Goal: Task Accomplishment & Management: Manage account settings

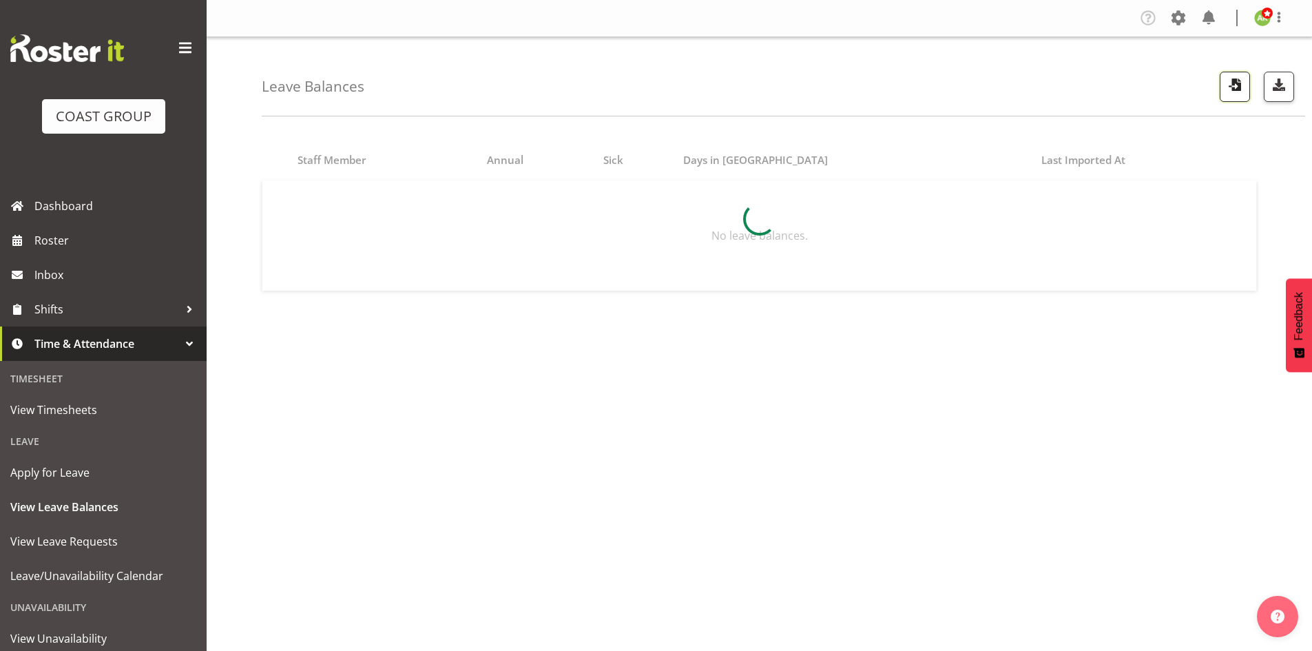
click at [1228, 81] on span "button" at bounding box center [1235, 85] width 18 height 18
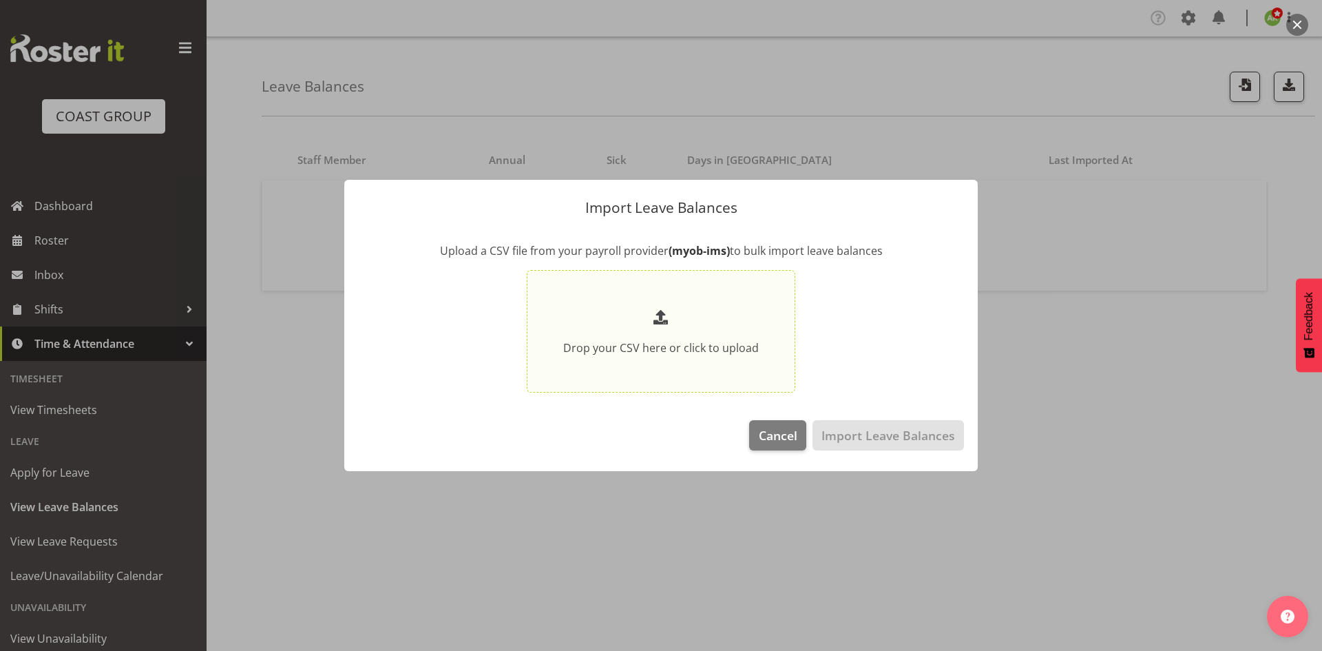
click at [666, 318] on span at bounding box center [661, 317] width 22 height 22
click at [666, 318] on input "Drop your CSV here or click to upload" at bounding box center [661, 331] width 269 height 123
type input "C:\fakepath\Historical_Leave_2025_09_17.csv"
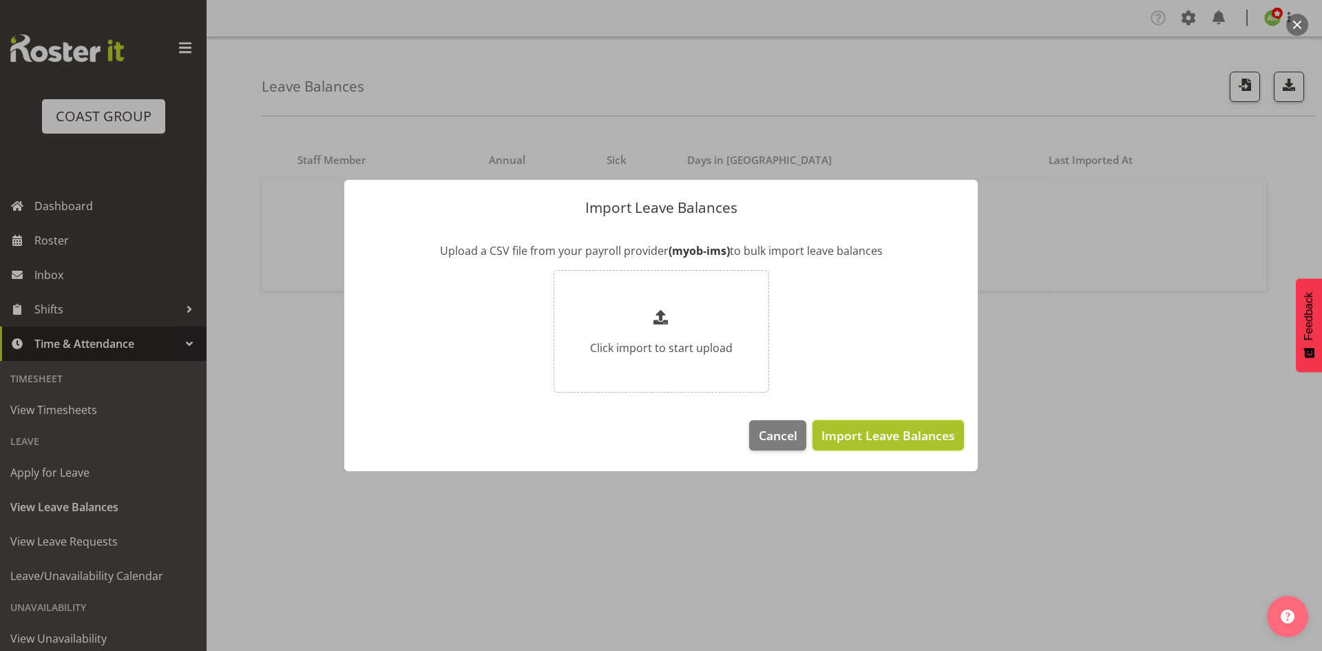
click at [876, 440] on span "Import Leave Balances" at bounding box center [888, 435] width 134 height 18
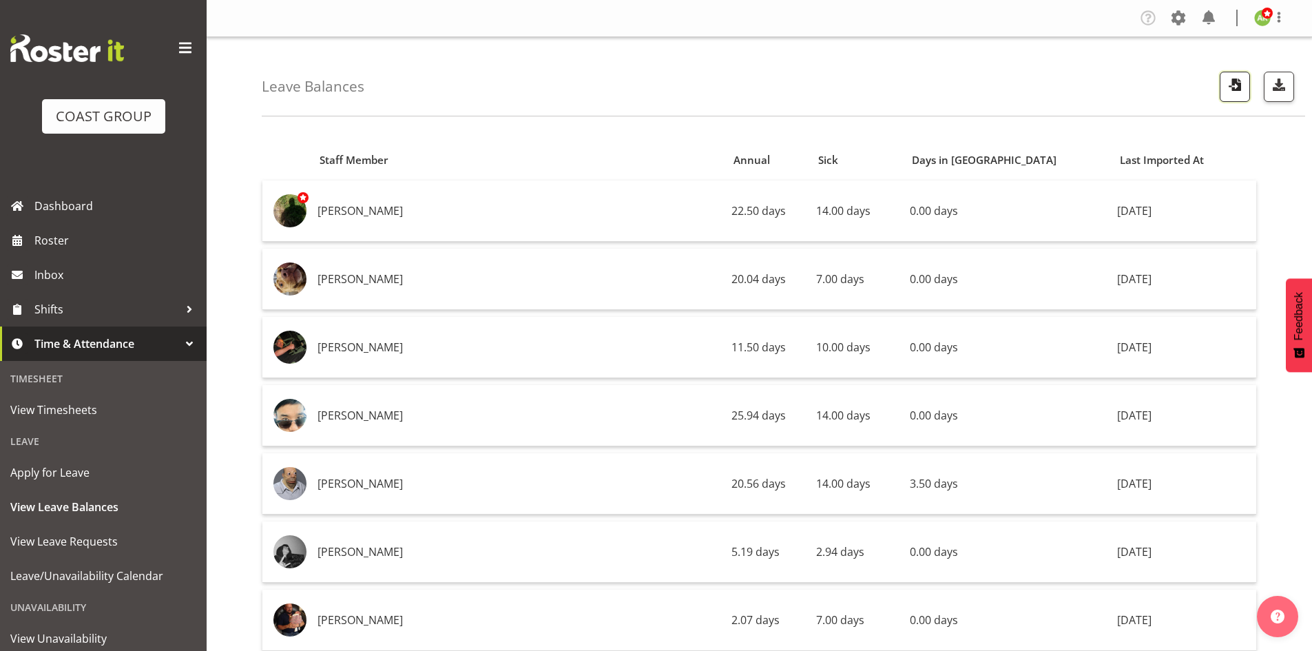
click at [1231, 88] on span "button" at bounding box center [1235, 85] width 18 height 18
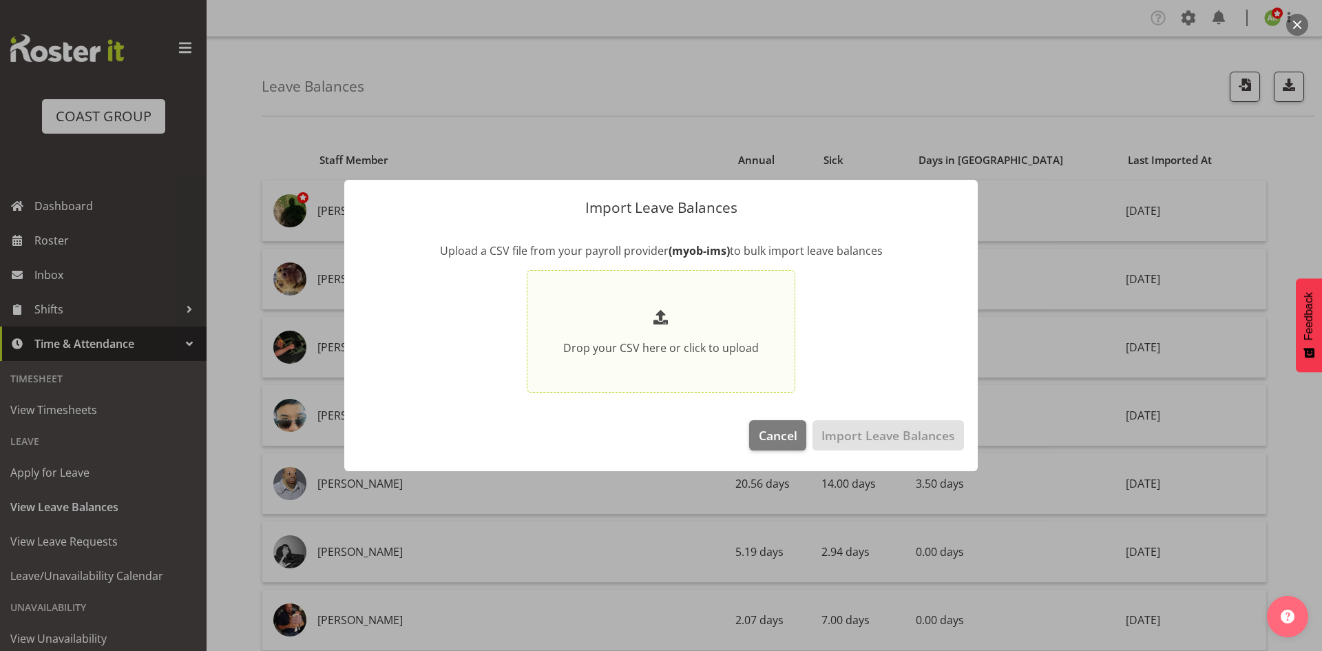
click at [714, 315] on p at bounding box center [661, 317] width 196 height 23
click at [714, 315] on input "Drop your CSV here or click to upload" at bounding box center [661, 331] width 269 height 123
type input "C:\fakepath\Historical_Leave_2025_09_17.csv"
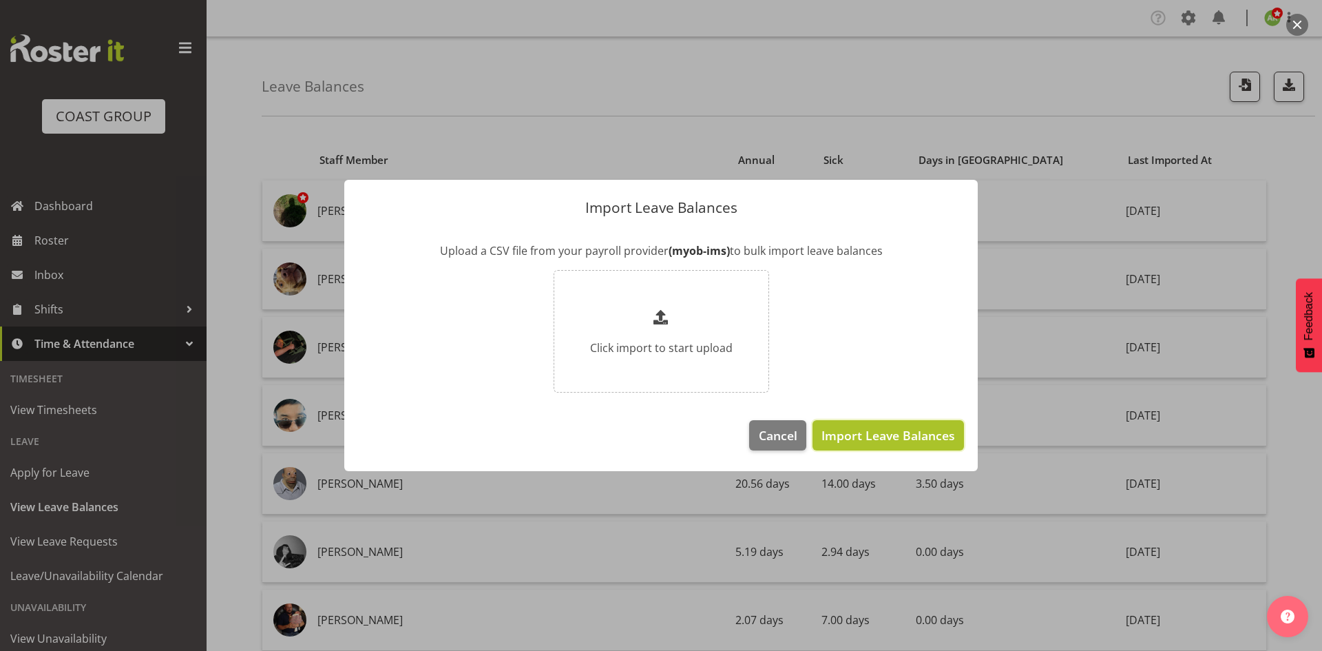
click at [856, 432] on span "Import Leave Balances" at bounding box center [888, 435] width 134 height 18
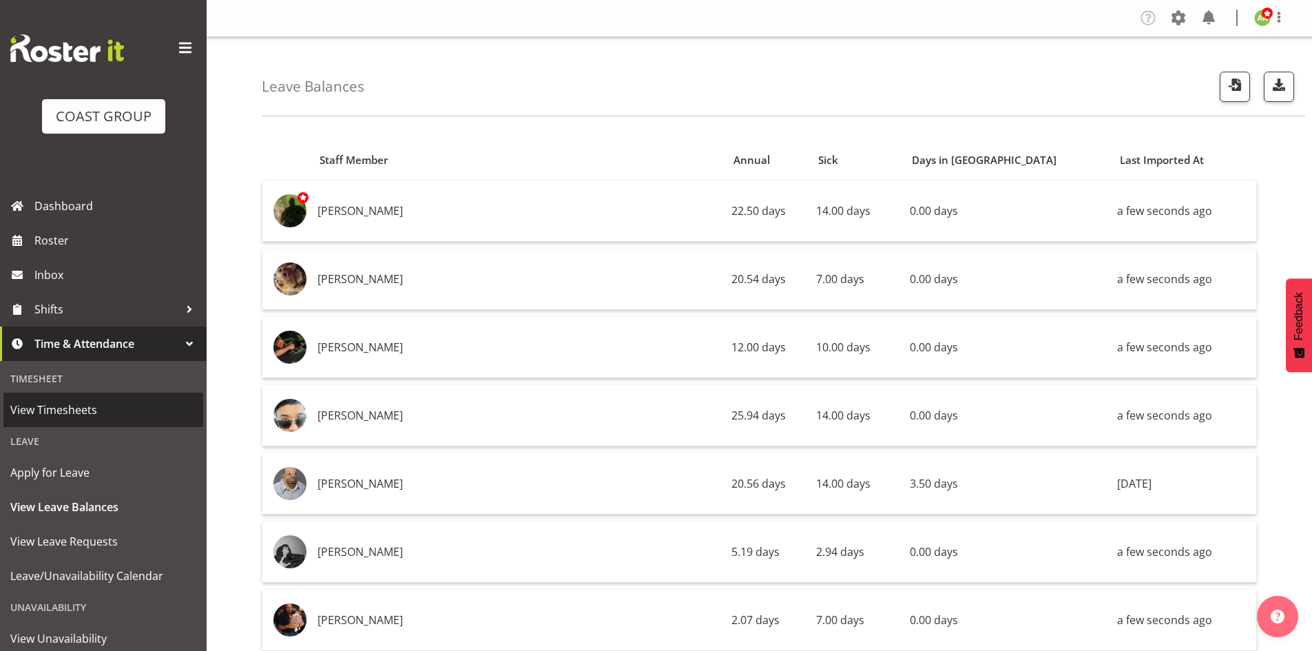
click at [66, 405] on span "View Timesheets" at bounding box center [103, 409] width 186 height 21
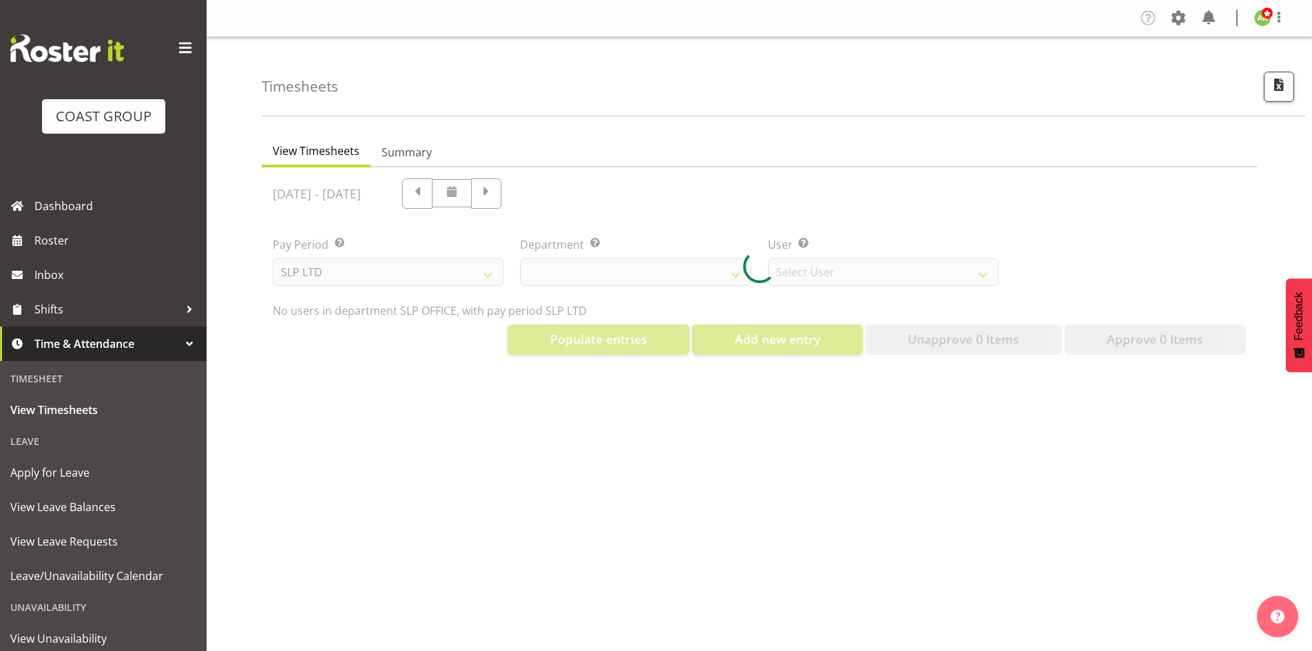
click at [454, 262] on div at bounding box center [759, 266] width 995 height 198
select select "25"
select select "7496"
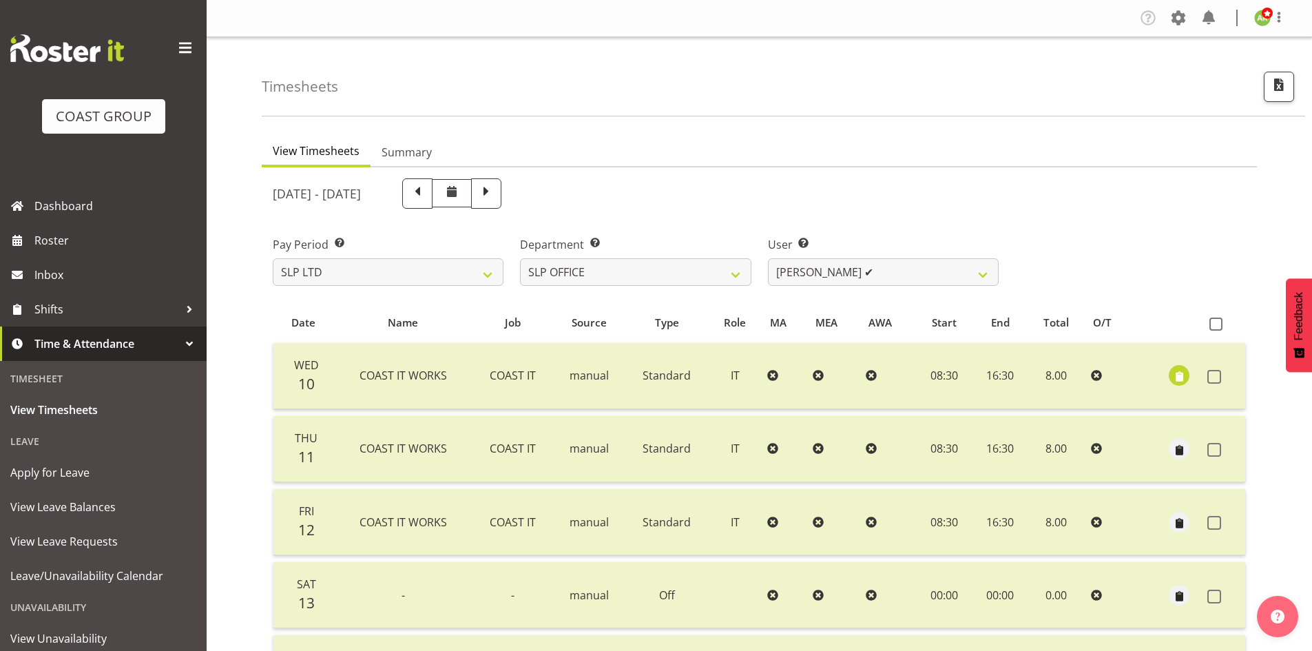
click at [487, 274] on div at bounding box center [759, 552] width 995 height 770
click at [479, 273] on select "SLP LTD EHS LTD DW LTD VEHICLES Carlton Events Hamilton 120 Limited Wellington …" at bounding box center [388, 272] width 231 height 28
select select "150"
click at [273, 258] on select "SLP LTD EHS LTD DW LTD VEHICLES Carlton Events Hamilton 120 Limited Wellington …" at bounding box center [388, 272] width 231 height 28
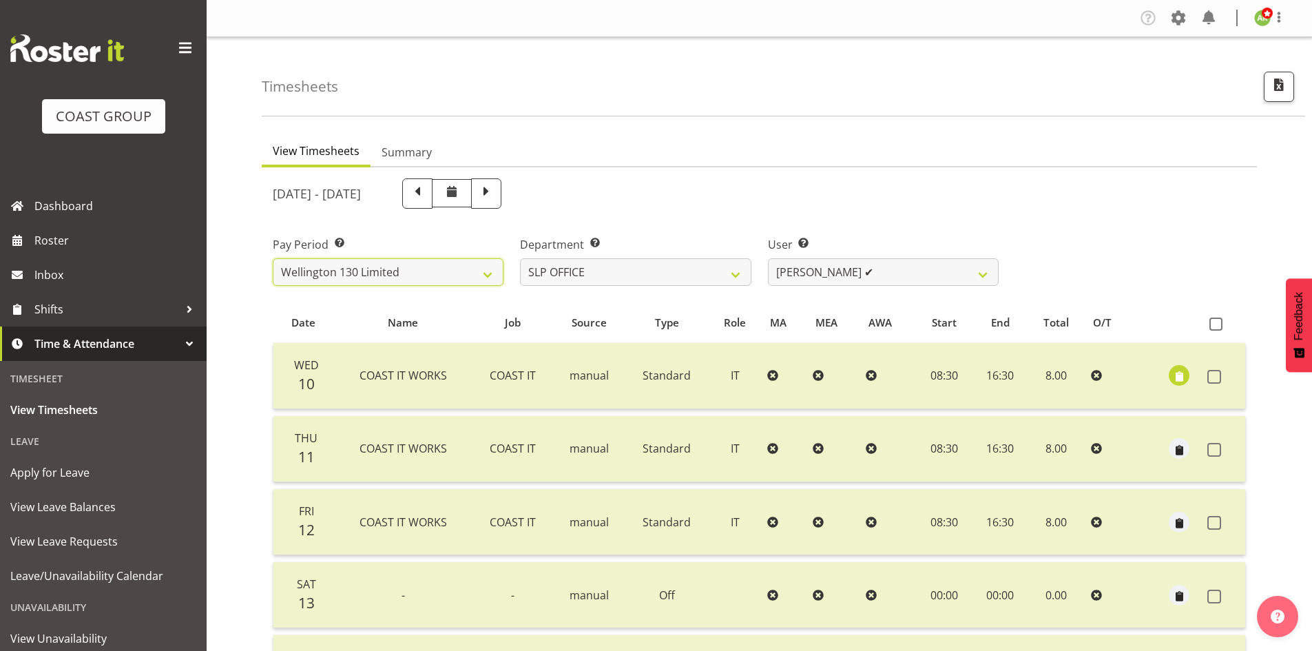
select select
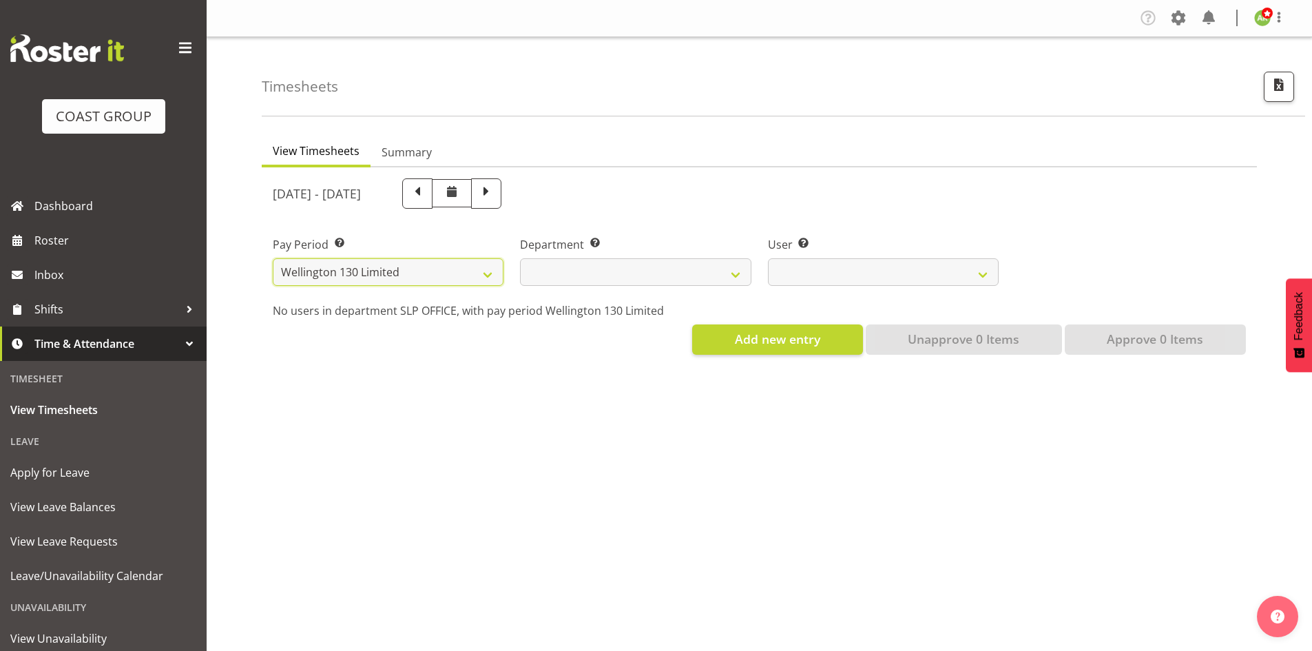
select select
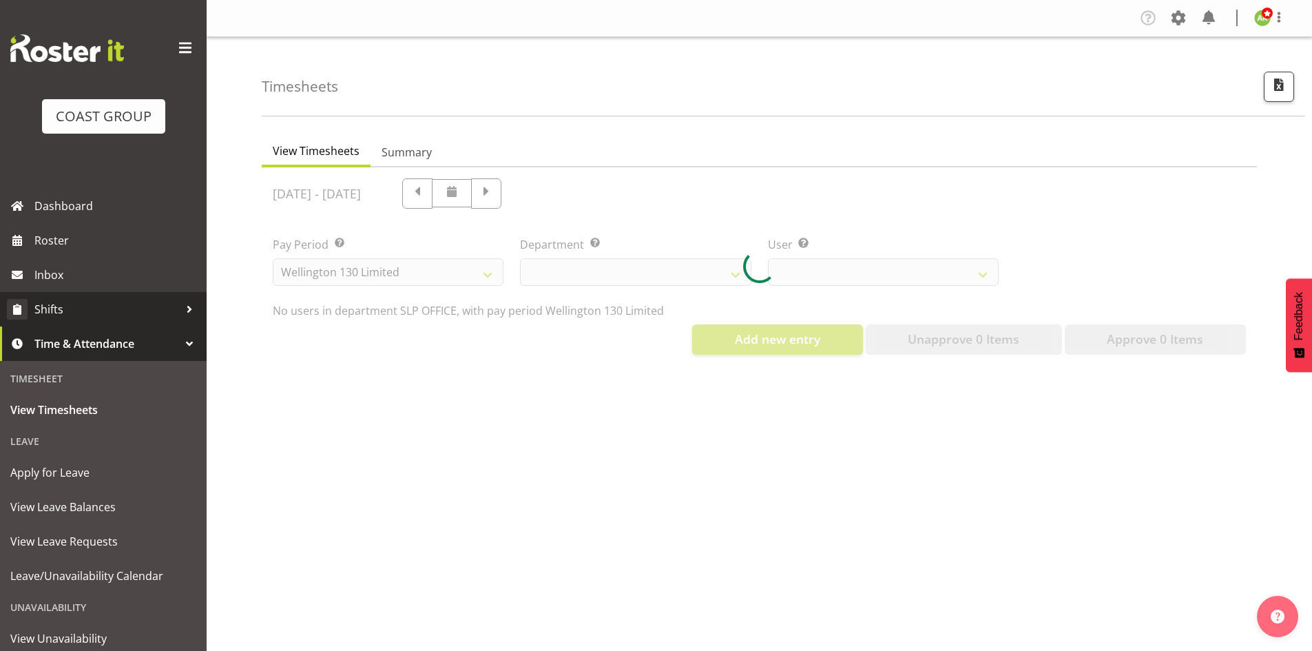
select select
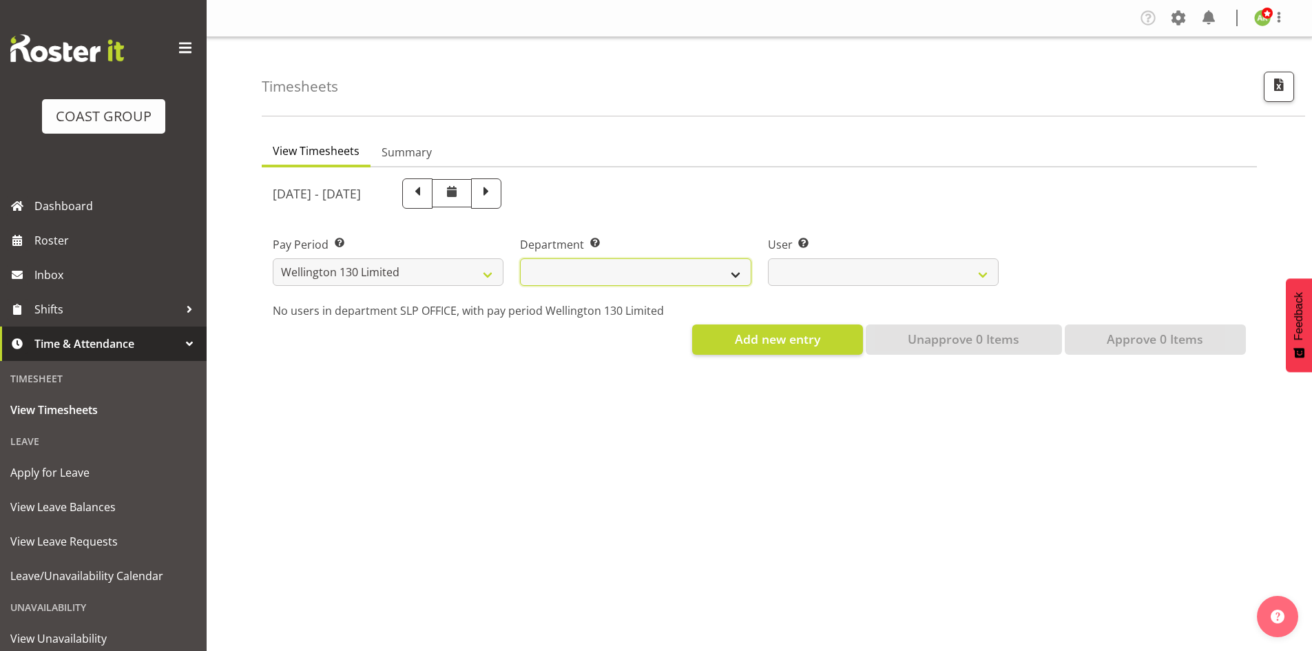
click at [725, 272] on select "[PERSON_NAME][GEOGRAPHIC_DATA]" at bounding box center [635, 272] width 231 height 28
select select "752"
click at [520, 258] on select "[PERSON_NAME][GEOGRAPHIC_DATA]" at bounding box center [635, 272] width 231 height 28
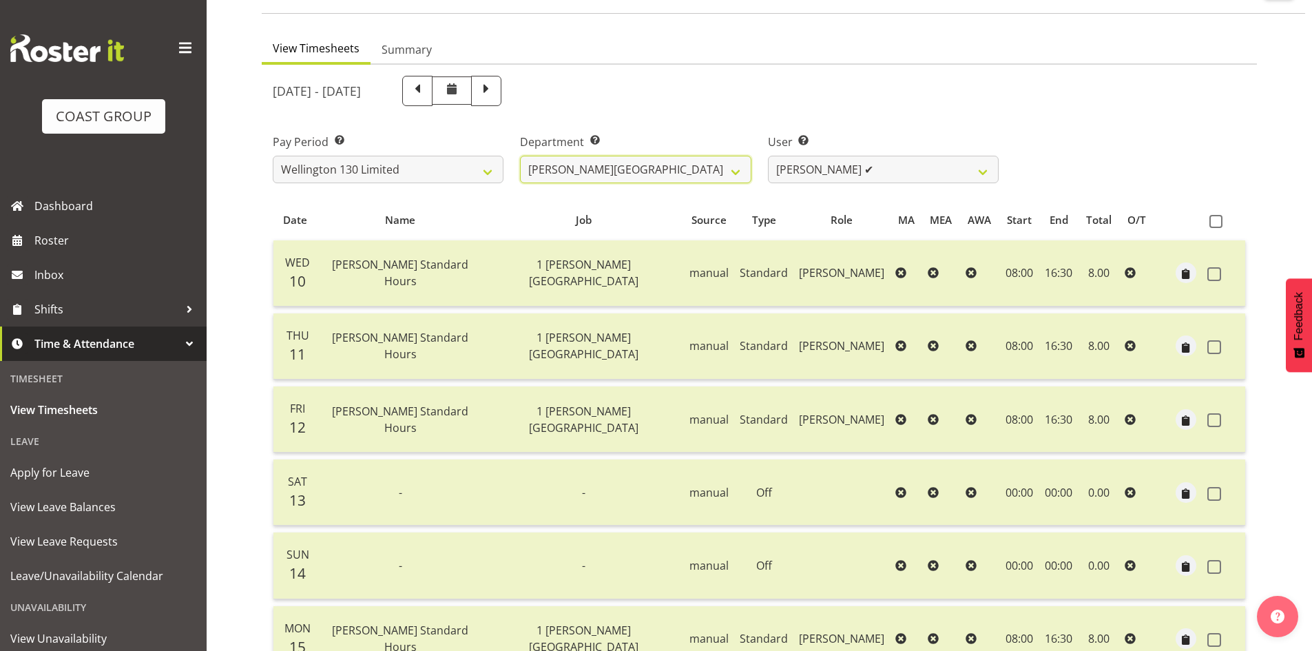
scroll to position [207, 0]
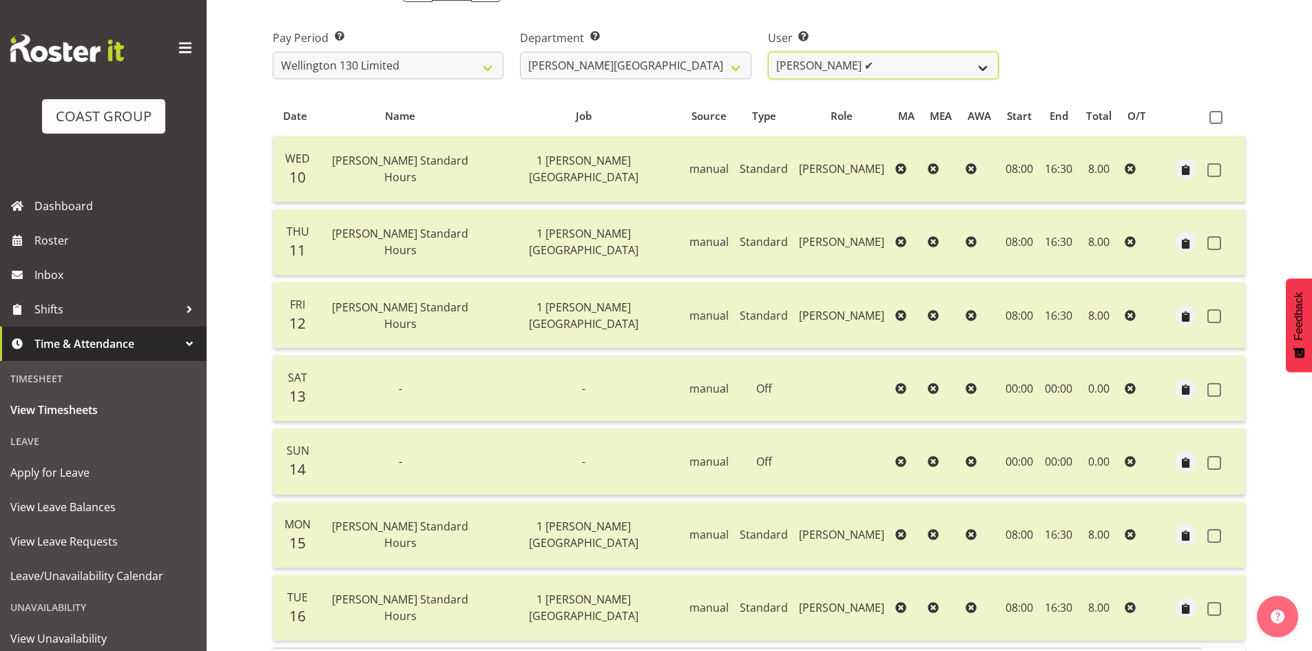
click at [959, 74] on select "Andreana Norris ✔ Antonios Ziogas ✔ Craig Paul Norris ❌ Gaki Ziogas ✔ Gladys Ma…" at bounding box center [883, 66] width 231 height 28
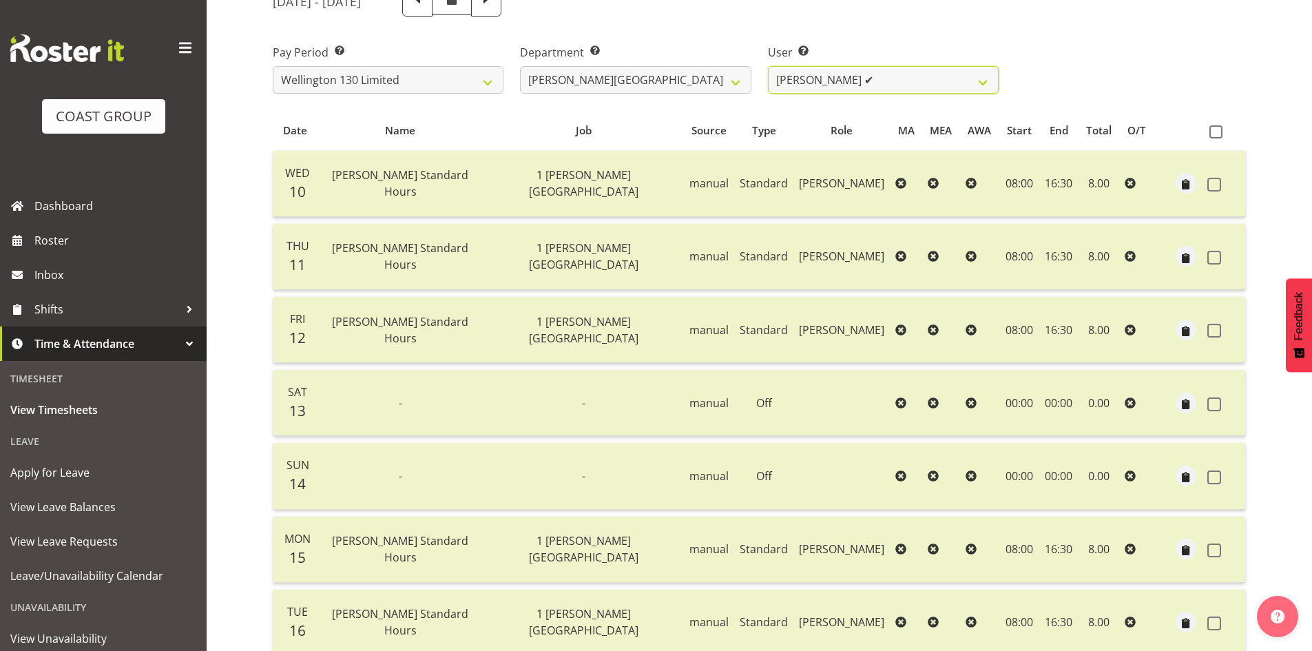
scroll to position [0, 0]
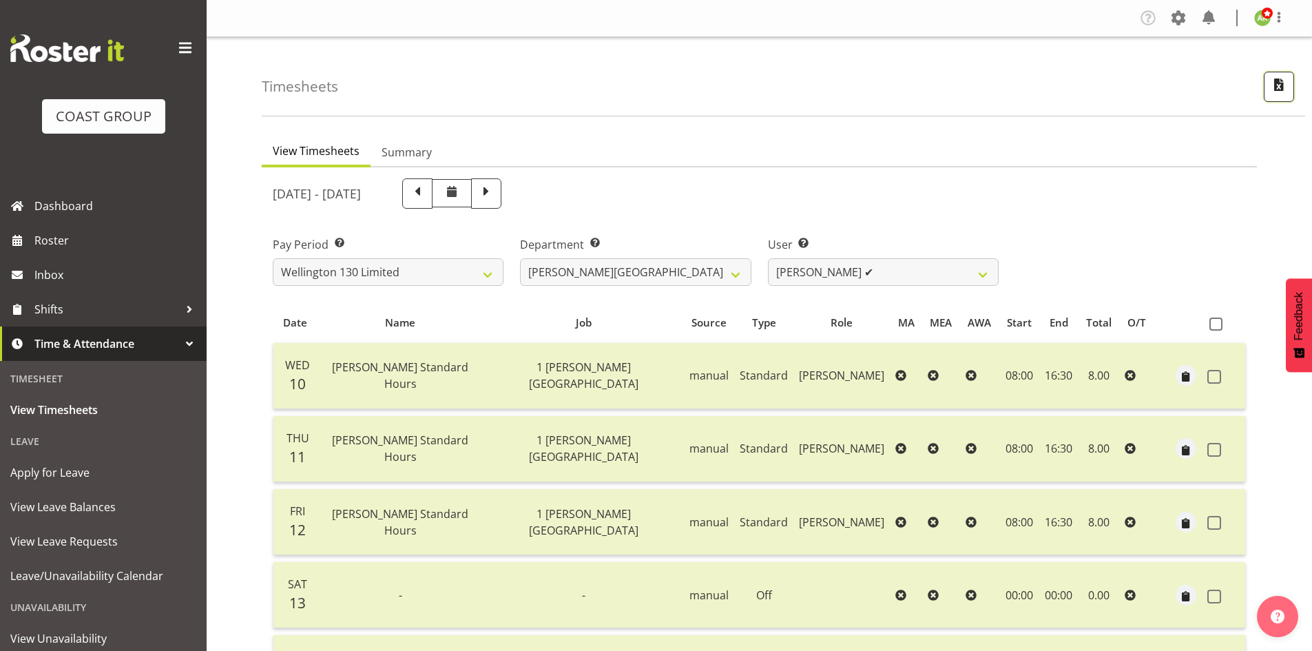
click at [1287, 89] on span "button" at bounding box center [1279, 85] width 18 height 18
select select "150"
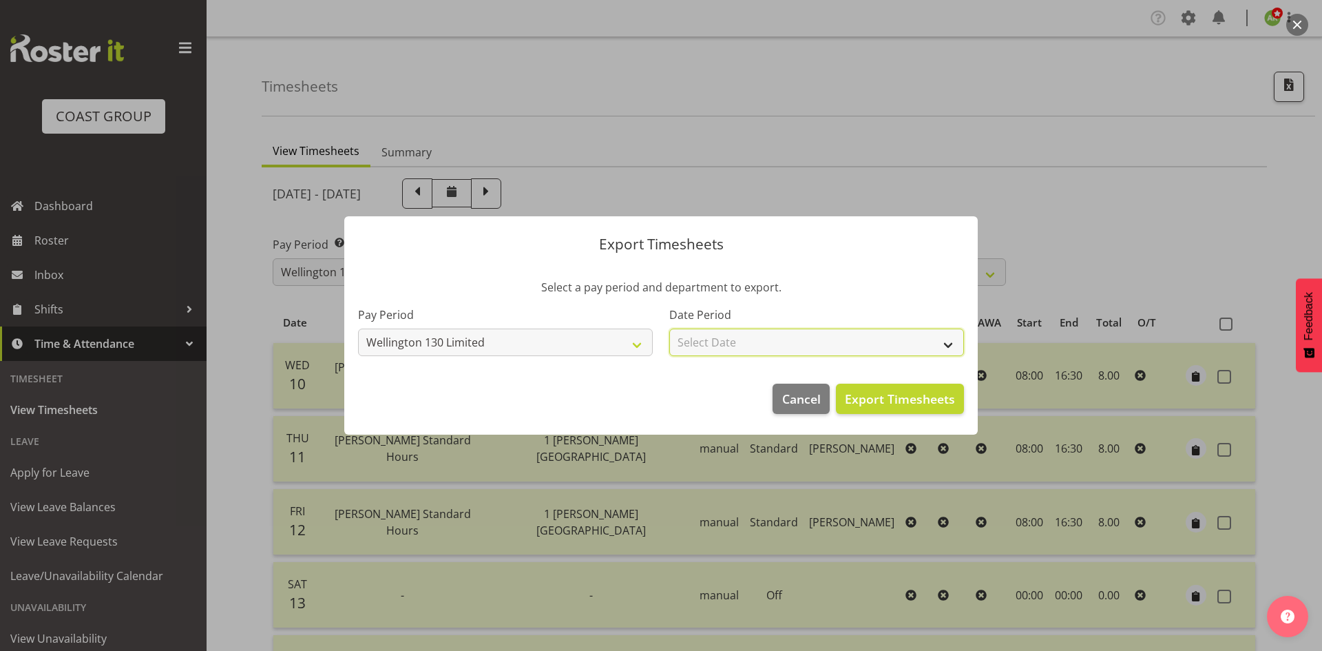
drag, startPoint x: 845, startPoint y: 337, endPoint x: 847, endPoint y: 330, distance: 7.8
click at [845, 337] on select "Select Date Week starting 17/09/2025 Week starting 10/09/2025 Week starting 03/…" at bounding box center [816, 342] width 295 height 28
select select "2025-09-10"
click at [669, 328] on select "Select Date Week starting 17/09/2025 Week starting 10/09/2025 Week starting 03/…" at bounding box center [816, 342] width 295 height 28
click at [914, 403] on span "Export Timesheets" at bounding box center [900, 399] width 110 height 18
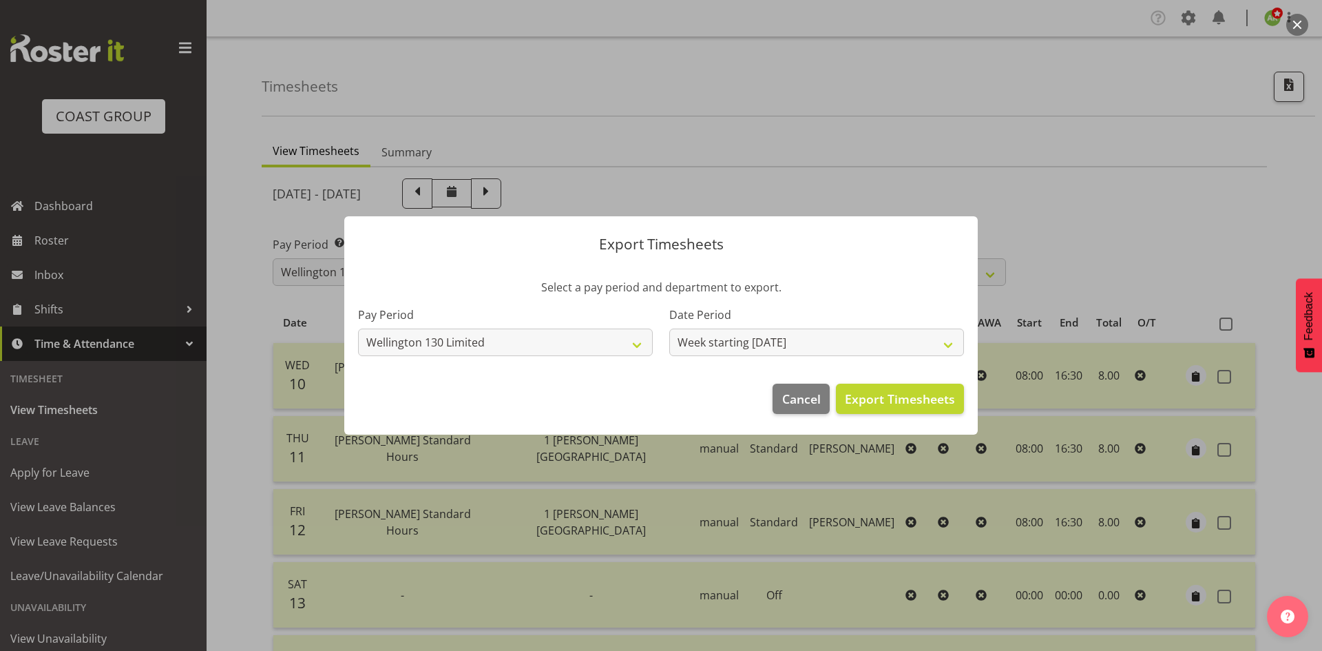
click at [426, 151] on div at bounding box center [661, 325] width 1322 height 651
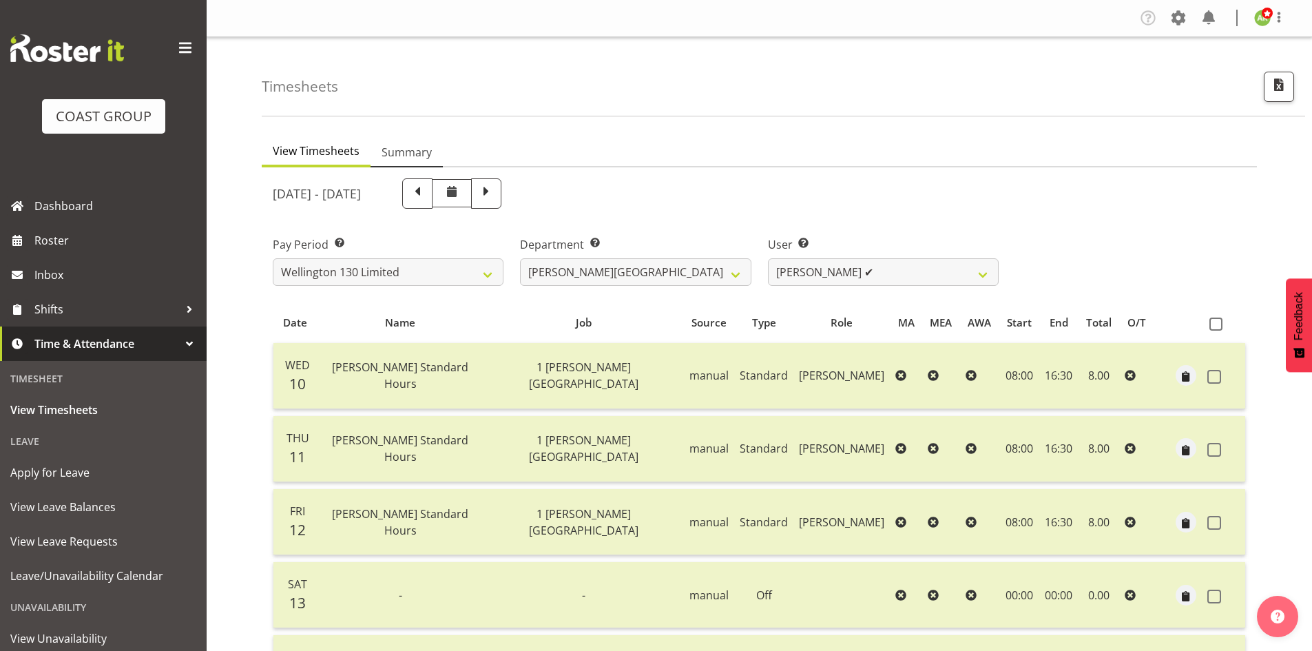
click at [426, 151] on span "Summary" at bounding box center [406, 152] width 50 height 17
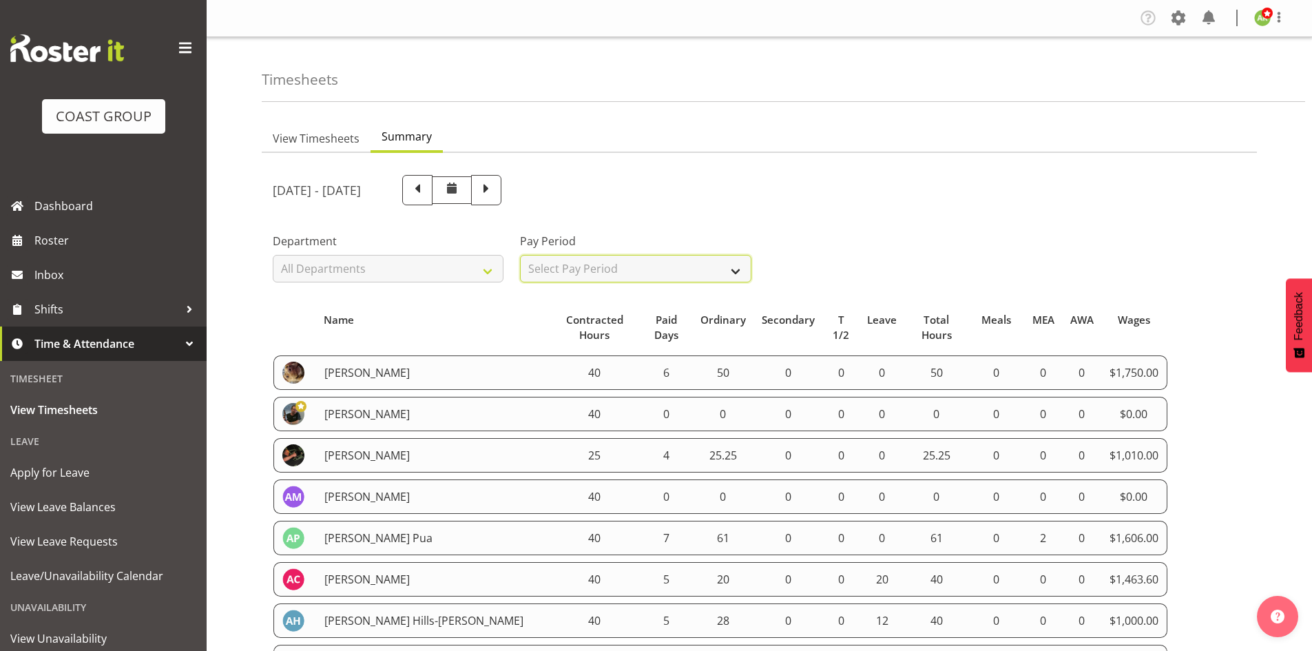
click at [684, 270] on select "Select Pay Period All Pay Periods SLP LTD EHS LTD DW LTD VEHICLES Carlton Event…" at bounding box center [635, 269] width 231 height 28
select select "150"
click at [520, 255] on select "Select Pay Period All Pay Periods SLP LTD EHS LTD DW LTD VEHICLES Carlton Event…" at bounding box center [635, 269] width 231 height 28
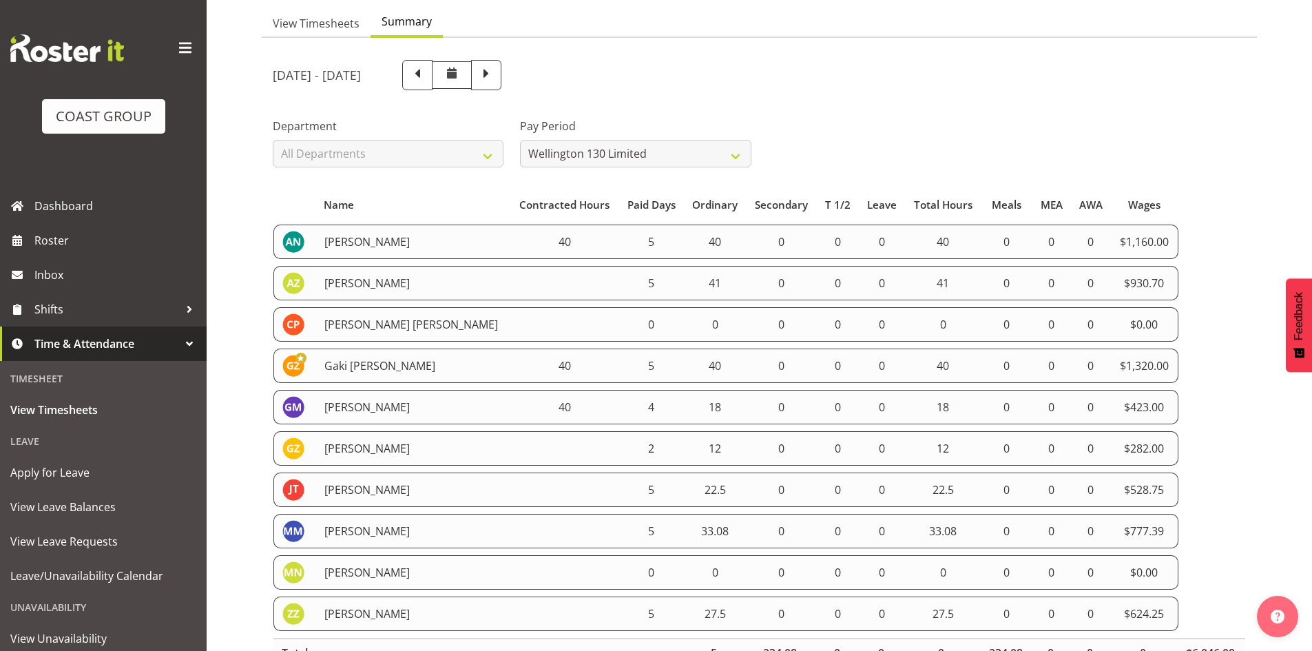
scroll to position [170, 0]
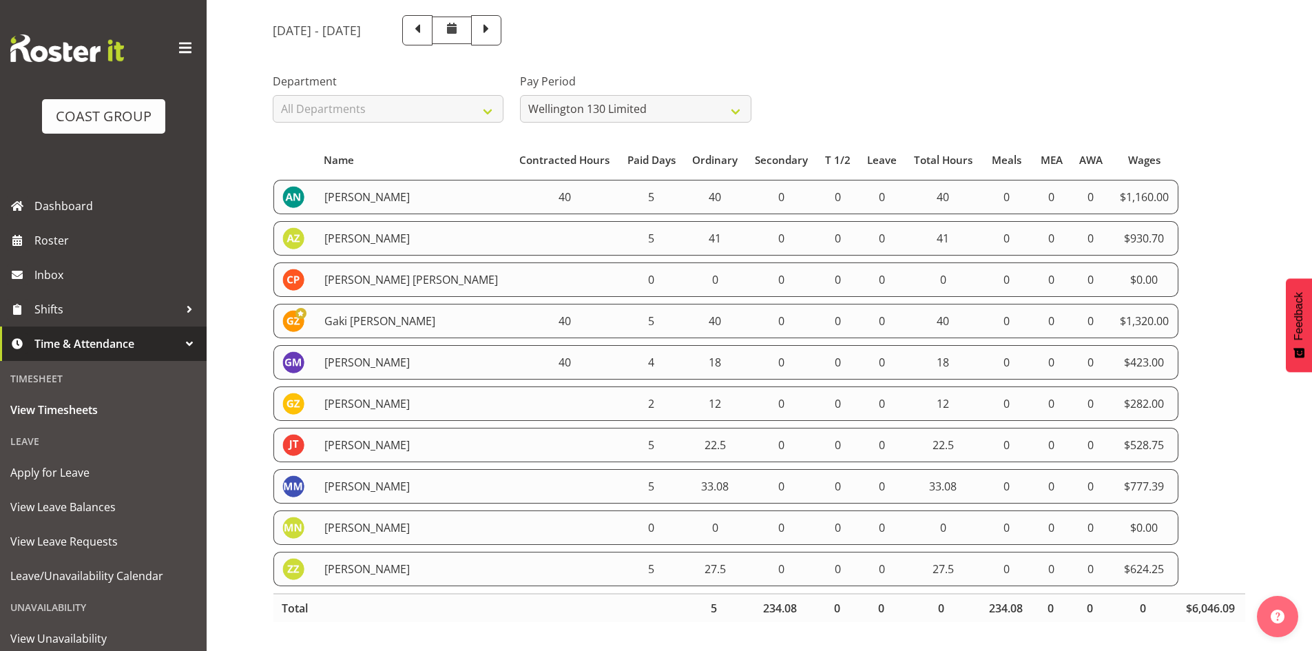
drag, startPoint x: 275, startPoint y: 187, endPoint x: 1196, endPoint y: 541, distance: 986.2
click at [1197, 542] on table "Name Contracted Hours Paid Days Ordinary Secondary T 1/2 Leave Total Hours Meal…" at bounding box center [759, 384] width 973 height 490
copy tbody "Andreana Norris 40 5 40 0 0 0 40 0 0 0 $1,160.00 Antonios Ziogas 5 41 0 0 0 41 …"
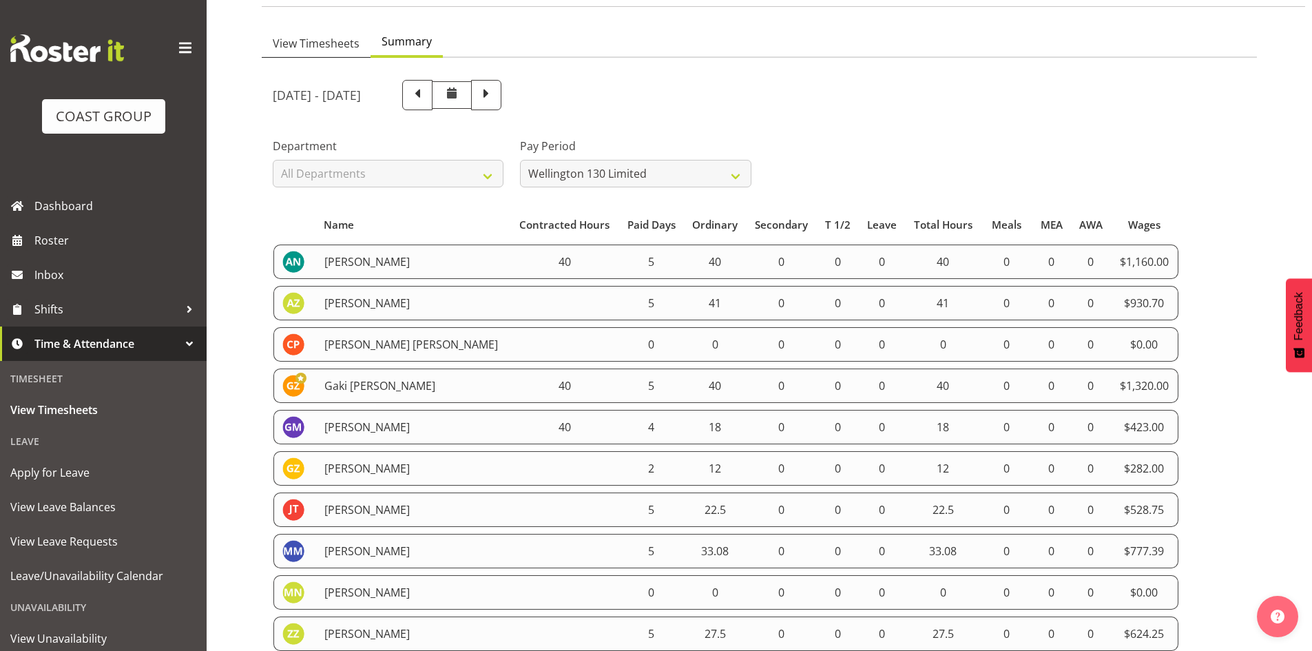
scroll to position [0, 0]
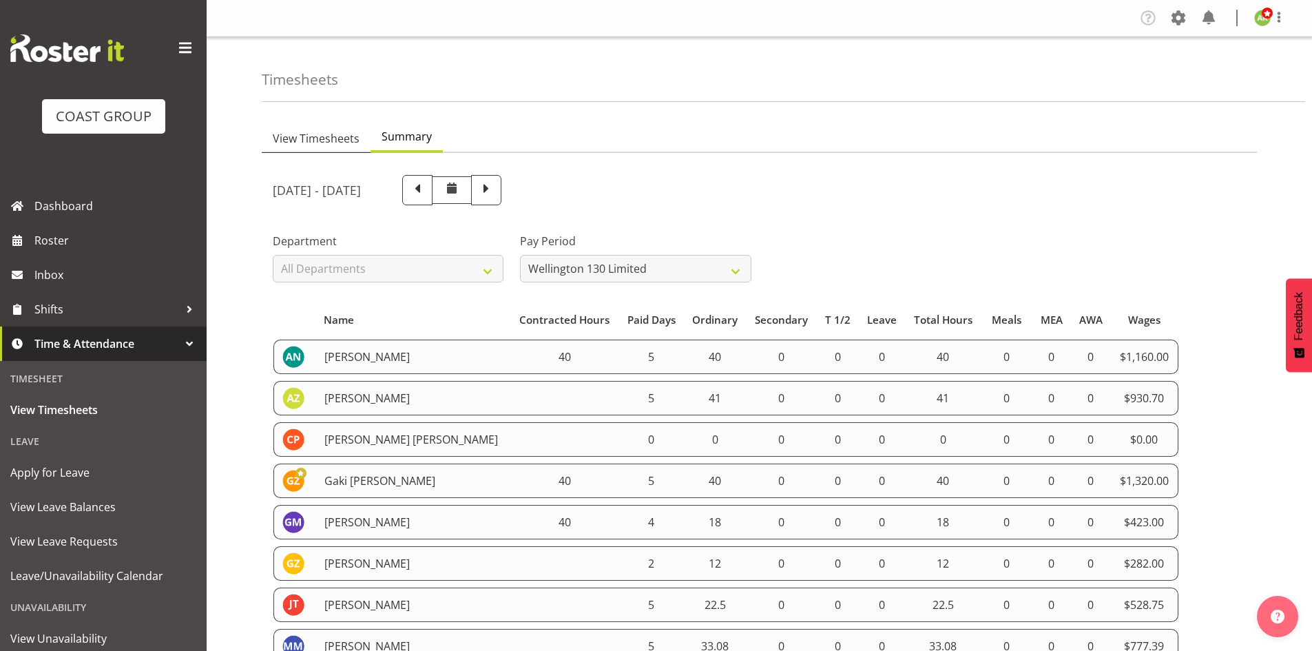
click at [295, 140] on span "View Timesheets" at bounding box center [316, 138] width 87 height 17
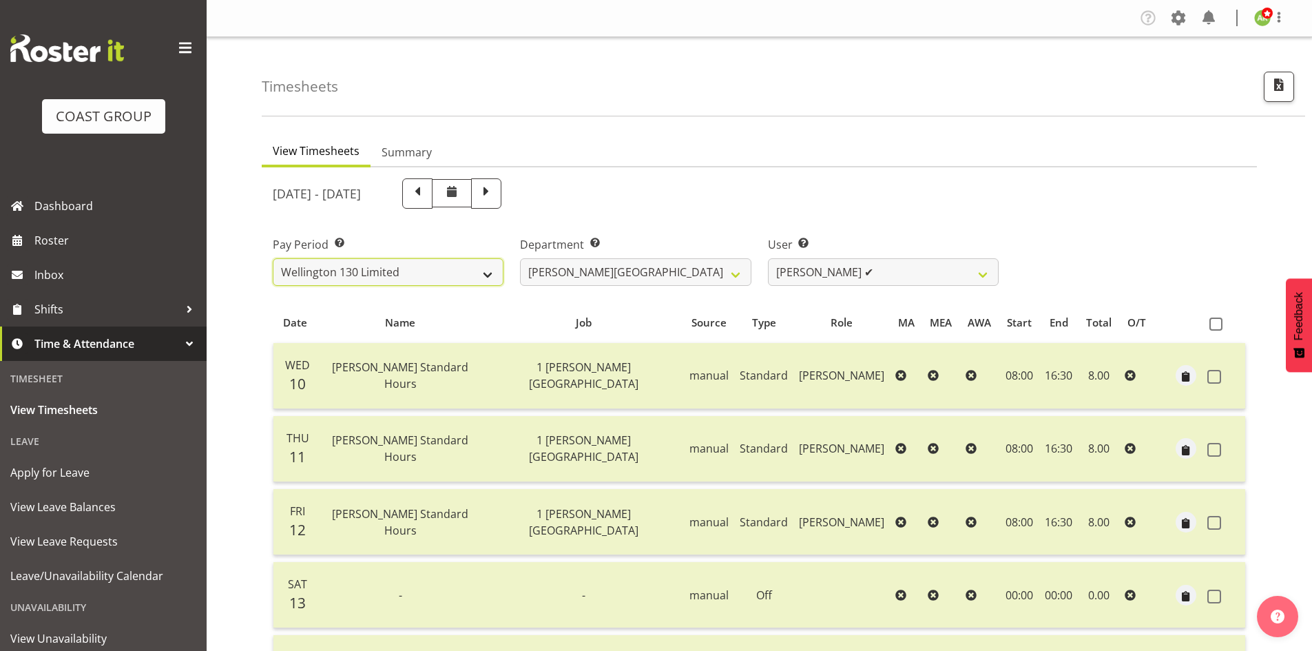
click at [442, 266] on select "SLP LTD EHS LTD DW LTD VEHICLES Carlton Events [PERSON_NAME] 120 Limited Wellin…" at bounding box center [388, 272] width 231 height 28
select select "149"
click at [273, 258] on select "SLP LTD EHS LTD DW LTD VEHICLES Carlton Events [PERSON_NAME] 120 Limited Wellin…" at bounding box center [388, 272] width 231 height 28
select select
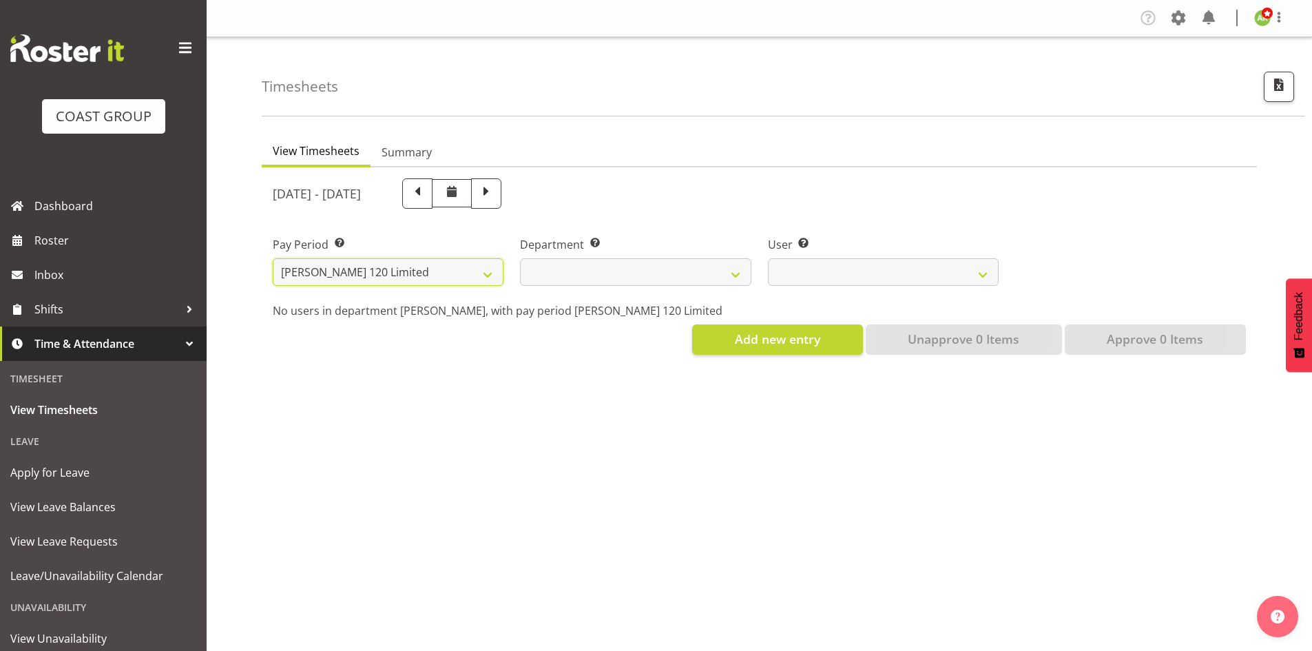
select select
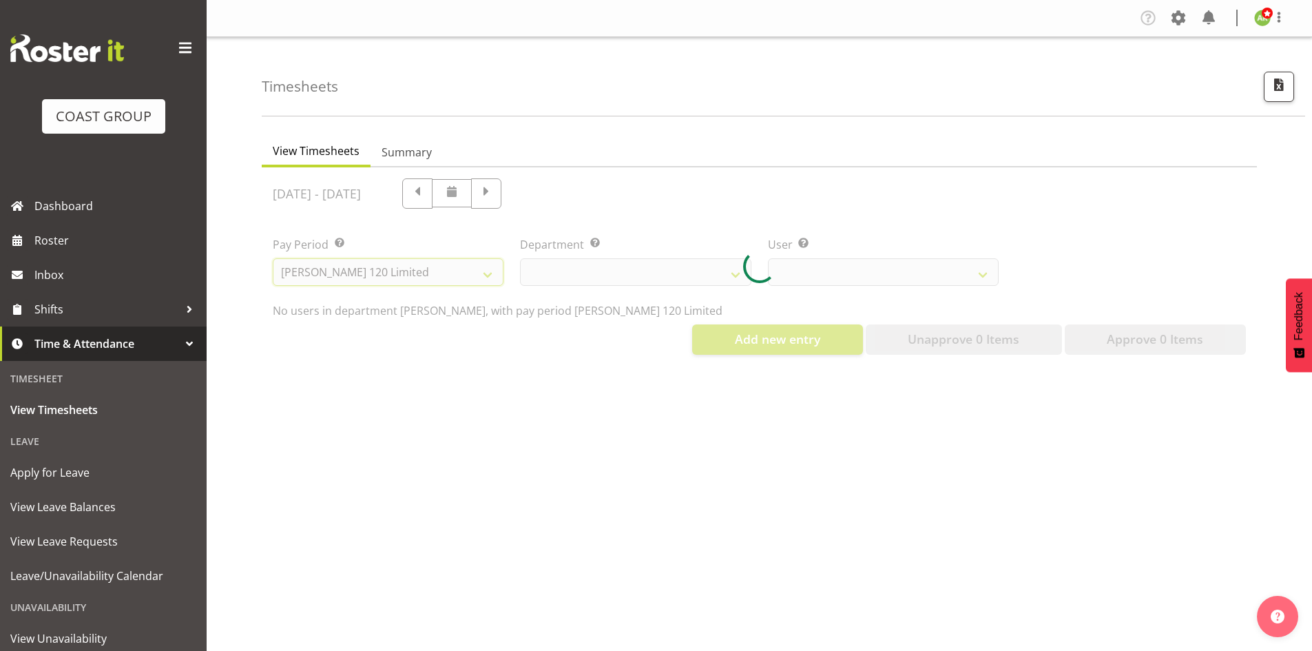
select select
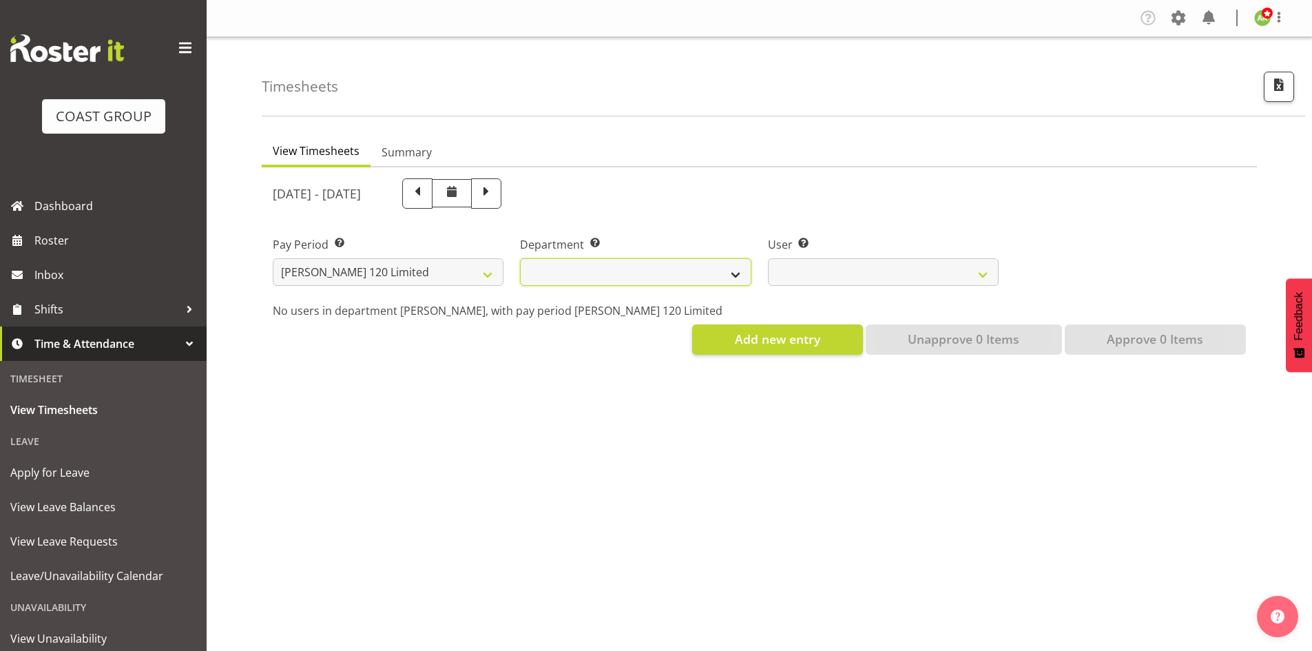
click at [730, 276] on select "[PERSON_NAME]" at bounding box center [635, 272] width 231 height 28
select select "751"
click at [520, 258] on select "[PERSON_NAME]" at bounding box center [635, 272] width 231 height 28
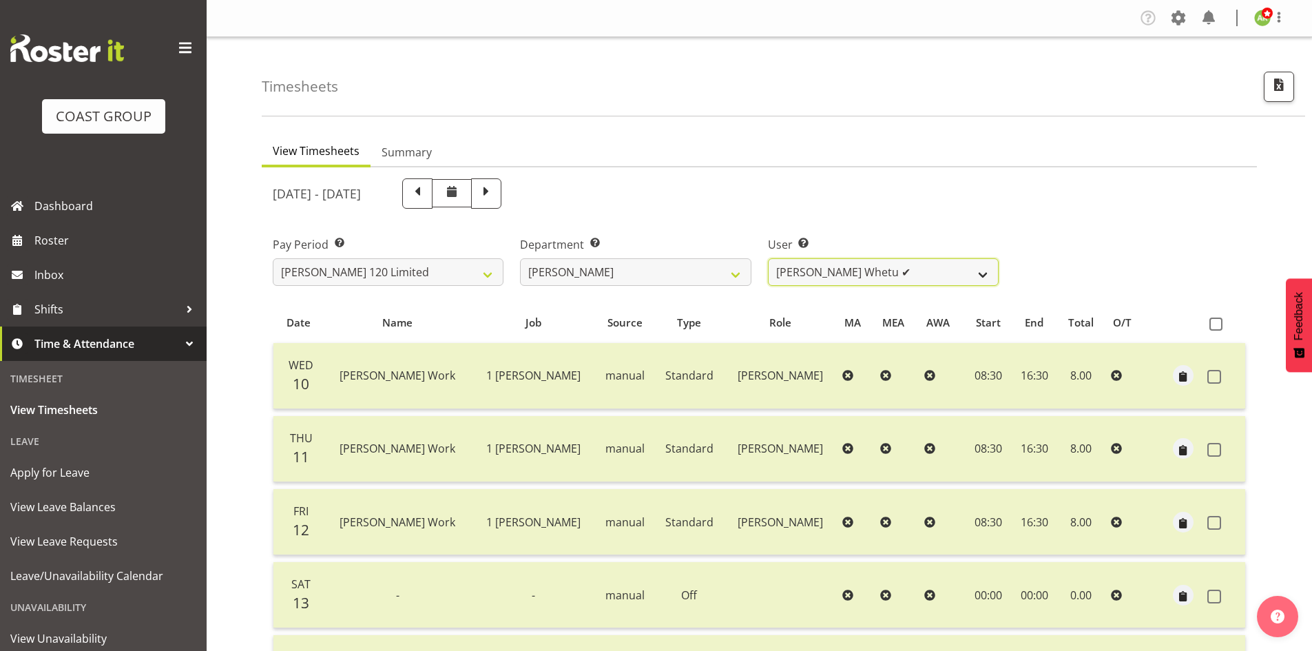
click at [898, 273] on select "[PERSON_NAME] Whetu ✔ [PERSON_NAME] ✔ [PERSON_NAME] ❌ [PERSON_NAME] ✔ [PERSON_N…" at bounding box center [883, 272] width 231 height 28
select select "10438"
click at [768, 258] on select "[PERSON_NAME] Whetu ✔ [PERSON_NAME] ✔ [PERSON_NAME] ❌ [PERSON_NAME] ✔ [PERSON_N…" at bounding box center [883, 272] width 231 height 28
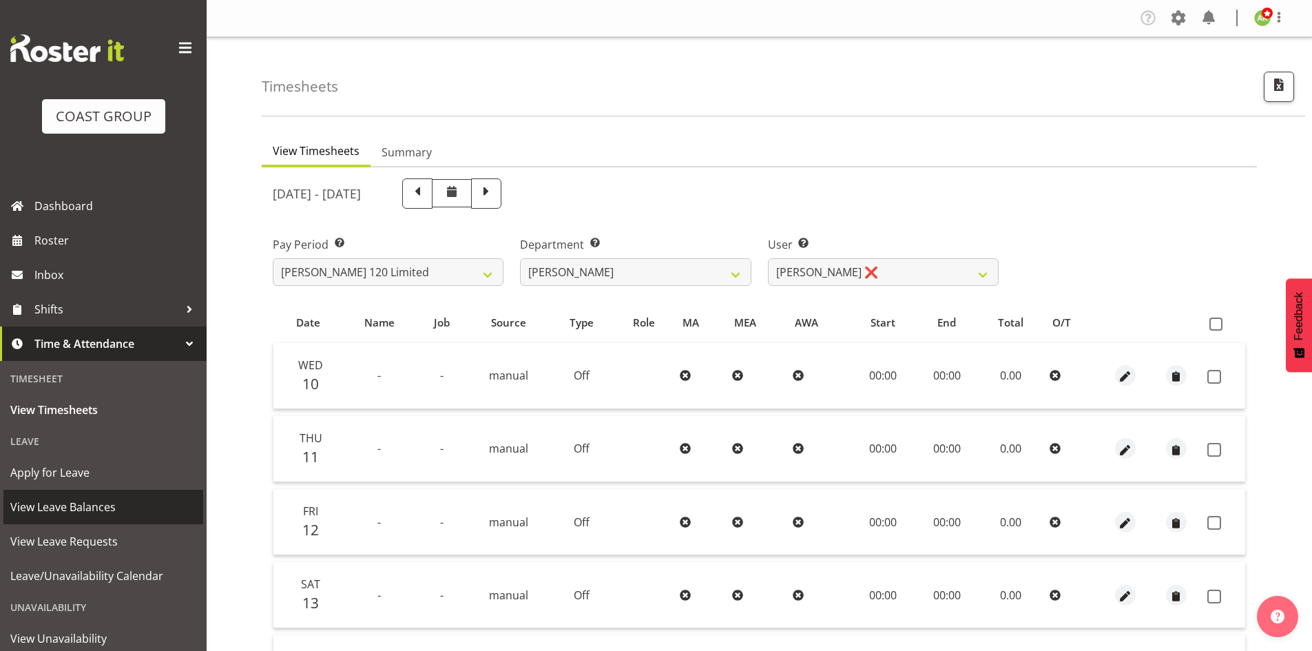
click at [98, 502] on span "View Leave Balances" at bounding box center [103, 506] width 186 height 21
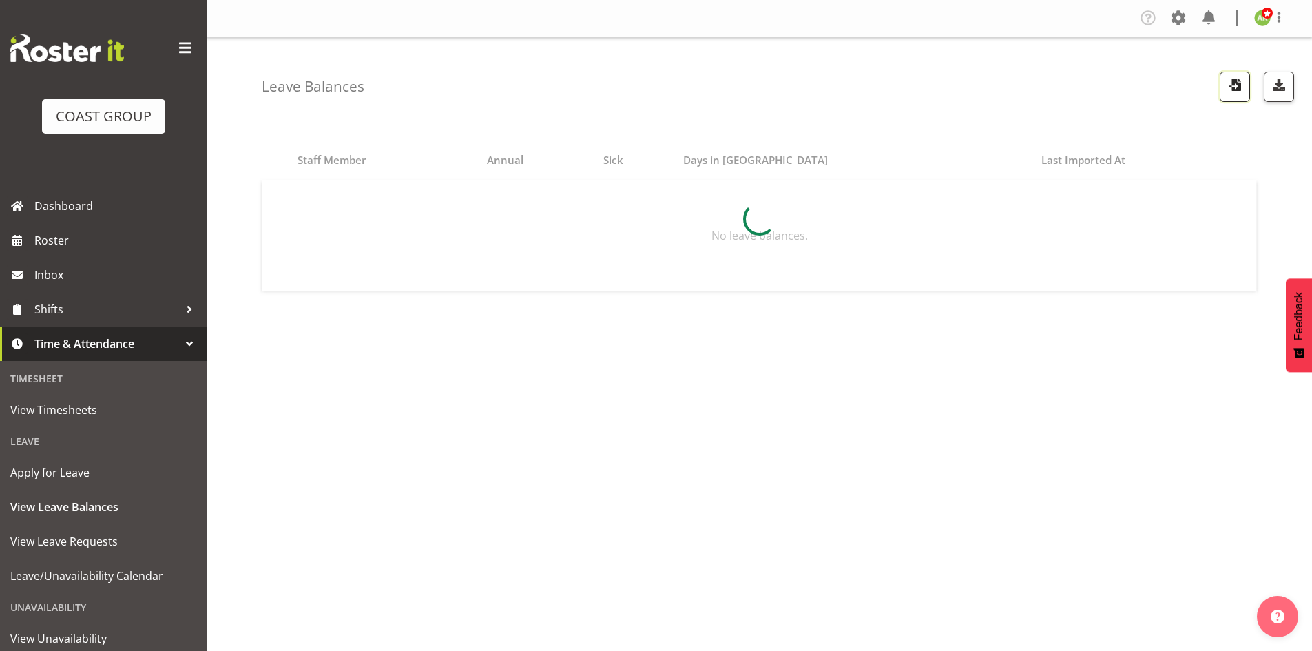
click at [1240, 92] on span "button" at bounding box center [1235, 85] width 18 height 18
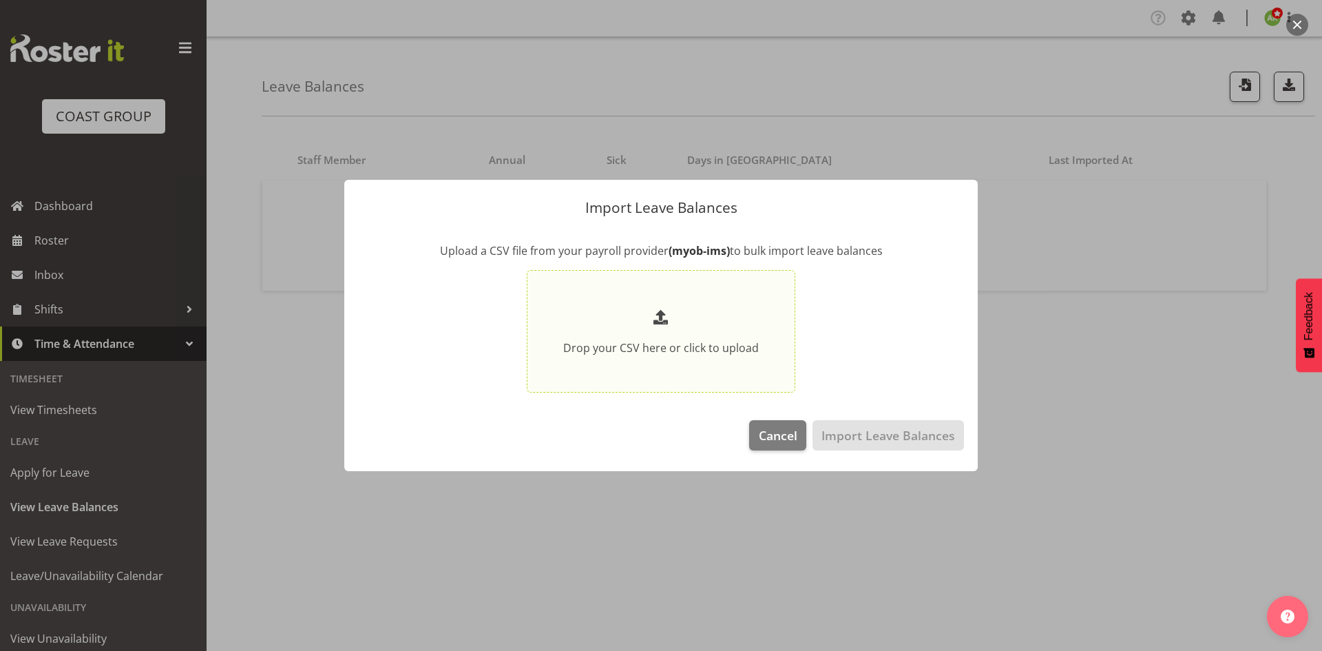
click at [677, 347] on p "Drop your CSV here or click to upload" at bounding box center [661, 347] width 196 height 17
click at [677, 347] on input "Drop your CSV here or click to upload" at bounding box center [661, 331] width 269 height 123
type input "C:\fakepath\Historical_Leave_2025_09_17(1).csv"
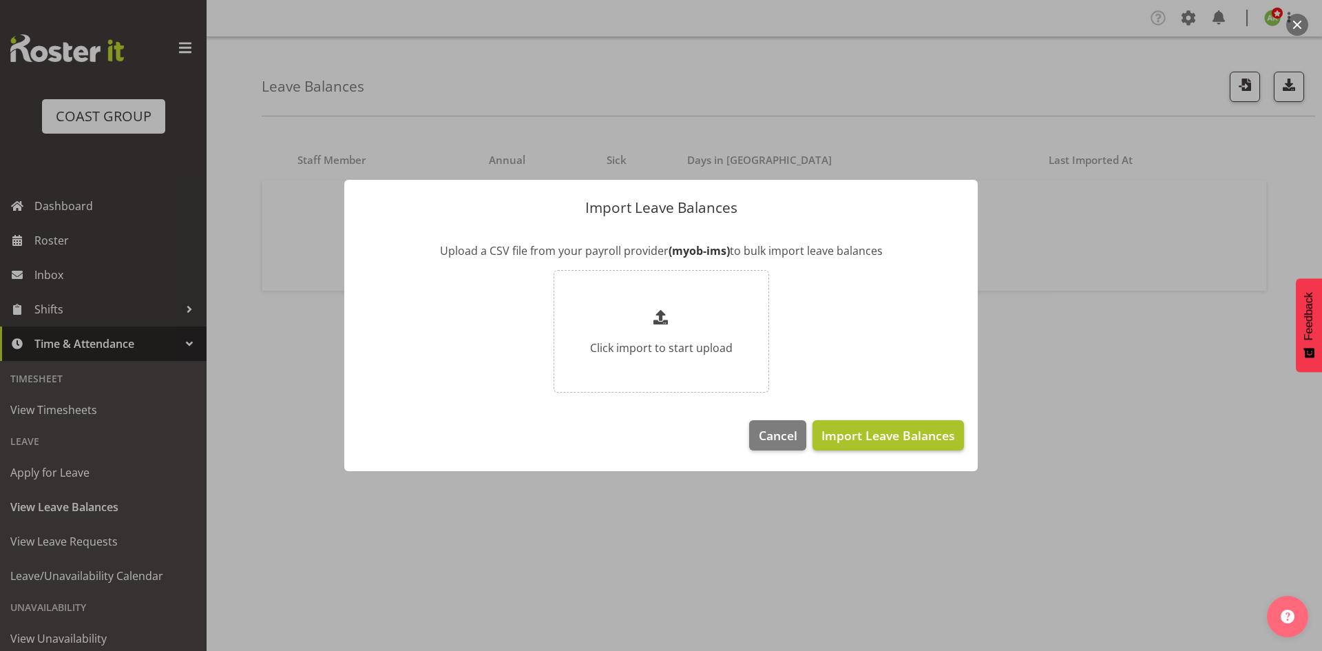
click at [902, 423] on button "Import Leave Balances" at bounding box center [887, 435] width 151 height 30
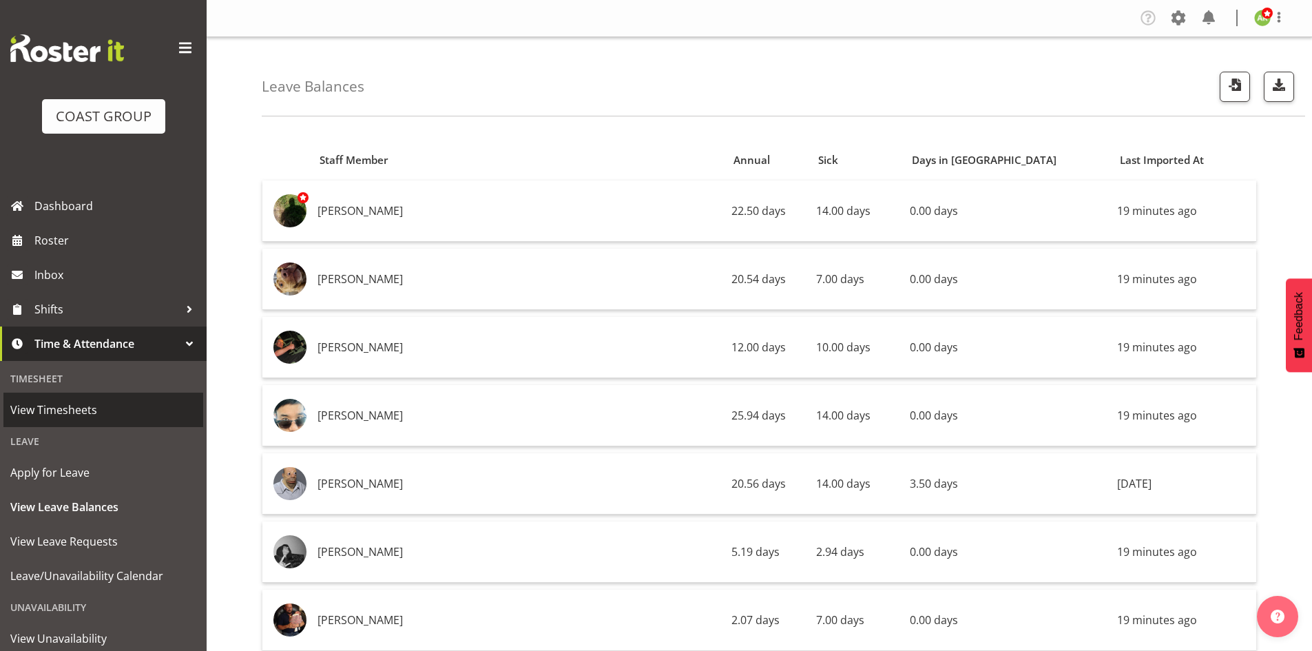
click at [94, 407] on span "View Timesheets" at bounding box center [103, 409] width 186 height 21
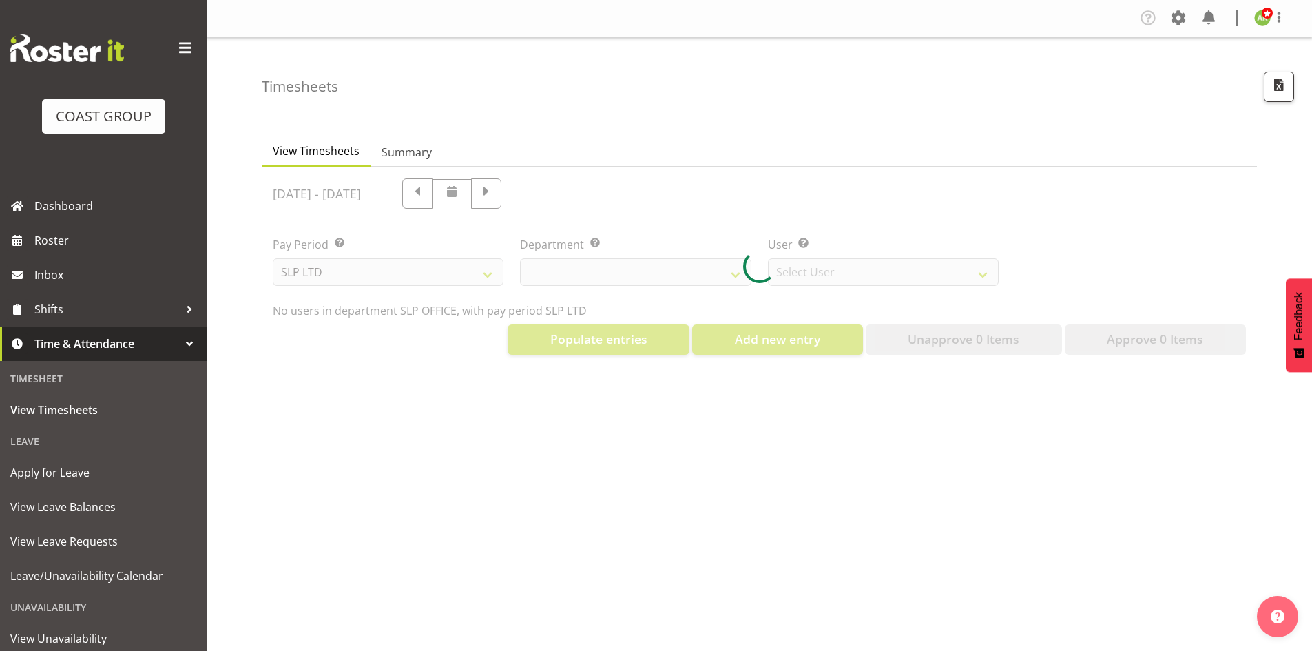
click at [479, 276] on div at bounding box center [759, 266] width 995 height 198
select select "25"
select select "7496"
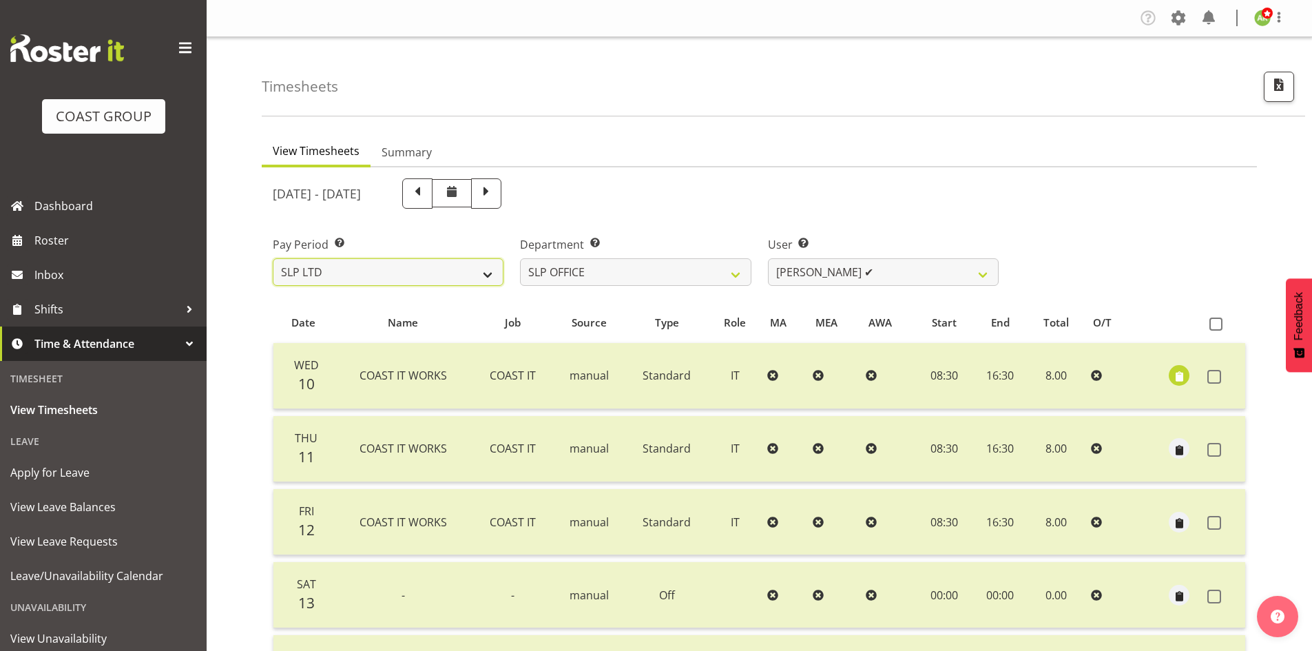
click at [459, 277] on select "SLP LTD EHS LTD DW LTD VEHICLES Carlton Events [PERSON_NAME] 120 Limited Wellin…" at bounding box center [388, 272] width 231 height 28
select select "8"
click at [273, 258] on select "SLP LTD EHS LTD DW LTD VEHICLES Carlton Events [PERSON_NAME] 120 Limited Wellin…" at bounding box center [388, 272] width 231 height 28
select select
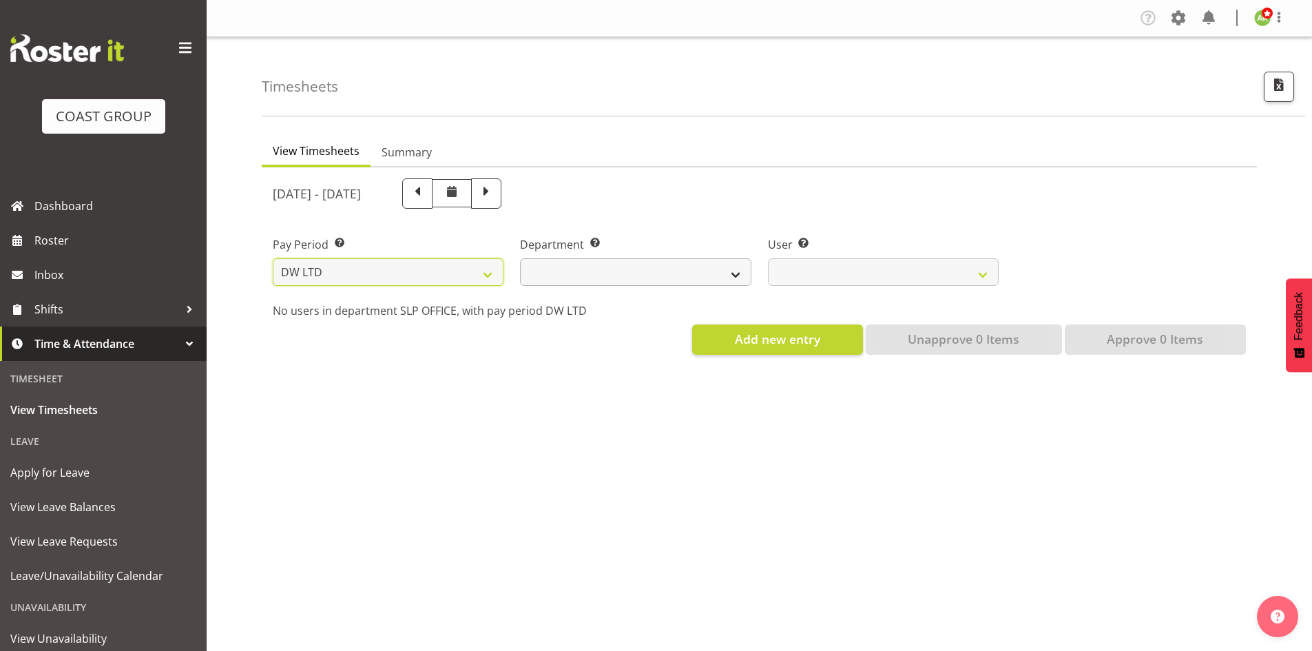
select select
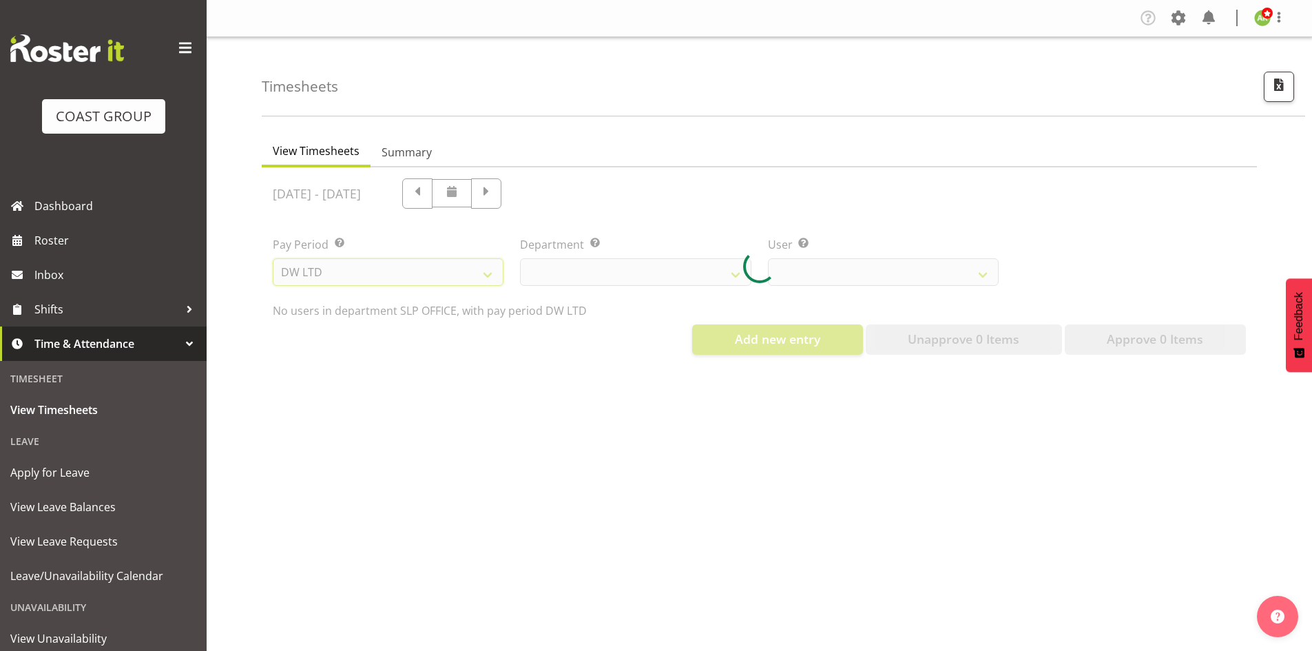
select select
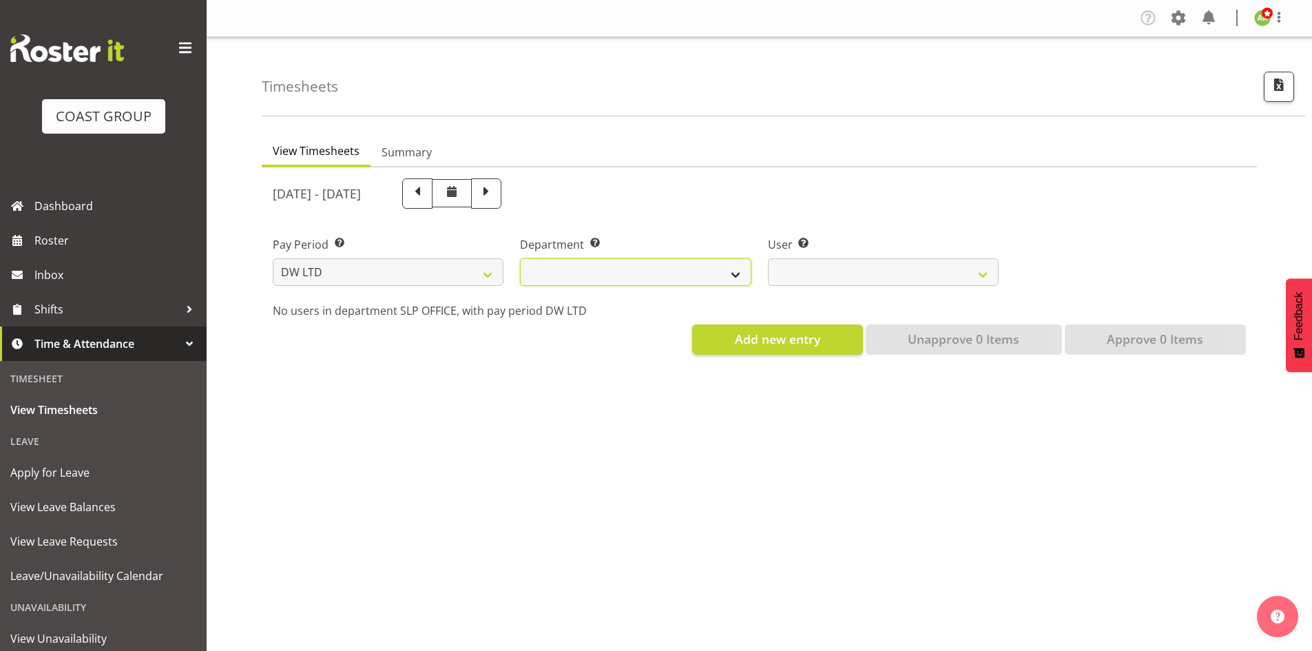
click at [727, 273] on select "DW AKL DW AKL ACCOUNTS/OFFICE DW AKL DESIGN DW AKL PRODUCTION DW CHC DW CHC DES…" at bounding box center [635, 272] width 231 height 28
click at [520, 258] on select "DW AKL DW AKL ACCOUNTS/OFFICE DW AKL DESIGN DW AKL PRODUCTION DW CHC DW CHC DES…" at bounding box center [635, 272] width 231 height 28
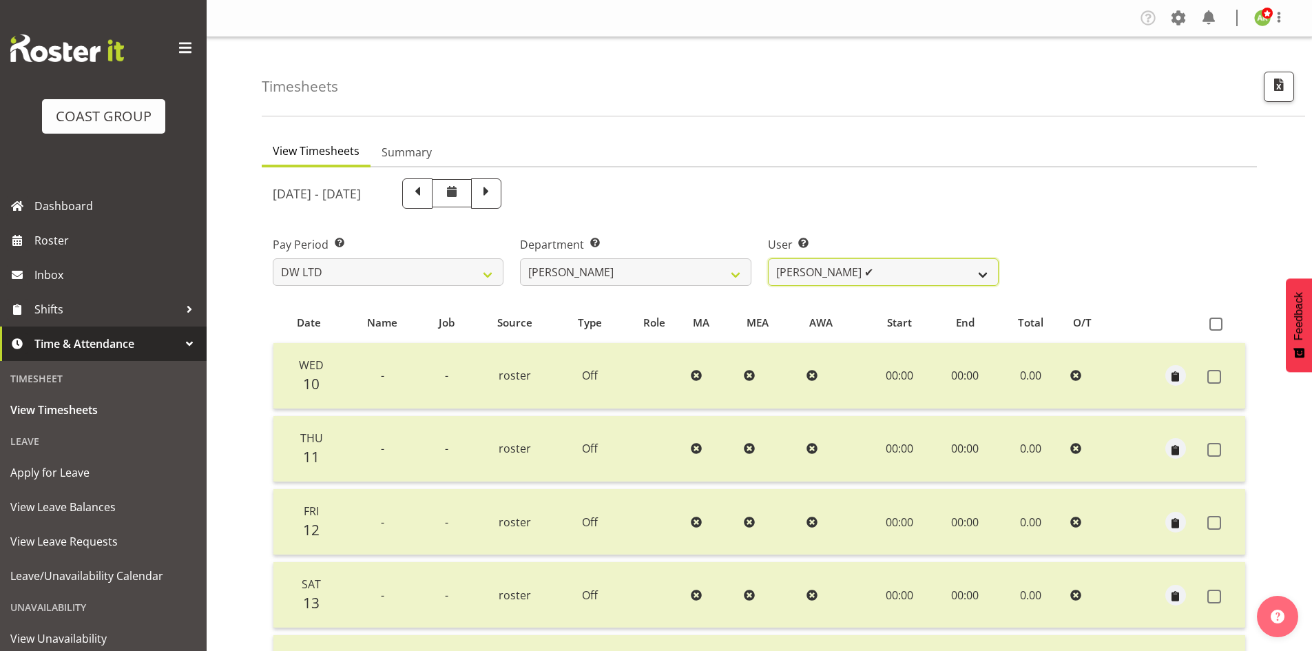
click at [847, 280] on select "Andrew McFadzean ✔ Boston Morgan-Horan ✔ Chanel Toleafoa ✔ Gene Burton ✔ Ian Si…" at bounding box center [883, 272] width 231 height 28
click at [739, 274] on select "DW AKL DW AKL ACCOUNTS/OFFICE DW AKL DESIGN DW AKL PRODUCTION DW CHC DW CHC DES…" at bounding box center [635, 272] width 231 height 28
click at [520, 258] on select "DW AKL DW AKL ACCOUNTS/OFFICE DW AKL DESIGN DW AKL PRODUCTION DW CHC DW CHC DES…" at bounding box center [635, 272] width 231 height 28
click at [921, 276] on select "Vivian McFadzean ✔" at bounding box center [883, 272] width 231 height 28
click at [737, 271] on select "DW AKL DW AKL ACCOUNTS/OFFICE DW AKL DESIGN DW AKL PRODUCTION DW CHC DW CHC DES…" at bounding box center [635, 272] width 231 height 28
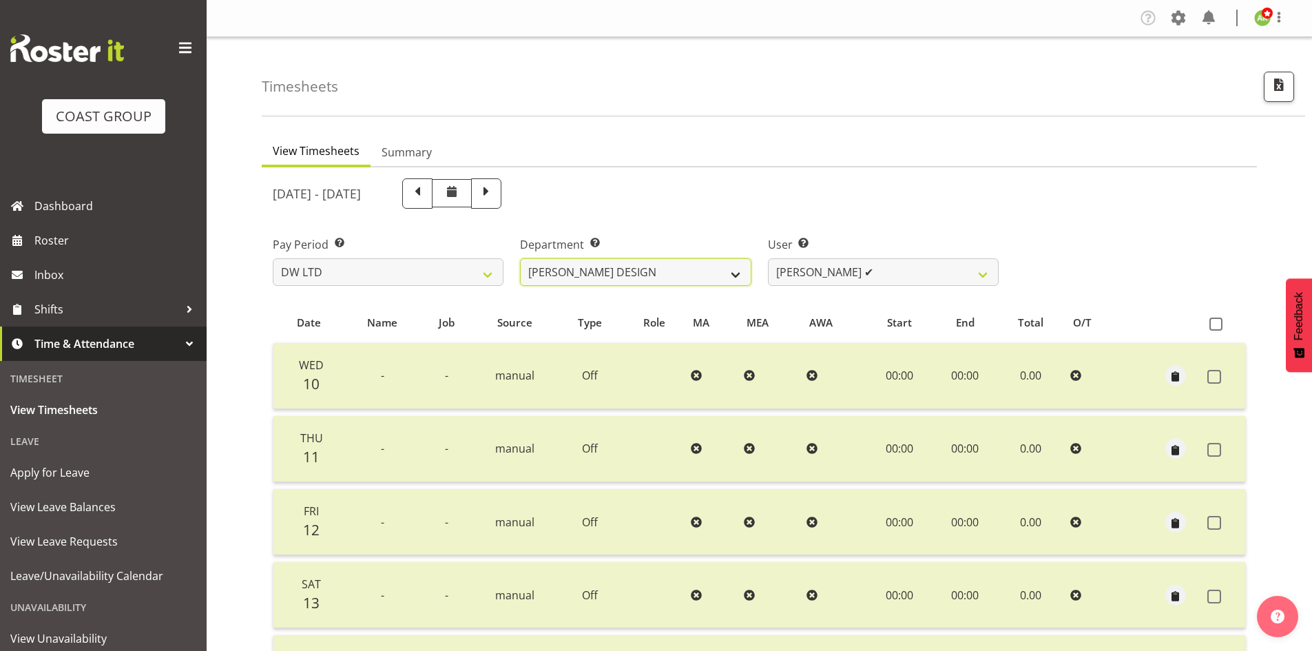
click at [520, 258] on select "DW AKL DW AKL ACCOUNTS/OFFICE DW AKL DESIGN DW AKL PRODUCTION DW CHC DW CHC DES…" at bounding box center [635, 272] width 231 height 28
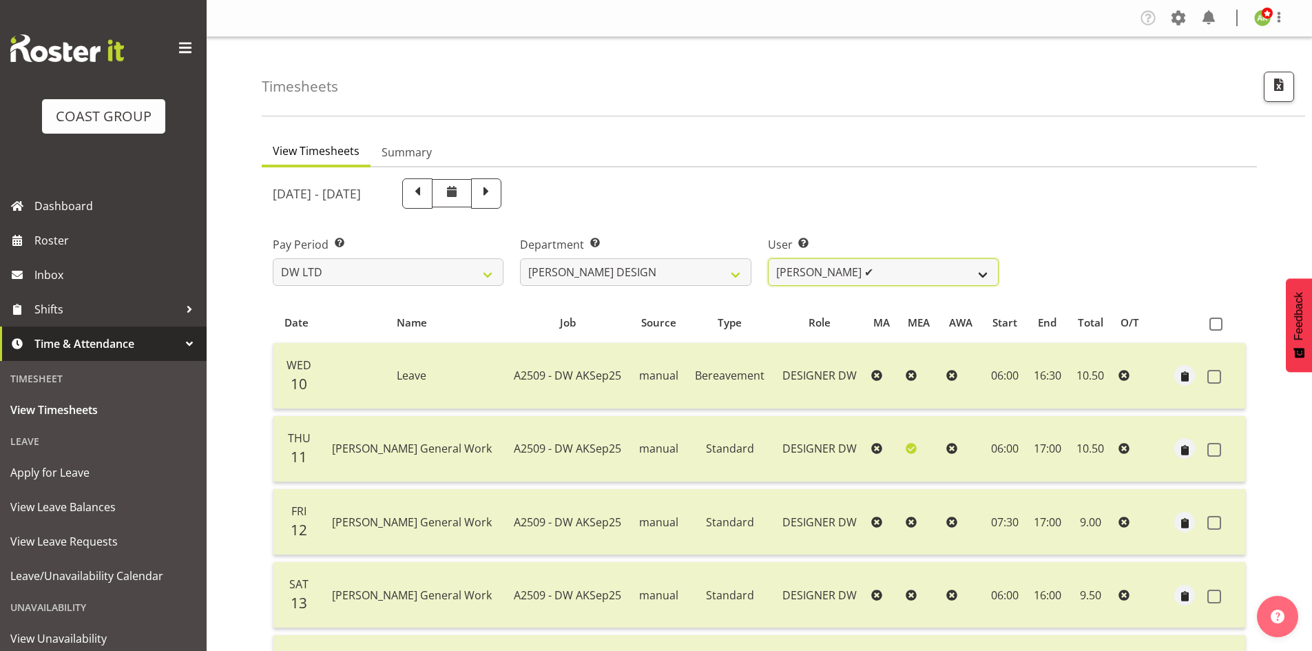
click at [962, 277] on select "Benjamin Thomas Geden ✔ Darren Shiu Lun Lau ✔" at bounding box center [883, 272] width 231 height 28
click at [647, 268] on select "DW AKL DW AKL ACCOUNTS/OFFICE DW AKL DESIGN DW AKL PRODUCTION DW CHC DW CHC DES…" at bounding box center [635, 272] width 231 height 28
click at [520, 258] on select "DW AKL DW AKL ACCOUNTS/OFFICE DW AKL DESIGN DW AKL PRODUCTION DW CHC DW CHC DES…" at bounding box center [635, 272] width 231 height 28
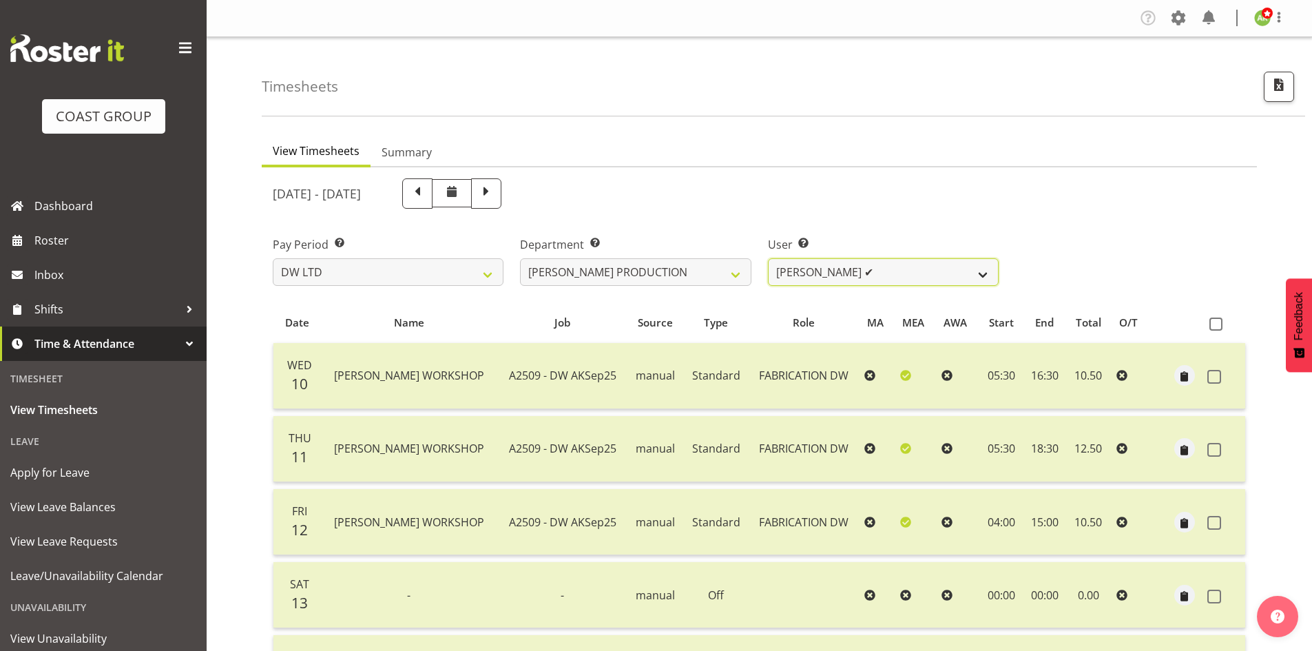
click at [940, 278] on select "Peter Lee ✔" at bounding box center [883, 272] width 231 height 28
click at [712, 272] on select "[PERSON_NAME] [PERSON_NAME] ACCOUNTS/OFFICE [PERSON_NAME] DESIGN [PERSON_NAME] …" at bounding box center [635, 272] width 231 height 28
click at [520, 258] on select "[PERSON_NAME] [PERSON_NAME] ACCOUNTS/OFFICE [PERSON_NAME] DESIGN [PERSON_NAME] …" at bounding box center [635, 272] width 231 height 28
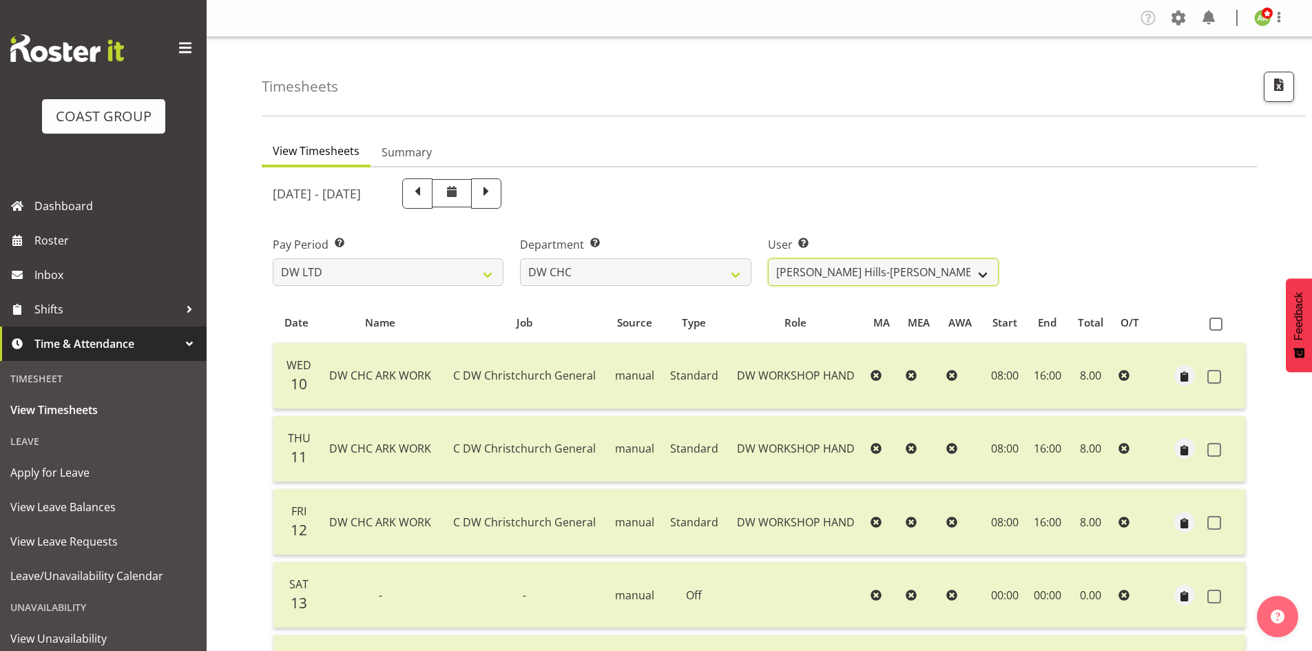
click at [973, 276] on select "Ambrose Hills-Simonsen ✔ Brad Tweedy ✔ Bryan Humprhries ✔ Callum Jack O'Leary S…" at bounding box center [883, 272] width 231 height 28
click at [715, 278] on select "[PERSON_NAME] [PERSON_NAME] ACCOUNTS/OFFICE [PERSON_NAME] DESIGN [PERSON_NAME] …" at bounding box center [635, 272] width 231 height 28
select select "27"
click at [520, 258] on select "[PERSON_NAME] [PERSON_NAME] ACCOUNTS/OFFICE [PERSON_NAME] DESIGN [PERSON_NAME] …" at bounding box center [635, 272] width 231 height 28
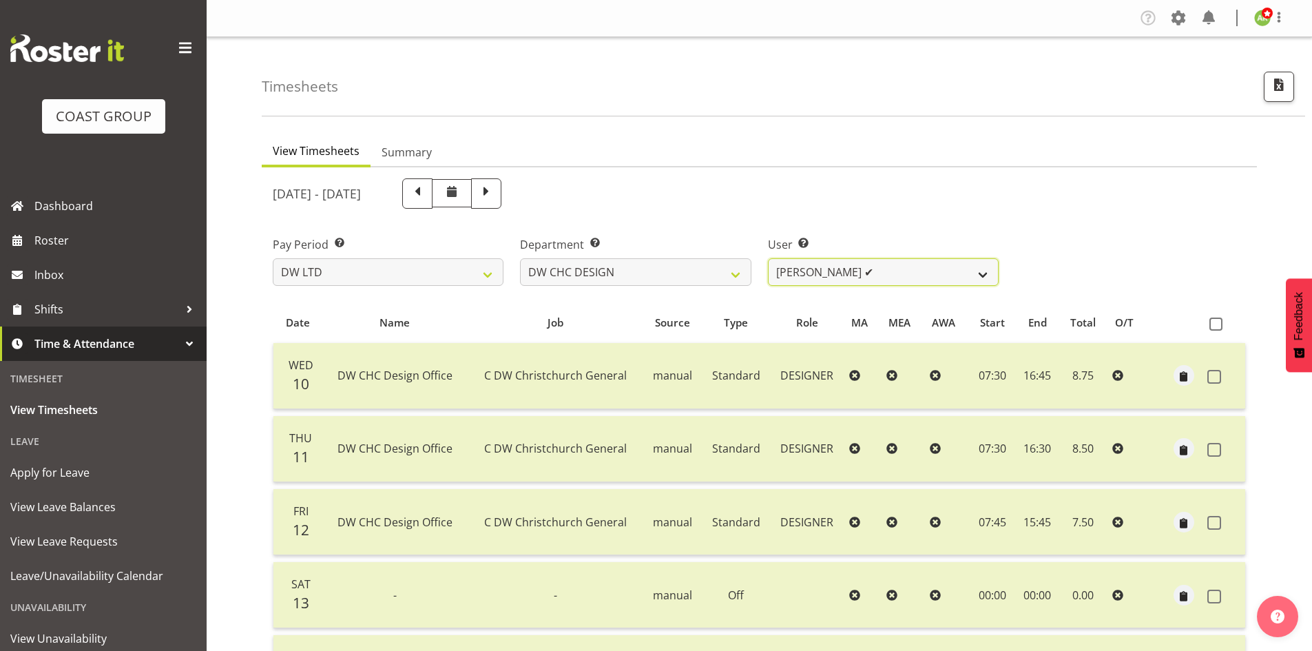
click at [963, 277] on select "[PERSON_NAME] ✔ [PERSON_NAME] ✔ [PERSON_NAME] ❌" at bounding box center [883, 272] width 231 height 28
select select "11067"
click at [768, 258] on select "[PERSON_NAME] ✔ [PERSON_NAME] ✔ [PERSON_NAME] ❌" at bounding box center [883, 272] width 231 height 28
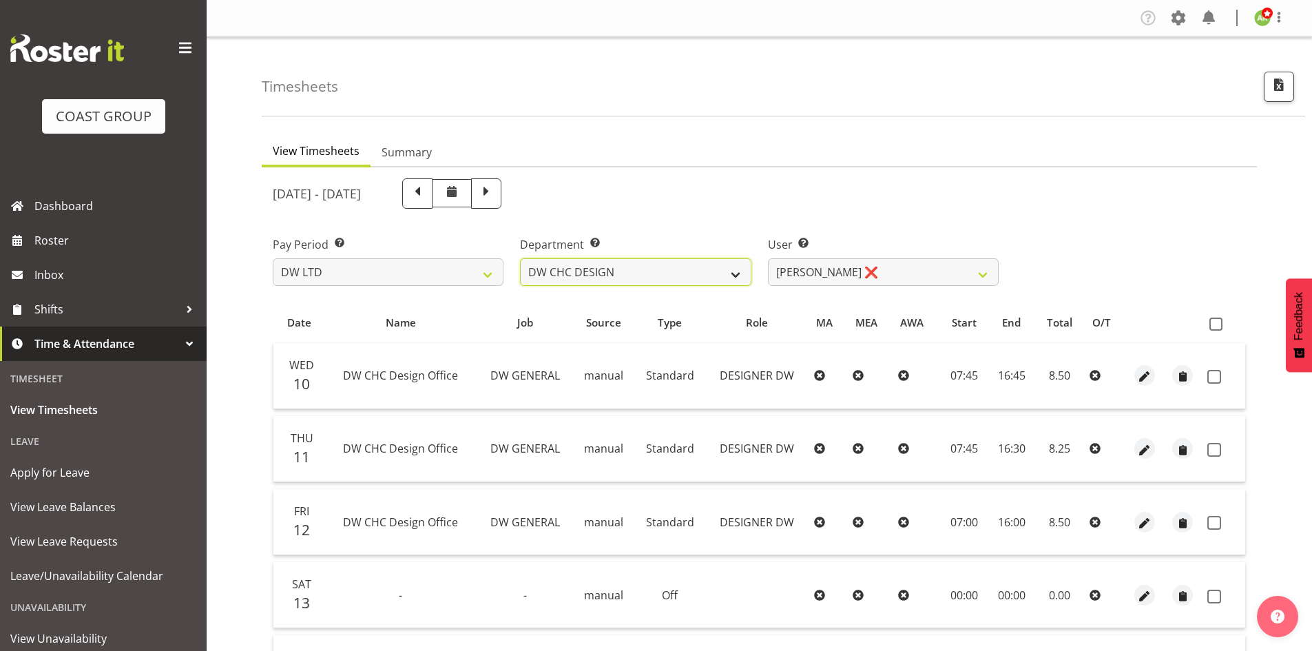
click at [700, 278] on select "[PERSON_NAME] [PERSON_NAME] ACCOUNTS/OFFICE [PERSON_NAME] DESIGN [PERSON_NAME] …" at bounding box center [635, 272] width 231 height 28
select select "29"
click at [520, 258] on select "[PERSON_NAME] [PERSON_NAME] ACCOUNTS/OFFICE [PERSON_NAME] DESIGN [PERSON_NAME] …" at bounding box center [635, 272] width 231 height 28
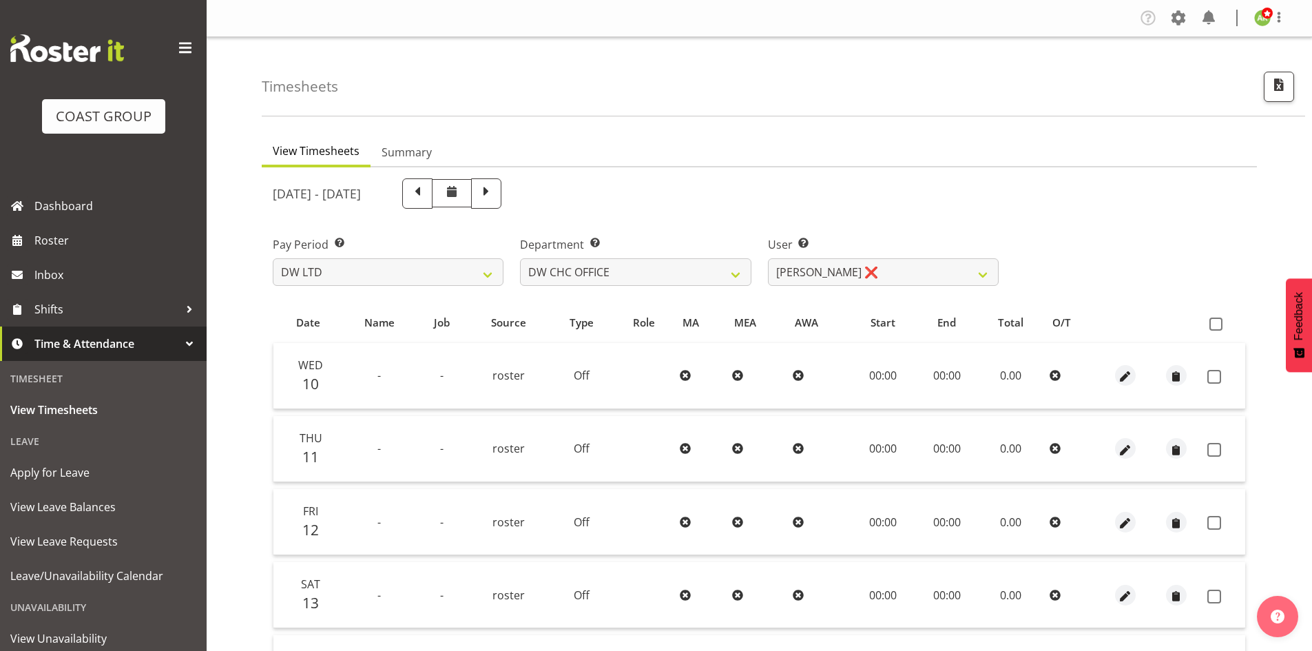
click at [1208, 326] on th at bounding box center [1222, 323] width 43 height 26
click at [1216, 326] on span at bounding box center [1215, 323] width 13 height 13
click at [1216, 326] on input "checkbox" at bounding box center [1213, 323] width 9 height 9
checkbox input "true"
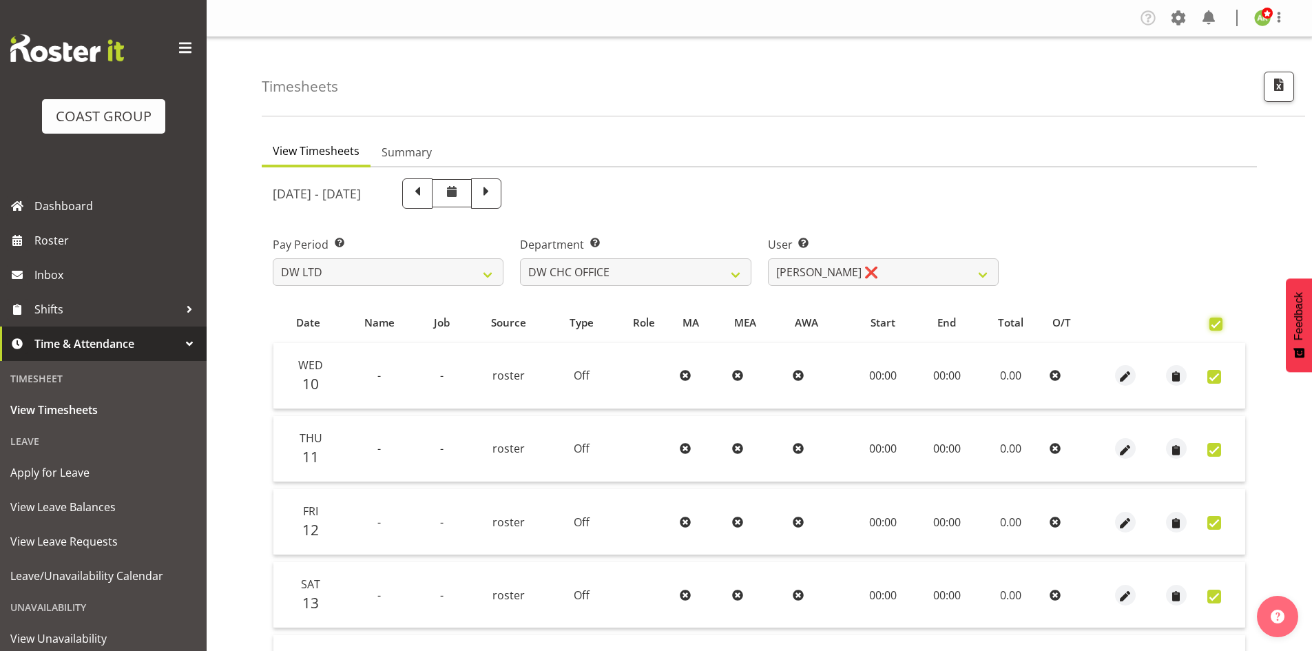
checkbox input "true"
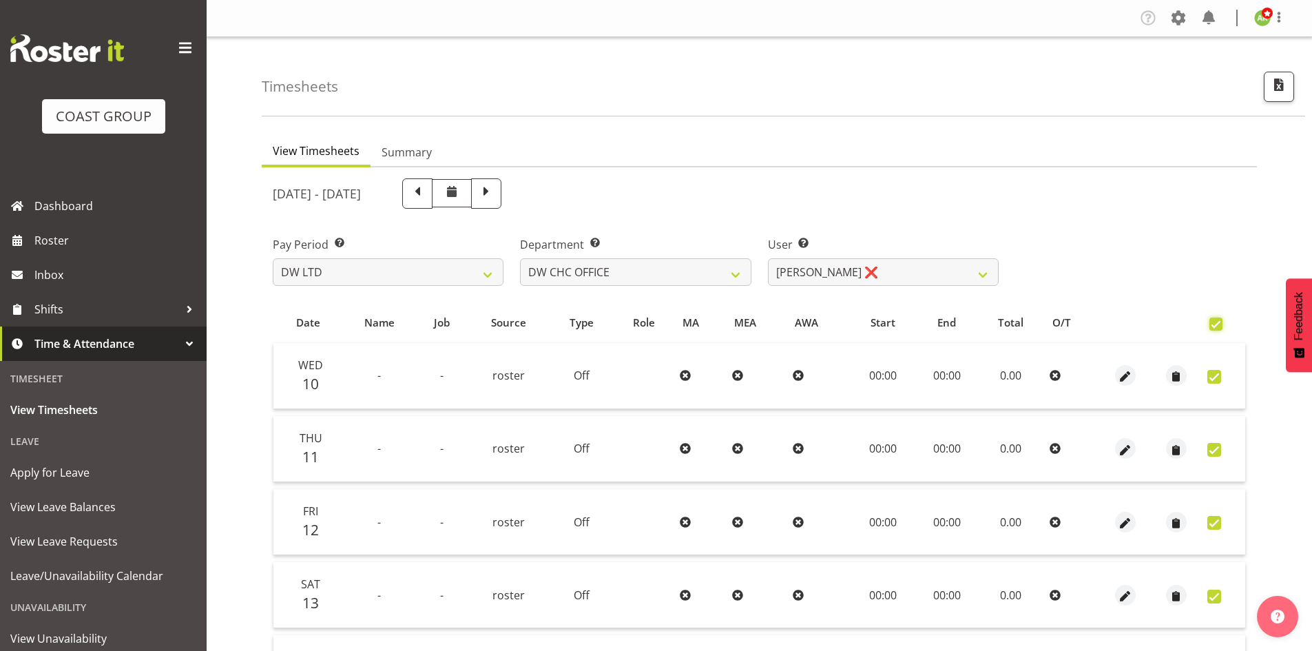
checkbox input "true"
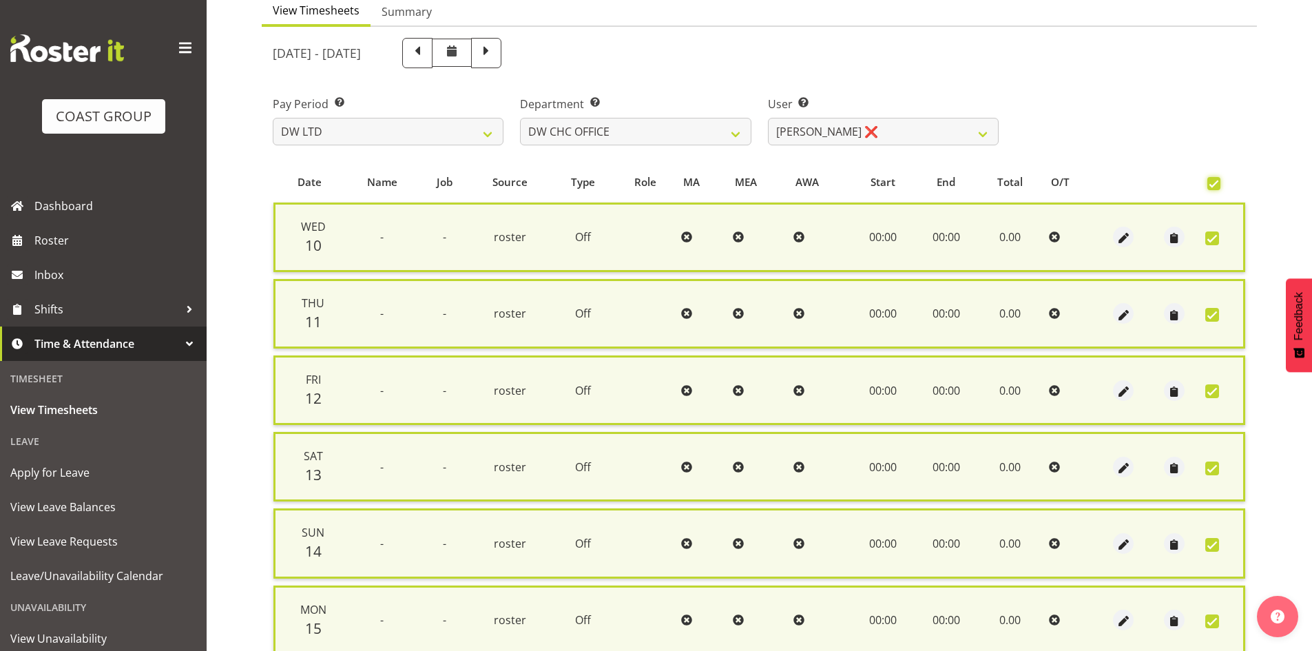
scroll to position [330, 0]
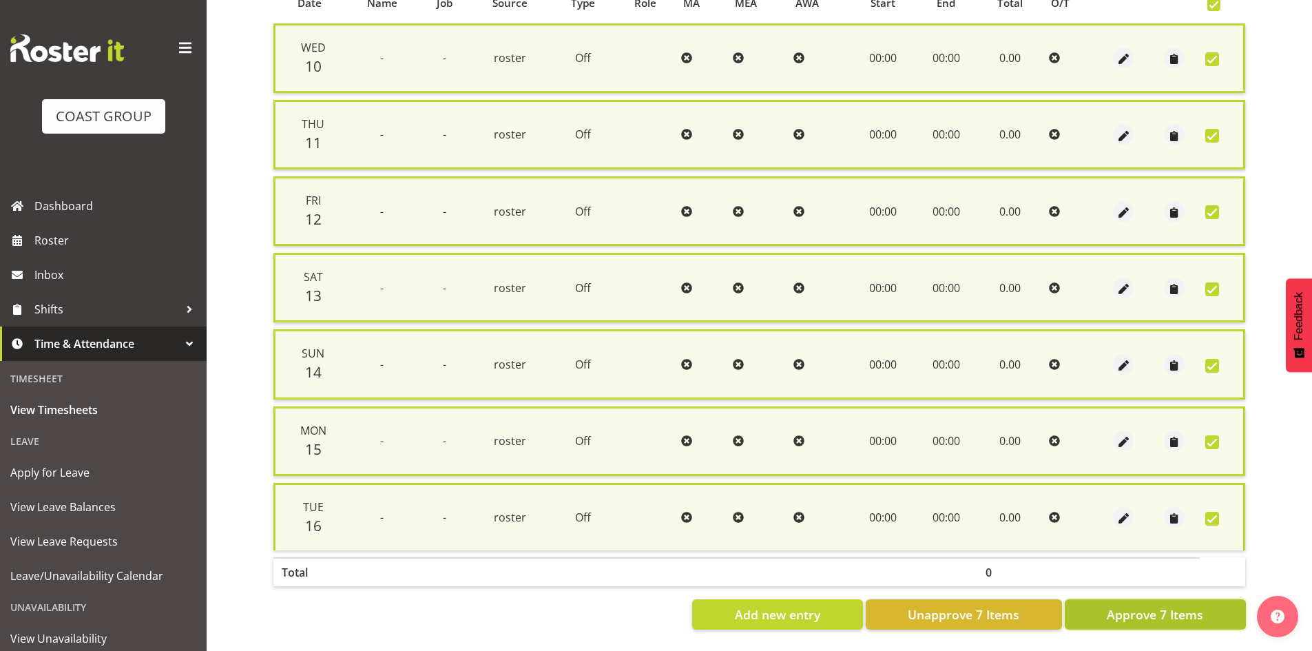
click at [1166, 599] on button "Approve 7 Items" at bounding box center [1154, 614] width 181 height 30
checkbox input "false"
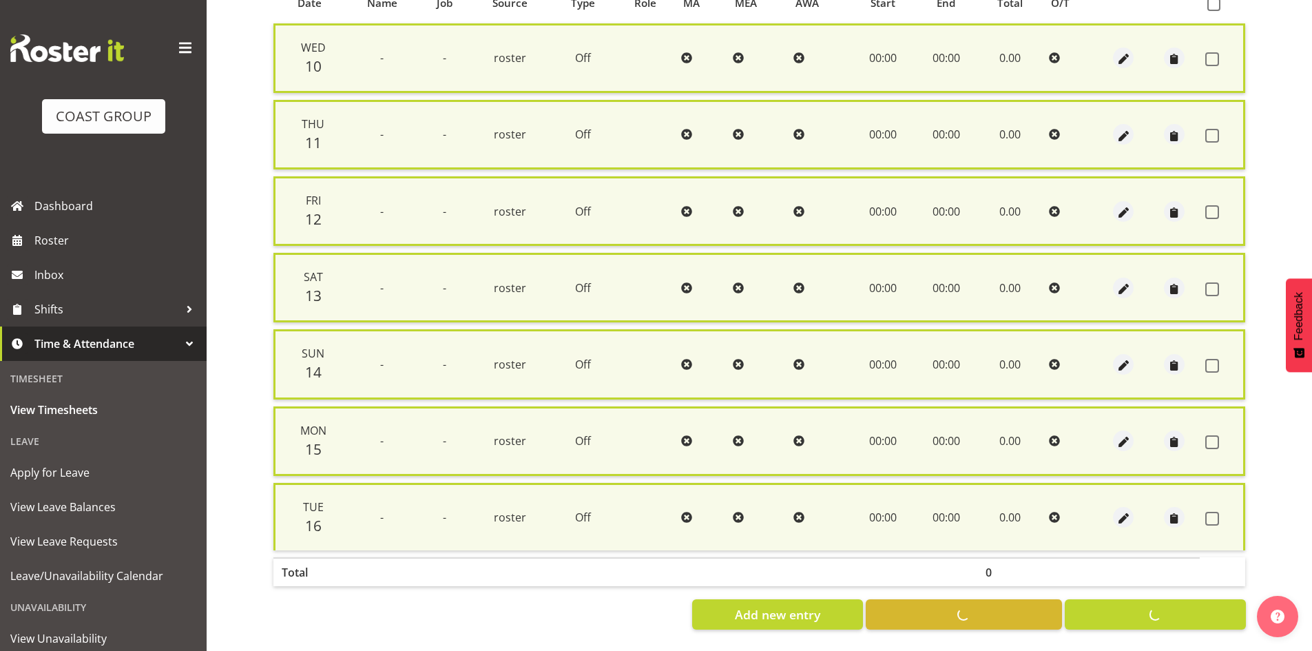
checkbox input "false"
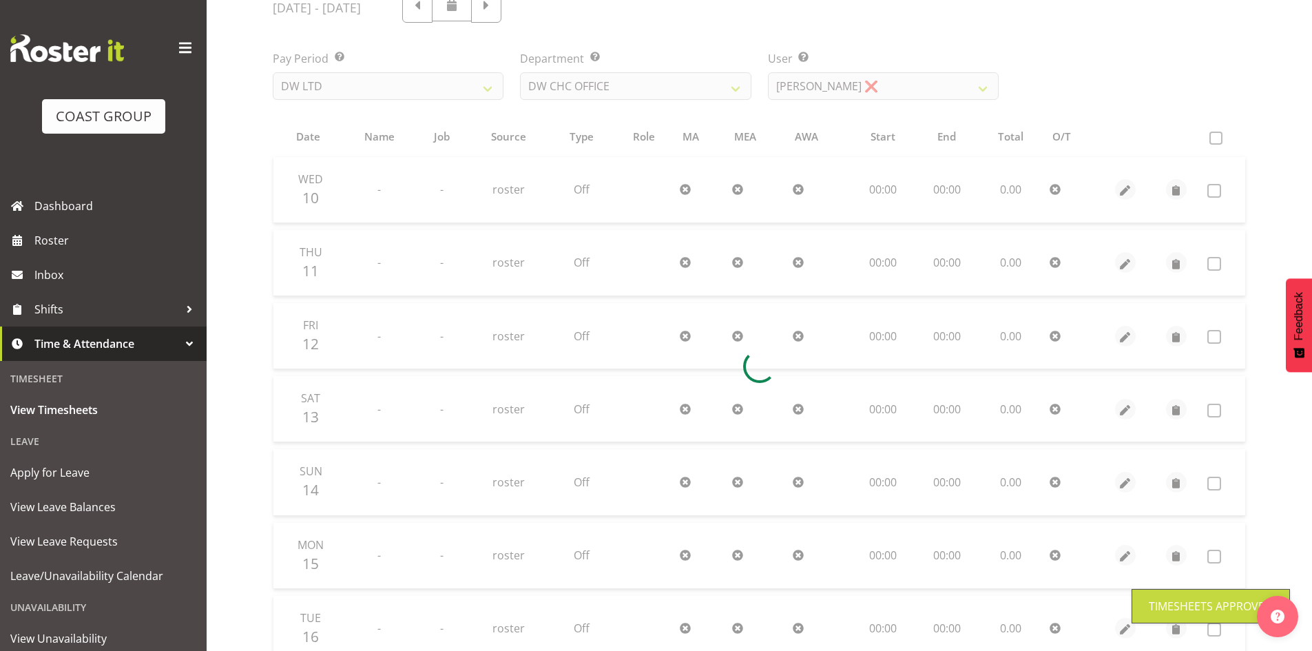
scroll to position [32, 0]
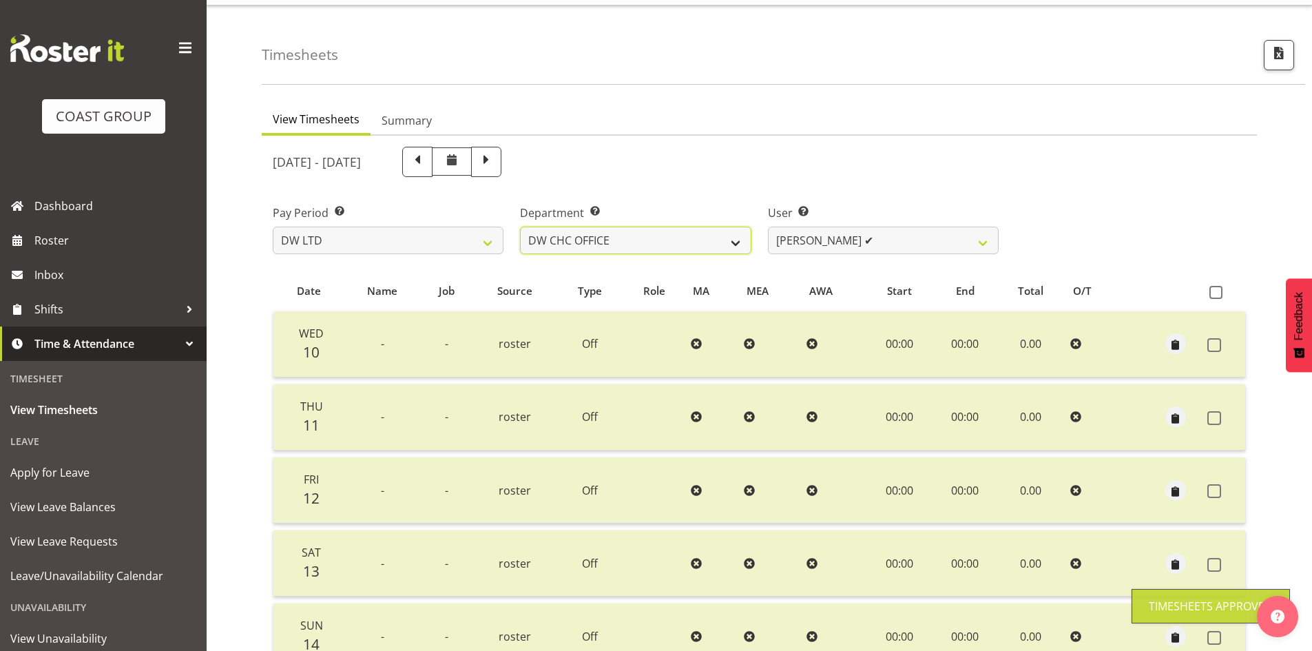
click at [700, 252] on select "[PERSON_NAME] [PERSON_NAME] ACCOUNTS/OFFICE [PERSON_NAME] DESIGN [PERSON_NAME] …" at bounding box center [635, 241] width 231 height 28
click at [520, 227] on select "[PERSON_NAME] [PERSON_NAME] ACCOUNTS/OFFICE [PERSON_NAME] DESIGN [PERSON_NAME] …" at bounding box center [635, 241] width 231 height 28
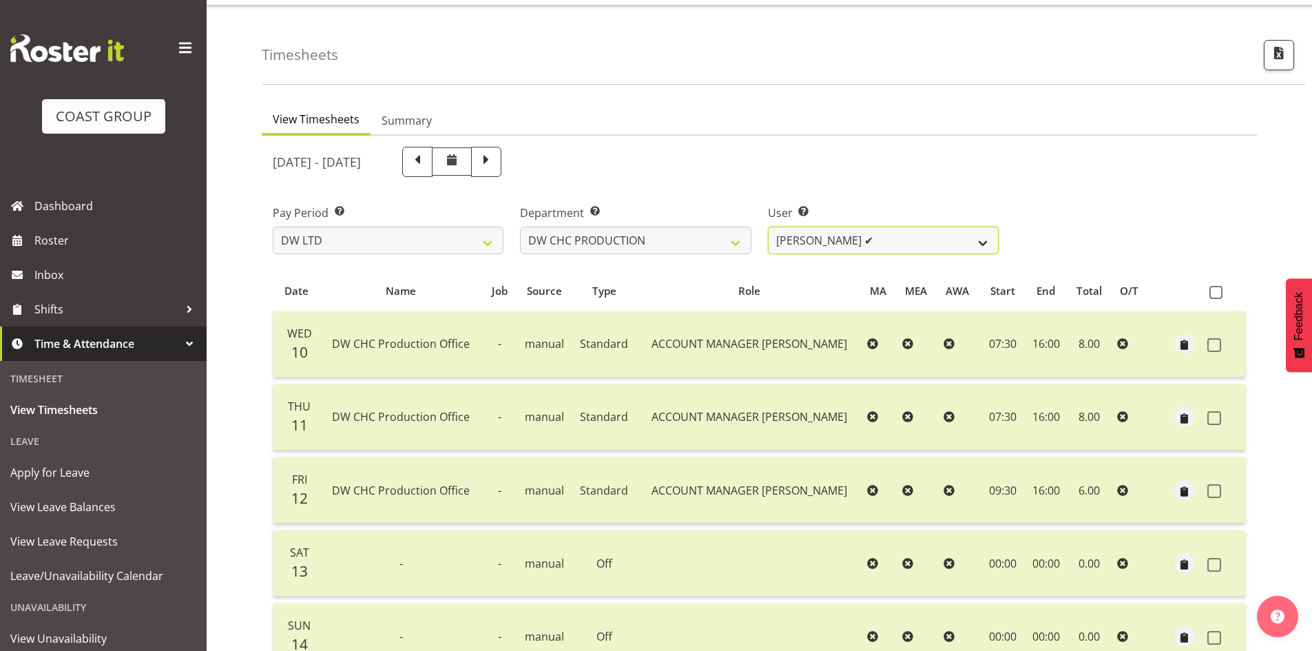
click at [925, 240] on select "Jason Garvey ✔" at bounding box center [883, 241] width 231 height 28
click at [746, 239] on select "[PERSON_NAME] [PERSON_NAME] ACCOUNTS/OFFICE [PERSON_NAME] DESIGN [PERSON_NAME] …" at bounding box center [635, 241] width 231 height 28
click at [520, 227] on select "[PERSON_NAME] [PERSON_NAME] ACCOUNTS/OFFICE [PERSON_NAME] DESIGN [PERSON_NAME] …" at bounding box center [635, 241] width 231 height 28
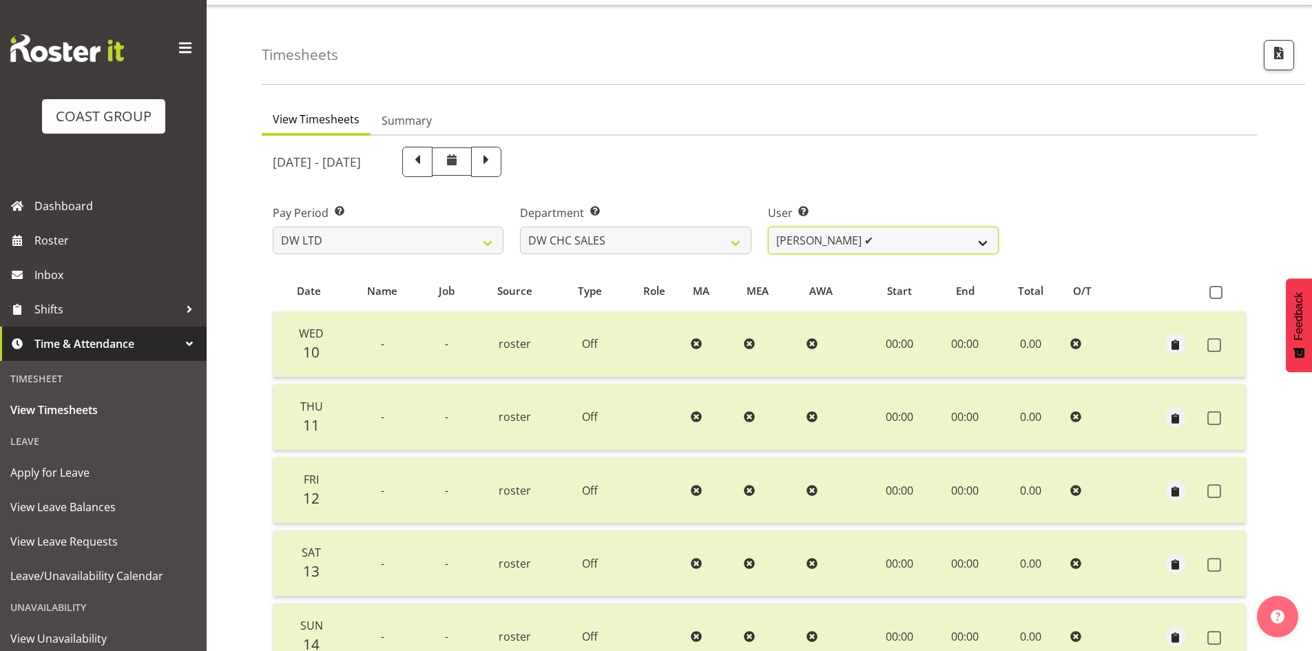
click at [963, 249] on select "Dayle Eathorne ✔" at bounding box center [883, 241] width 231 height 28
click at [695, 239] on select "[PERSON_NAME] [PERSON_NAME] ACCOUNTS/OFFICE [PERSON_NAME] DESIGN [PERSON_NAME] …" at bounding box center [635, 241] width 231 height 28
click at [520, 227] on select "[PERSON_NAME] [PERSON_NAME] ACCOUNTS/OFFICE [PERSON_NAME] DESIGN [PERSON_NAME] …" at bounding box center [635, 241] width 231 height 28
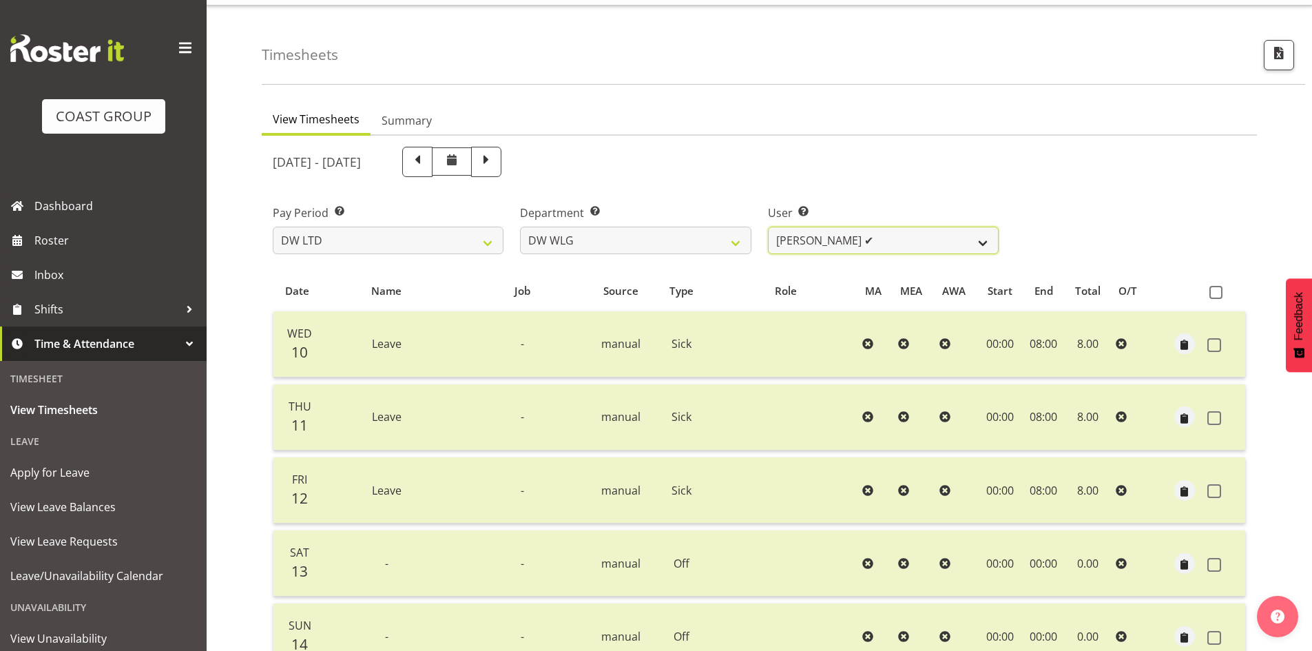
click at [978, 240] on select "Cassie Phillips ✔ Darryl Dickinson ✔ Josh Provoost ✔ Ken Barnden ✔ Stanley Elli…" at bounding box center [883, 241] width 231 height 28
click at [690, 249] on select "DW AKL DW AKL ACCOUNTS/OFFICE DW AKL DESIGN DW AKL PRODUCTION DW CHC DW CHC DES…" at bounding box center [635, 241] width 231 height 28
click at [520, 227] on select "DW AKL DW AKL ACCOUNTS/OFFICE DW AKL DESIGN DW AKL PRODUCTION DW CHC DW CHC DES…" at bounding box center [635, 241] width 231 height 28
click at [924, 248] on select "Cassie Phillips ✔ Darryl Dickinson ✔ Josh Provoost ✔ Ken Barnden ✔ Stanley Elli…" at bounding box center [883, 241] width 231 height 28
click at [607, 242] on select "DW AKL DW AKL ACCOUNTS/OFFICE DW AKL DESIGN DW AKL PRODUCTION DW CHC DW CHC DES…" at bounding box center [635, 241] width 231 height 28
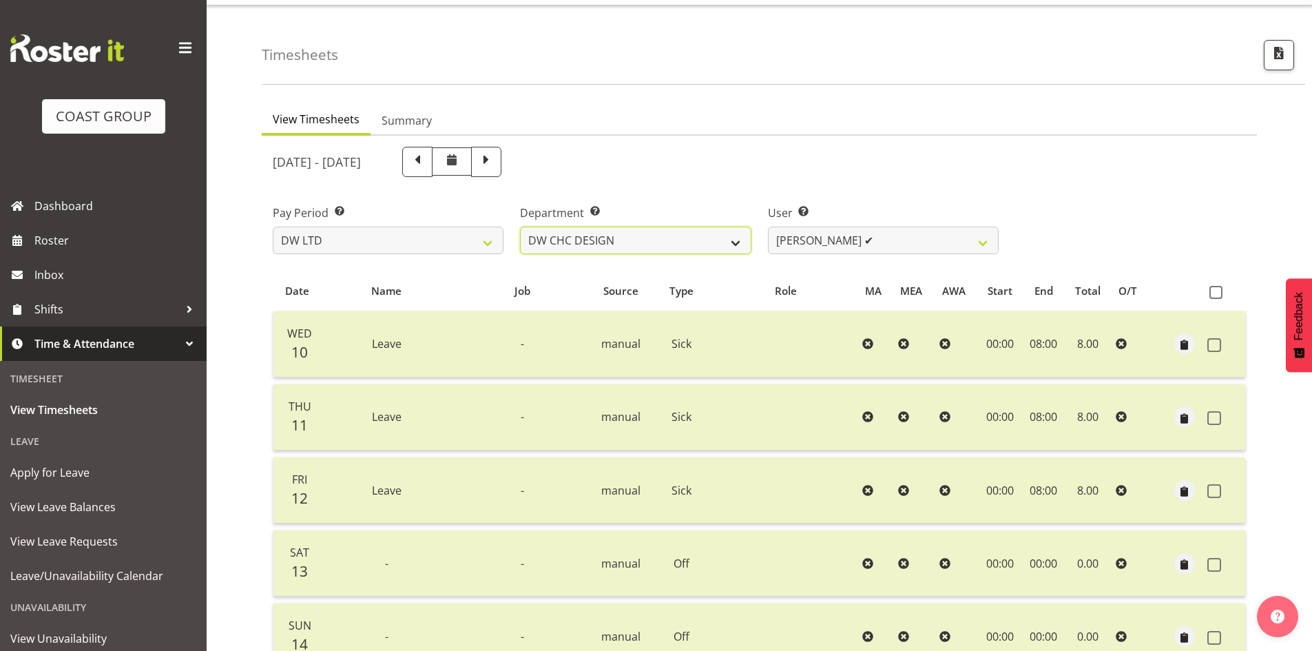
click at [520, 227] on select "DW AKL DW AKL ACCOUNTS/OFFICE DW AKL DESIGN DW AKL PRODUCTION DW CHC DW CHC DES…" at bounding box center [635, 241] width 231 height 28
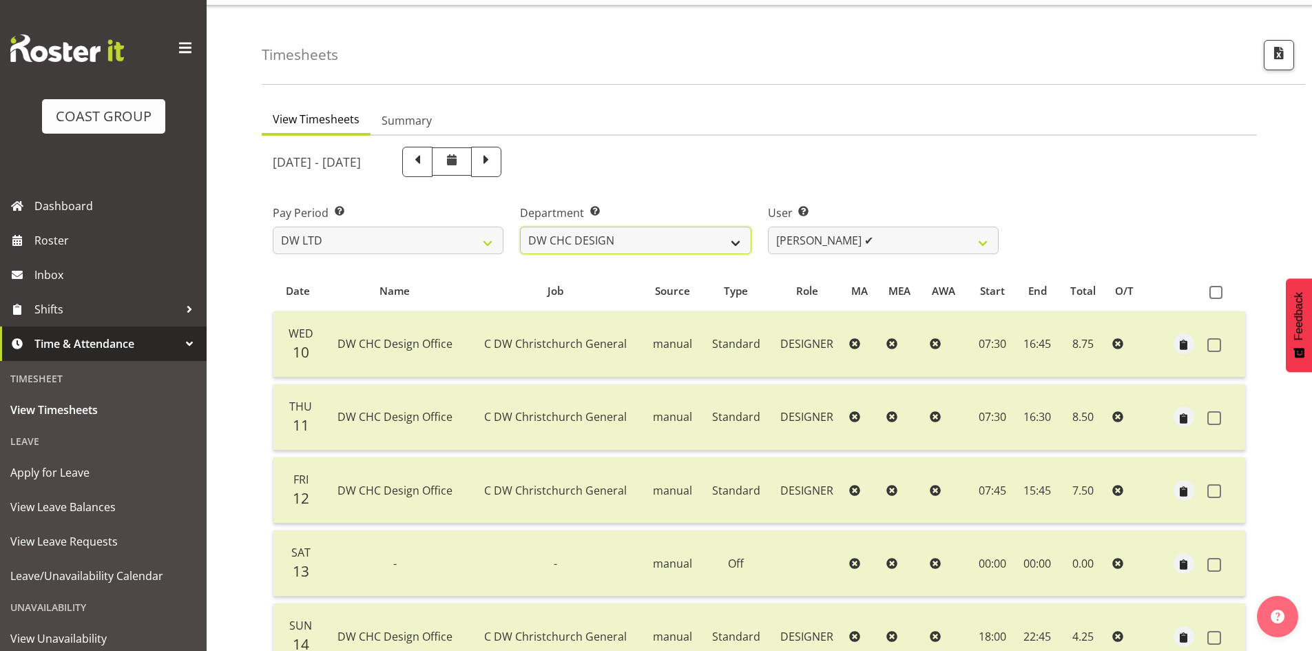
click at [654, 244] on select "DW AKL DW AKL ACCOUNTS/OFFICE DW AKL DESIGN DW AKL PRODUCTION DW CHC DW CHC DES…" at bounding box center [635, 241] width 231 height 28
click at [520, 227] on select "DW AKL DW AKL ACCOUNTS/OFFICE DW AKL DESIGN DW AKL PRODUCTION DW CHC DW CHC DES…" at bounding box center [635, 241] width 231 height 28
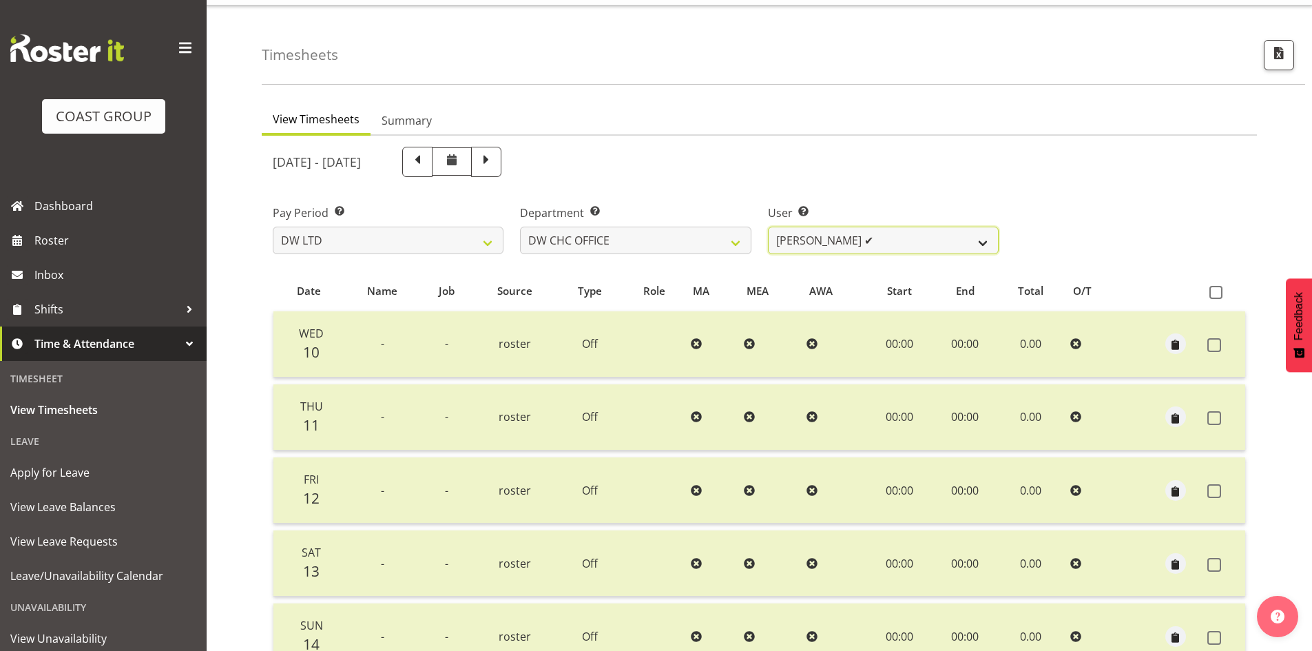
click at [949, 242] on select "Monique Mitchell ✔" at bounding box center [883, 241] width 231 height 28
click at [649, 240] on select "DW AKL DW AKL ACCOUNTS/OFFICE DW AKL DESIGN DW AKL PRODUCTION DW CHC DW CHC DES…" at bounding box center [635, 241] width 231 height 28
click at [520, 227] on select "DW AKL DW AKL ACCOUNTS/OFFICE DW AKL DESIGN DW AKL PRODUCTION DW CHC DW CHC DES…" at bounding box center [635, 241] width 231 height 28
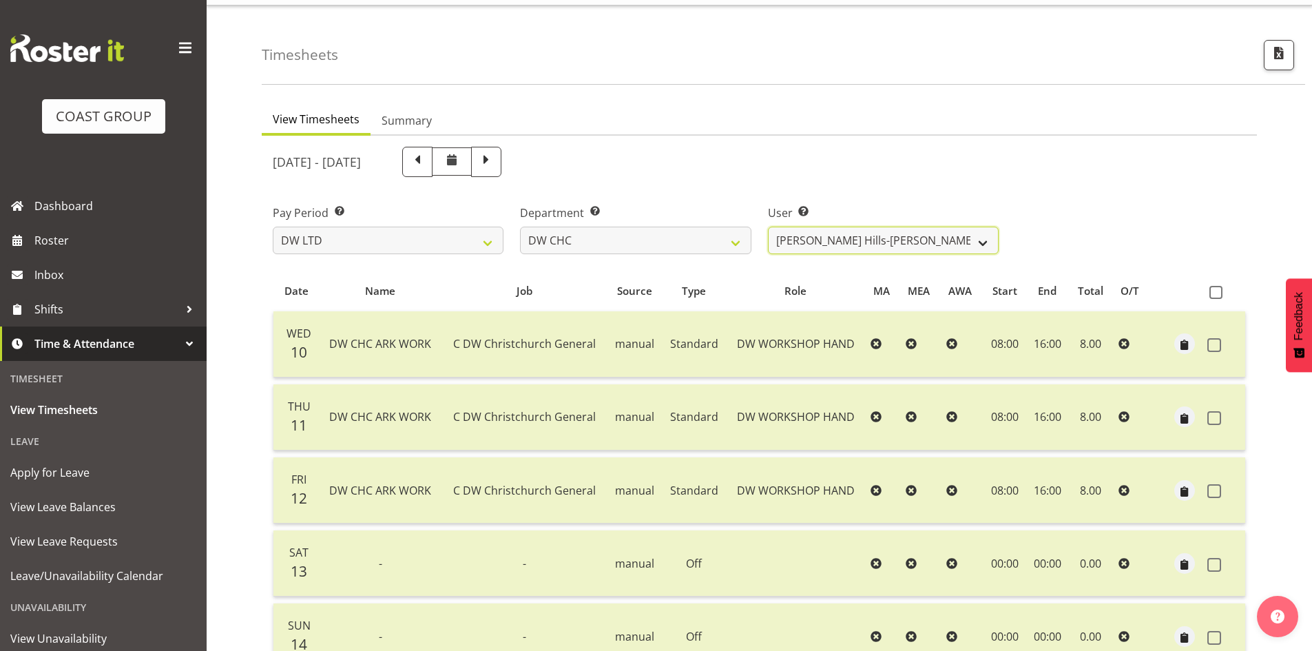
click at [933, 240] on select "Ambrose Hills-Simonsen ✔ Brad Tweedy ✔ Bryan Humprhries ✔ Callum Jack O'Leary S…" at bounding box center [883, 241] width 231 height 28
click at [676, 251] on select "DW AKL DW AKL ACCOUNTS/OFFICE DW AKL DESIGN DW AKL PRODUCTION DW CHC DW CHC DES…" at bounding box center [635, 241] width 231 height 28
select select "27"
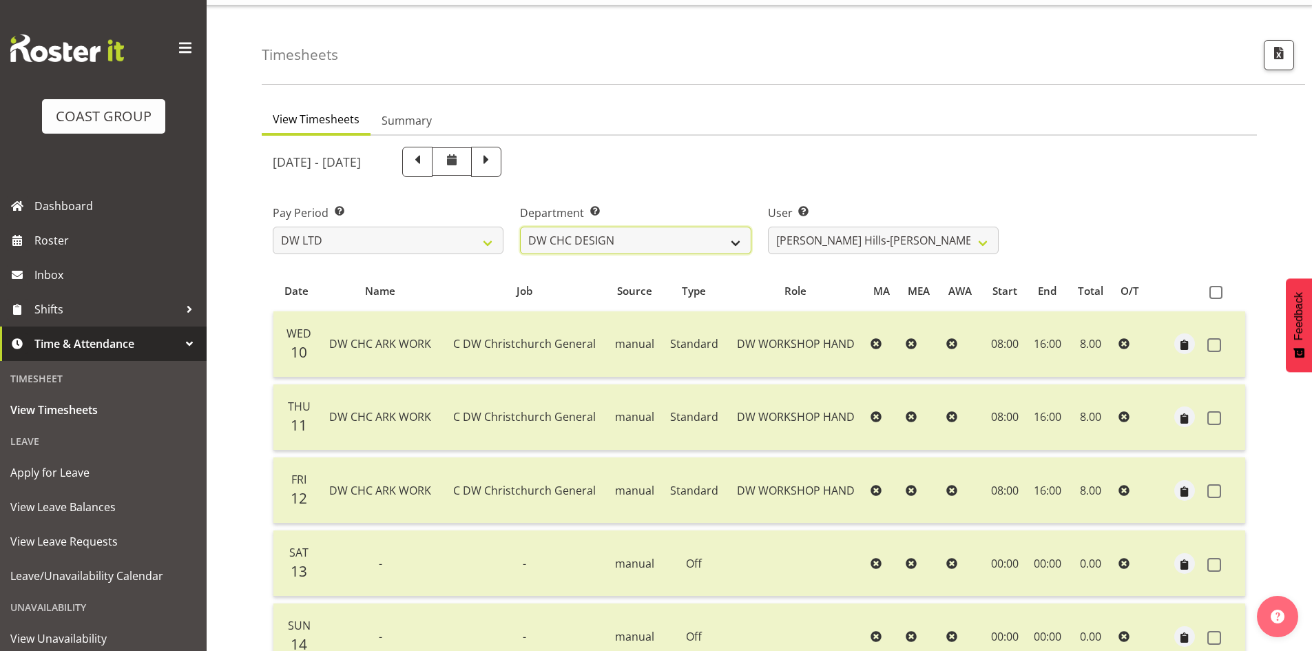
click at [520, 227] on select "DW AKL DW AKL ACCOUNTS/OFFICE DW AKL DESIGN DW AKL PRODUCTION DW CHC DW CHC DES…" at bounding box center [635, 241] width 231 height 28
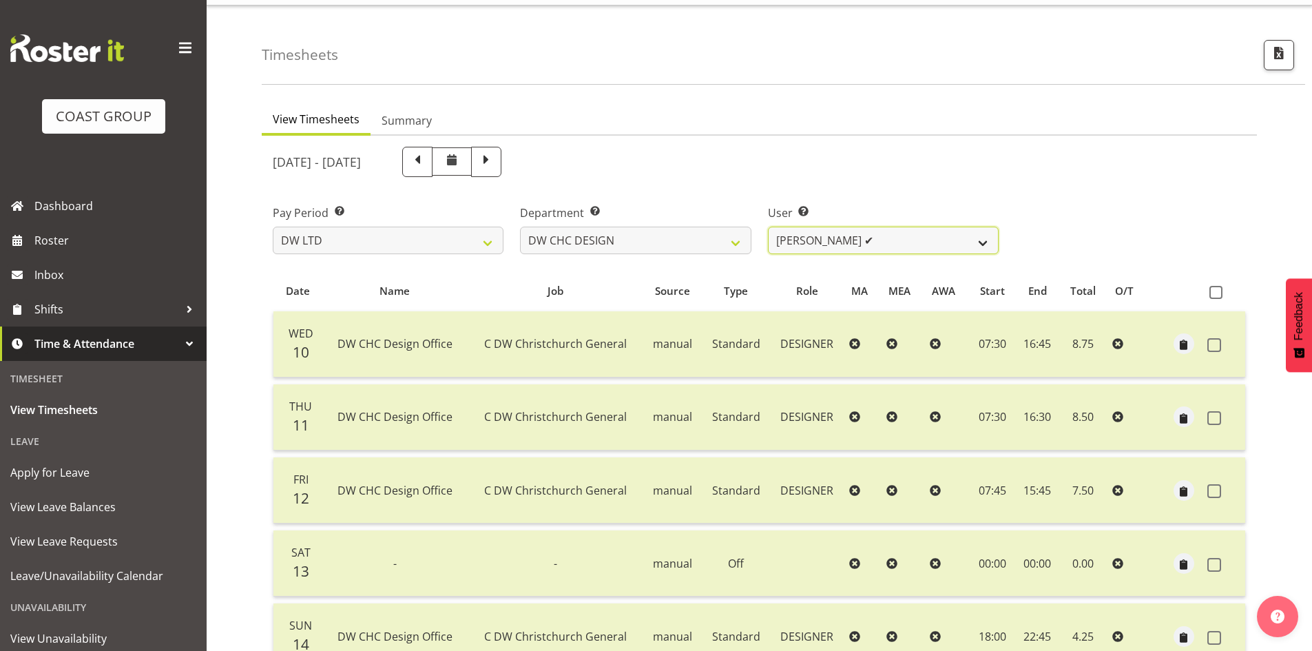
click at [916, 241] on select "Amy Robinson ✔ Jeremy Hogan ✔ Jorgelina Villar ❌" at bounding box center [883, 241] width 231 height 28
select select "11067"
click at [768, 227] on select "Amy Robinson ✔ Jeremy Hogan ✔ Jorgelina Villar ❌" at bounding box center [883, 241] width 231 height 28
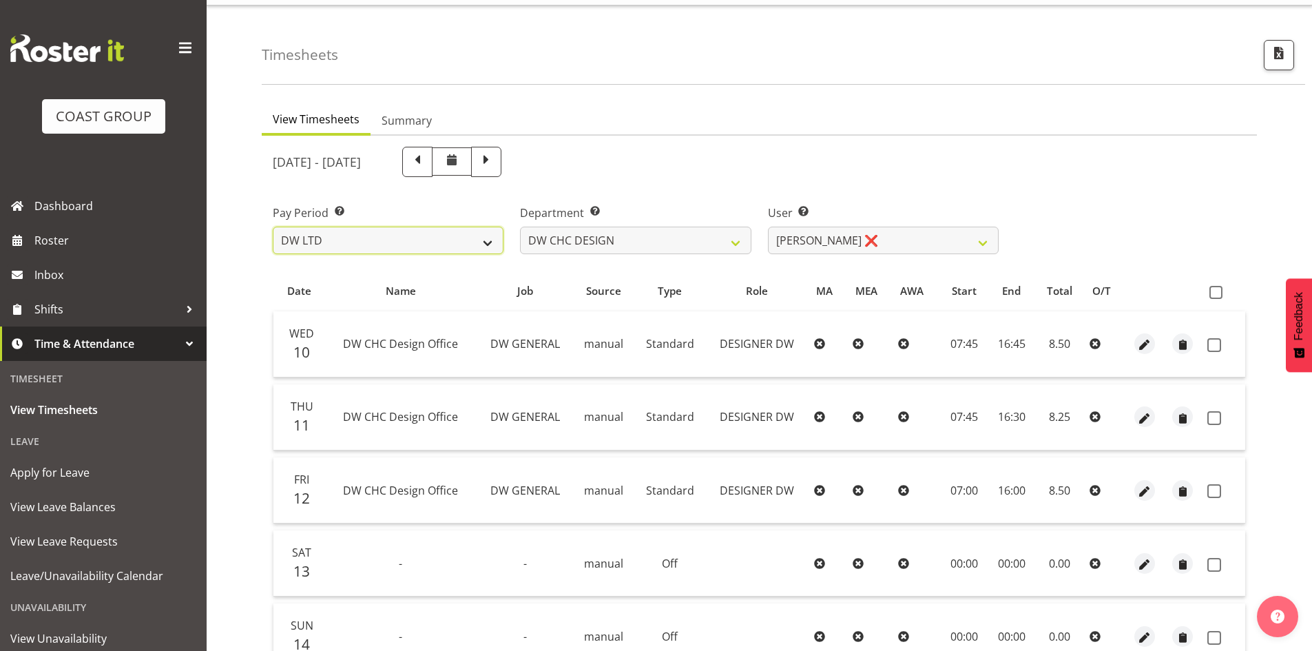
click at [417, 242] on select "SLP LTD EHS LTD DW LTD VEHICLES Carlton Events Hamilton 120 Limited Wellington …" at bounding box center [388, 241] width 231 height 28
select select "149"
click at [273, 227] on select "SLP LTD EHS LTD DW LTD VEHICLES Carlton Events Hamilton 120 Limited Wellington …" at bounding box center [388, 241] width 231 height 28
select select
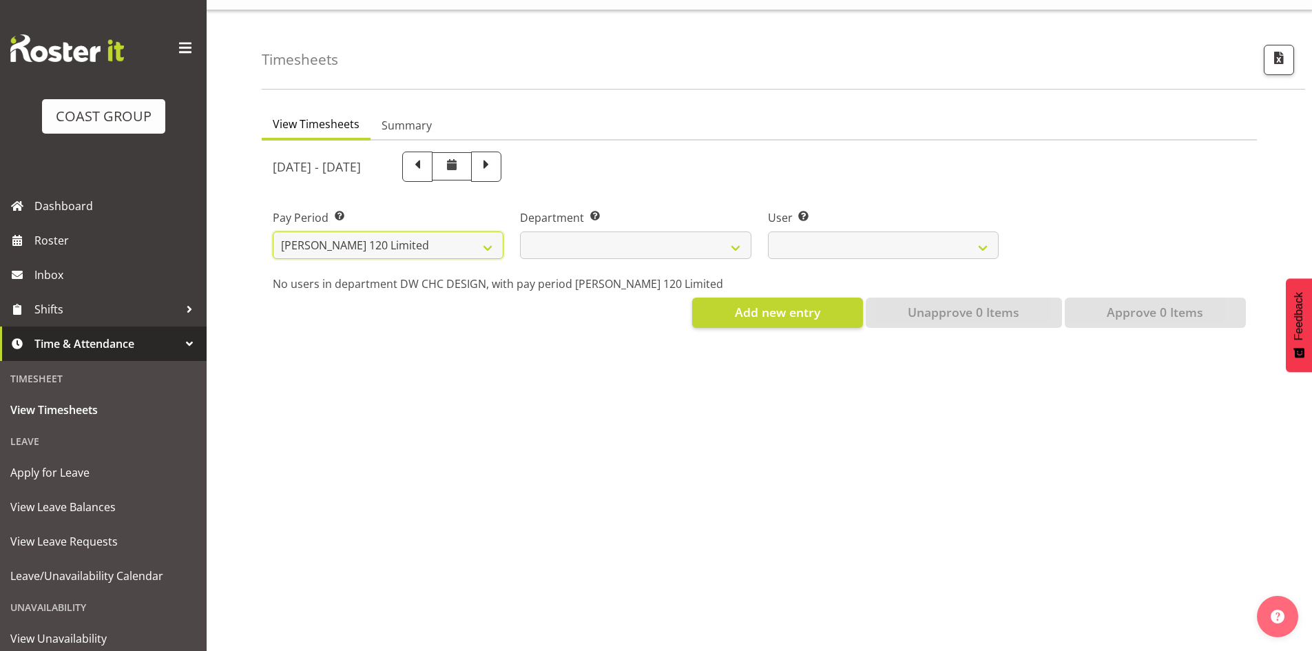
select select
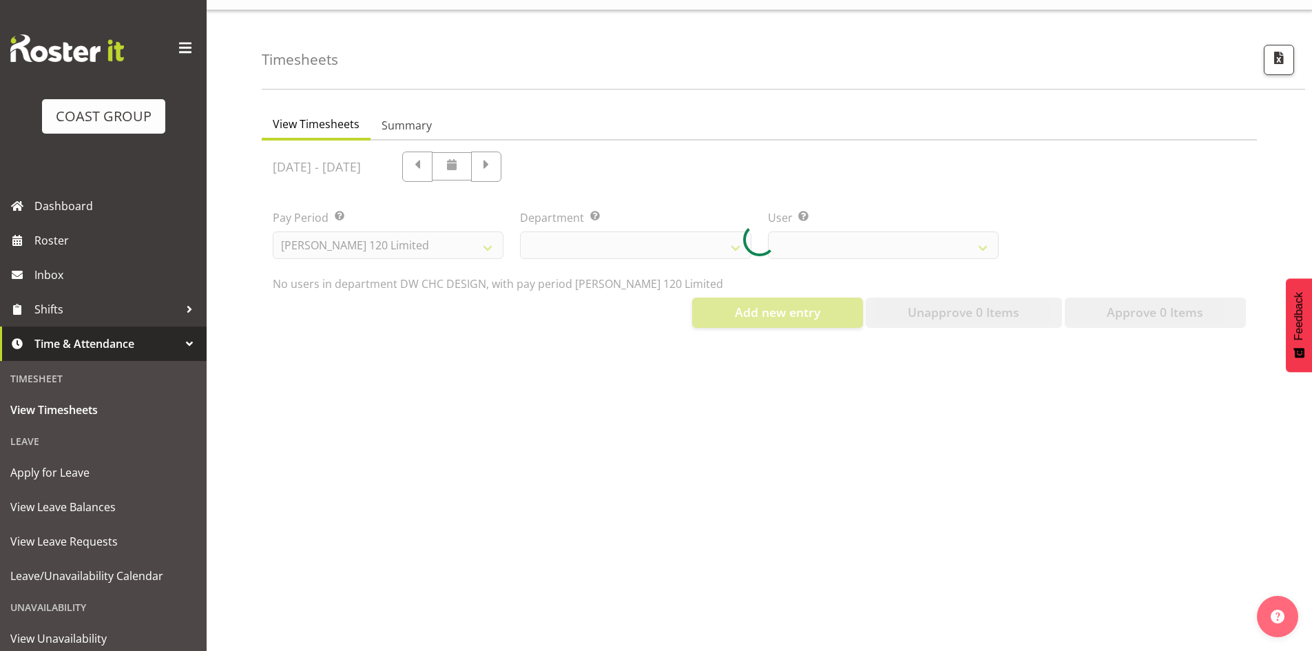
select select
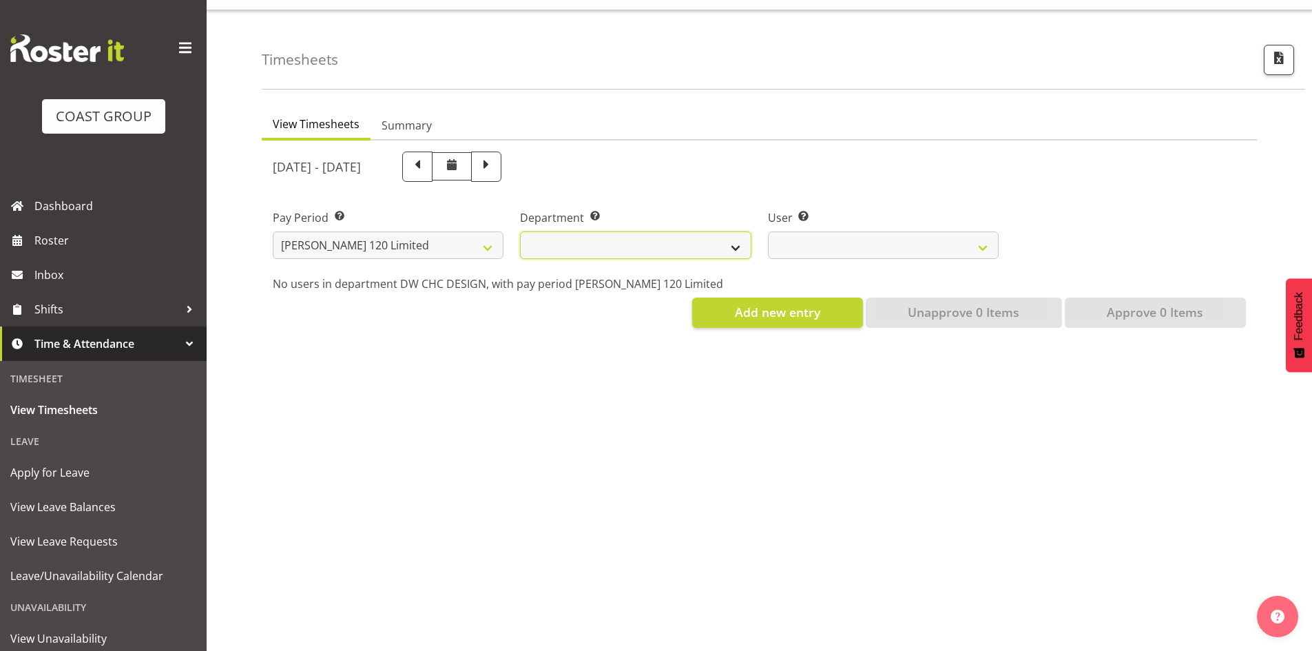
click at [678, 240] on select "[PERSON_NAME]" at bounding box center [635, 245] width 231 height 28
select select "751"
click at [520, 231] on select "[PERSON_NAME]" at bounding box center [635, 245] width 231 height 28
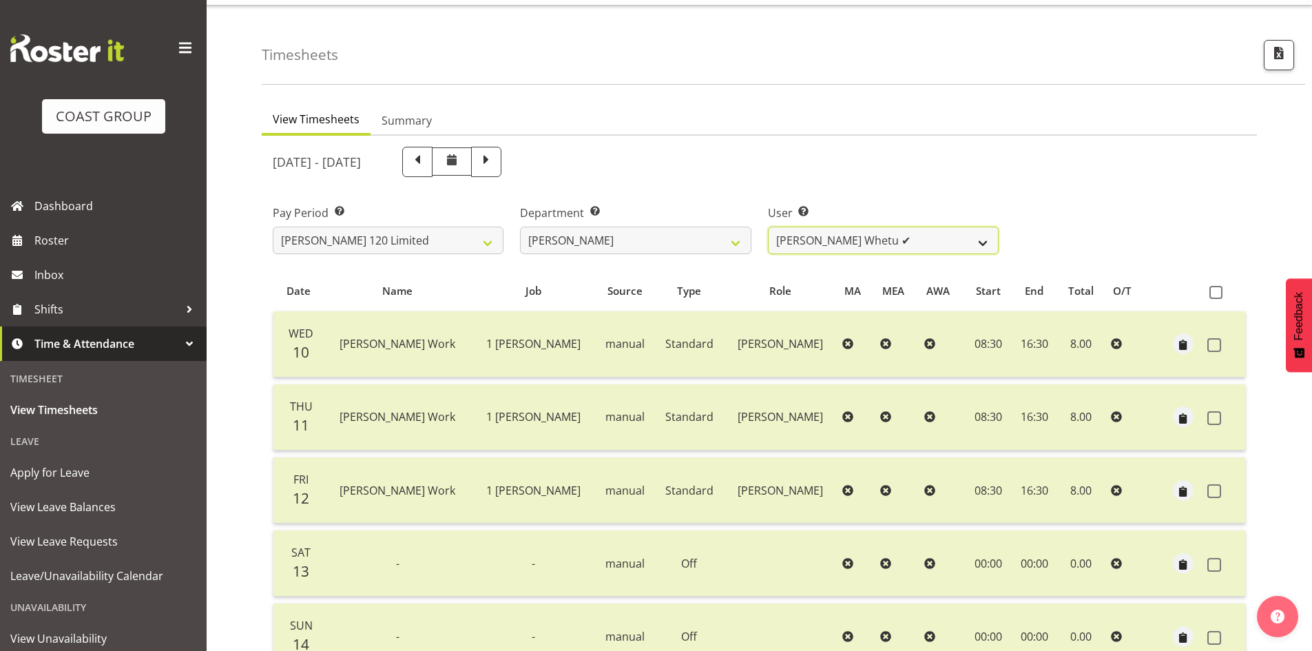
click at [895, 244] on select "Geoffrey Te Whetu ✔ Layton Gardener ✔ Olivia Lindale ❌ Stephanie Hill-Grant ✔ T…" at bounding box center [883, 241] width 231 height 28
click at [412, 249] on select "SLP LTD EHS LTD DW LTD VEHICLES Carlton Events [PERSON_NAME] 120 Limited Wellin…" at bounding box center [388, 241] width 231 height 28
select select "7"
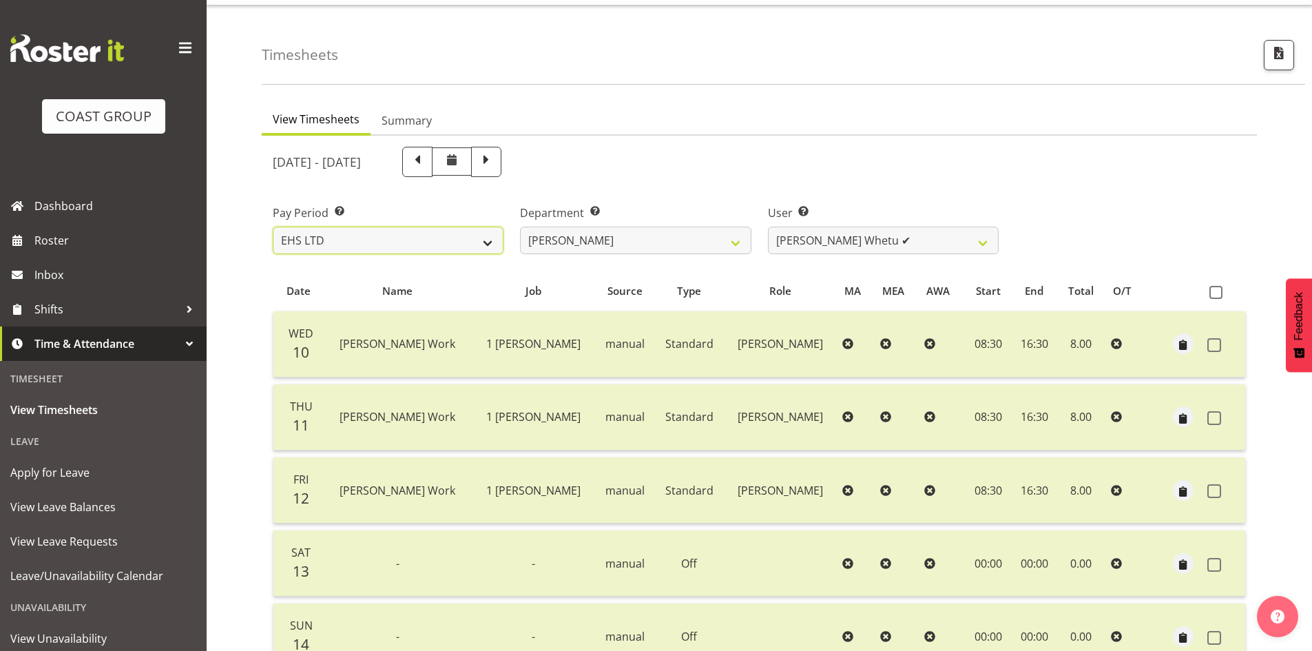
click at [273, 227] on select "SLP LTD EHS LTD DW LTD VEHICLES Carlton Events [PERSON_NAME] 120 Limited Wellin…" at bounding box center [388, 241] width 231 height 28
select select
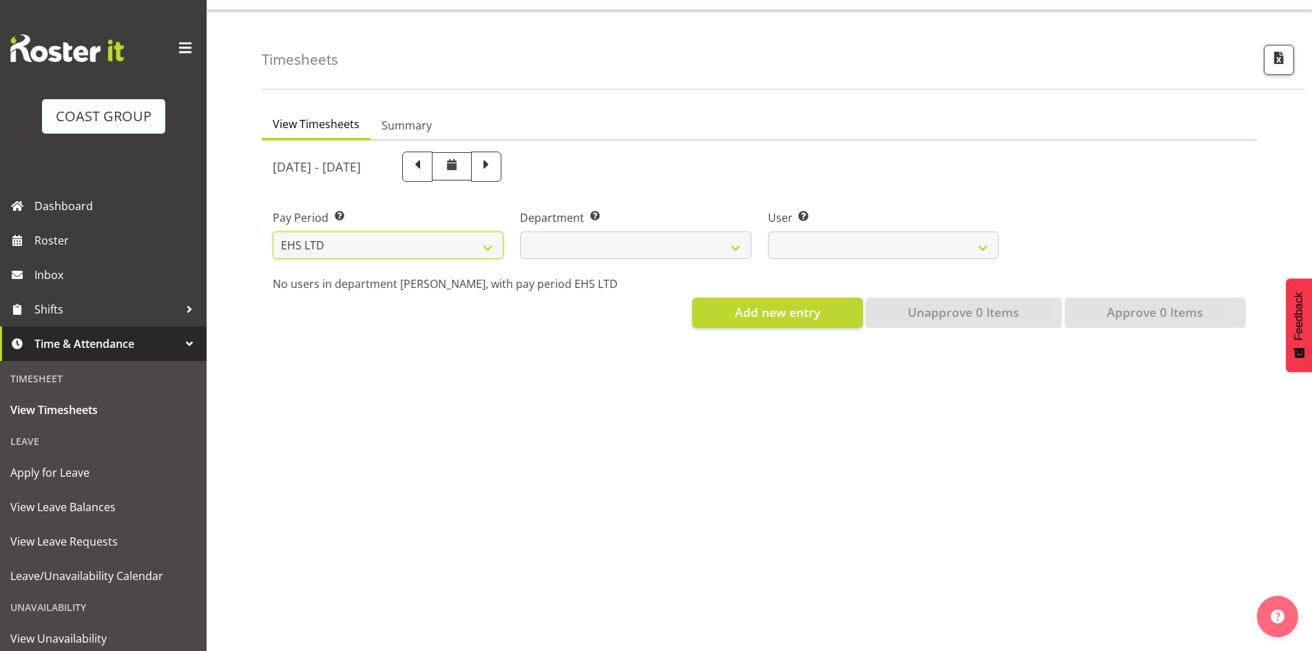
select select
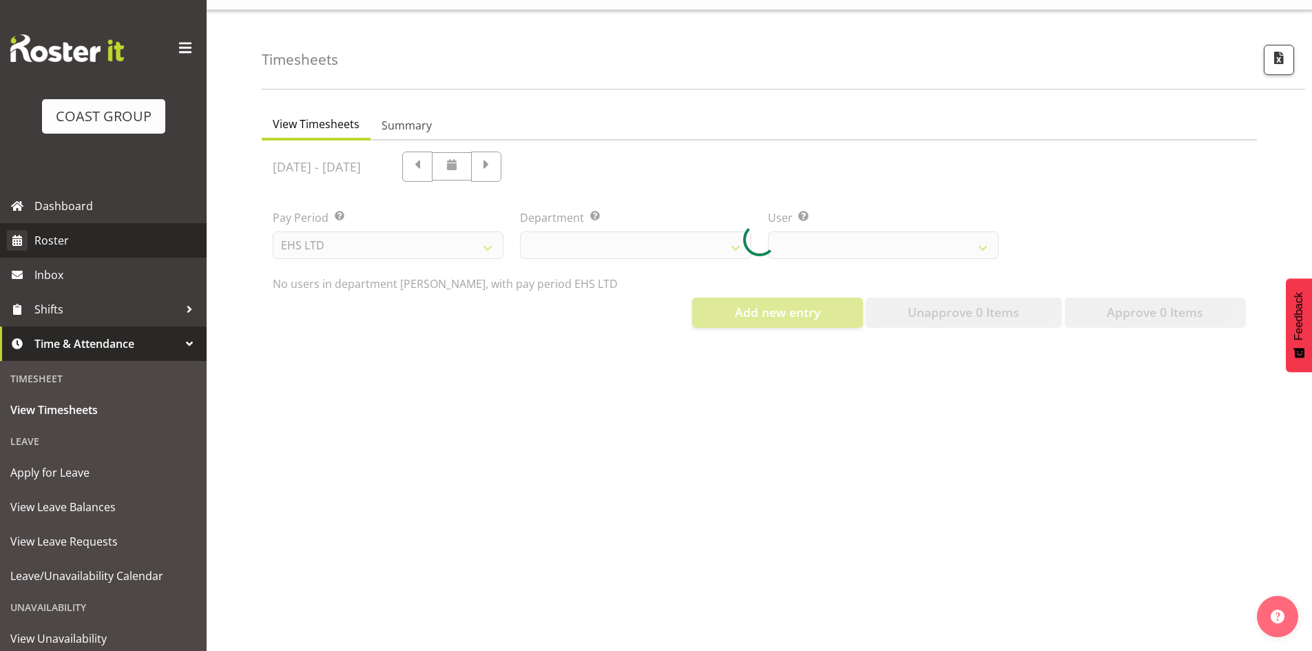
select select
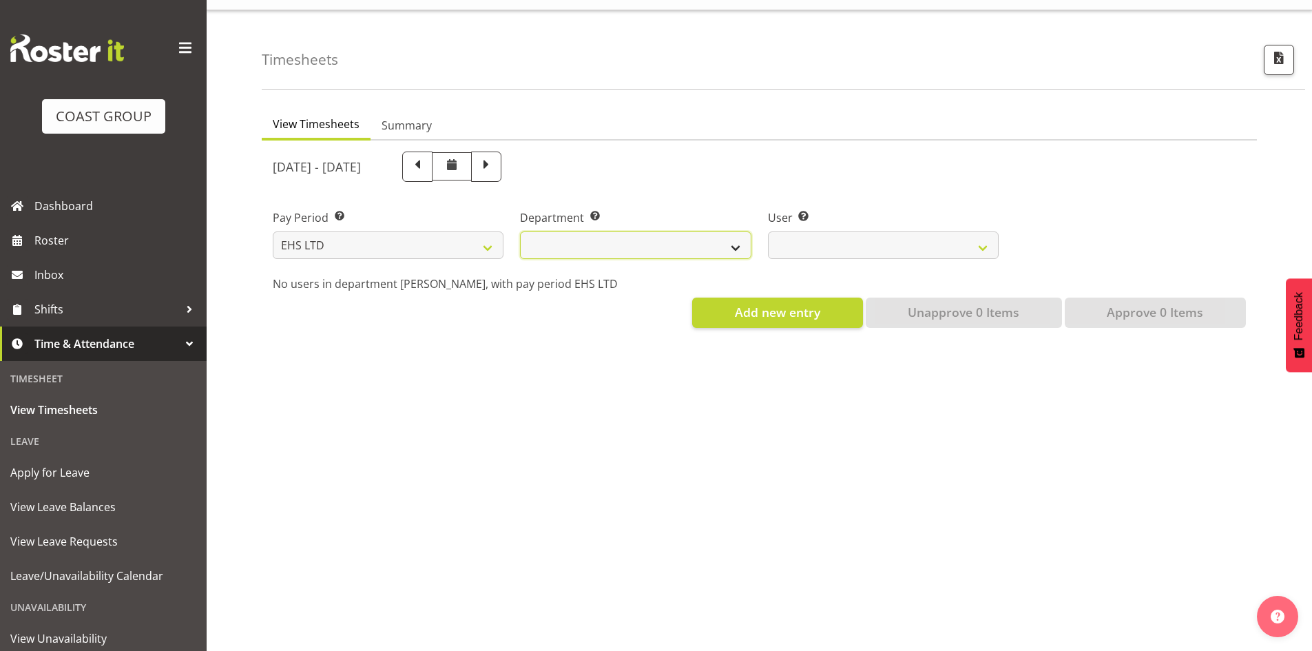
drag, startPoint x: 632, startPoint y: 236, endPoint x: 619, endPoint y: 252, distance: 20.5
click at [632, 236] on select "EHS AKL ACCOUNTS EHS AKL CARPET EHS AKL D&B EHS AKL DESIGNER EHS AKL FURNITURE …" at bounding box center [635, 245] width 231 height 28
click at [520, 231] on select "EHS AKL ACCOUNTS EHS AKL CARPET EHS AKL D&B EHS AKL DESIGNER EHS AKL FURNITURE …" at bounding box center [635, 245] width 231 height 28
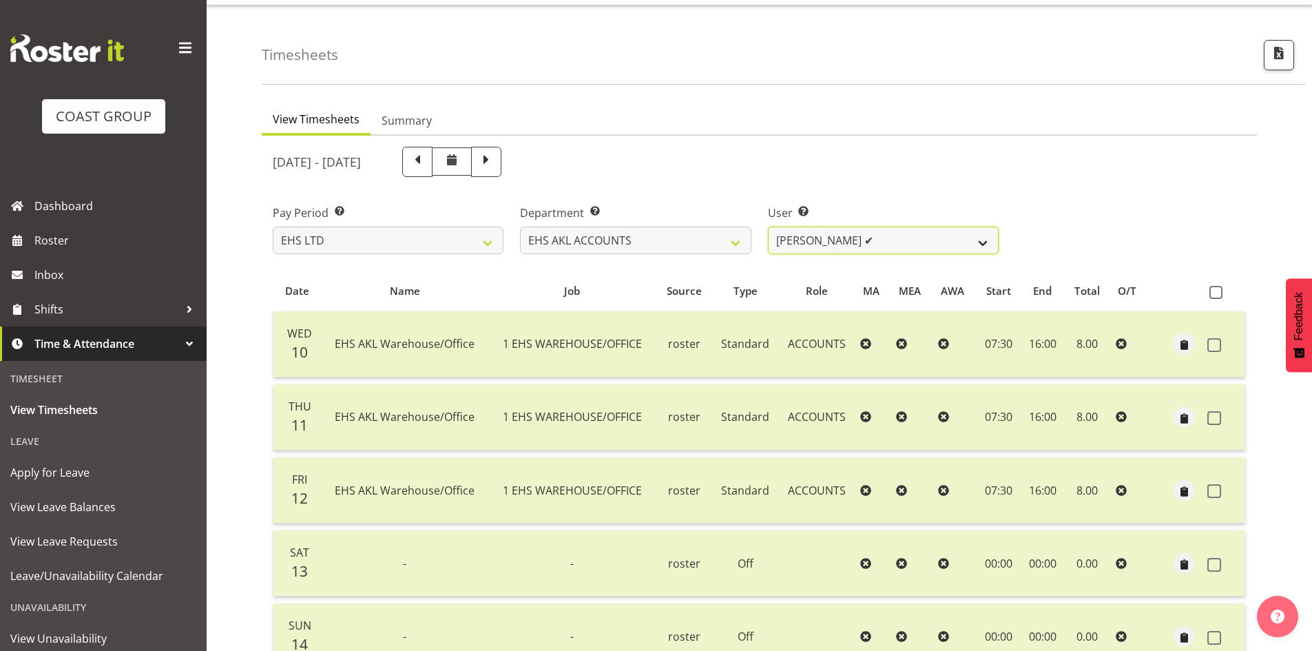
click at [965, 244] on select "Angela Kerrigan ✔ Michelle Xiang ✔ Rissa (Thitiphat) Preecharujiroj ✔ Seon Youn…" at bounding box center [883, 241] width 231 height 28
click at [670, 241] on select "EHS AKL ACCOUNTS EHS AKL CARPET EHS AKL D&B EHS AKL DESIGNER EHS AKL FURNITURE …" at bounding box center [635, 241] width 231 height 28
click at [520, 227] on select "EHS AKL ACCOUNTS EHS AKL CARPET EHS AKL D&B EHS AKL DESIGNER EHS AKL FURNITURE …" at bounding box center [635, 241] width 231 height 28
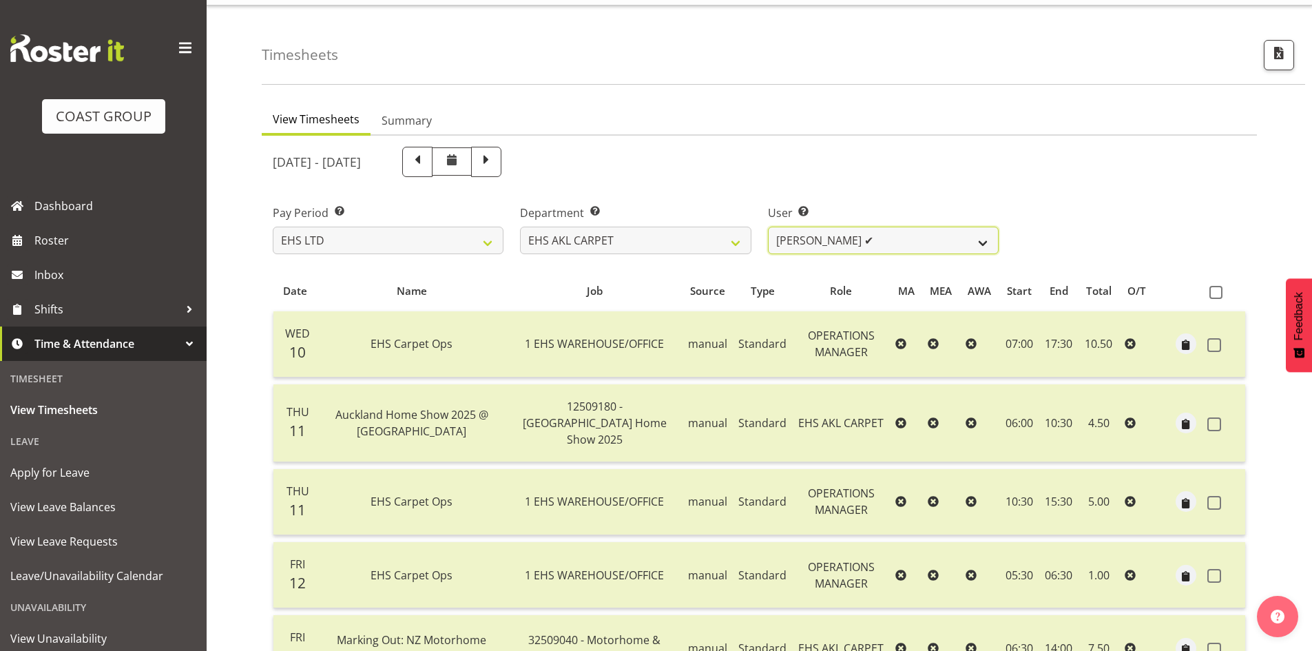
click at [908, 245] on select "Brittany Taylor ✔ Charwen Vaevaepare ❌ Kelsey Keutenius ❌ Leo Faalogo ❌ Marley …" at bounding box center [883, 241] width 231 height 28
click at [686, 250] on select "EHS AKL ACCOUNTS EHS AKL CARPET EHS AKL D&B EHS AKL DESIGNER EHS AKL FURNITURE …" at bounding box center [635, 241] width 231 height 28
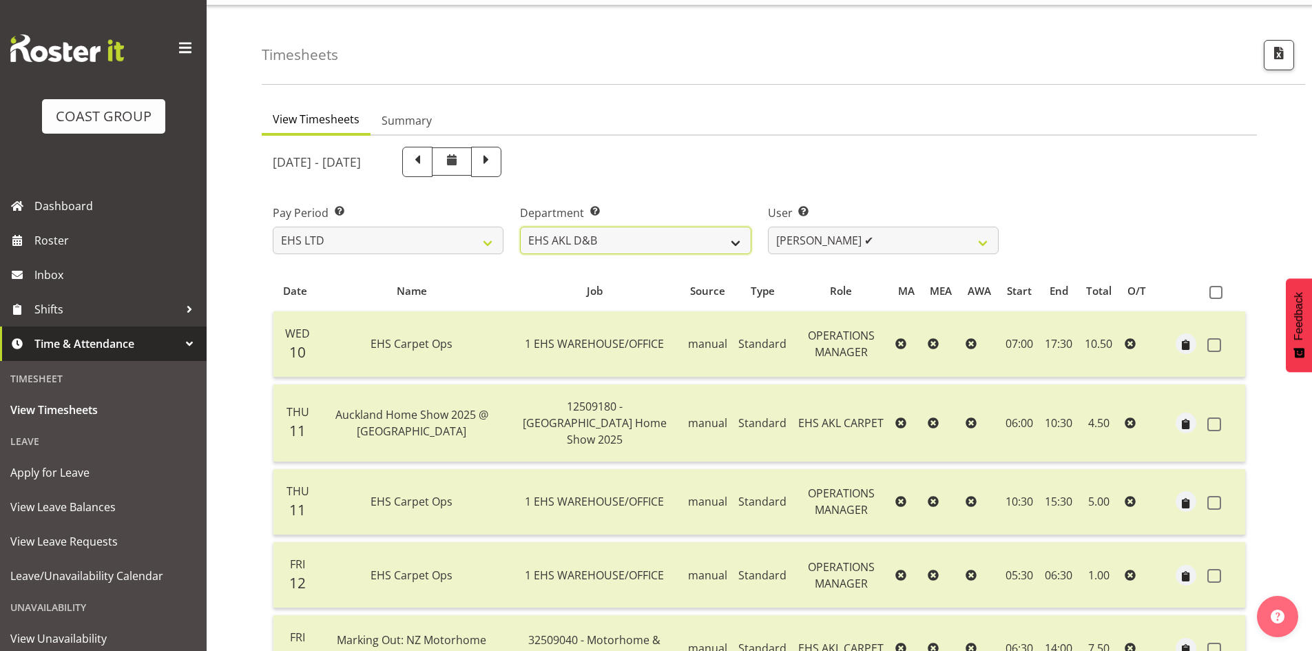
click at [520, 227] on select "EHS AKL ACCOUNTS EHS AKL CARPET EHS AKL D&B EHS AKL DESIGNER EHS AKL FURNITURE …" at bounding box center [635, 241] width 231 height 28
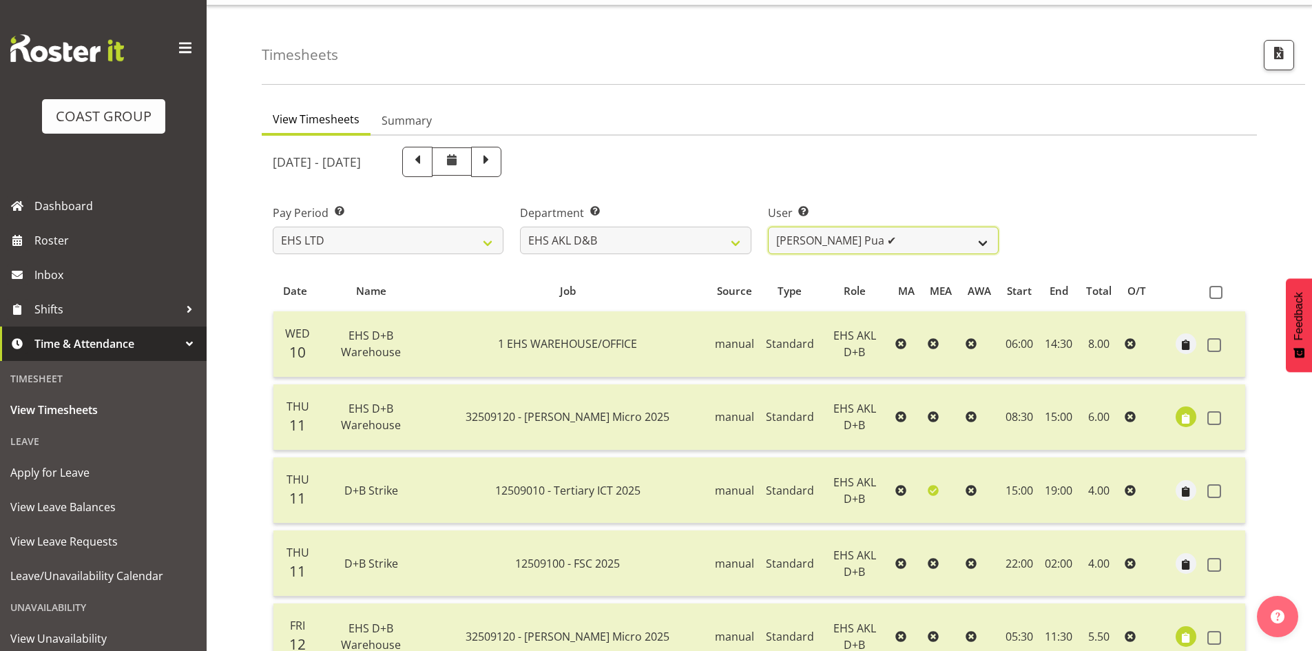
click at [943, 241] on select "Aleki Palu Pua ✔ Ben Dewes ✔ David Forte ✔ Durham Foster ✔ Ihaka Roberts ✔ Joe …" at bounding box center [883, 241] width 231 height 28
click at [622, 246] on select "EHS AKL ACCOUNTS EHS AKL CARPET EHS AKL D&B EHS AKL DESIGNER EHS AKL FURNITURE …" at bounding box center [635, 241] width 231 height 28
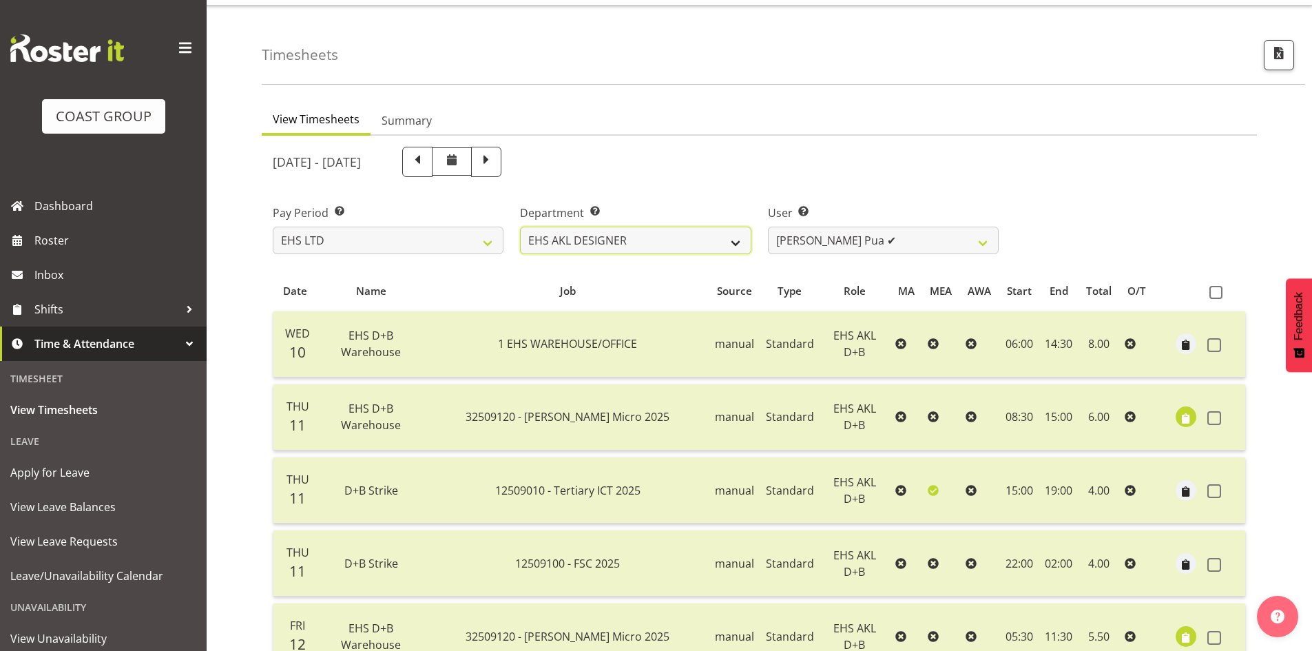
click at [520, 227] on select "EHS AKL ACCOUNTS EHS AKL CARPET EHS AKL D&B EHS AKL DESIGNER EHS AKL FURNITURE …" at bounding box center [635, 241] width 231 height 28
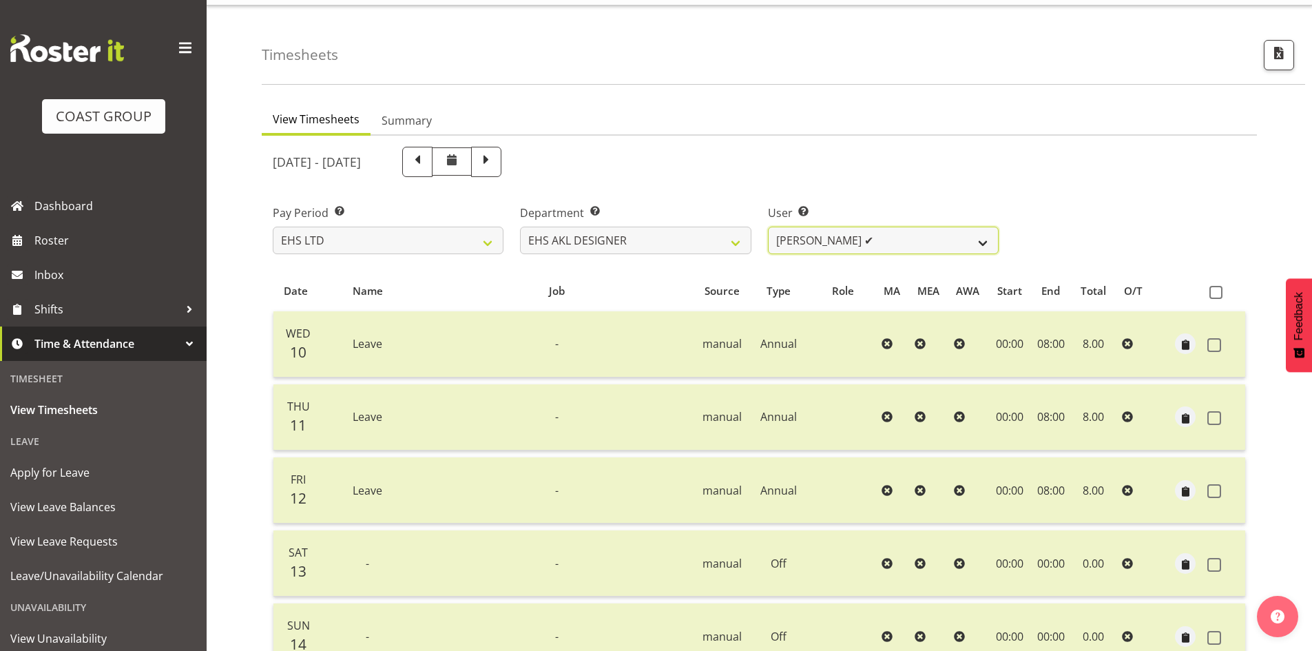
click at [904, 247] on select "Daniel An ✔ Maria Scarabino ✔ Mathew Rolle ✔ Sebastian Ibanez ✔ Yunlin Xie ✔" at bounding box center [883, 241] width 231 height 28
click at [651, 251] on select "EHS AKL ACCOUNTS EHS AKL CARPET EHS AKL D&B EHS AKL DESIGNER EHS AKL FURNITURE …" at bounding box center [635, 241] width 231 height 28
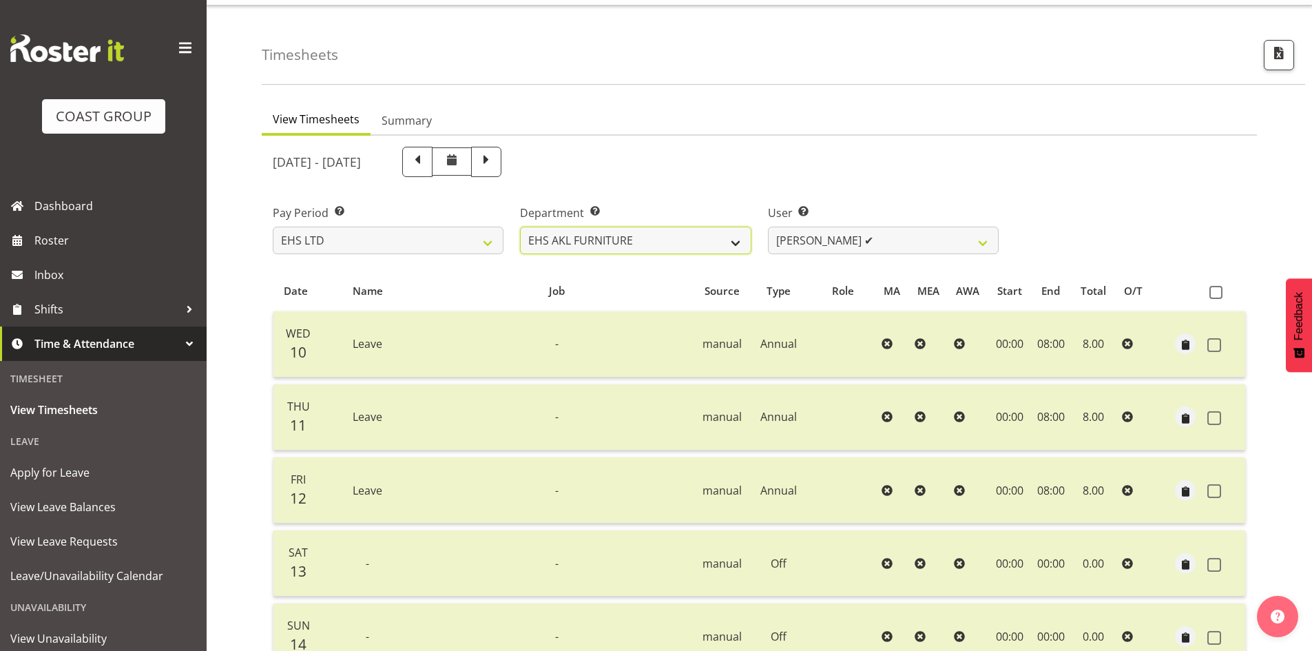
click at [520, 227] on select "EHS AKL ACCOUNTS EHS AKL CARPET EHS AKL D&B EHS AKL DESIGNER EHS AKL FURNITURE …" at bounding box center [635, 241] width 231 height 28
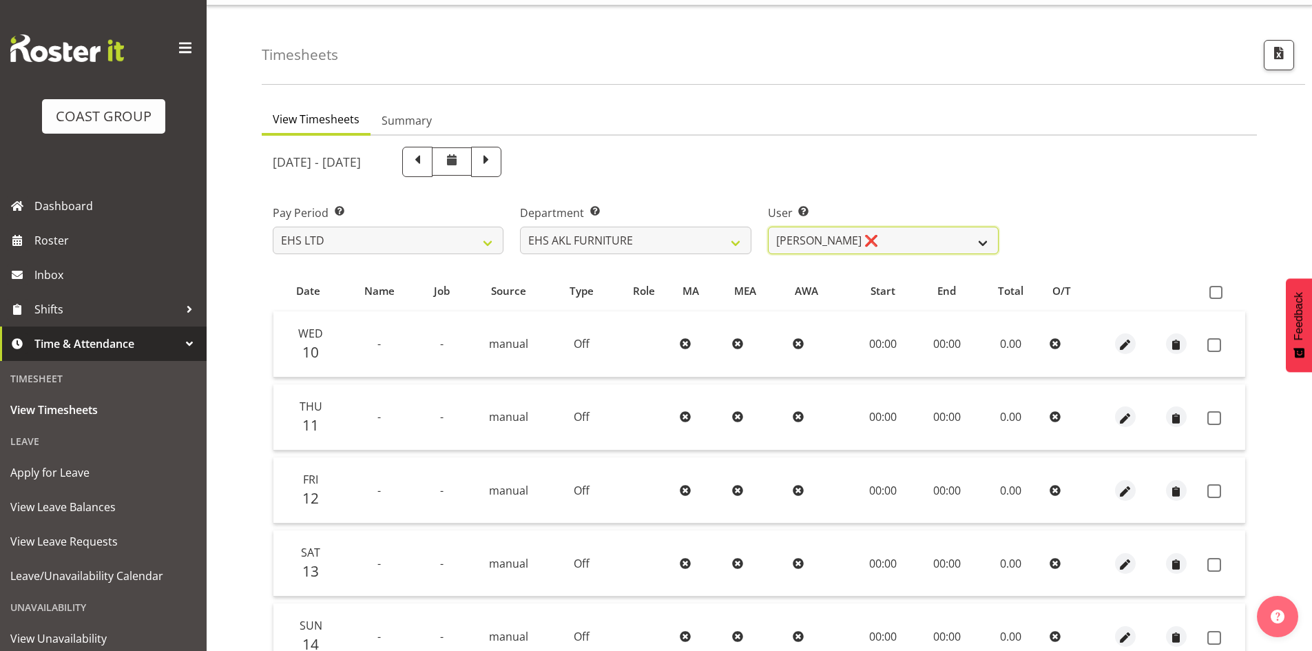
click at [956, 242] on select "Daniel Tini ❌ Filipo Iupeli ❌ Harley Wongpayuk ❌ Malae Toleafoa ❌ Manase Ward ❌…" at bounding box center [883, 241] width 231 height 28
click at [614, 248] on select "EHS AKL ACCOUNTS EHS AKL CARPET EHS AKL D&B EHS AKL DESIGNER EHS AKL FURNITURE …" at bounding box center [635, 241] width 231 height 28
click at [520, 227] on select "EHS AKL ACCOUNTS EHS AKL CARPET EHS AKL D&B EHS AKL DESIGNER EHS AKL FURNITURE …" at bounding box center [635, 241] width 231 height 28
click at [914, 240] on select "Abe Denton ❌ Cameron Phillips ❌ Chad Phillips ❌ Emmett Denton ❌ Fiona Berghoffe…" at bounding box center [883, 241] width 231 height 28
click at [687, 246] on select "EHS AKL ACCOUNTS EHS AKL CARPET EHS AKL D&B EHS AKL DESIGNER EHS AKL FURNITURE …" at bounding box center [635, 241] width 231 height 28
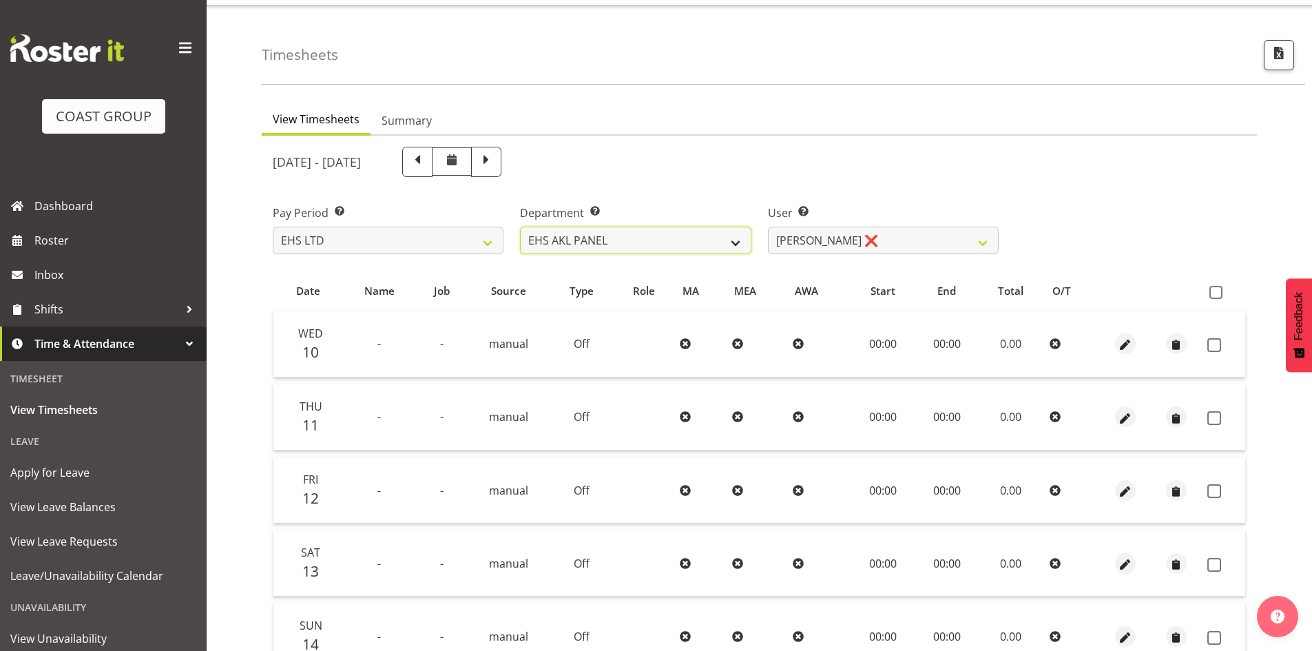
click at [520, 227] on select "EHS AKL ACCOUNTS EHS AKL CARPET EHS AKL D&B EHS AKL DESIGNER EHS AKL FURNITURE …" at bounding box center [635, 241] width 231 height 28
drag, startPoint x: 680, startPoint y: 255, endPoint x: 684, endPoint y: 266, distance: 10.9
click at [680, 255] on div "Department Select which department you would like to view. EHS AKL ACCOUNTS EHS…" at bounding box center [635, 223] width 247 height 77
click at [663, 246] on select "EHS AKL ACCOUNTS EHS AKL CARPET EHS AKL D&B EHS AKL DESIGNER EHS AKL FURNITURE …" at bounding box center [635, 241] width 231 height 28
click at [520, 227] on select "EHS AKL ACCOUNTS EHS AKL CARPET EHS AKL D&B EHS AKL DESIGNER EHS AKL FURNITURE …" at bounding box center [635, 241] width 231 height 28
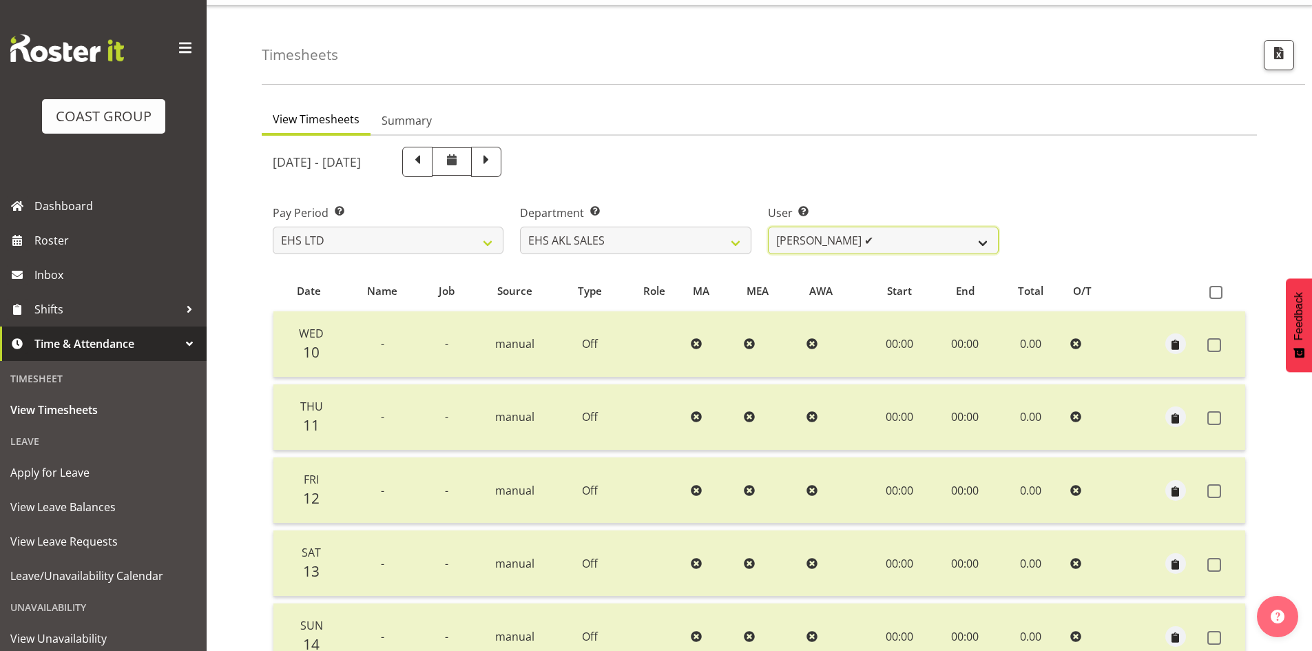
click at [958, 244] on select "Aleisha Midgley ✔ Annie Lister ✔ Christina Jaramillo ✔ Dane Botherway ✔ Holly E…" at bounding box center [883, 241] width 231 height 28
click at [688, 249] on select "EHS AKL ACCOUNTS EHS AKL CARPET EHS AKL D&B EHS AKL DESIGNER EHS AKL FURNITURE …" at bounding box center [635, 241] width 231 height 28
click at [520, 227] on select "EHS AKL ACCOUNTS EHS AKL CARPET EHS AKL D&B EHS AKL DESIGNER EHS AKL FURNITURE …" at bounding box center [635, 241] width 231 height 28
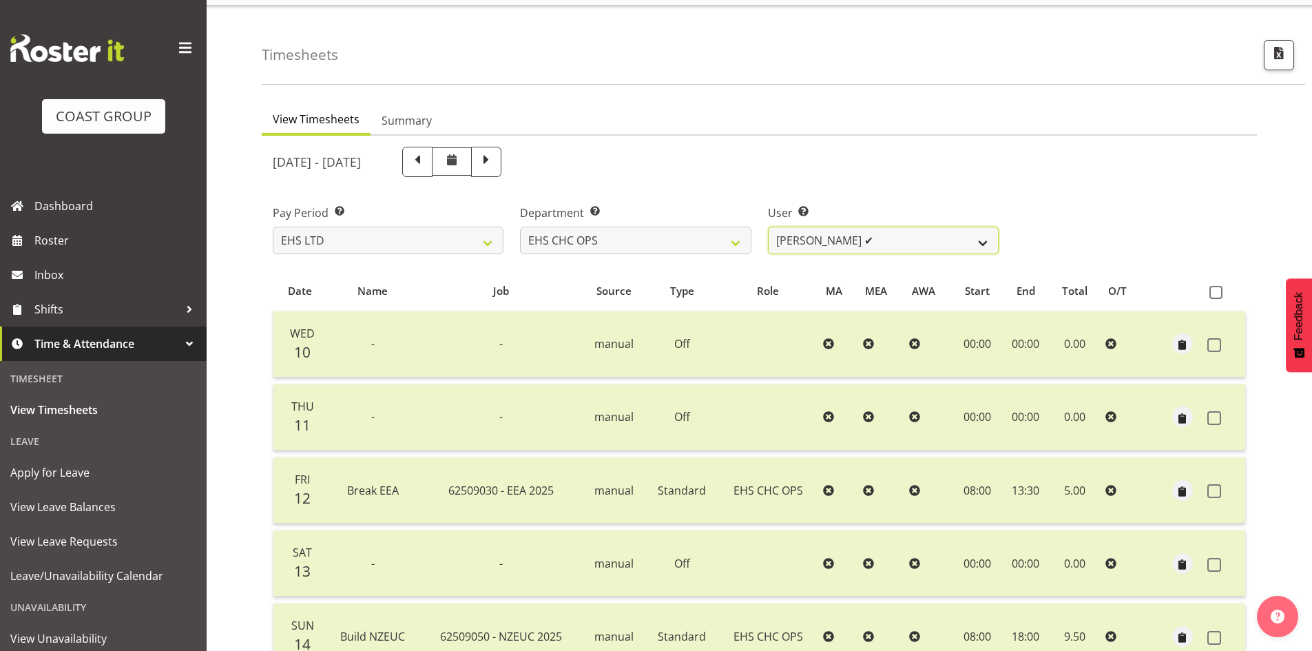
click at [988, 246] on select "Aminio Fonongaloa-Lolohea ✔ David Wiseman ✔ George Unsworth ✔ Keegan Thomas ✔ M…" at bounding box center [883, 241] width 231 height 28
click at [673, 251] on select "EHS AKL ACCOUNTS EHS AKL CARPET EHS AKL D&B EHS AKL DESIGNER EHS AKL FURNITURE …" at bounding box center [635, 241] width 231 height 28
select select "46"
click at [520, 227] on select "EHS AKL ACCOUNTS EHS AKL CARPET EHS AKL D&B EHS AKL DESIGNER EHS AKL FURNITURE …" at bounding box center [635, 241] width 231 height 28
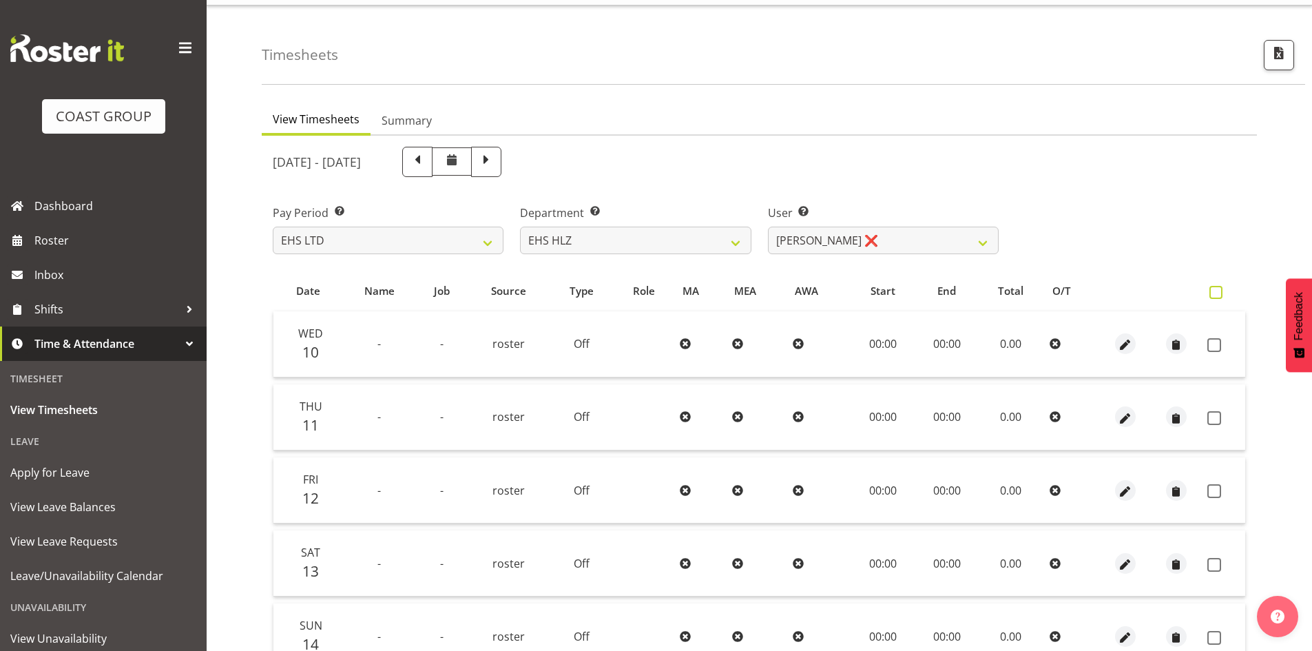
click at [1220, 294] on span at bounding box center [1215, 292] width 13 height 13
click at [1218, 294] on input "checkbox" at bounding box center [1213, 292] width 9 height 9
checkbox input "true"
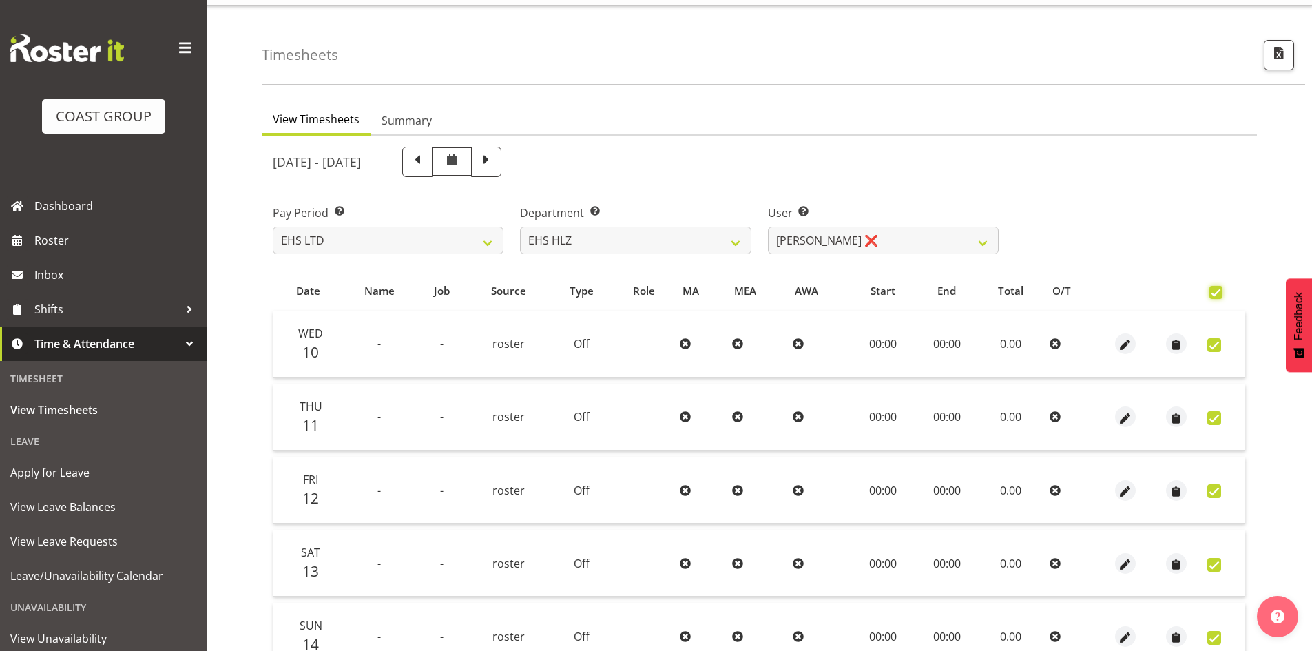
checkbox input "true"
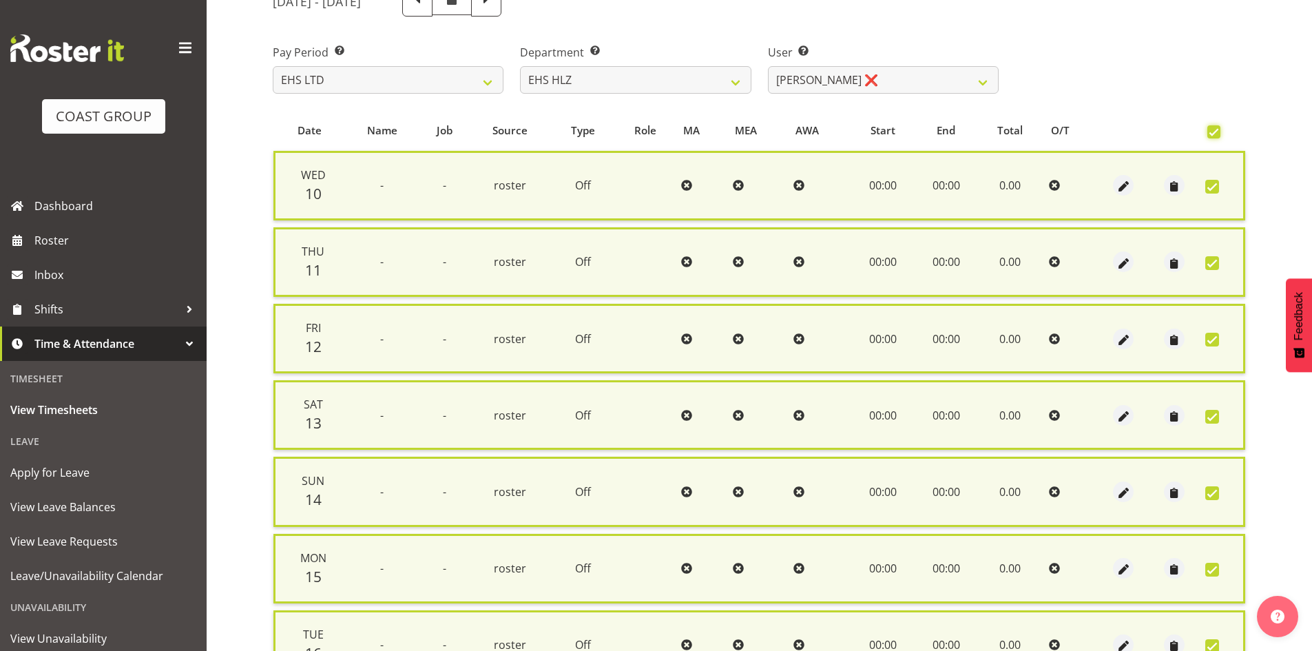
scroll to position [330, 0]
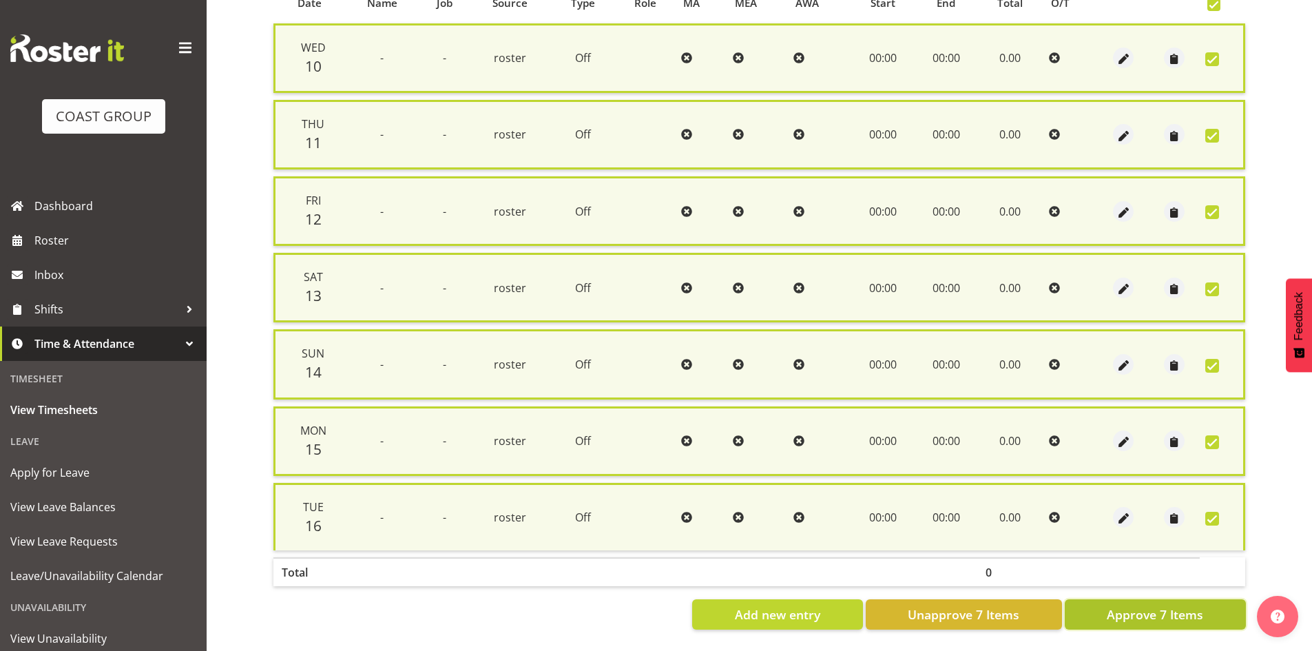
click at [1124, 605] on span "Approve 7 Items" at bounding box center [1154, 614] width 96 height 18
checkbox input "false"
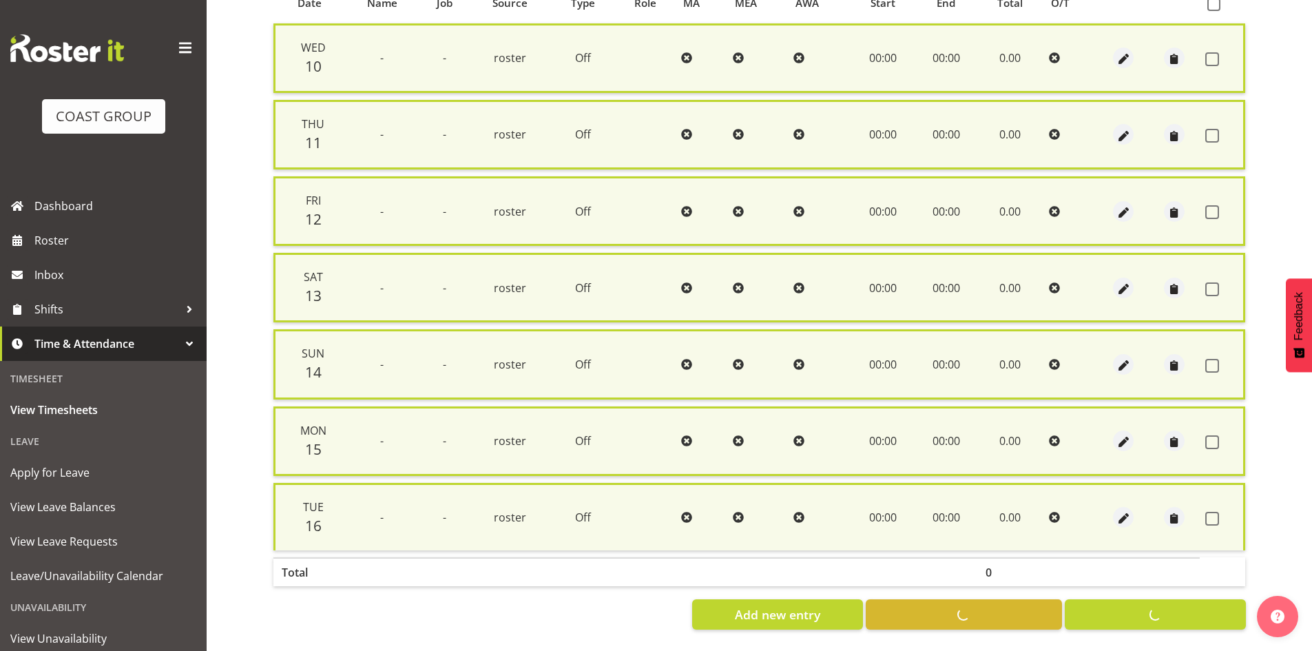
checkbox input "false"
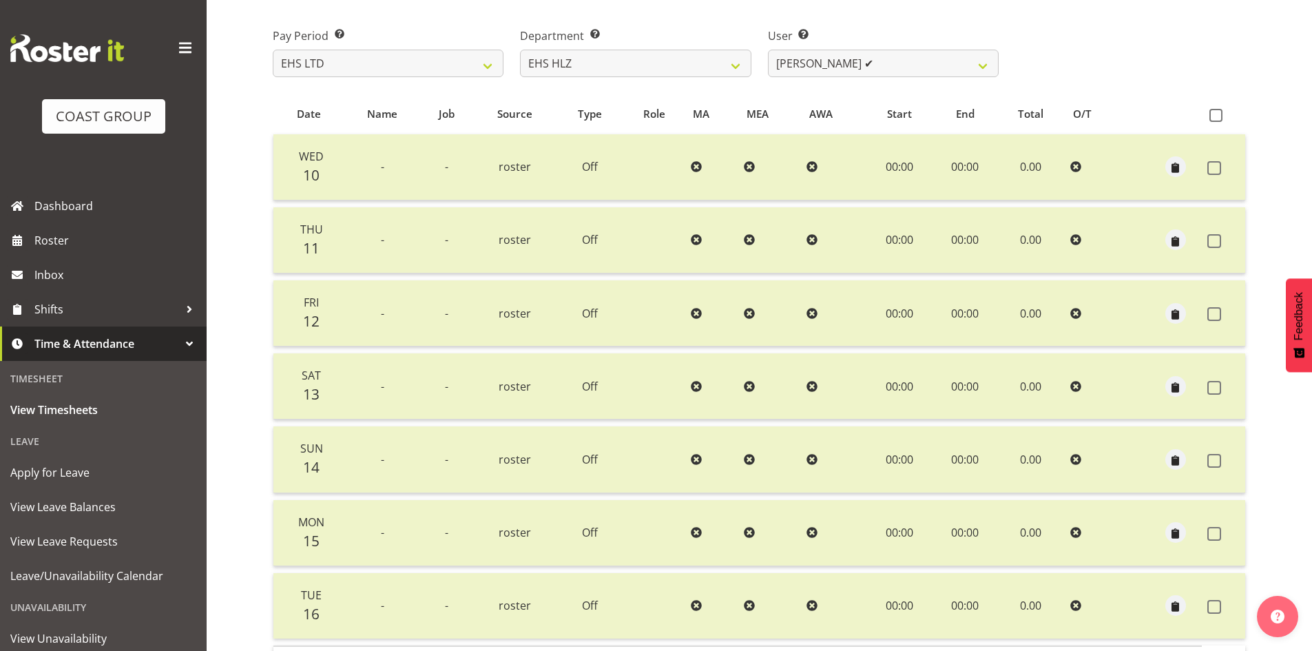
scroll to position [101, 0]
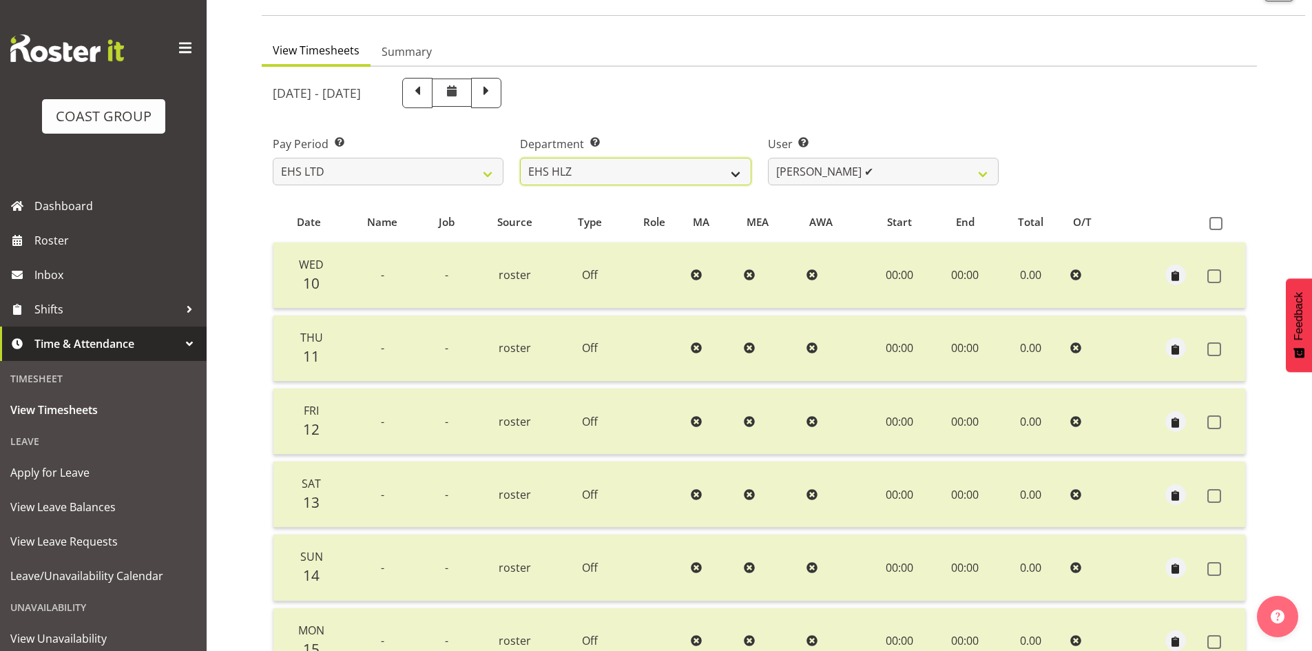
click at [727, 178] on select "EHS AKL ACCOUNTS EHS AKL CARPET EHS AKL D&B EHS AKL DESIGNER EHS AKL FURNITURE …" at bounding box center [635, 172] width 231 height 28
select select "43"
click at [520, 158] on select "EHS AKL ACCOUNTS EHS AKL CARPET EHS AKL D&B EHS AKL DESIGNER EHS AKL FURNITURE …" at bounding box center [635, 172] width 231 height 28
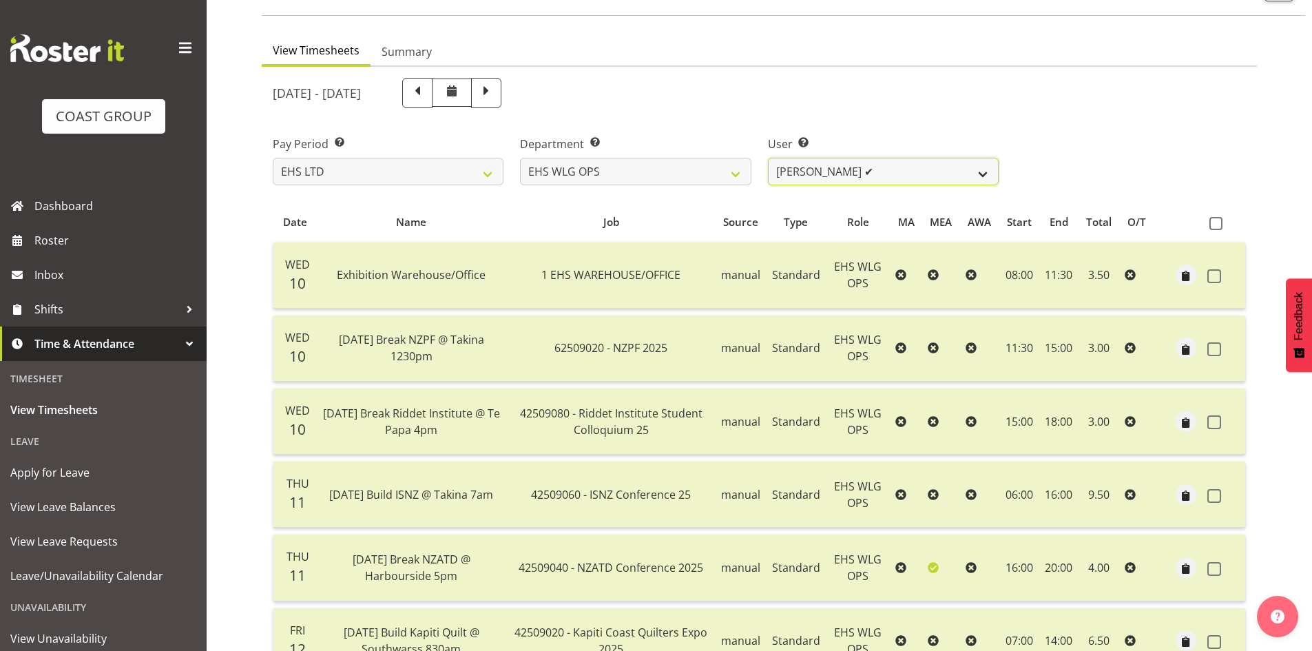
click at [963, 179] on select "Ashton Staats ✔ Darryl Burns ✔ Geoffrey Robertson ✔ Jackson Howsan ✔ Kade Tiati…" at bounding box center [883, 172] width 231 height 28
select select "1141"
click at [768, 158] on select "Ashton Staats ✔ Darryl Burns ✔ Geoffrey Robertson ✔ Jackson Howsan ✔ Kade Tiati…" at bounding box center [883, 172] width 231 height 28
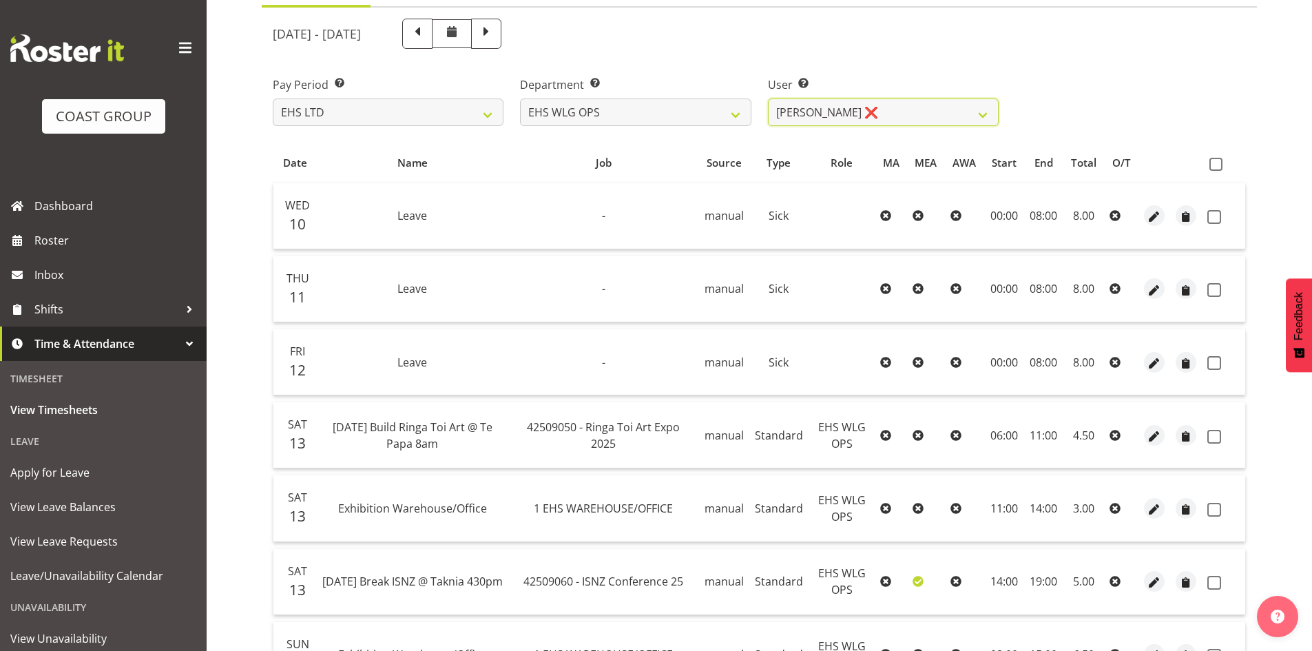
scroll to position [0, 0]
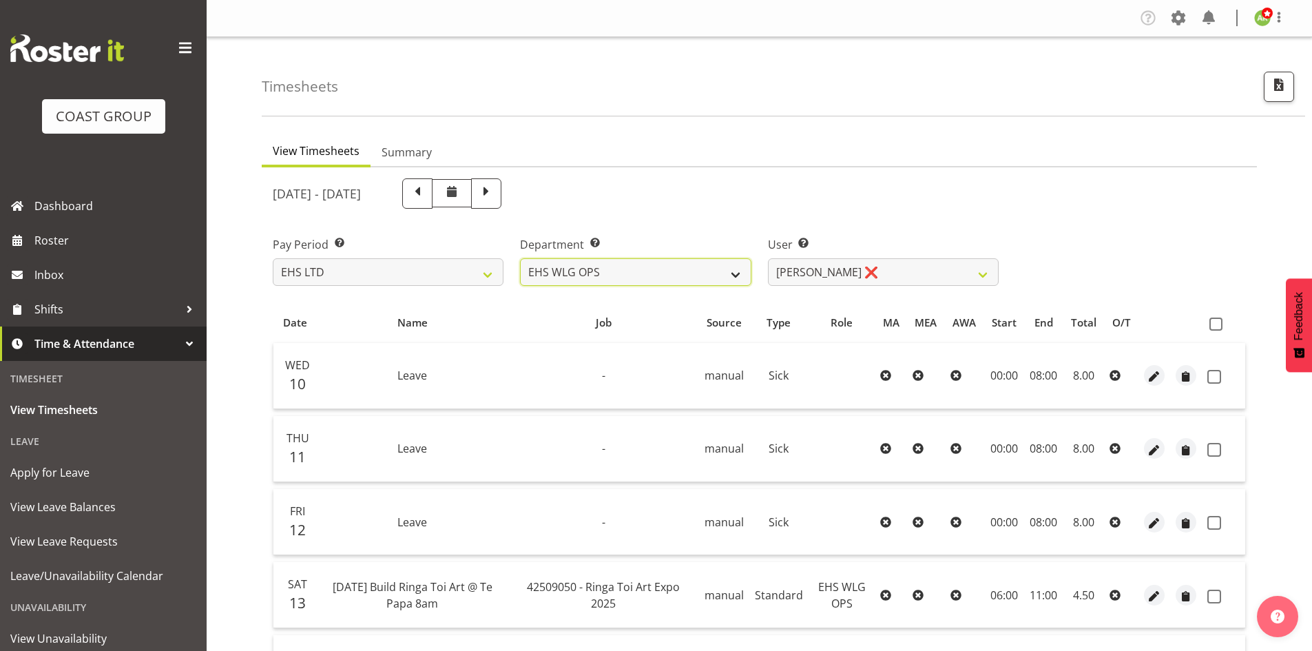
click at [731, 270] on select "EHS AKL ACCOUNTS EHS AKL CARPET EHS AKL D&B EHS AKL DESIGNER EHS AKL FURNITURE …" at bounding box center [635, 272] width 231 height 28
select select "44"
click at [520, 258] on select "EHS AKL ACCOUNTS EHS AKL CARPET EHS AKL D&B EHS AKL DESIGNER EHS AKL FURNITURE …" at bounding box center [635, 272] width 231 height 28
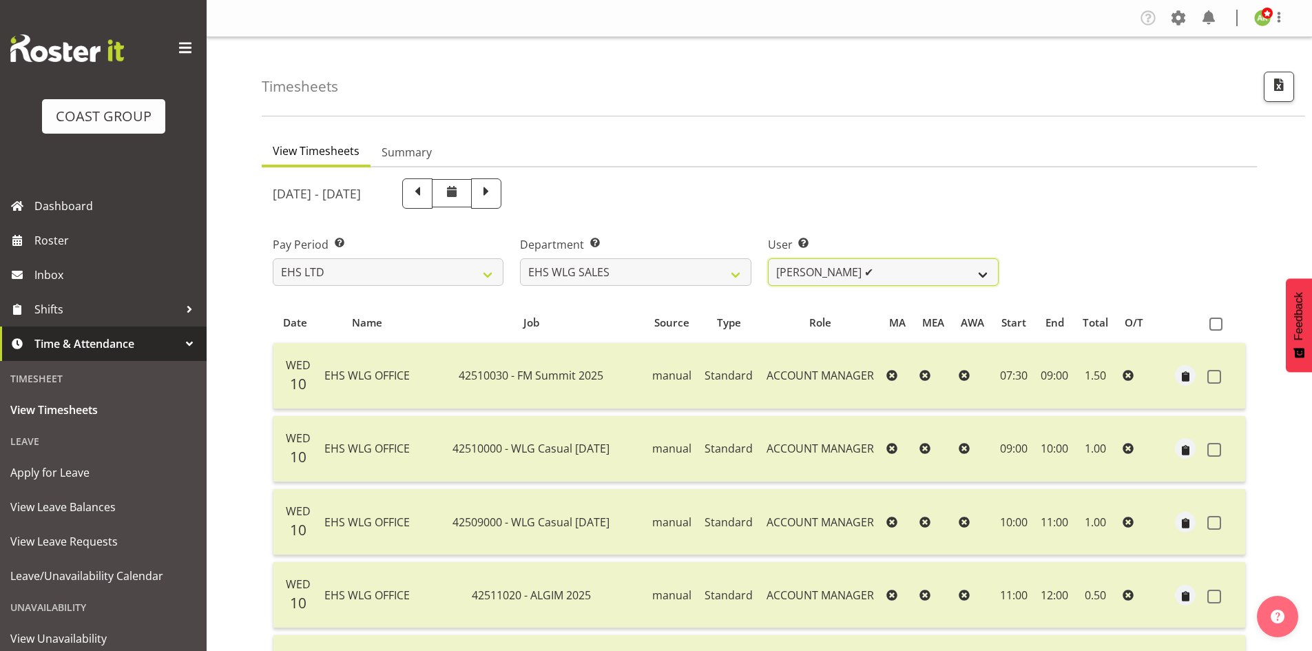
click at [967, 277] on select "Lu Budden ✔ Tatiyana Isaac ✔" at bounding box center [883, 272] width 231 height 28
click at [1287, 93] on span "button" at bounding box center [1279, 85] width 18 height 18
select select "7"
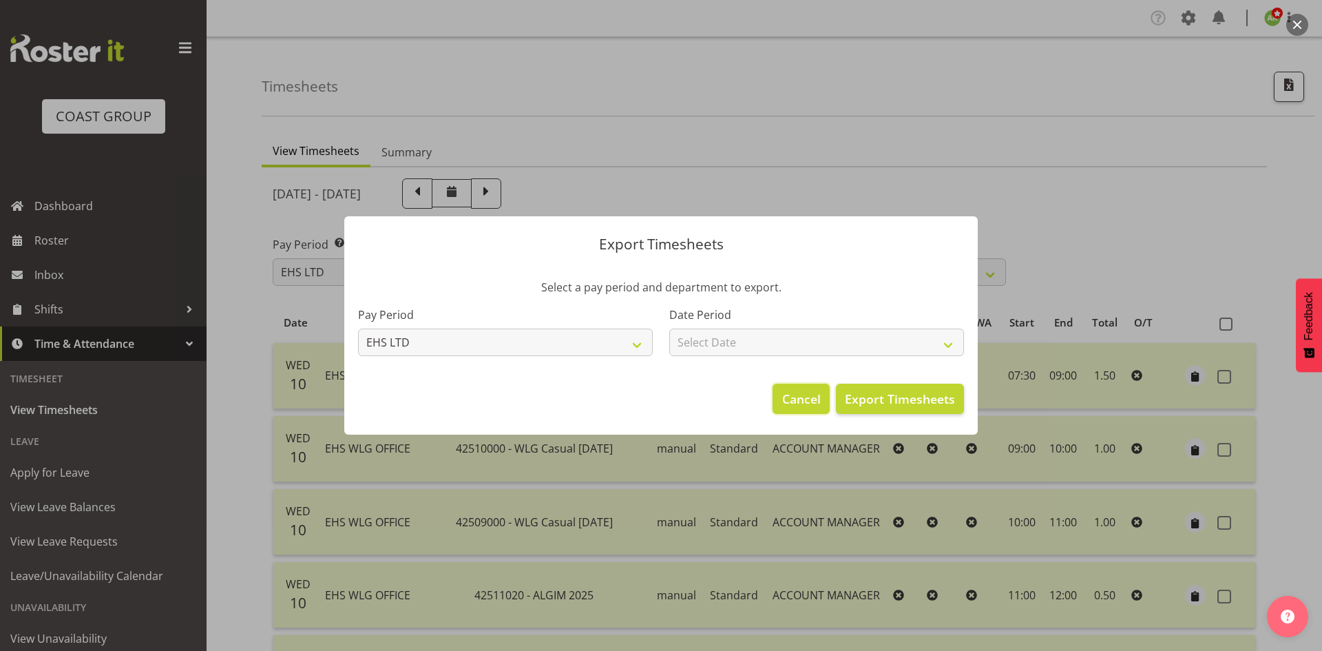
click at [807, 396] on span "Cancel" at bounding box center [801, 399] width 39 height 18
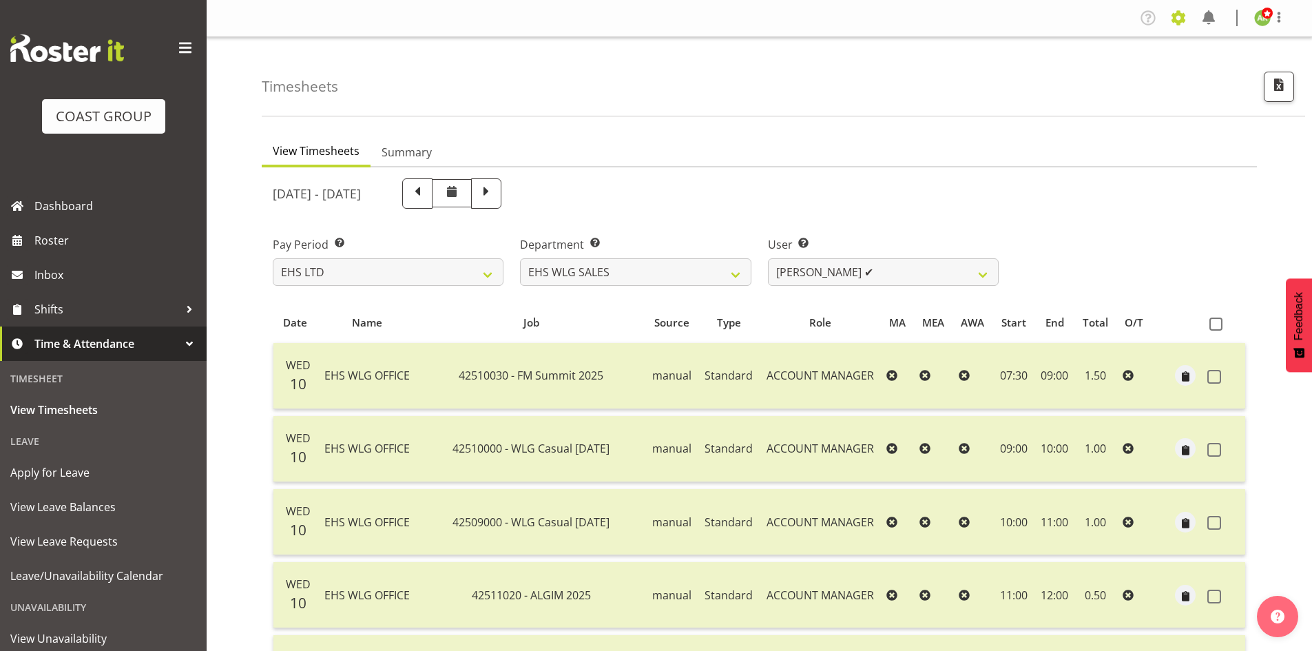
click at [1171, 26] on span at bounding box center [1178, 18] width 22 height 22
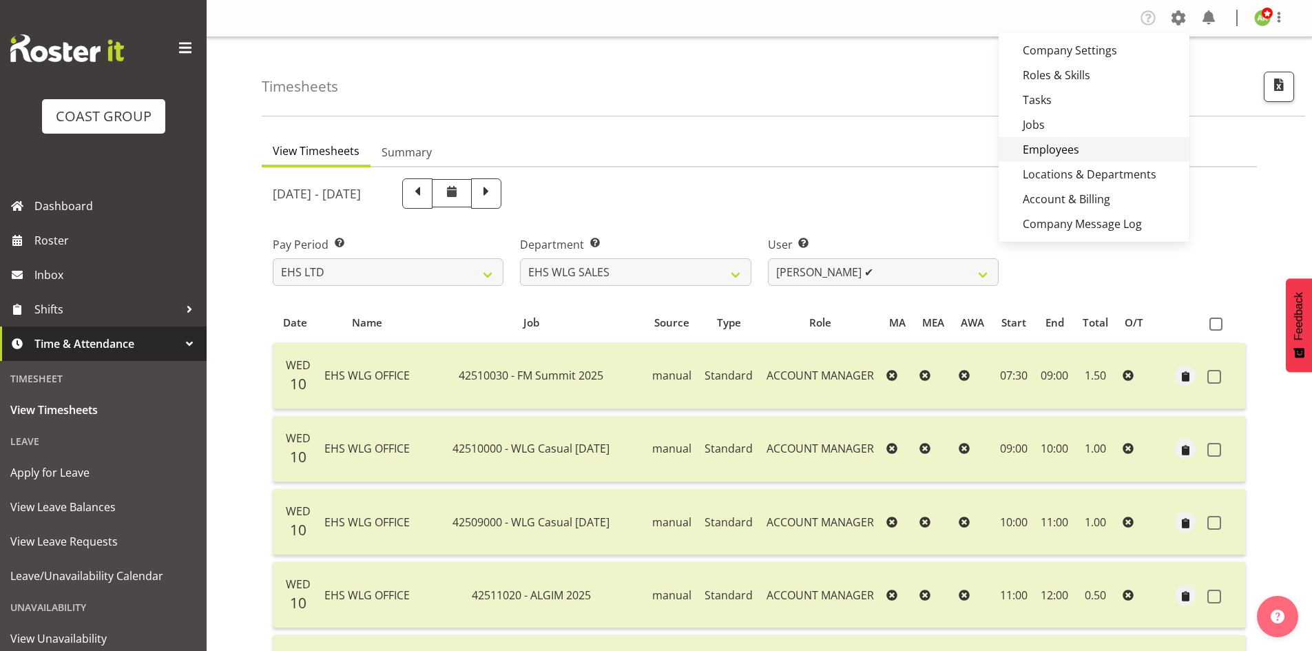
click at [1069, 149] on link "Employees" at bounding box center [1093, 149] width 191 height 25
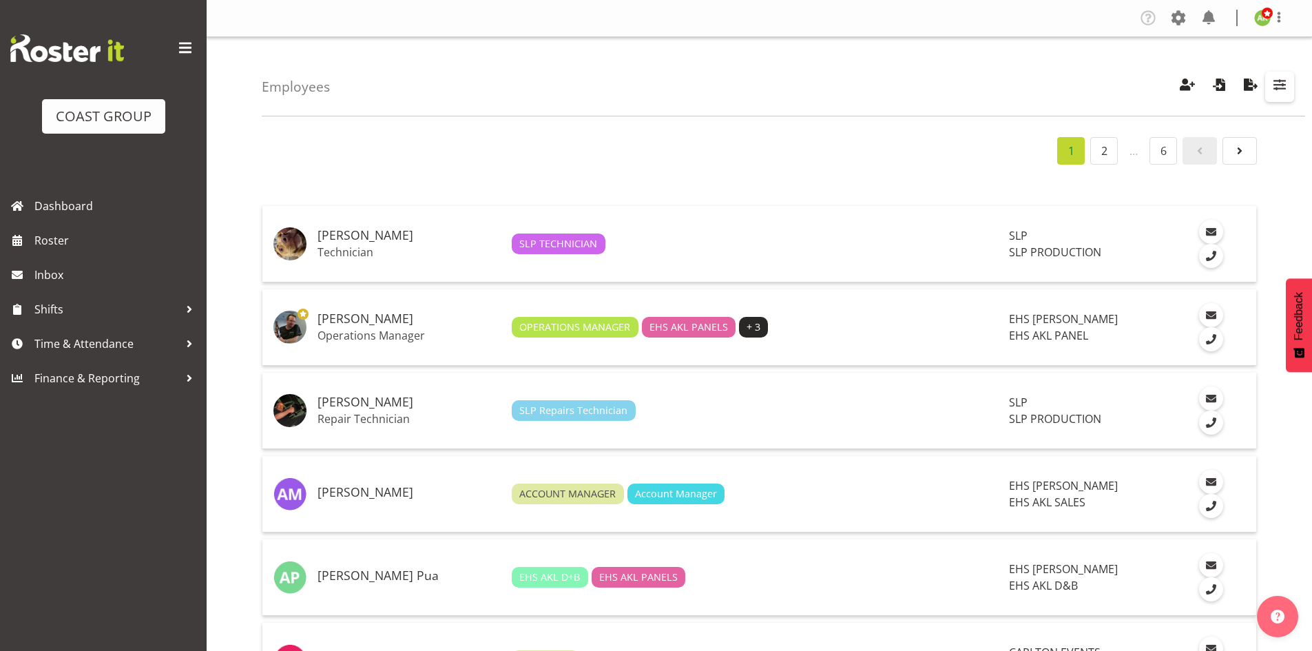
drag, startPoint x: 1271, startPoint y: 83, endPoint x: 1280, endPoint y: 94, distance: 14.2
click at [1271, 83] on span "button" at bounding box center [1279, 85] width 18 height 18
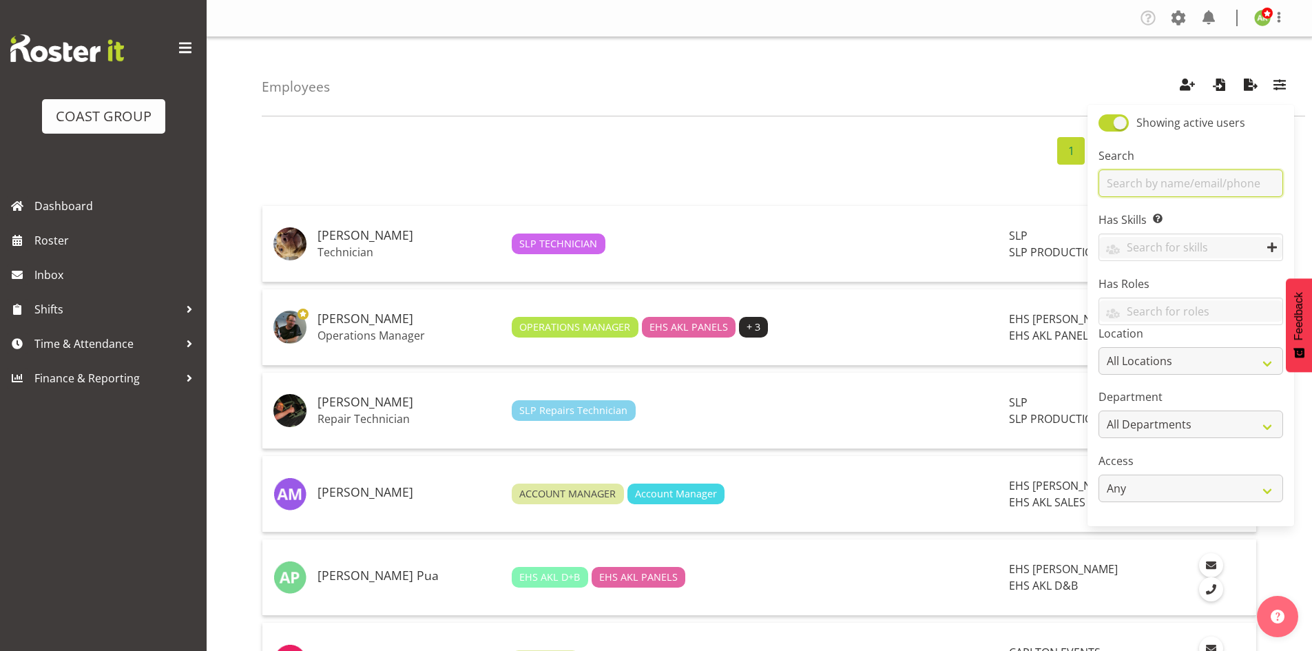
drag, startPoint x: 1199, startPoint y: 179, endPoint x: 1208, endPoint y: 184, distance: 10.2
click at [1199, 179] on input "text" at bounding box center [1190, 183] width 185 height 28
type input "kade"
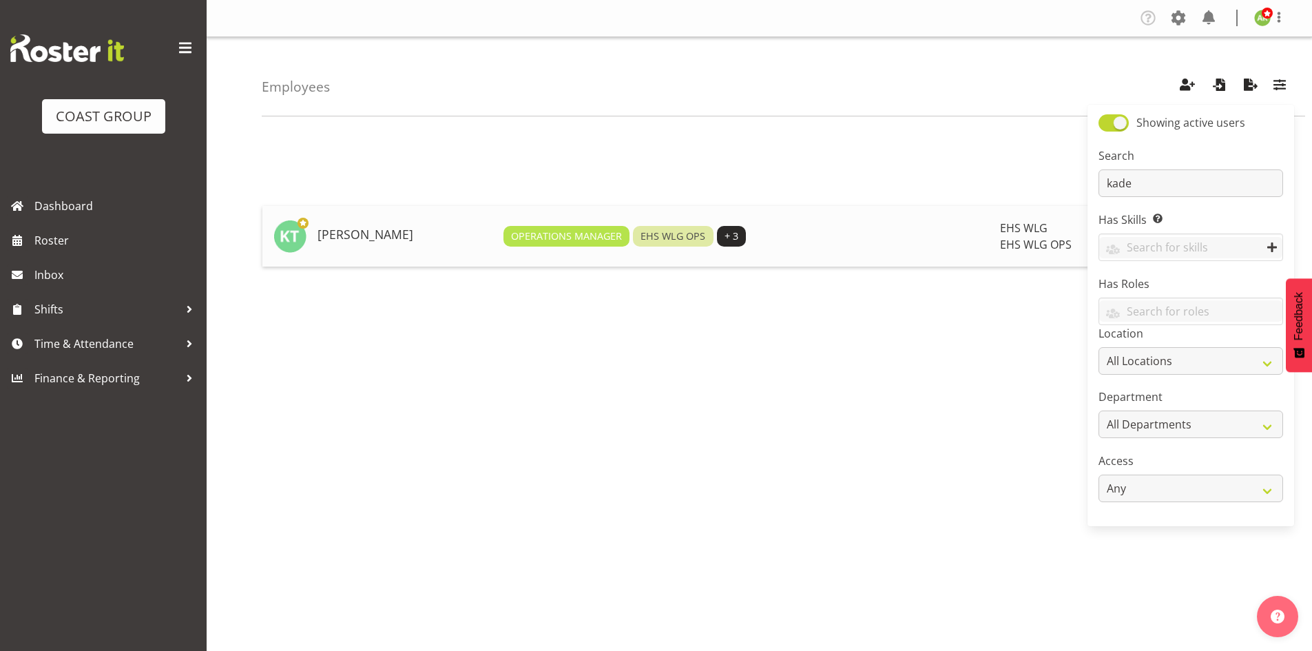
click at [370, 237] on h5 "[PERSON_NAME]" at bounding box center [404, 235] width 175 height 14
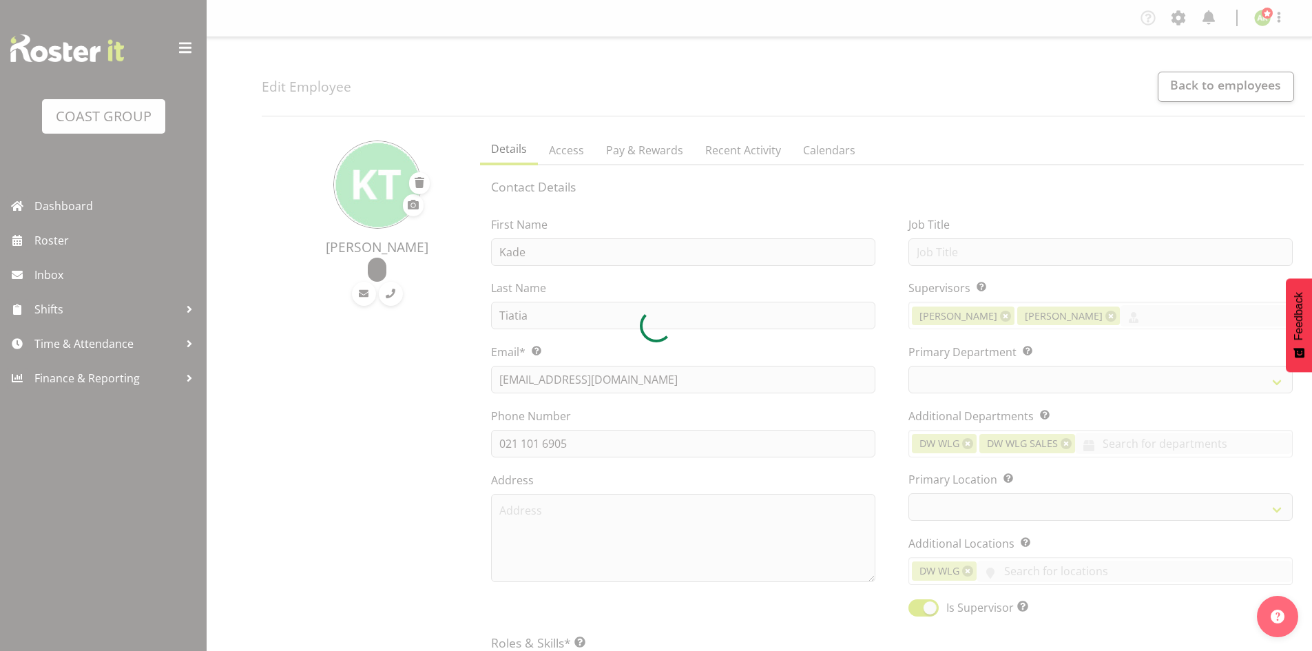
select select "shift"
select select "TimelineWeek"
select select
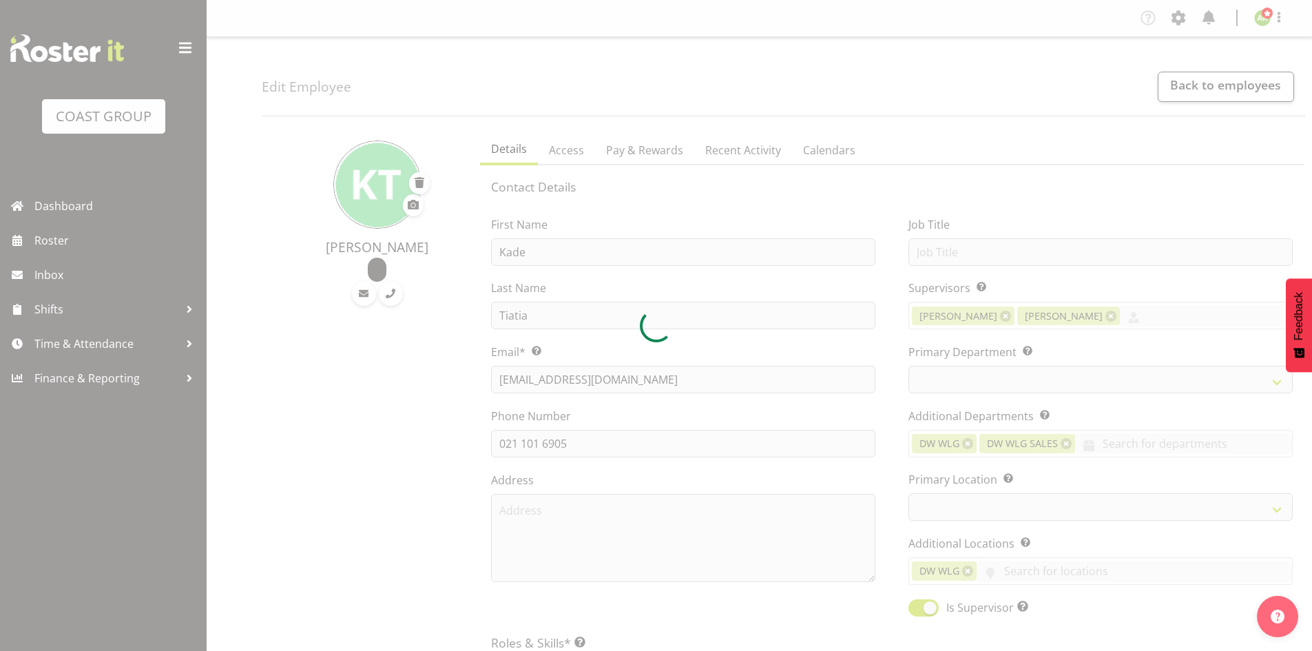
select select
select select "43"
select select "106"
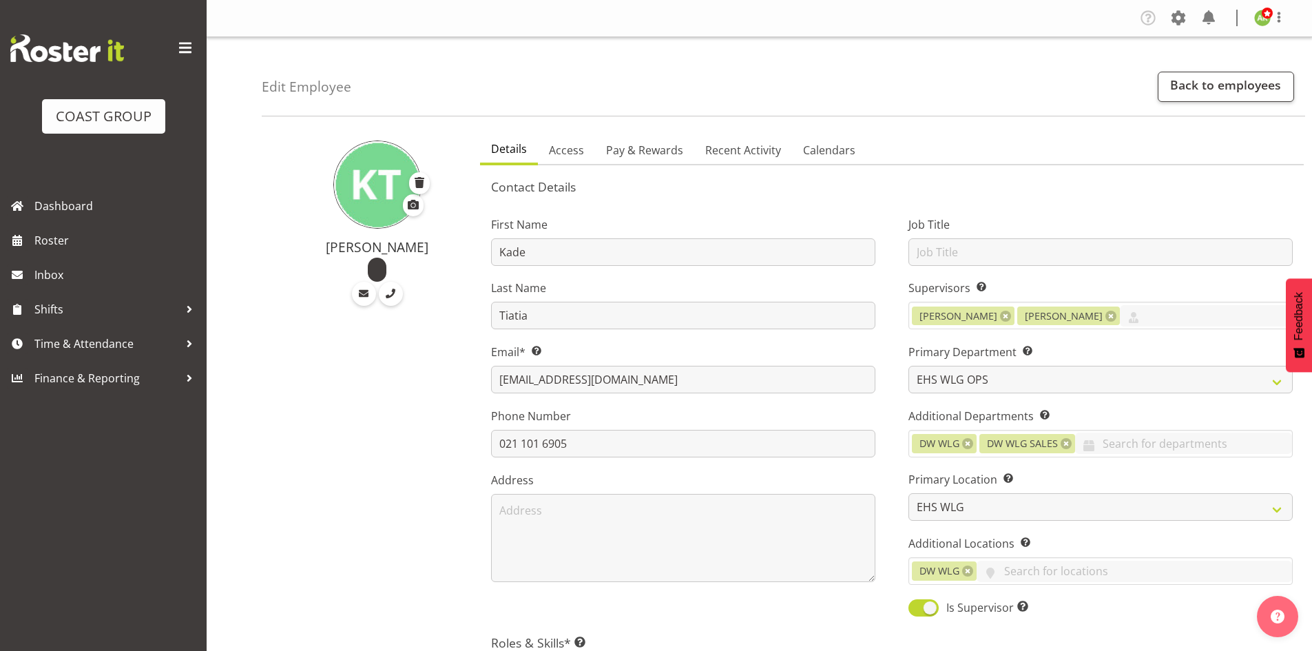
click at [177, 46] on span at bounding box center [185, 48] width 22 height 22
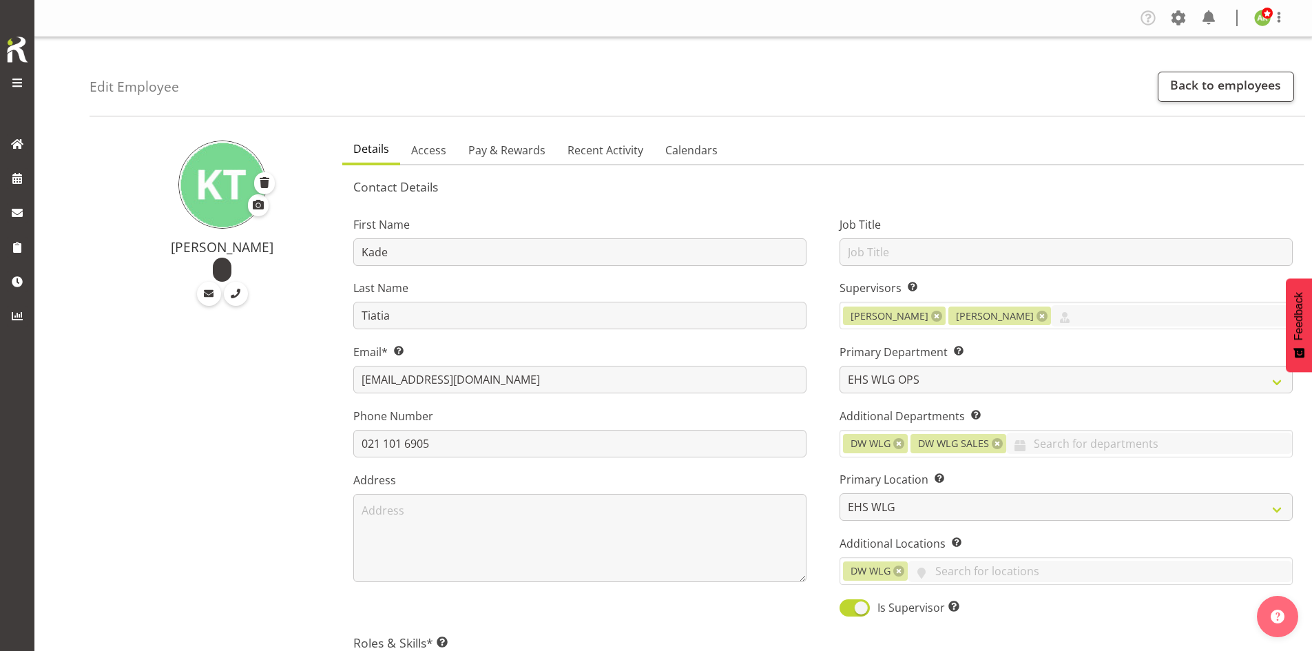
click at [17, 74] on span at bounding box center [17, 82] width 17 height 17
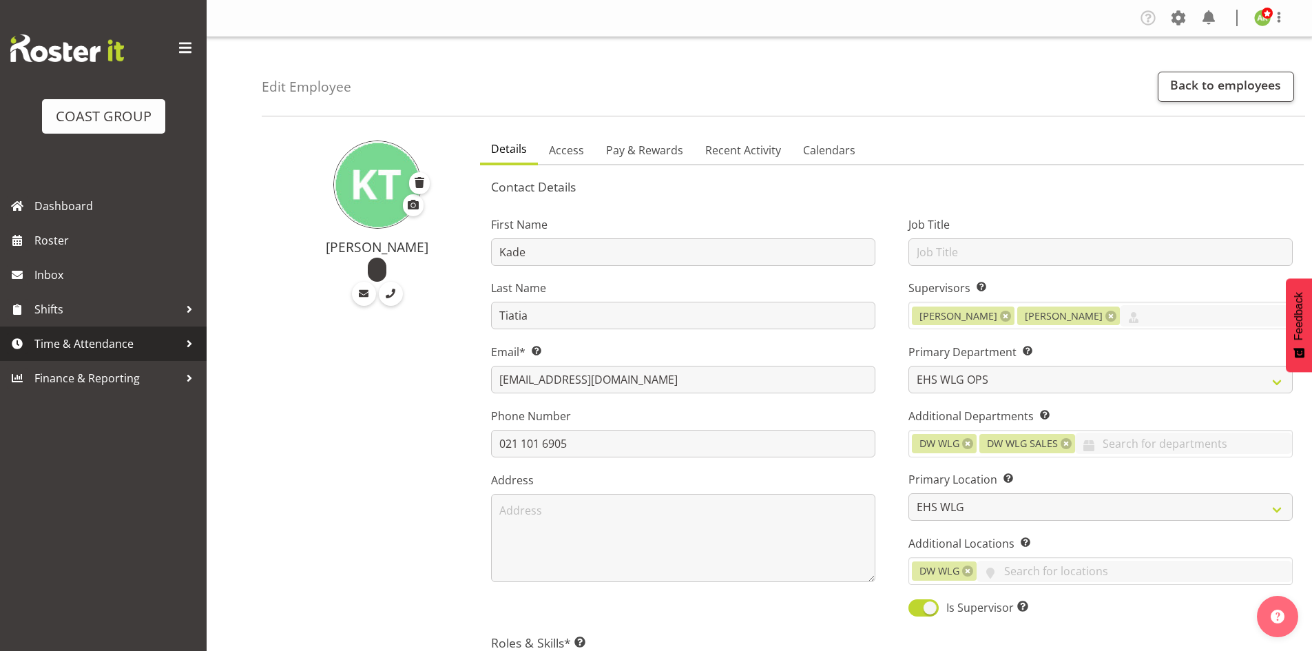
click at [89, 340] on span "Time & Attendance" at bounding box center [106, 343] width 145 height 21
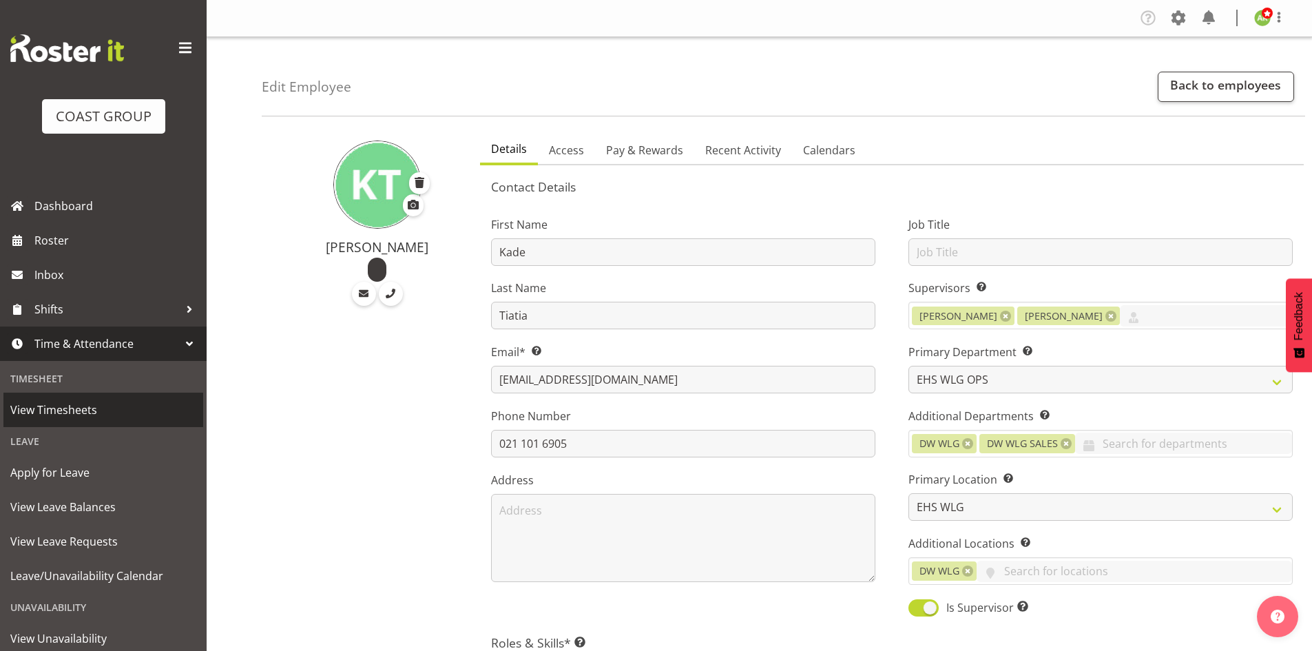
click at [74, 407] on span "View Timesheets" at bounding box center [103, 409] width 186 height 21
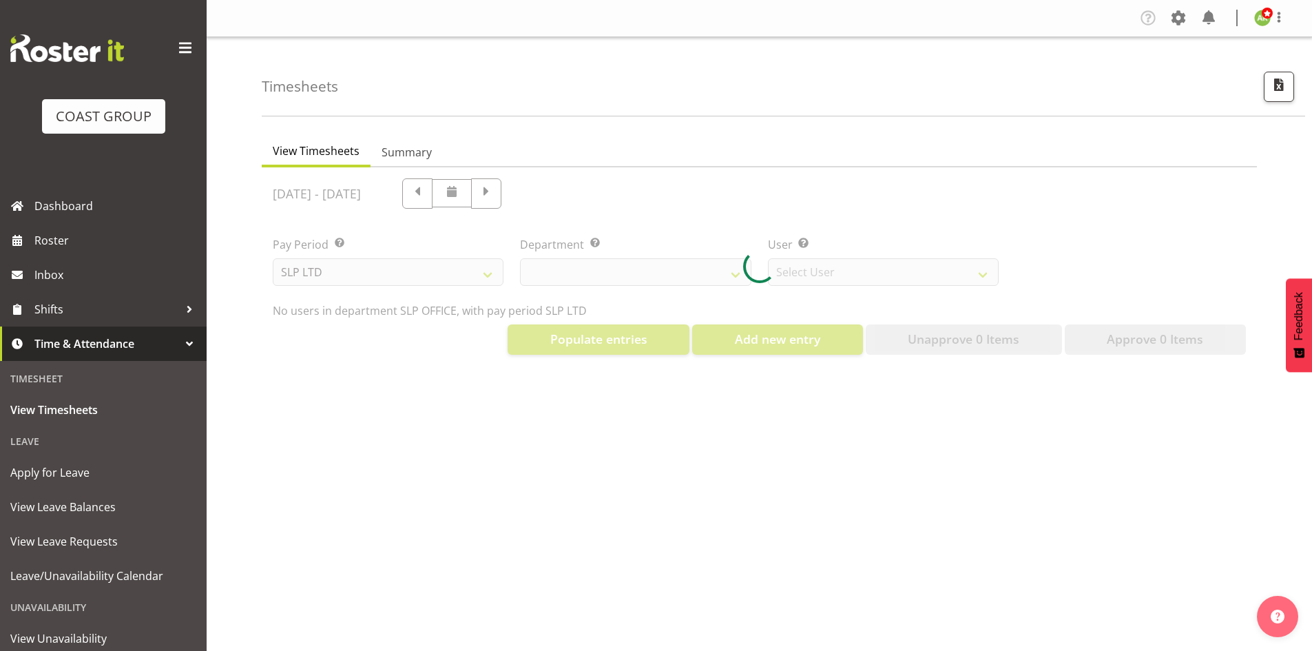
select select "25"
select select "7496"
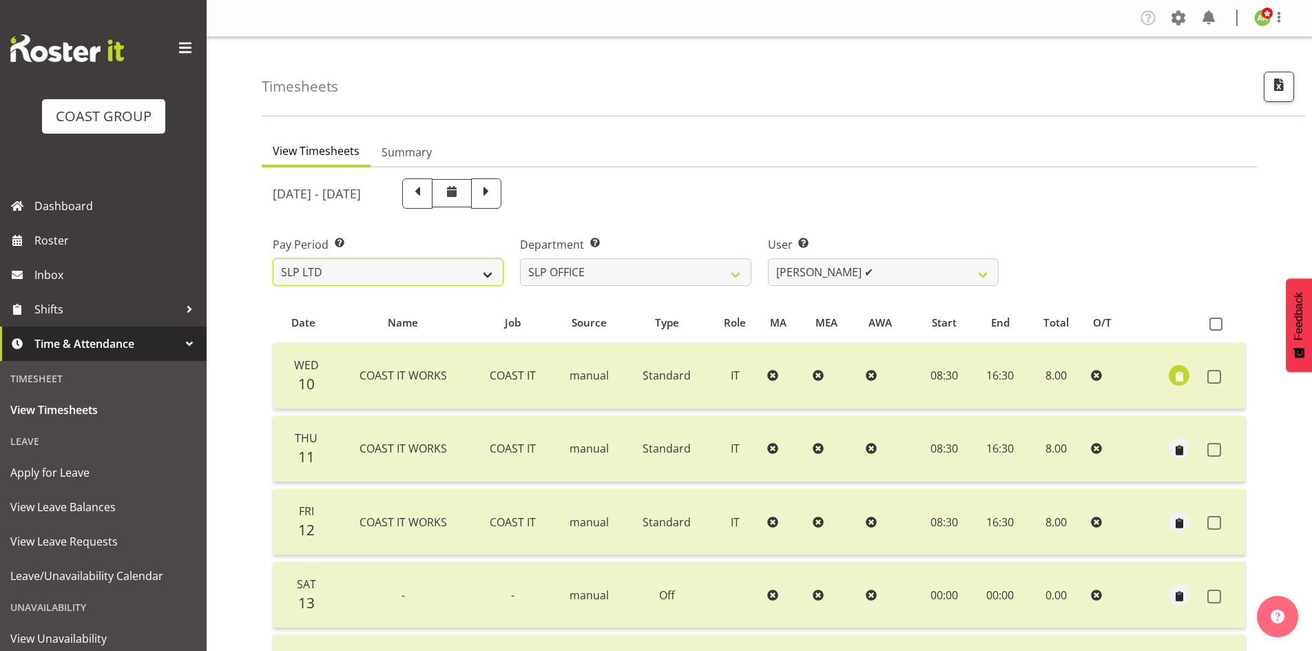
click at [481, 271] on select "SLP LTD EHS LTD DW LTD VEHICLES Carlton Events [PERSON_NAME] 120 Limited Wellin…" at bounding box center [388, 272] width 231 height 28
select select "149"
click at [273, 258] on select "SLP LTD EHS LTD DW LTD VEHICLES Carlton Events [PERSON_NAME] 120 Limited Wellin…" at bounding box center [388, 272] width 231 height 28
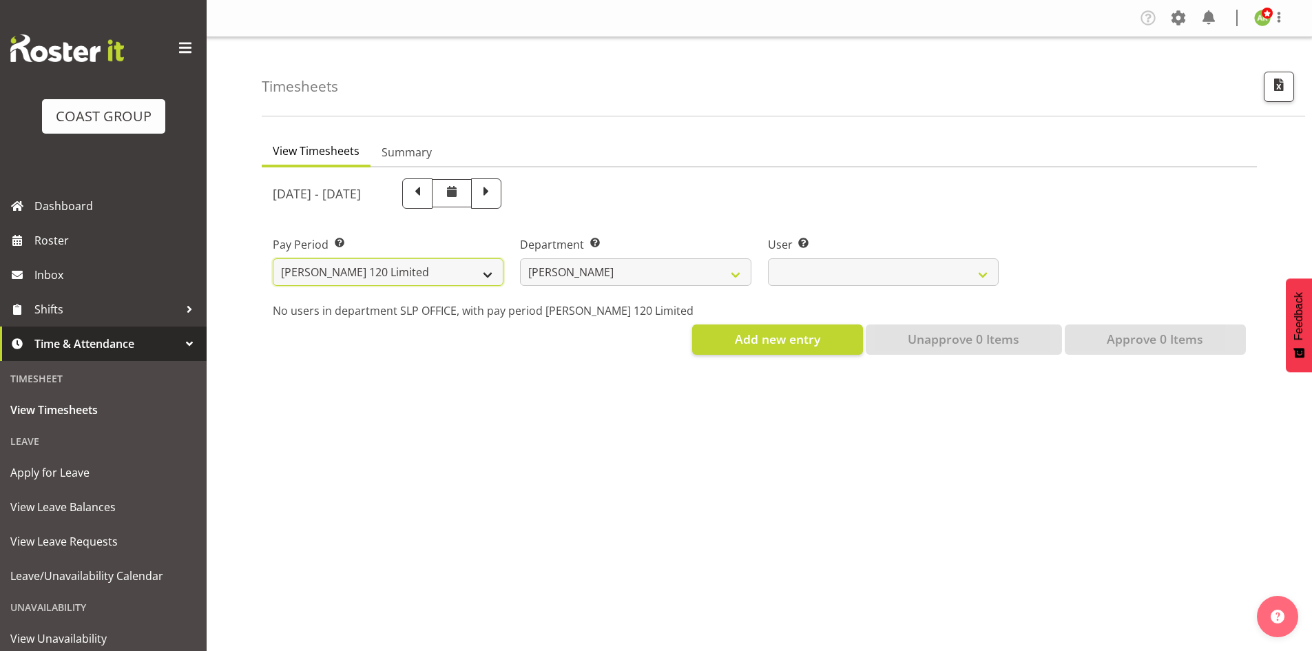
select select
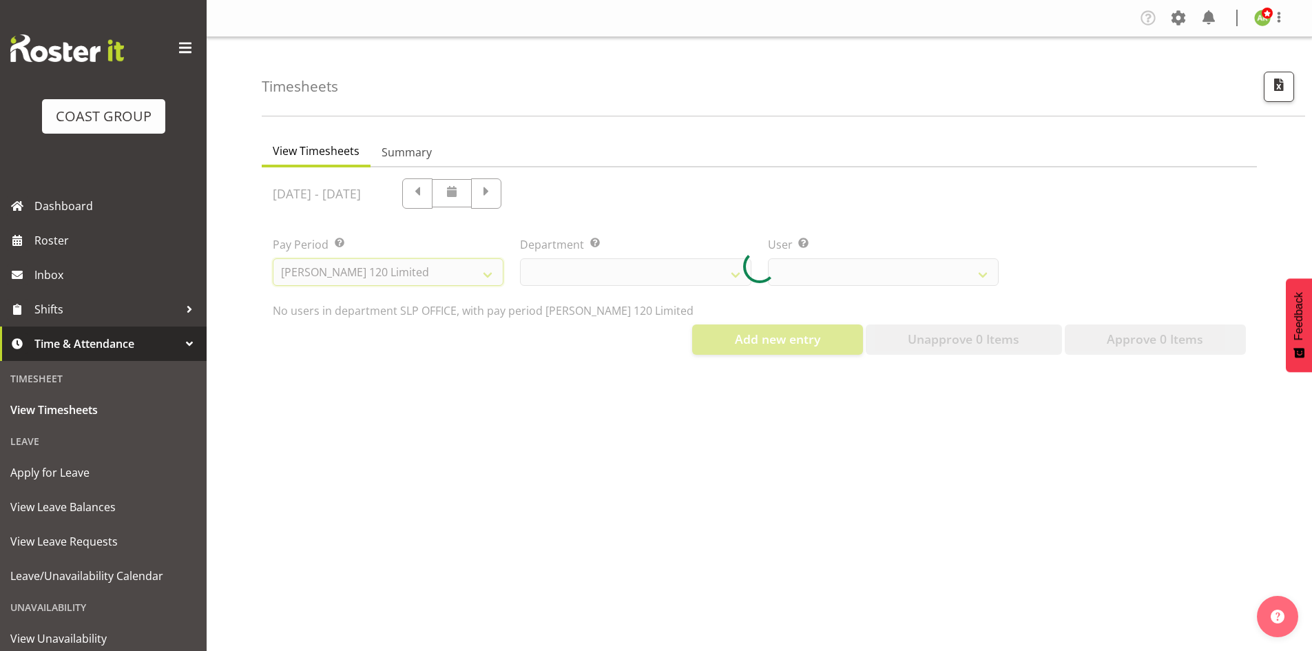
select select
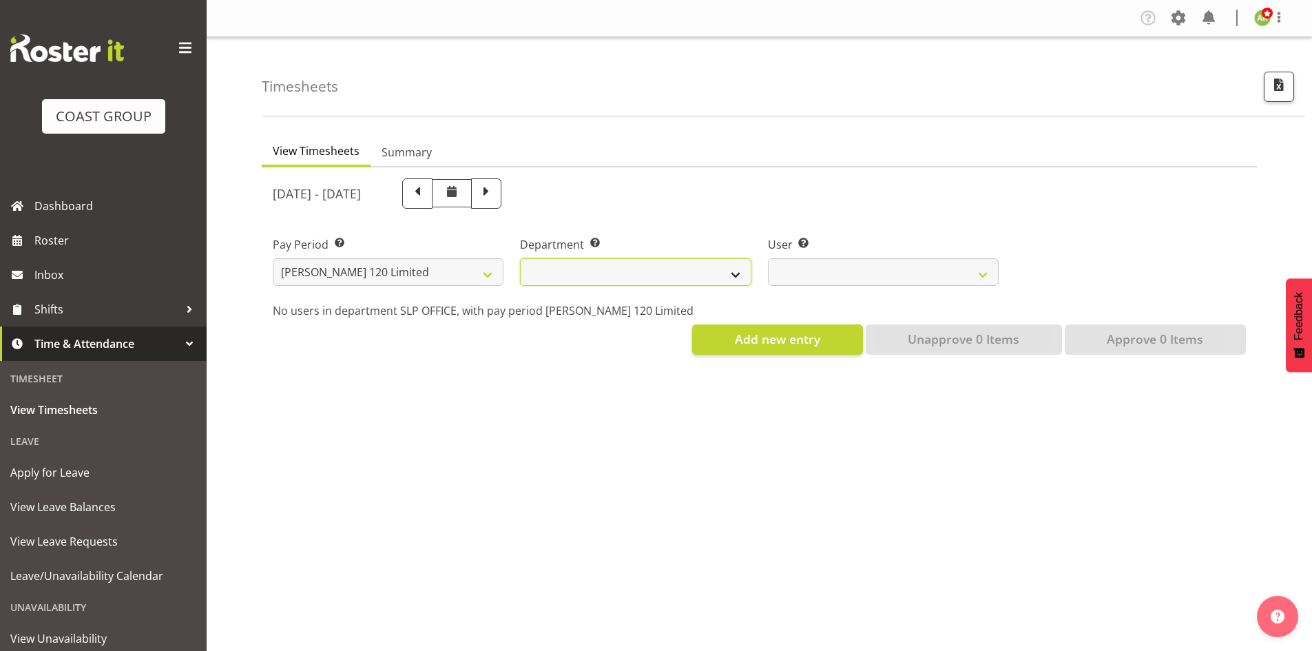
click at [688, 269] on select "[PERSON_NAME]" at bounding box center [635, 272] width 231 height 28
select select "751"
click at [520, 258] on select "[PERSON_NAME]" at bounding box center [635, 272] width 231 height 28
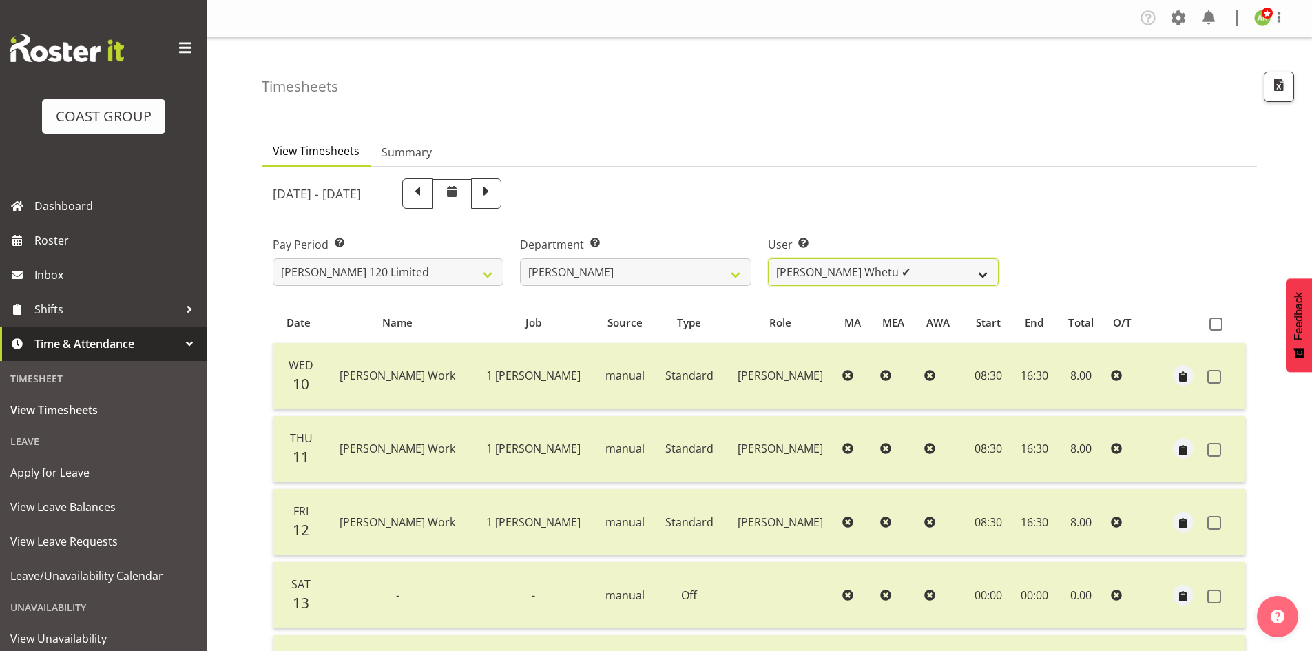
click at [833, 277] on select "[PERSON_NAME] Whetu ✔ [PERSON_NAME] ✔ [PERSON_NAME] ❌ [PERSON_NAME] ✔ [PERSON_N…" at bounding box center [883, 272] width 231 height 28
select select "10438"
click at [768, 258] on select "[PERSON_NAME] Whetu ✔ [PERSON_NAME] ✔ [PERSON_NAME] ❌ [PERSON_NAME] ✔ [PERSON_N…" at bounding box center [883, 272] width 231 height 28
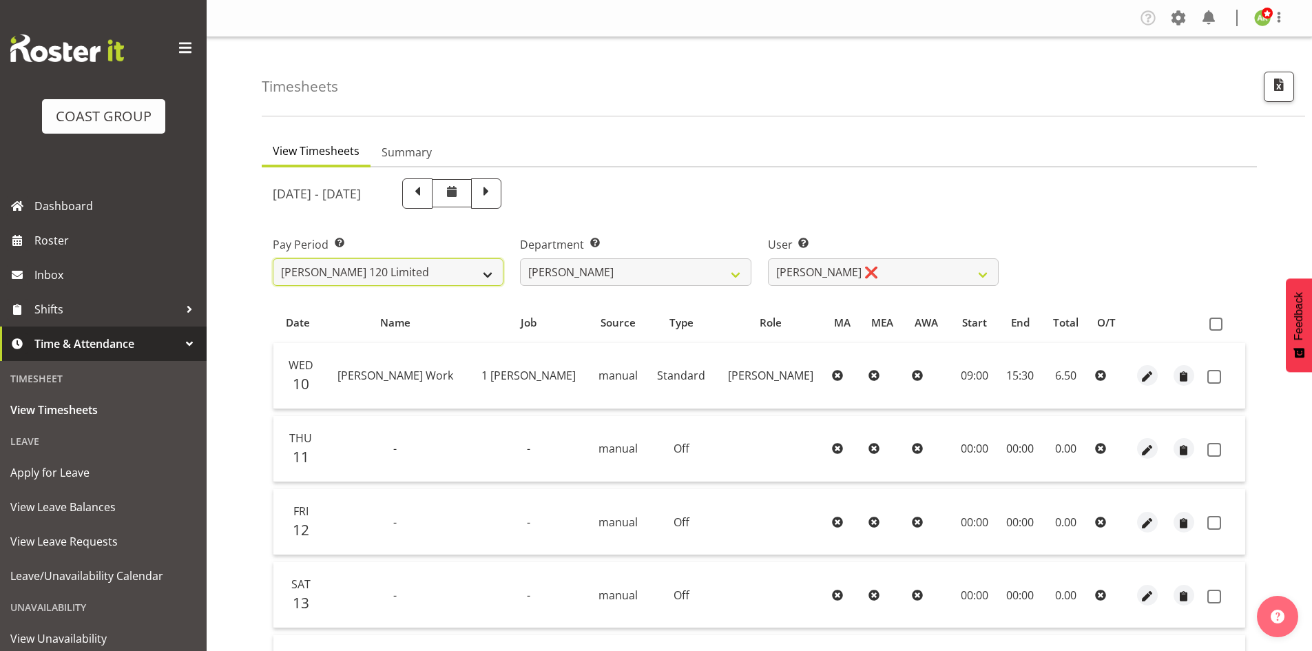
click at [474, 267] on select "SLP LTD EHS LTD DW LTD VEHICLES Carlton Events [PERSON_NAME] 120 Limited Wellin…" at bounding box center [388, 272] width 231 height 28
select select "8"
click at [273, 258] on select "SLP LTD EHS LTD DW LTD VEHICLES Carlton Events [PERSON_NAME] 120 Limited Wellin…" at bounding box center [388, 272] width 231 height 28
select select
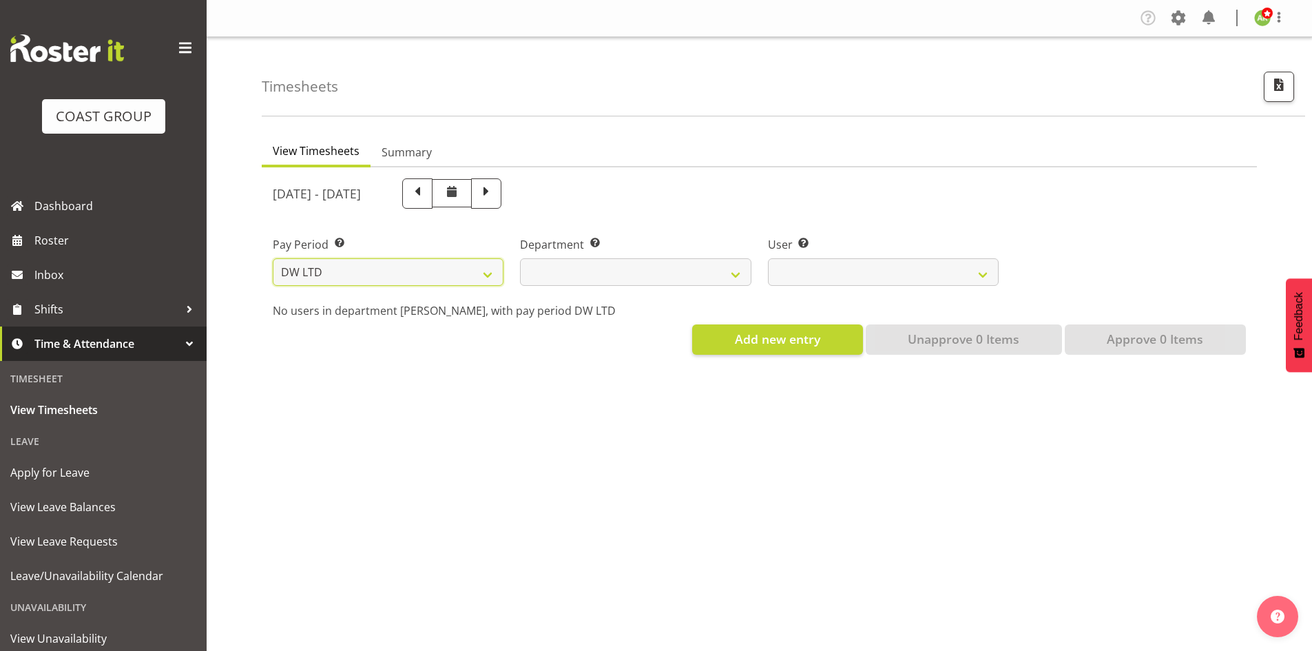
select select
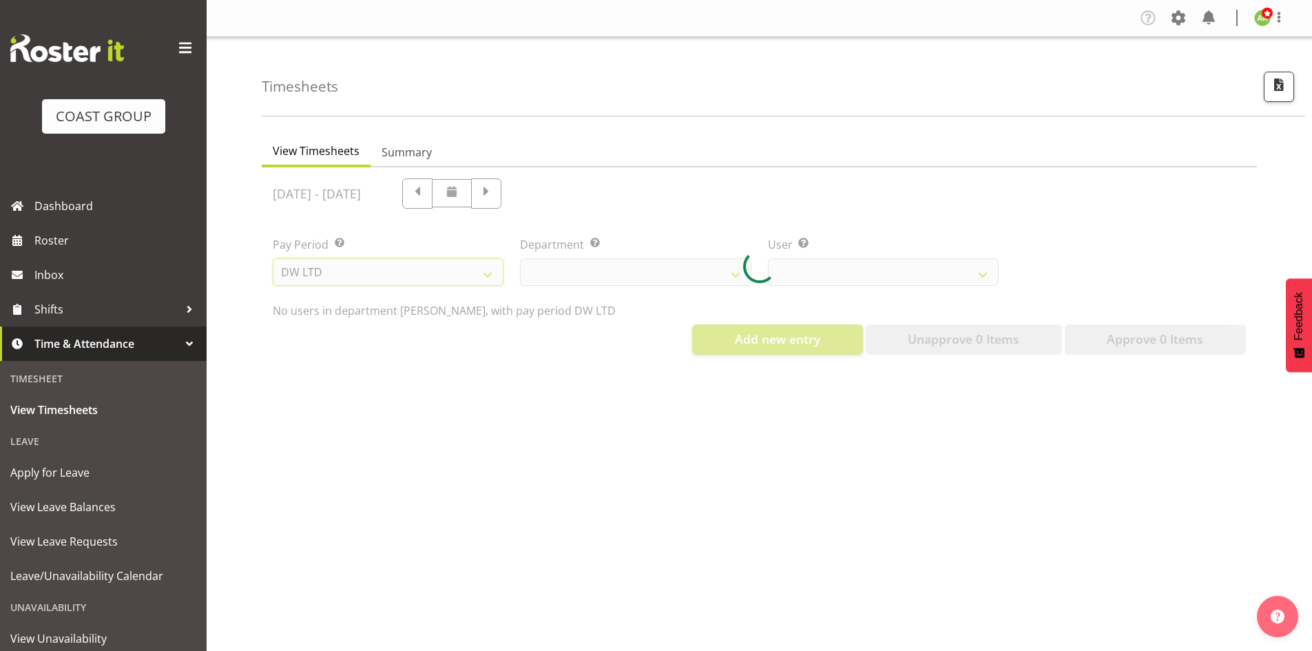
select select
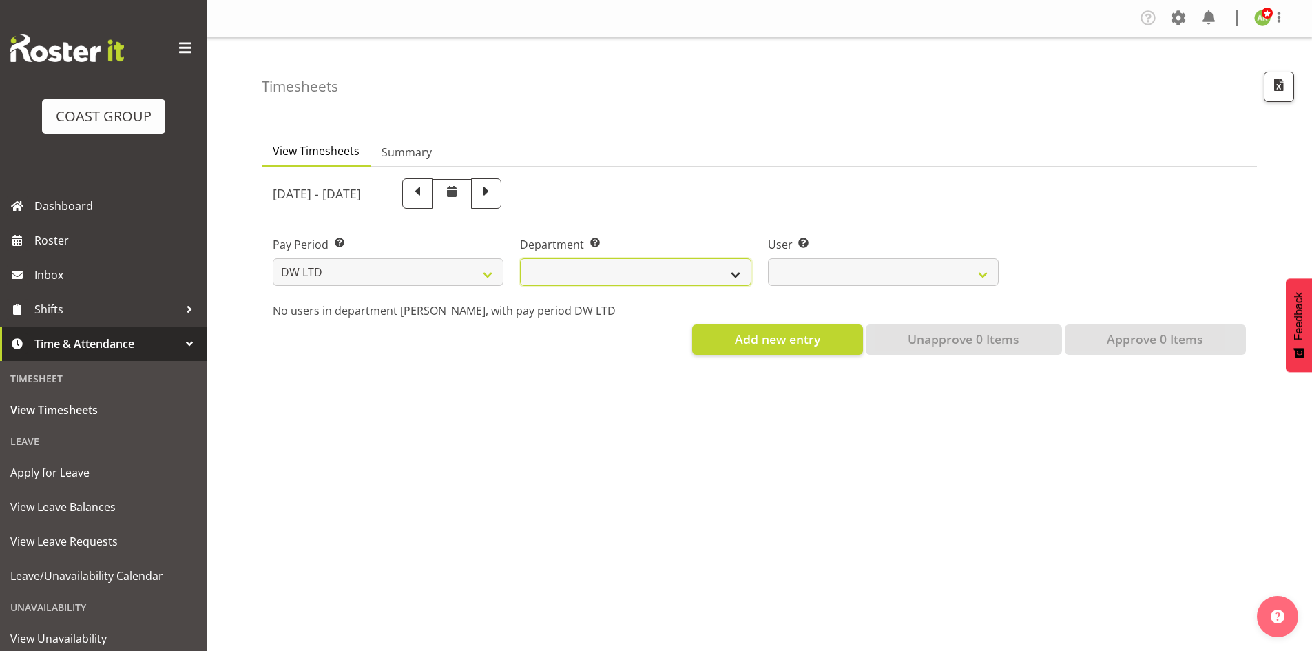
click at [591, 271] on select "[PERSON_NAME] [PERSON_NAME] ACCOUNTS/OFFICE [PERSON_NAME] DESIGN [PERSON_NAME] …" at bounding box center [635, 272] width 231 height 28
select select "27"
click at [520, 258] on select "[PERSON_NAME] [PERSON_NAME] ACCOUNTS/OFFICE [PERSON_NAME] DESIGN [PERSON_NAME] …" at bounding box center [635, 272] width 231 height 28
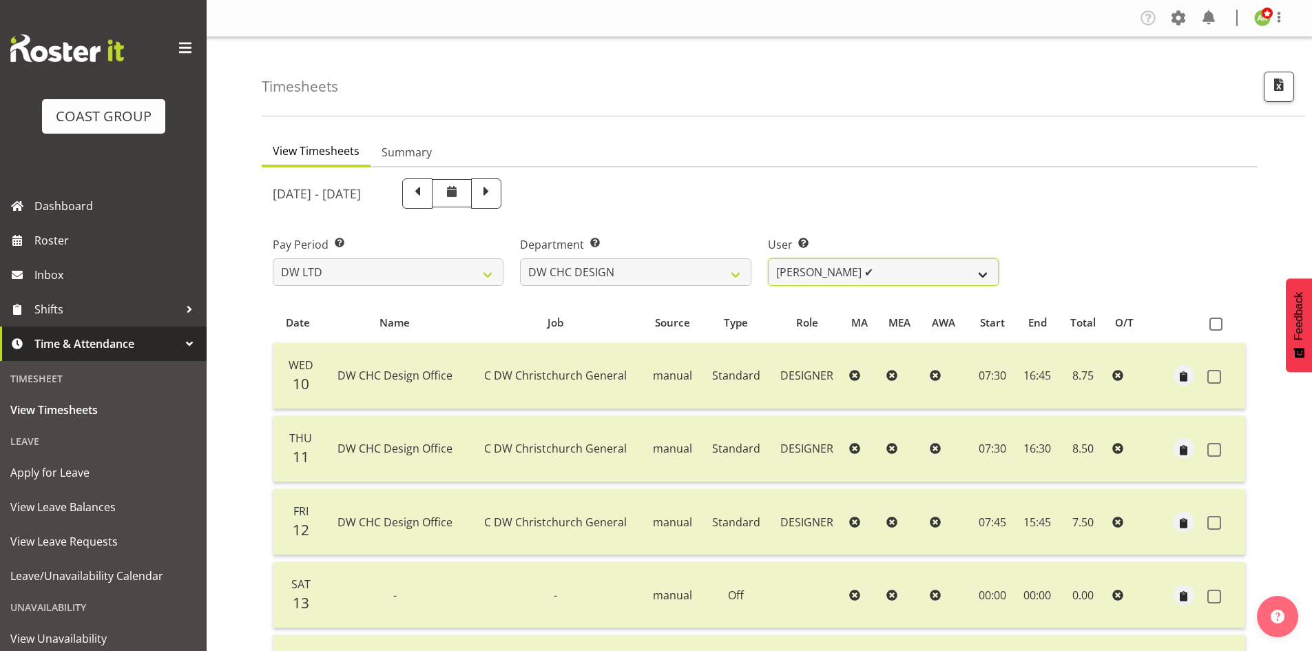
click at [891, 280] on select "[PERSON_NAME] ✔ [PERSON_NAME] ✔ [PERSON_NAME] ❌" at bounding box center [883, 272] width 231 height 28
click at [376, 270] on select "SLP LTD EHS LTD DW LTD VEHICLES Carlton Events Hamilton 120 Limited Wellington …" at bounding box center [388, 272] width 231 height 28
select select "149"
click at [273, 258] on select "SLP LTD EHS LTD DW LTD VEHICLES Carlton Events Hamilton 120 Limited Wellington …" at bounding box center [388, 272] width 231 height 28
select select
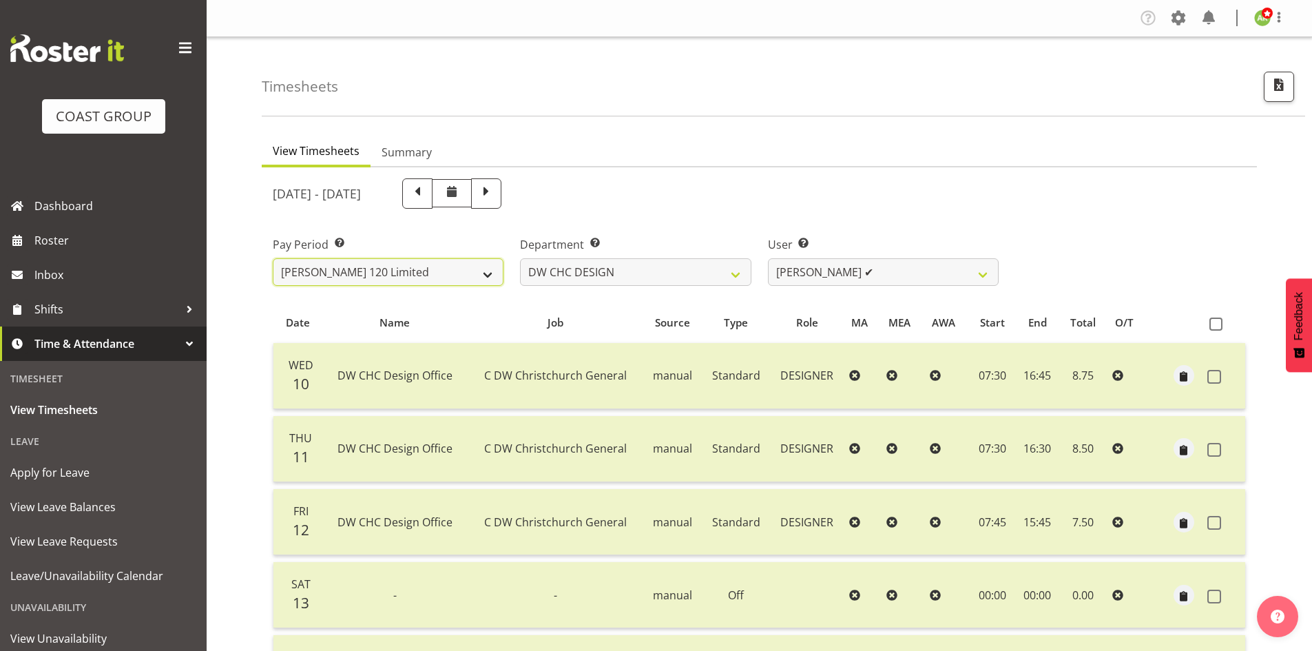
select select
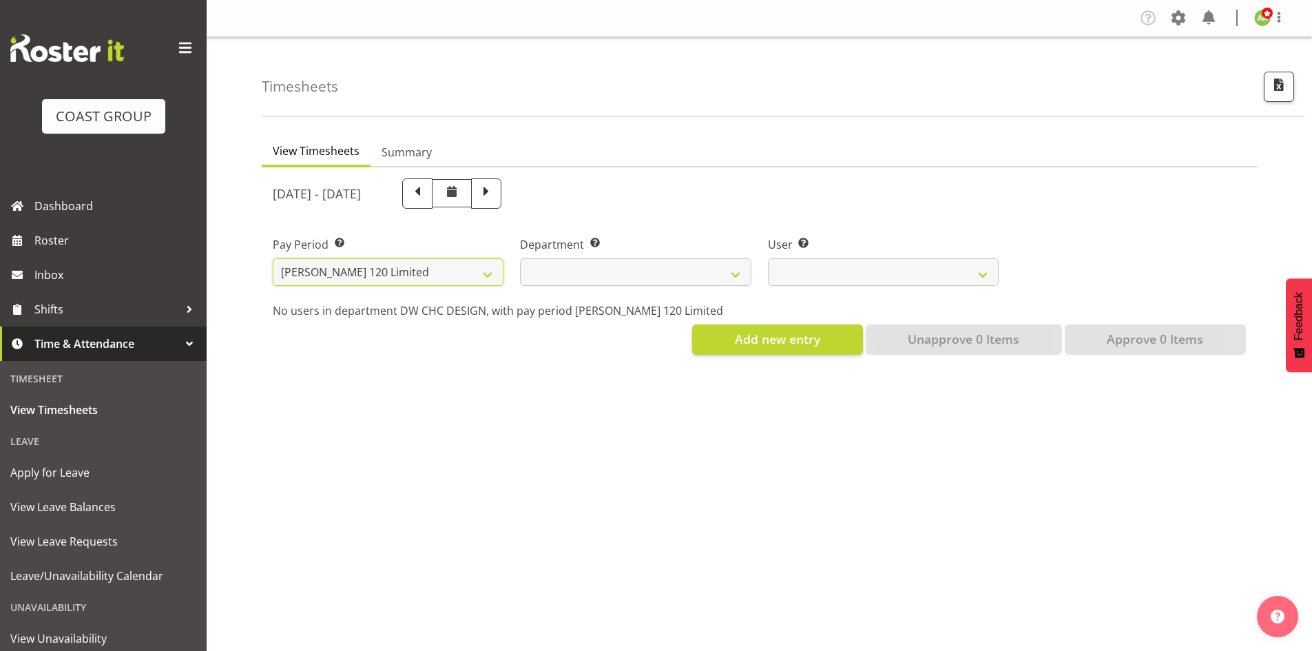
select select
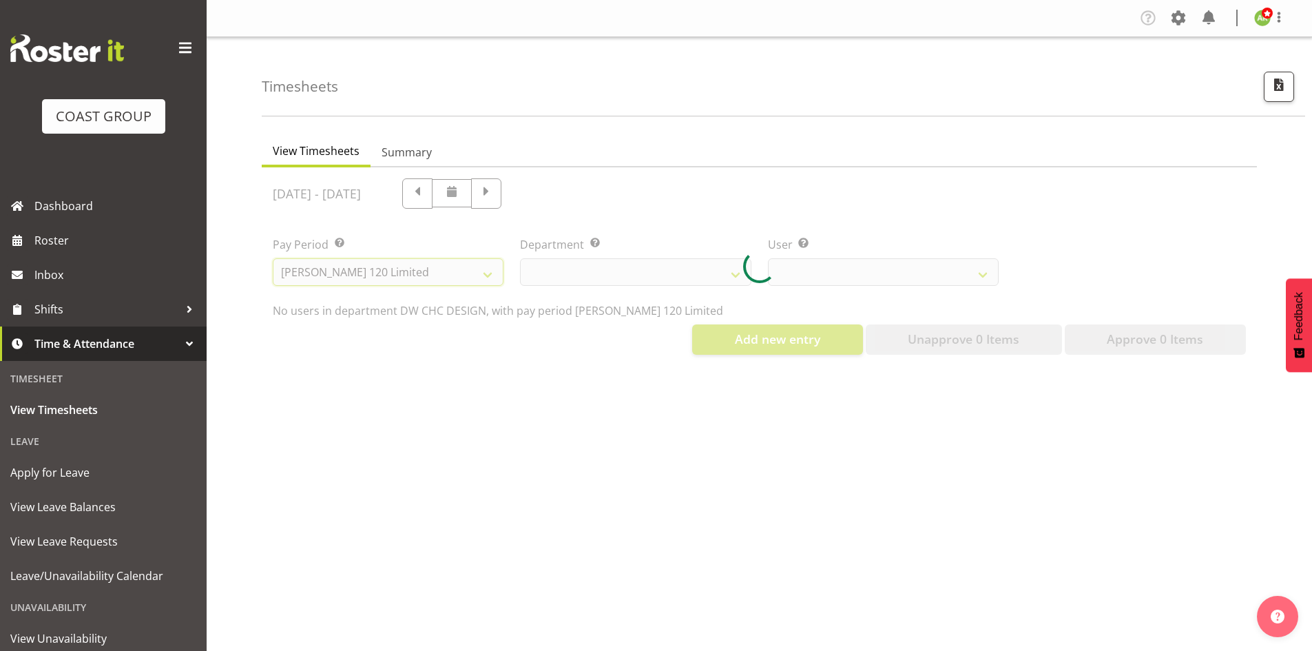
select select
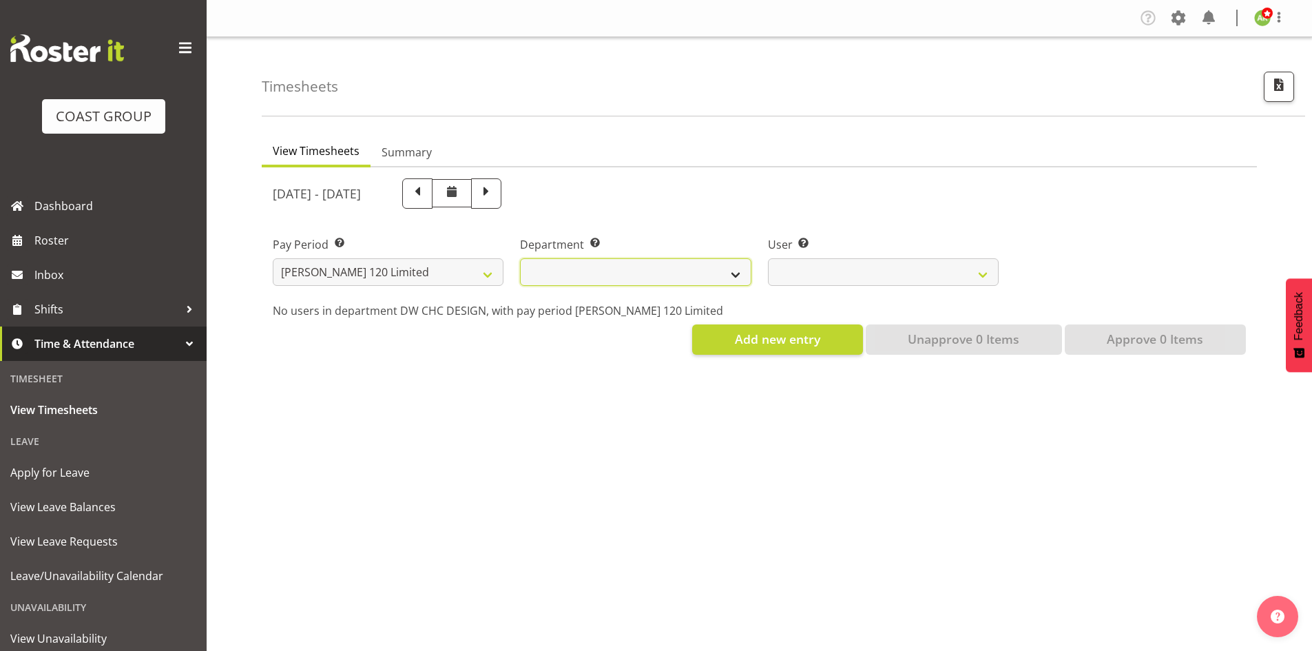
click at [653, 274] on select "[PERSON_NAME]" at bounding box center [635, 272] width 231 height 28
select select "751"
click at [520, 258] on select "[PERSON_NAME]" at bounding box center [635, 272] width 231 height 28
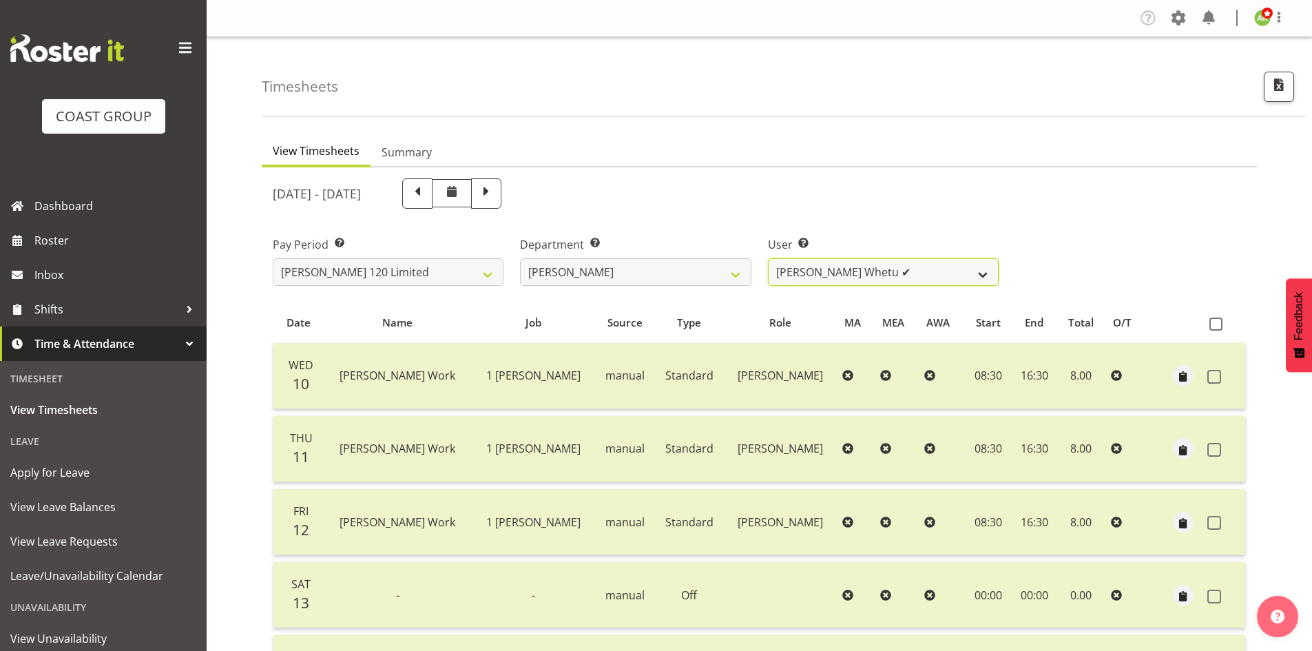
click at [820, 271] on select "Geoffrey Te Whetu ✔ Layton Gardener ✔ Olivia Lindale ❌ Stephanie Hill-Grant ✔ T…" at bounding box center [883, 272] width 231 height 28
click at [408, 273] on select "SLP LTD EHS LTD DW LTD VEHICLES Carlton Events Hamilton 120 Limited Wellington …" at bounding box center [388, 272] width 231 height 28
select select "8"
click at [273, 258] on select "SLP LTD EHS LTD DW LTD VEHICLES Carlton Events [PERSON_NAME] 120 Limited Wellin…" at bounding box center [388, 272] width 231 height 28
select select
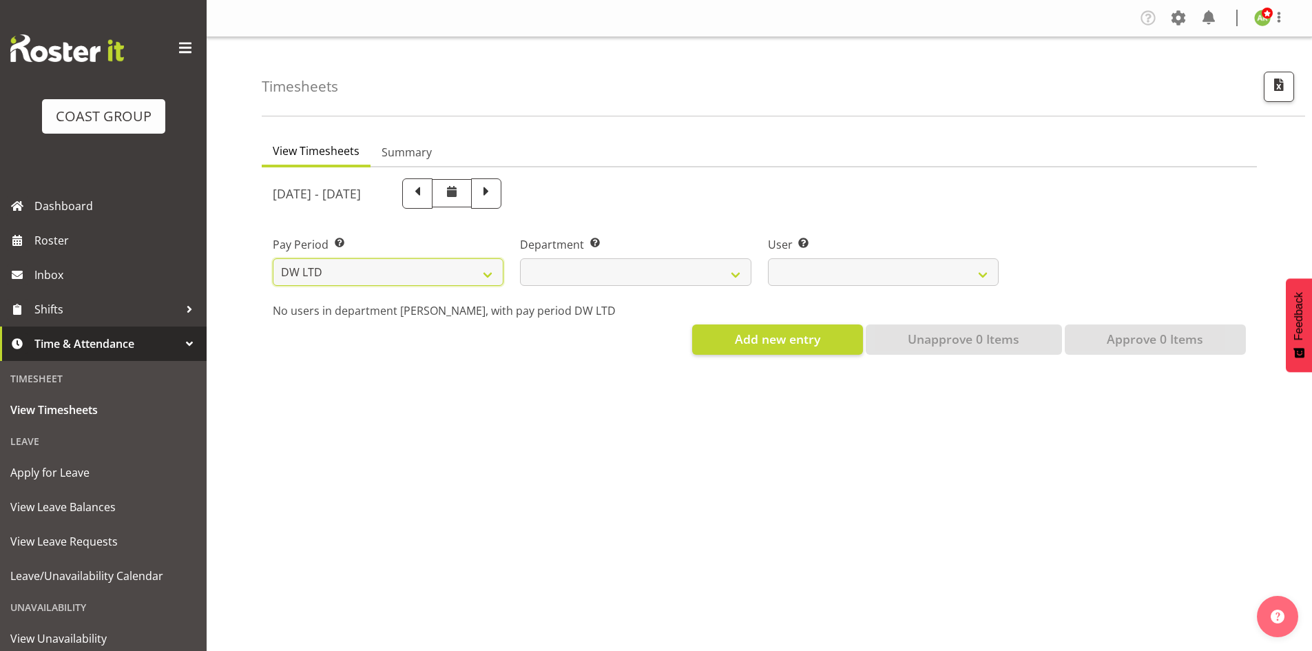
select select
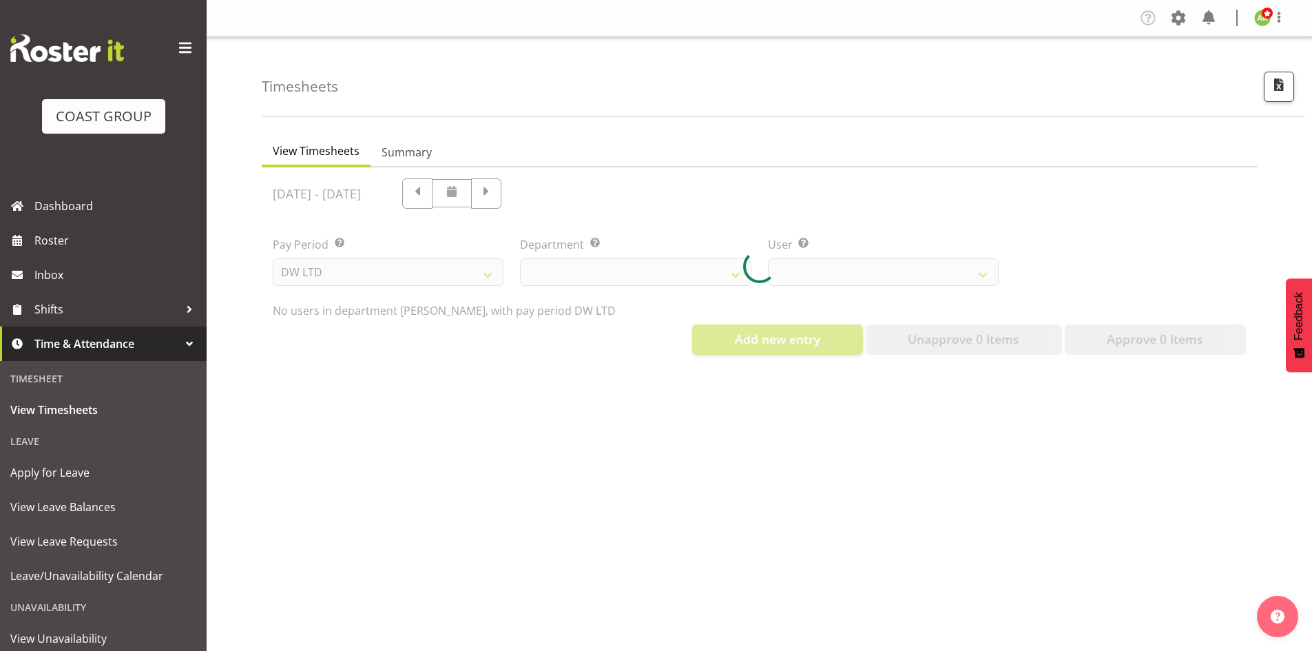
select select
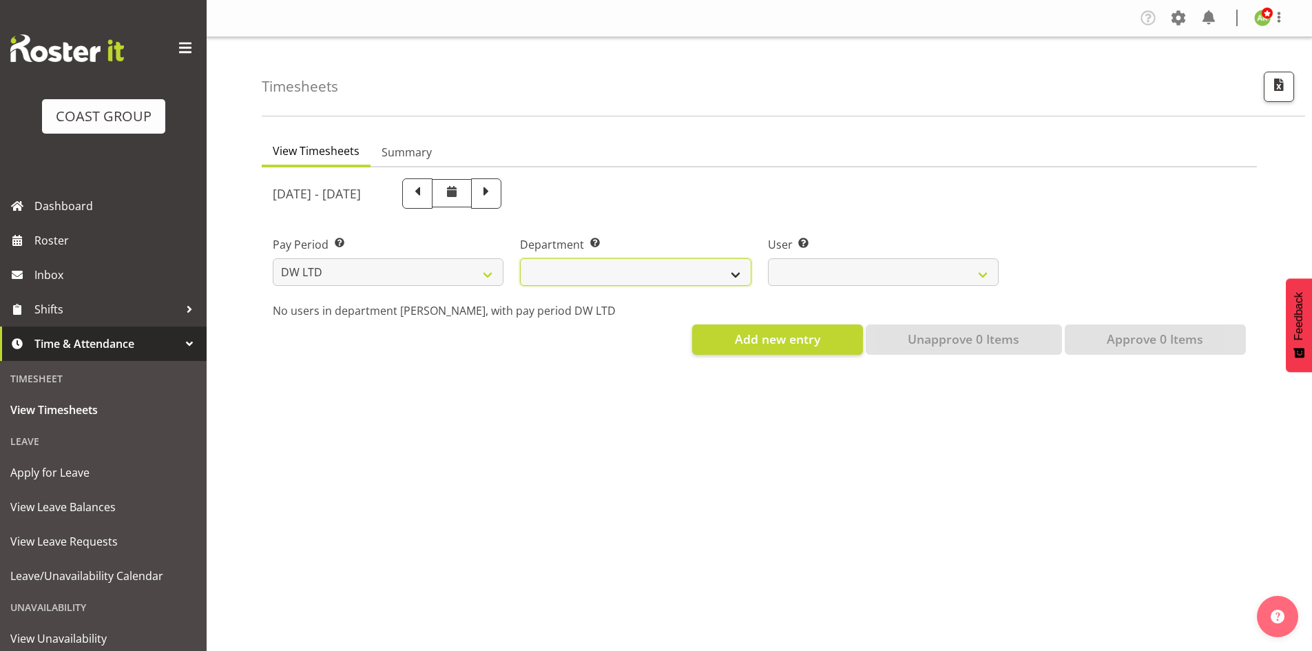
click at [627, 268] on select "[PERSON_NAME] [PERSON_NAME] ACCOUNTS/OFFICE [PERSON_NAME] DESIGN [PERSON_NAME] …" at bounding box center [635, 272] width 231 height 28
click at [431, 271] on select "SLP LTD EHS LTD DW LTD VEHICLES Carlton Events [PERSON_NAME] 120 Limited Wellin…" at bounding box center [388, 272] width 231 height 28
select select "7"
click at [273, 258] on select "SLP LTD EHS LTD DW LTD VEHICLES Carlton Events [PERSON_NAME] 120 Limited Wellin…" at bounding box center [388, 272] width 231 height 28
select select
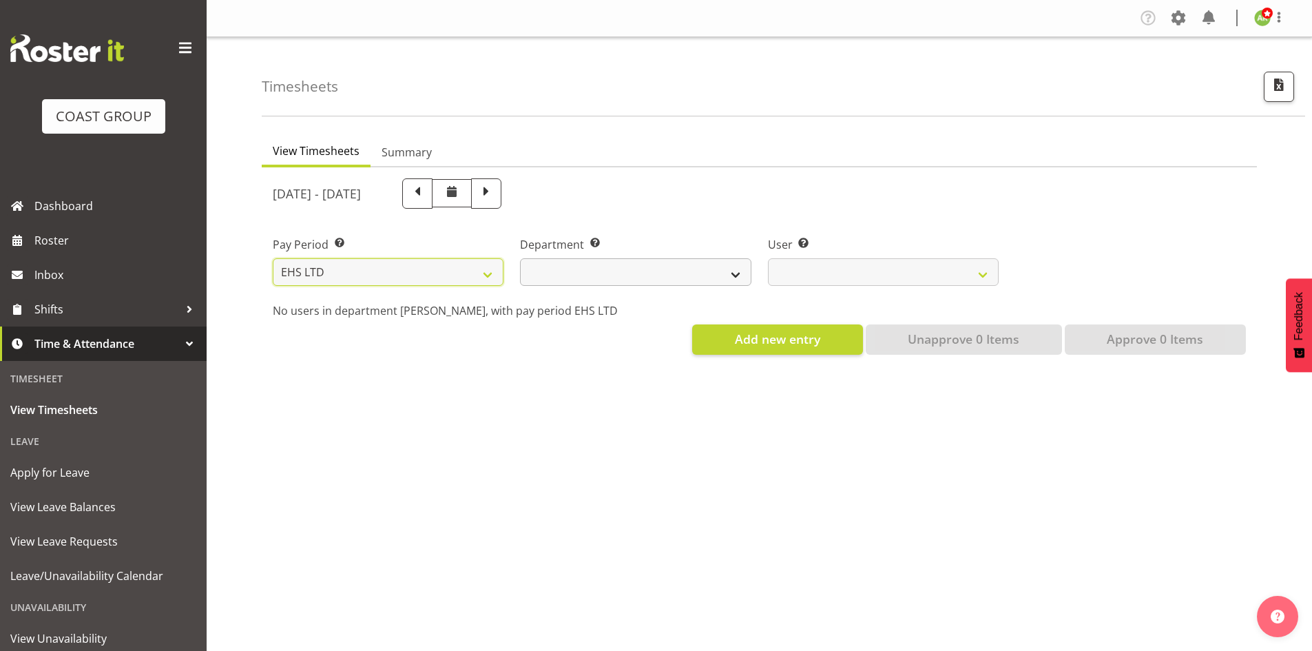
select select
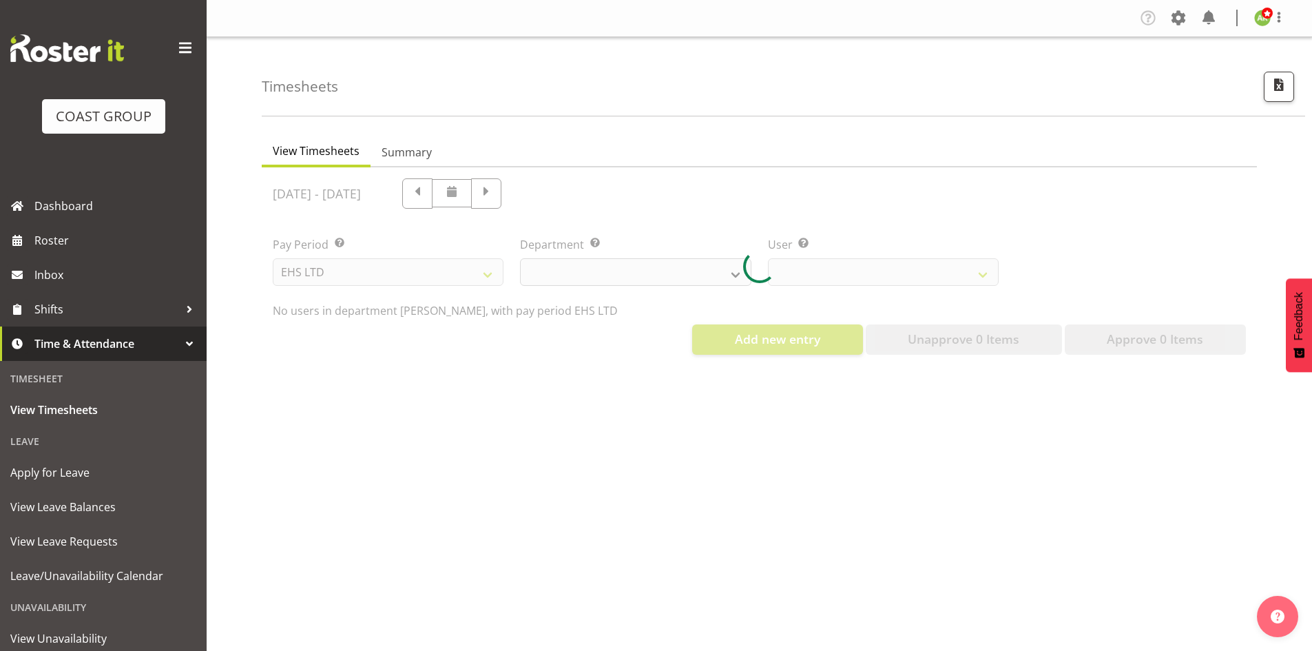
click at [696, 277] on div at bounding box center [759, 266] width 995 height 198
select select
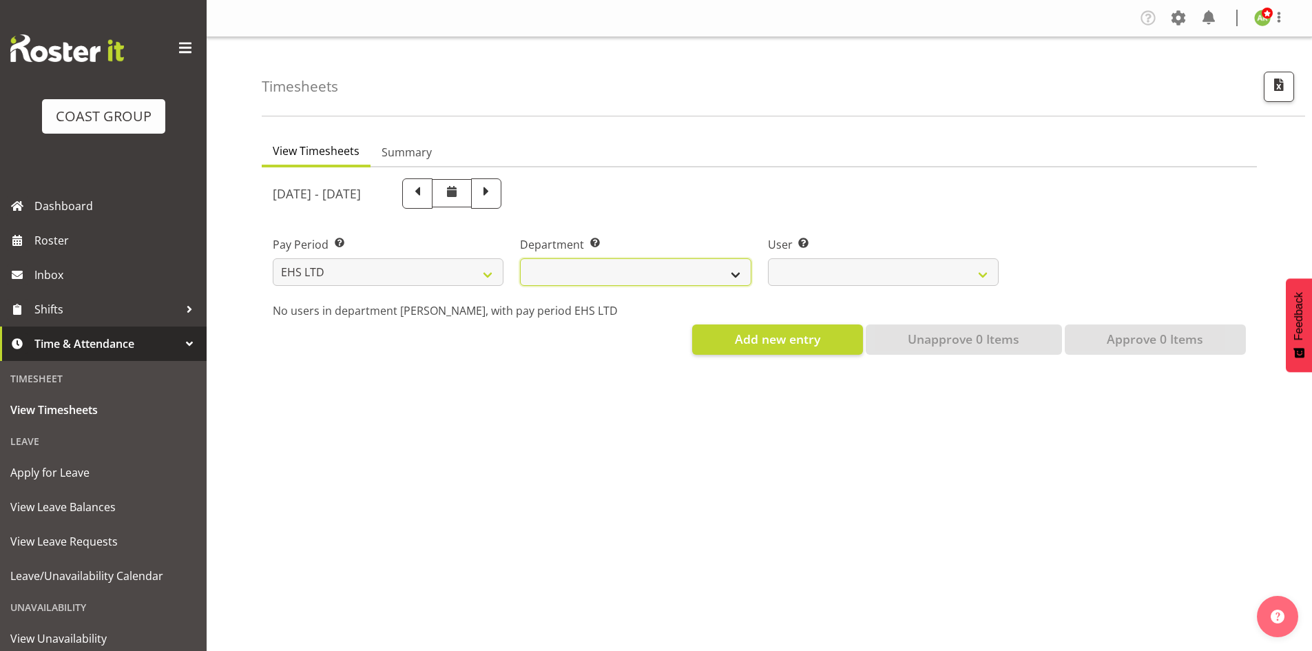
click at [726, 279] on select "EHS AKL ACCOUNTS EHS AKL CARPET EHS AKL D&B EHS AKL DESIGNER EHS AKL FURNITURE …" at bounding box center [635, 272] width 231 height 28
select select "35"
click at [520, 258] on select "EHS AKL ACCOUNTS EHS AKL CARPET EHS AKL D&B EHS AKL DESIGNER EHS AKL FURNITURE …" at bounding box center [635, 272] width 231 height 28
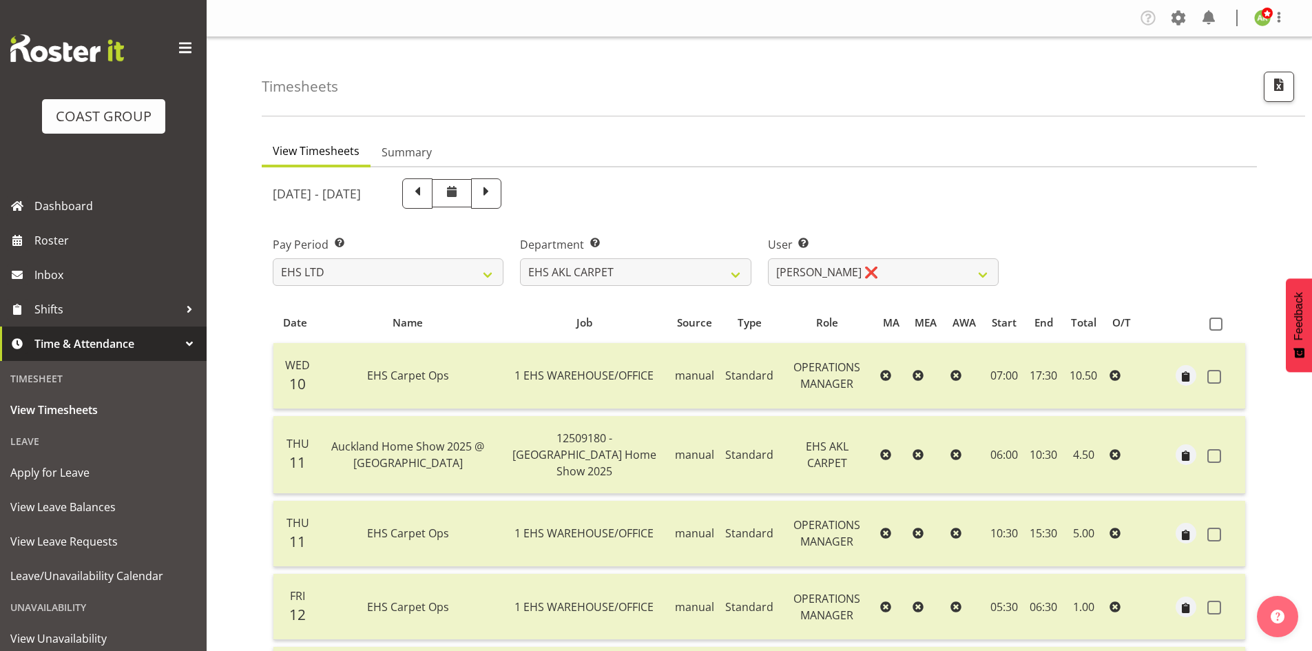
click at [1232, 334] on th at bounding box center [1222, 323] width 43 height 26
click at [1215, 326] on span at bounding box center [1215, 323] width 13 height 13
click at [1215, 326] on input "checkbox" at bounding box center [1213, 323] width 9 height 9
checkbox input "true"
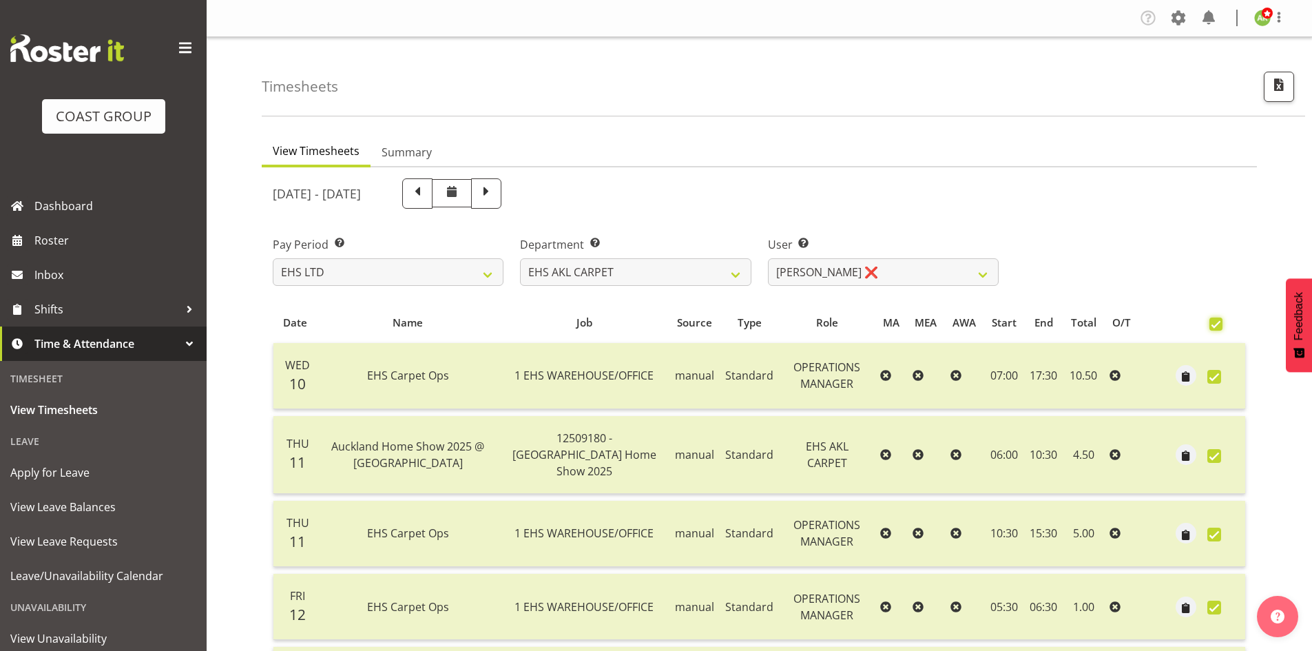
checkbox input "true"
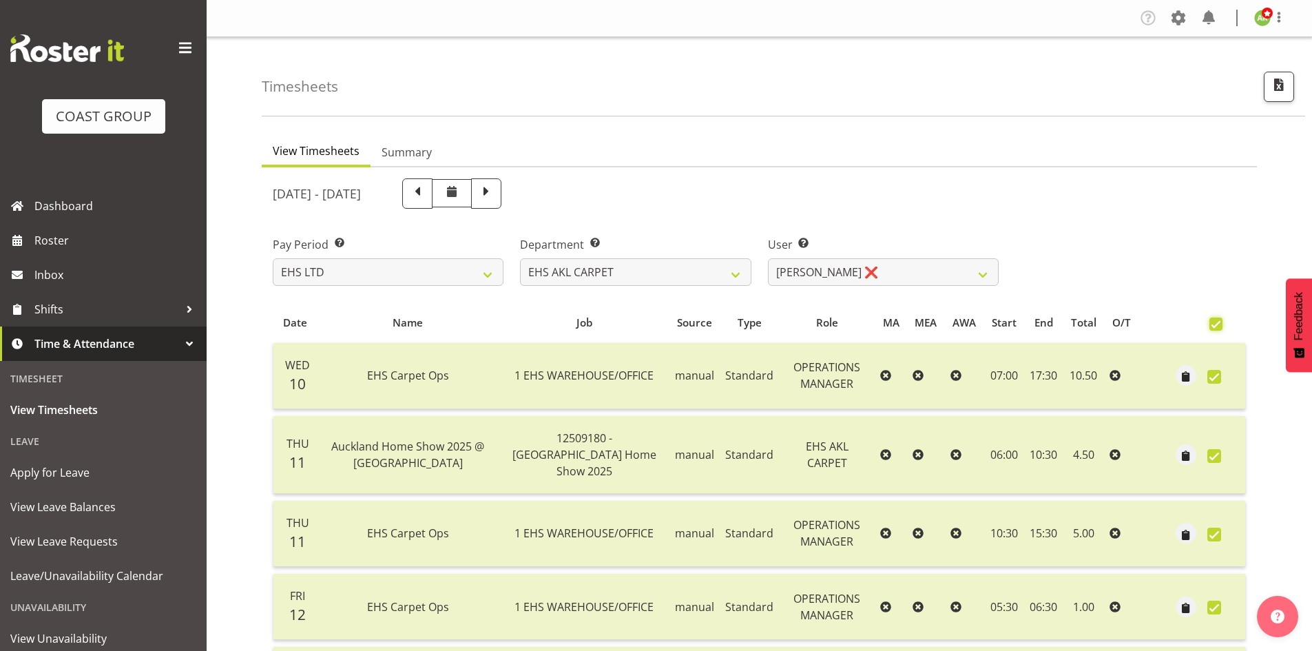
checkbox input "true"
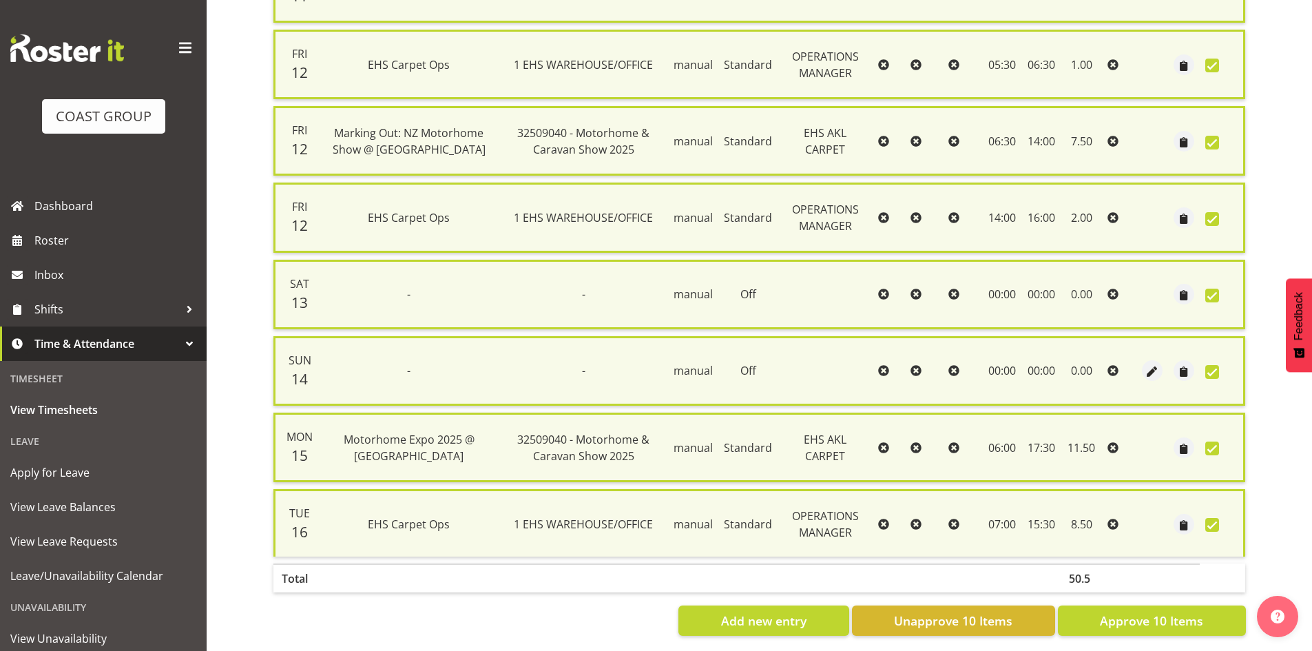
scroll to position [560, 0]
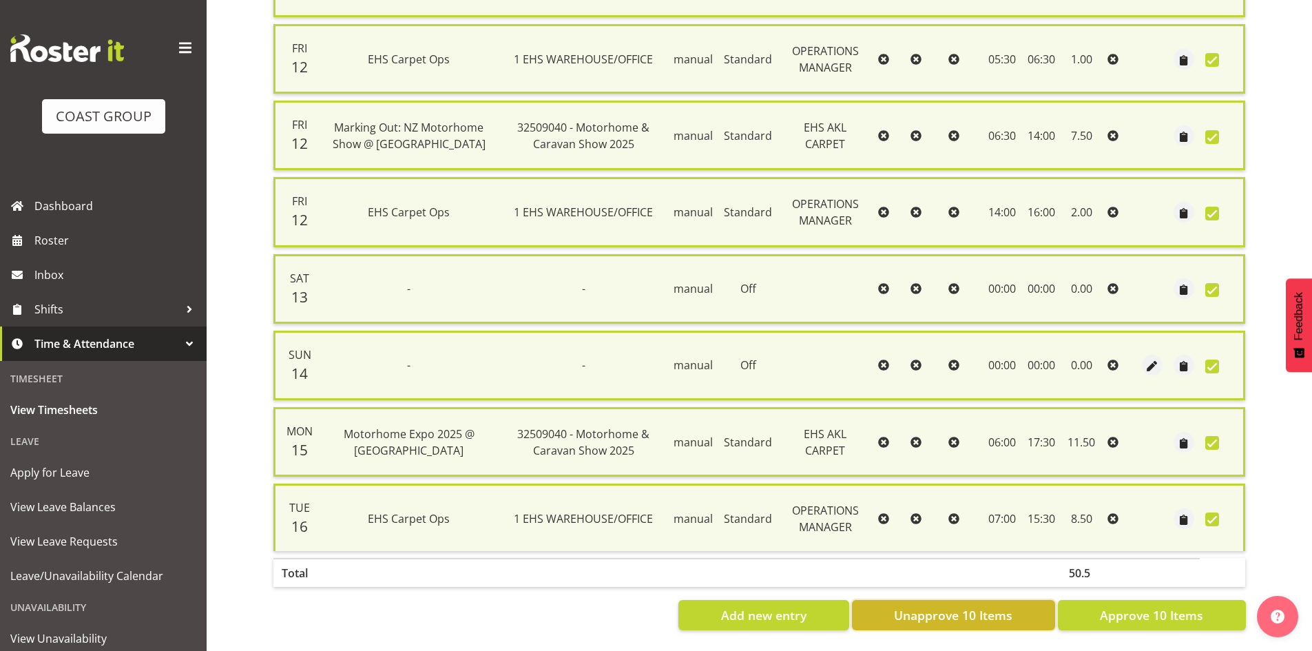
click at [958, 613] on button "Unapprove 10 Items" at bounding box center [953, 615] width 203 height 30
checkbox input "false"
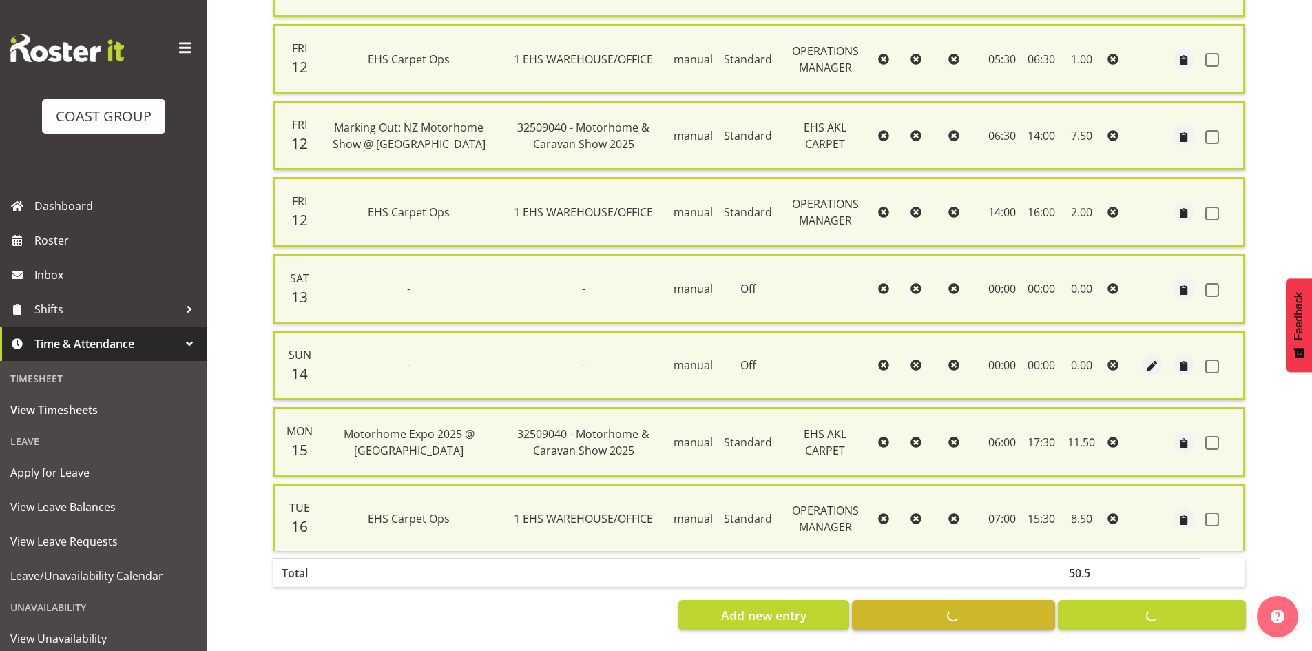
checkbox input "false"
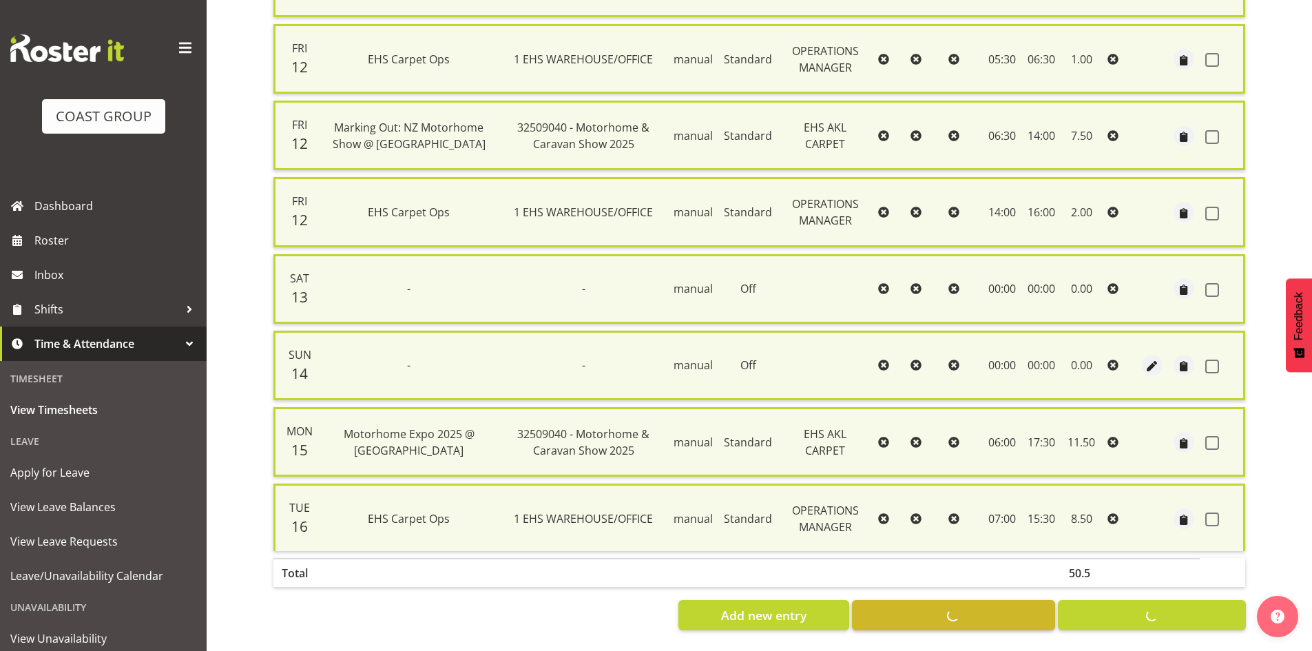
checkbox input "false"
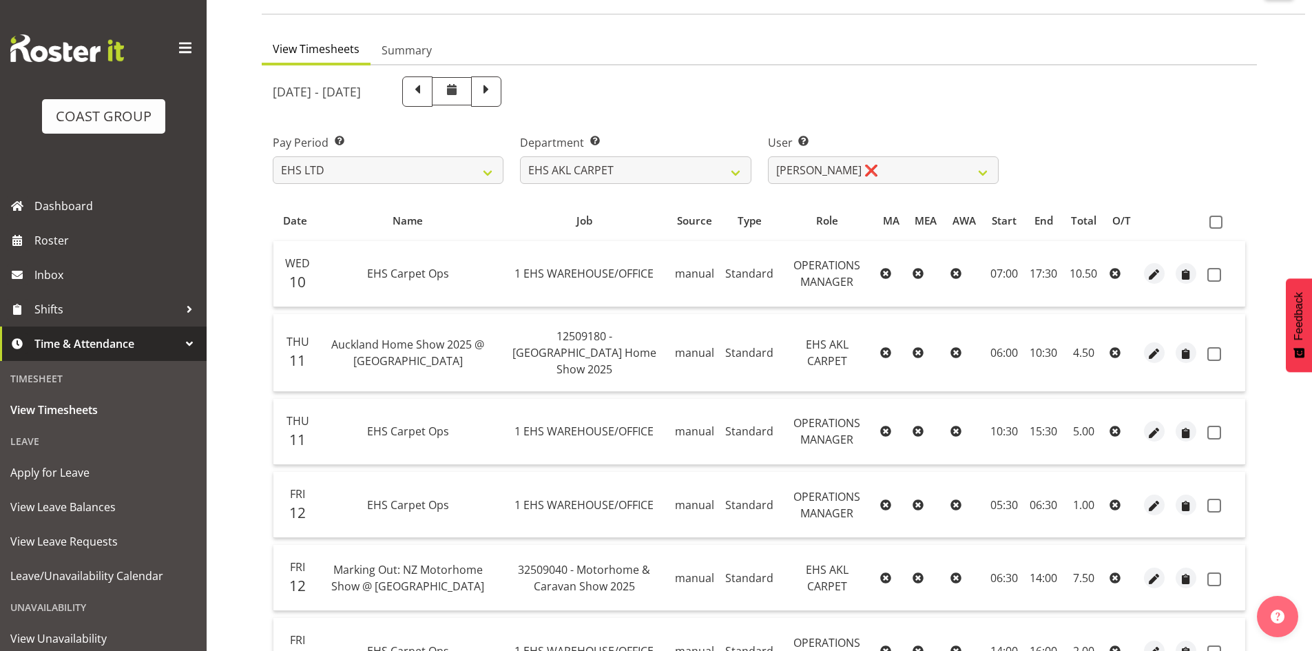
scroll to position [0, 0]
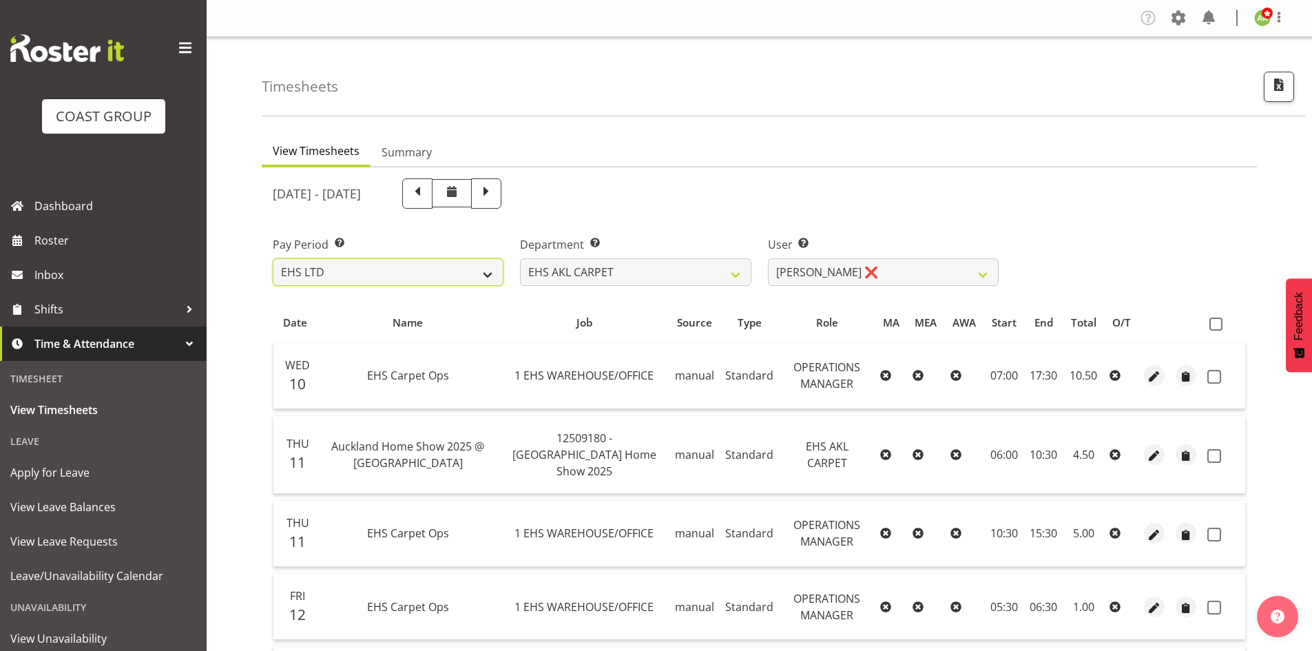
click at [503, 265] on select "SLP LTD EHS LTD DW LTD VEHICLES Carlton Events Hamilton 120 Limited Wellington …" at bounding box center [388, 272] width 231 height 28
select select "8"
click at [273, 258] on select "SLP LTD EHS LTD DW LTD VEHICLES Carlton Events Hamilton 120 Limited Wellington …" at bounding box center [388, 272] width 231 height 28
select select
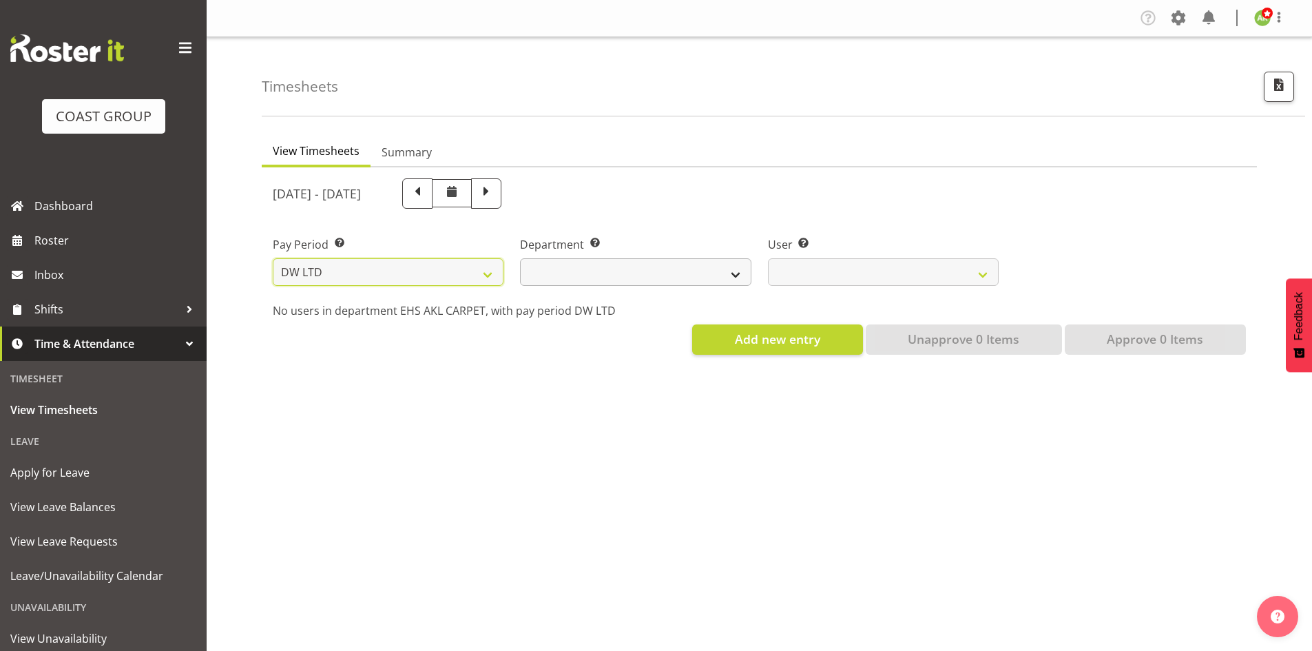
select select
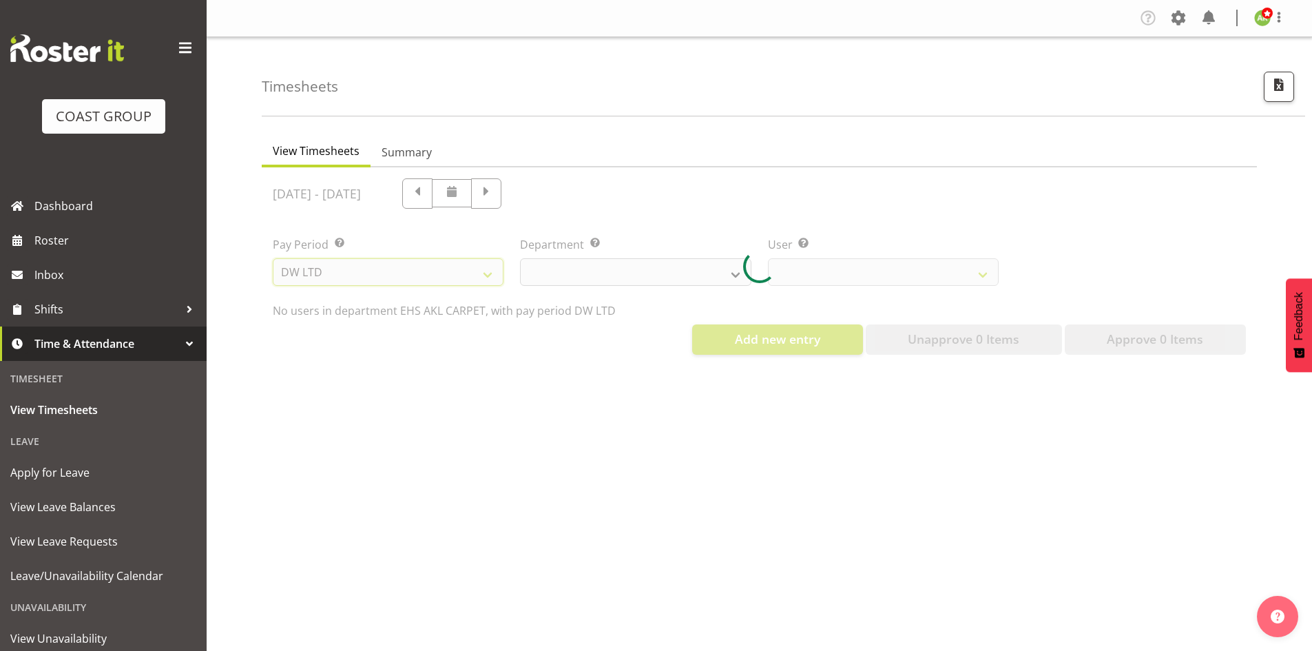
select select
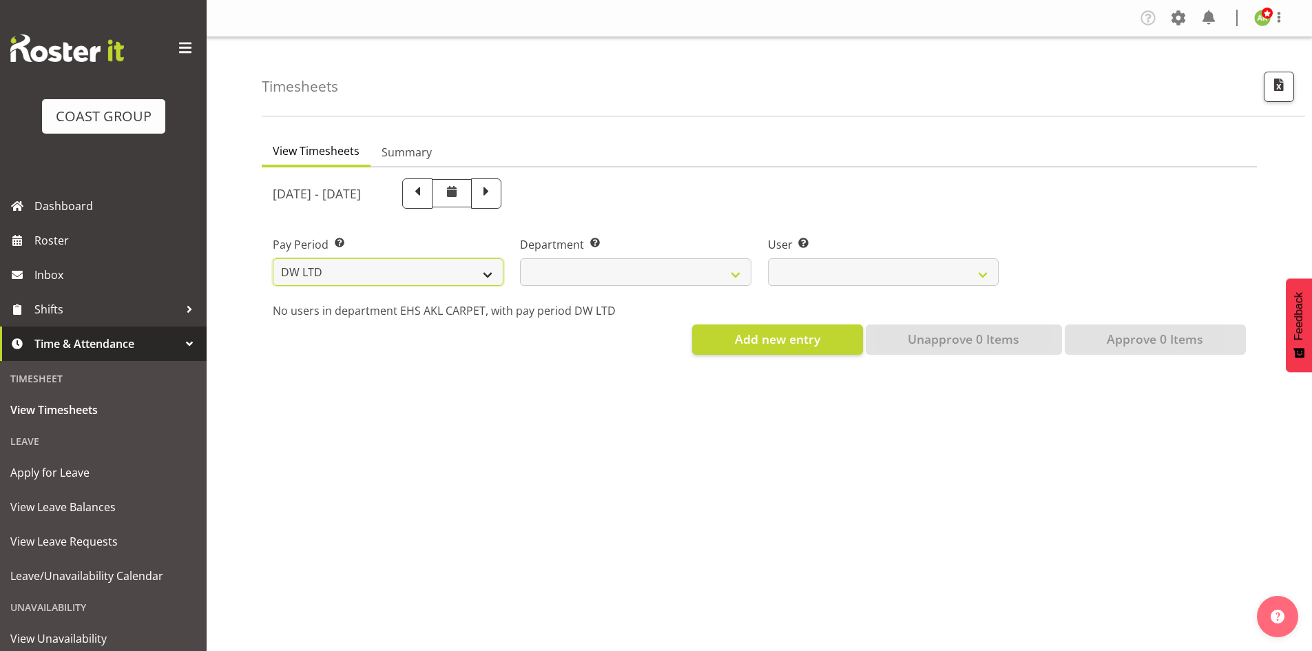
click at [460, 259] on select "SLP LTD EHS LTD DW LTD VEHICLES Carlton Events Hamilton 120 Limited Wellington …" at bounding box center [388, 272] width 231 height 28
select select "7"
click at [273, 258] on select "SLP LTD EHS LTD DW LTD VEHICLES Carlton Events Hamilton 120 Limited Wellington …" at bounding box center [388, 272] width 231 height 28
select select "35"
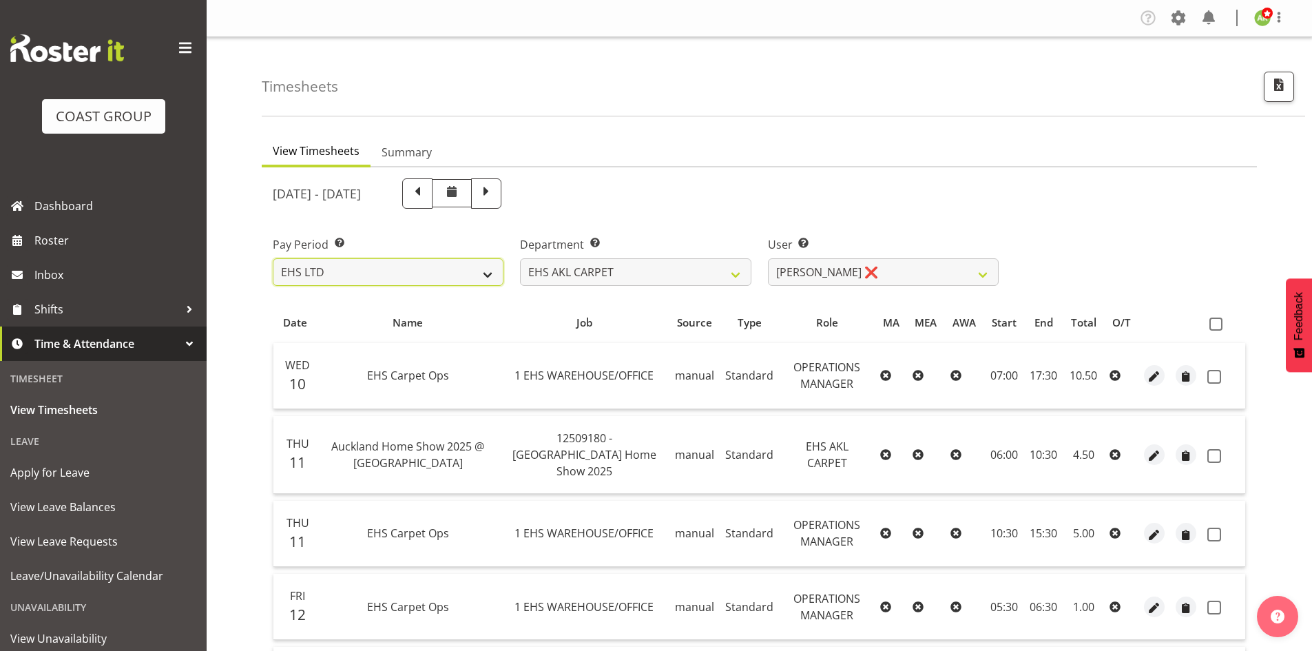
select select
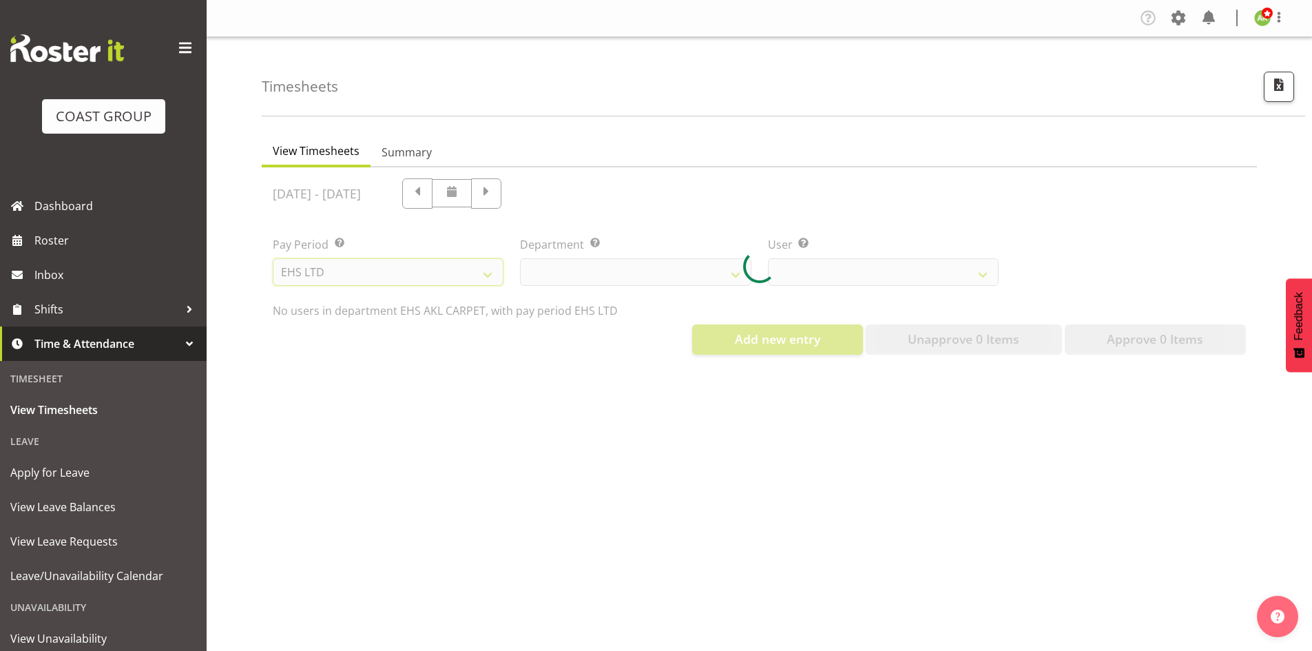
select select "35"
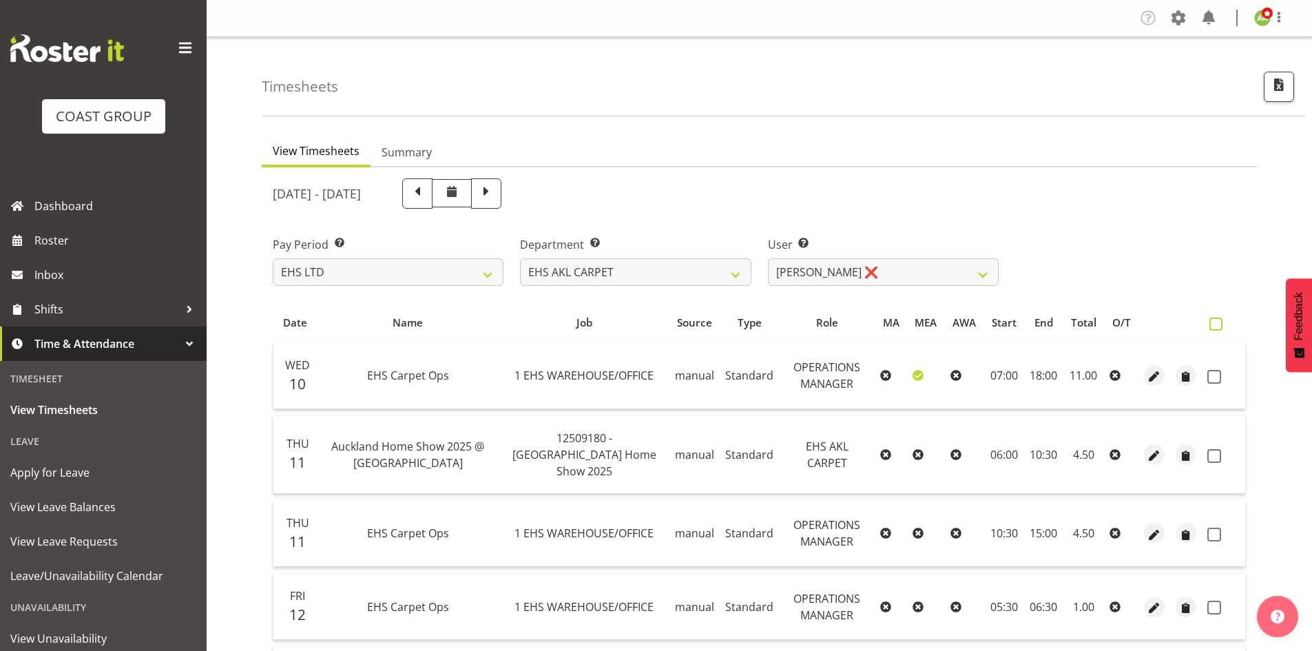
click at [1214, 323] on span at bounding box center [1215, 323] width 13 height 13
click at [1214, 323] on input "checkbox" at bounding box center [1213, 323] width 9 height 9
checkbox input "true"
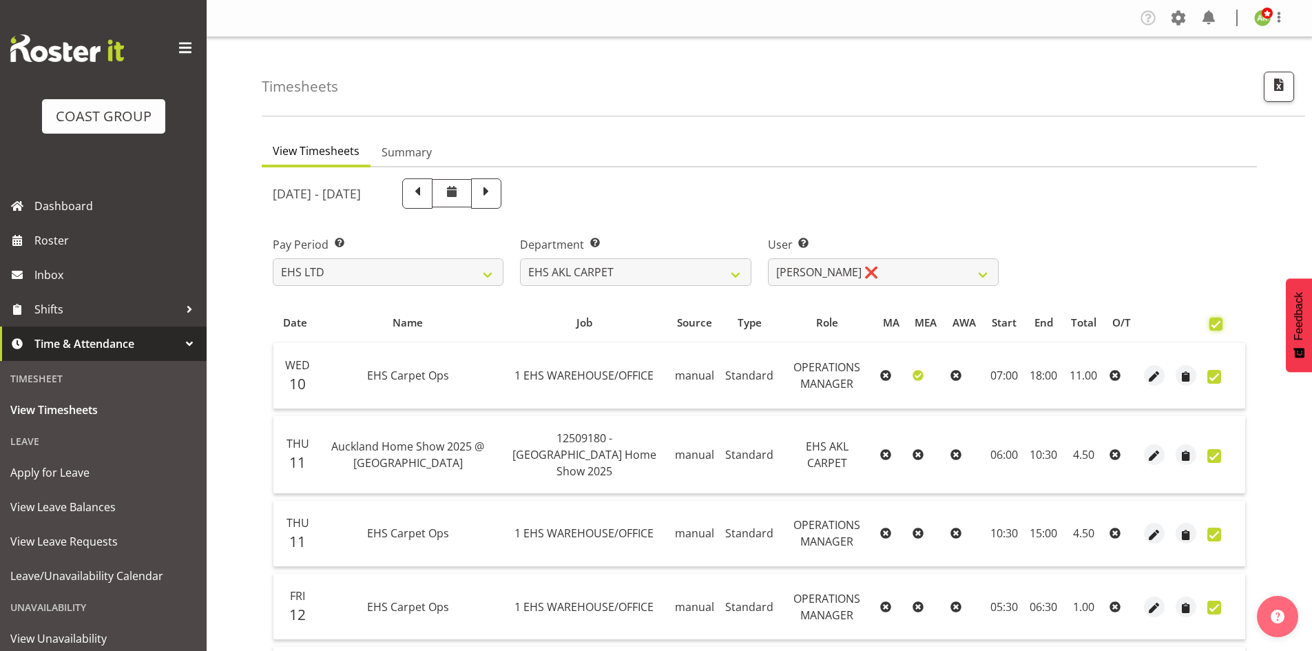
checkbox input "true"
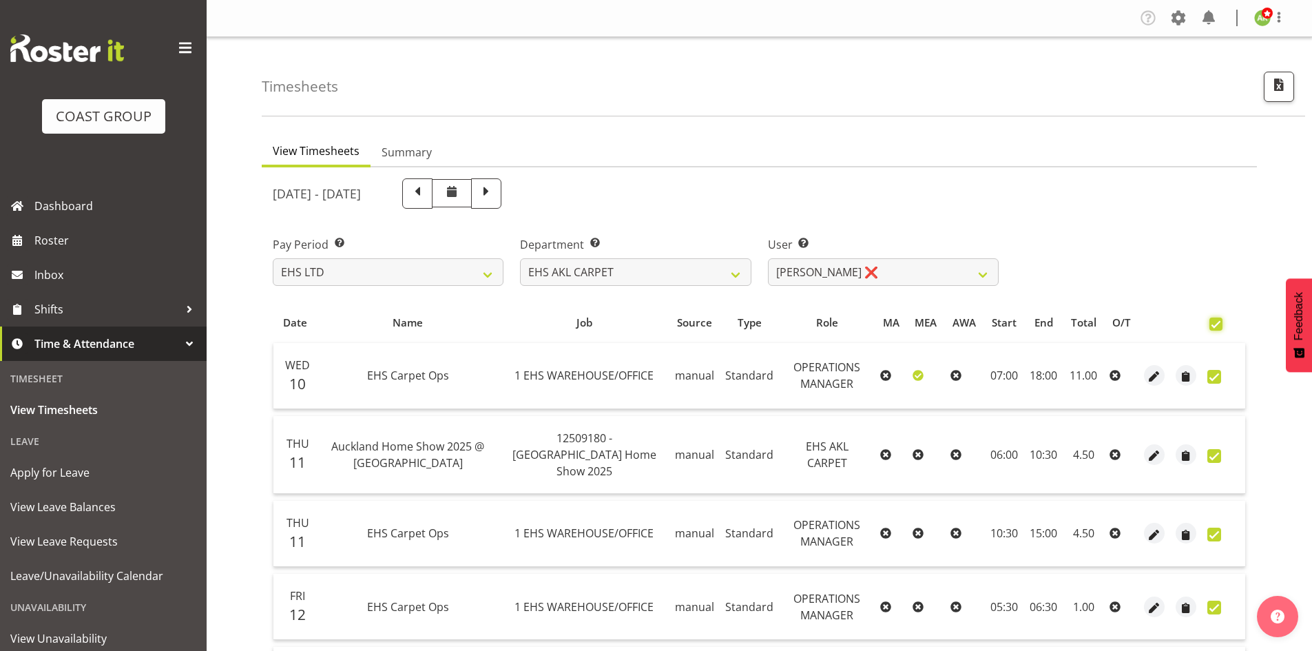
checkbox input "true"
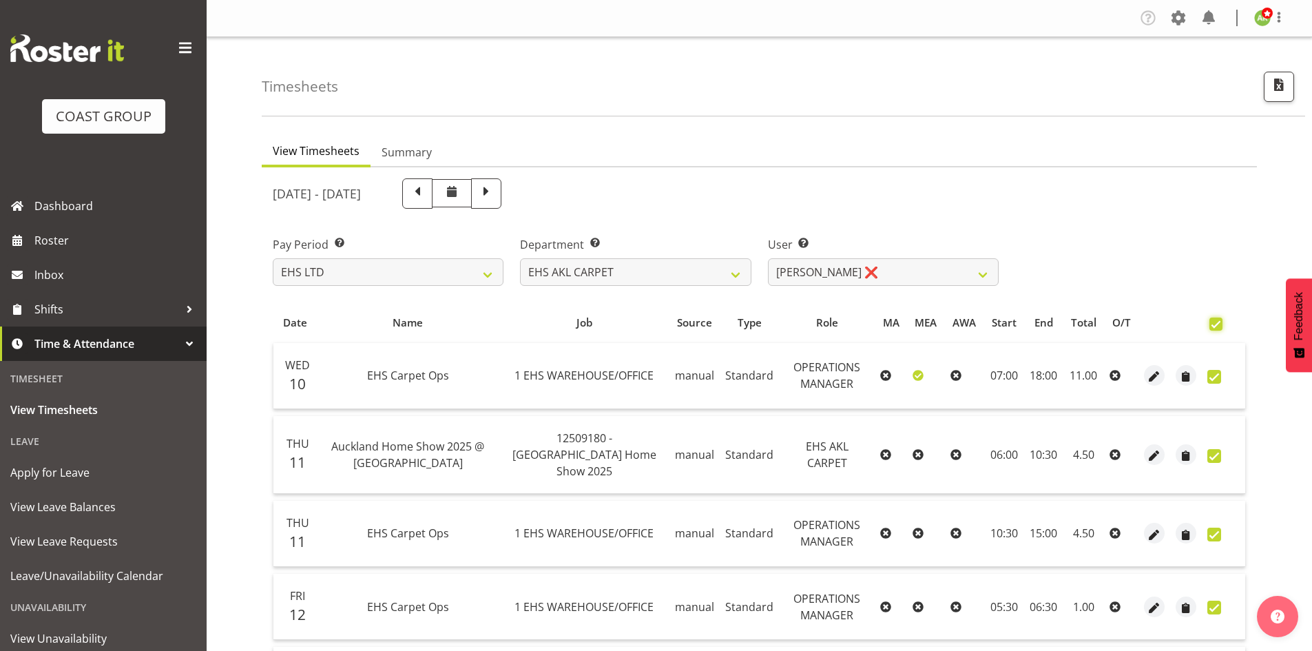
checkbox input "true"
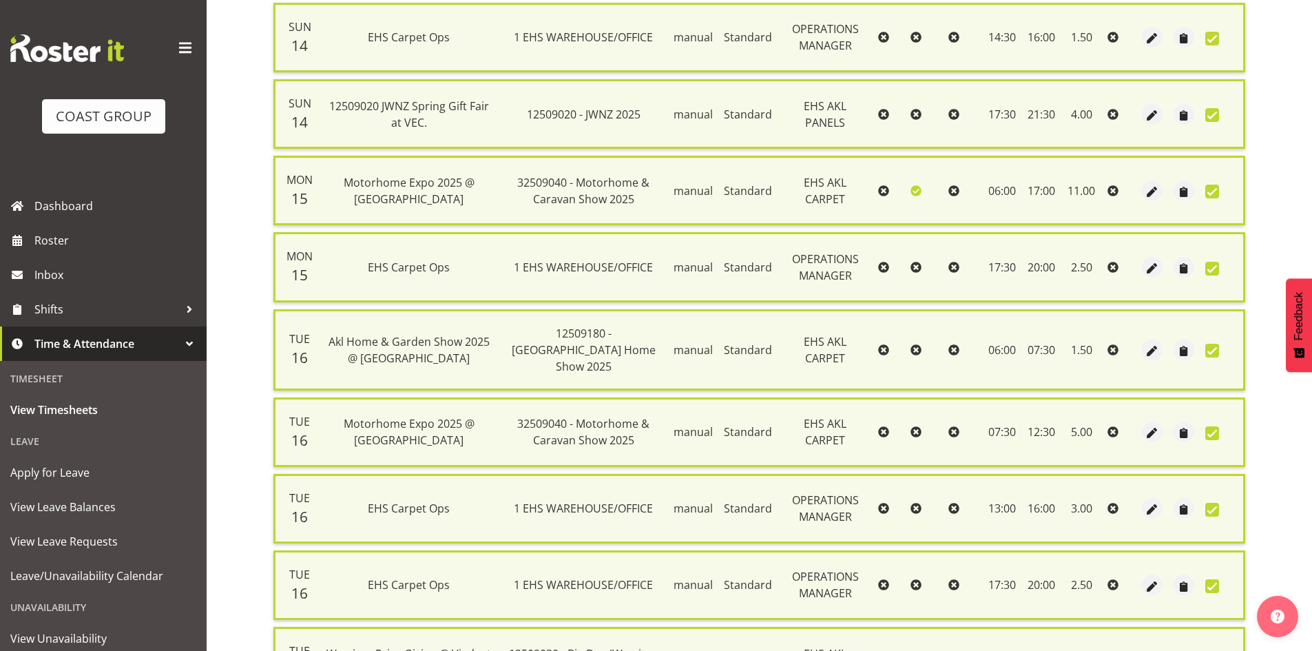
scroll to position [1019, 0]
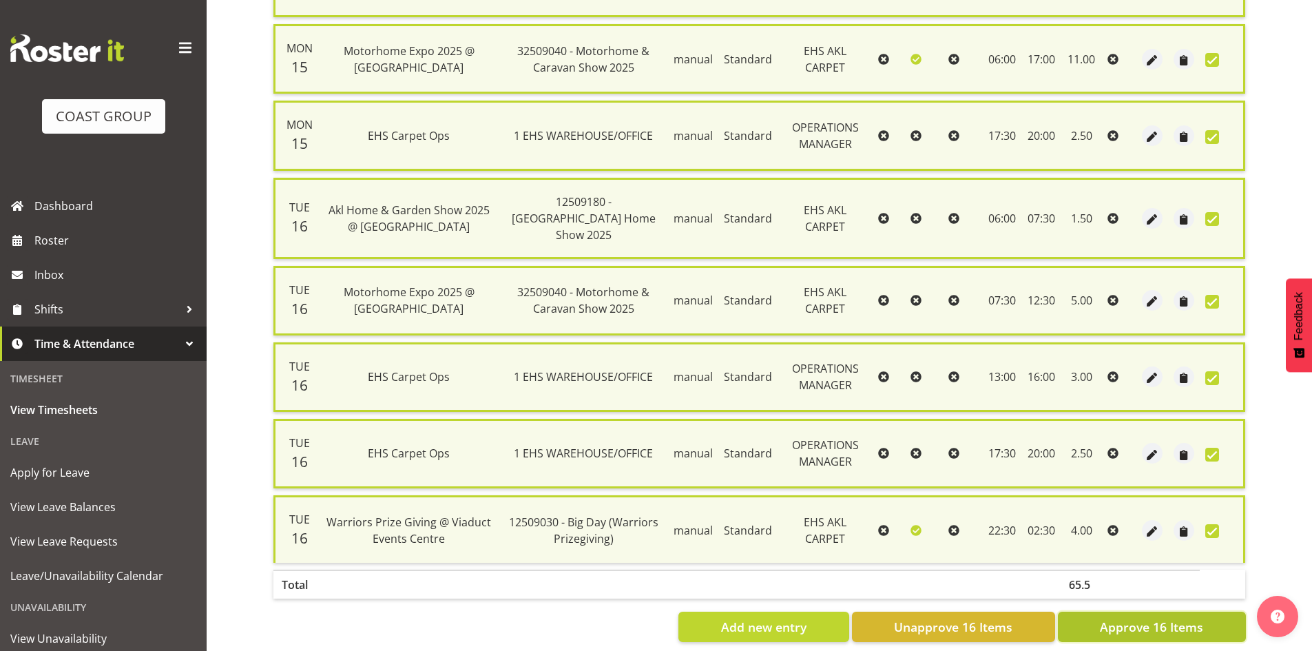
click at [1149, 618] on span "Approve 16 Items" at bounding box center [1151, 627] width 103 height 18
checkbox input "false"
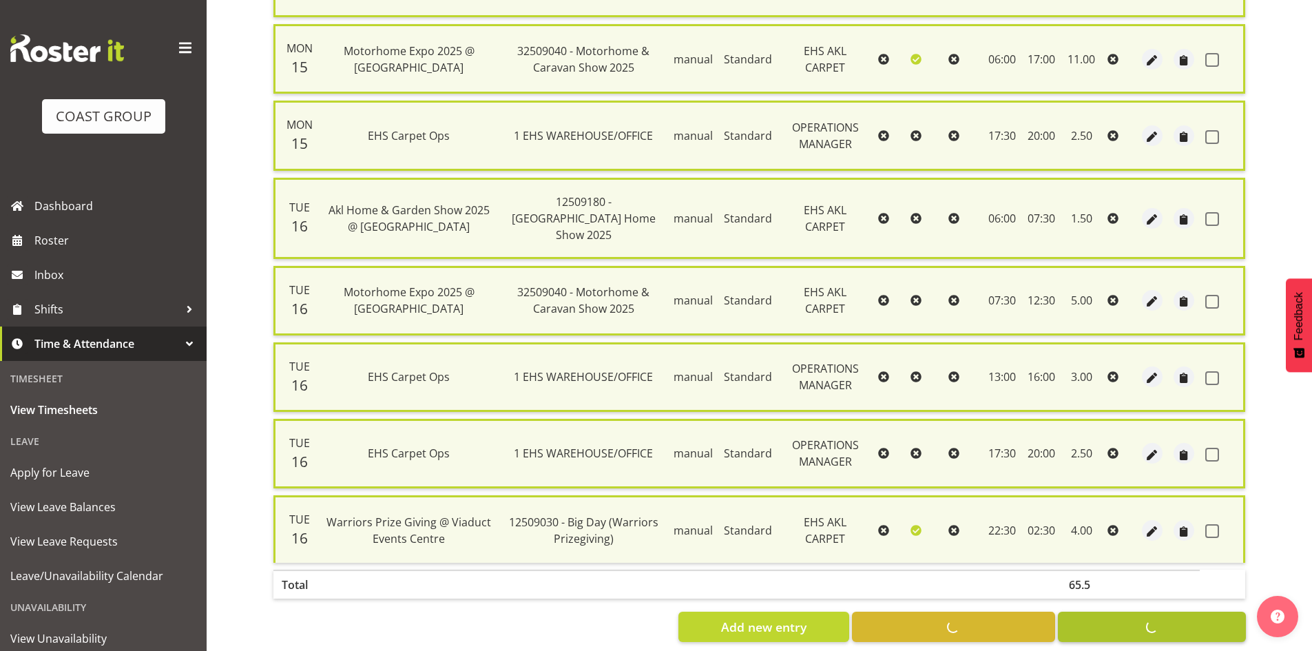
checkbox input "false"
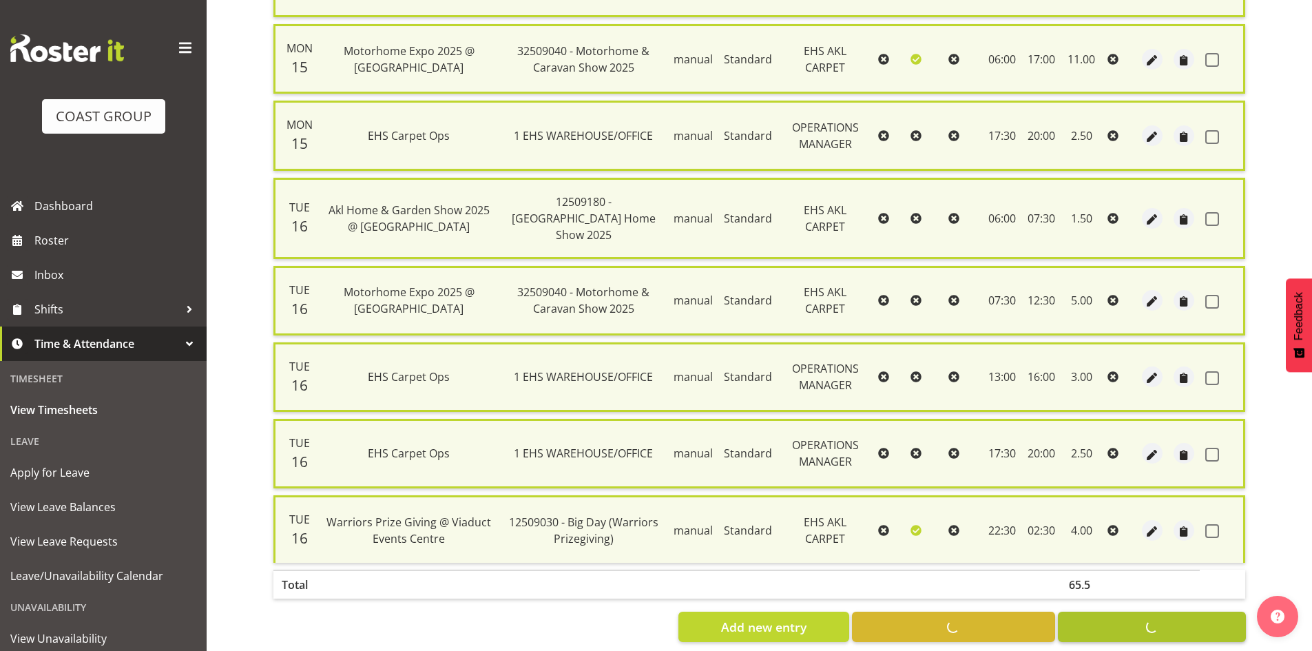
checkbox input "false"
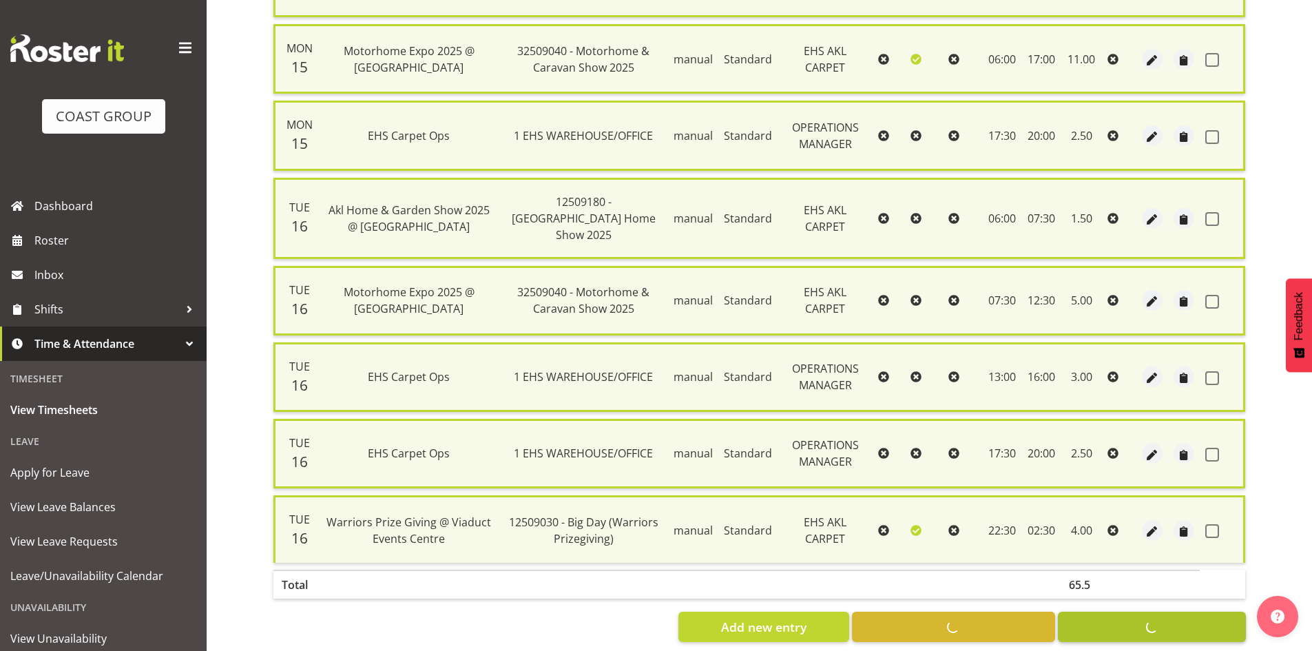
checkbox input "false"
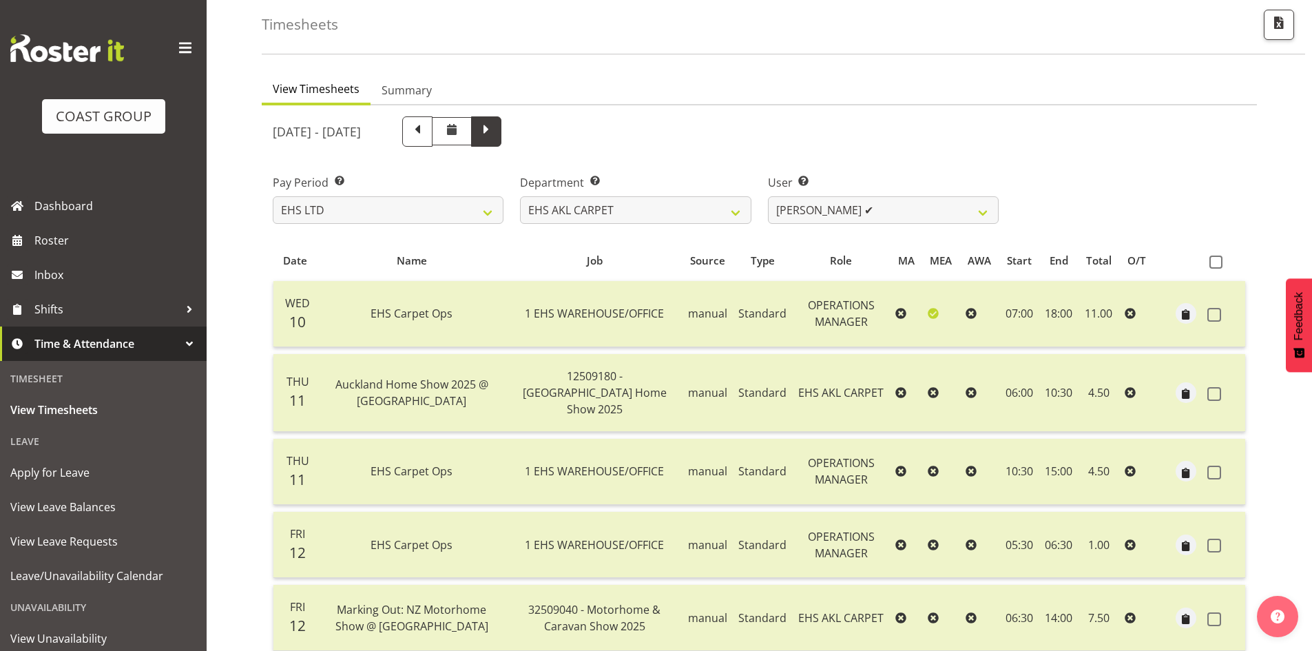
scroll to position [0, 0]
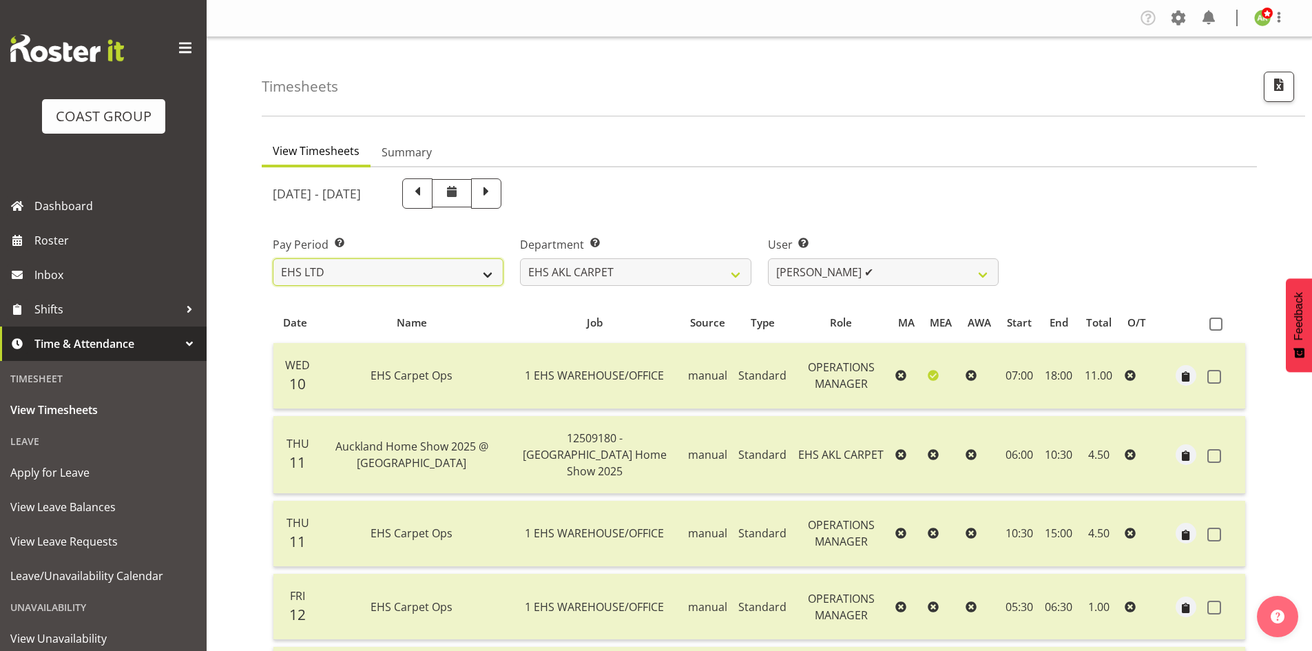
click at [448, 277] on select "SLP LTD EHS LTD DW LTD VEHICLES Carlton Events Hamilton 120 Limited Wellington …" at bounding box center [388, 272] width 231 height 28
select select "149"
click at [273, 258] on select "SLP LTD EHS LTD DW LTD VEHICLES Carlton Events Hamilton 120 Limited Wellington …" at bounding box center [388, 272] width 231 height 28
select select
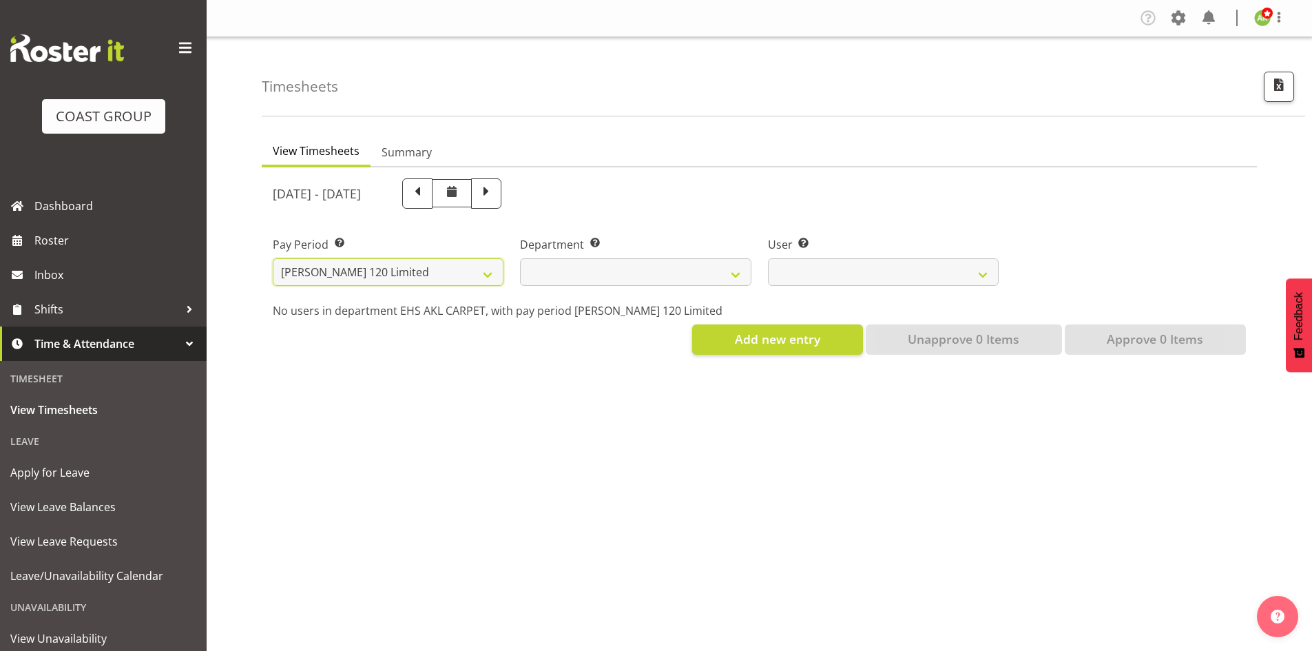
select select
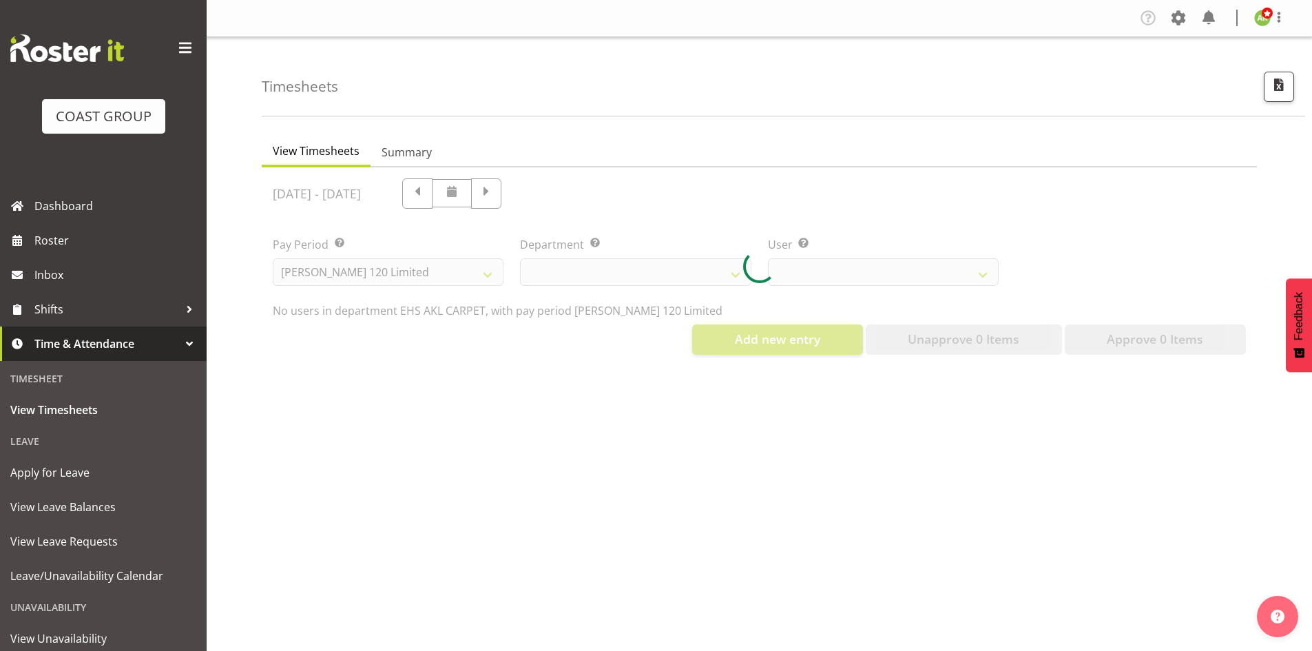
select select
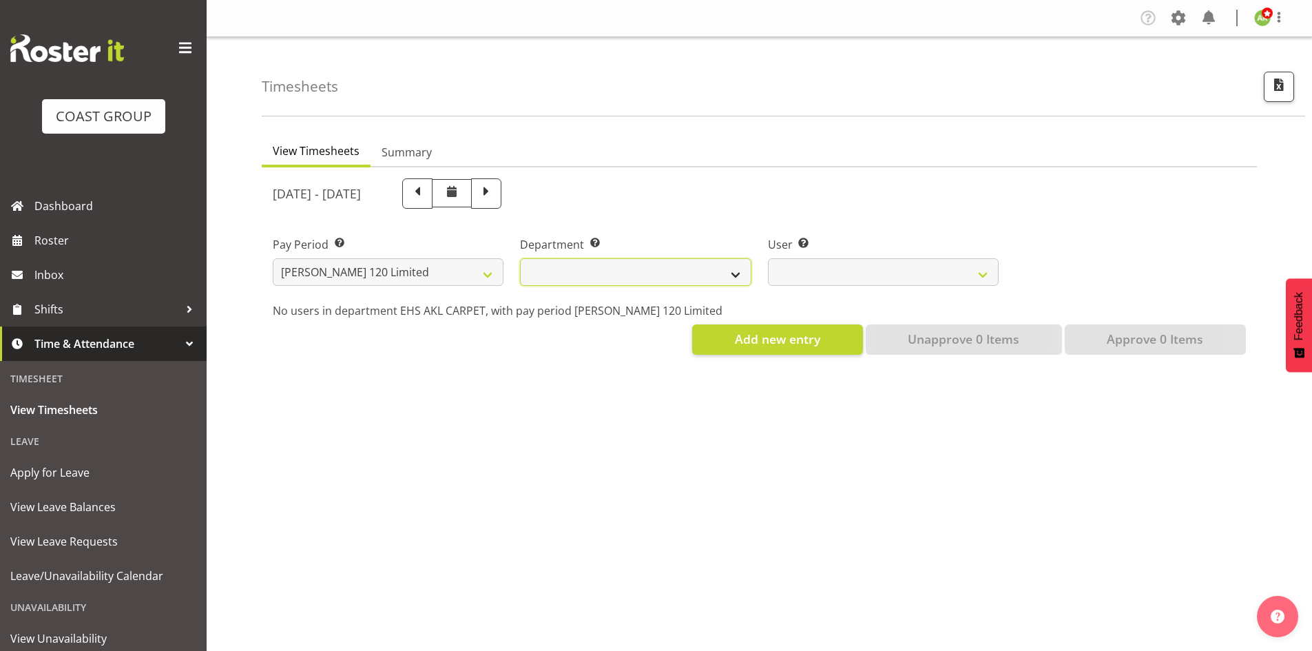
click at [560, 267] on select "Carlton Hamilton" at bounding box center [635, 272] width 231 height 28
click at [389, 274] on select "SLP LTD EHS LTD DW LTD VEHICLES Carlton Events Hamilton 120 Limited Wellington …" at bounding box center [388, 272] width 231 height 28
select select "8"
click at [273, 258] on select "SLP LTD EHS LTD DW LTD VEHICLES Carlton Events Hamilton 120 Limited Wellington …" at bounding box center [388, 272] width 231 height 28
select select
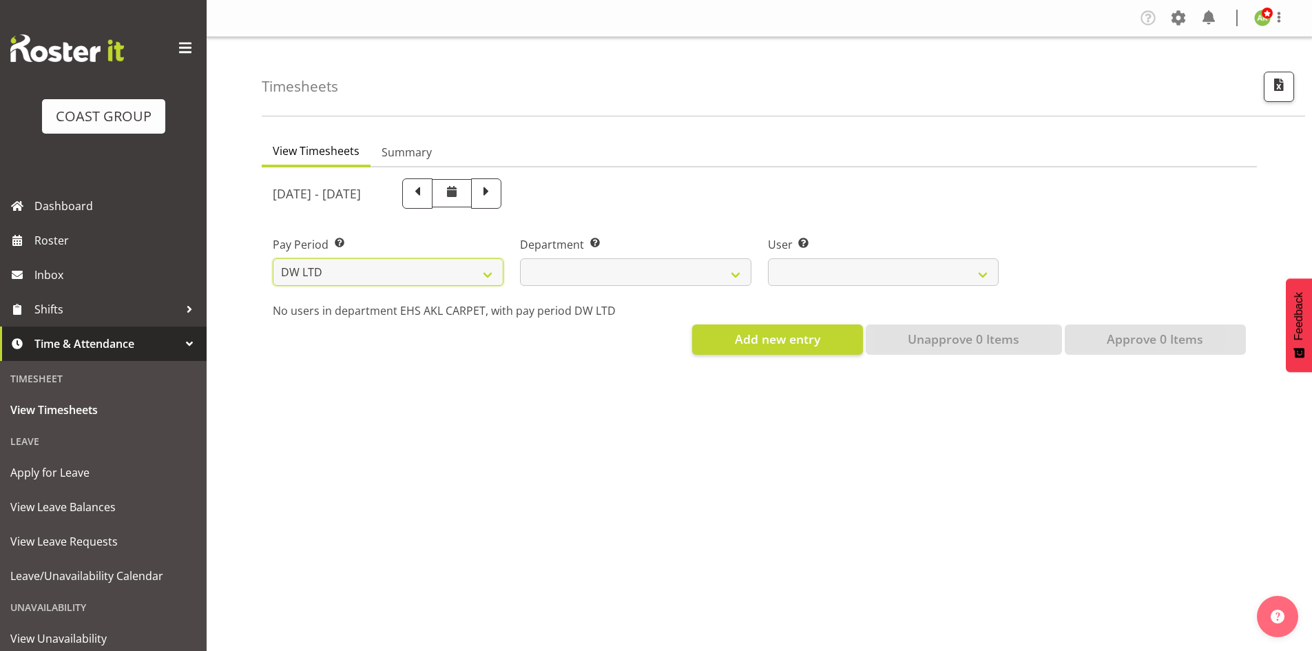
select select
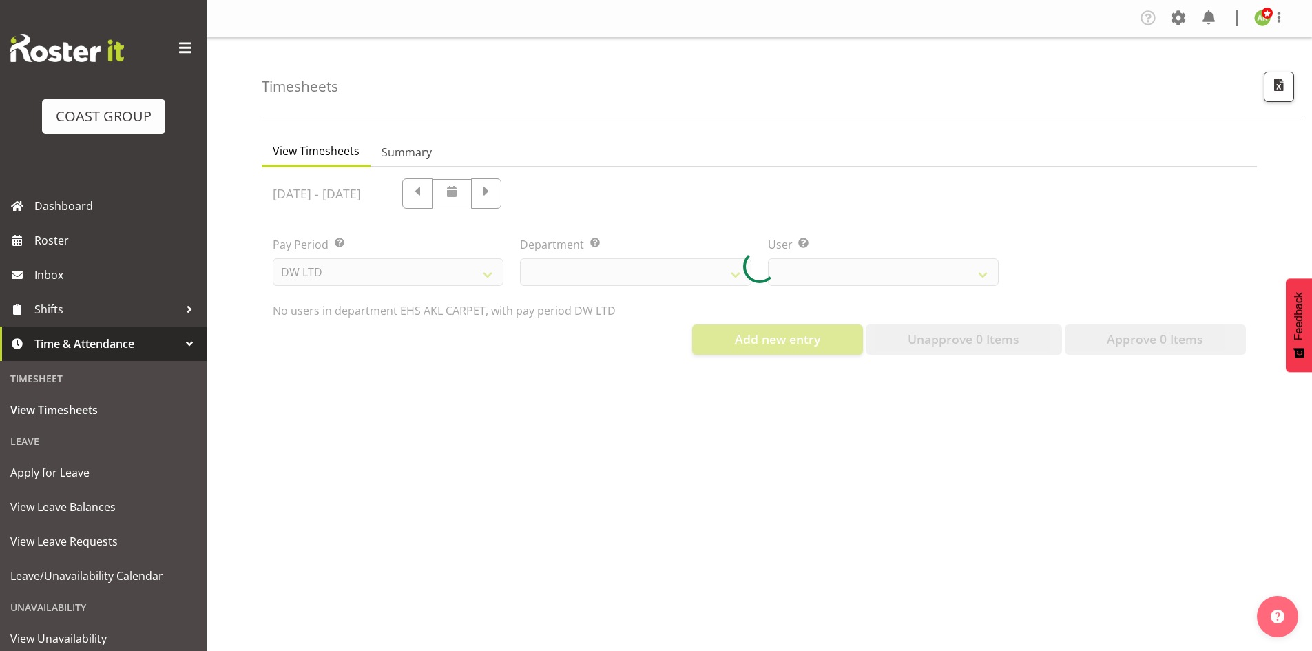
select select
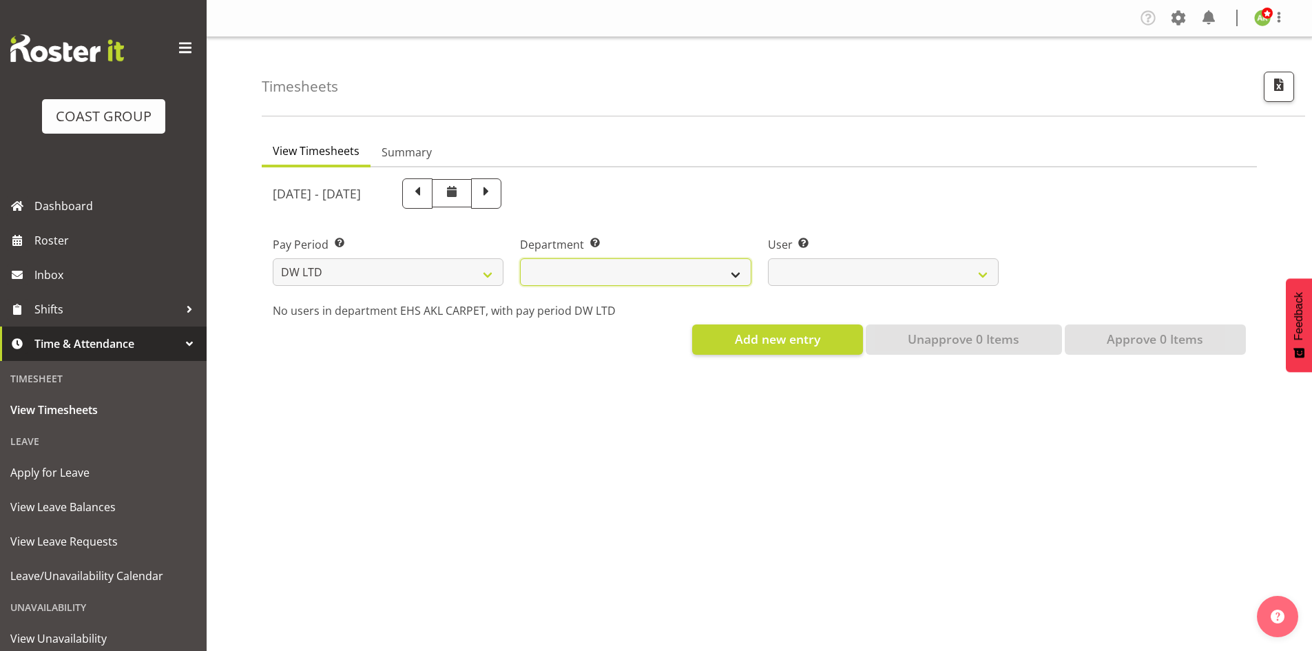
click at [703, 273] on select "DW AKL DW AKL ACCOUNTS/OFFICE DW AKL DESIGN DW AKL PRODUCTION DW CHC DW CHC DES…" at bounding box center [635, 272] width 231 height 28
select select "27"
click at [520, 258] on select "DW AKL DW AKL ACCOUNTS/OFFICE DW AKL DESIGN DW AKL PRODUCTION DW CHC DW CHC DES…" at bounding box center [635, 272] width 231 height 28
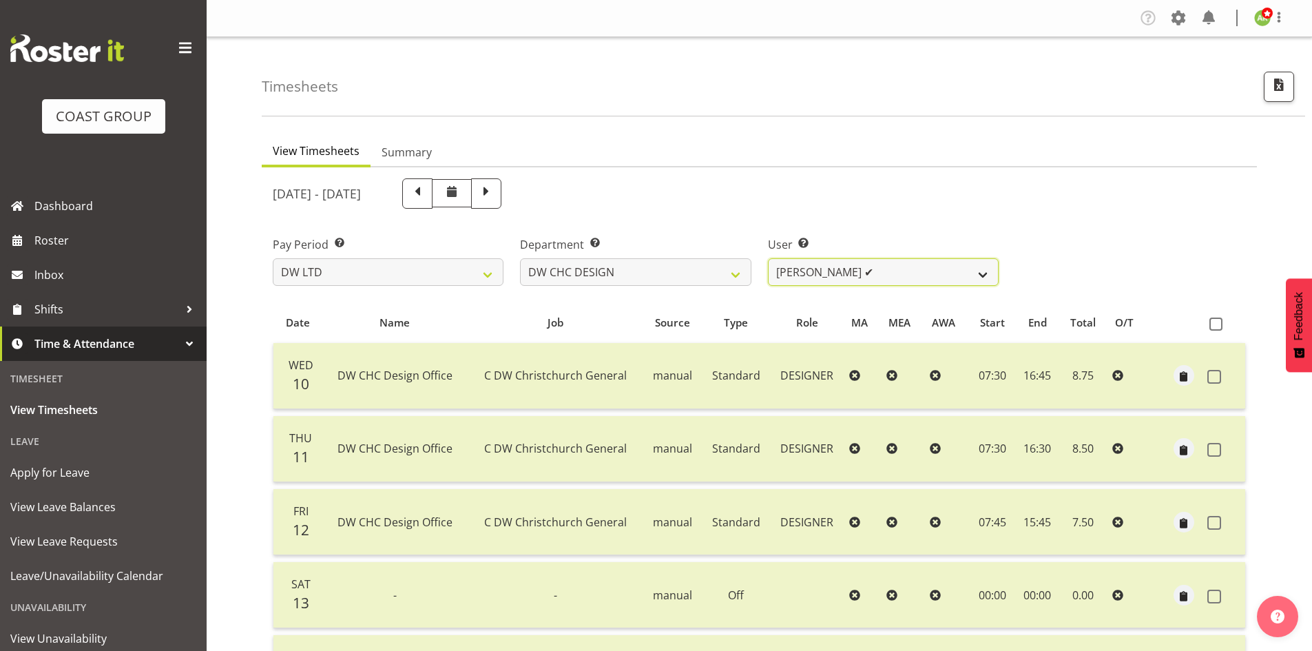
click at [873, 276] on select "Amy Robinson ✔ Jeremy Hogan ✔ Jorgelina Villar ❌" at bounding box center [883, 272] width 231 height 28
select select "11067"
click at [768, 258] on select "Amy Robinson ✔ Jeremy Hogan ✔ Jorgelina Villar ❌" at bounding box center [883, 272] width 231 height 28
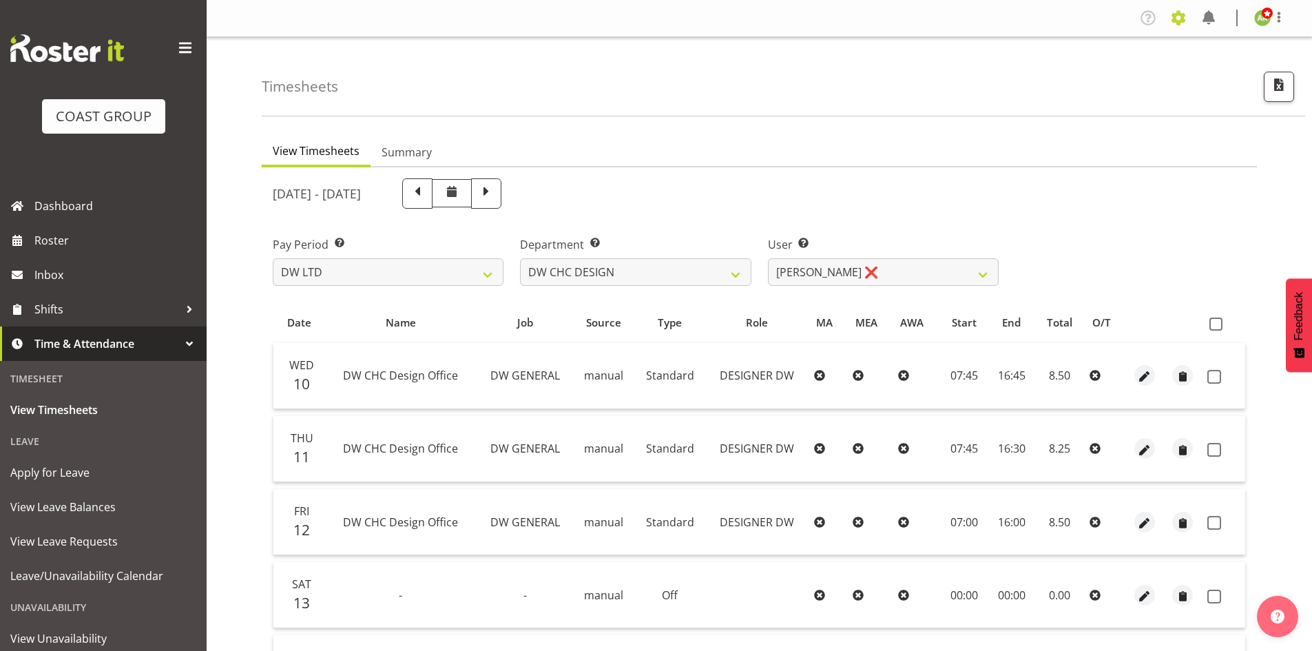
click at [1187, 28] on span at bounding box center [1178, 18] width 22 height 22
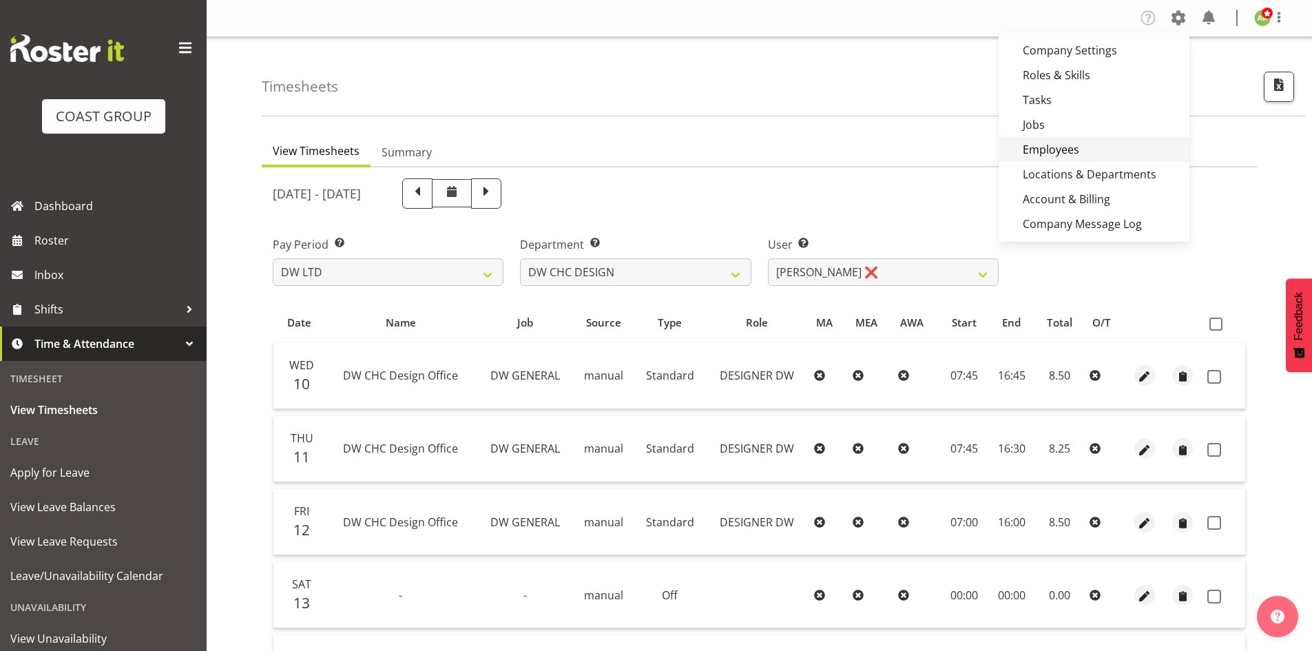
click at [1080, 149] on link "Employees" at bounding box center [1093, 149] width 191 height 25
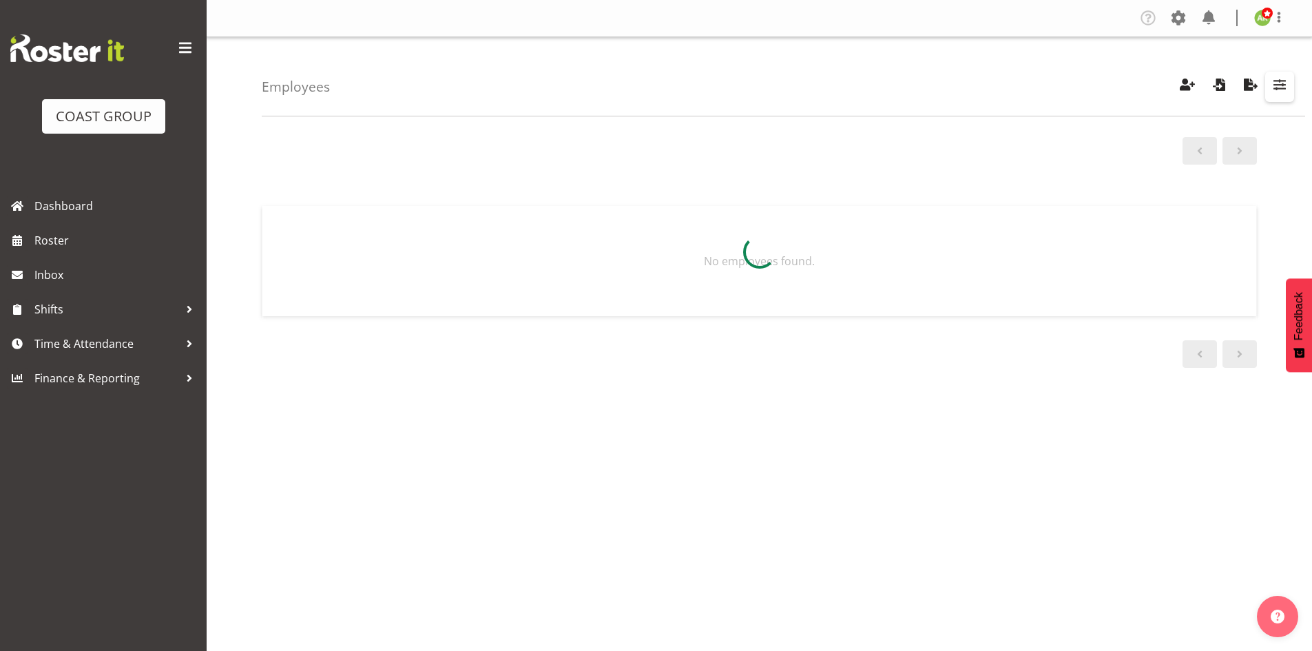
click at [1279, 95] on button "button" at bounding box center [1279, 87] width 29 height 30
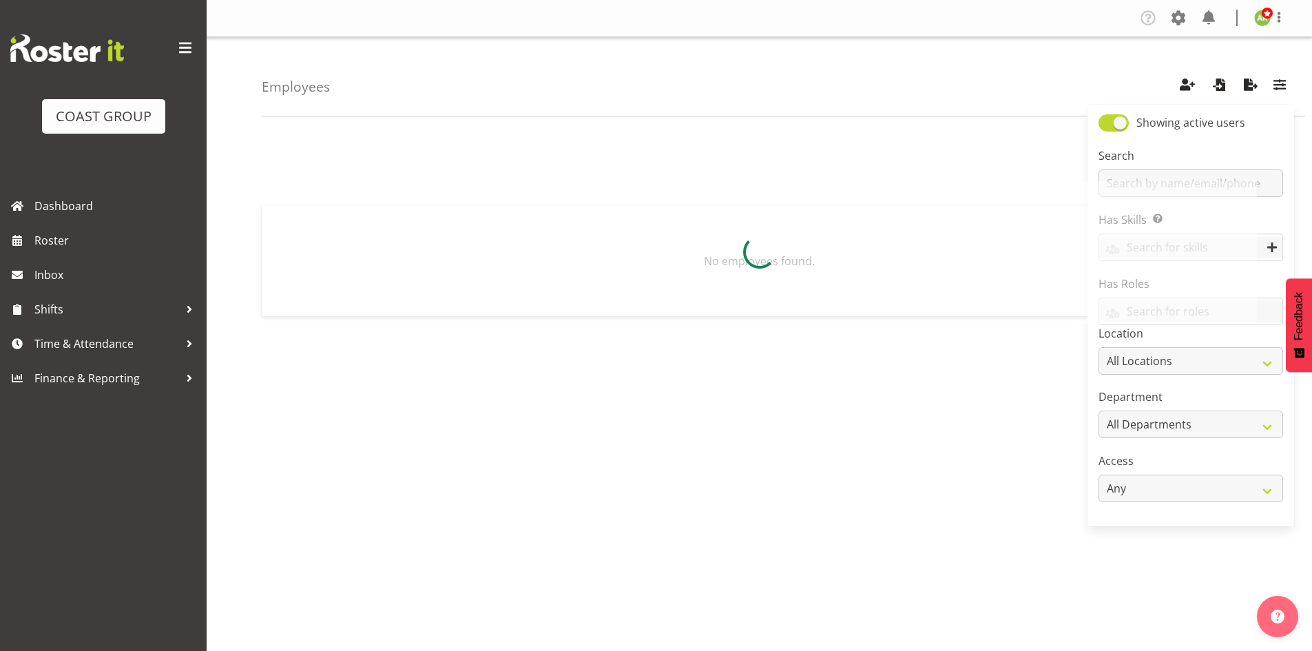
click at [1150, 183] on div at bounding box center [759, 252] width 995 height 143
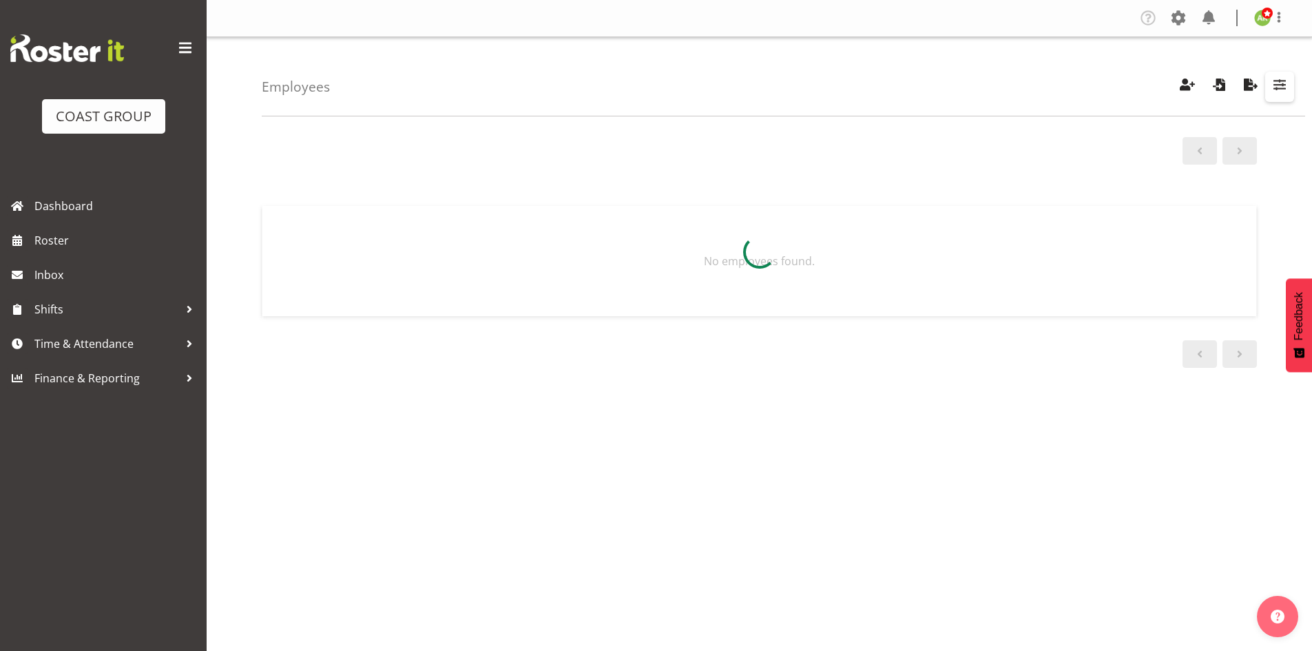
click at [1280, 92] on span "button" at bounding box center [1279, 85] width 18 height 18
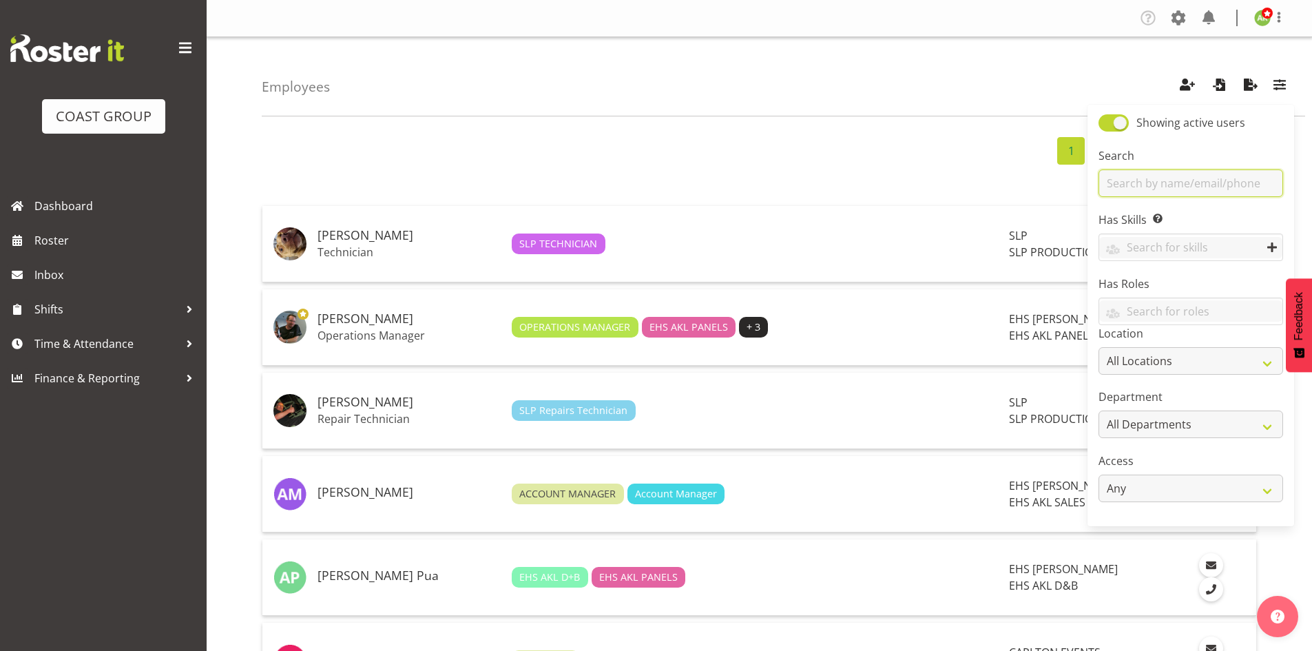
click at [1193, 176] on input "text" at bounding box center [1190, 183] width 185 height 28
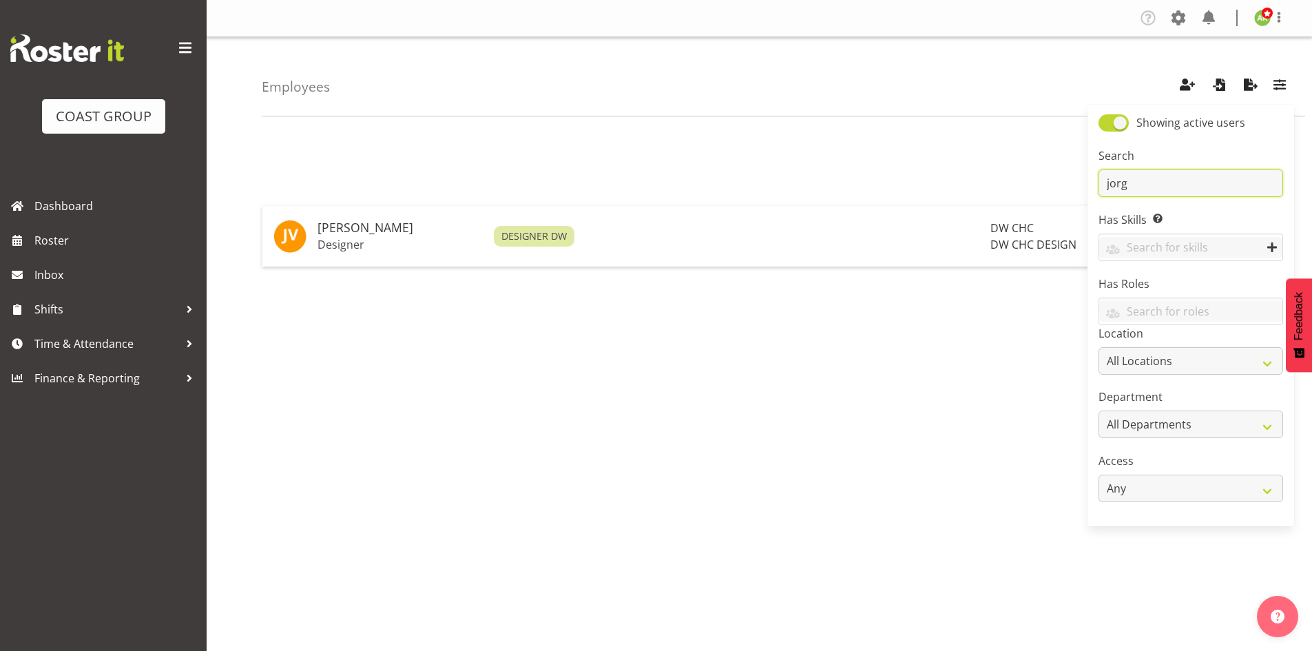
type input "[PERSON_NAME]"
click at [379, 244] on p "Designer" at bounding box center [399, 245] width 165 height 14
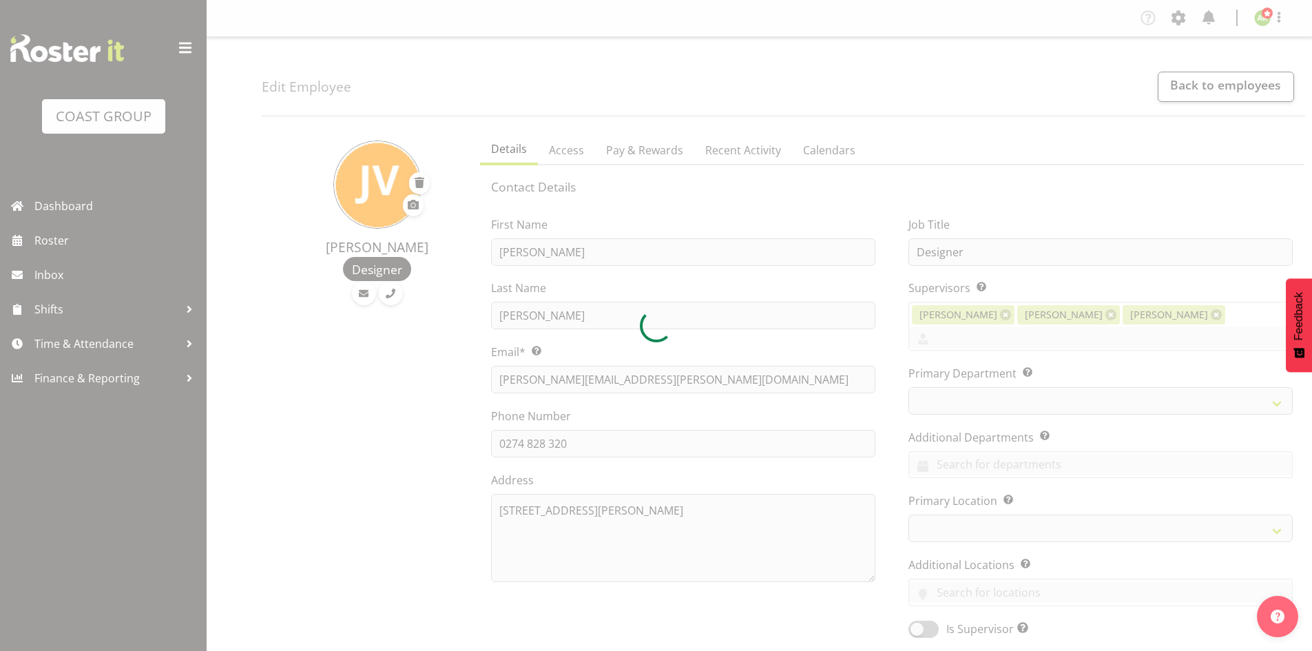
select select "TimelineWeek"
select select
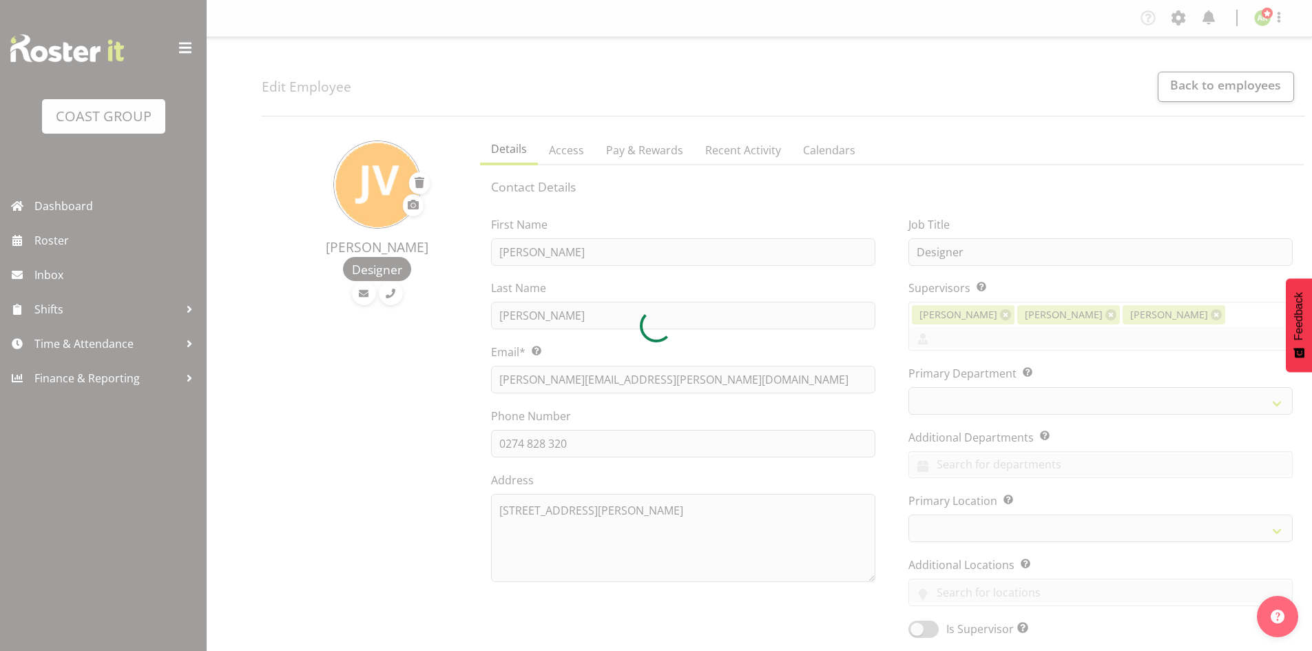
select select
select select "36"
select select "27"
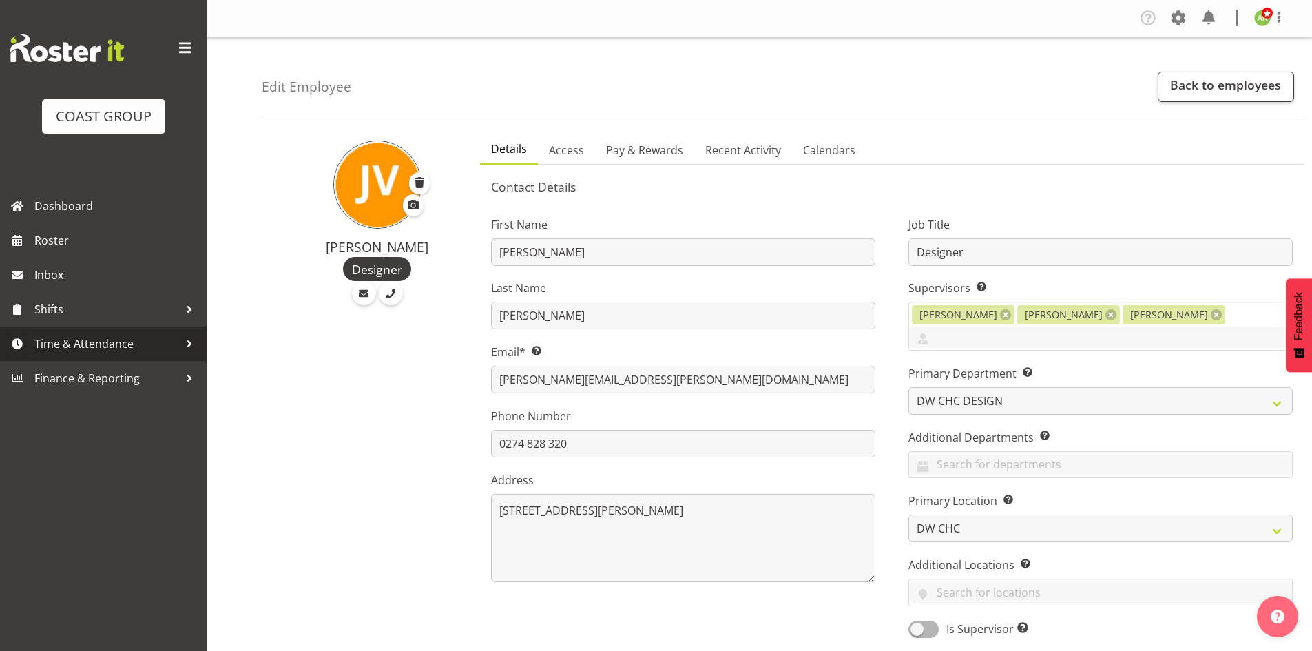
click at [74, 349] on span "Time & Attendance" at bounding box center [106, 343] width 145 height 21
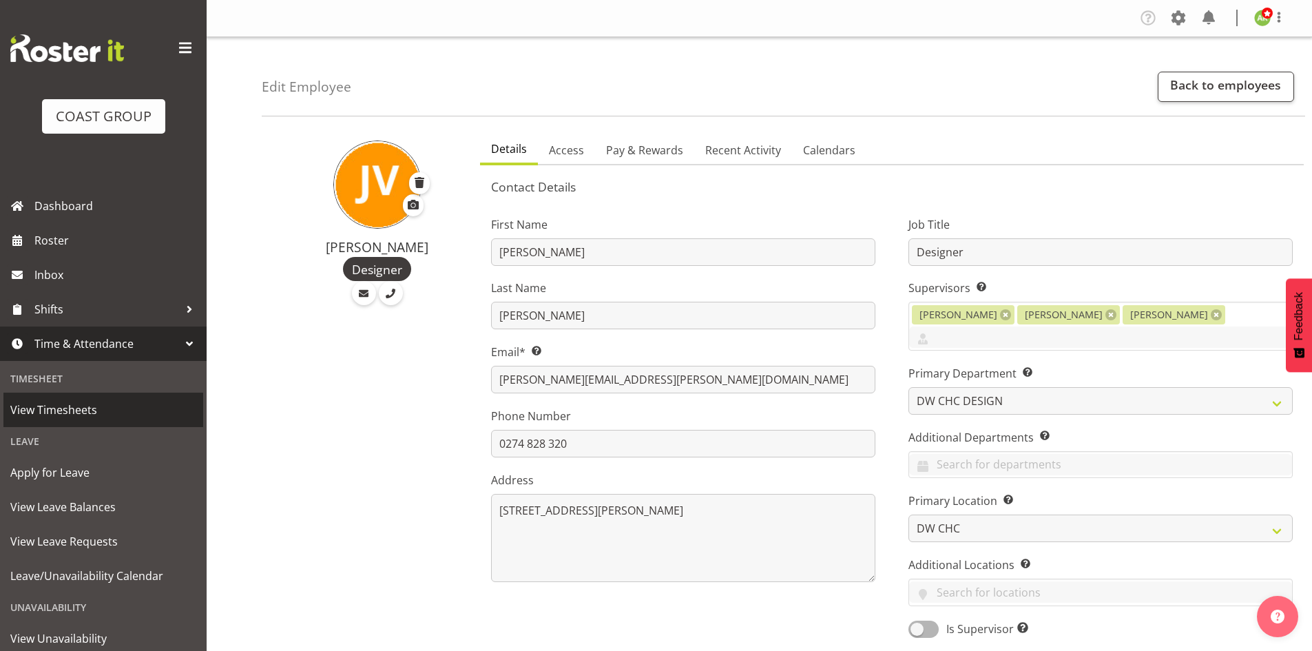
click at [44, 411] on span "View Timesheets" at bounding box center [103, 409] width 186 height 21
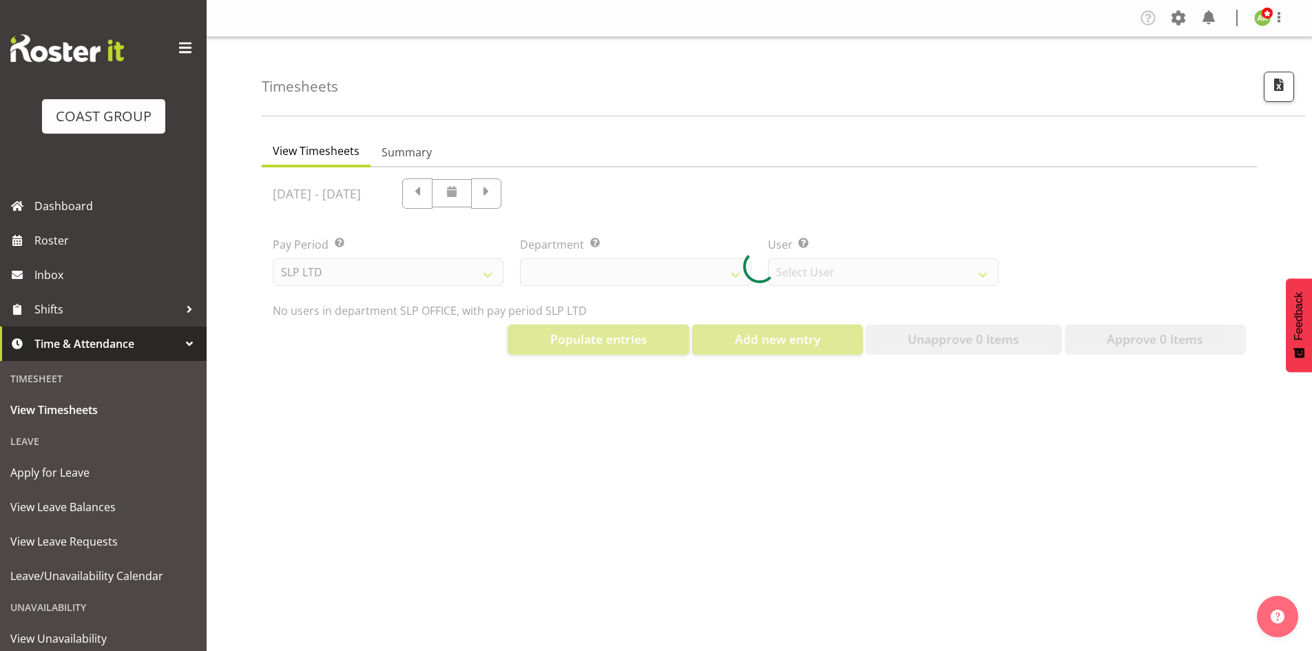
select select "25"
select select "7496"
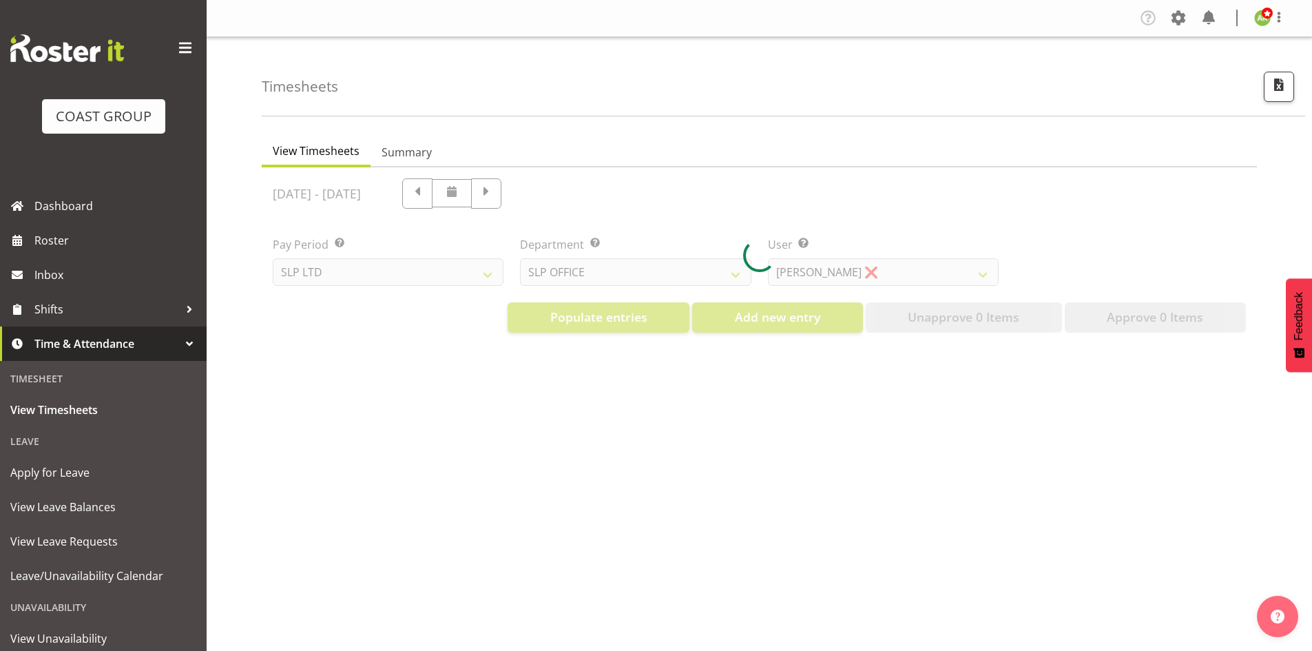
click at [663, 277] on div at bounding box center [759, 255] width 995 height 176
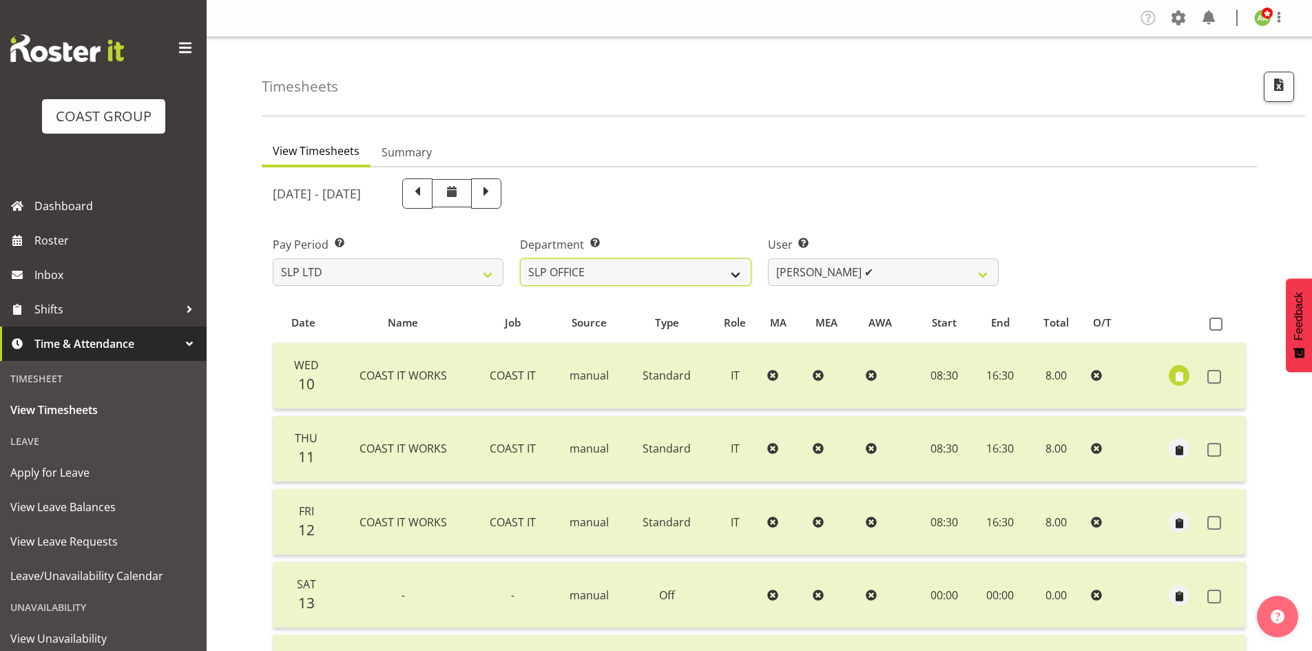
click at [663, 277] on select "SLP CHC SLP OFFICE SLP PRODUCTION SLP TRADE" at bounding box center [635, 272] width 231 height 28
click at [439, 284] on select "SLP LTD EHS LTD DW LTD VEHICLES Carlton Events [PERSON_NAME] 120 Limited Wellin…" at bounding box center [388, 272] width 231 height 28
select select "149"
click at [273, 258] on select "SLP LTD EHS LTD DW LTD VEHICLES Carlton Events [PERSON_NAME] 120 Limited Wellin…" at bounding box center [388, 272] width 231 height 28
select select
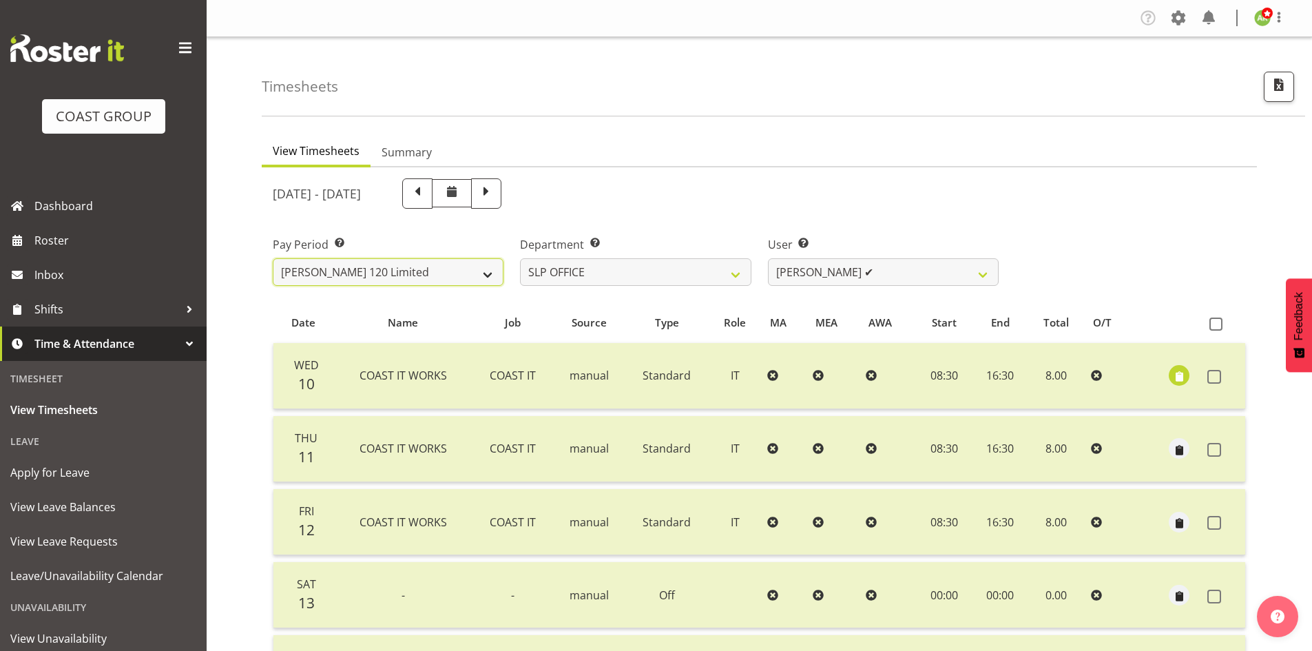
select select
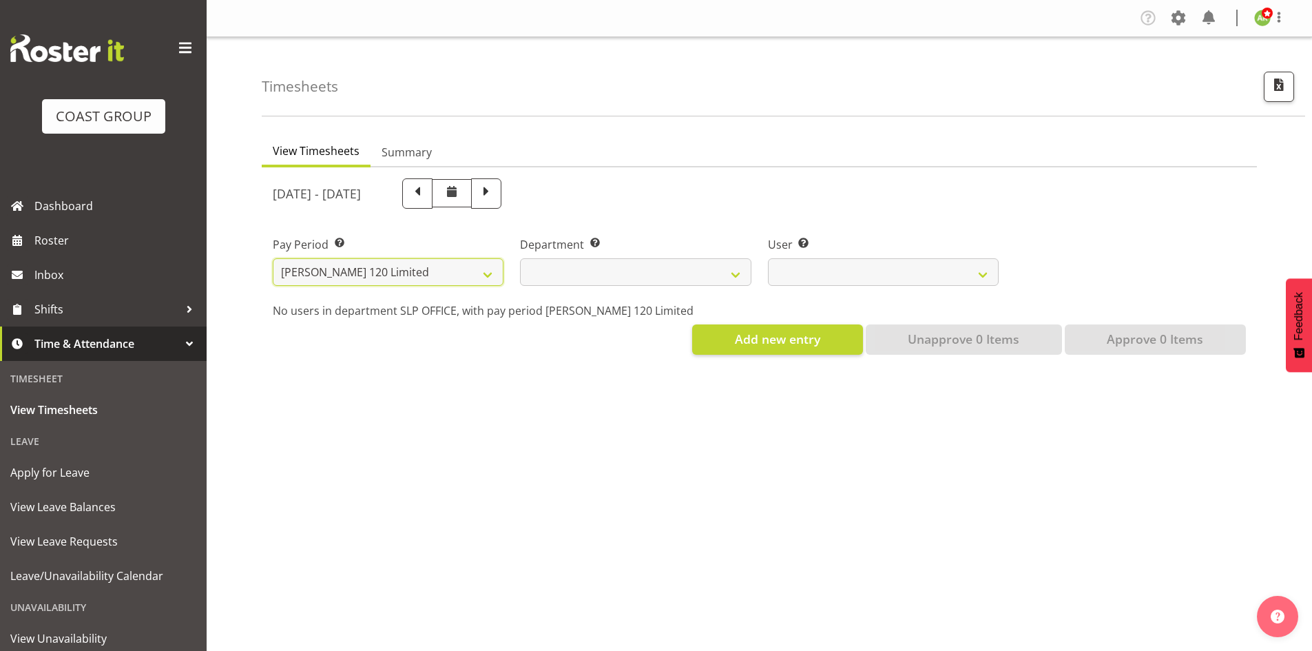
select select
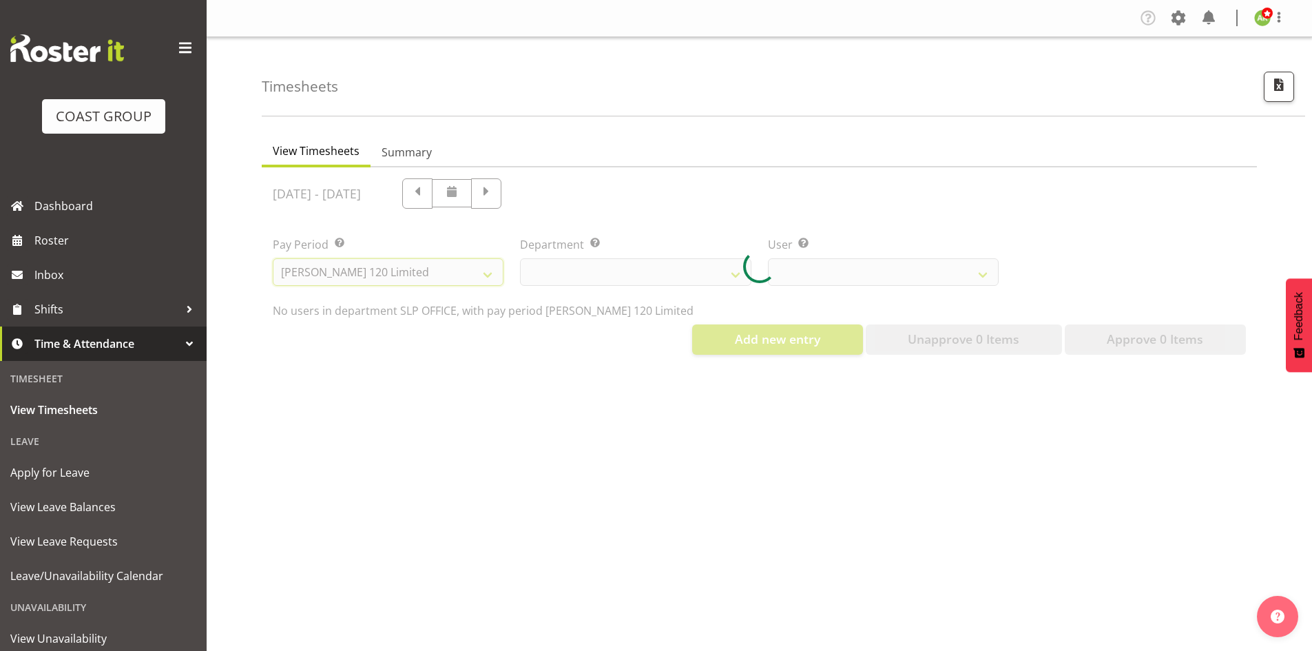
select select
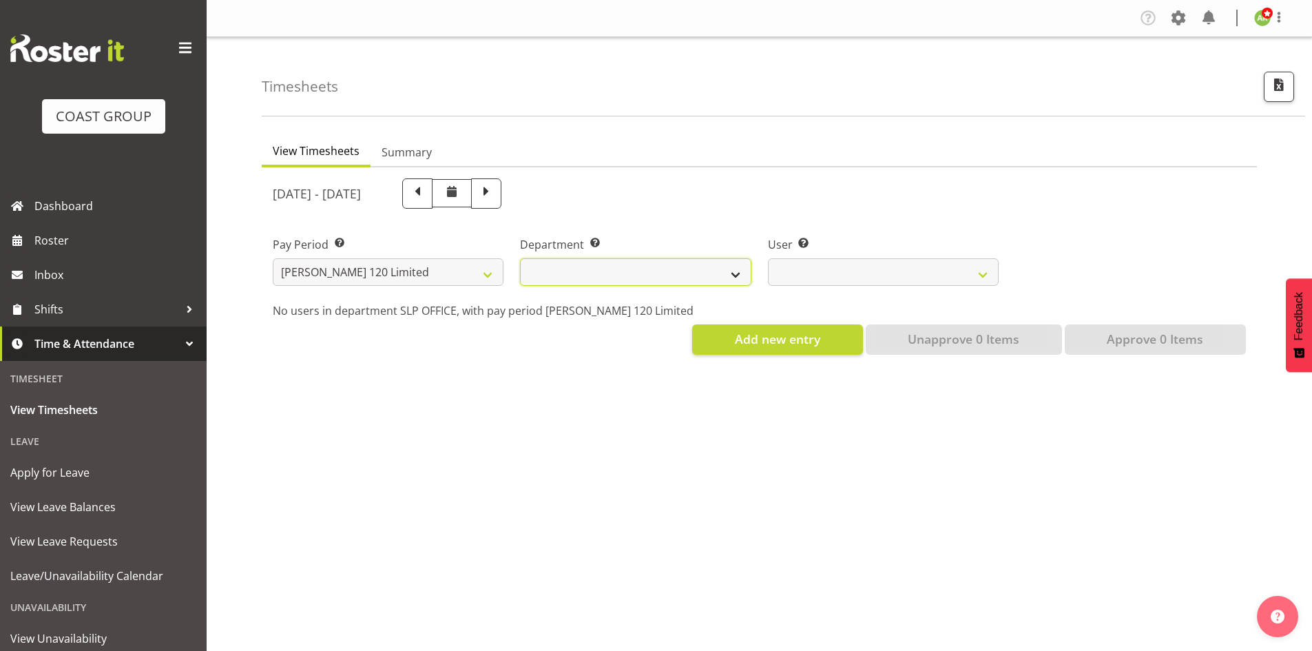
click at [730, 278] on select "[PERSON_NAME]" at bounding box center [635, 272] width 231 height 28
select select "751"
click at [520, 258] on select "[PERSON_NAME]" at bounding box center [635, 272] width 231 height 28
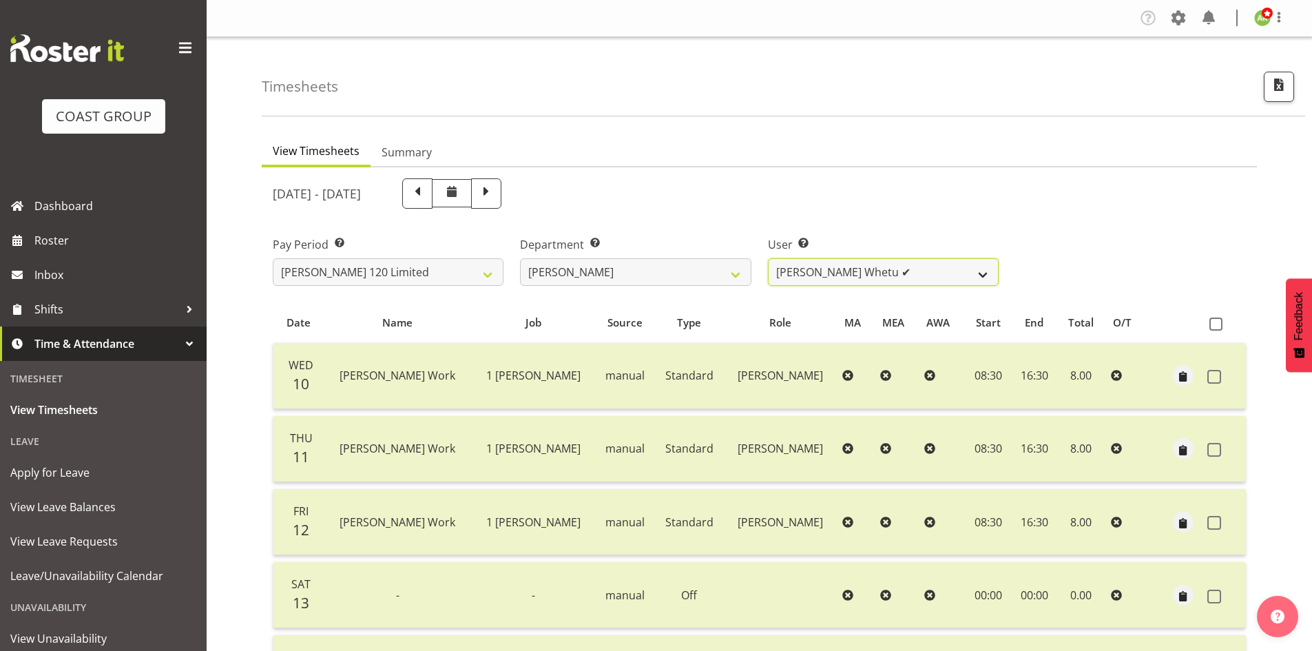
click at [930, 278] on select "[PERSON_NAME] ✔ [PERSON_NAME] ✔ [PERSON_NAME] ✔ [PERSON_NAME] ✔ [PERSON_NAME] ✔…" at bounding box center [883, 272] width 231 height 28
click at [1287, 90] on span "button" at bounding box center [1279, 85] width 18 height 18
select select "149"
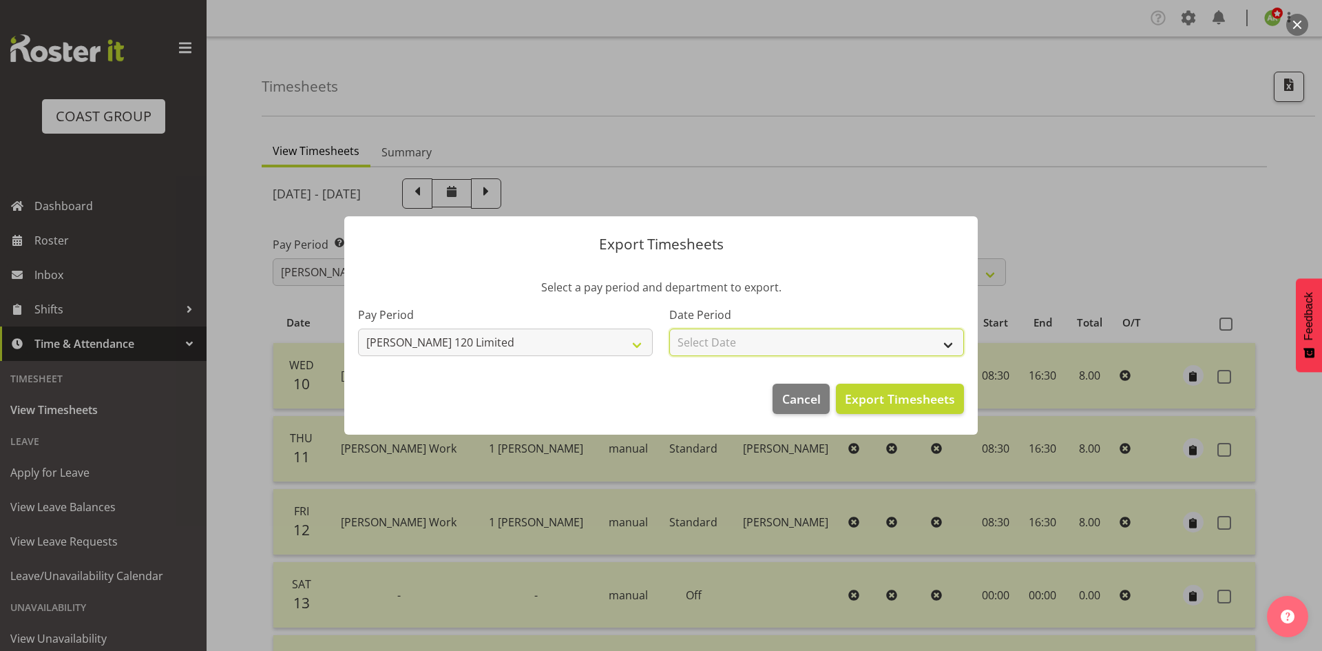
click at [833, 345] on select "Select Date Week starting 17/09/2025 Week starting 10/09/2025 Week starting 03/…" at bounding box center [816, 342] width 295 height 28
select select "2025-09-10"
click at [669, 328] on select "Select Date Week starting 17/09/2025 Week starting 10/09/2025 Week starting 03/…" at bounding box center [816, 342] width 295 height 28
click at [932, 390] on span "Export Timesheets" at bounding box center [900, 399] width 110 height 18
click at [396, 150] on div at bounding box center [661, 325] width 1322 height 651
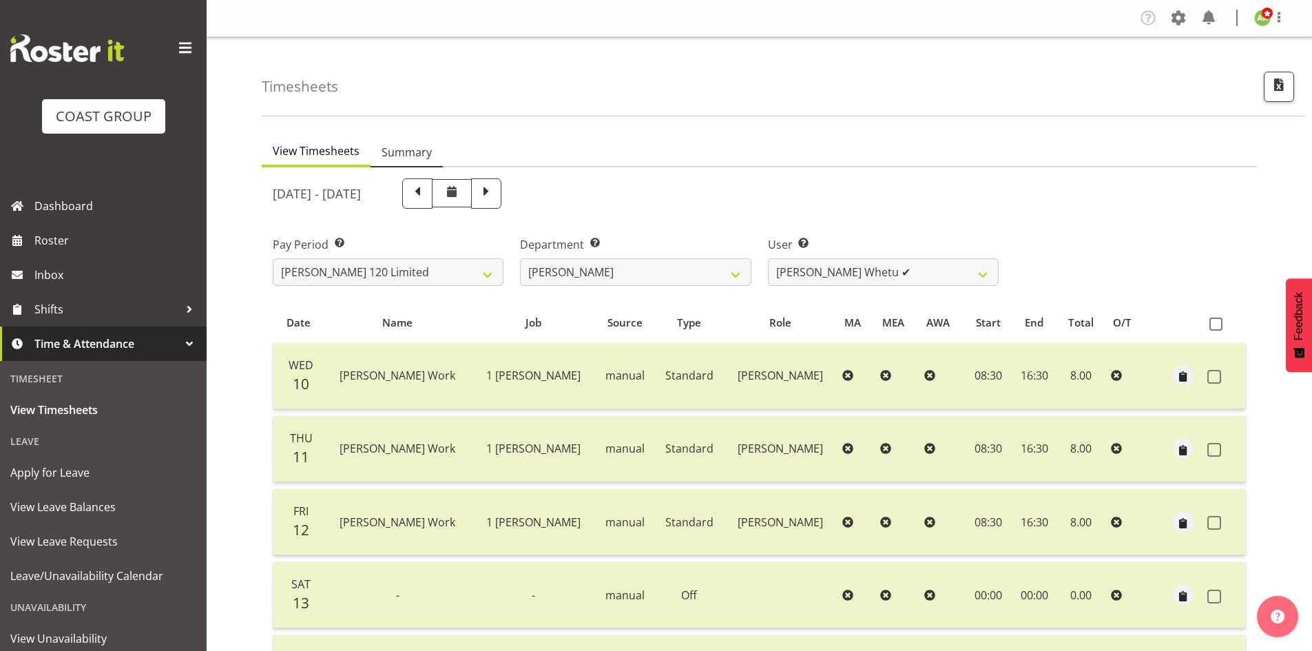
click at [399, 153] on span "Summary" at bounding box center [406, 152] width 50 height 17
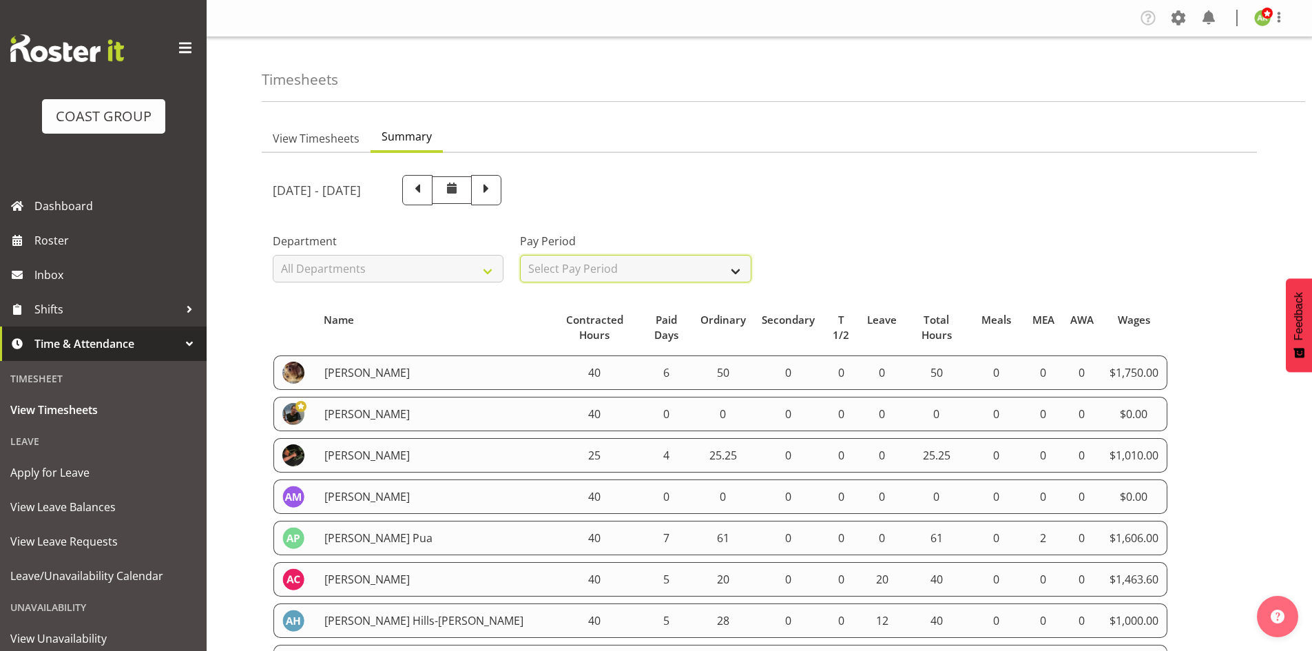
click at [628, 282] on select "Select Pay Period All Pay Periods SLP LTD EHS LTD DW LTD VEHICLES Carlton Event…" at bounding box center [635, 269] width 231 height 28
select select "149"
click at [520, 255] on select "Select Pay Period All Pay Periods SLP LTD EHS LTD DW LTD VEHICLES Carlton Event…" at bounding box center [635, 269] width 231 height 28
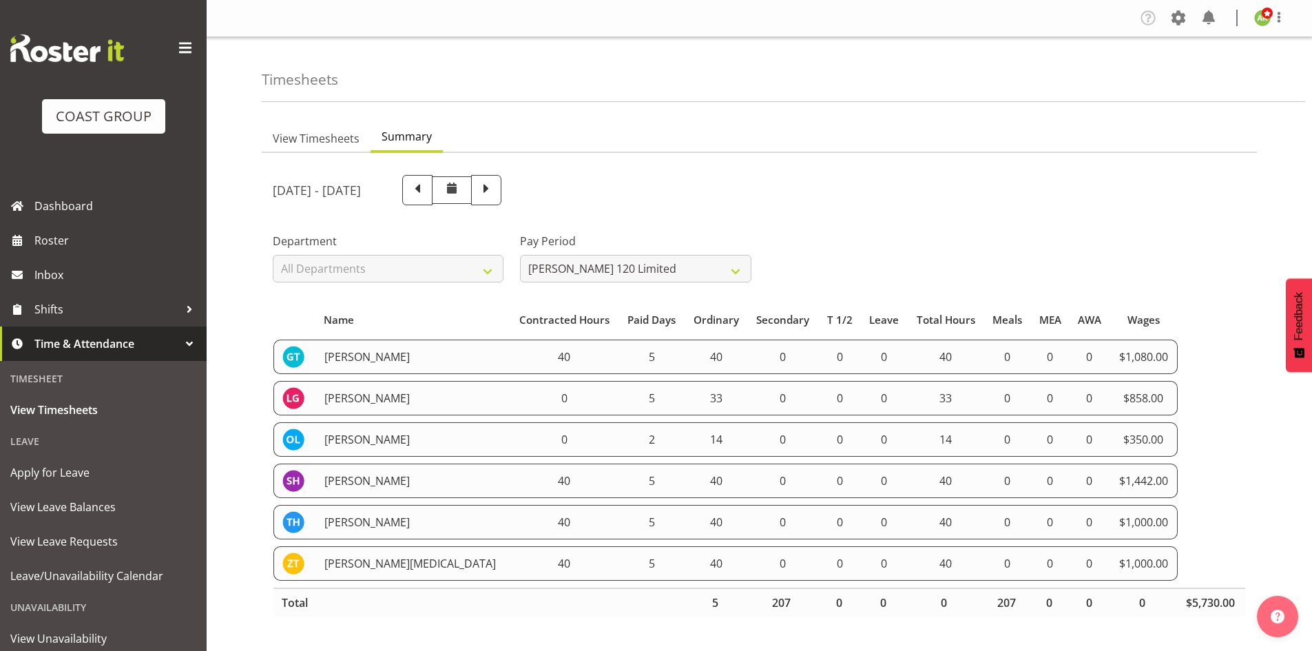
drag, startPoint x: 277, startPoint y: 352, endPoint x: 1170, endPoint y: 548, distance: 914.3
click at [1170, 548] on table "Name Contracted Hours Paid Days Ordinary Secondary T 1/2 Leave Total Hours Meal…" at bounding box center [759, 461] width 973 height 325
copy tbody "Geoffrey Te Whetu 40 5 40 0 0 0 40 0 0 0 $1,080.00 Layton Gardener 0 5 33 0 0 0…"
click at [322, 136] on span "View Timesheets" at bounding box center [316, 138] width 87 height 17
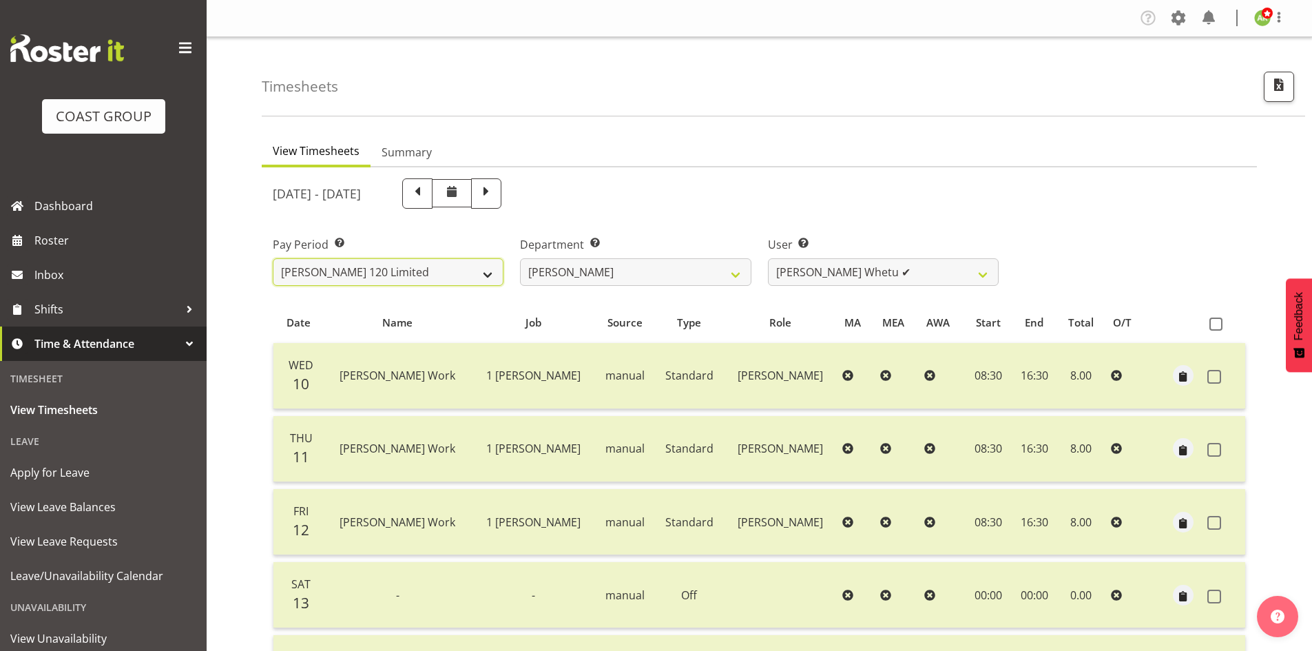
click at [466, 270] on select "SLP LTD EHS LTD DW LTD VEHICLES Carlton Events Hamilton 120 Limited Wellington …" at bounding box center [388, 272] width 231 height 28
select select "8"
click at [273, 258] on select "SLP LTD EHS LTD DW LTD VEHICLES Carlton Events Hamilton 120 Limited Wellington …" at bounding box center [388, 272] width 231 height 28
select select
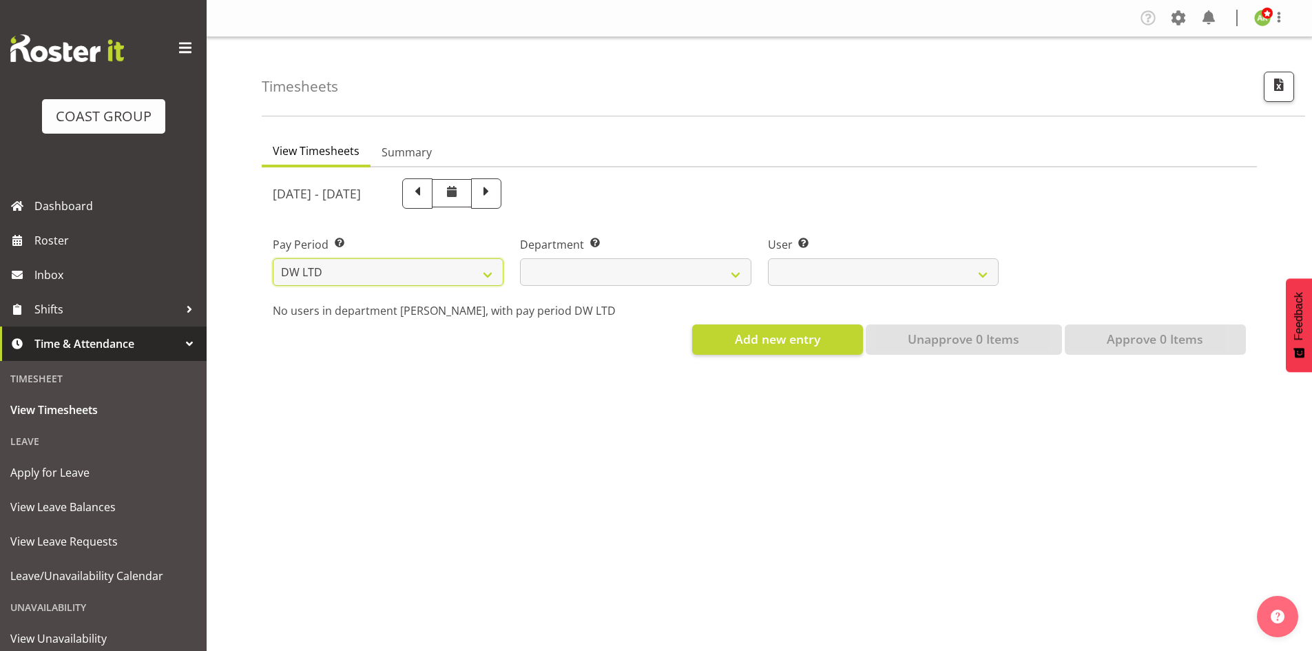
select select
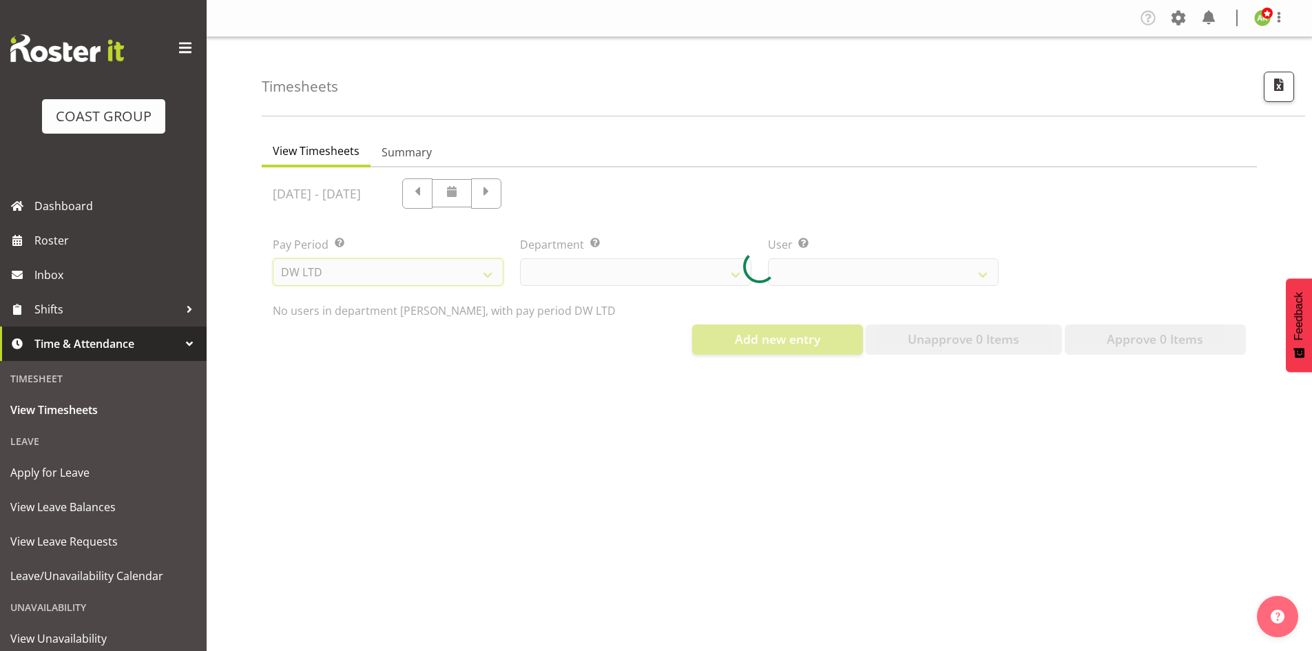
select select
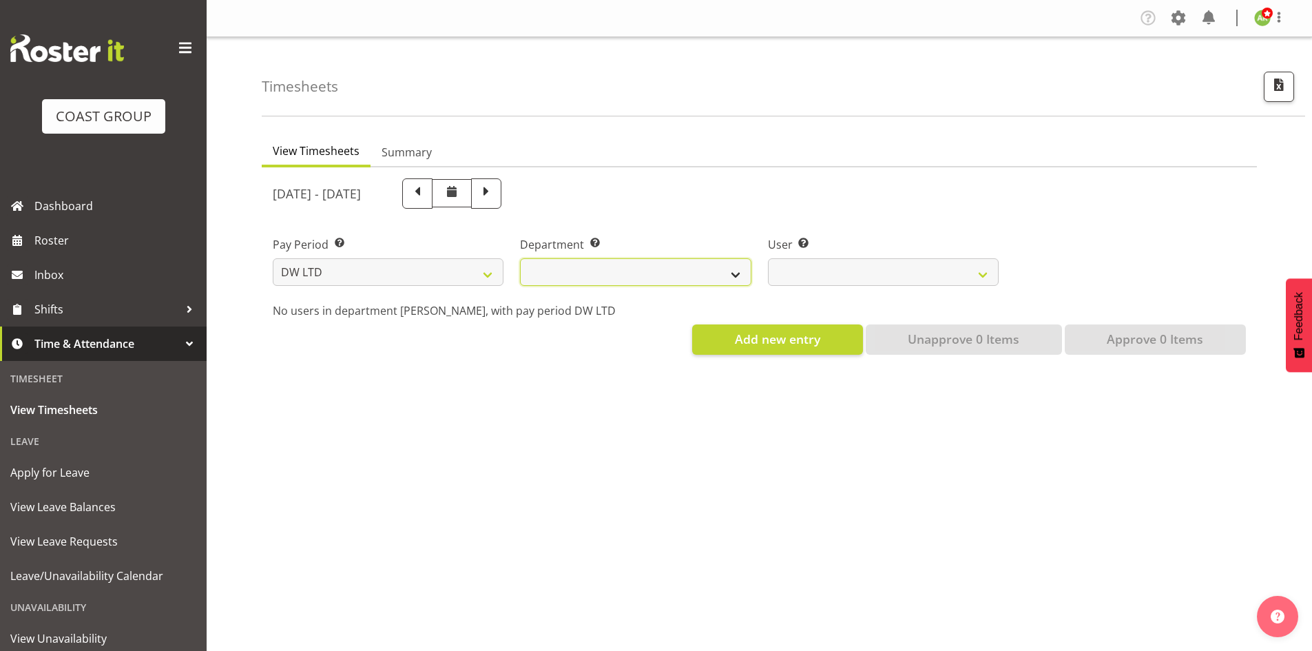
click at [739, 272] on select "DW AKL DW AKL ACCOUNTS/OFFICE DW AKL DESIGN DW AKL PRODUCTION DW CHC DW CHC DES…" at bounding box center [635, 272] width 231 height 28
click at [520, 258] on select "DW AKL DW AKL ACCOUNTS/OFFICE DW AKL DESIGN DW AKL PRODUCTION DW CHC DW CHC DES…" at bounding box center [635, 272] width 231 height 28
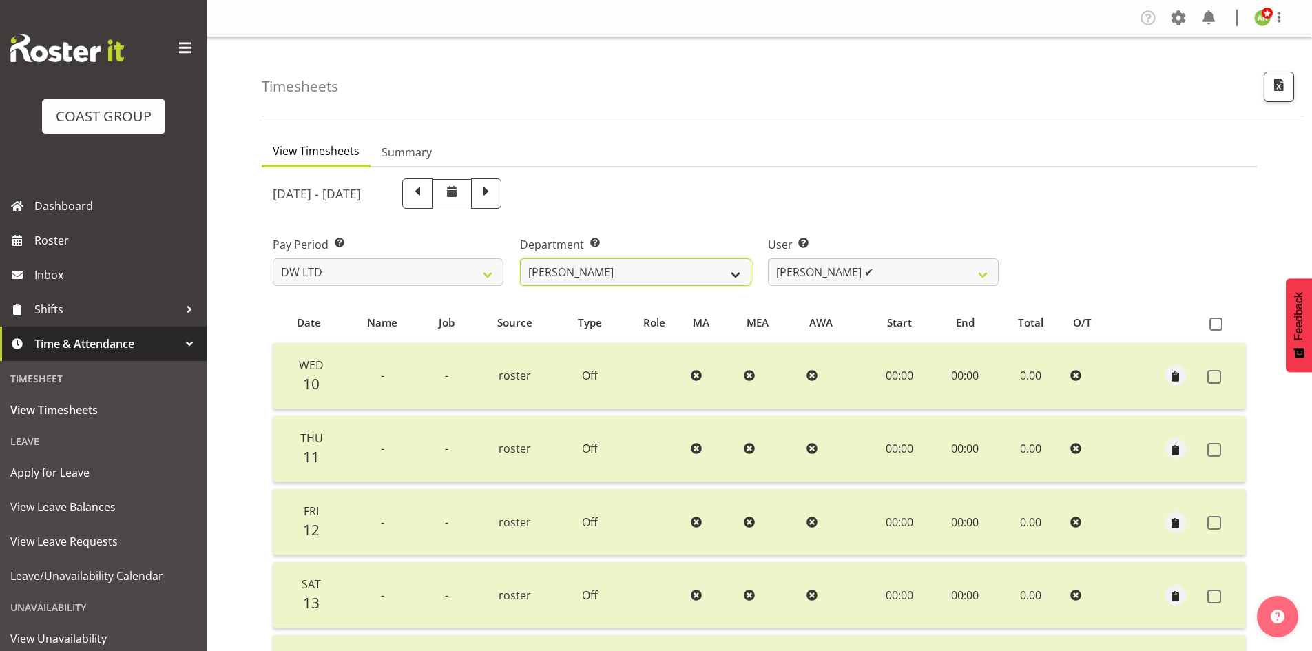
click at [655, 279] on select "DW AKL DW AKL ACCOUNTS/OFFICE DW AKL DESIGN DW AKL PRODUCTION DW CHC DW CHC DES…" at bounding box center [635, 272] width 231 height 28
select select "27"
click at [520, 258] on select "DW AKL DW AKL ACCOUNTS/OFFICE DW AKL DESIGN DW AKL PRODUCTION DW CHC DW CHC DES…" at bounding box center [635, 272] width 231 height 28
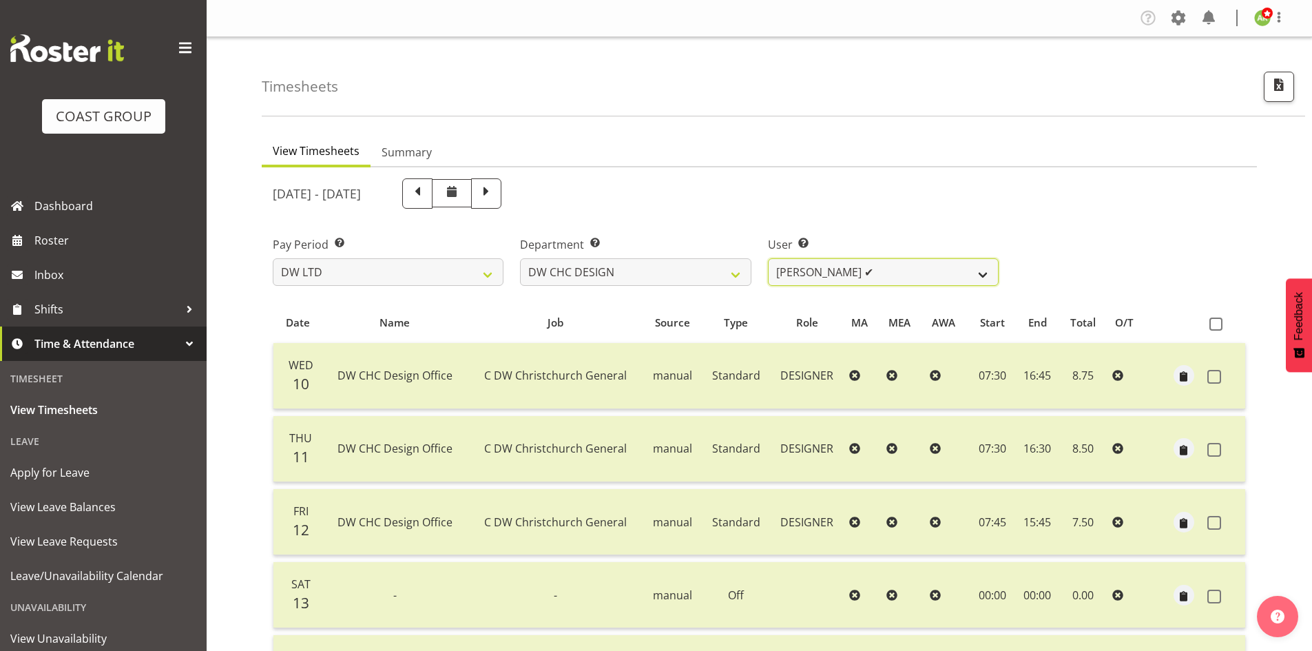
click at [921, 277] on select "Amy Robinson ✔ Jeremy Hogan ✔ Jorgelina Villar ❌" at bounding box center [883, 272] width 231 height 28
click at [1186, 24] on span at bounding box center [1178, 18] width 22 height 22
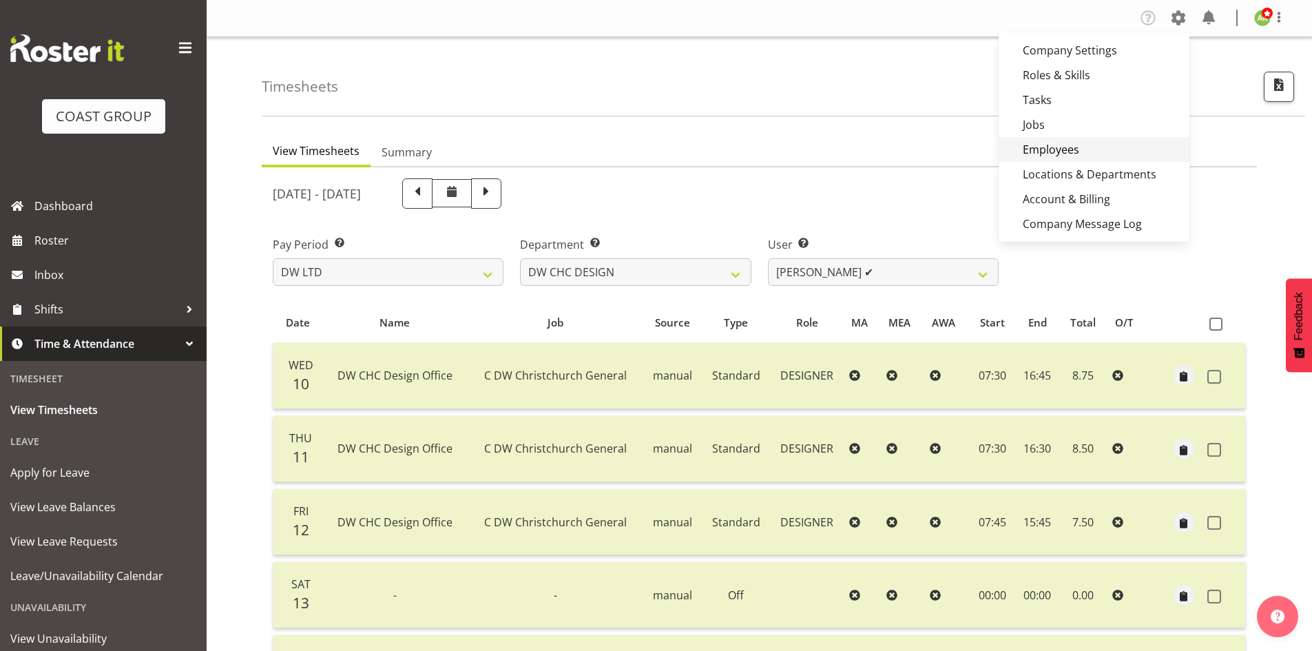
click at [1085, 152] on link "Employees" at bounding box center [1093, 149] width 191 height 25
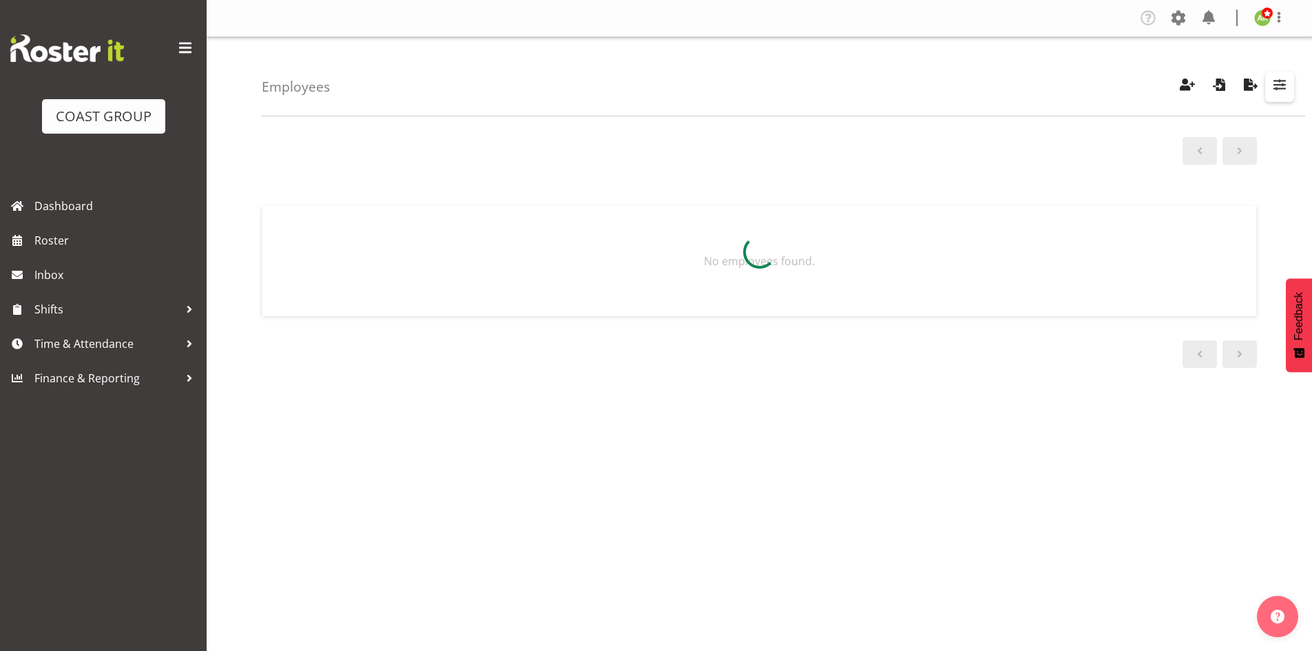
click at [1276, 90] on span "button" at bounding box center [1279, 85] width 18 height 18
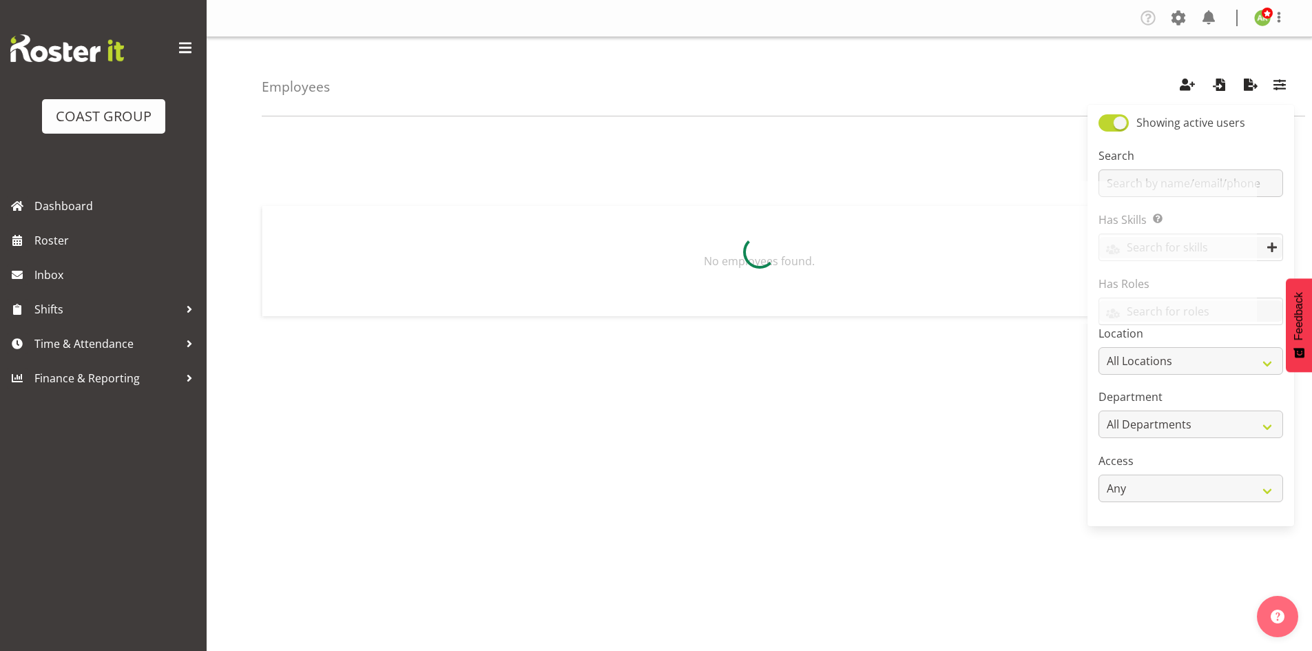
click at [1169, 181] on div at bounding box center [759, 252] width 995 height 143
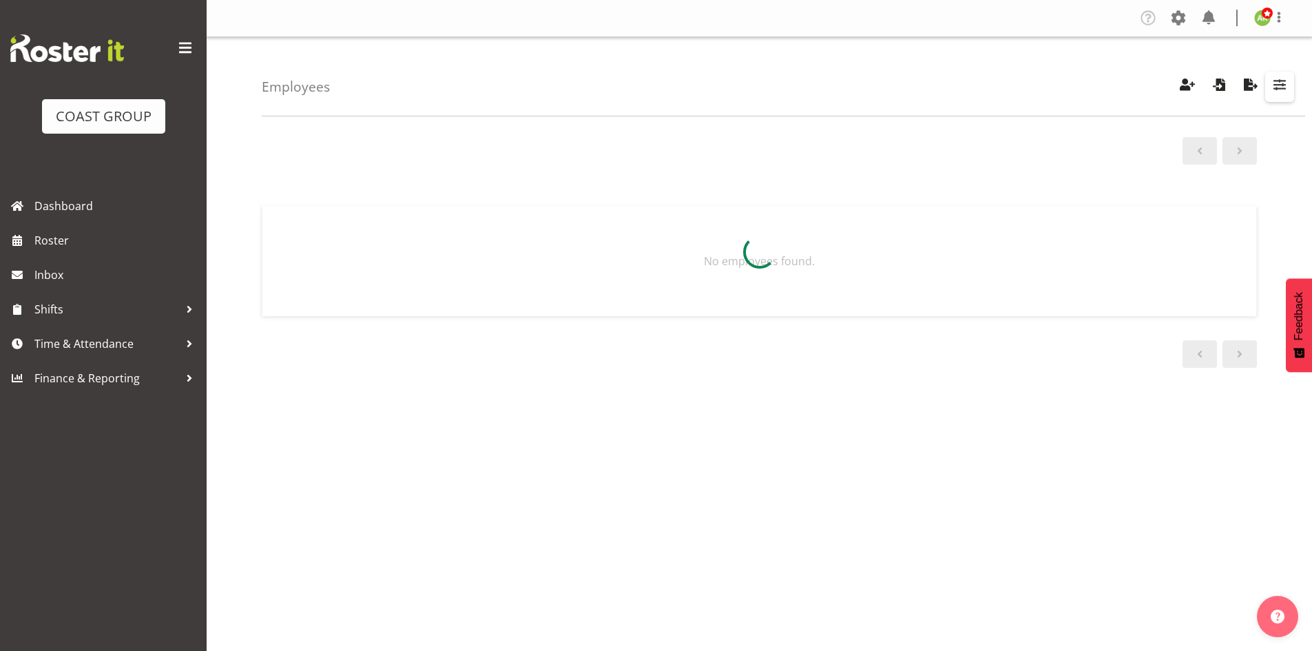
click at [1273, 93] on span "button" at bounding box center [1279, 85] width 18 height 18
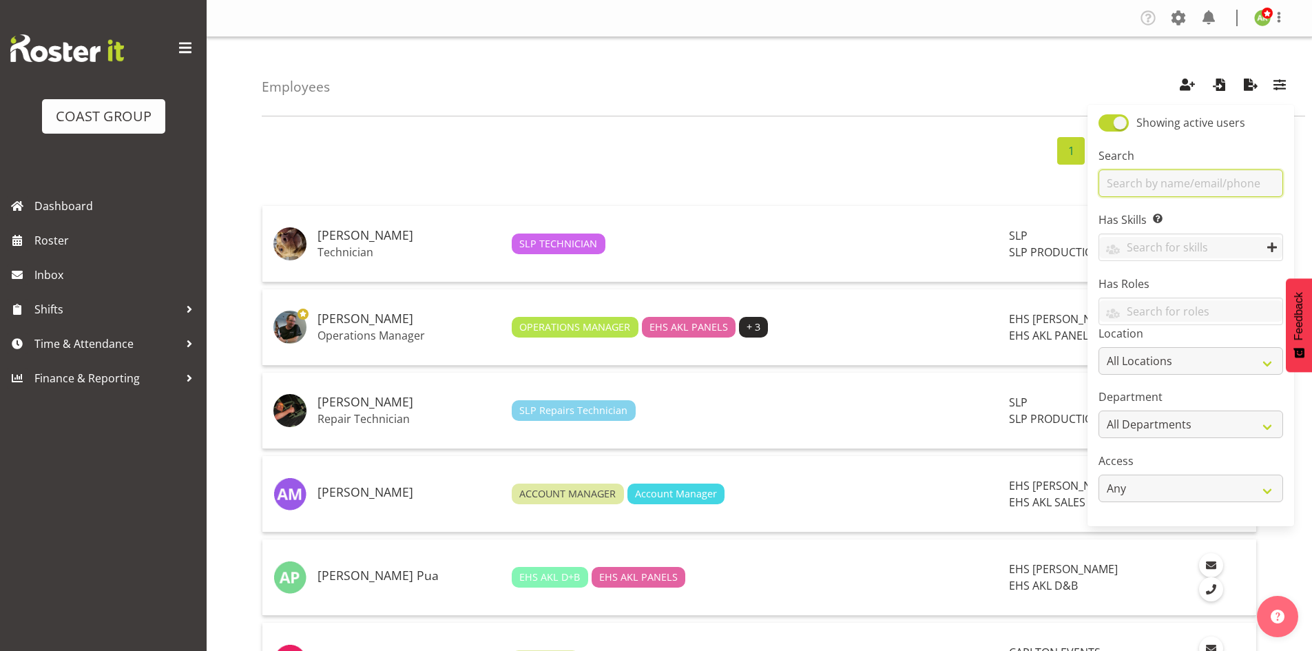
click at [1206, 173] on input "text" at bounding box center [1190, 183] width 185 height 28
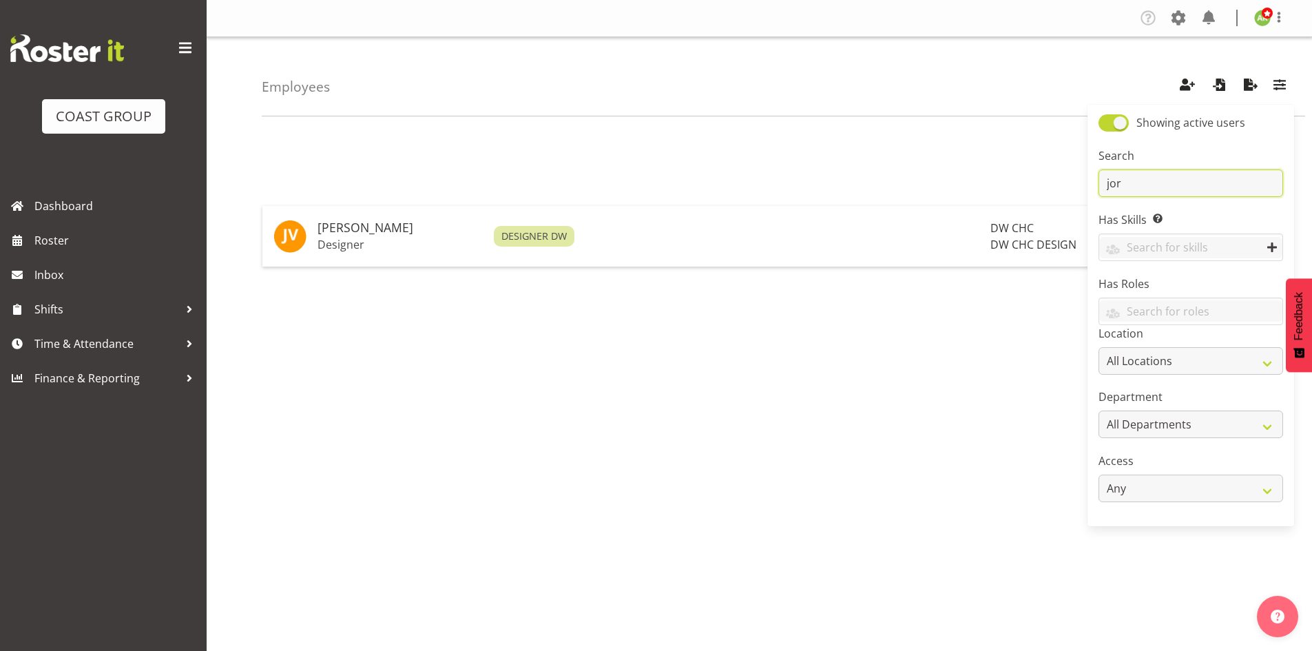
type input "jorgelina"
click at [358, 231] on h5 "[PERSON_NAME]" at bounding box center [399, 228] width 165 height 14
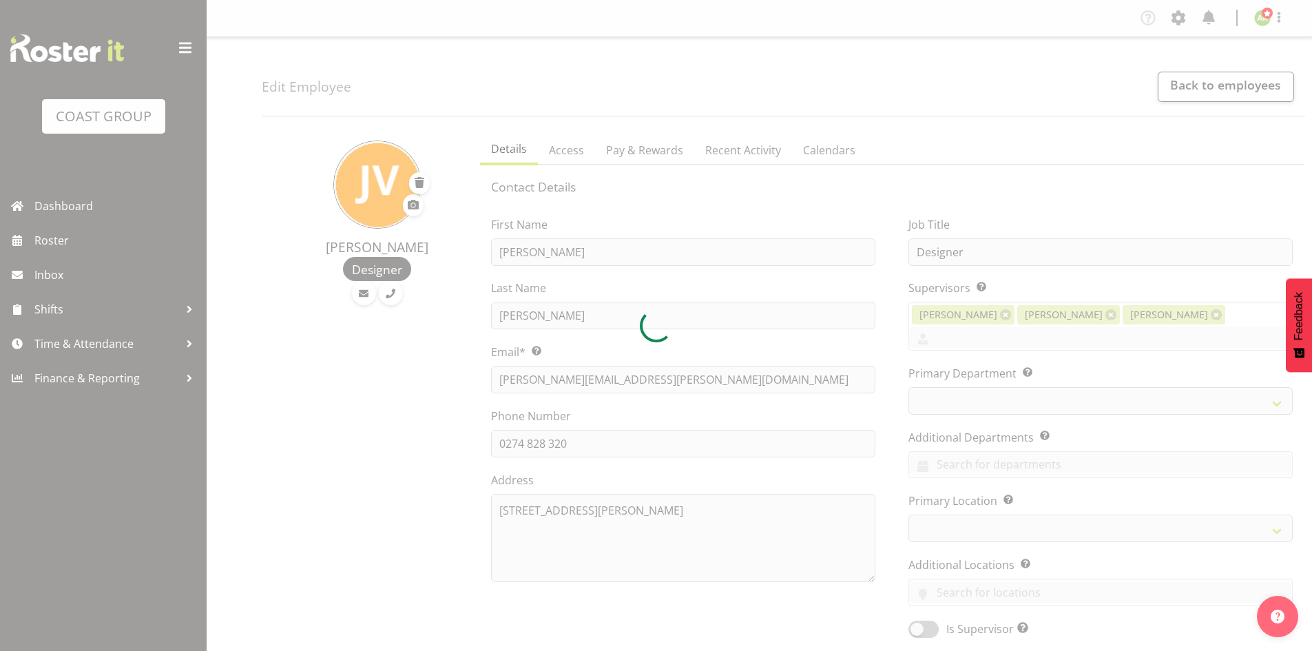
select select "TimelineWeek"
select select
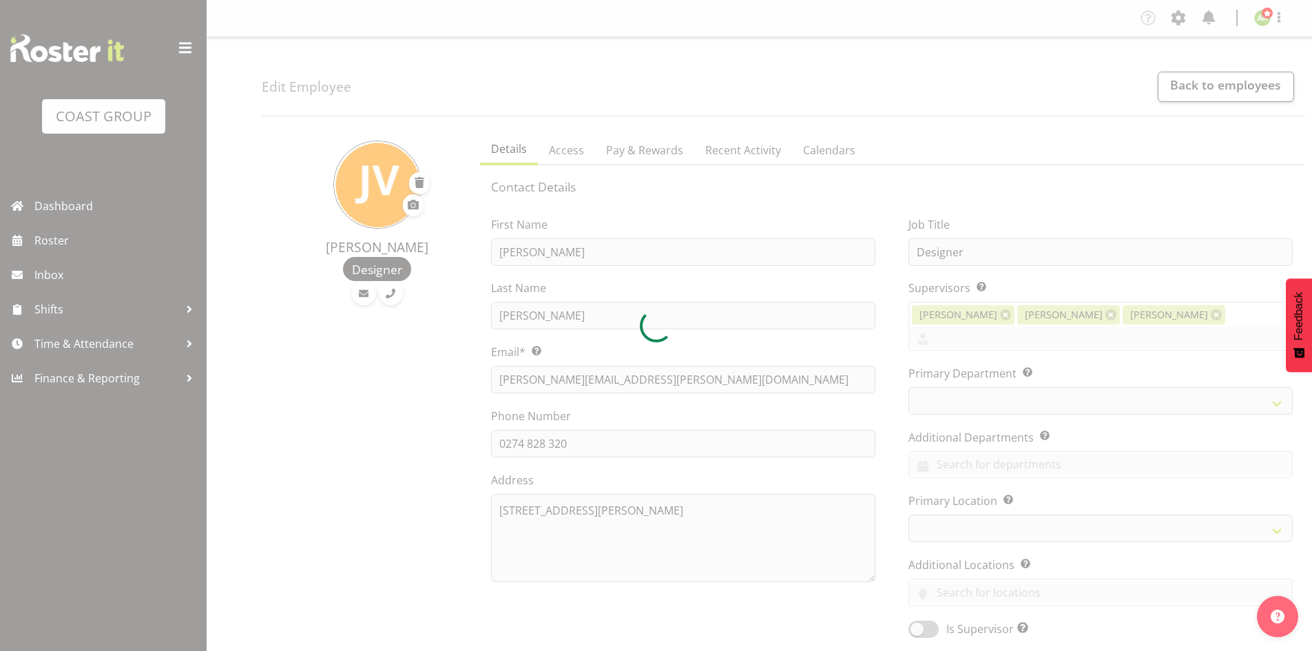
select select "27"
select select "36"
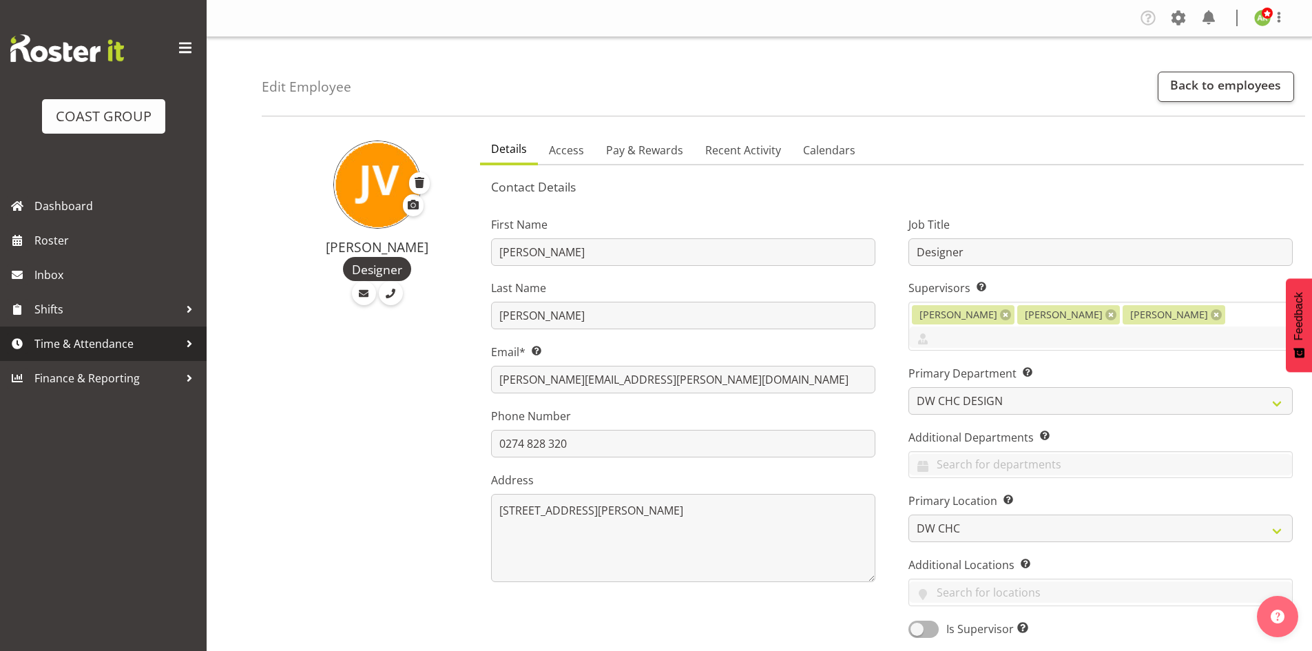
click at [77, 344] on span "Time & Attendance" at bounding box center [106, 343] width 145 height 21
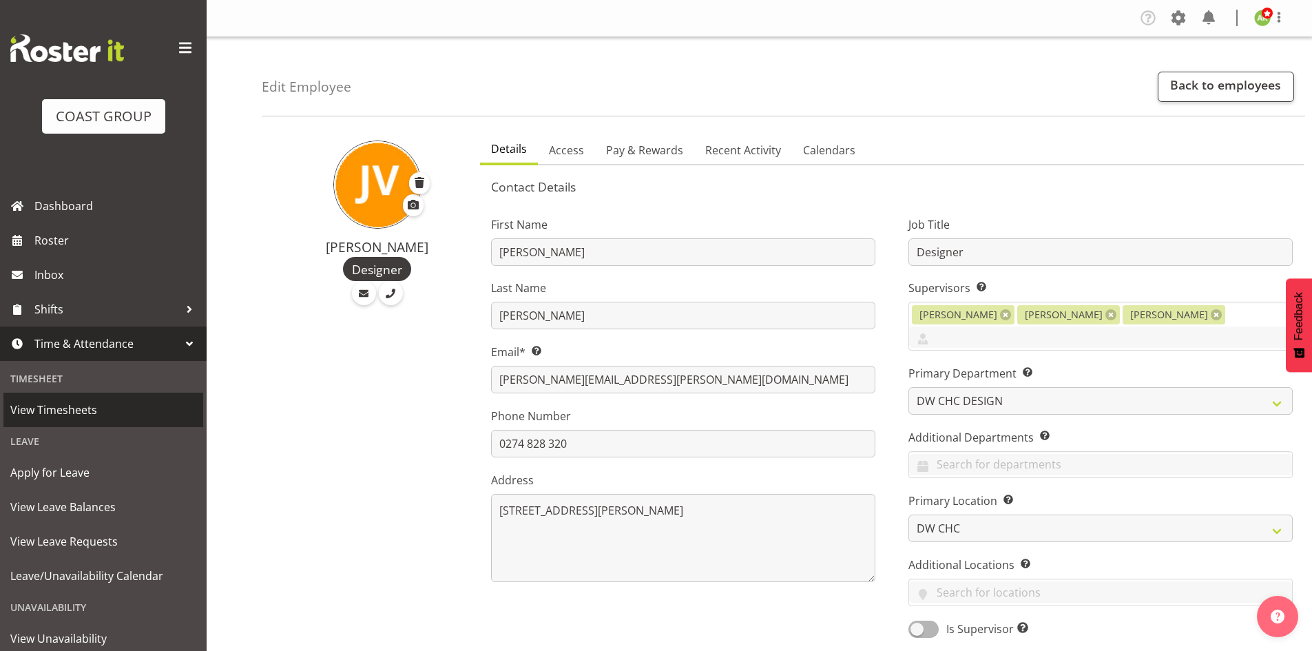
click at [69, 417] on span "View Timesheets" at bounding box center [103, 409] width 186 height 21
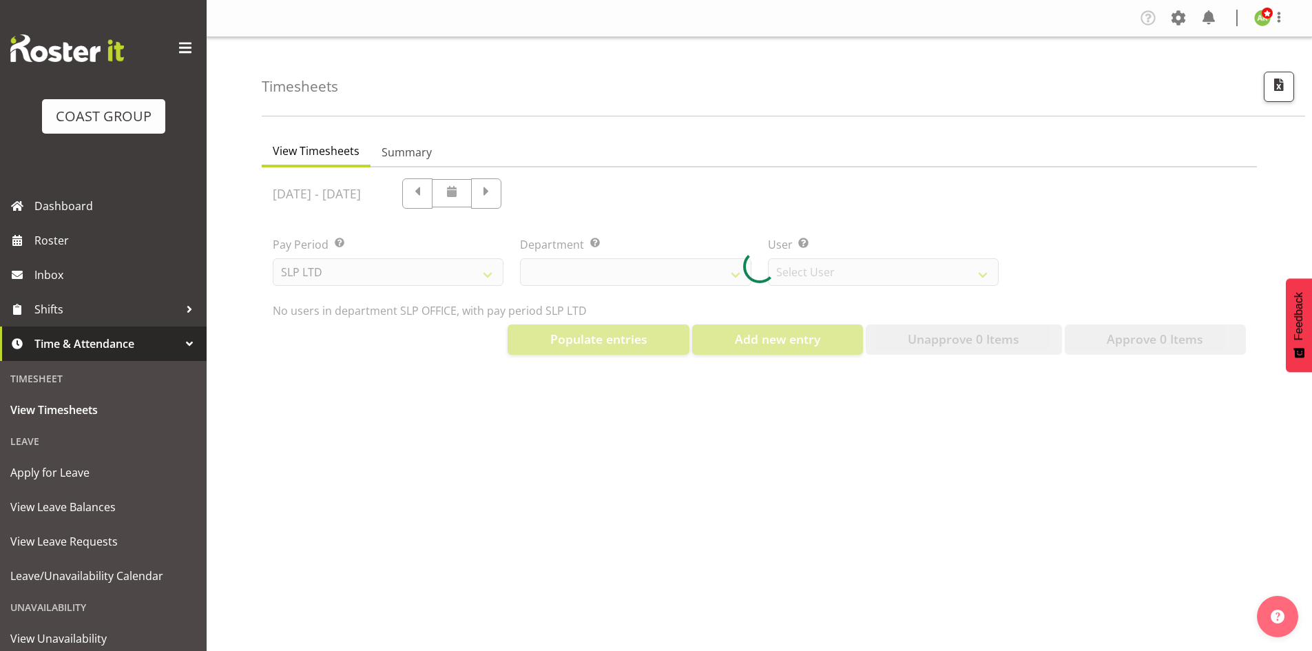
select select "25"
select select "7496"
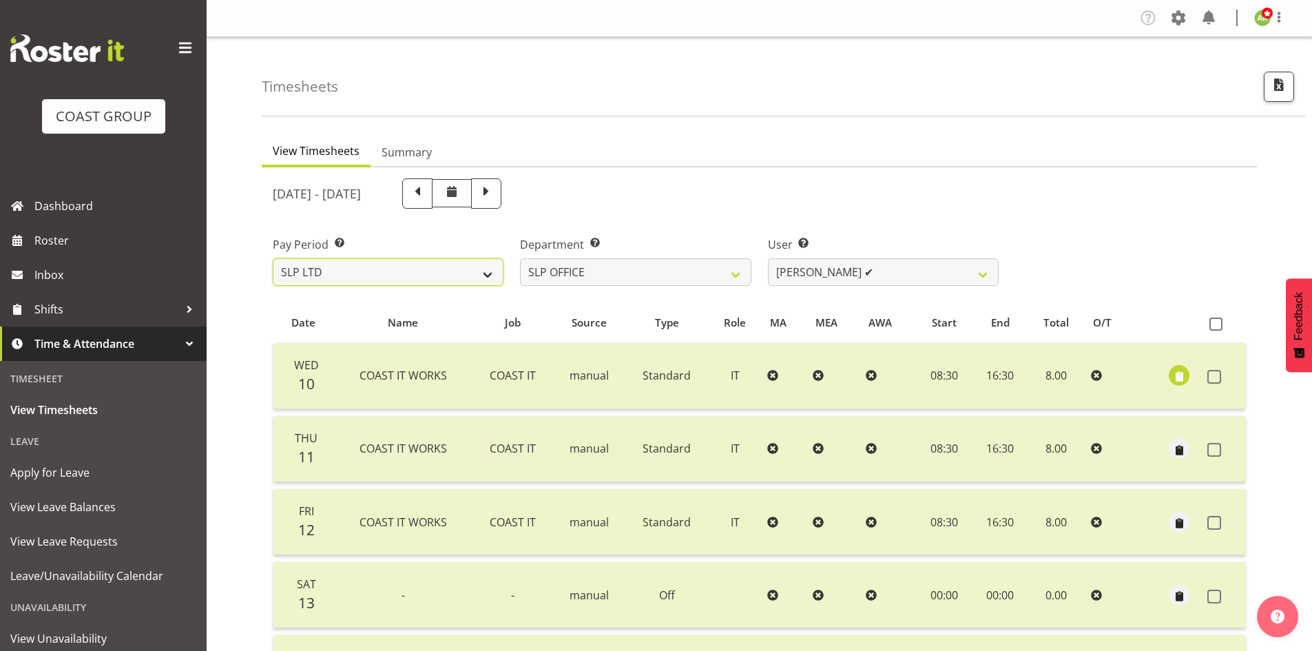
click at [472, 271] on select "SLP LTD EHS LTD DW LTD VEHICLES Carlton Events [PERSON_NAME] 120 Limited Wellin…" at bounding box center [388, 272] width 231 height 28
select select "7"
click at [273, 258] on select "SLP LTD EHS LTD DW LTD VEHICLES Carlton Events Hamilton 120 Limited Wellington …" at bounding box center [388, 272] width 231 height 28
select select
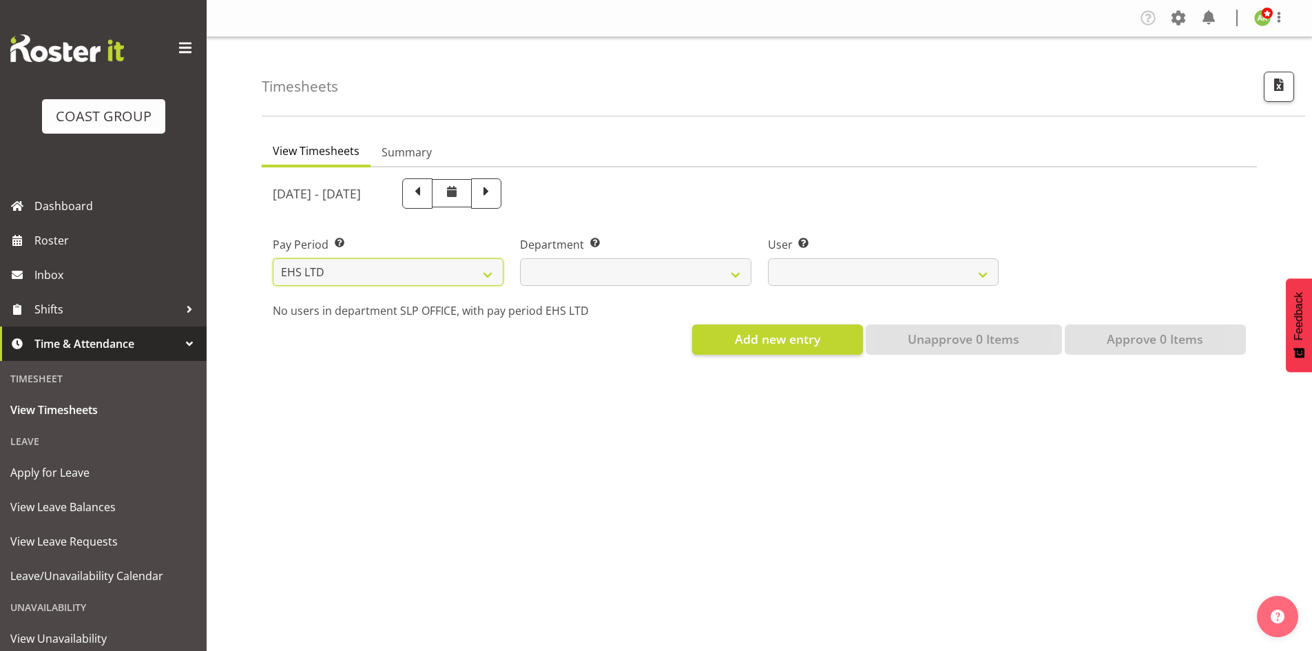
select select
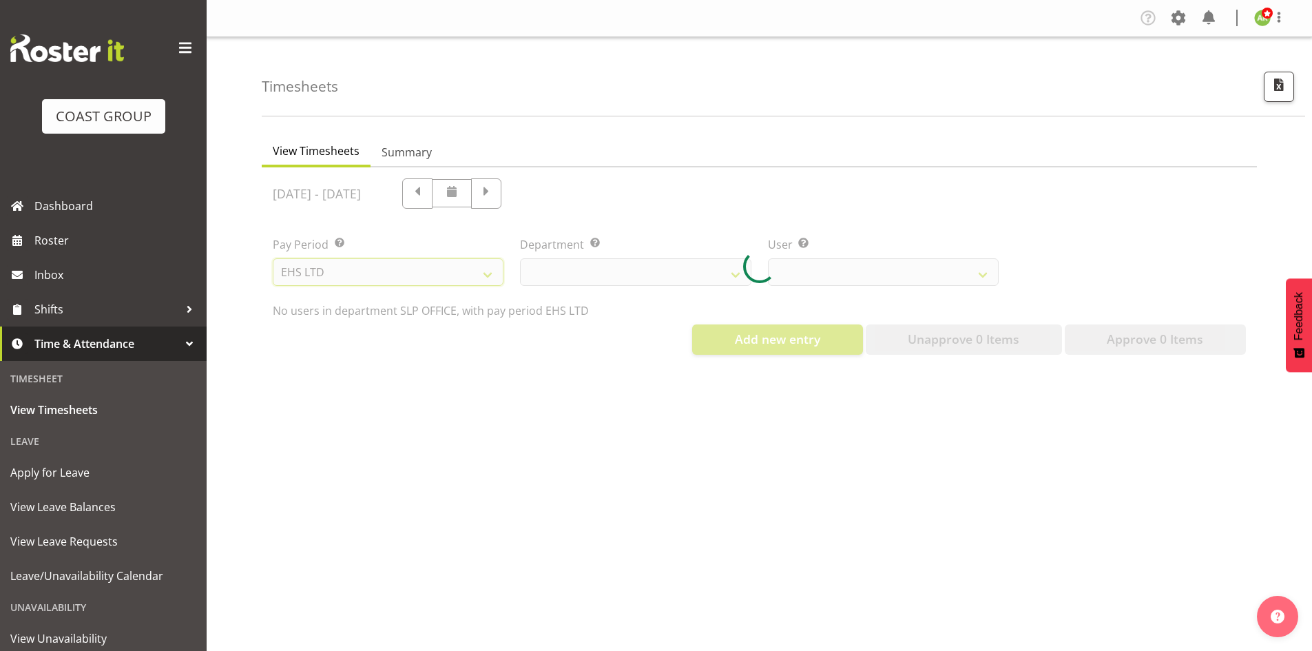
select select
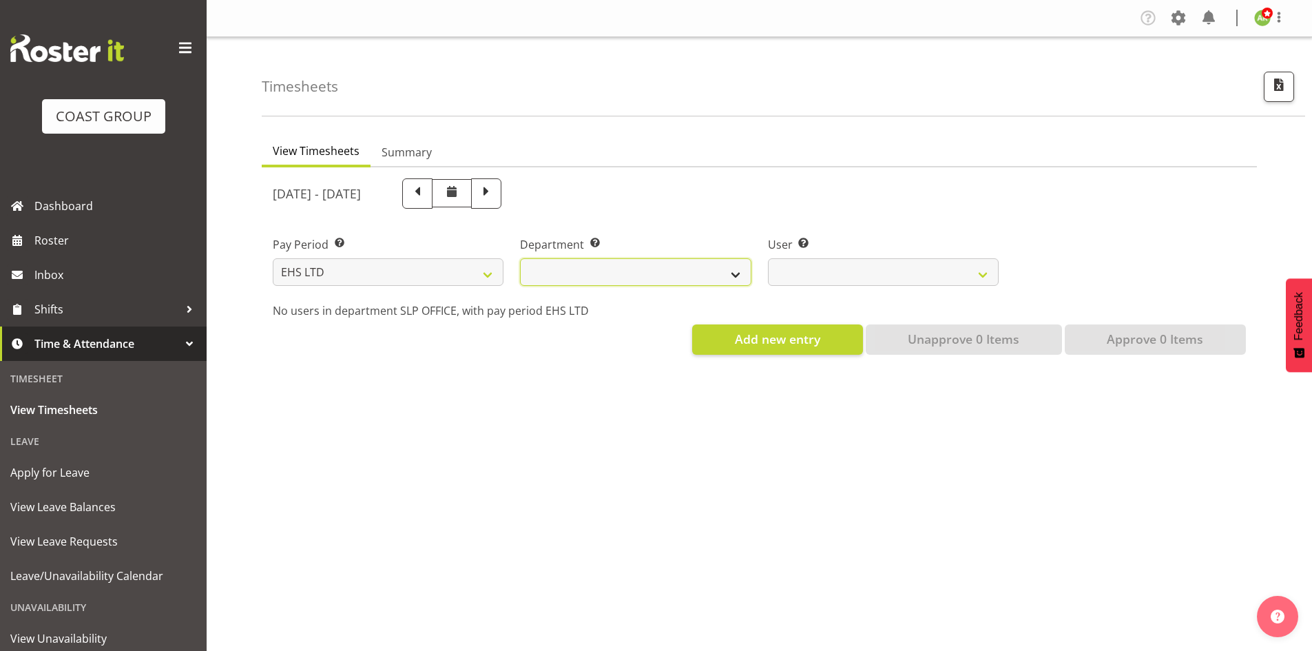
click at [687, 280] on select "EHS AKL ACCOUNTS EHS AKL CARPET EHS AKL D&B EHS AKL DESIGNER EHS AKL FURNITURE …" at bounding box center [635, 272] width 231 height 28
click at [520, 258] on select "EHS AKL ACCOUNTS EHS AKL CARPET EHS AKL D&B EHS AKL DESIGNER EHS AKL FURNITURE …" at bounding box center [635, 272] width 231 height 28
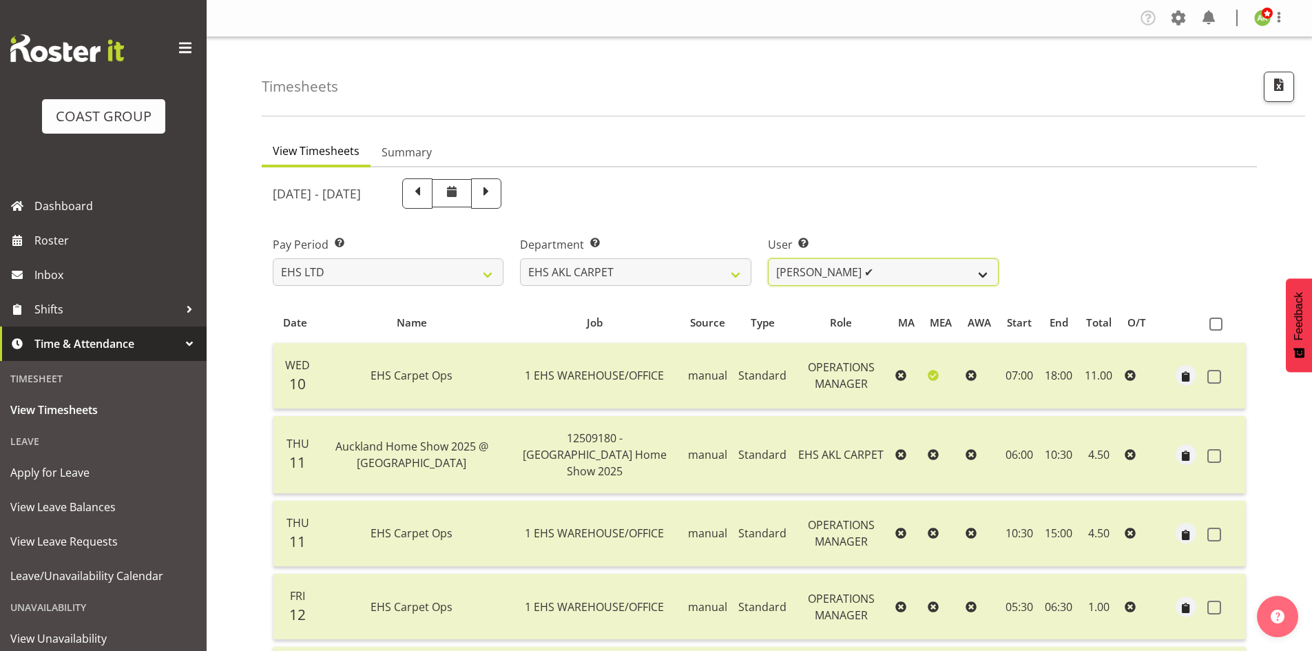
click at [901, 280] on select "Brittany Taylor ✔ Charwen Vaevaepare ✔ Kelsey Keutenius ✔ Leo Faalogo ✔ Marley …" at bounding box center [883, 272] width 231 height 28
click at [619, 257] on div "Department Select which department you would like to view. EHS AKL ACCOUNTS EHS…" at bounding box center [635, 261] width 231 height 50
click at [620, 271] on select "EHS AKL ACCOUNTS EHS AKL CARPET EHS AKL D&B EHS AKL DESIGNER EHS AKL FURNITURE …" at bounding box center [635, 272] width 231 height 28
click at [520, 258] on select "EHS AKL ACCOUNTS EHS AKL CARPET EHS AKL D&B EHS AKL DESIGNER EHS AKL FURNITURE …" at bounding box center [635, 272] width 231 height 28
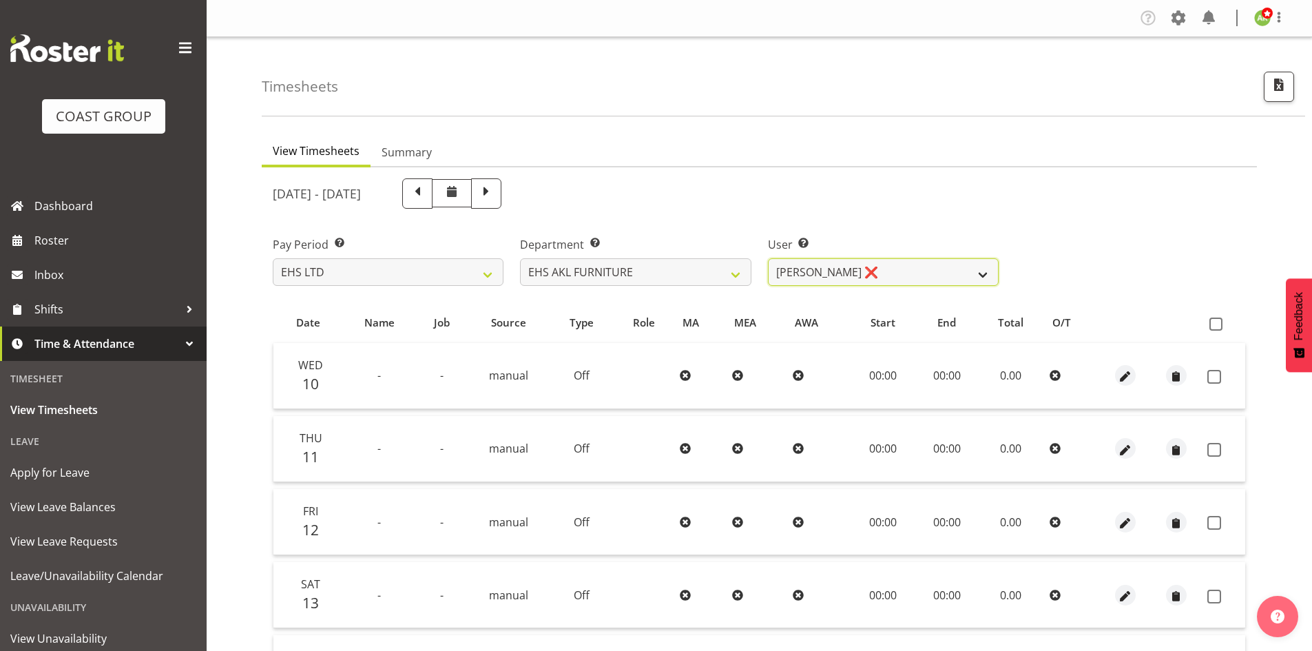
click at [870, 280] on select "Daniel Tini ❌ Filipo Iupeli ❌ Harley Wongpayuk ❌ Malae Toleafoa ❌ Manase Ward ❌…" at bounding box center [883, 272] width 231 height 28
click at [649, 268] on select "EHS AKL ACCOUNTS EHS AKL CARPET EHS AKL D&B EHS AKL DESIGNER EHS AKL FURNITURE …" at bounding box center [635, 272] width 231 height 28
click at [520, 258] on select "EHS AKL ACCOUNTS EHS AKL CARPET EHS AKL D&B EHS AKL DESIGNER EHS AKL FURNITURE …" at bounding box center [635, 272] width 231 height 28
click at [933, 281] on select "Abe Denton ❌ Cameron Phillips ❌ Chad Phillips ❌ Emmett Denton ❌ Fiona Berghoffe…" at bounding box center [883, 272] width 231 height 28
click at [638, 274] on select "EHS AKL ACCOUNTS EHS AKL CARPET EHS AKL D&B EHS AKL DESIGNER EHS AKL FURNITURE …" at bounding box center [635, 272] width 231 height 28
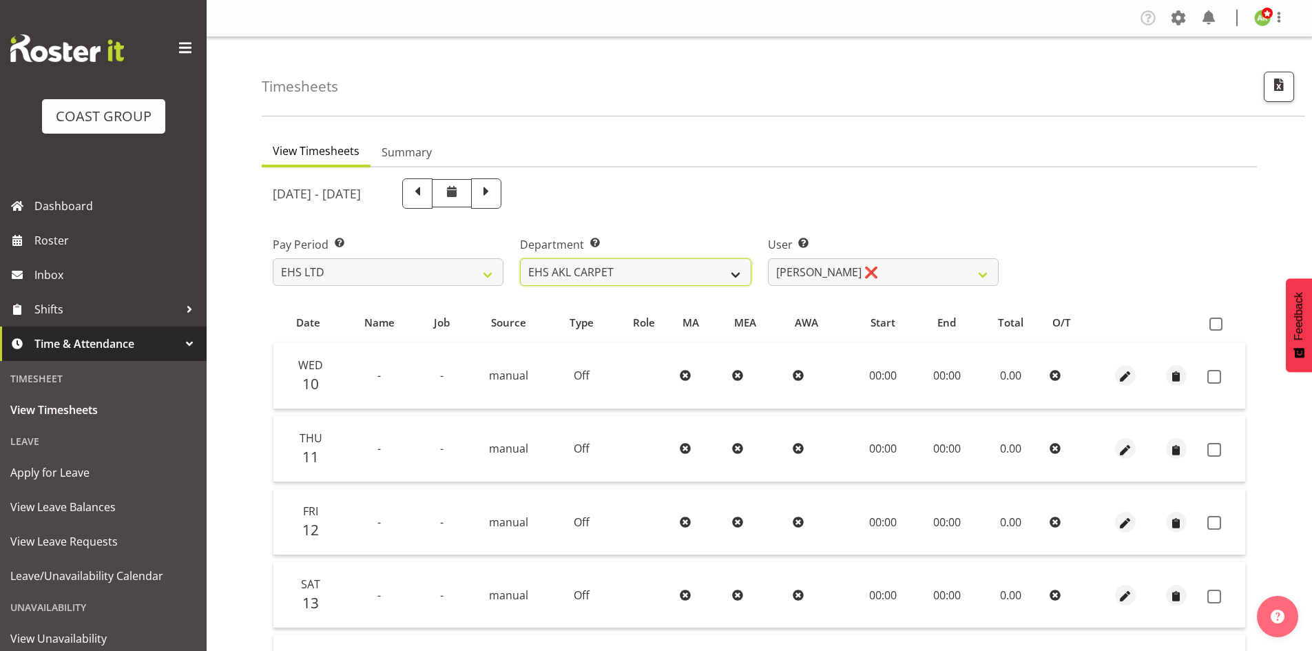
click at [520, 258] on select "EHS AKL ACCOUNTS EHS AKL CARPET EHS AKL D&B EHS AKL DESIGNER EHS AKL FURNITURE …" at bounding box center [635, 272] width 231 height 28
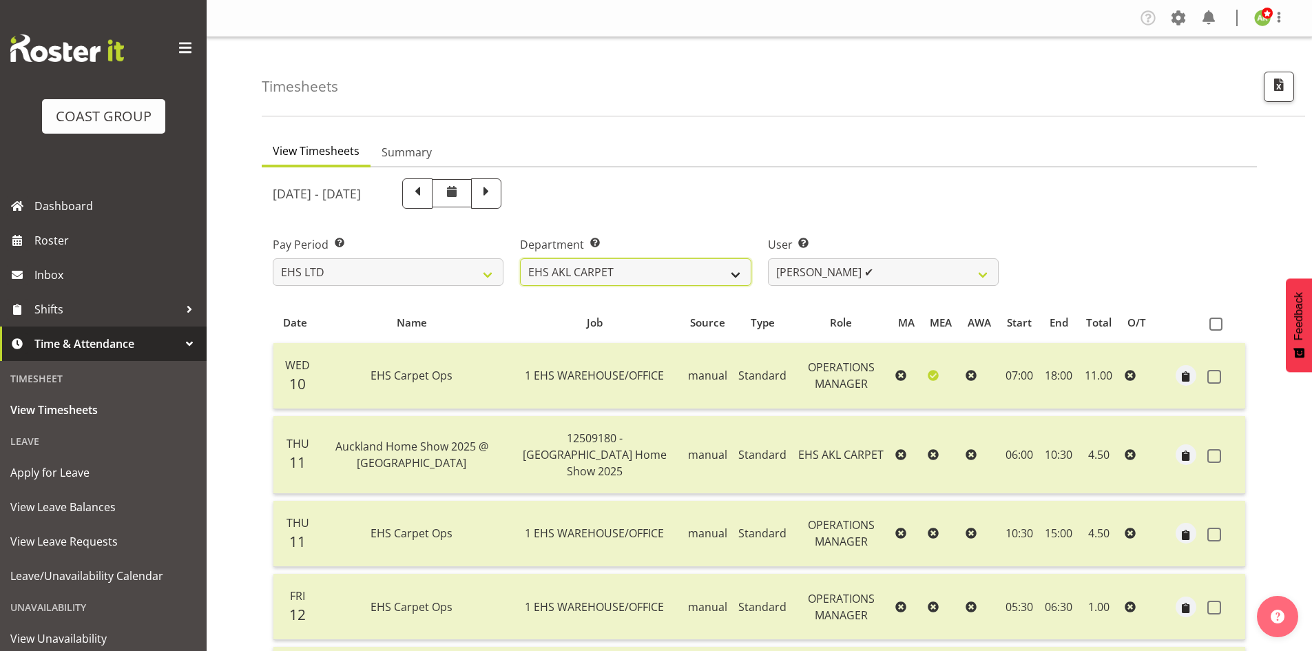
click at [706, 276] on select "EHS AKL ACCOUNTS EHS AKL CARPET EHS AKL D&B EHS AKL DESIGNER EHS AKL FURNITURE …" at bounding box center [635, 272] width 231 height 28
click at [520, 258] on select "EHS AKL ACCOUNTS EHS AKL CARPET EHS AKL D&B EHS AKL DESIGNER EHS AKL FURNITURE …" at bounding box center [635, 272] width 231 height 28
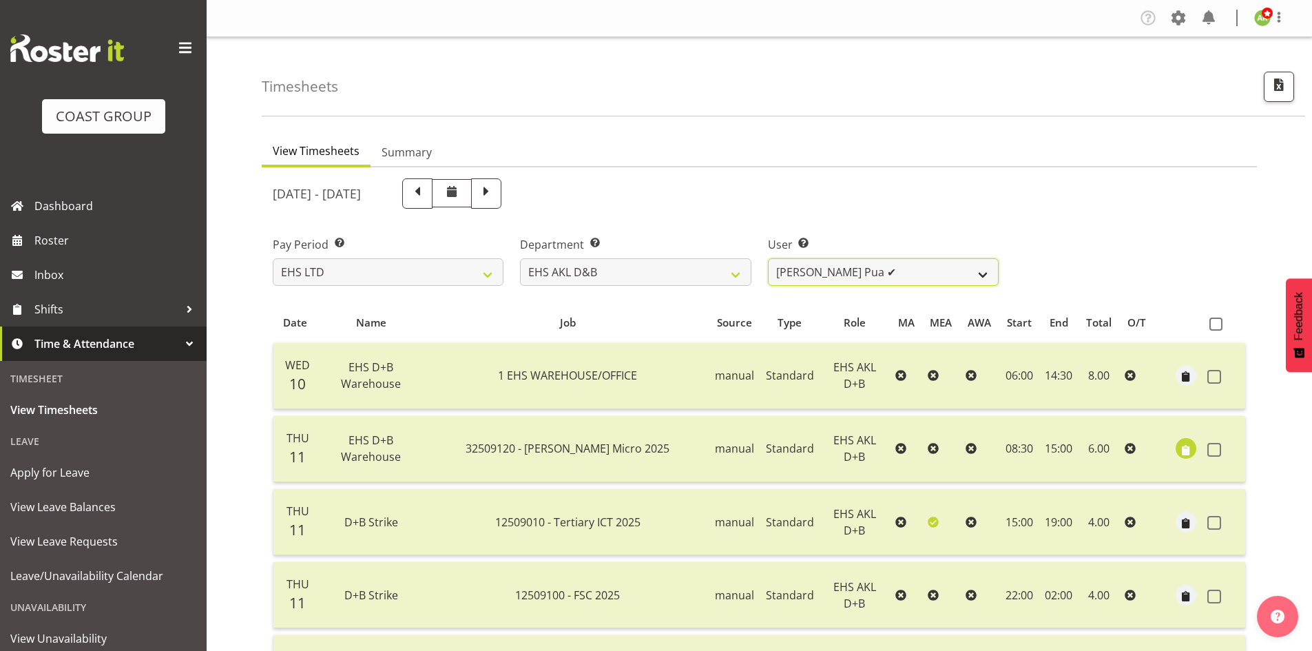
click at [933, 271] on select "Aleki Palu Pua ✔ Ben Dewes ✔ David Forte ✔ Durham Foster ✔ Ihaka Roberts ✔ Joe …" at bounding box center [883, 272] width 231 height 28
click at [708, 280] on select "EHS AKL ACCOUNTS EHS AKL CARPET EHS AKL D&B EHS AKL DESIGNER EHS AKL FURNITURE …" at bounding box center [635, 272] width 231 height 28
click at [520, 258] on select "EHS AKL ACCOUNTS EHS AKL CARPET EHS AKL D&B EHS AKL DESIGNER EHS AKL FURNITURE …" at bounding box center [635, 272] width 231 height 28
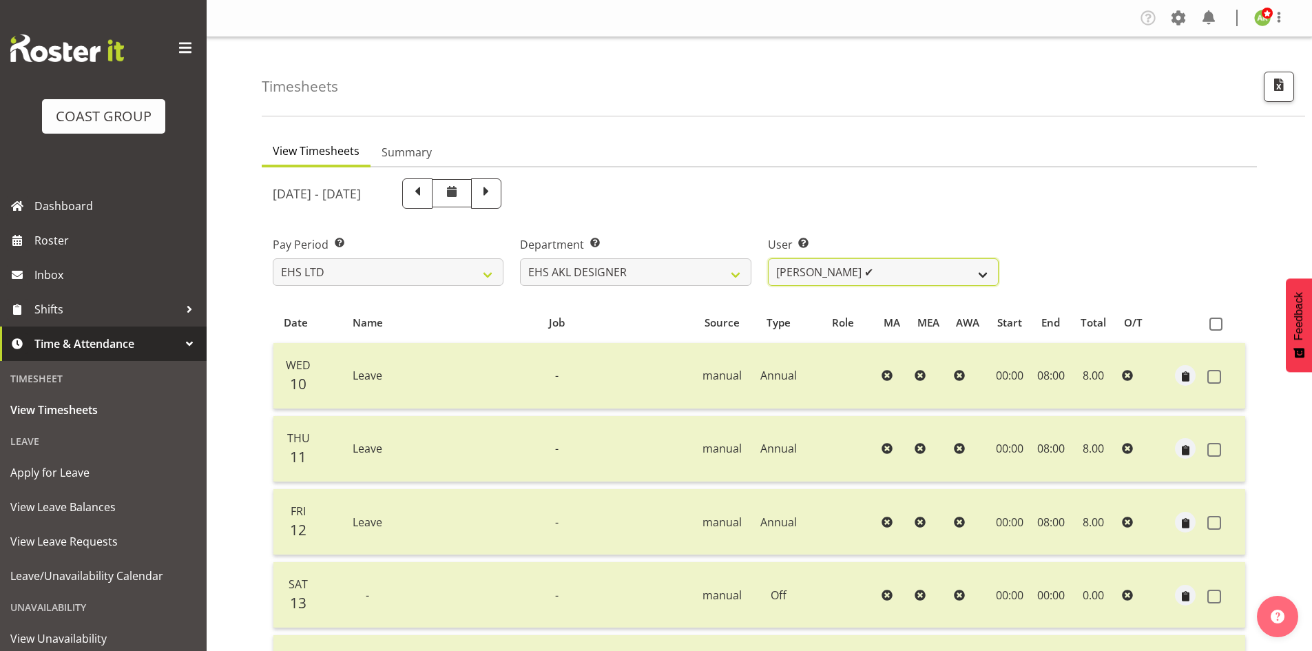
click at [960, 276] on select "Daniel An ✔ Maria Scarabino ✔ Mathew Rolle ✔ Sebastian Ibanez ✔ Yunlin Xie ✔" at bounding box center [883, 272] width 231 height 28
click at [665, 285] on select "EHS AKL ACCOUNTS EHS AKL CARPET EHS AKL D&B EHS AKL DESIGNER EHS AKL FURNITURE …" at bounding box center [635, 272] width 231 height 28
click at [520, 258] on select "EHS AKL ACCOUNTS EHS AKL CARPET EHS AKL D&B EHS AKL DESIGNER EHS AKL FURNITURE …" at bounding box center [635, 272] width 231 height 28
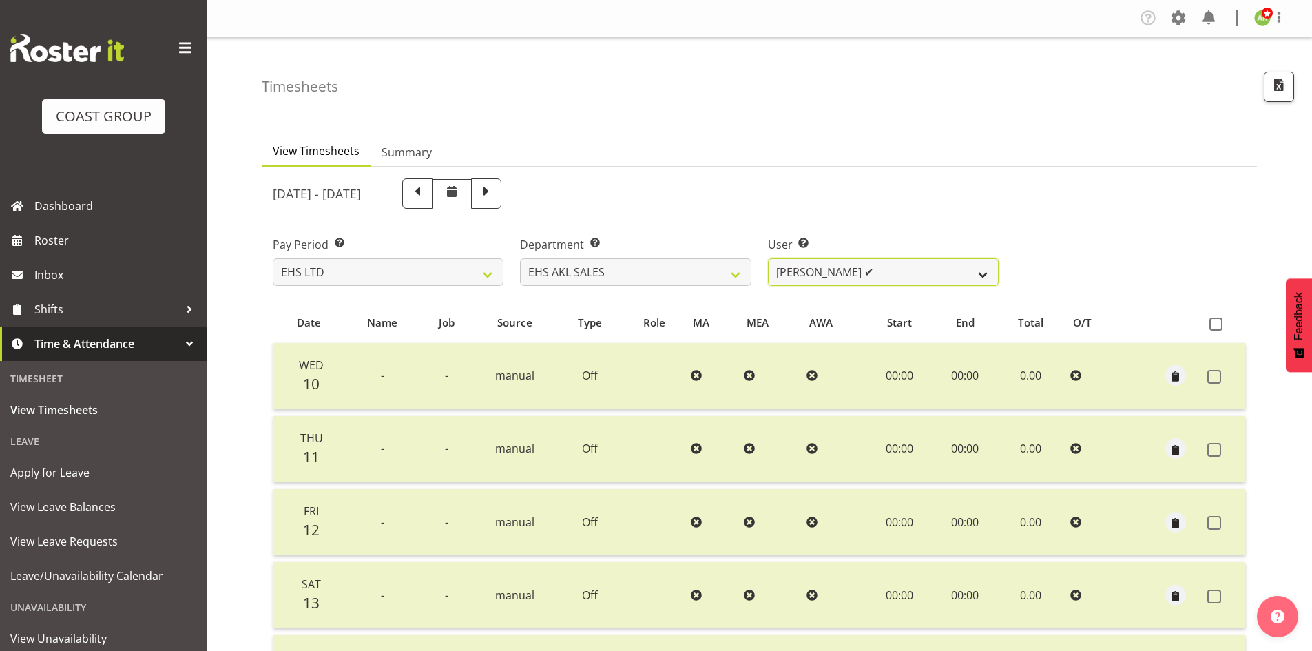
click at [918, 275] on select "Aleisha Midgley ✔ Annie Lister ✔ Christina Jaramillo ✔ Dane Botherway ✔ Holly E…" at bounding box center [883, 272] width 231 height 28
drag, startPoint x: 631, startPoint y: 264, endPoint x: 633, endPoint y: 280, distance: 15.3
click at [631, 264] on select "EHS AKL ACCOUNTS EHS AKL CARPET EHS AKL D&B EHS AKL DESIGNER EHS AKL FURNITURE …" at bounding box center [635, 272] width 231 height 28
click at [520, 258] on select "EHS AKL ACCOUNTS EHS AKL CARPET EHS AKL D&B EHS AKL DESIGNER EHS AKL FURNITURE …" at bounding box center [635, 272] width 231 height 28
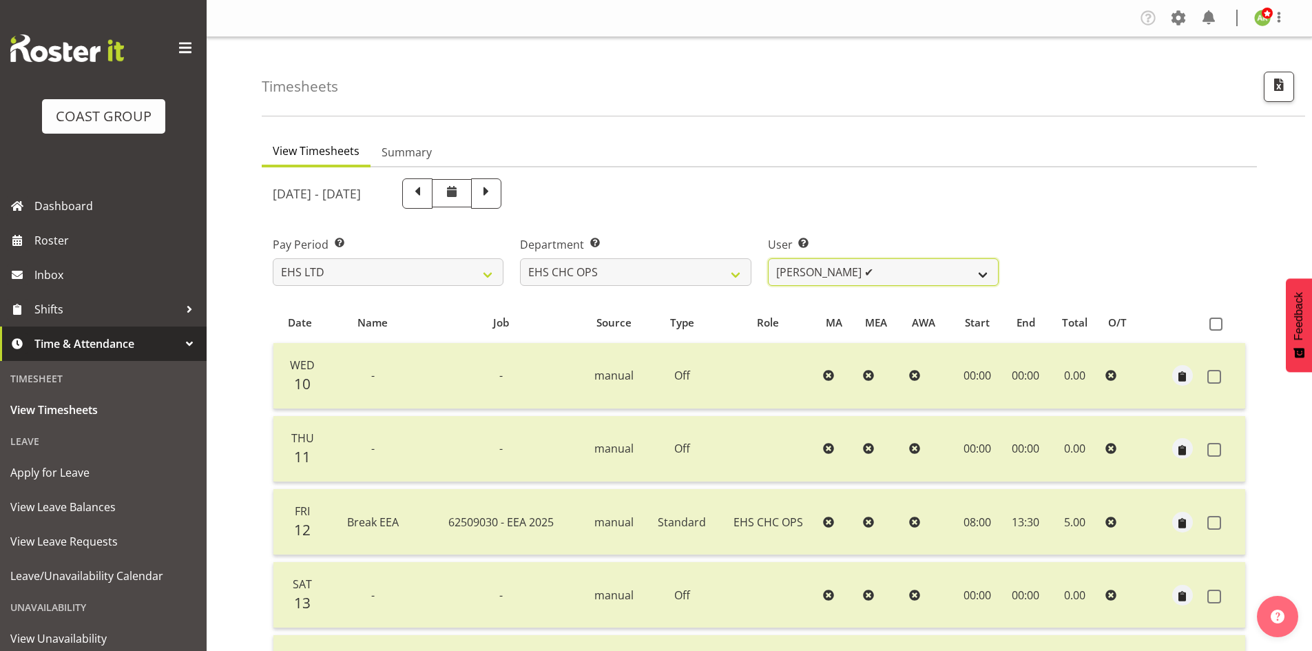
click at [913, 280] on select "[PERSON_NAME] ✔ [PERSON_NAME] ✔ [PERSON_NAME] ✔ [PERSON_NAME] ✔ [PERSON_NAME] ✔…" at bounding box center [883, 272] width 231 height 28
click at [703, 277] on select "EHS AKL ACCOUNTS EHS AKL CARPET EHS AKL D&B EHS AKL DESIGNER EHS AKL FURNITURE …" at bounding box center [635, 272] width 231 height 28
click at [520, 258] on select "EHS AKL ACCOUNTS EHS AKL CARPET EHS AKL D&B EHS AKL DESIGNER EHS AKL FURNITURE …" at bounding box center [635, 272] width 231 height 28
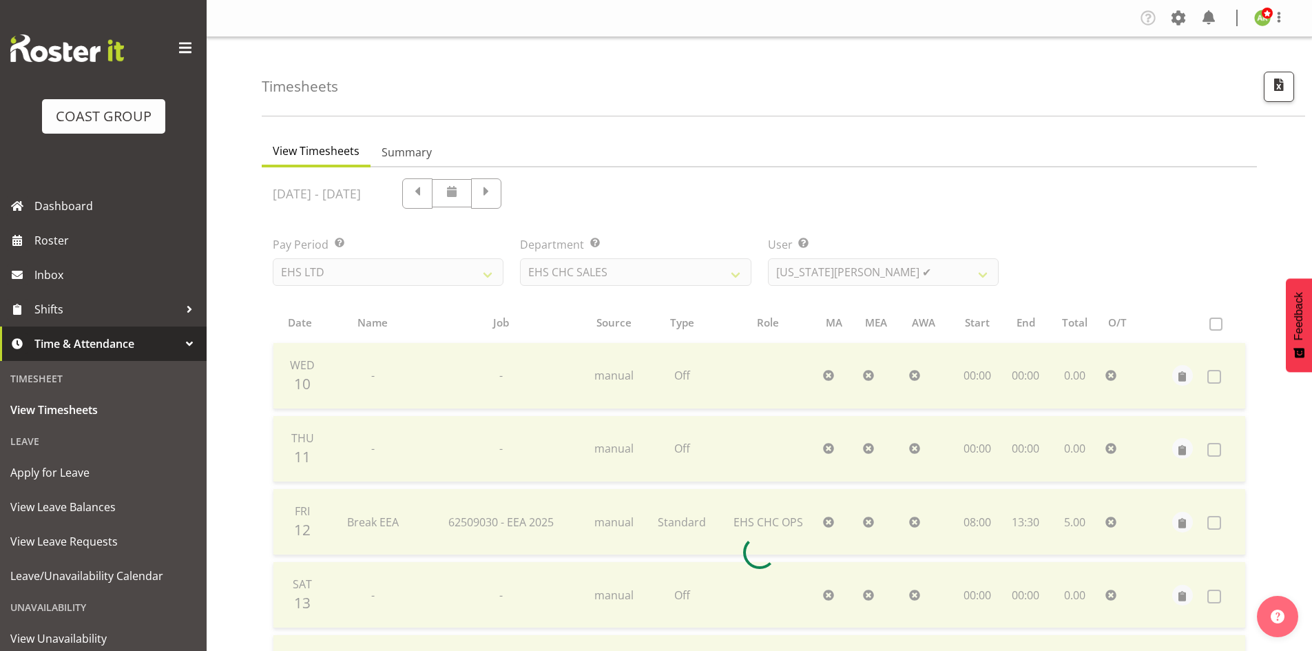
click at [949, 273] on div at bounding box center [759, 552] width 995 height 770
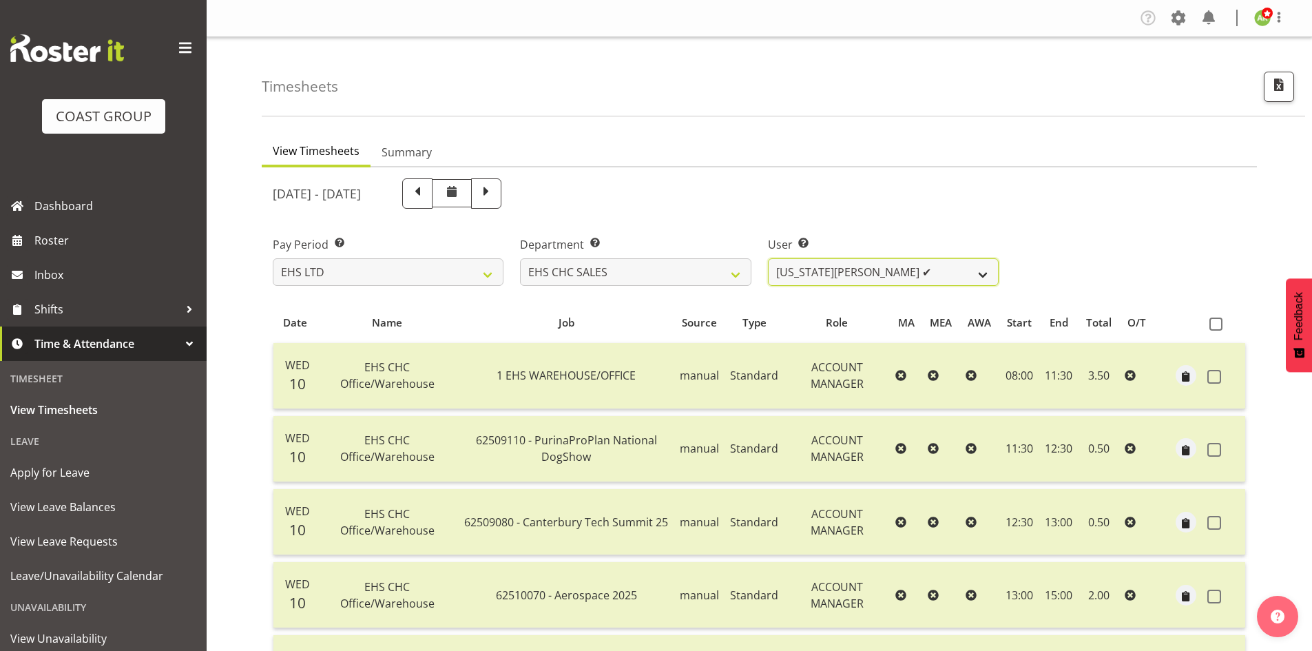
click at [945, 275] on select "Georgia Costain ✔ Kelly Butterill ✔ Nicola Ransome ✔" at bounding box center [883, 272] width 231 height 28
click at [677, 279] on select "EHS AKL ACCOUNTS EHS AKL CARPET EHS AKL D&B EHS AKL DESIGNER EHS AKL FURNITURE …" at bounding box center [635, 272] width 231 height 28
click at [520, 258] on select "EHS AKL ACCOUNTS EHS AKL CARPET EHS AKL D&B EHS AKL DESIGNER EHS AKL FURNITURE …" at bounding box center [635, 272] width 231 height 28
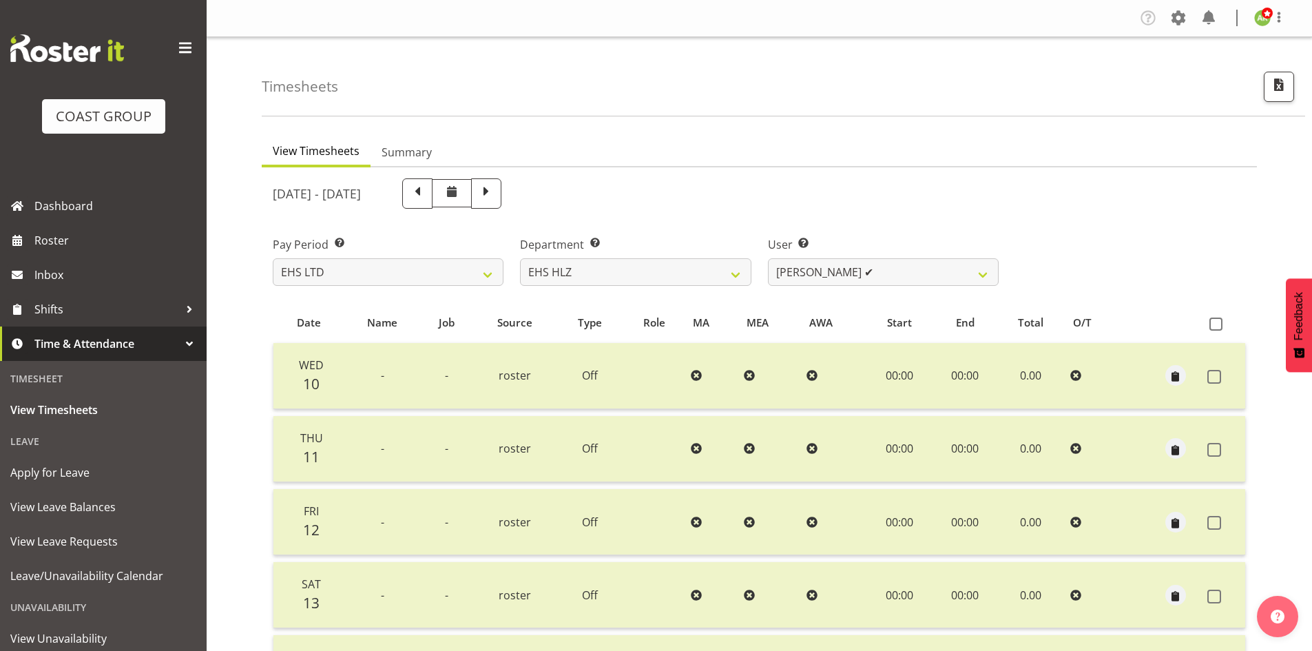
click at [627, 292] on div "Department Select which department you would like to view. EHS AKL ACCOUNTS EHS…" at bounding box center [635, 255] width 247 height 77
click at [631, 284] on select "EHS AKL ACCOUNTS EHS AKL CARPET EHS AKL D&B EHS AKL DESIGNER EHS AKL FURNITURE …" at bounding box center [635, 272] width 231 height 28
select select "43"
click at [520, 258] on select "EHS AKL ACCOUNTS EHS AKL CARPET EHS AKL D&B EHS AKL DESIGNER EHS AKL FURNITURE …" at bounding box center [635, 272] width 231 height 28
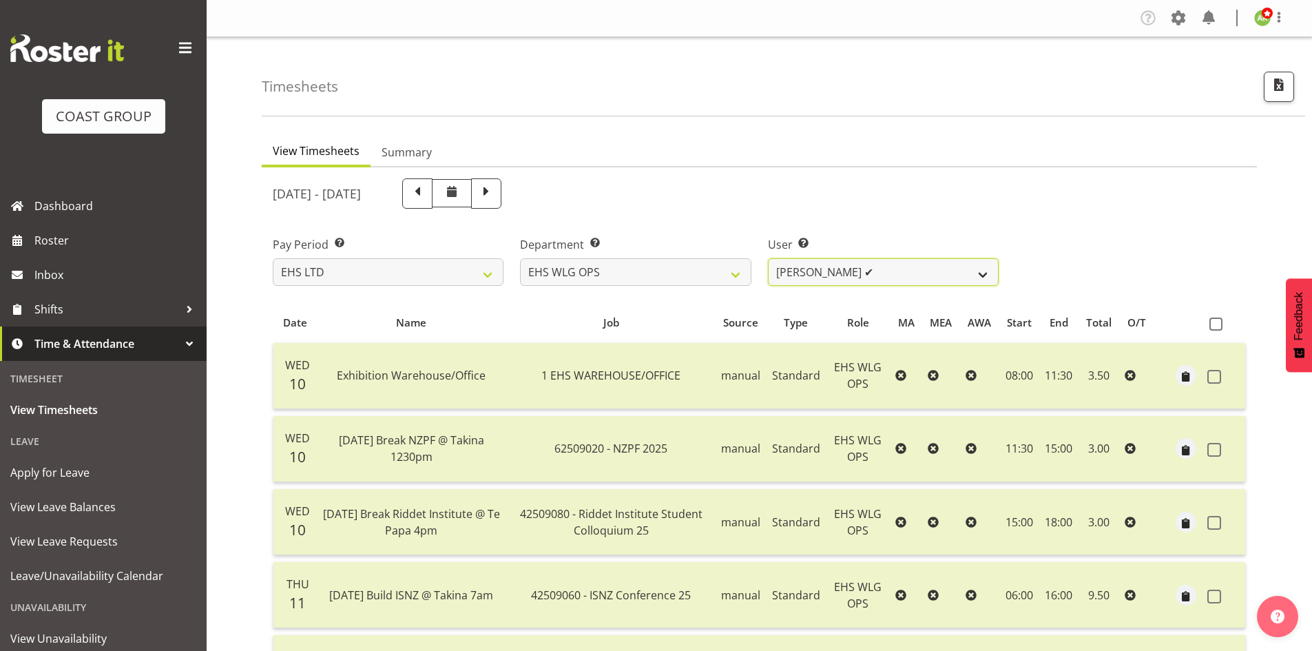
click at [967, 274] on select "Ashton Staats ✔ Darryl Burns ✔ Geoffrey Robertson ✔ Jackson Howsan ✔ Kade Tiati…" at bounding box center [883, 272] width 231 height 28
select select "1141"
click at [768, 258] on select "Ashton Staats ✔ Darryl Burns ✔ Geoffrey Robertson ✔ Jackson Howsan ✔ Kade Tiati…" at bounding box center [883, 272] width 231 height 28
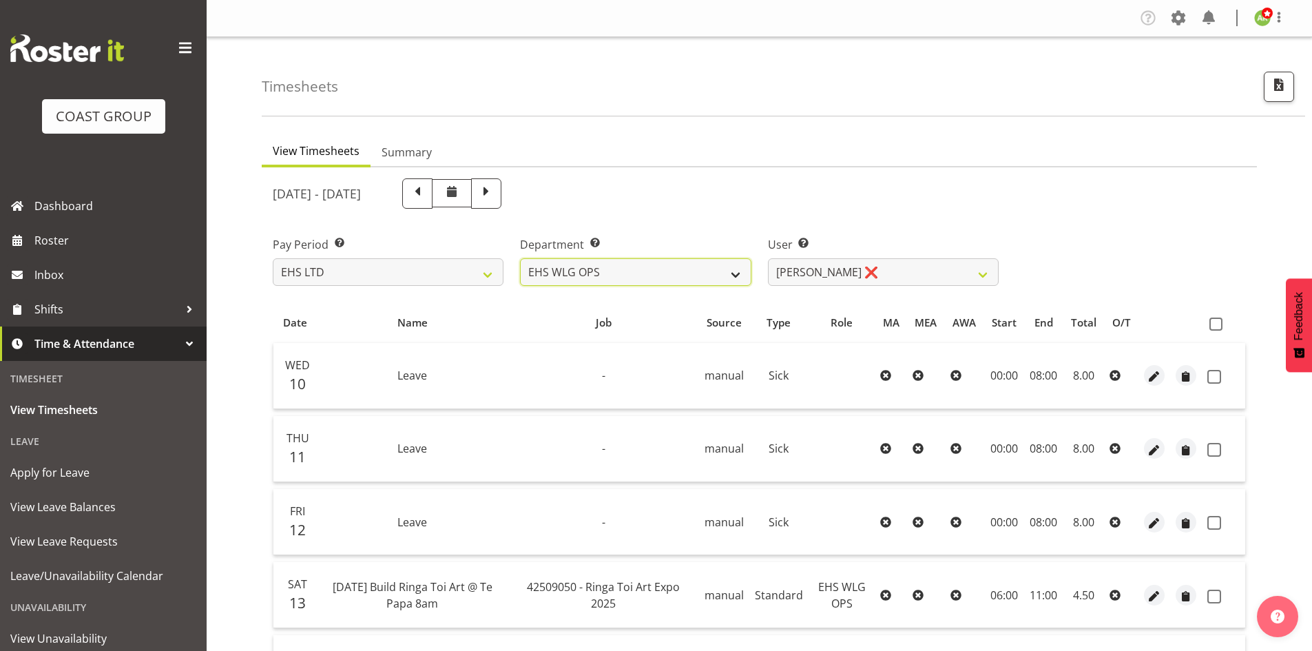
click at [691, 281] on select "EHS AKL ACCOUNTS EHS AKL CARPET EHS AKL D&B EHS AKL DESIGNER EHS AKL FURNITURE …" at bounding box center [635, 272] width 231 height 28
select select "44"
click at [520, 258] on select "EHS AKL ACCOUNTS EHS AKL CARPET EHS AKL D&B EHS AKL DESIGNER EHS AKL FURNITURE …" at bounding box center [635, 272] width 231 height 28
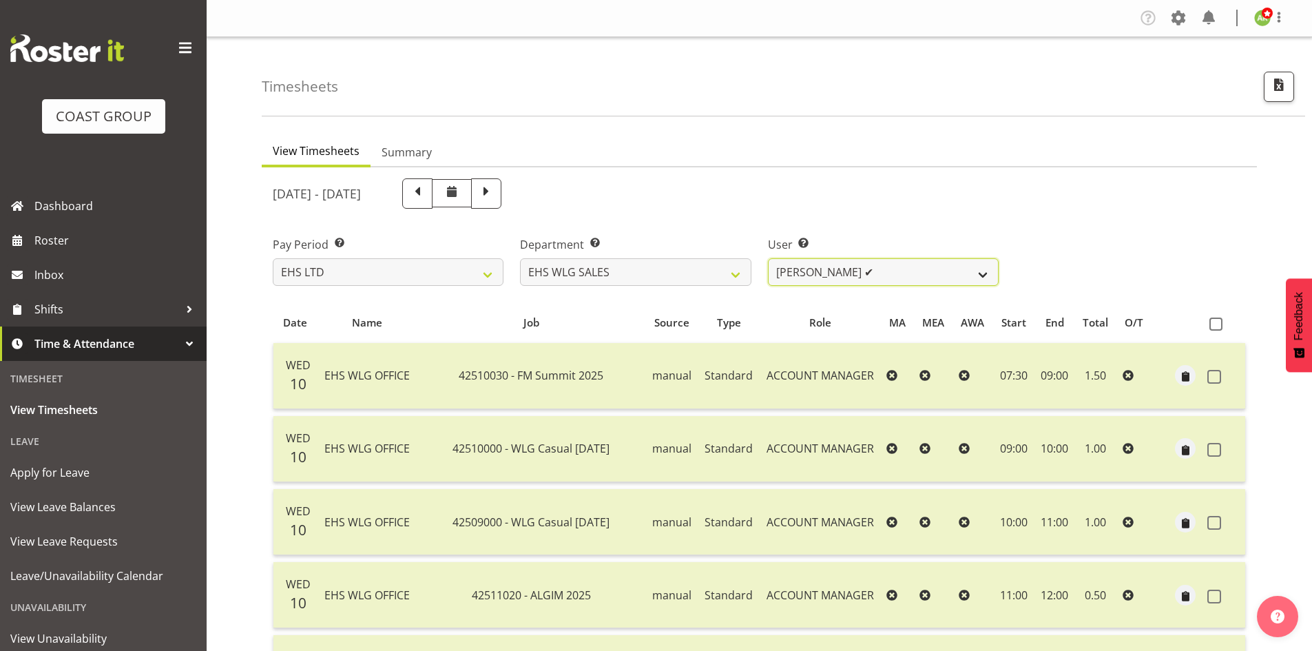
click at [958, 275] on select "Lu Budden ✔ Tatiyana Isaac ✔" at bounding box center [883, 272] width 231 height 28
click at [1188, 23] on span at bounding box center [1178, 18] width 22 height 22
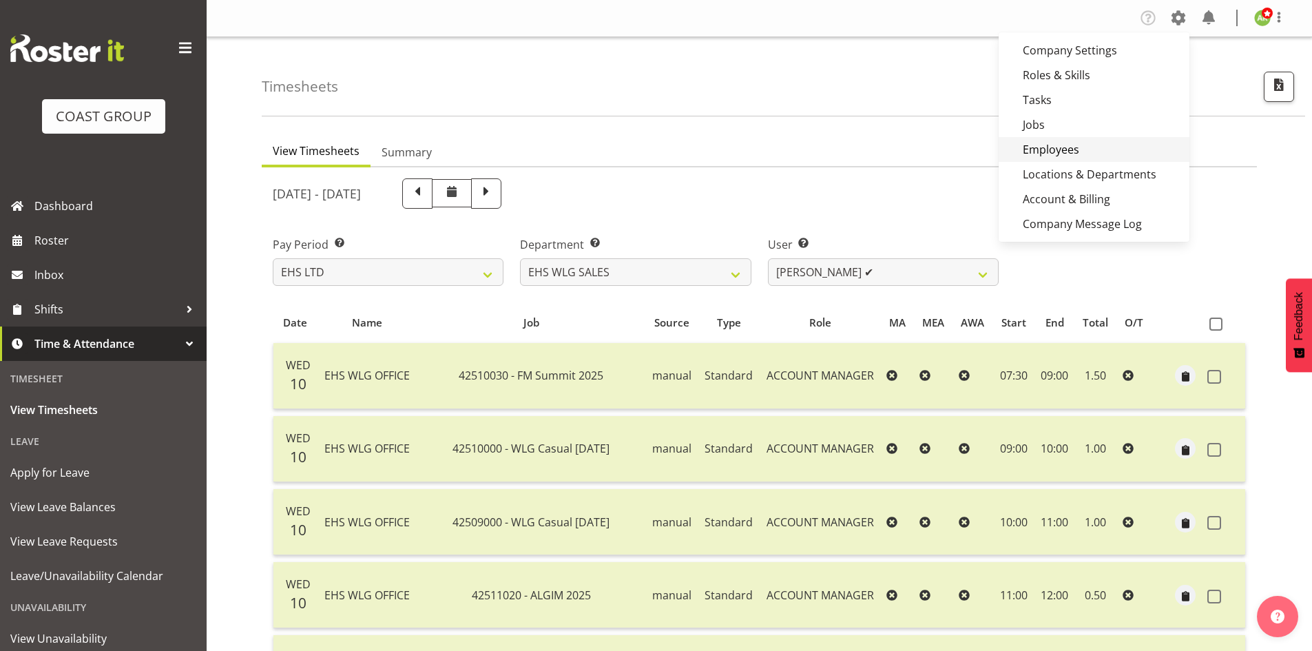
click at [1077, 150] on link "Employees" at bounding box center [1093, 149] width 191 height 25
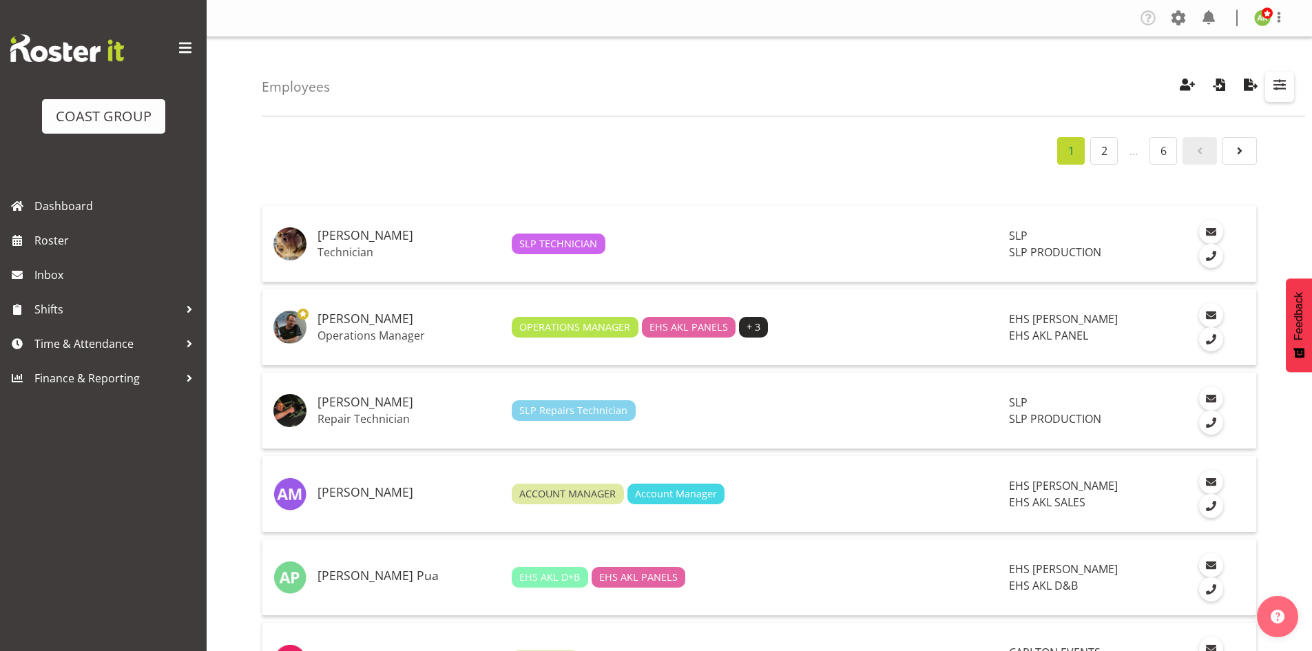
click at [1280, 92] on span "button" at bounding box center [1279, 85] width 18 height 18
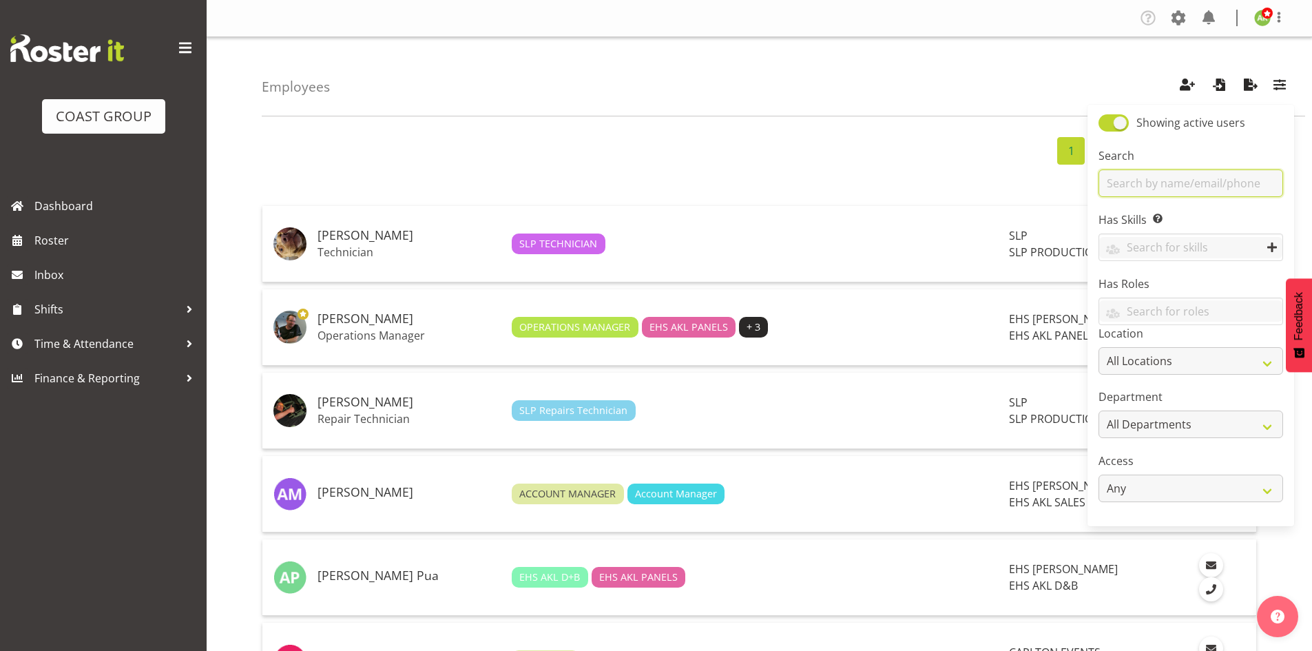
click at [1188, 185] on input "text" at bounding box center [1190, 183] width 185 height 28
type input "kade"
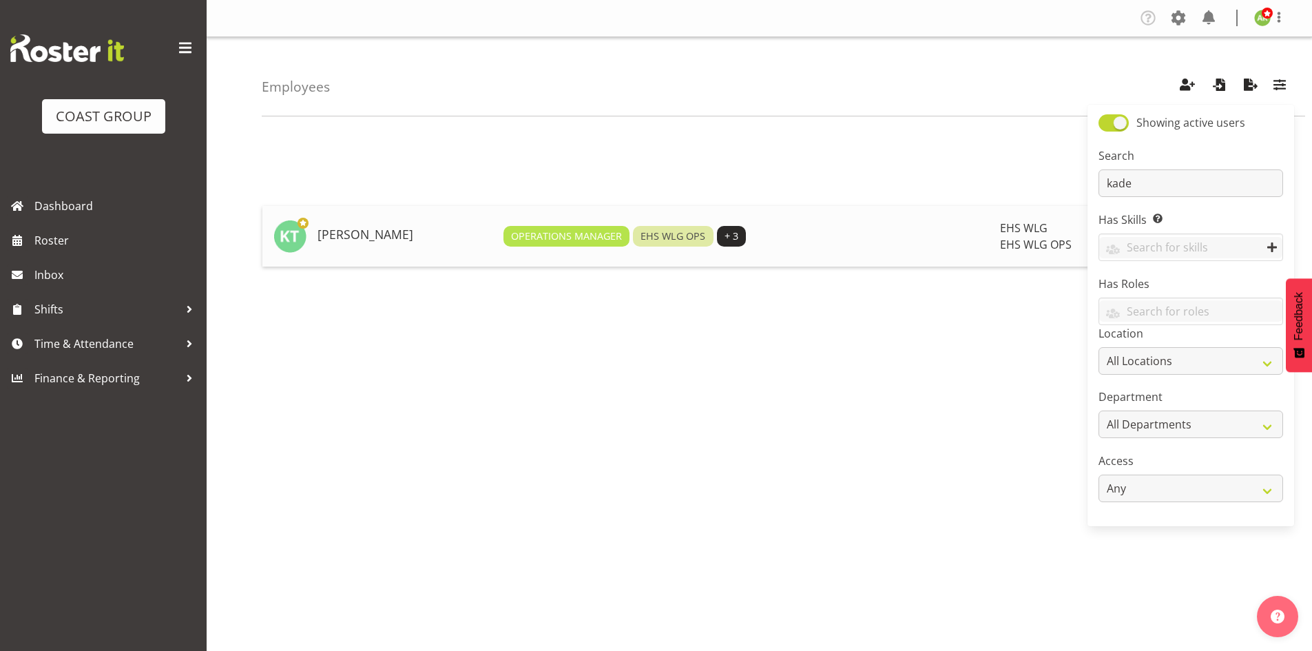
click at [383, 240] on h5 "[PERSON_NAME]" at bounding box center [404, 235] width 175 height 14
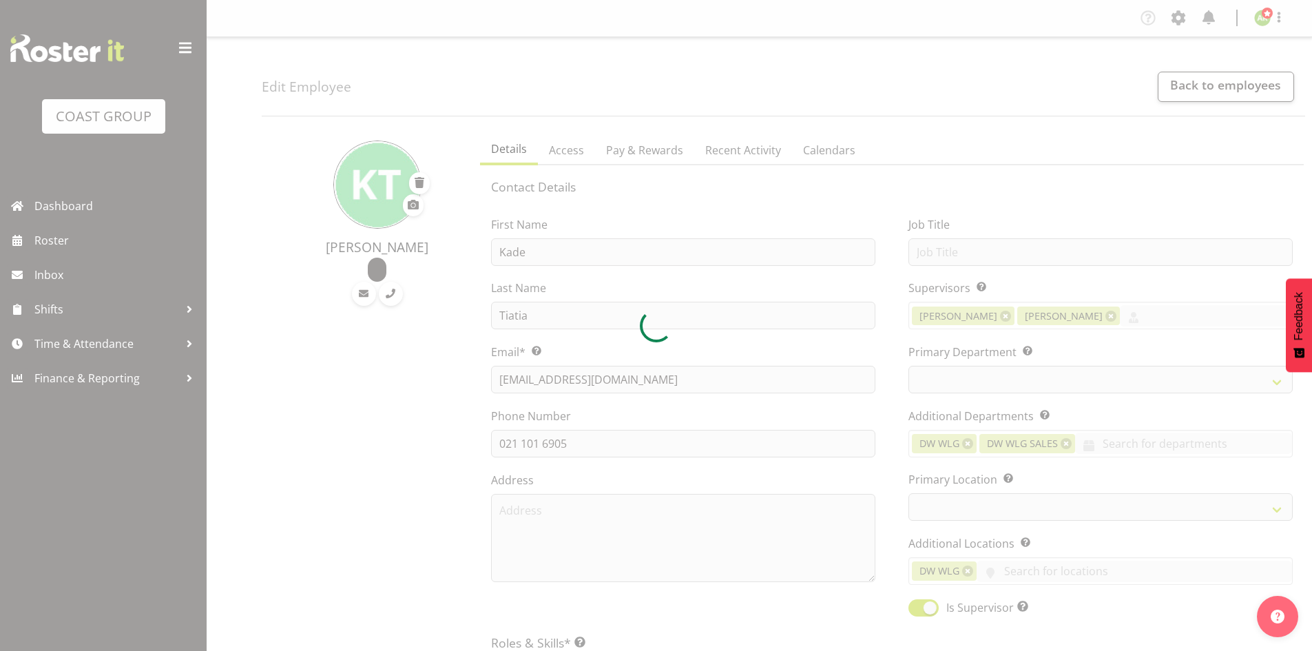
select select "shift"
select select "TimelineWeek"
select select
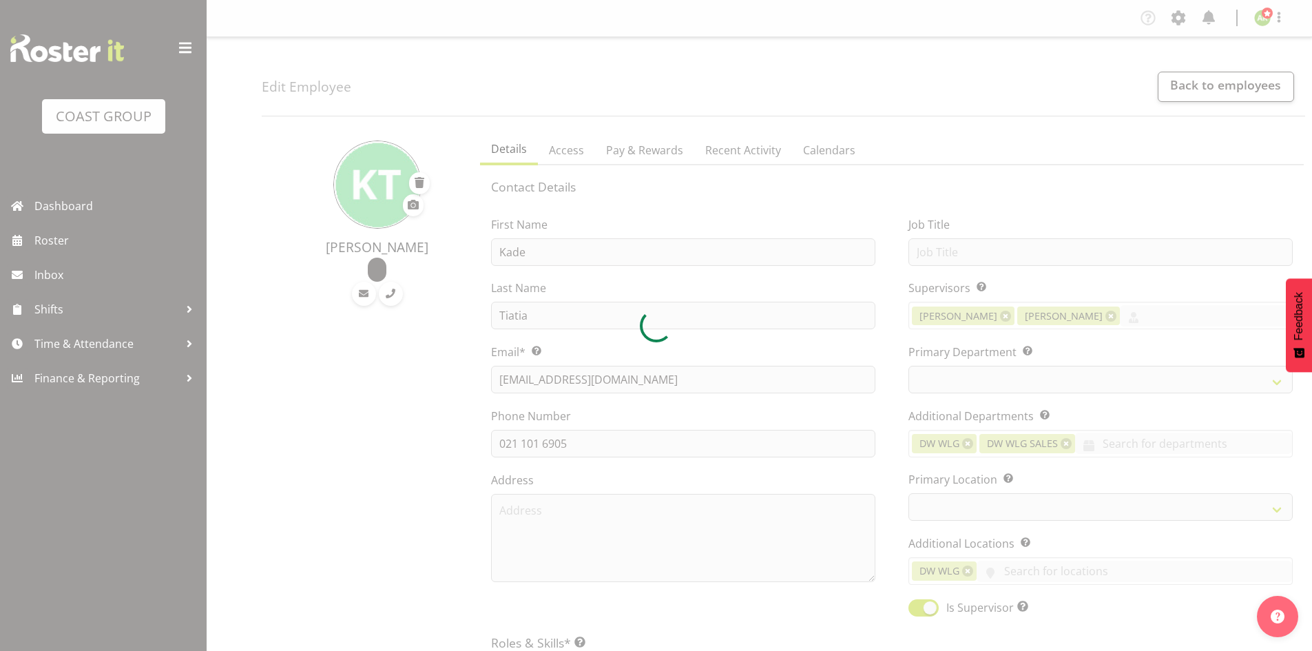
select select "106"
select select "43"
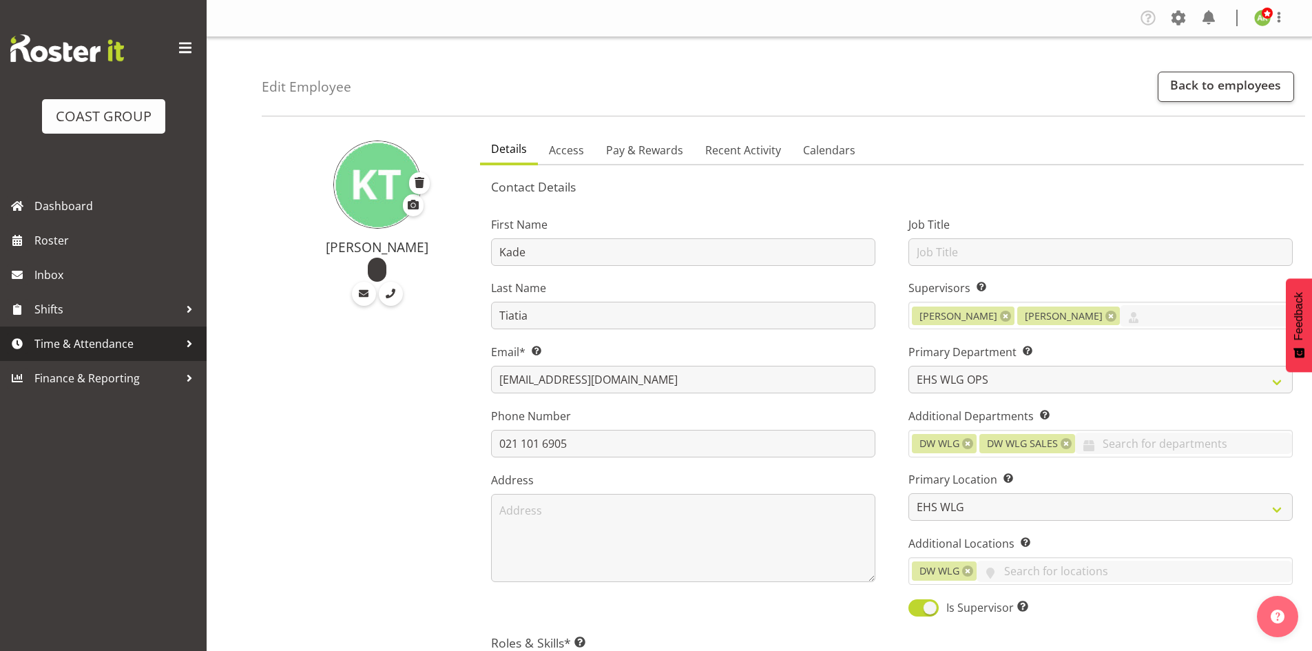
click at [85, 349] on span "Time & Attendance" at bounding box center [106, 343] width 145 height 21
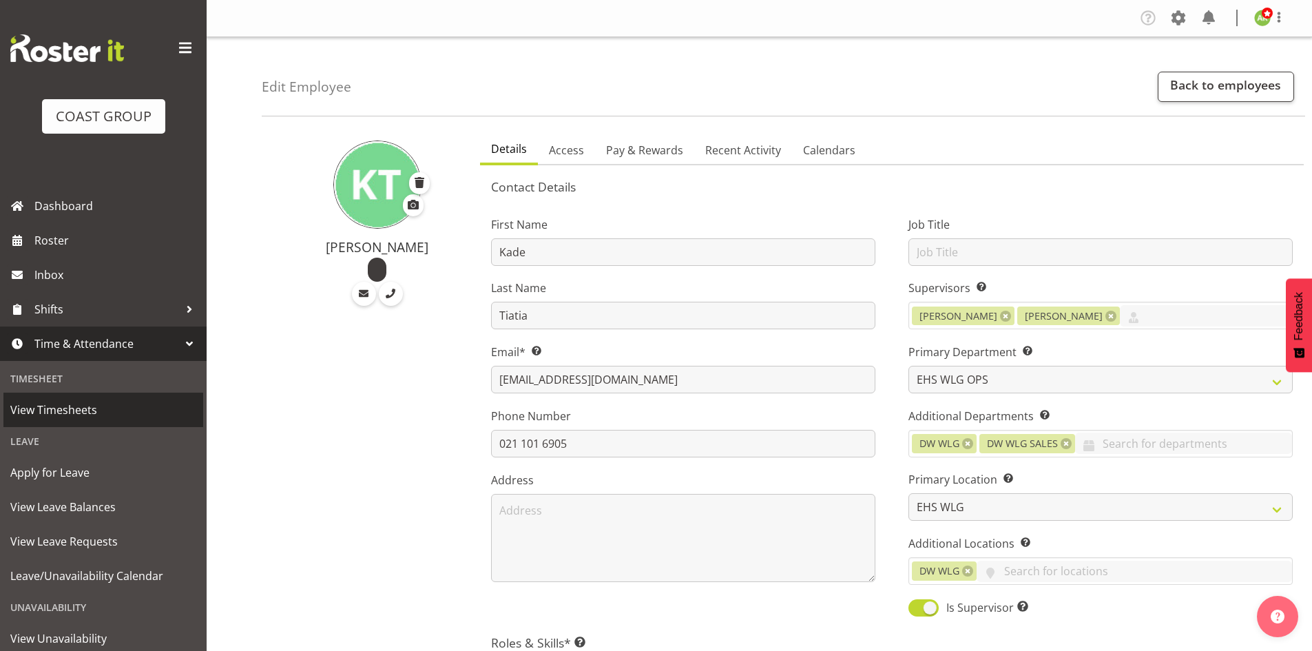
click at [58, 408] on span "View Timesheets" at bounding box center [103, 409] width 186 height 21
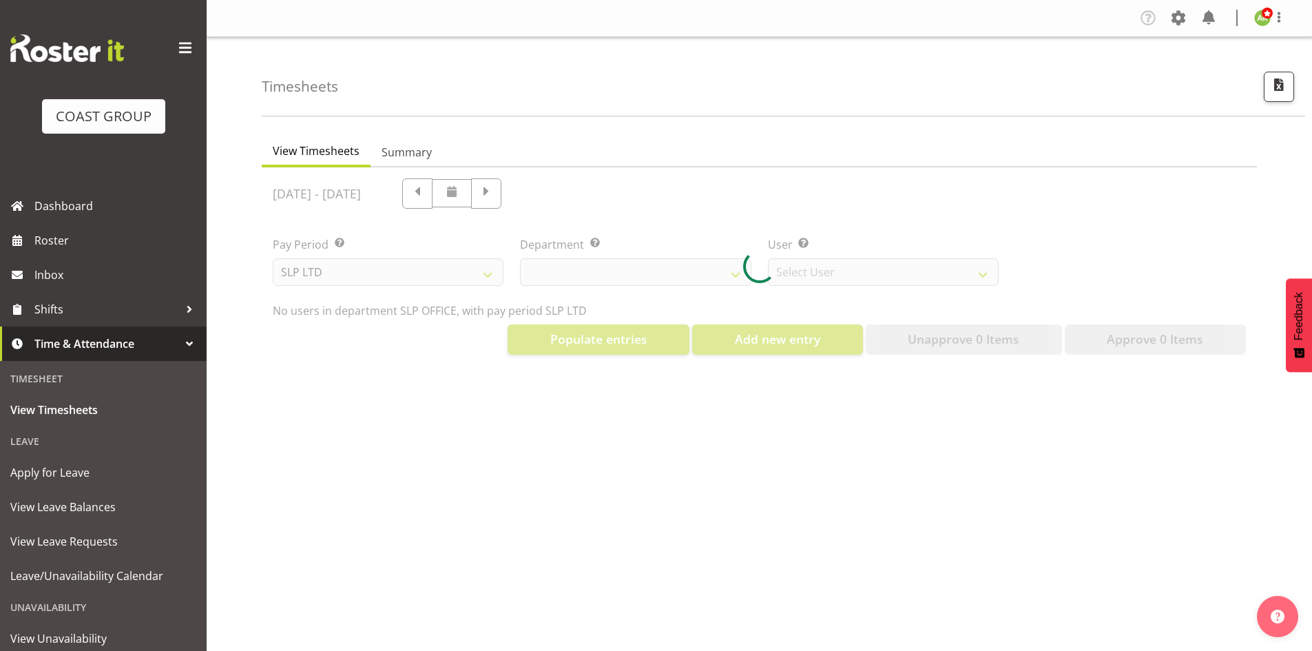
select select "25"
select select "7496"
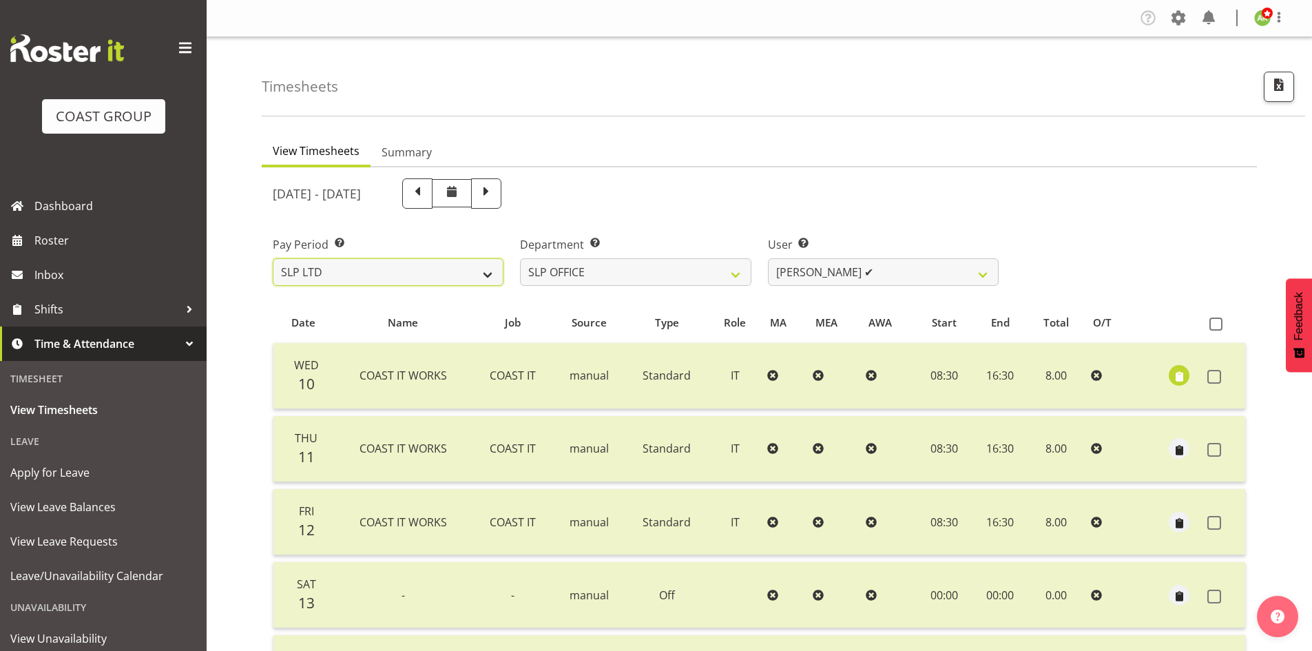
click at [450, 266] on select "SLP LTD EHS LTD DW LTD VEHICLES Carlton Events Hamilton 120 Limited Wellington …" at bounding box center [388, 272] width 231 height 28
select select "8"
click at [273, 258] on select "SLP LTD EHS LTD DW LTD VEHICLES Carlton Events Hamilton 120 Limited Wellington …" at bounding box center [388, 272] width 231 height 28
select select
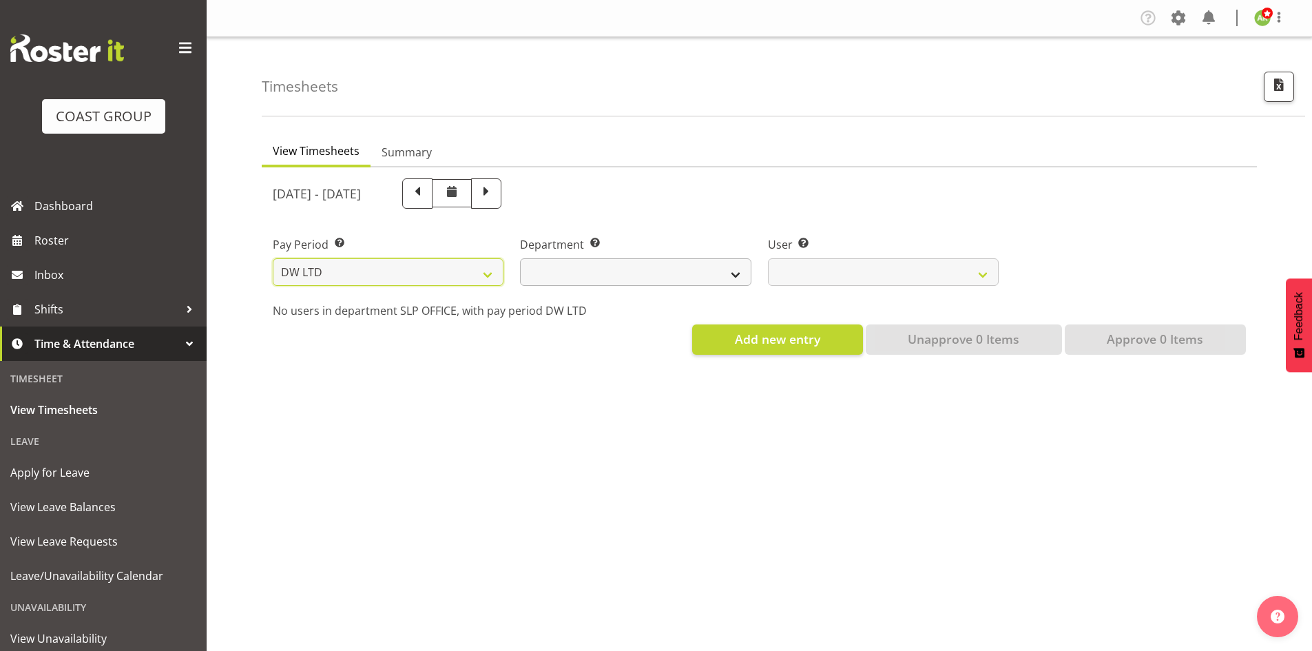
select select
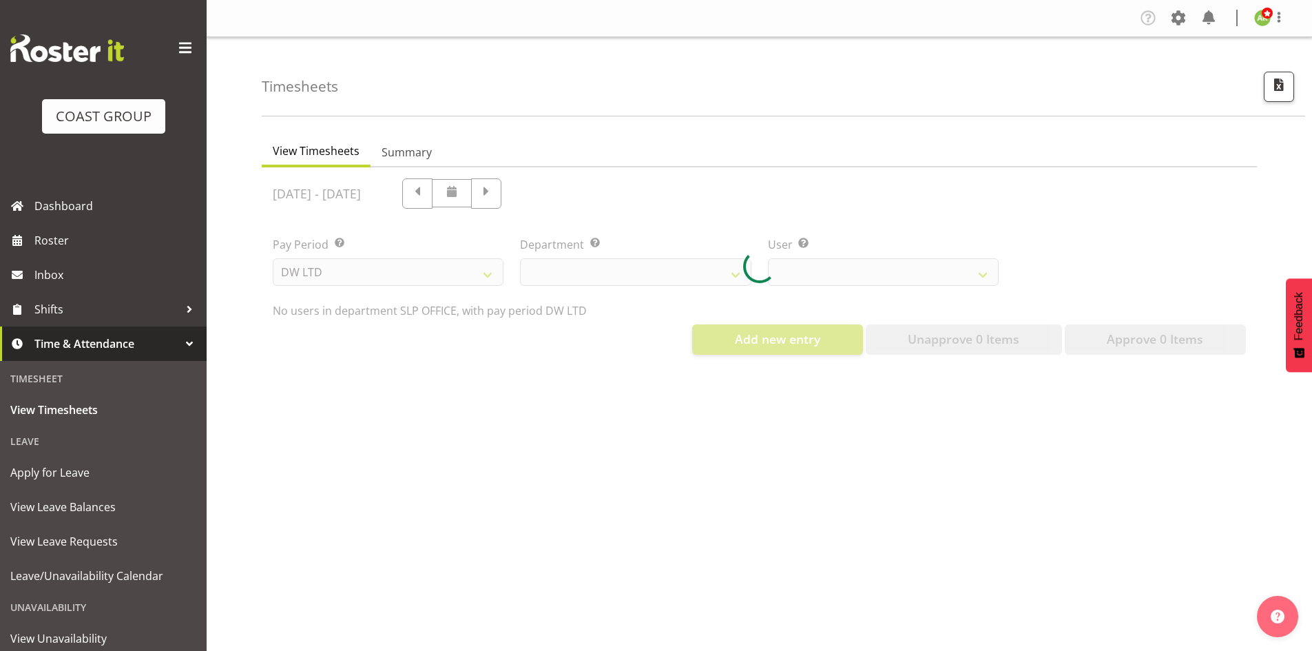
select select
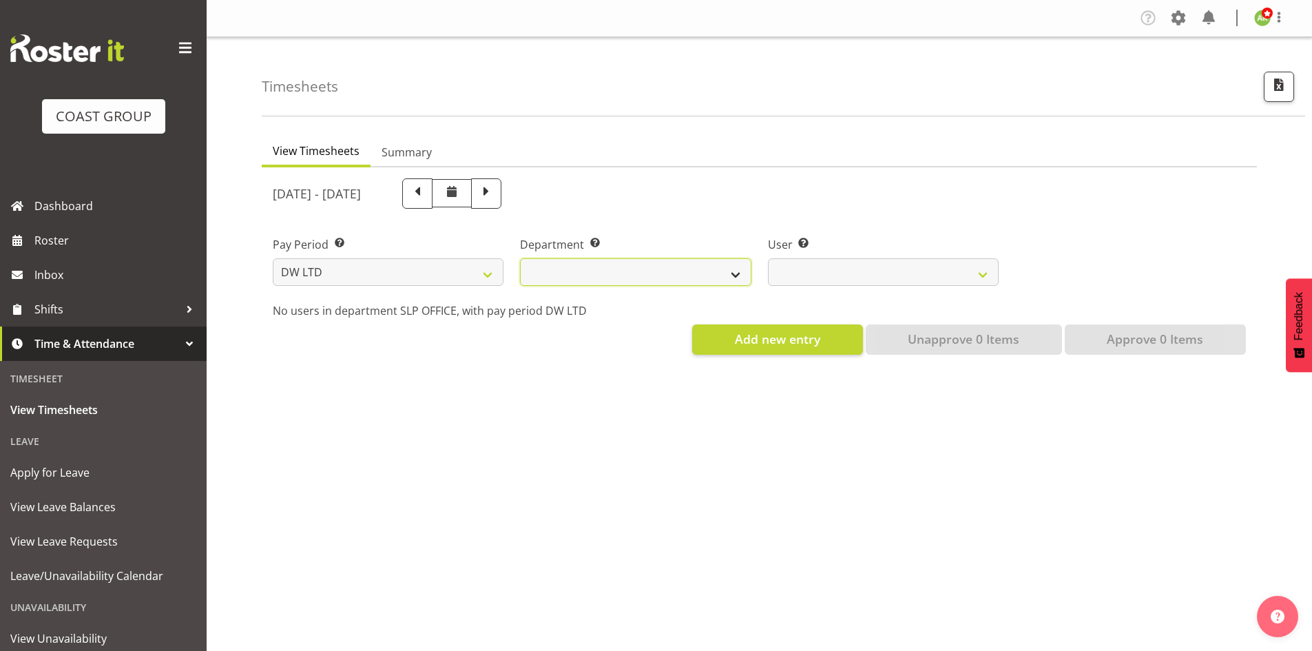
click at [585, 274] on select "DW AKL DW AKL ACCOUNTS/OFFICE DW AKL DESIGN DW AKL PRODUCTION DW CHC DW CHC DES…" at bounding box center [635, 272] width 231 height 28
click at [588, 279] on select "DW AKL DW AKL ACCOUNTS/OFFICE DW AKL DESIGN DW AKL PRODUCTION DW CHC DW CHC DES…" at bounding box center [635, 272] width 231 height 28
select select "27"
click at [520, 258] on select "DW AKL DW AKL ACCOUNTS/OFFICE DW AKL DESIGN DW AKL PRODUCTION DW CHC DW CHC DES…" at bounding box center [635, 272] width 231 height 28
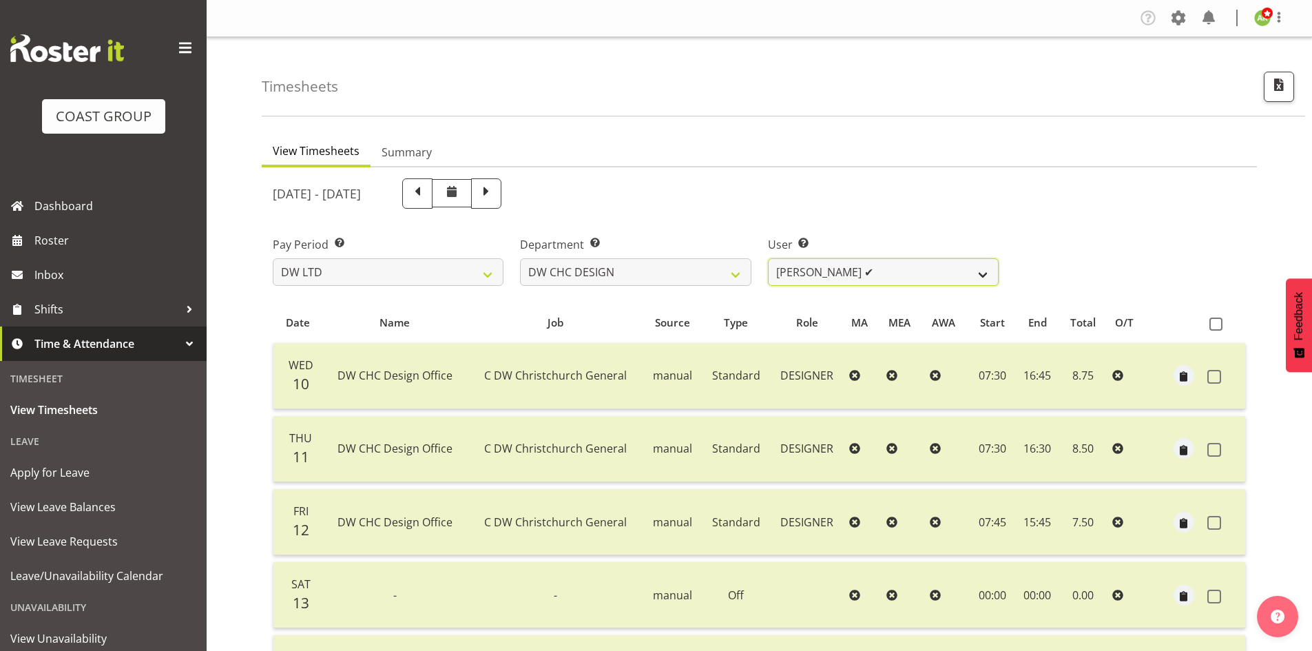
click at [976, 277] on select "Amy Robinson ✔ Jeremy Hogan ✔ Jorgelina Villar ✔" at bounding box center [883, 272] width 231 height 28
click at [1283, 89] on span "button" at bounding box center [1279, 85] width 18 height 18
select select "8"
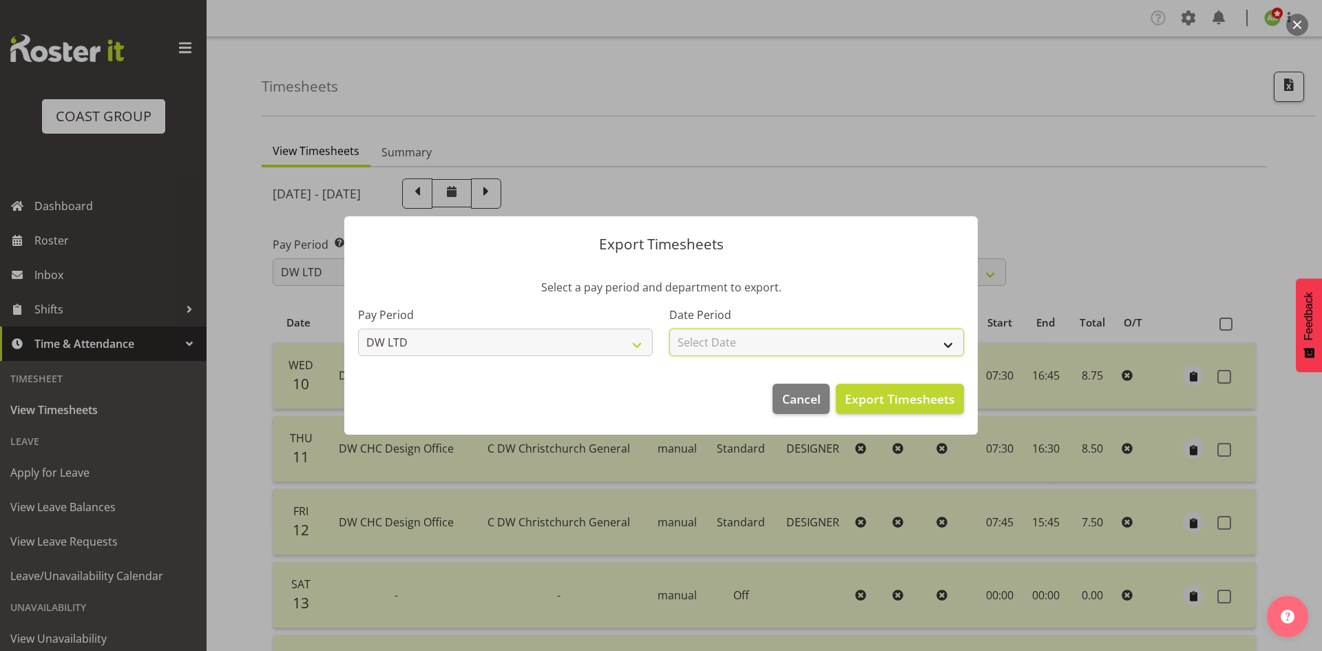
click at [879, 337] on select "Select Date Week starting 17/09/2025 Week starting 10/09/2025 Week starting 03/…" at bounding box center [816, 342] width 295 height 28
select select "2025-09-10"
click at [669, 328] on select "Select Date Week starting 17/09/2025 Week starting 10/09/2025 Week starting 03/…" at bounding box center [816, 342] width 295 height 28
click at [920, 402] on span "Export Timesheets" at bounding box center [900, 399] width 110 height 18
click at [432, 155] on div at bounding box center [661, 325] width 1322 height 651
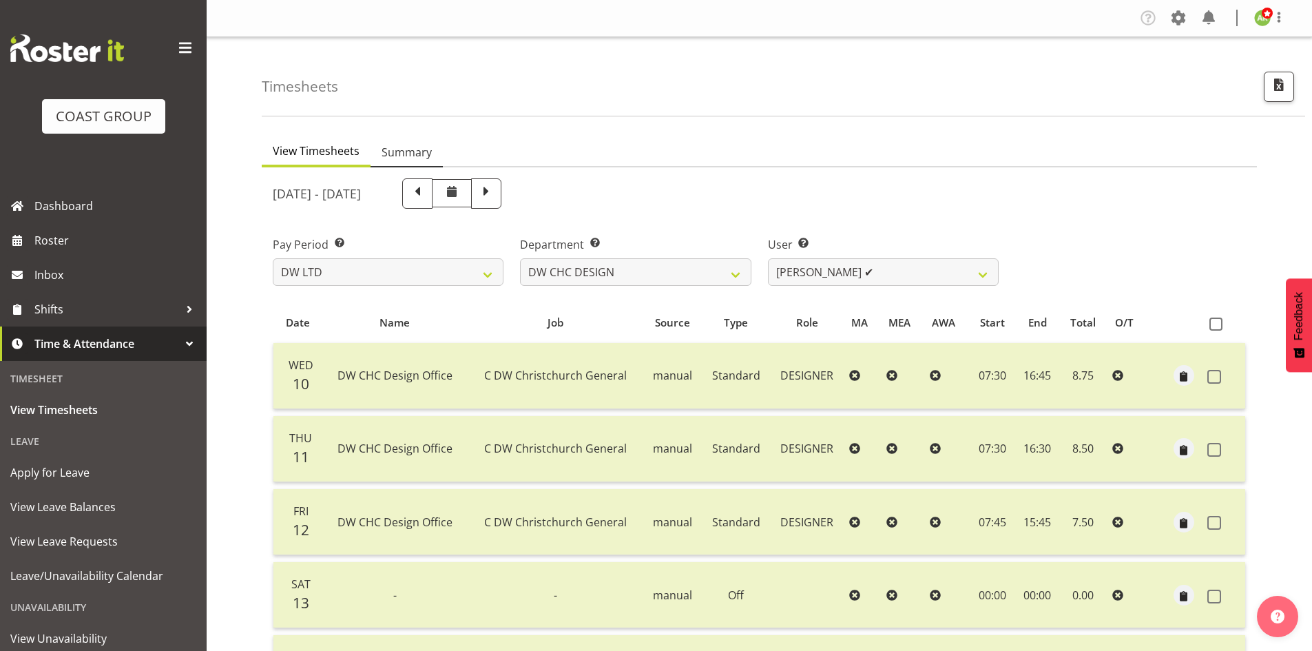
click at [423, 154] on span "Summary" at bounding box center [406, 152] width 50 height 17
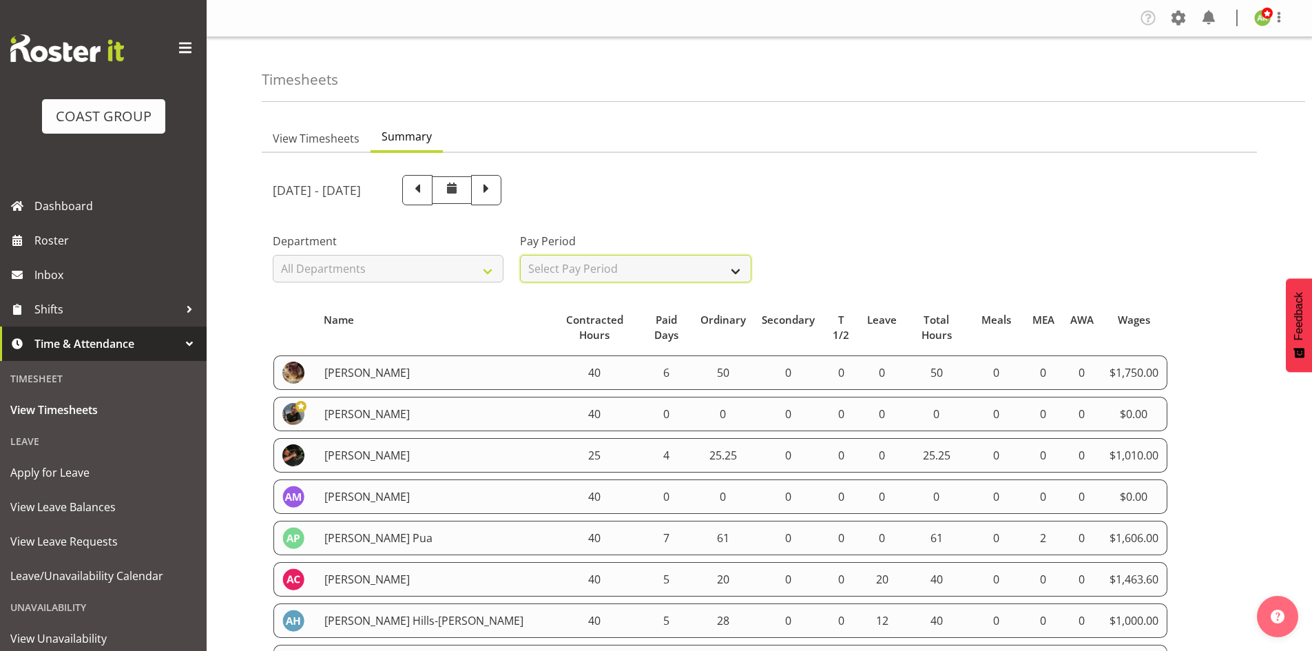
click at [620, 276] on select "Select Pay Period All Pay Periods SLP LTD EHS LTD DW LTD VEHICLES Carlton Event…" at bounding box center [635, 269] width 231 height 28
select select "8"
click at [520, 255] on select "Select Pay Period All Pay Periods SLP LTD EHS LTD DW LTD VEHICLES Carlton Event…" at bounding box center [635, 269] width 231 height 28
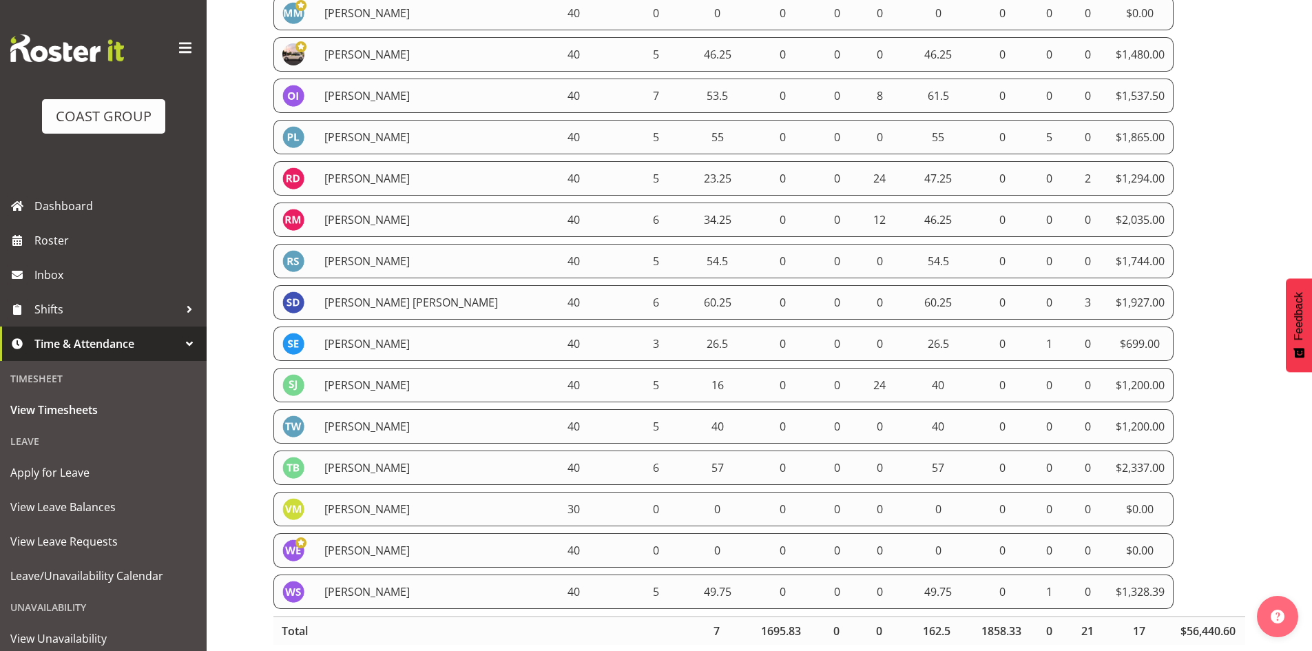
scroll to position [1781, 0]
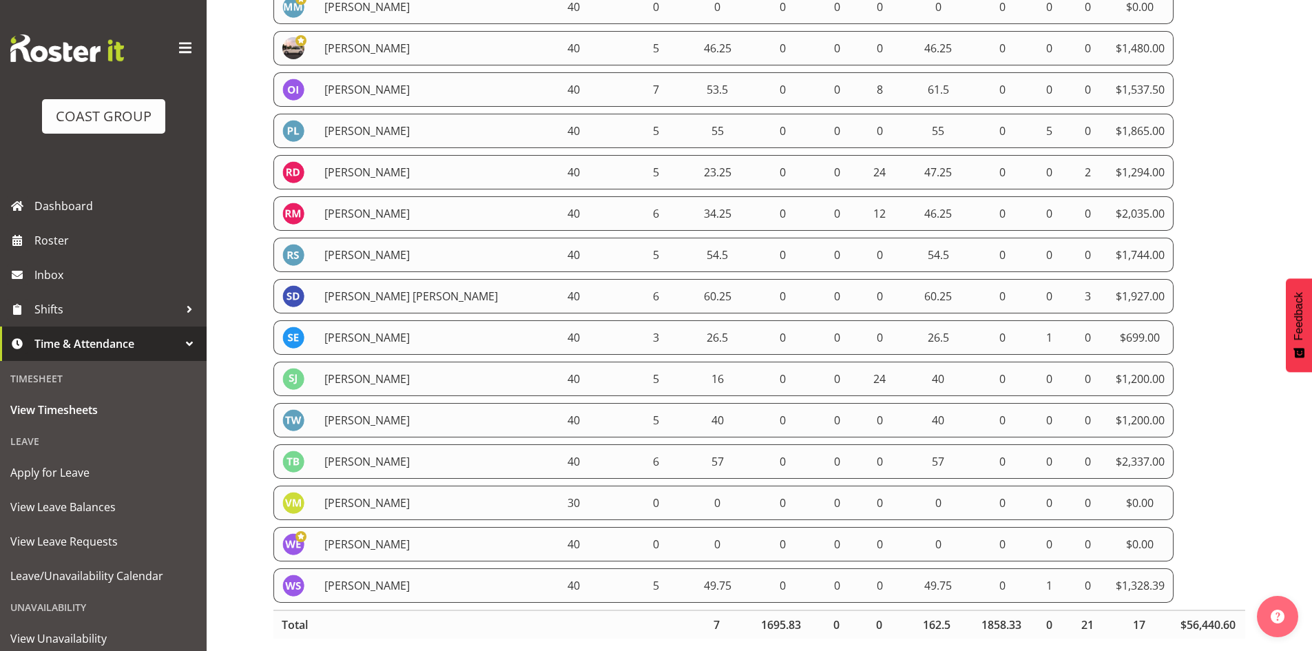
drag, startPoint x: 274, startPoint y: 147, endPoint x: 1167, endPoint y: 567, distance: 986.8
copy tbody "Ambrose Hills-Simonsen 40 5 28 0 0 12 40 0 0 0 $1,000.00 Amy Robinson 40 6 45 0…"
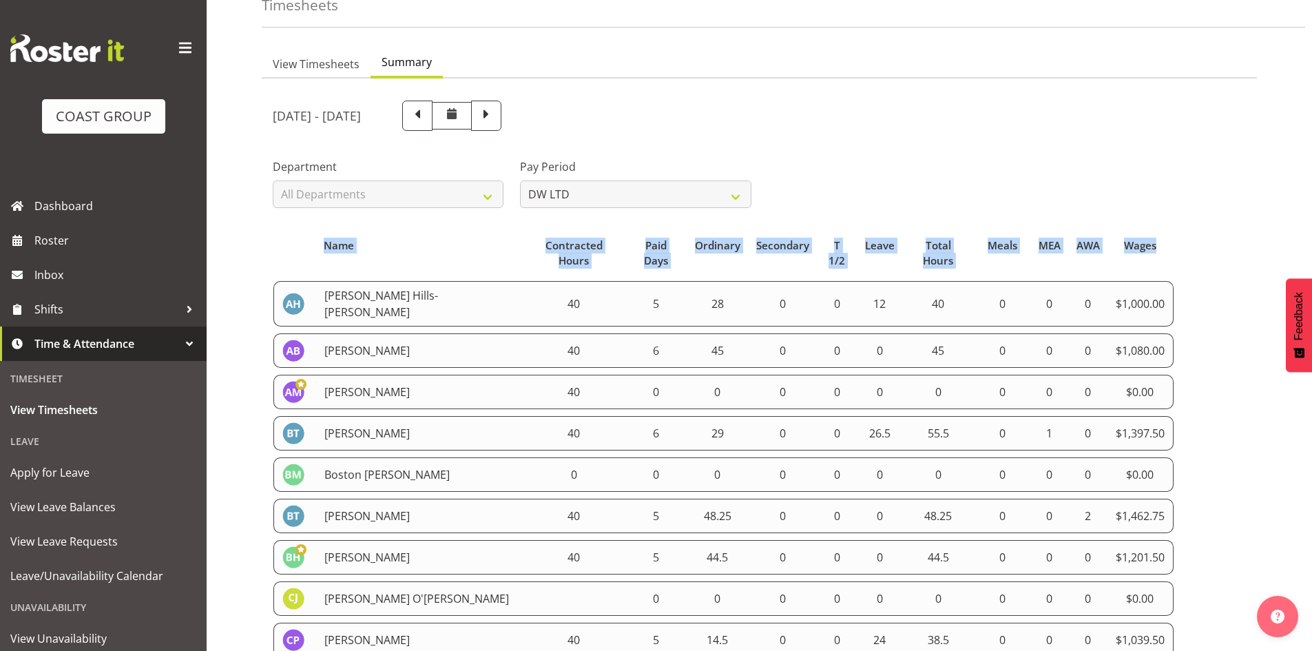
scroll to position [0, 0]
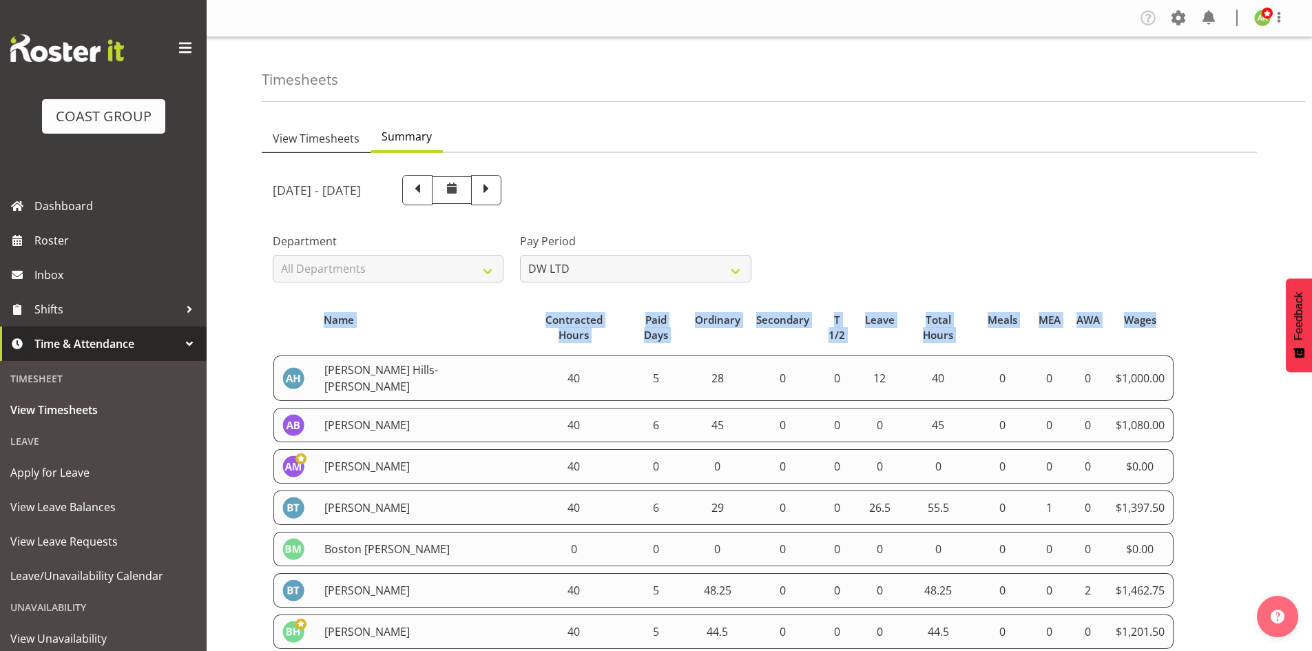
click at [344, 142] on span "View Timesheets" at bounding box center [316, 138] width 87 height 17
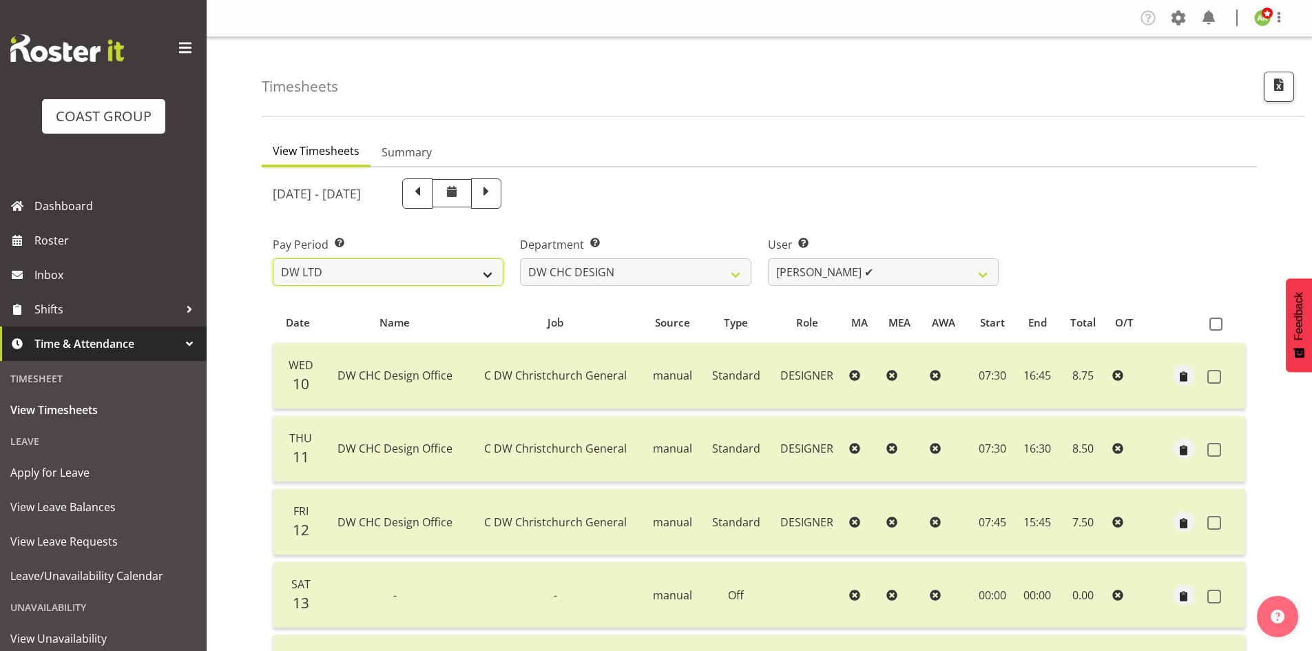
click at [382, 277] on select "SLP LTD EHS LTD DW LTD VEHICLES Carlton Events Hamilton 120 Limited Wellington …" at bounding box center [388, 272] width 231 height 28
select select "7"
click at [273, 258] on select "SLP LTD EHS LTD DW LTD VEHICLES Carlton Events Hamilton 120 Limited Wellington …" at bounding box center [388, 272] width 231 height 28
select select
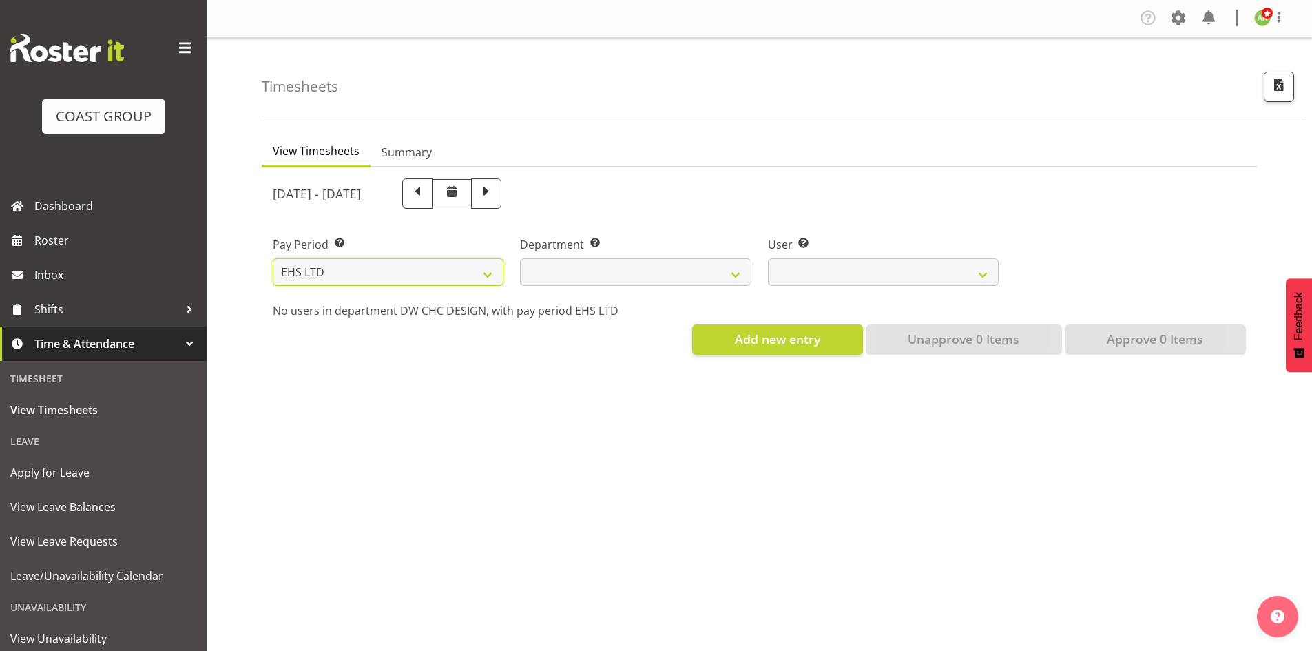
select select
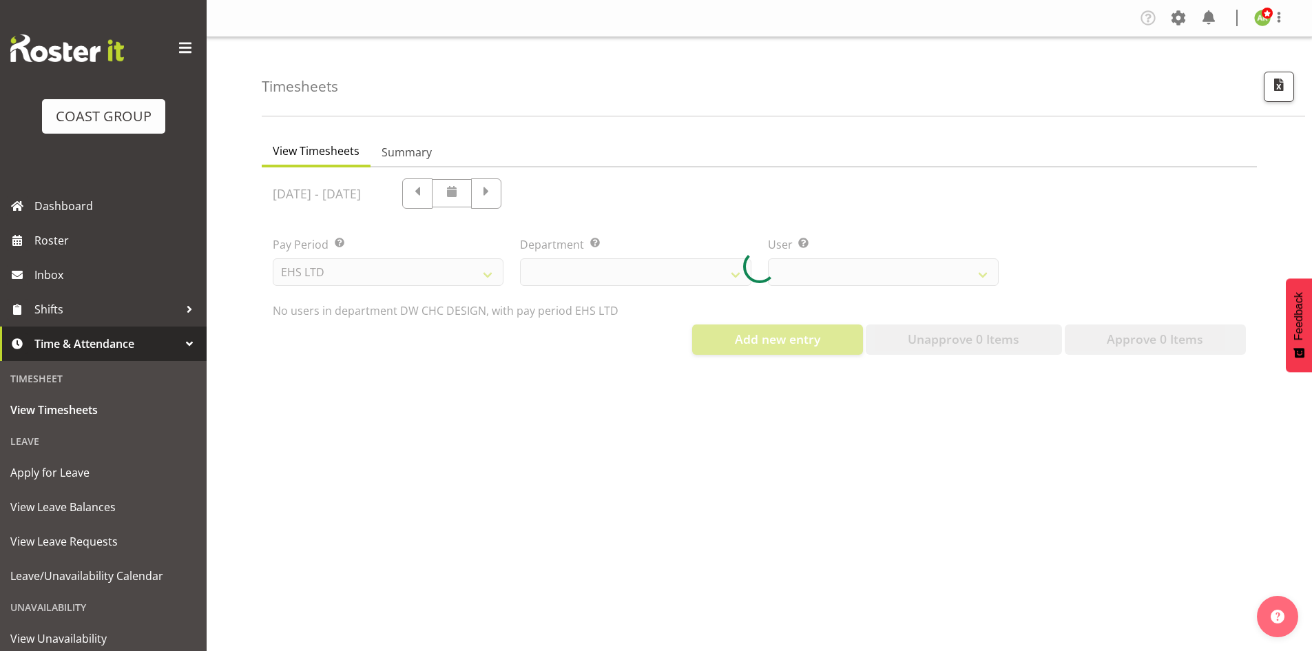
select select
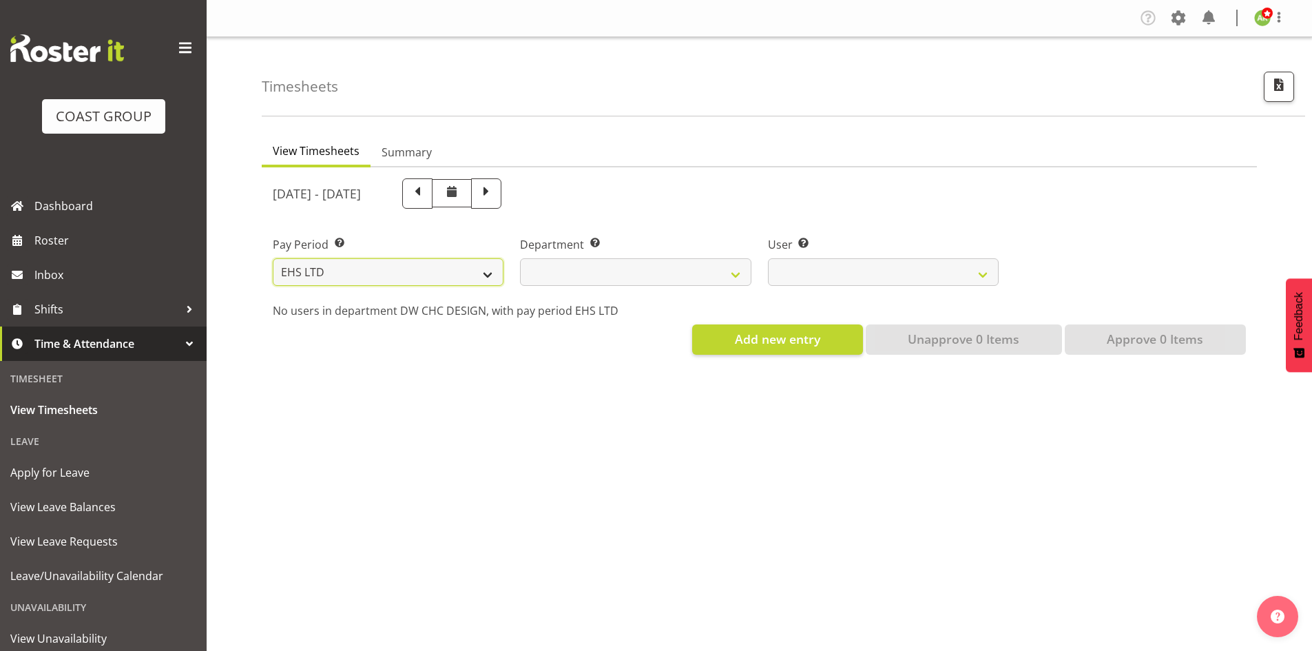
click at [445, 271] on select "SLP LTD EHS LTD DW LTD VEHICLES Carlton Events Hamilton 120 Limited Wellington …" at bounding box center [388, 272] width 231 height 28
click at [273, 258] on select "SLP LTD EHS LTD DW LTD VEHICLES Carlton Events Hamilton 120 Limited Wellington …" at bounding box center [388, 272] width 231 height 28
click at [680, 273] on select "EHS AKL ACCOUNTS EHS AKL CARPET EHS AKL D&B EHS AKL DESIGNER EHS AKL FURNITURE …" at bounding box center [635, 272] width 231 height 28
click at [520, 258] on select "EHS AKL ACCOUNTS EHS AKL CARPET EHS AKL D&B EHS AKL DESIGNER EHS AKL FURNITURE …" at bounding box center [635, 272] width 231 height 28
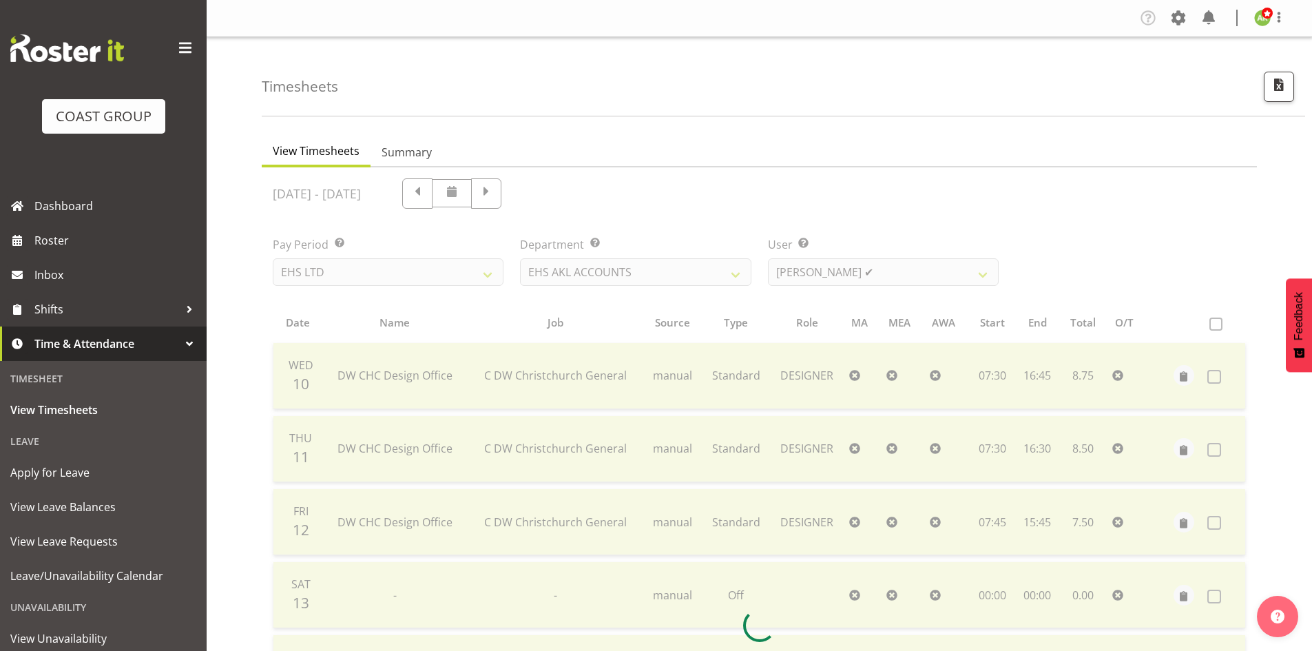
click at [928, 271] on div at bounding box center [759, 625] width 995 height 916
click at [925, 275] on div at bounding box center [759, 625] width 995 height 916
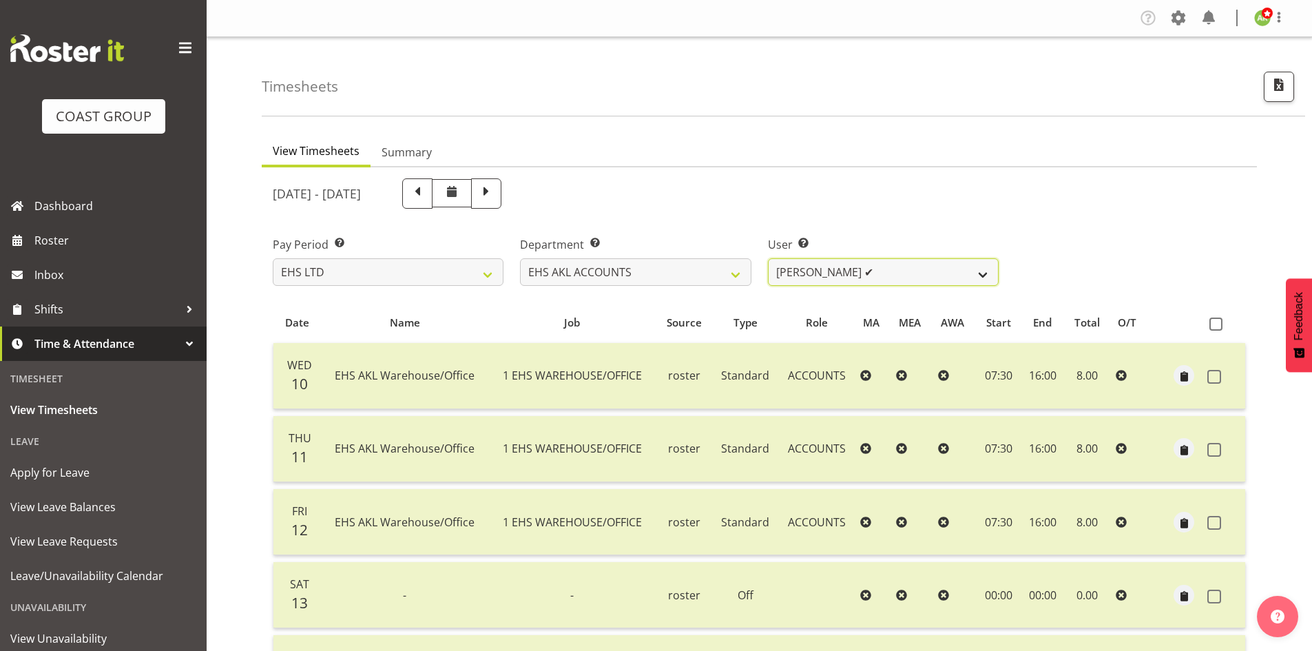
click at [916, 277] on select "Angela Kerrigan ✔ Michelle Xiang ✔ Rissa (Thitiphat) Preecharujiroj ✔ Seon Youn…" at bounding box center [883, 272] width 231 height 28
click at [723, 268] on select "EHS AKL ACCOUNTS EHS AKL CARPET EHS AKL D&B EHS AKL DESIGNER EHS AKL FURNITURE …" at bounding box center [635, 272] width 231 height 28
click at [520, 258] on select "EHS AKL ACCOUNTS EHS AKL CARPET EHS AKL D&B EHS AKL DESIGNER EHS AKL FURNITURE …" at bounding box center [635, 272] width 231 height 28
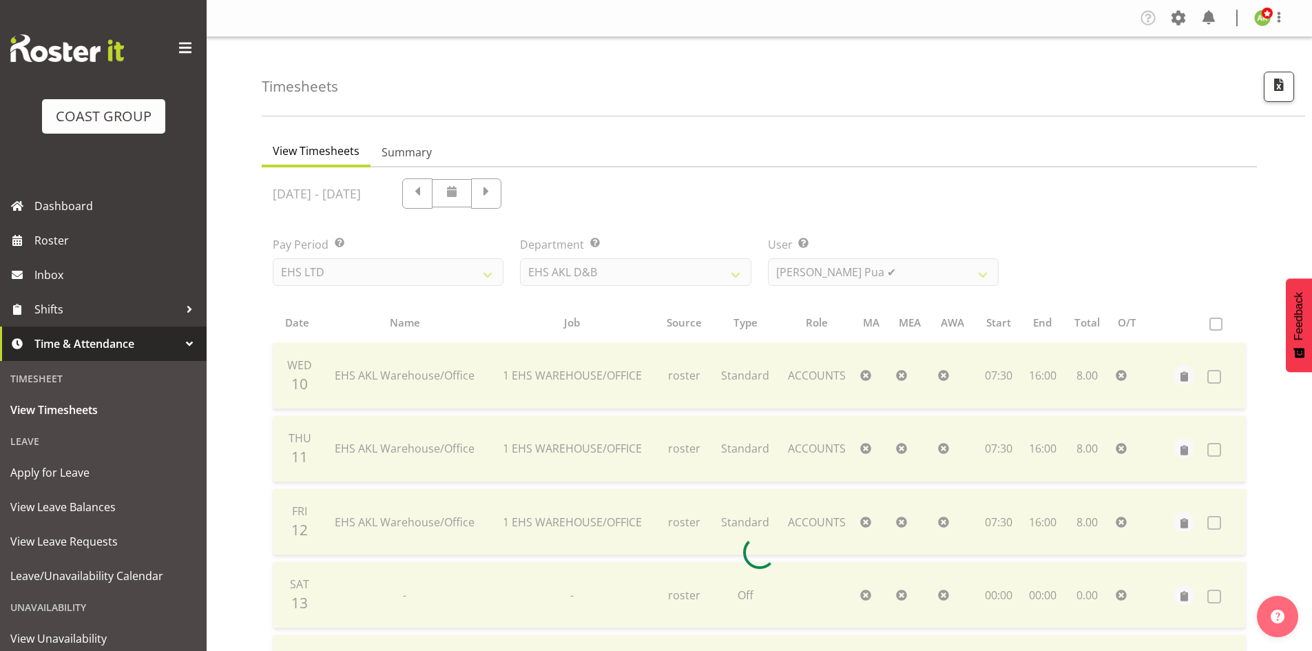
click at [863, 285] on div at bounding box center [759, 552] width 995 height 770
click at [870, 282] on div at bounding box center [759, 552] width 995 height 770
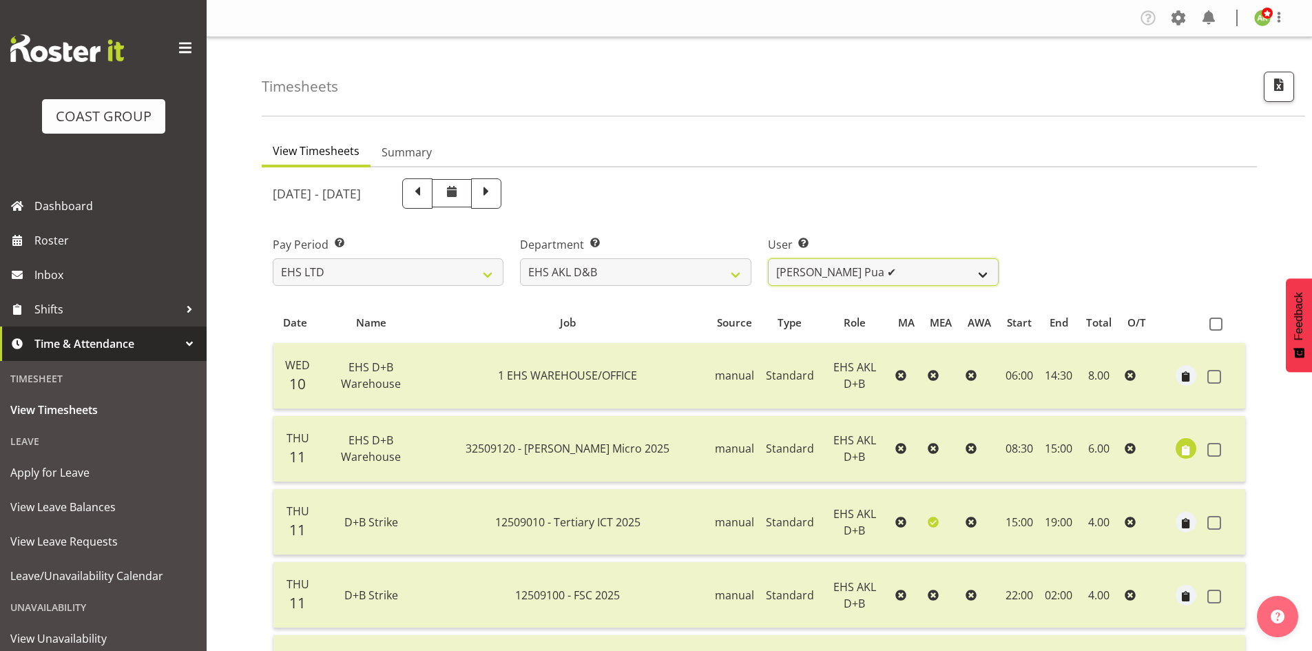
click at [870, 282] on select "Aleki Palu Pua ✔ Ben Dewes ✔ David Forte ✔ Durham Foster ✔ Ihaka Roberts ✔ Joe …" at bounding box center [883, 272] width 231 height 28
click at [662, 283] on select "EHS AKL ACCOUNTS EHS AKL CARPET EHS AKL D&B EHS AKL DESIGNER EHS AKL FURNITURE …" at bounding box center [635, 272] width 231 height 28
click at [520, 258] on select "EHS AKL ACCOUNTS EHS AKL CARPET EHS AKL D&B EHS AKL DESIGNER EHS AKL FURNITURE …" at bounding box center [635, 272] width 231 height 28
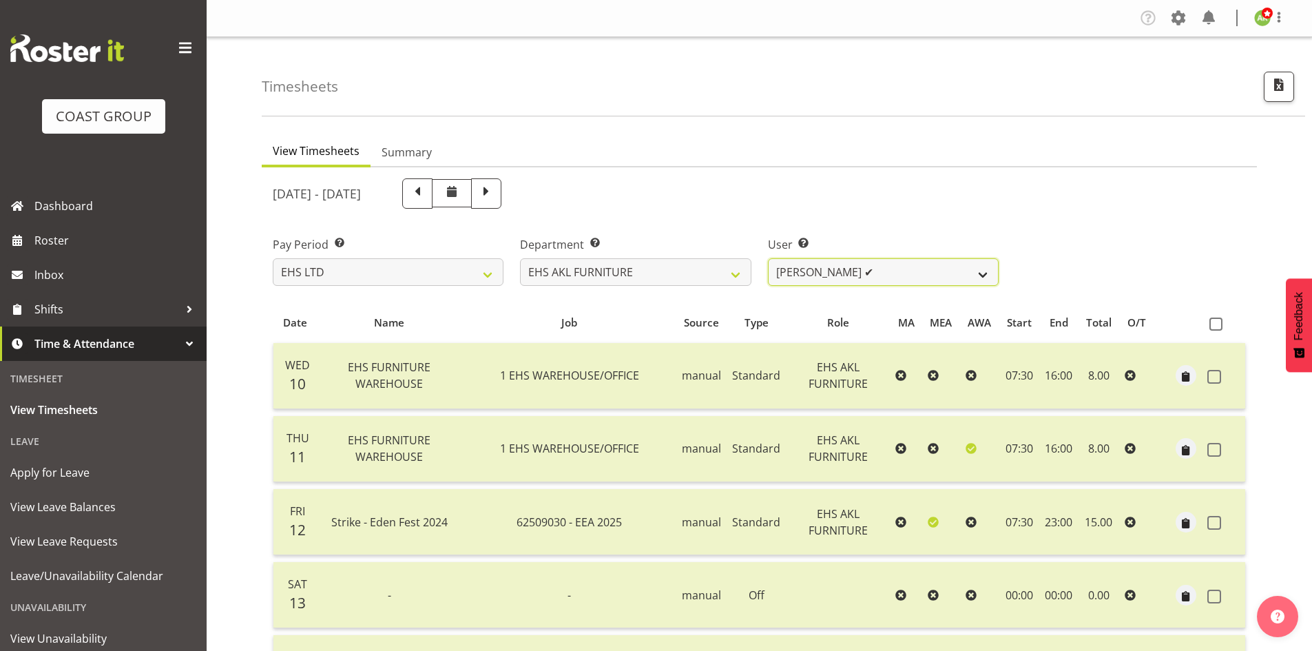
click at [935, 284] on select "Daniel Tini ✔ Filipo Iupeli ❌ Harley Wongpayuk ✔ Malae Toleafoa ✔ Manase Ward ❌…" at bounding box center [883, 272] width 231 height 28
click at [671, 277] on select "EHS AKL ACCOUNTS EHS AKL CARPET EHS AKL D&B EHS AKL DESIGNER EHS AKL FURNITURE …" at bounding box center [635, 272] width 231 height 28
select select "39"
click at [520, 258] on select "EHS AKL ACCOUNTS EHS AKL CARPET EHS AKL D&B EHS AKL DESIGNER EHS AKL FURNITURE …" at bounding box center [635, 272] width 231 height 28
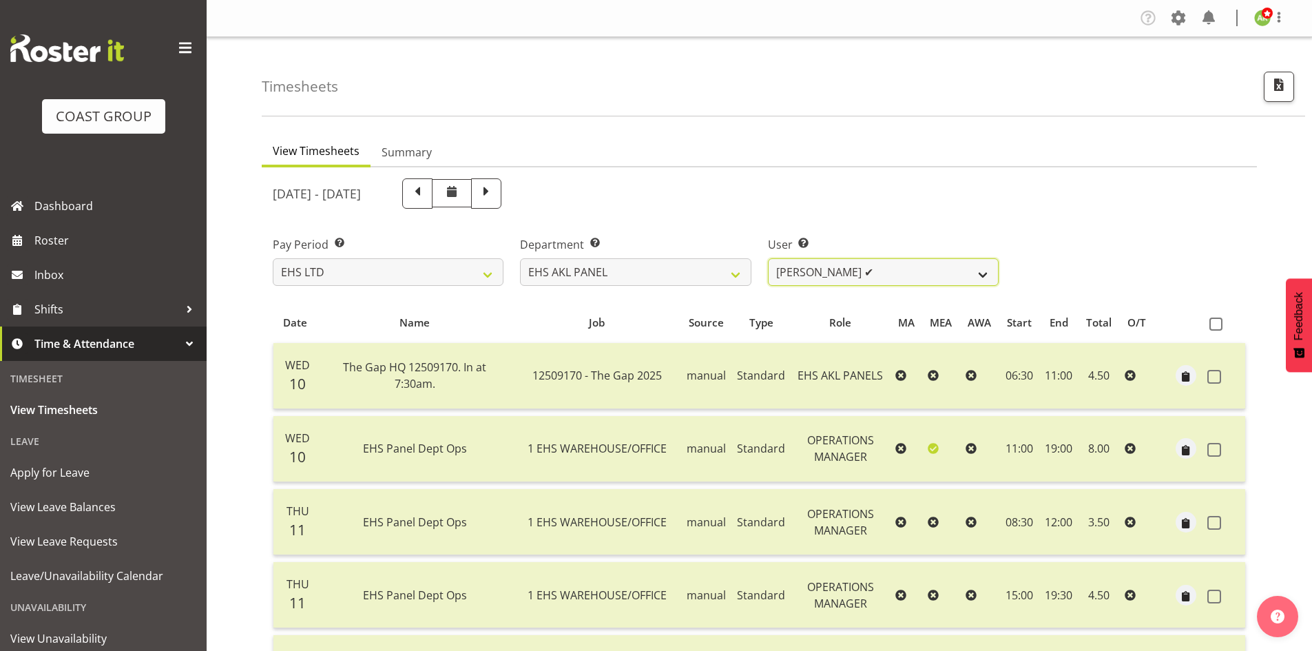
click at [916, 281] on select "Abe Denton ✔ Cameron Phillips ❌ Chad Phillips ✔ Emmett Denton ✔ Fiona Berghoffe…" at bounding box center [883, 272] width 231 height 28
click at [1058, 182] on div "September 10th - September 16th 2025" at bounding box center [758, 193] width 989 height 47
click at [73, 505] on span "View Leave Balances" at bounding box center [103, 506] width 186 height 21
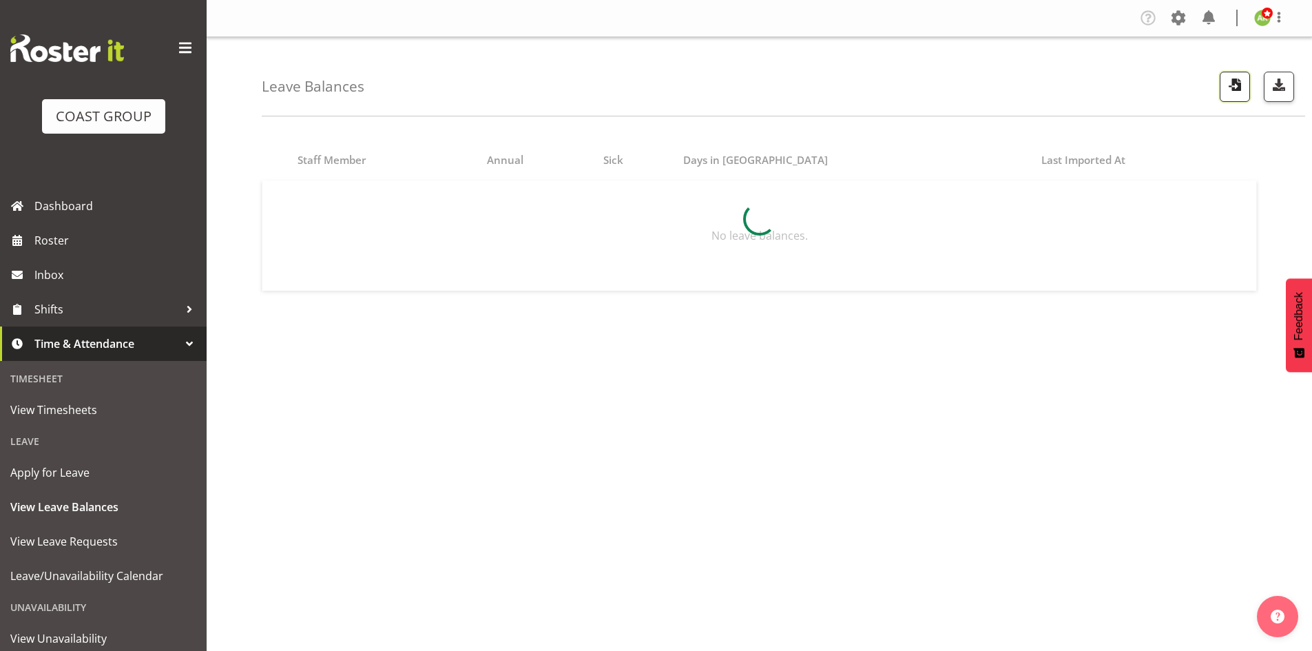
click at [1237, 98] on button "button" at bounding box center [1234, 87] width 30 height 30
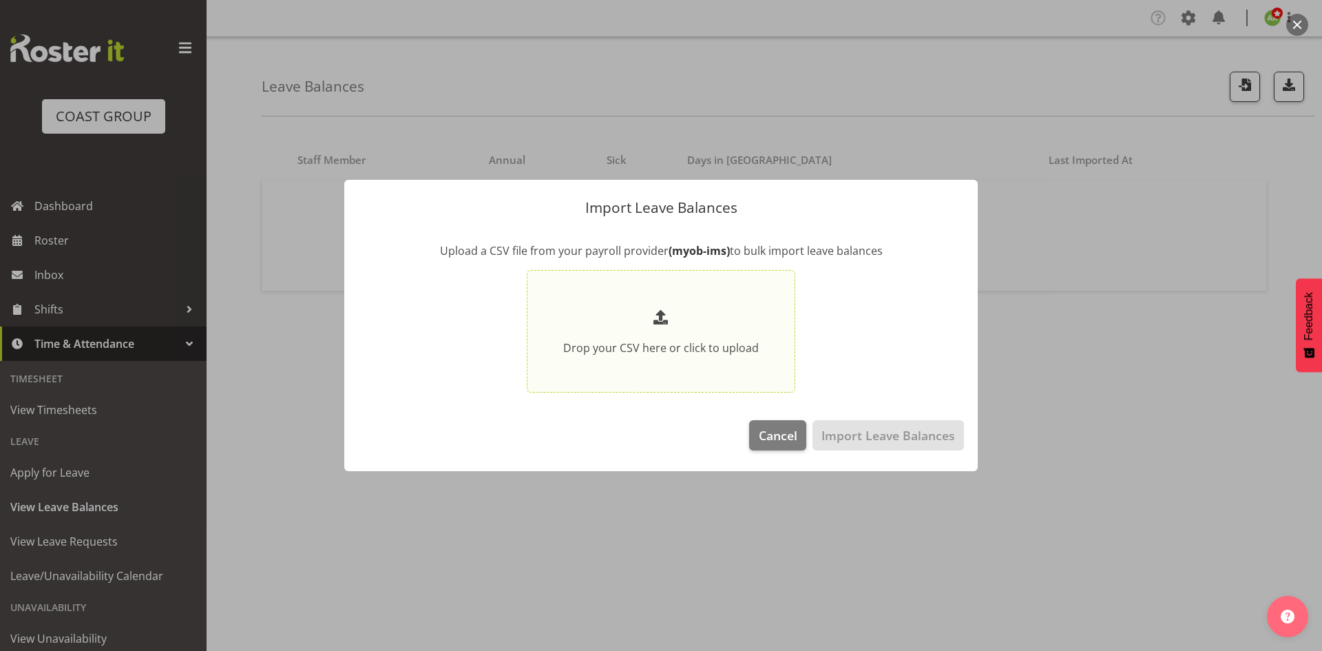
click at [775, 302] on section "Drop your CSV here or click to upload" at bounding box center [661, 331] width 262 height 116
click at [775, 302] on input "Drop your CSV here or click to upload" at bounding box center [661, 331] width 269 height 123
type input "C:\fakepath\Historical_Leave_2025_09_17.csv"
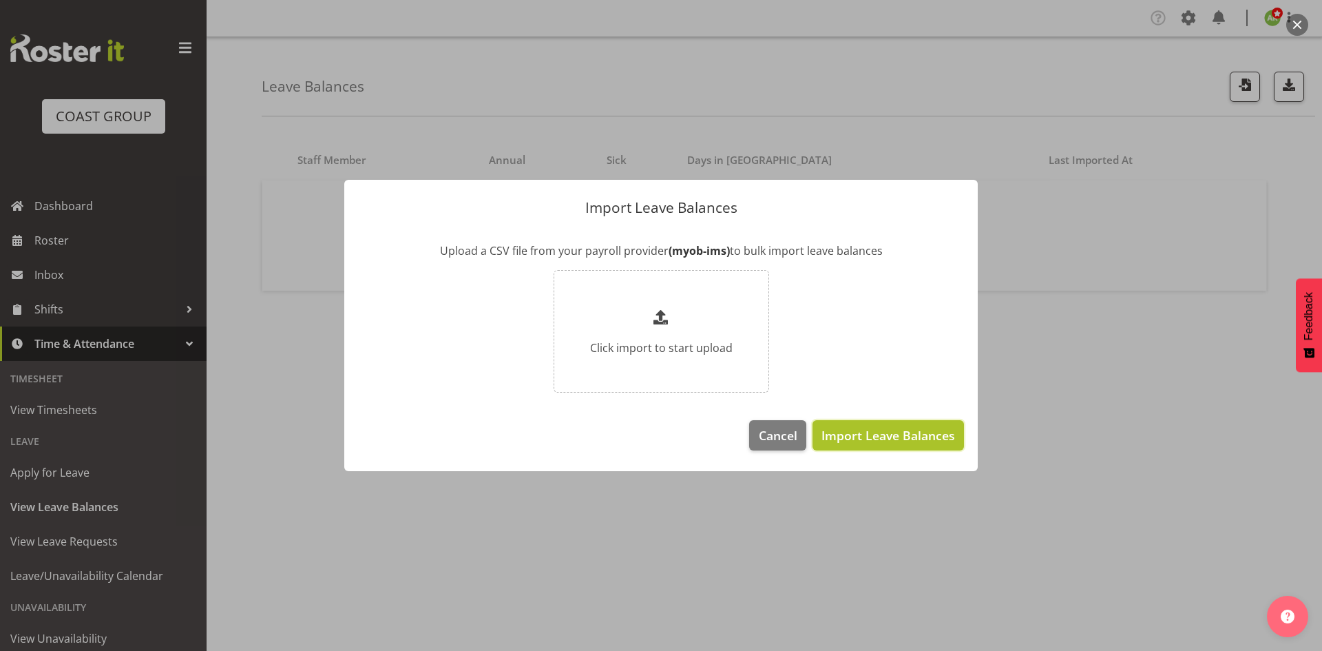
click at [934, 439] on span "Import Leave Balances" at bounding box center [888, 435] width 134 height 18
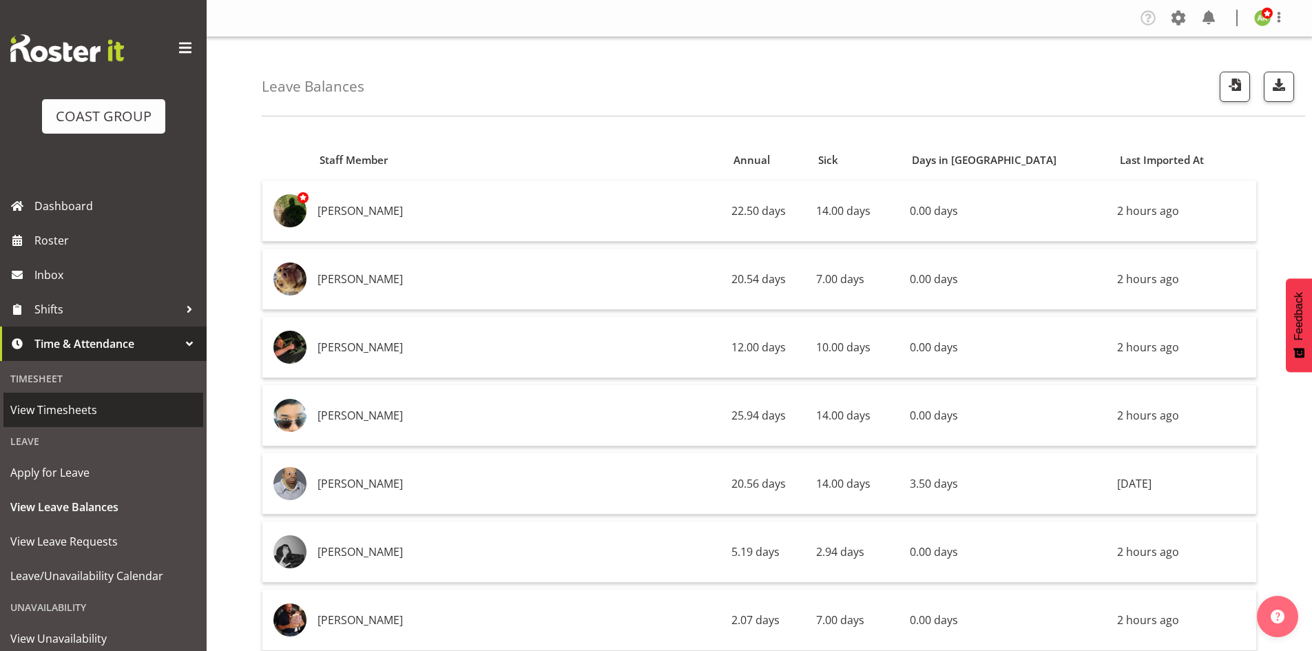
click at [85, 405] on span "View Timesheets" at bounding box center [103, 409] width 186 height 21
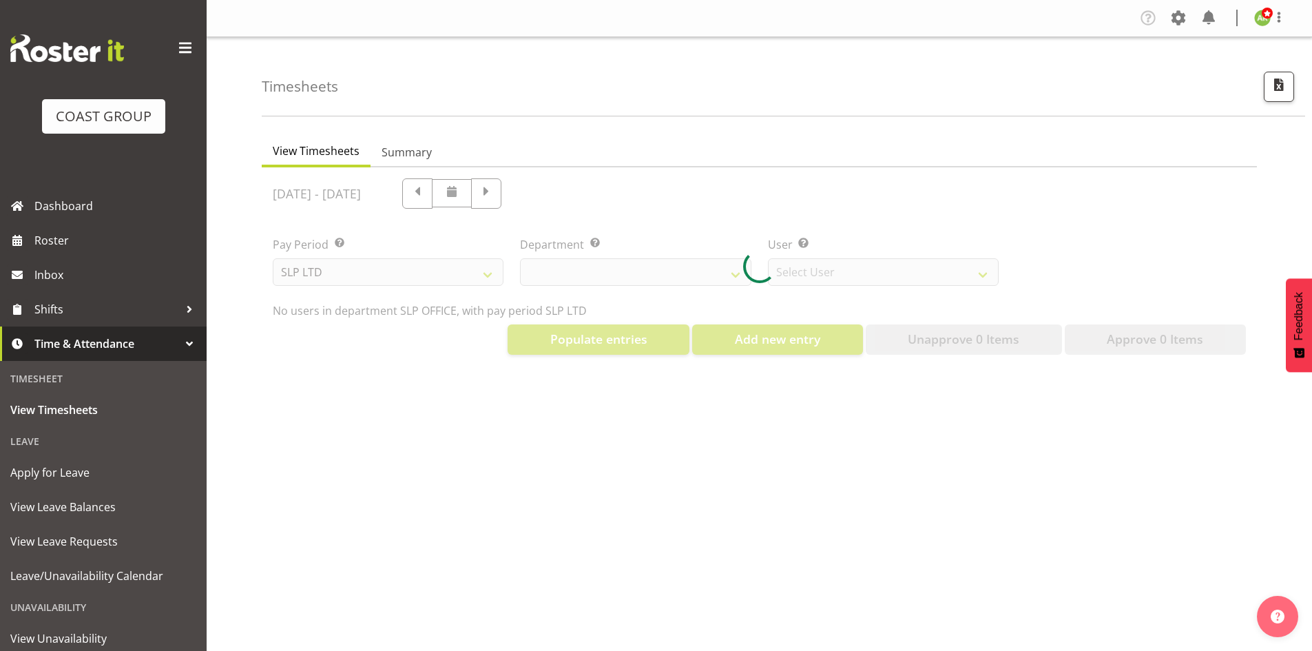
click at [452, 260] on div at bounding box center [759, 266] width 995 height 198
select select "25"
select select "7496"
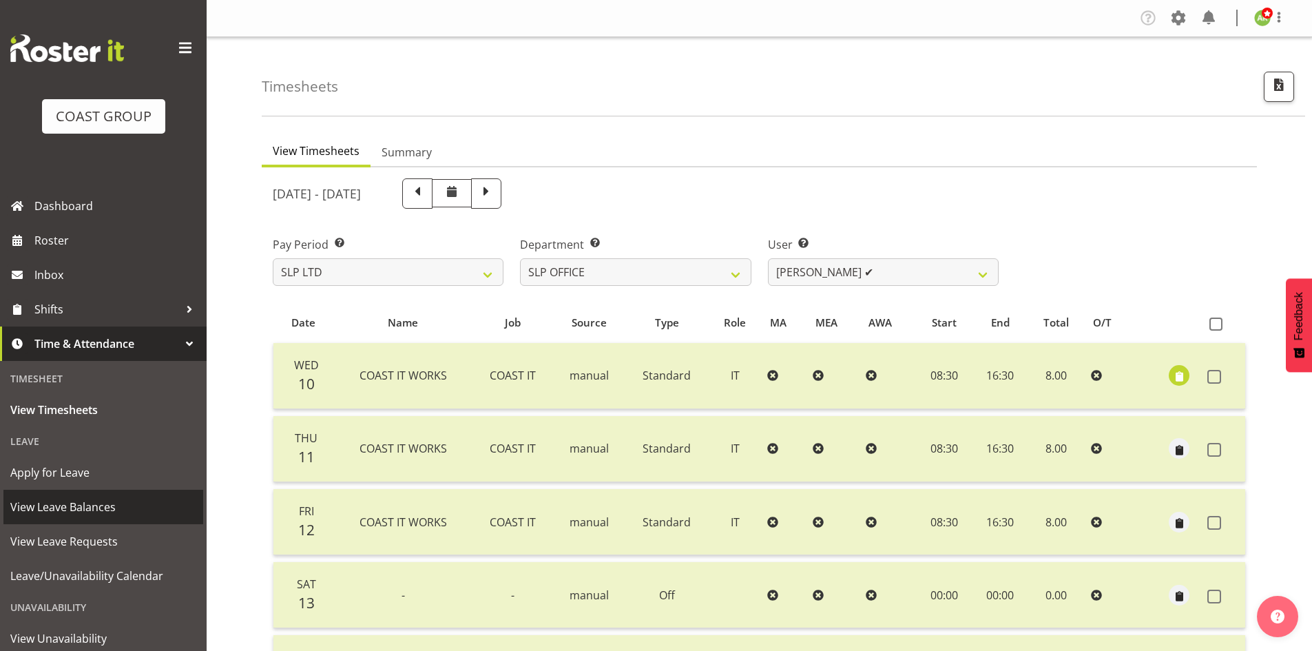
click at [85, 507] on span "View Leave Balances" at bounding box center [103, 506] width 186 height 21
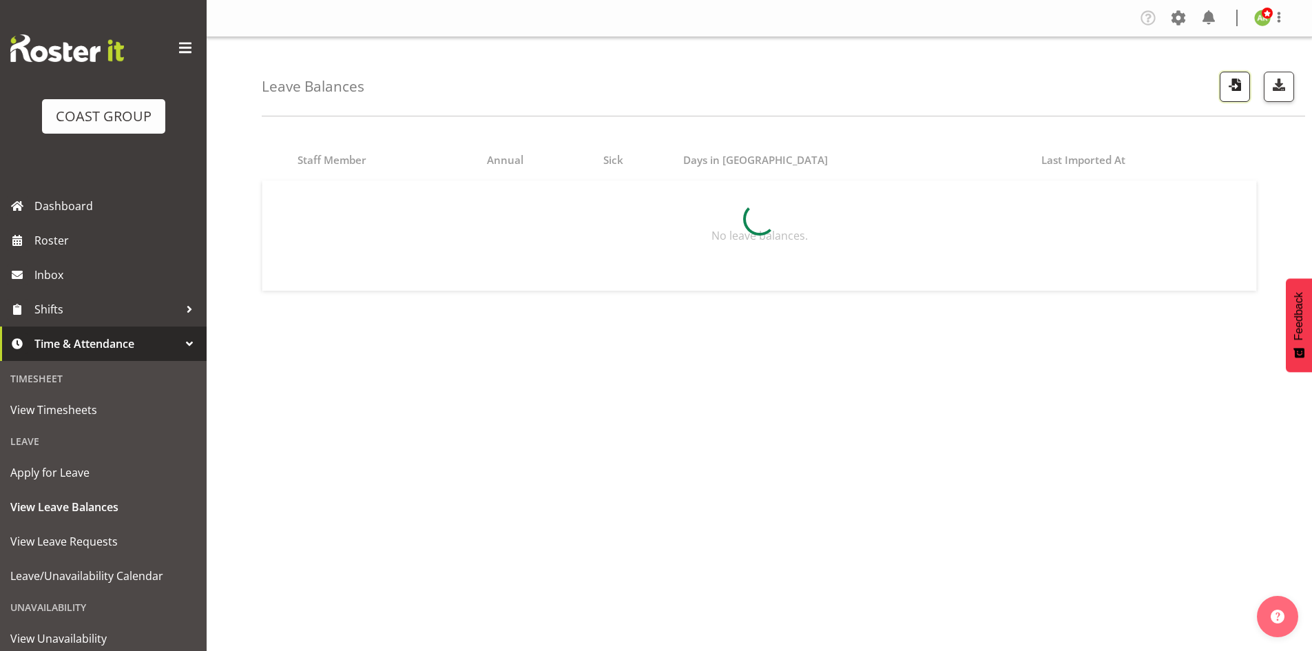
click at [1234, 83] on span "button" at bounding box center [1235, 85] width 18 height 18
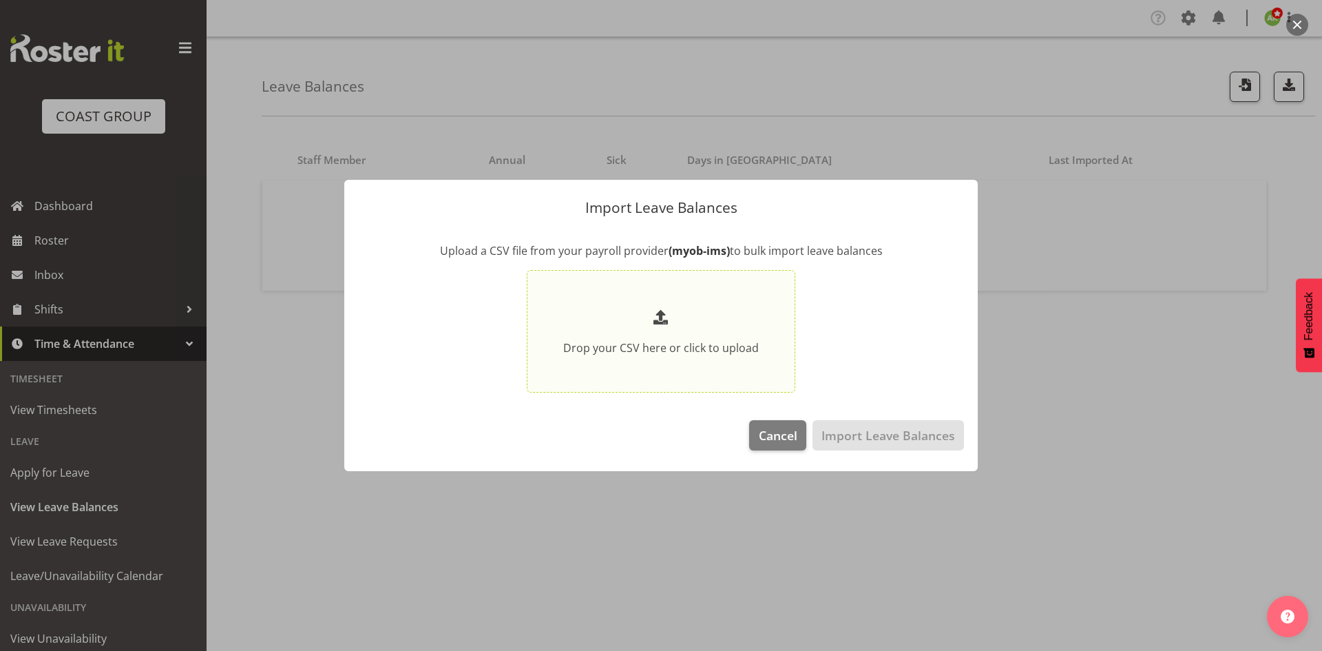
click at [663, 337] on div "Drop your CSV here or click to upload" at bounding box center [661, 331] width 196 height 50
click at [663, 337] on input "Drop your CSV here or click to upload" at bounding box center [661, 331] width 269 height 123
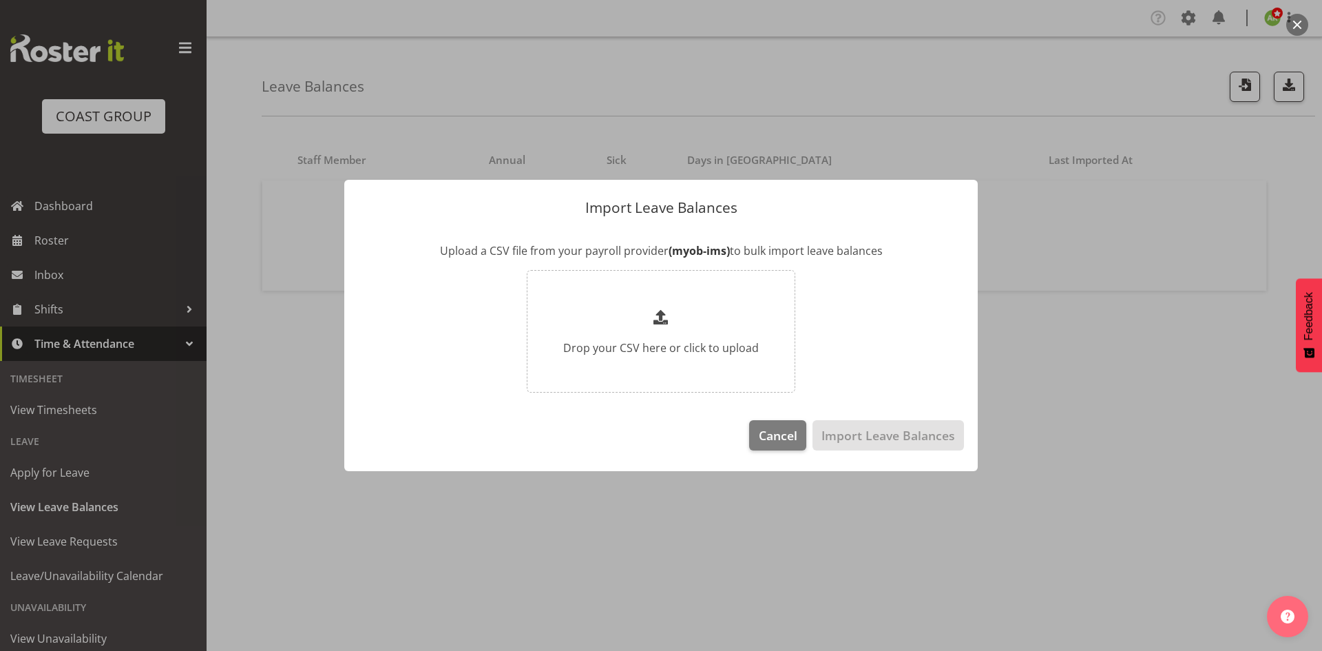
type input "C:\fakepath\Historical_Leave_2025_09_17.csv"
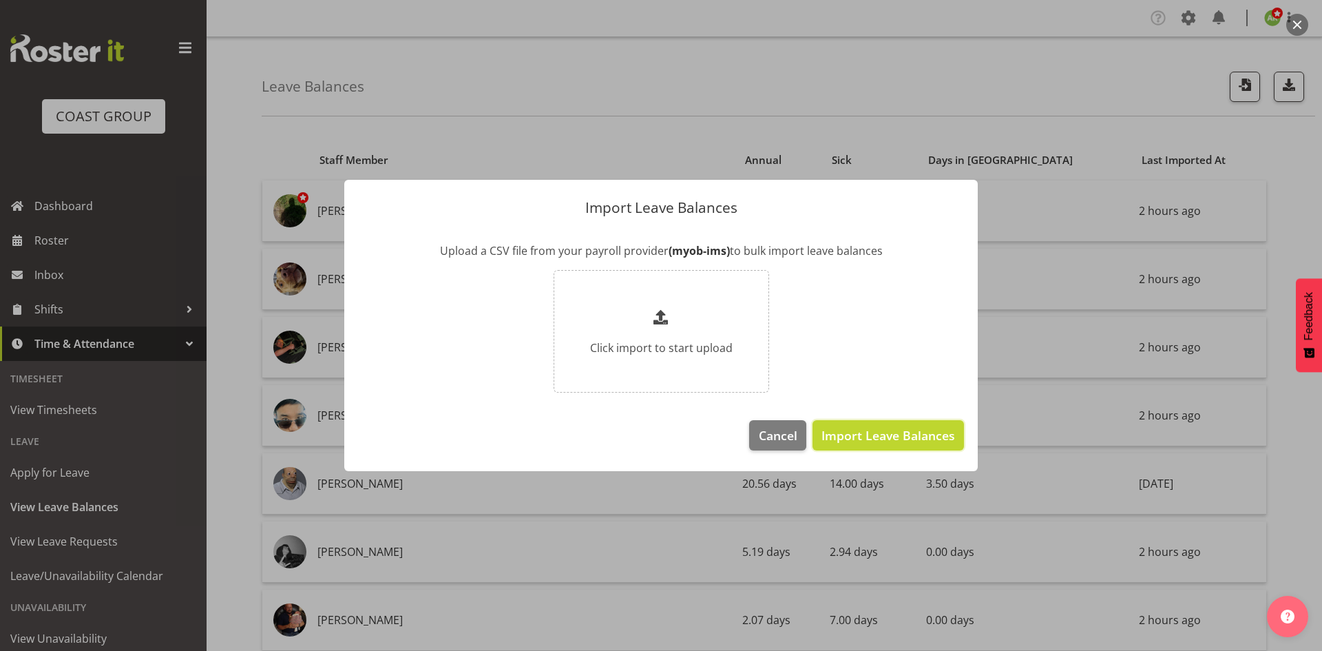
click at [879, 436] on span "Import Leave Balances" at bounding box center [888, 435] width 134 height 18
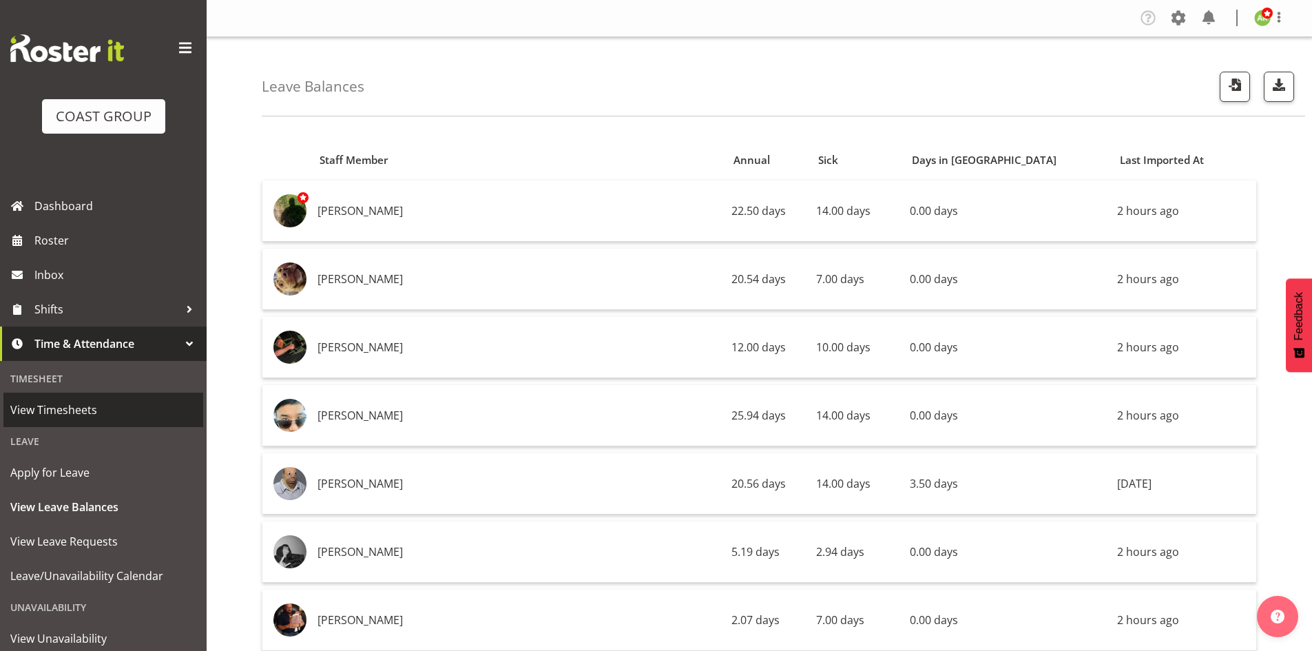
click at [72, 409] on span "View Timesheets" at bounding box center [103, 409] width 186 height 21
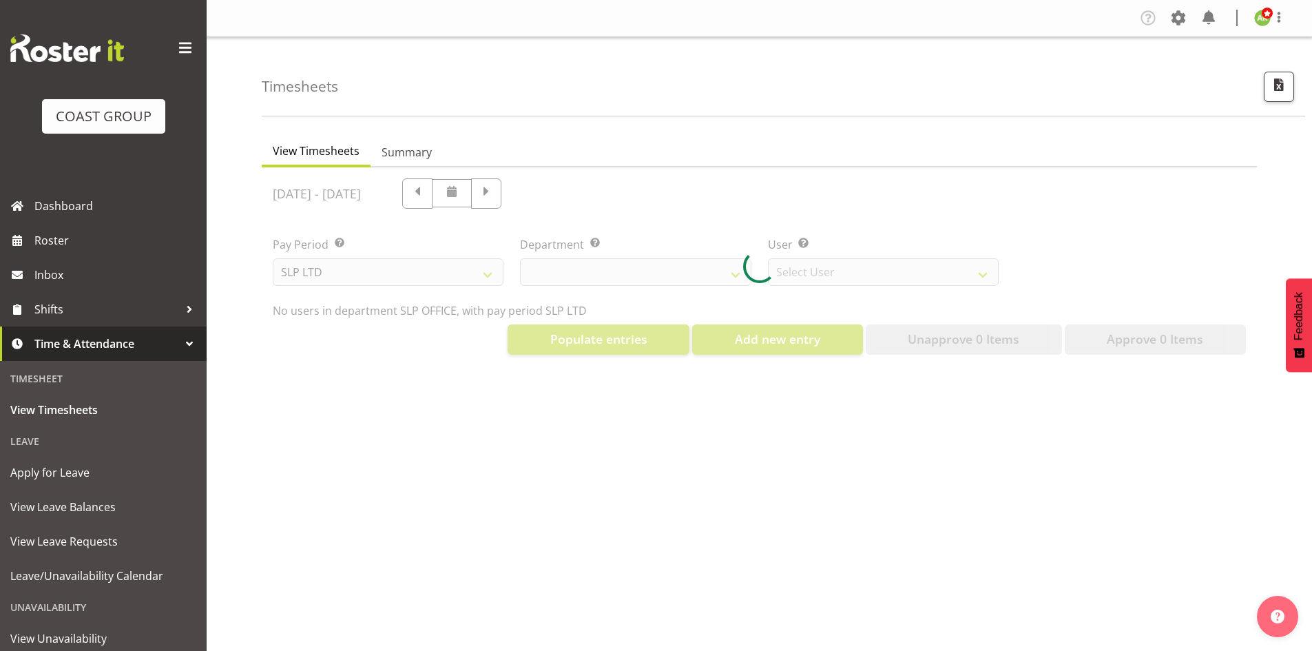
click at [422, 271] on div at bounding box center [759, 266] width 995 height 198
select select "25"
select select "7496"
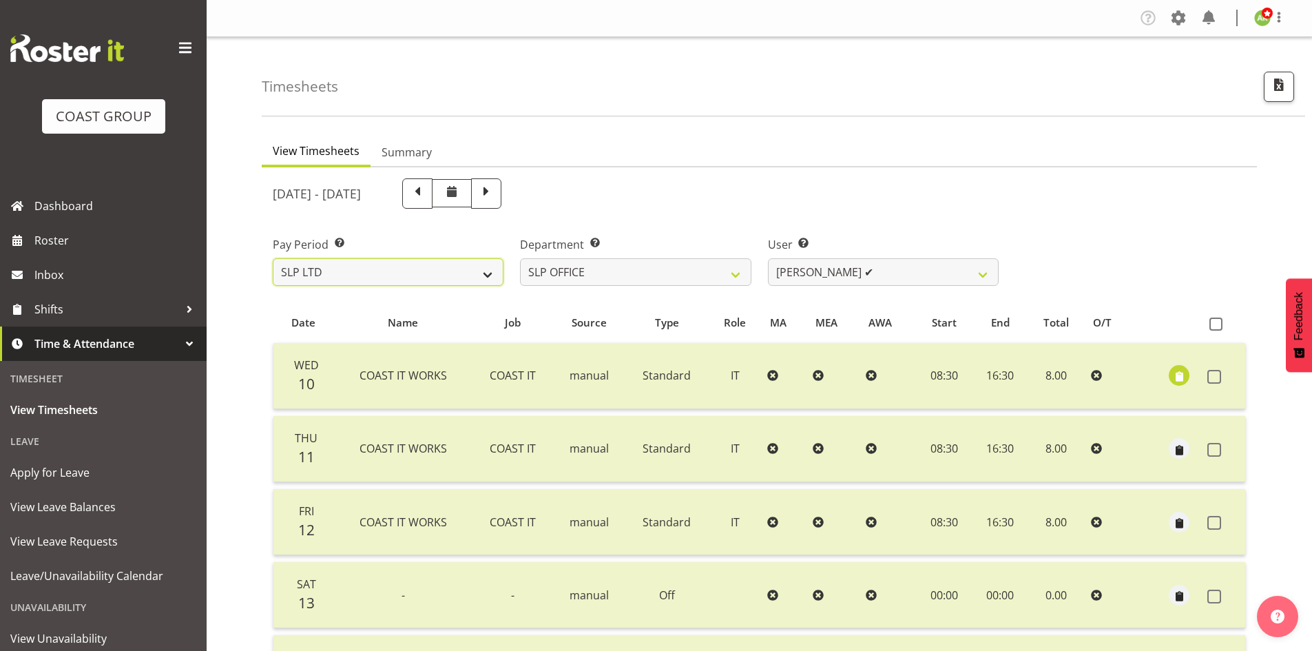
click at [445, 260] on select "SLP LTD EHS LTD DW LTD VEHICLES Carlton Events Hamilton 120 Limited Wellington …" at bounding box center [388, 272] width 231 height 28
select select "7"
click at [273, 258] on select "SLP LTD EHS LTD DW LTD VEHICLES Carlton Events Hamilton 120 Limited Wellington …" at bounding box center [388, 272] width 231 height 28
select select
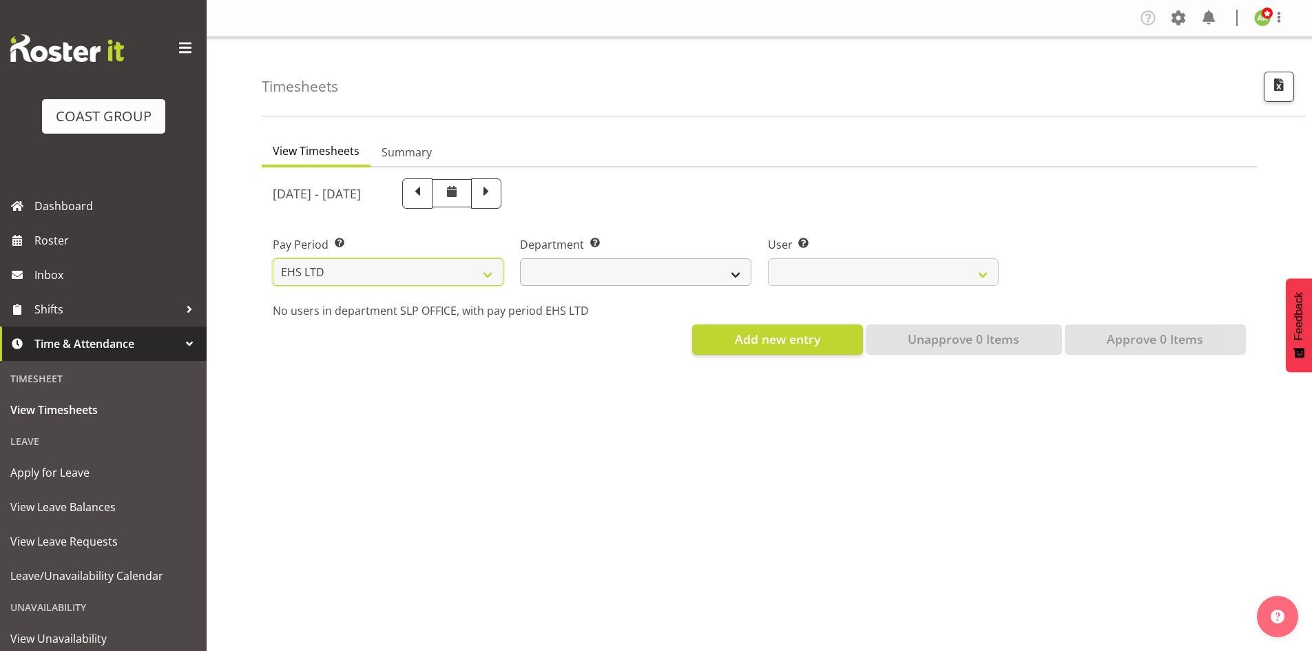
select select
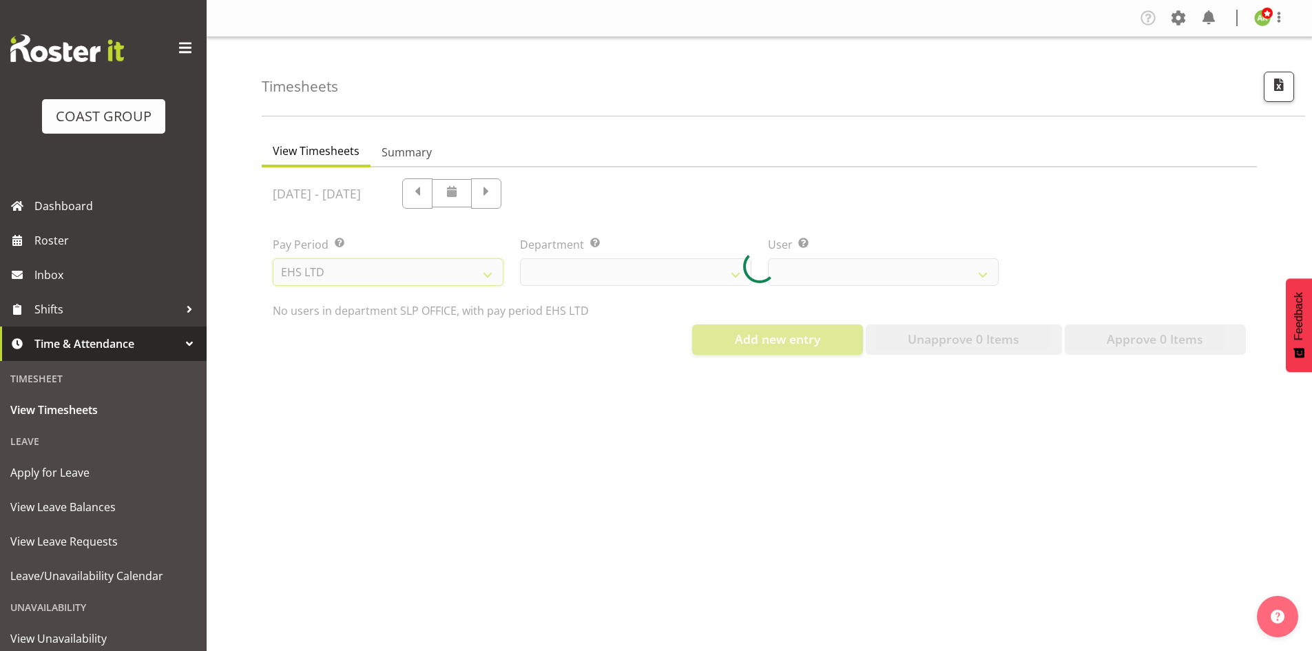
select select
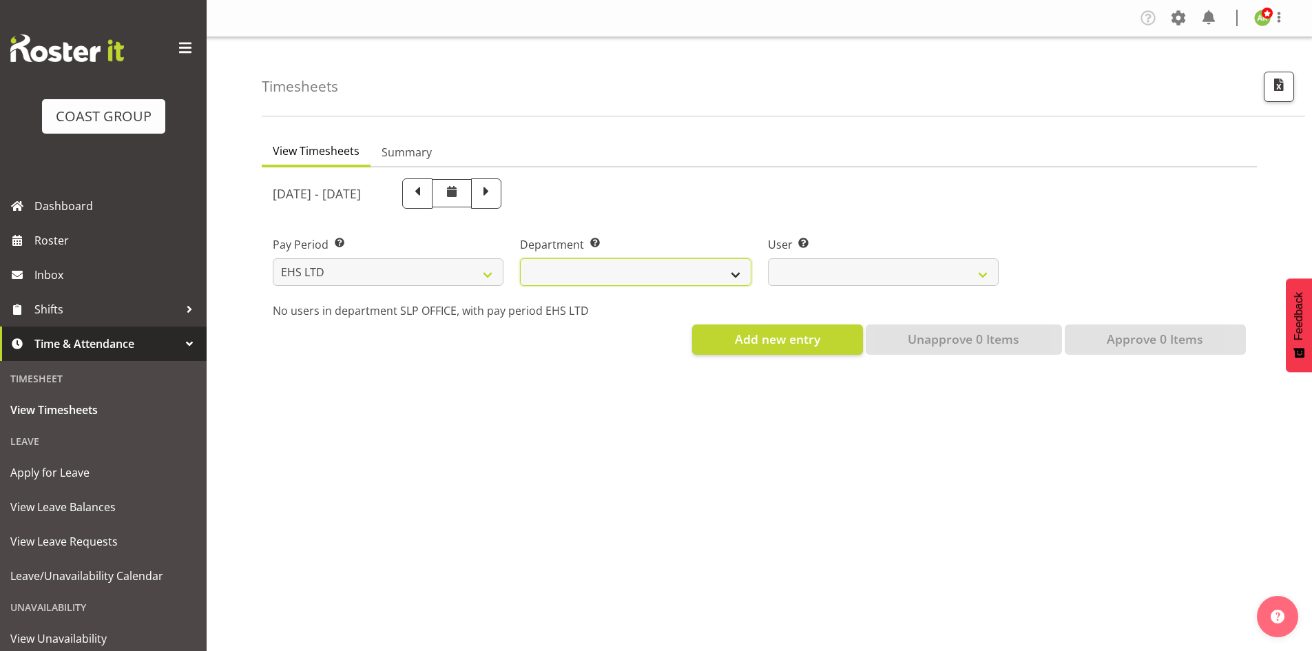
click at [656, 269] on select "EHS AKL ACCOUNTS EHS AKL CARPET EHS AKL D&B EHS AKL DESIGNER EHS AKL FURNITURE …" at bounding box center [635, 272] width 231 height 28
click at [520, 258] on select "EHS AKL ACCOUNTS EHS AKL CARPET EHS AKL D&B EHS AKL DESIGNER EHS AKL FURNITURE …" at bounding box center [635, 272] width 231 height 28
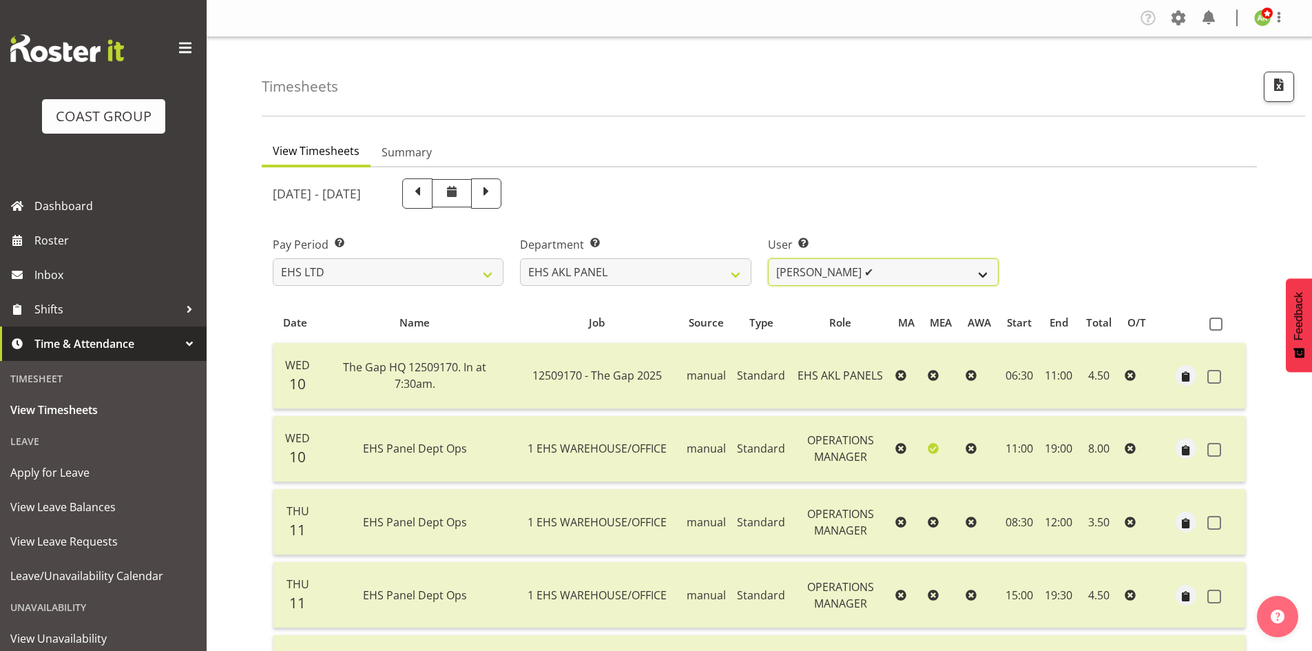
click at [816, 281] on select "Abe Denton ✔ Cameron Phillips ❌ Chad Phillips ✔ Emmett Denton ✔ Fiona Berghoffe…" at bounding box center [883, 272] width 231 height 28
click at [854, 266] on select "Abe Denton ✔ Cameron Phillips ❌ Chad Phillips ✔ Emmett Denton ✔ Fiona Berghoffe…" at bounding box center [883, 272] width 231 height 28
click at [686, 280] on select "EHS AKL ACCOUNTS EHS AKL CARPET EHS AKL D&B EHS AKL DESIGNER EHS AKL FURNITURE …" at bounding box center [635, 272] width 231 height 28
click at [520, 258] on select "EHS AKL ACCOUNTS EHS AKL CARPET EHS AKL D&B EHS AKL DESIGNER EHS AKL FURNITURE …" at bounding box center [635, 272] width 231 height 28
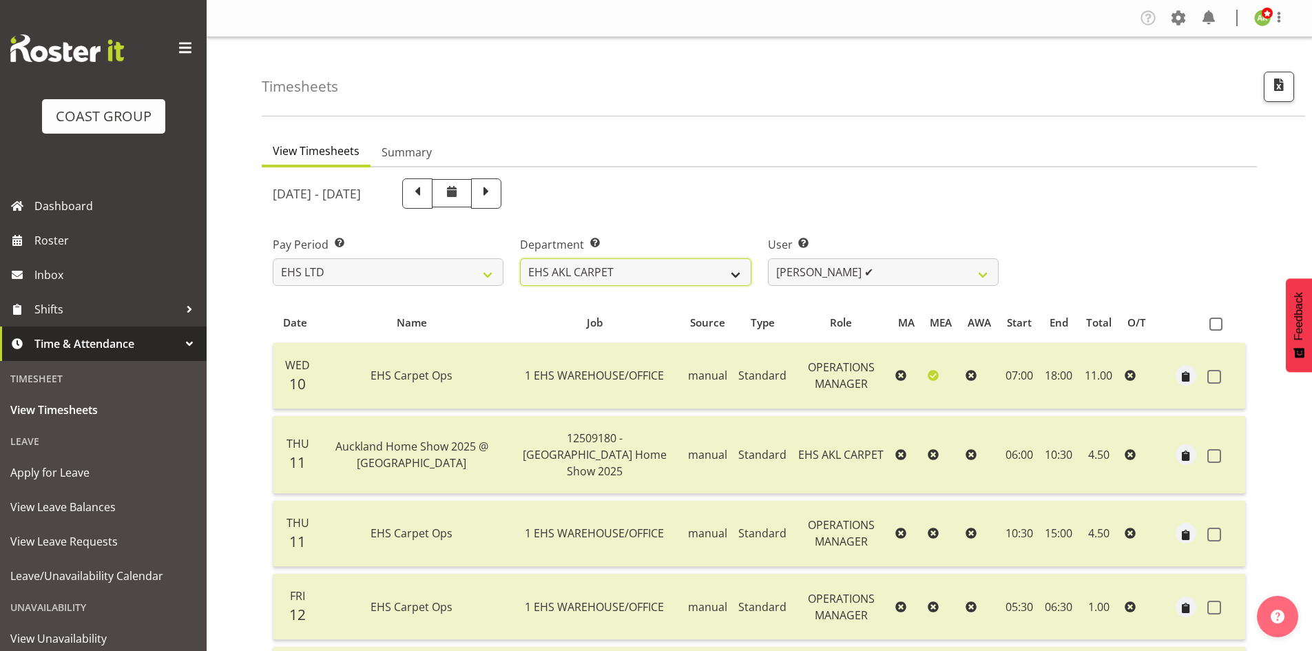
click at [728, 281] on select "EHS AKL ACCOUNTS EHS AKL CARPET EHS AKL D&B EHS AKL DESIGNER EHS AKL FURNITURE …" at bounding box center [635, 272] width 231 height 28
click at [520, 258] on select "EHS AKL ACCOUNTS EHS AKL CARPET EHS AKL D&B EHS AKL DESIGNER EHS AKL FURNITURE …" at bounding box center [635, 272] width 231 height 28
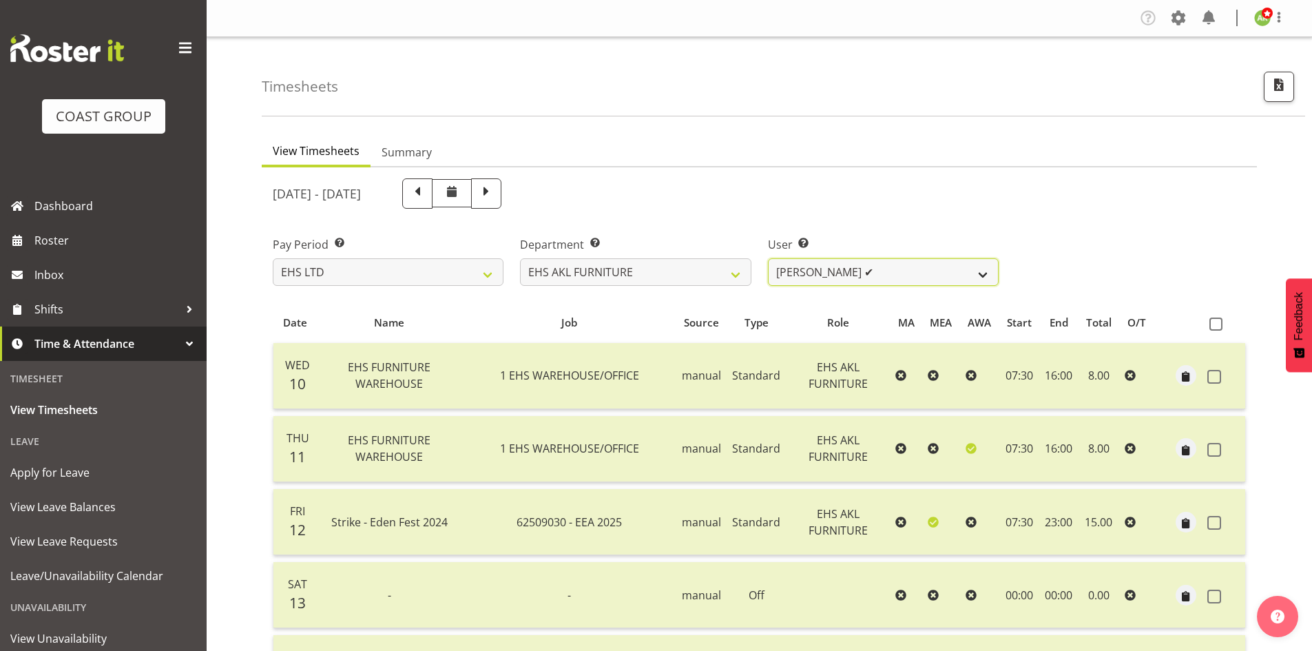
click at [901, 273] on select "Daniel Tini ✔ Filipo Iupeli ✔ Harley Wongpayuk ✔ Malae Toleafoa ✔ Manase Ward ✔…" at bounding box center [883, 272] width 231 height 28
click at [821, 275] on select "Daniel Tini ✔ Filipo Iupeli ✔ Harley Wongpayuk ✔ Malae Toleafoa ✔ Manase Ward ✔…" at bounding box center [883, 272] width 231 height 28
click at [638, 277] on select "EHS AKL ACCOUNTS EHS AKL CARPET EHS AKL D&B EHS AKL DESIGNER EHS AKL FURNITURE …" at bounding box center [635, 272] width 231 height 28
select select "39"
click at [520, 258] on select "EHS AKL ACCOUNTS EHS AKL CARPET EHS AKL D&B EHS AKL DESIGNER EHS AKL FURNITURE …" at bounding box center [635, 272] width 231 height 28
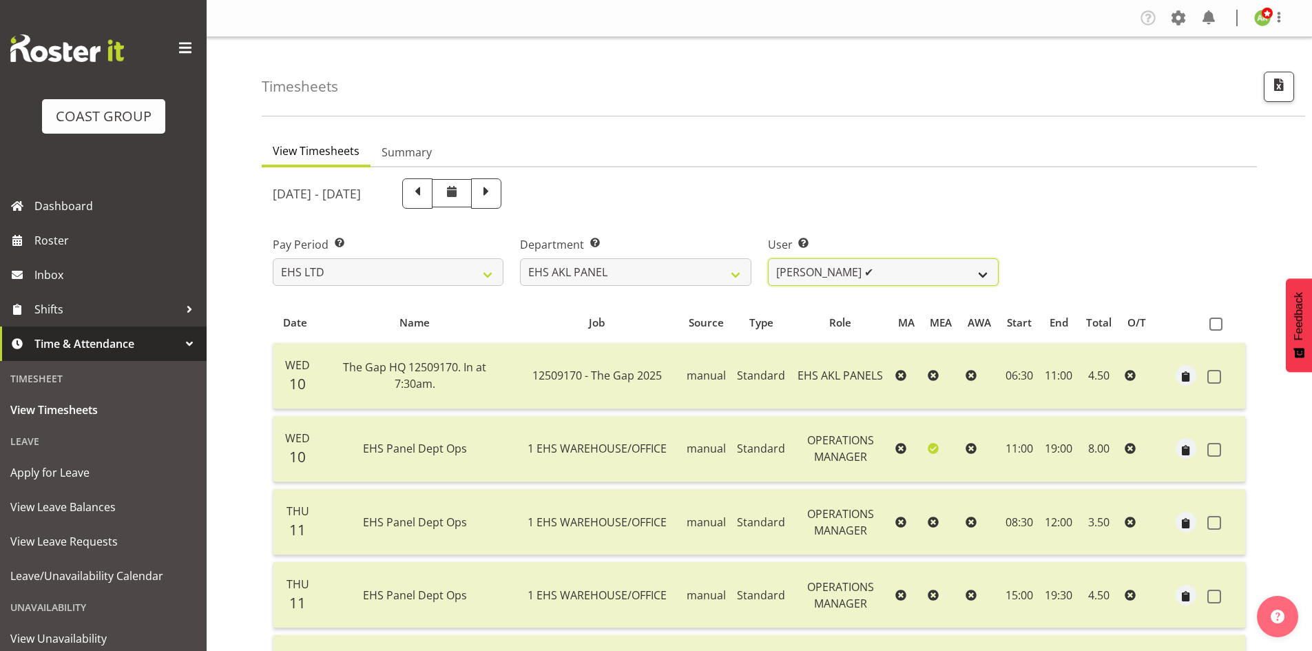
click at [881, 274] on select "Abe Denton ✔ Cameron Phillips ❌ Chad Phillips ✔ Emmett Denton ✔ Fiona Berghoffe…" at bounding box center [883, 272] width 231 height 28
select select "11285"
click at [768, 258] on select "Abe Denton ✔ Cameron Phillips ❌ Chad Phillips ✔ Emmett Denton ✔ Fiona Berghoffe…" at bounding box center [883, 272] width 231 height 28
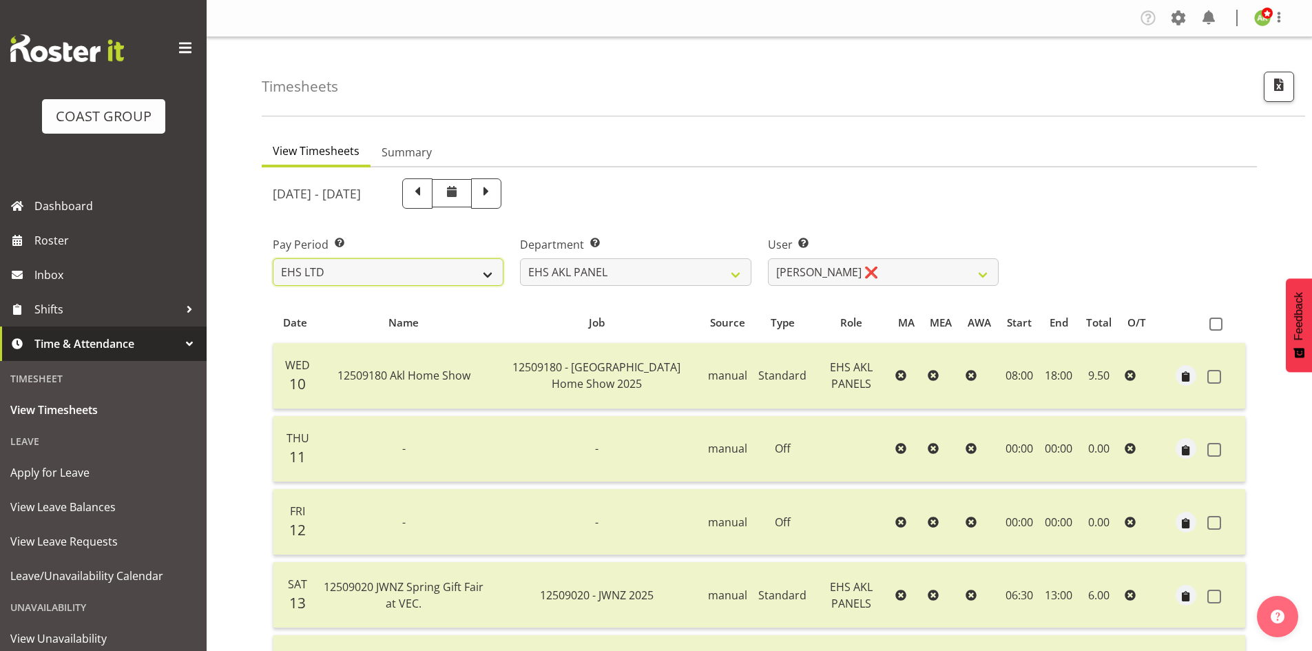
click at [383, 262] on select "SLP LTD EHS LTD DW LTD VEHICLES Carlton Events Hamilton 120 Limited Wellington …" at bounding box center [388, 272] width 231 height 28
select select "6"
click at [273, 258] on select "SLP LTD EHS LTD DW LTD VEHICLES Carlton Events Hamilton 120 Limited Wellington …" at bounding box center [388, 272] width 231 height 28
select select
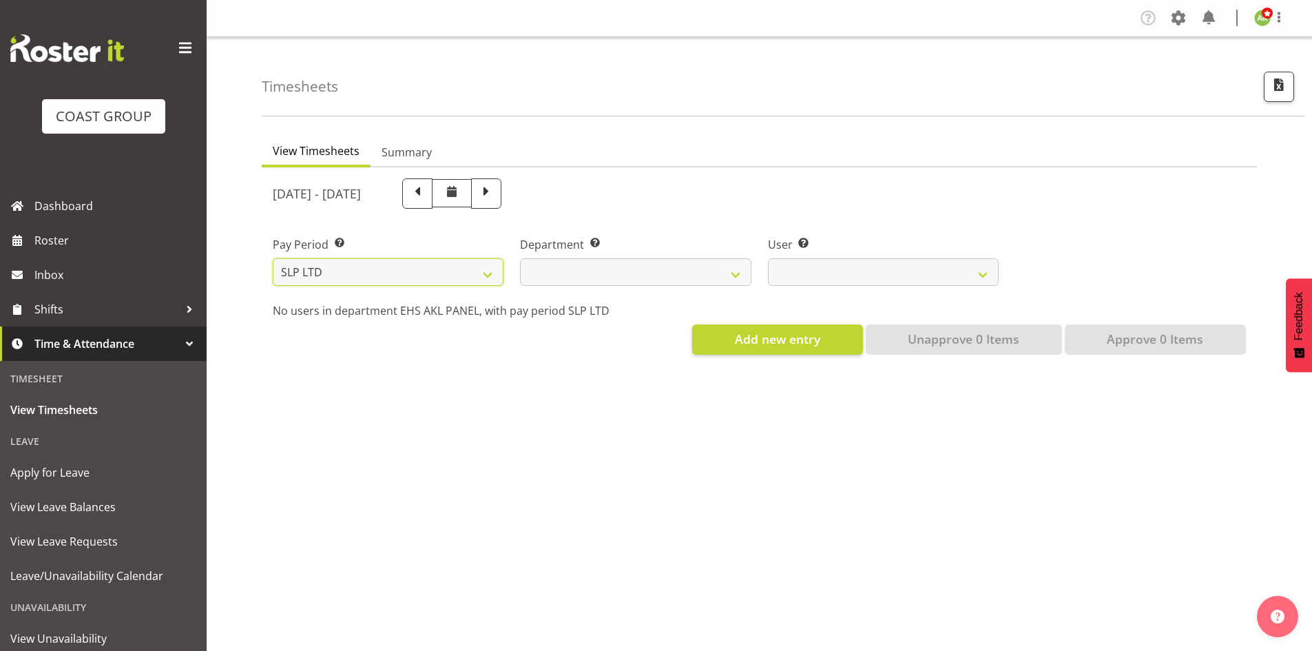
select select
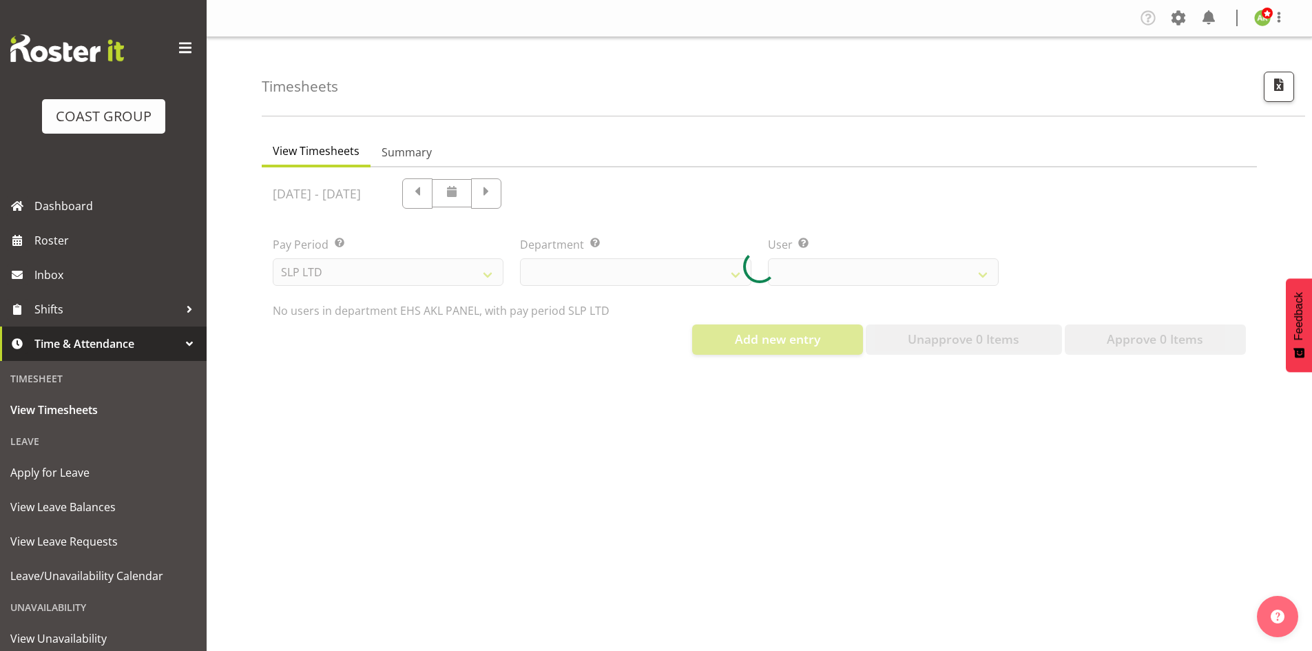
select select
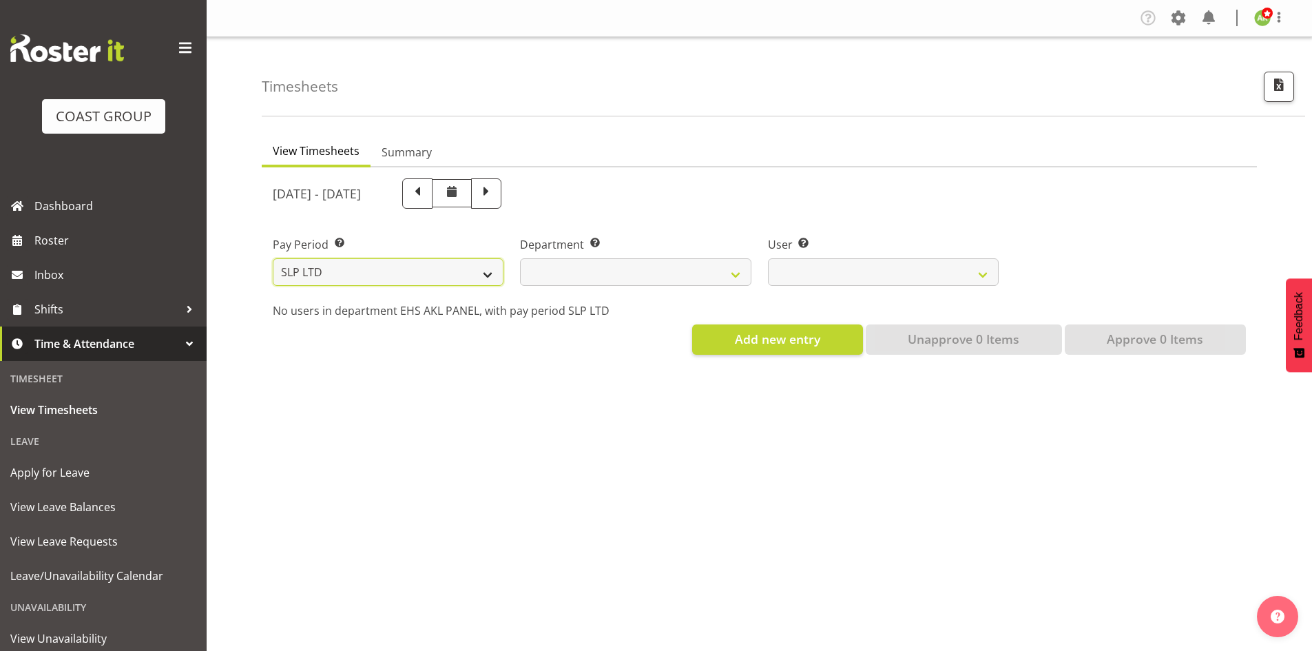
click at [402, 269] on select "SLP LTD EHS LTD DW LTD VEHICLES Carlton Events Hamilton 120 Limited Wellington …" at bounding box center [388, 272] width 231 height 28
select select "7"
click at [273, 258] on select "SLP LTD EHS LTD DW LTD VEHICLES Carlton Events Hamilton 120 Limited Wellington …" at bounding box center [388, 272] width 231 height 28
select select "39"
select select "11285"
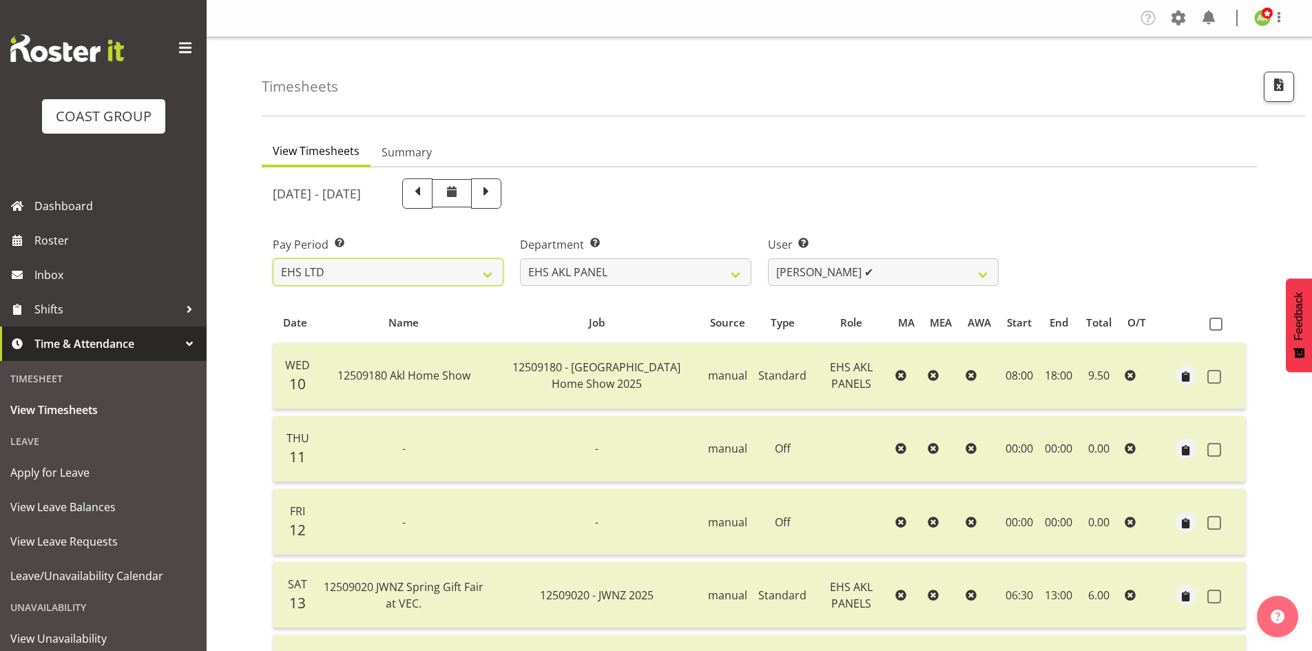
select select
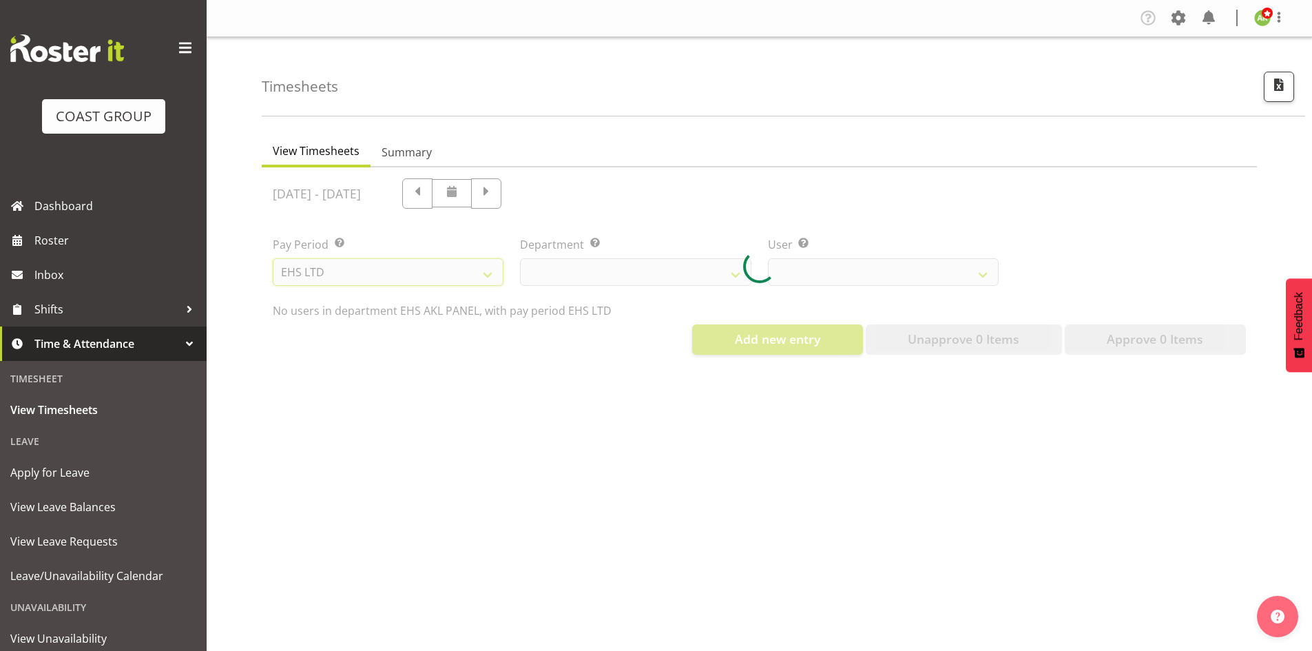
select select "39"
select select "11285"
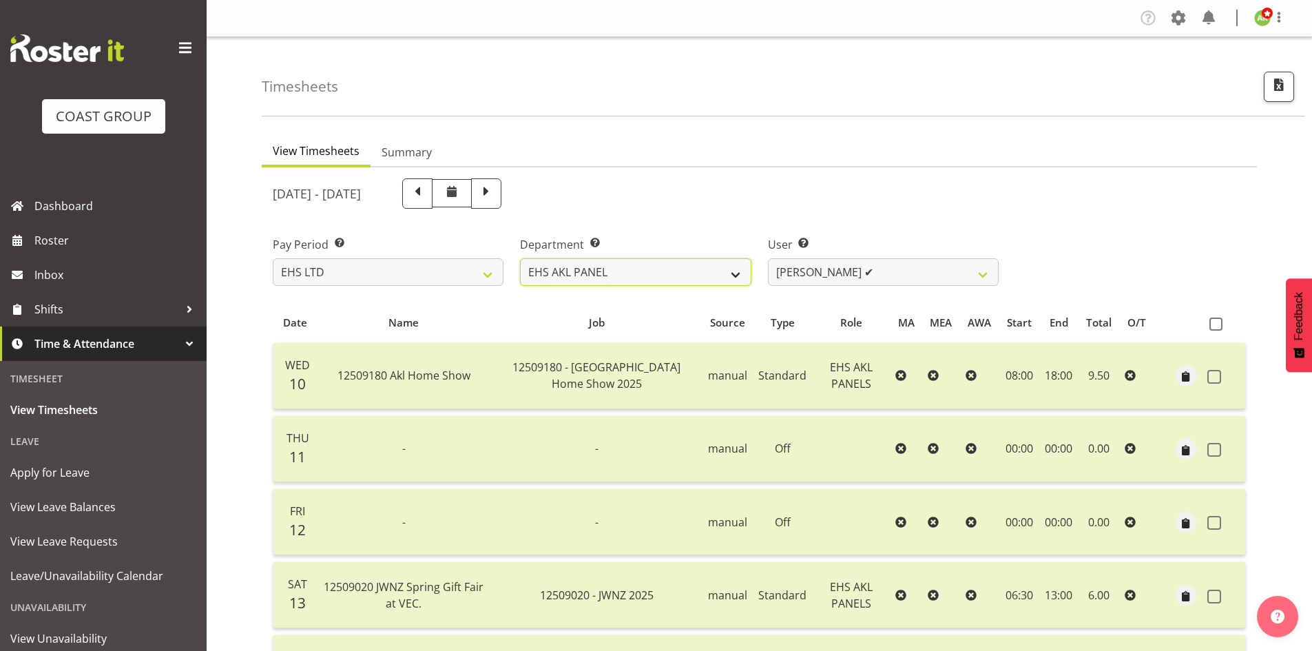
click at [686, 278] on select "EHS AKL ACCOUNTS EHS AKL CARPET EHS AKL D&B EHS AKL DESIGNER EHS AKL FURNITURE …" at bounding box center [635, 272] width 231 height 28
click at [520, 258] on select "EHS AKL ACCOUNTS EHS AKL CARPET EHS AKL D&B EHS AKL DESIGNER EHS AKL FURNITURE …" at bounding box center [635, 272] width 231 height 28
click at [924, 274] on select "Abe Denton ✔ Cameron Phillips ✔ Chad Phillips ✔ Emmett Denton ✔ Fiona Berghoffe…" at bounding box center [883, 272] width 231 height 28
click at [1275, 88] on span "button" at bounding box center [1279, 85] width 18 height 18
select select "7"
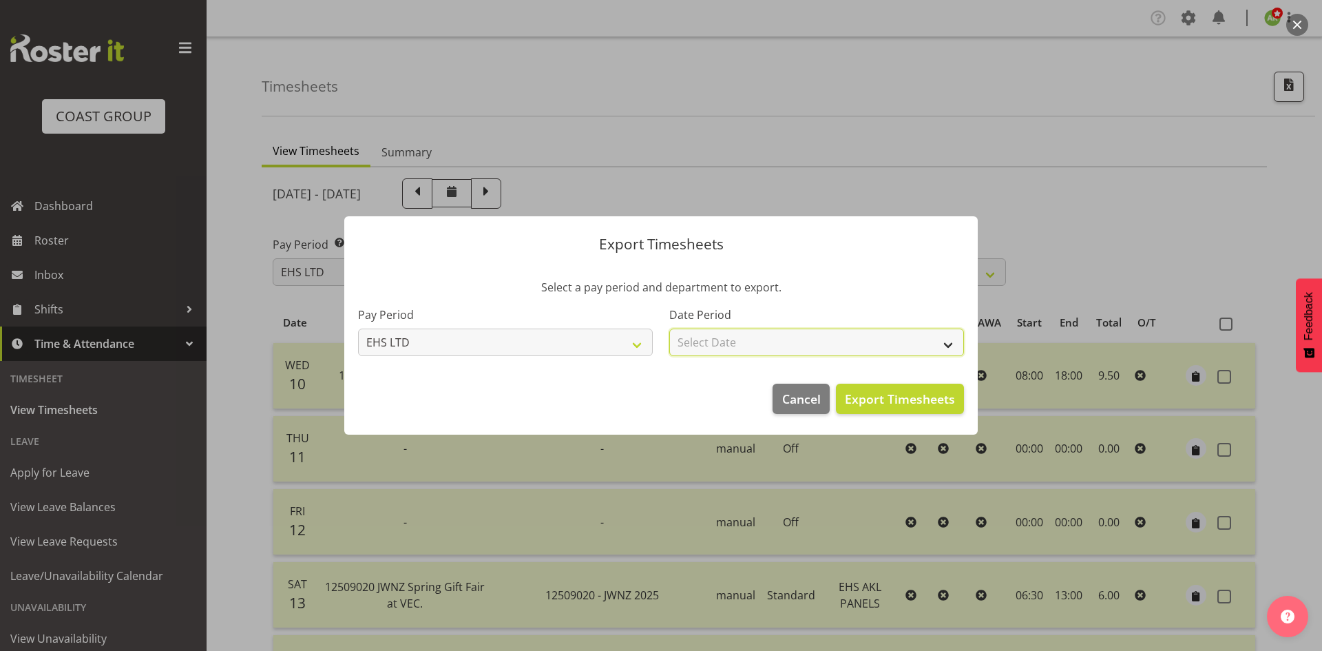
click at [788, 346] on select "Select Date Week starting 17/09/2025 Week starting 10/09/2025 Week starting 03/…" at bounding box center [816, 342] width 295 height 28
select select "2025-09-10"
click at [669, 328] on select "Select Date Week starting 17/09/2025 Week starting 10/09/2025 Week starting 03/…" at bounding box center [816, 342] width 295 height 28
click at [915, 402] on span "Export Timesheets" at bounding box center [900, 399] width 110 height 18
click at [1032, 298] on div at bounding box center [661, 325] width 1322 height 651
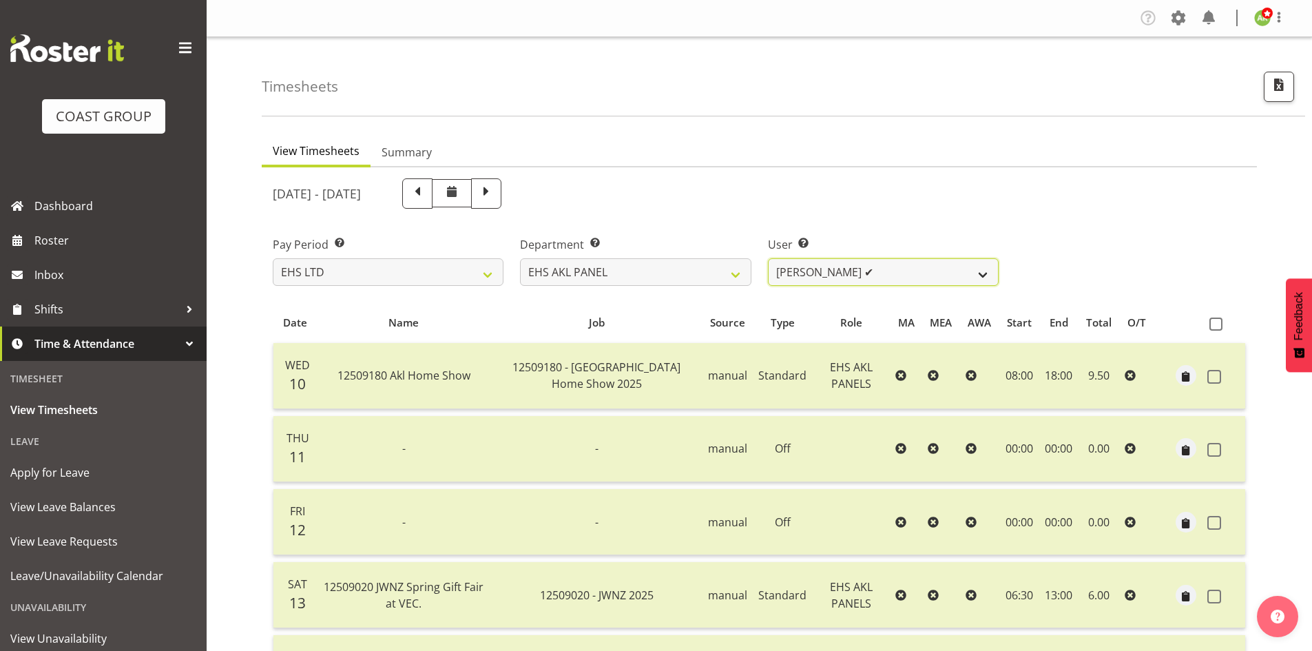
click at [972, 277] on select "Abe Denton ✔ Cameron Phillips ✔ Chad Phillips ✔ Emmett Denton ✔ Fiona Berghoffe…" at bounding box center [883, 272] width 231 height 28
click at [664, 270] on select "EHS AKL ACCOUNTS EHS AKL CARPET EHS AKL D&B EHS AKL DESIGNER EHS AKL FURNITURE …" at bounding box center [635, 272] width 231 height 28
select select "41"
click at [520, 258] on select "EHS AKL ACCOUNTS EHS AKL CARPET EHS AKL D&B EHS AKL DESIGNER EHS AKL FURNITURE …" at bounding box center [635, 272] width 231 height 28
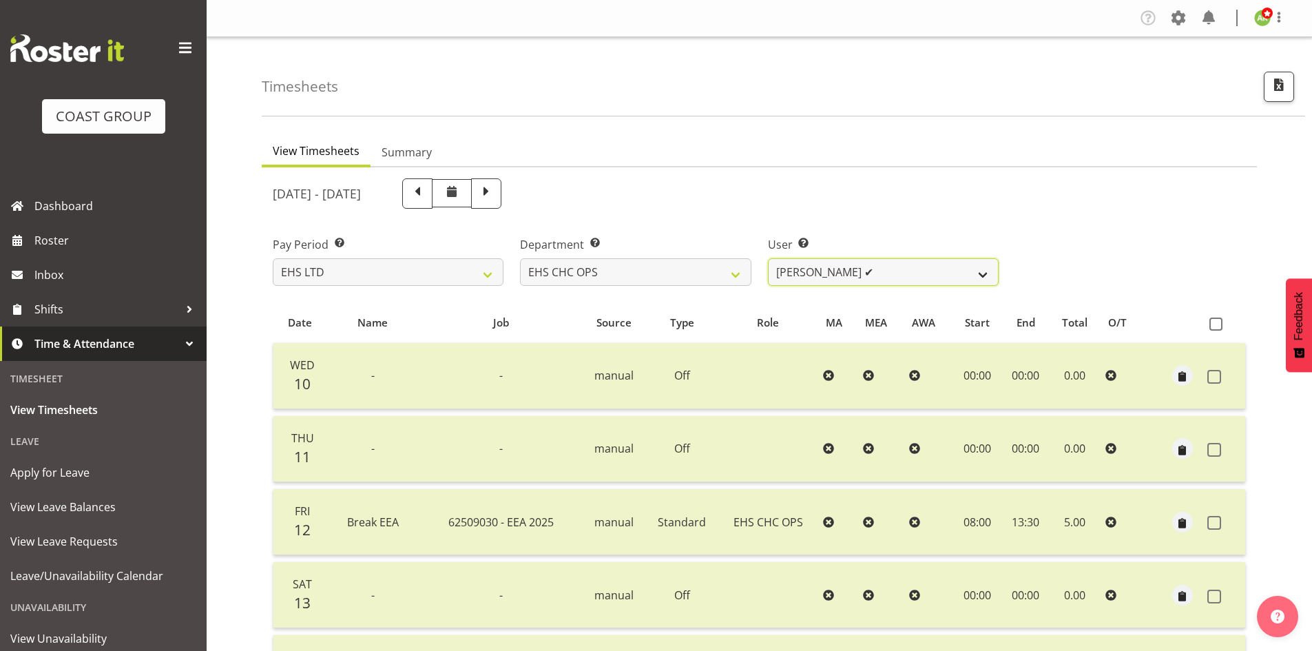
click at [980, 266] on select "Aminio Fonongaloa-Lolohea ✔ David Wiseman ✔ George Unsworth ✔ Keegan Thomas ✔ M…" at bounding box center [883, 272] width 231 height 28
select select "11387"
click at [768, 258] on select "Aminio Fonongaloa-Lolohea ✔ David Wiseman ✔ George Unsworth ✔ Keegan Thomas ✔ M…" at bounding box center [883, 272] width 231 height 28
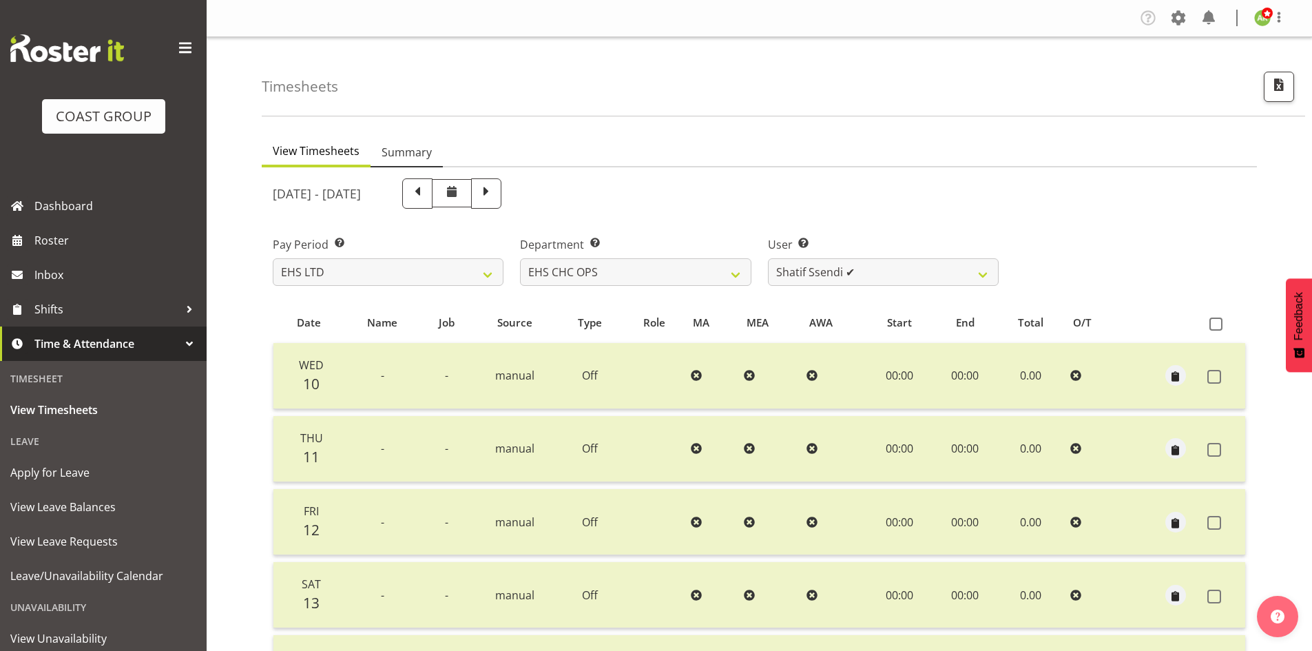
click at [423, 155] on span "Summary" at bounding box center [406, 152] width 50 height 17
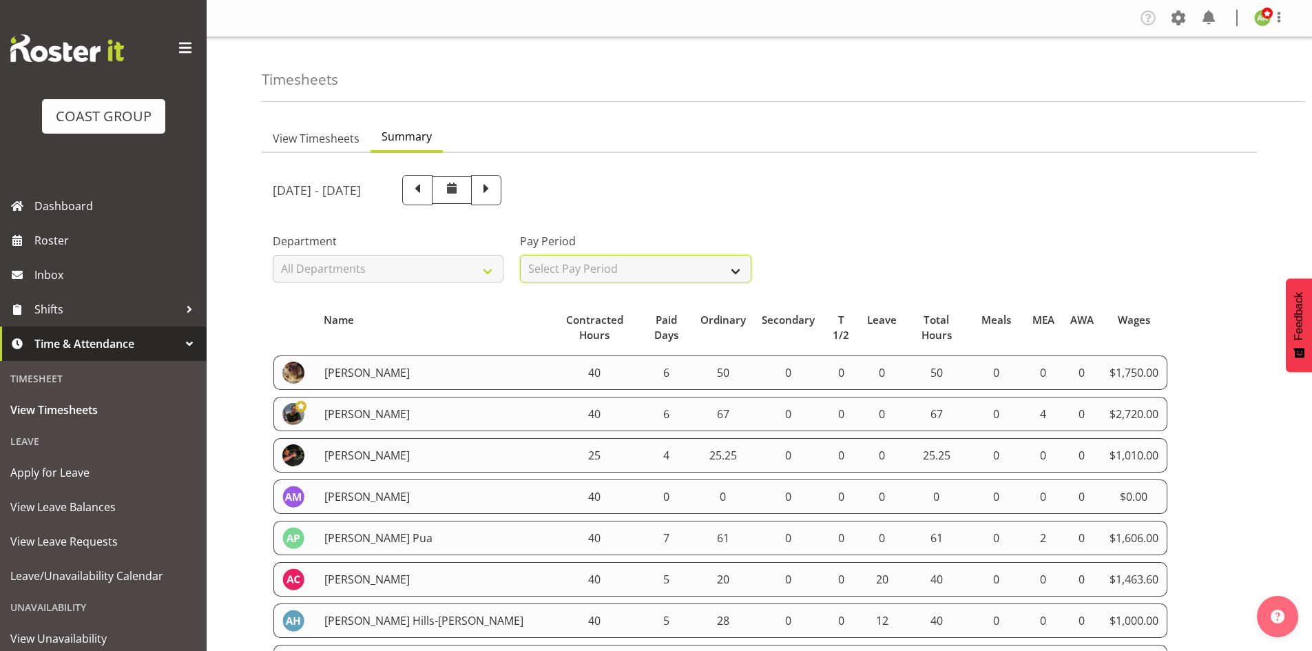
click at [619, 271] on select "Select Pay Period All Pay Periods SLP LTD EHS LTD DW LTD VEHICLES Carlton Event…" at bounding box center [635, 269] width 231 height 28
select select "7"
click at [520, 255] on select "Select Pay Period All Pay Periods SLP LTD EHS LTD DW LTD VEHICLES Carlton Event…" at bounding box center [635, 269] width 231 height 28
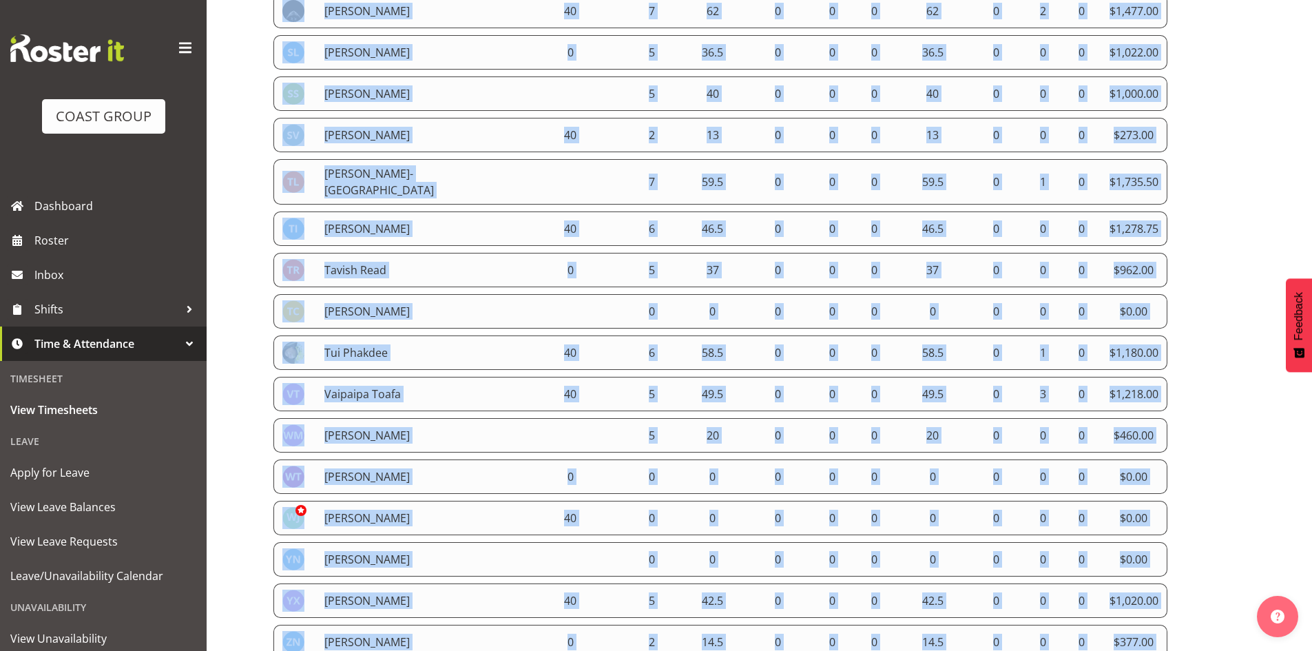
scroll to position [3929, 0]
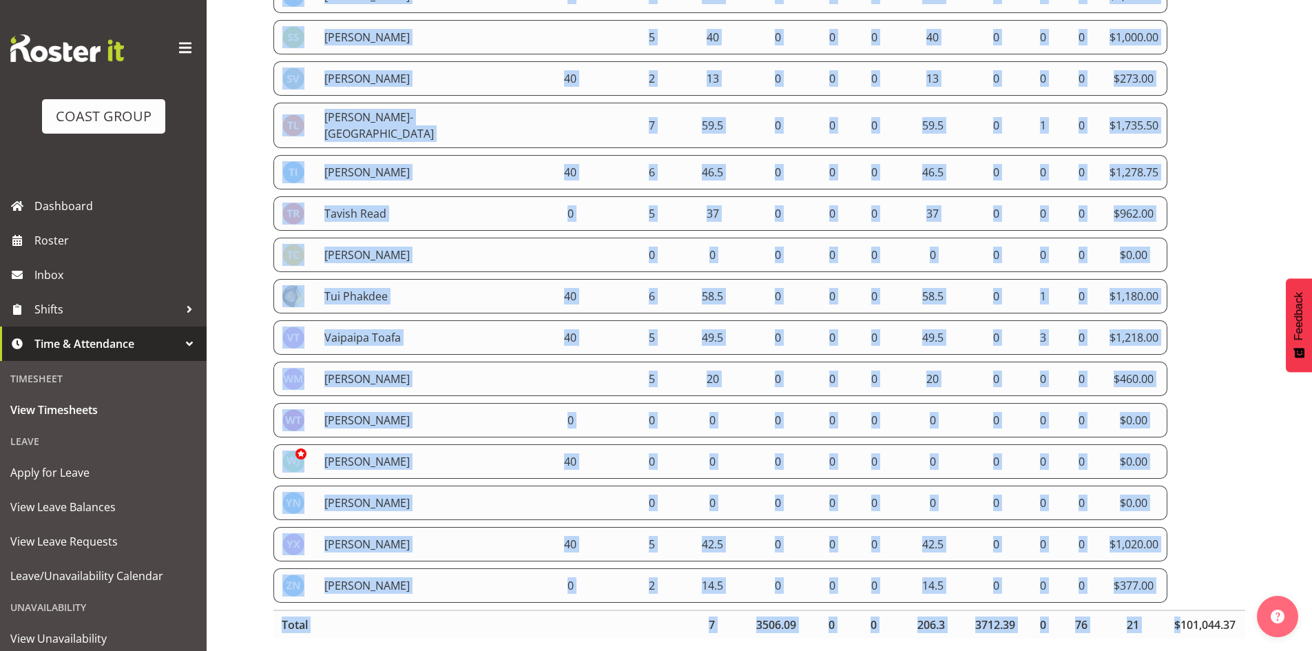
drag, startPoint x: 278, startPoint y: 149, endPoint x: 1150, endPoint y: 562, distance: 964.6
copy tbody "Abe Denton 40 6 67 0 0 0 67 0 4 0 $2,720.00 Aleisha Midgley 40 0 0 0 0 0 0 0 0 …"
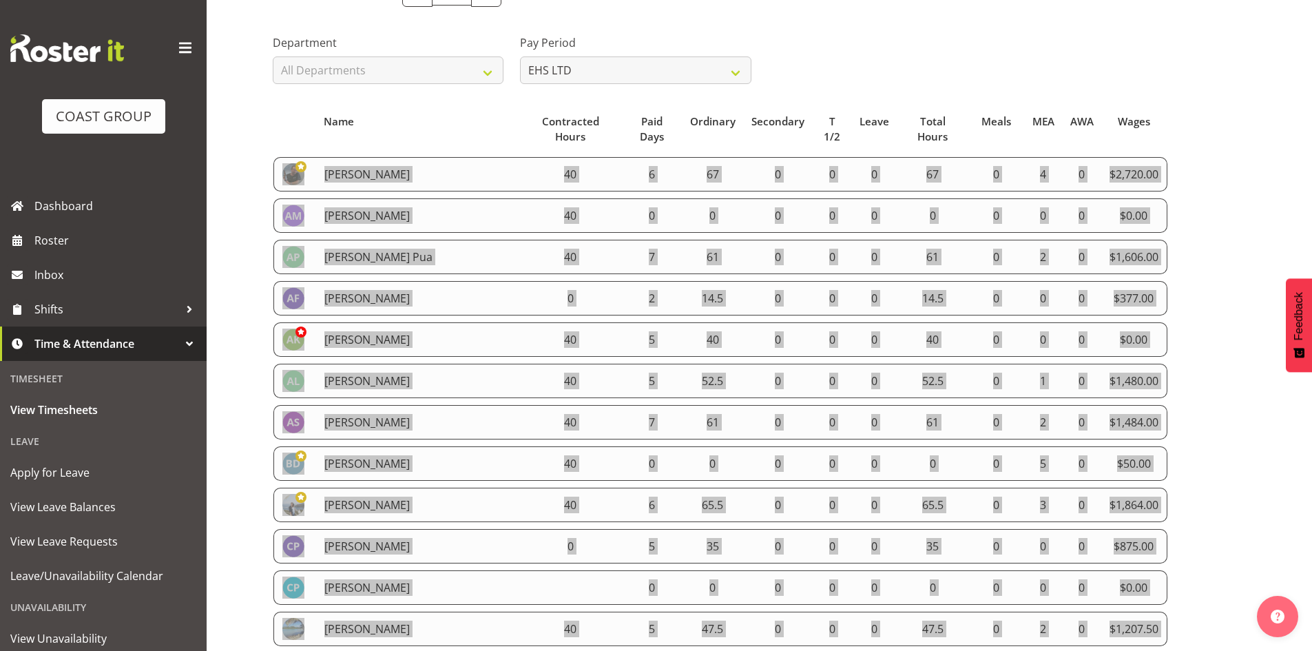
scroll to position [0, 0]
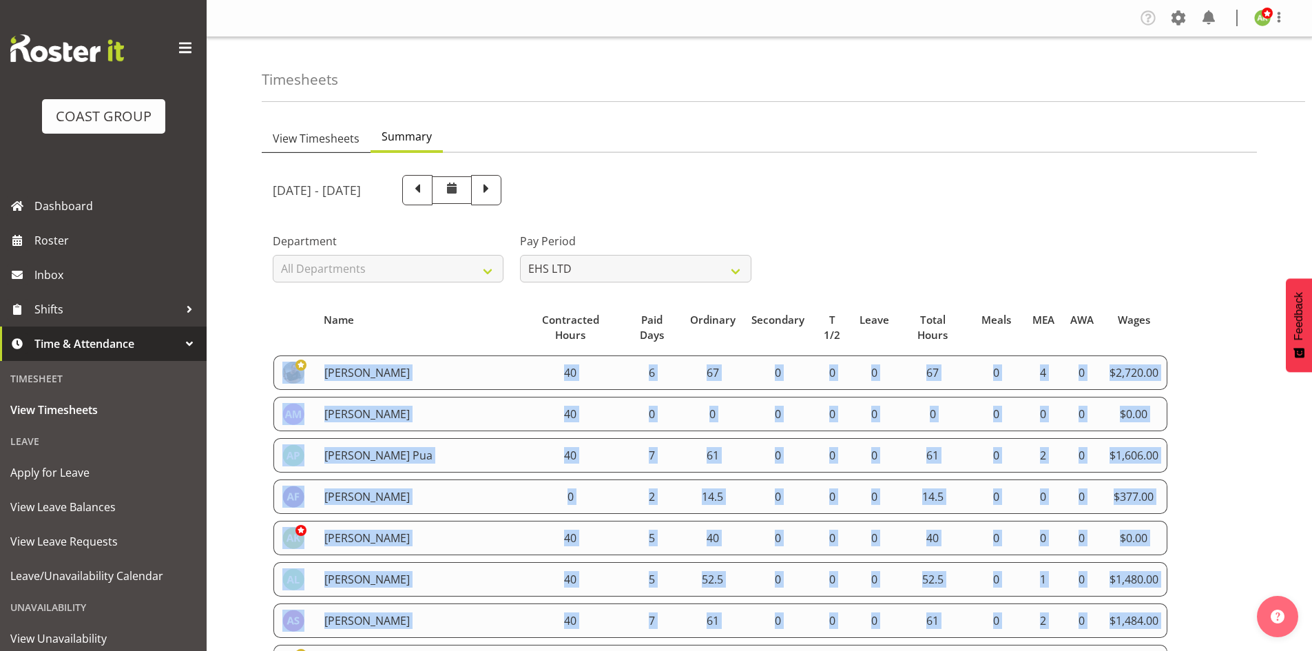
click at [324, 134] on span "View Timesheets" at bounding box center [316, 138] width 87 height 17
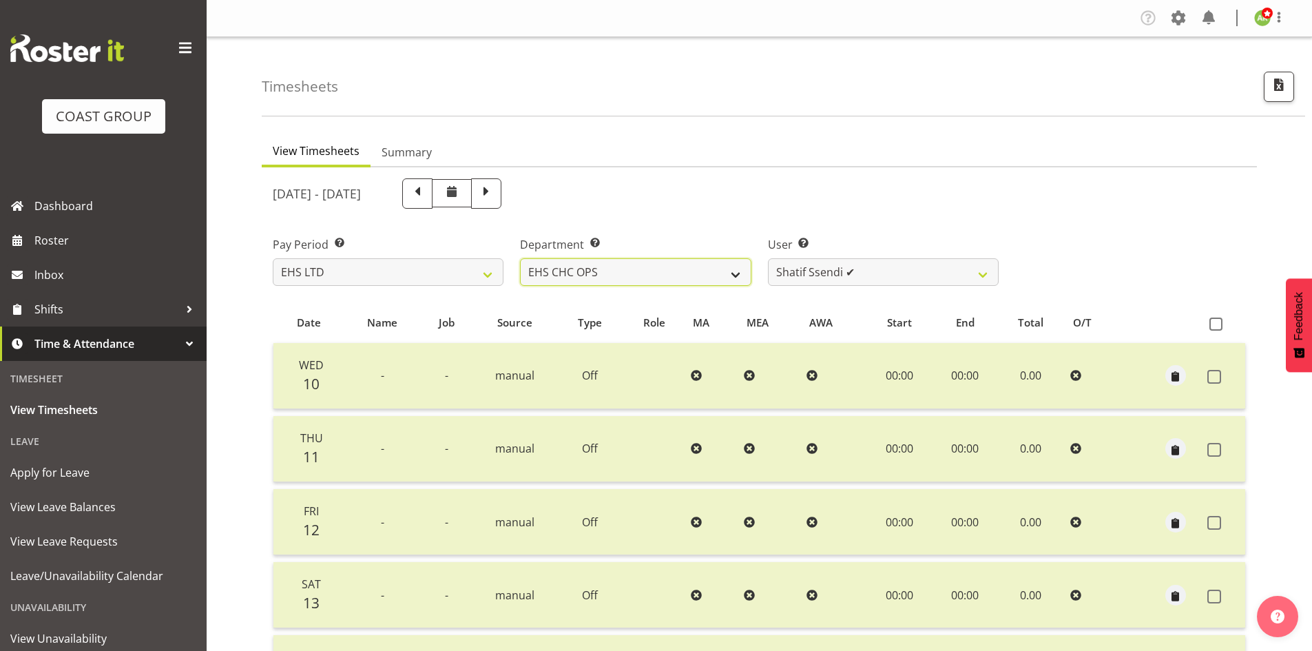
click at [703, 271] on select "EHS AKL ACCOUNTS EHS AKL CARPET EHS AKL D&B EHS AKL DESIGNER EHS AKL FURNITURE …" at bounding box center [635, 272] width 231 height 28
select select "38"
click at [520, 258] on select "EHS AKL ACCOUNTS EHS AKL CARPET EHS AKL D&B EHS AKL DESIGNER EHS AKL FURNITURE …" at bounding box center [635, 272] width 231 height 28
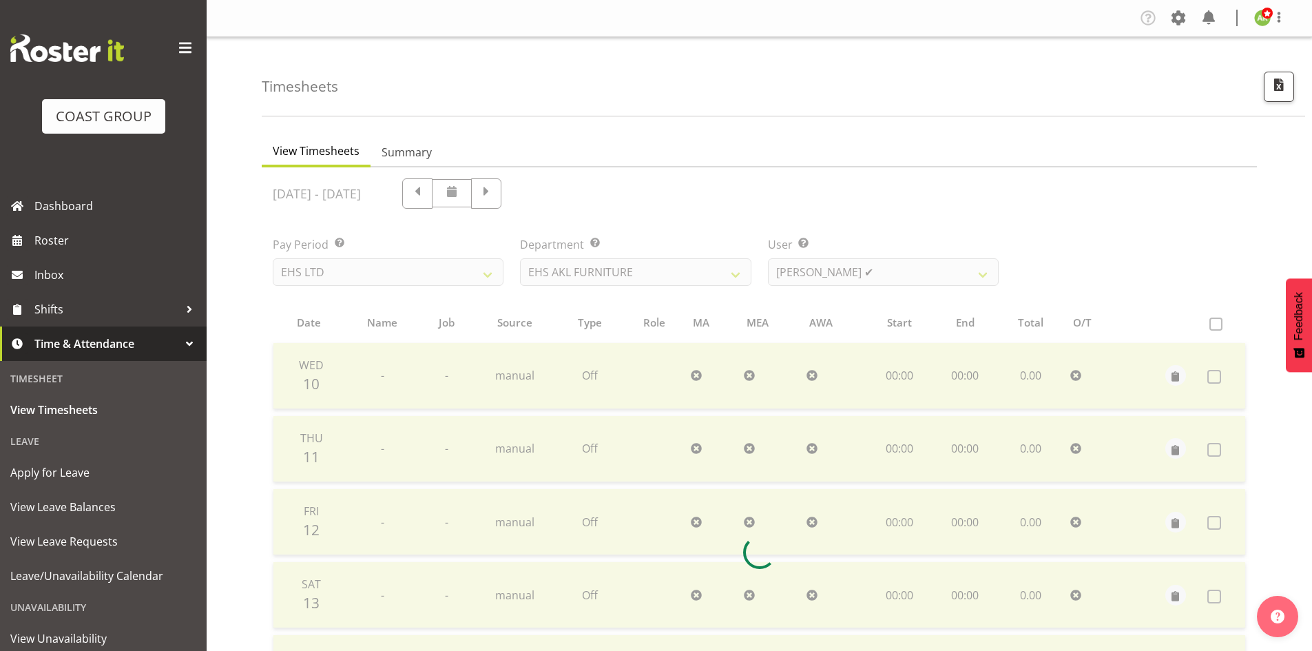
click at [916, 282] on div at bounding box center [759, 552] width 995 height 770
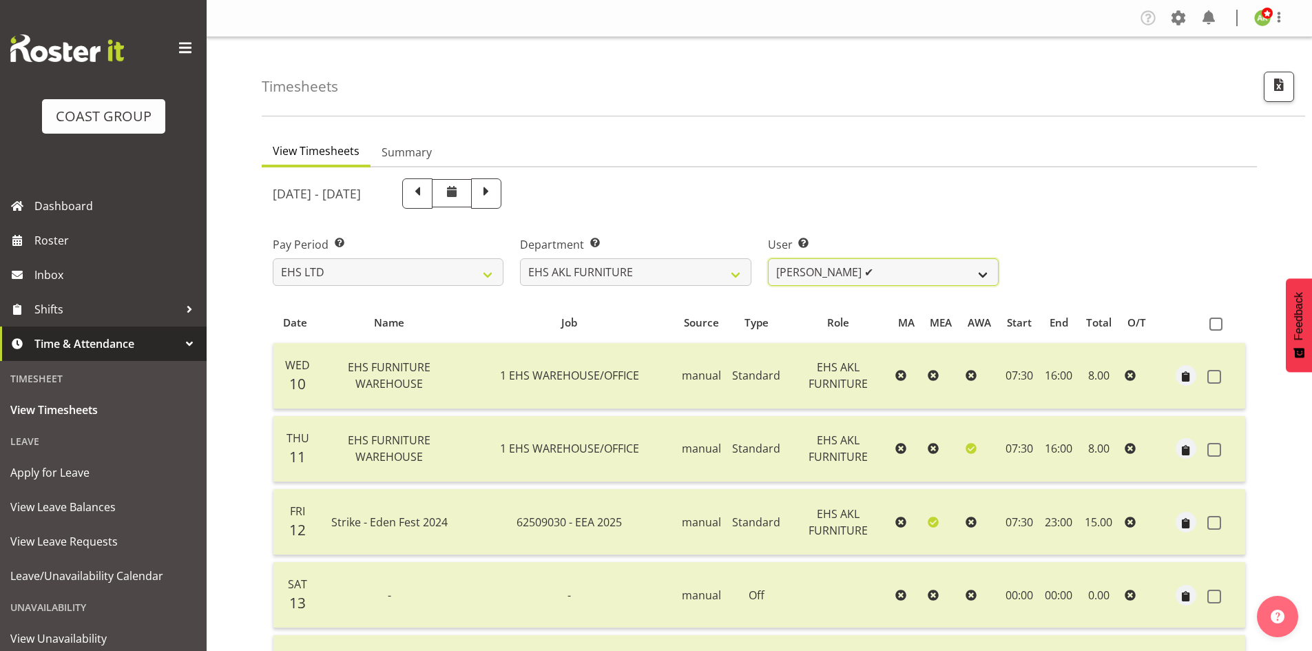
click at [922, 280] on select "Daniel Tini ✔ Filipo Iupeli ✔ Harley Wongpayuk ✔ Malae Toleafoa ✔ Manase Ward ✔…" at bounding box center [883, 272] width 231 height 28
select select "8681"
click at [768, 258] on select "Daniel Tini ✔ Filipo Iupeli ✔ Harley Wongpayuk ✔ Malae Toleafoa ✔ Manase Ward ✔…" at bounding box center [883, 272] width 231 height 28
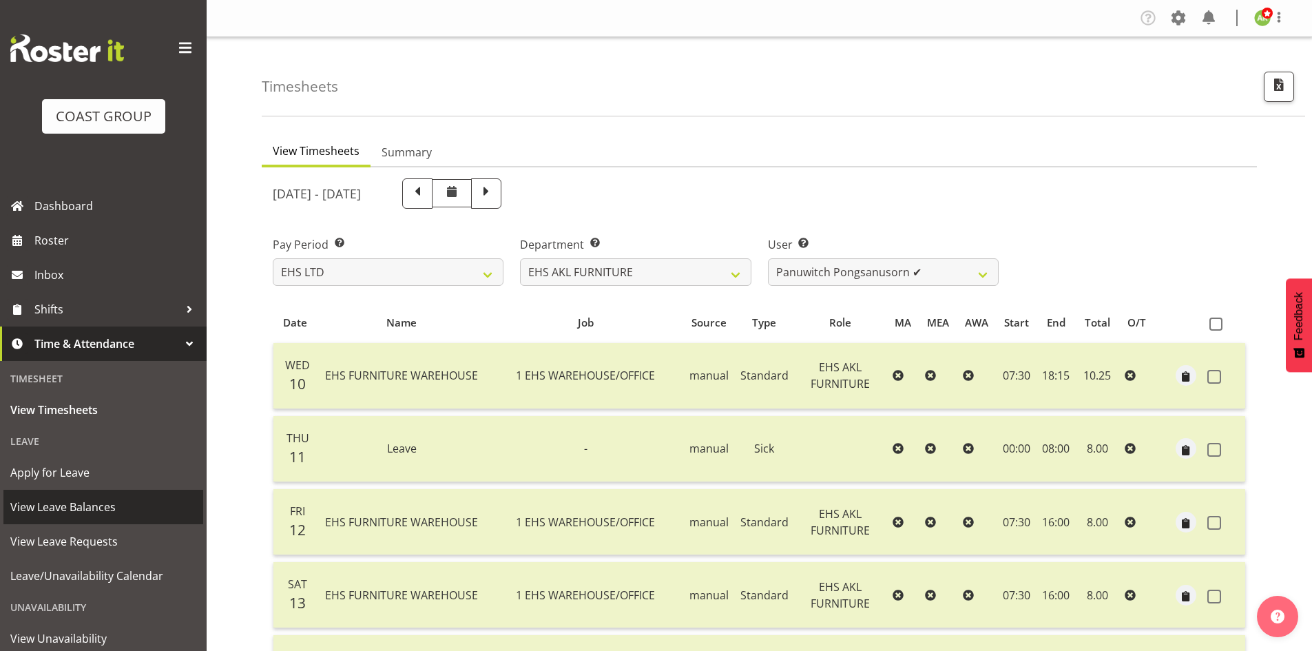
click at [95, 506] on span "View Leave Balances" at bounding box center [103, 506] width 186 height 21
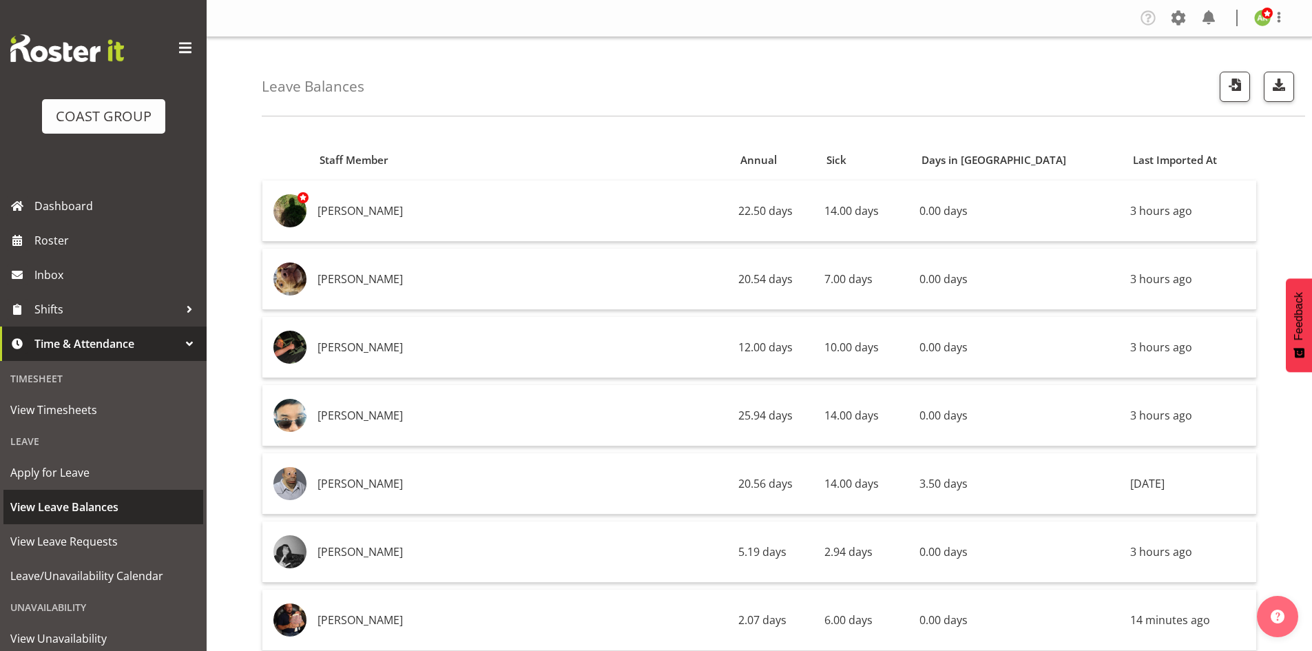
click at [98, 507] on span "View Leave Balances" at bounding box center [103, 506] width 186 height 21
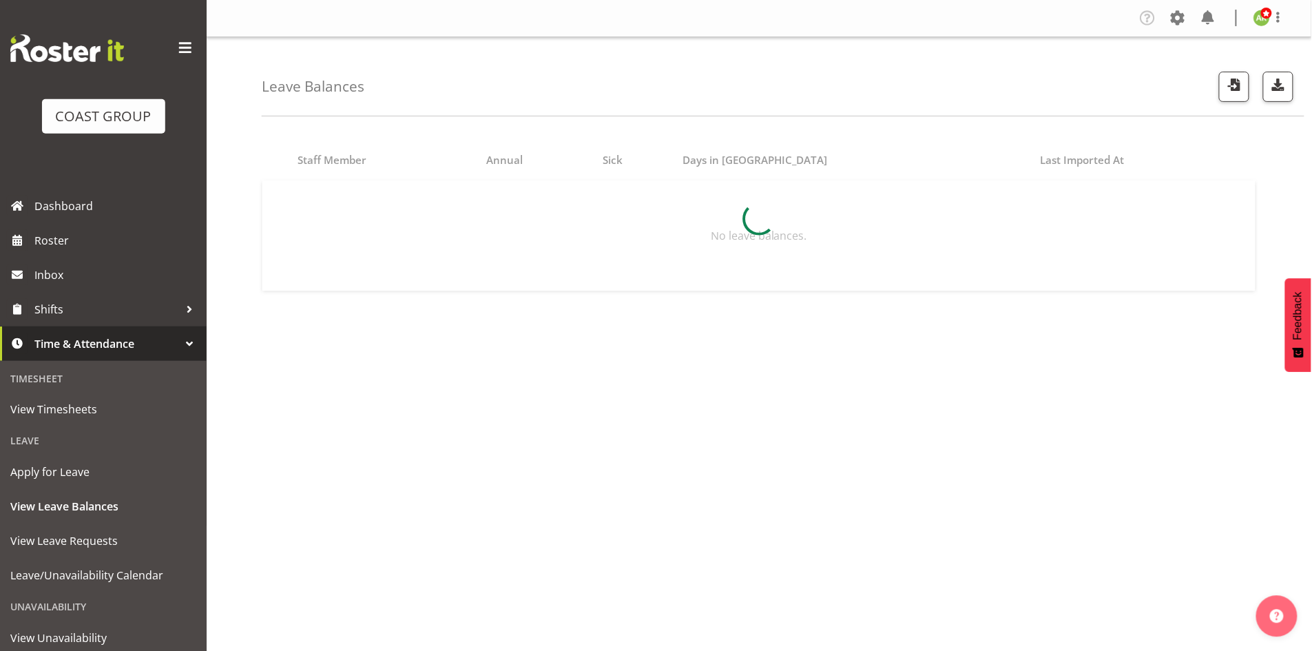
click at [1234, 86] on span "button" at bounding box center [1235, 85] width 18 height 18
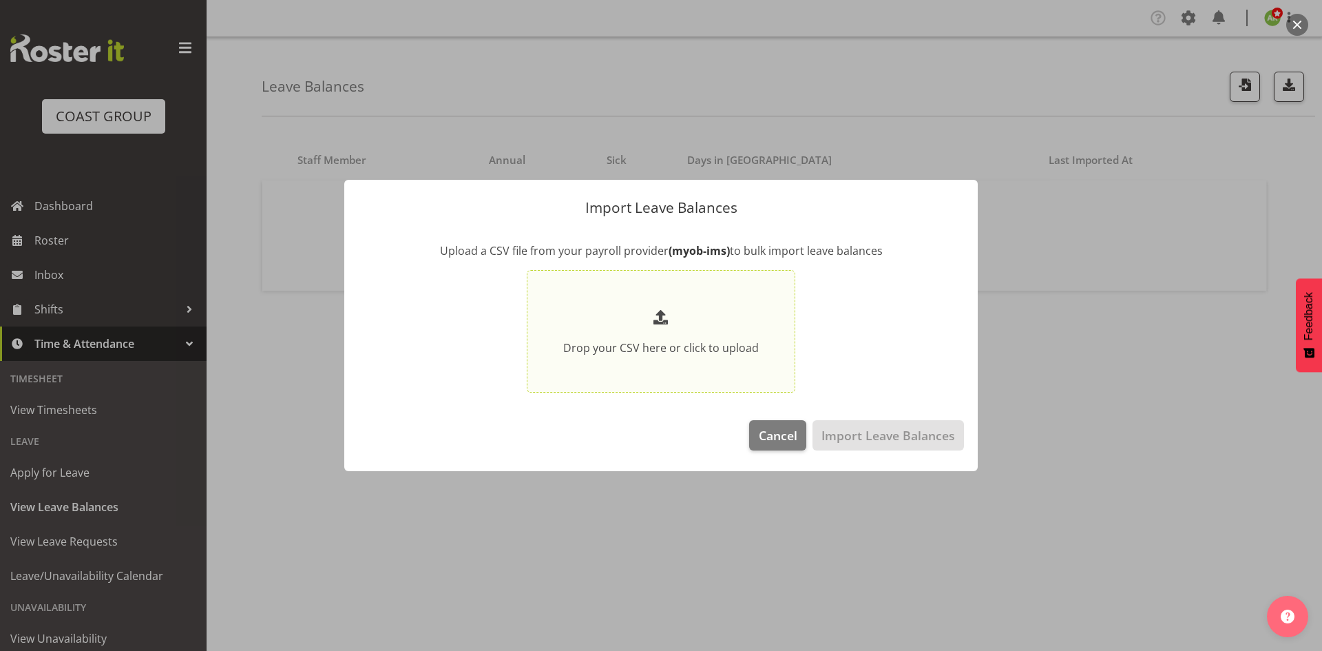
click at [678, 353] on p "Drop your CSV here or click to upload" at bounding box center [661, 347] width 196 height 17
click at [678, 353] on input "Drop your CSV here or click to upload" at bounding box center [661, 331] width 269 height 123
type input "C:\fakepath\Historical_Leave_2025_09_17.csv"
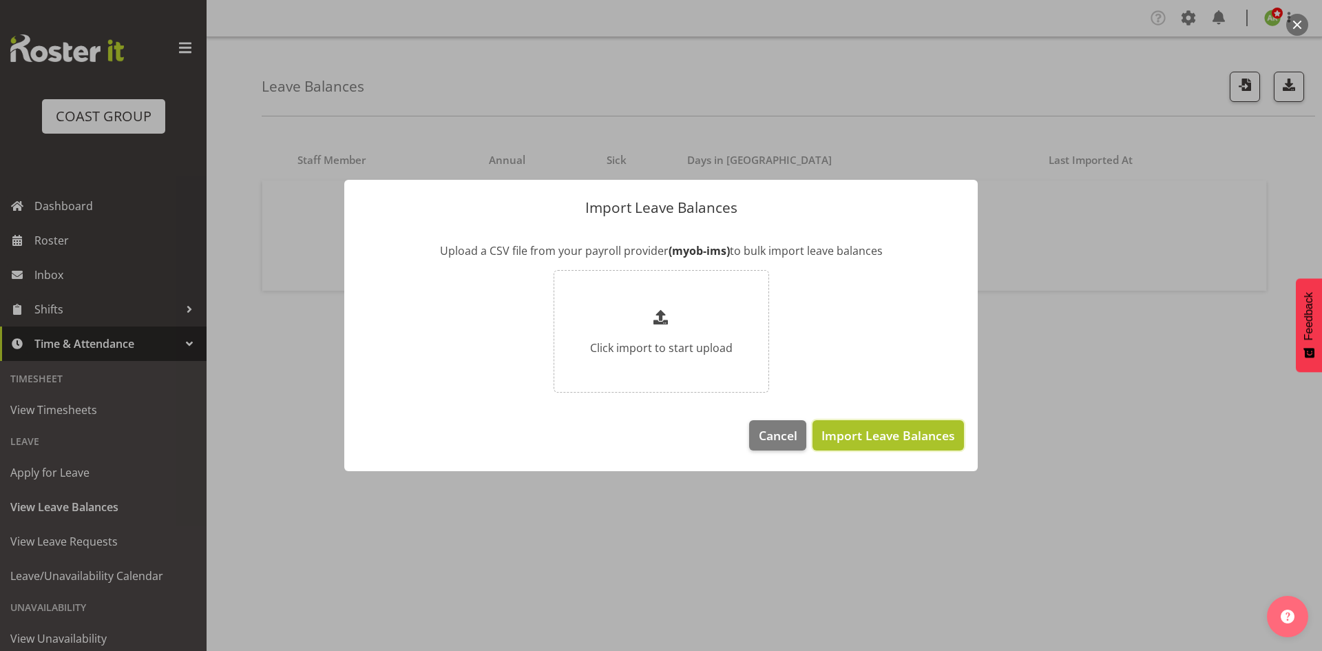
click at [898, 440] on span "Import Leave Balances" at bounding box center [888, 435] width 134 height 18
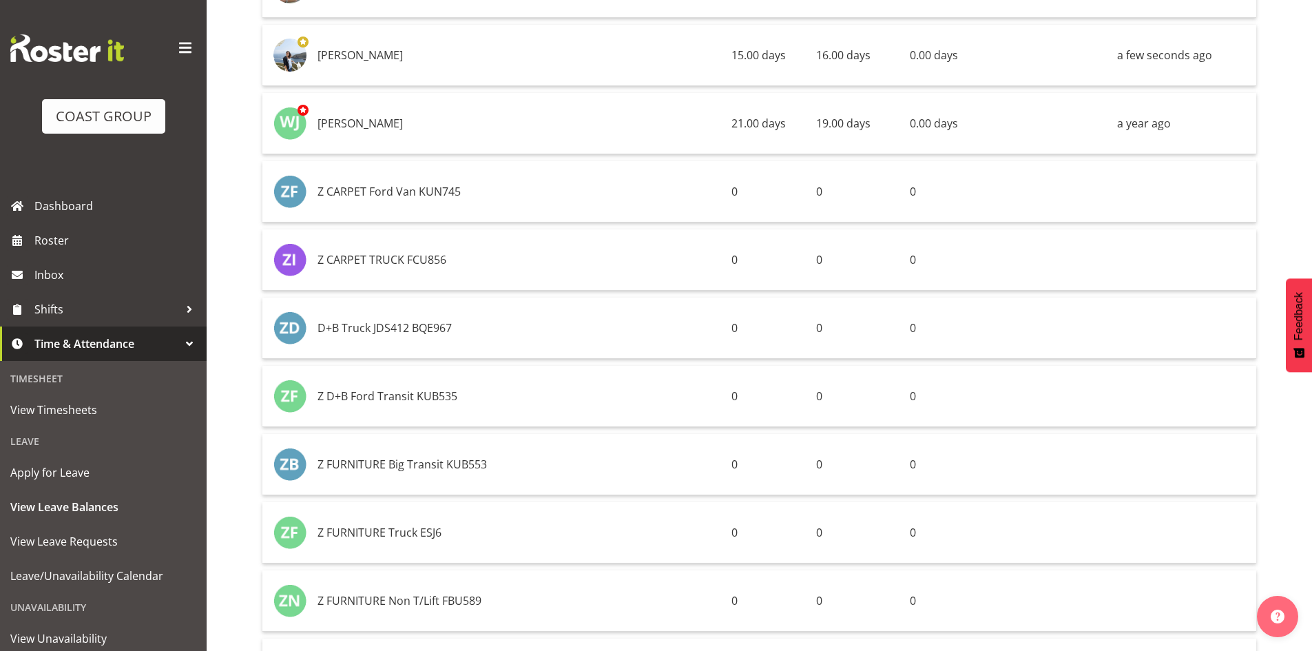
scroll to position [2410, 0]
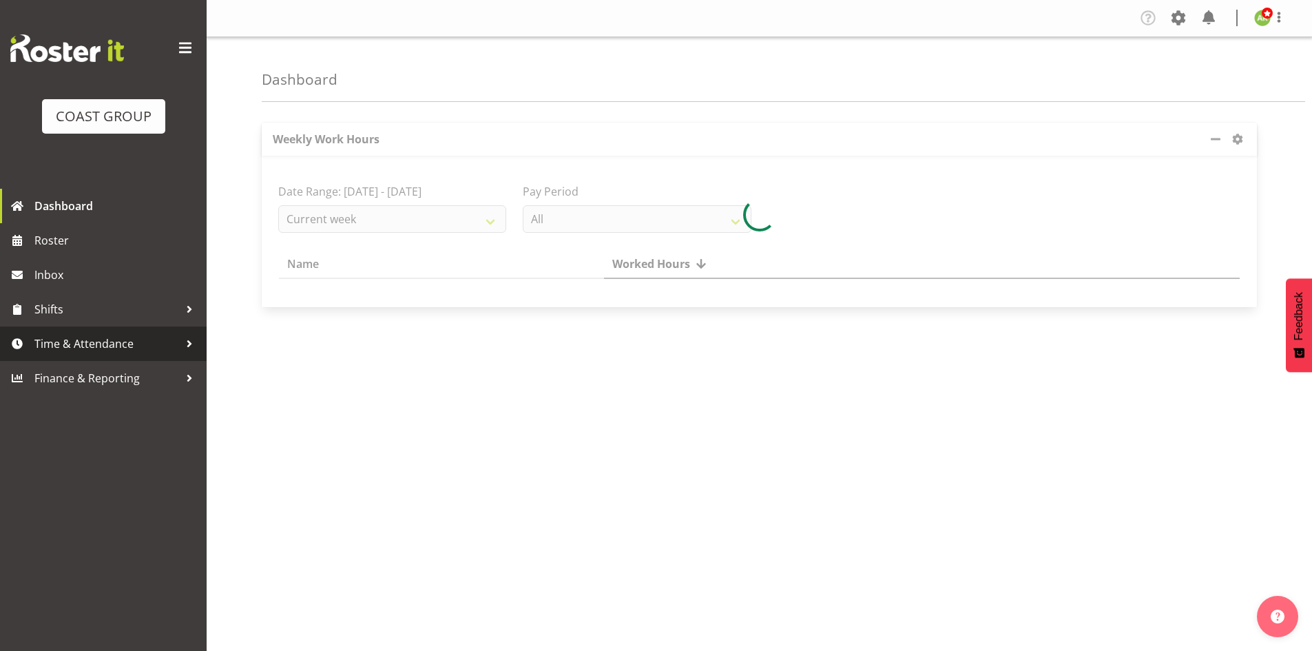
click at [113, 337] on span "Time & Attendance" at bounding box center [106, 343] width 145 height 21
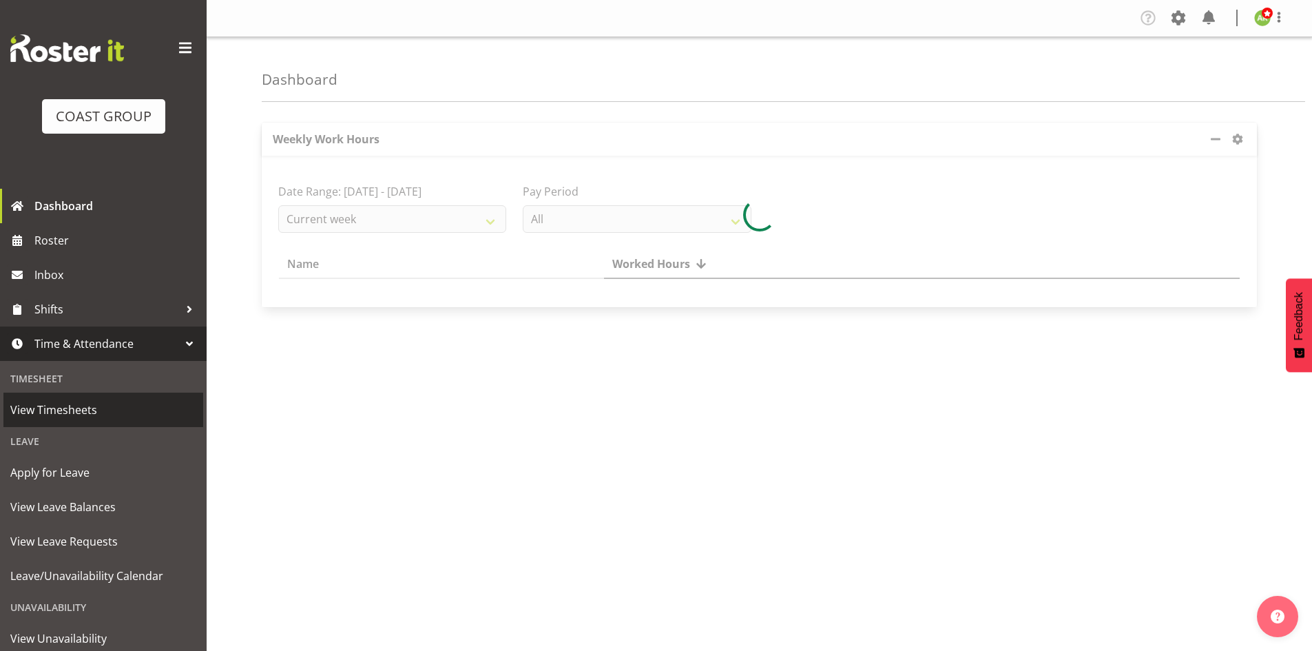
click at [59, 410] on span "View Timesheets" at bounding box center [103, 409] width 186 height 21
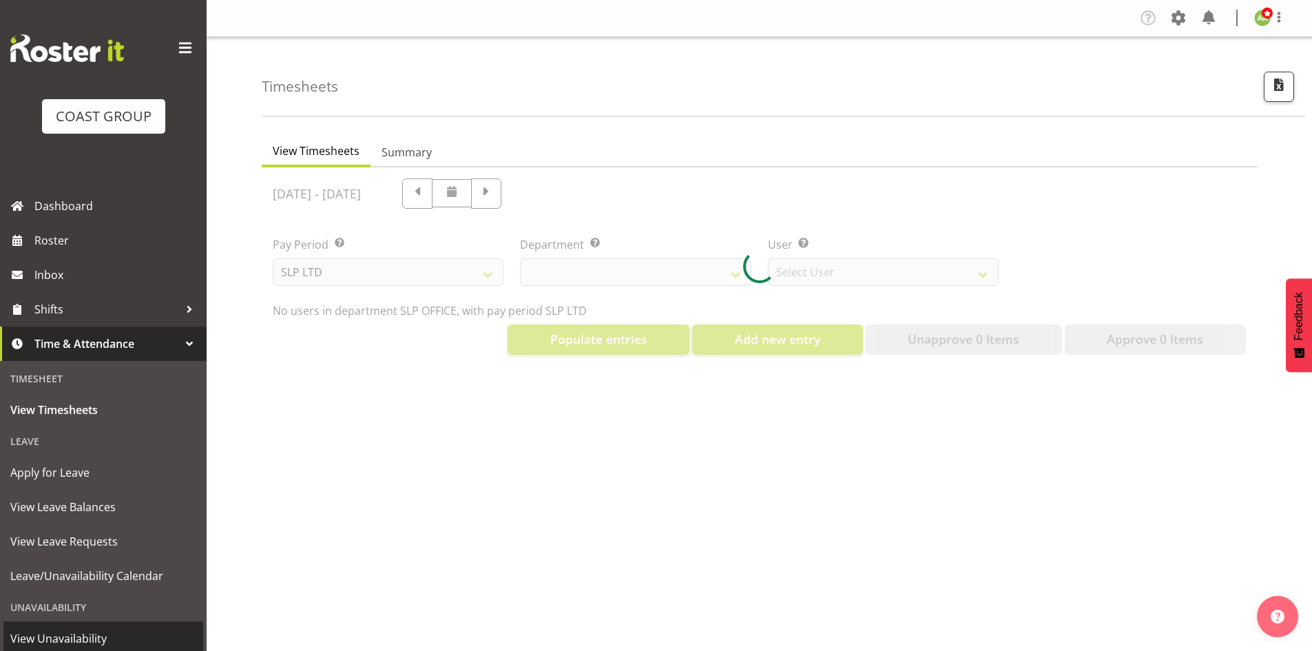
select select "25"
select select "7496"
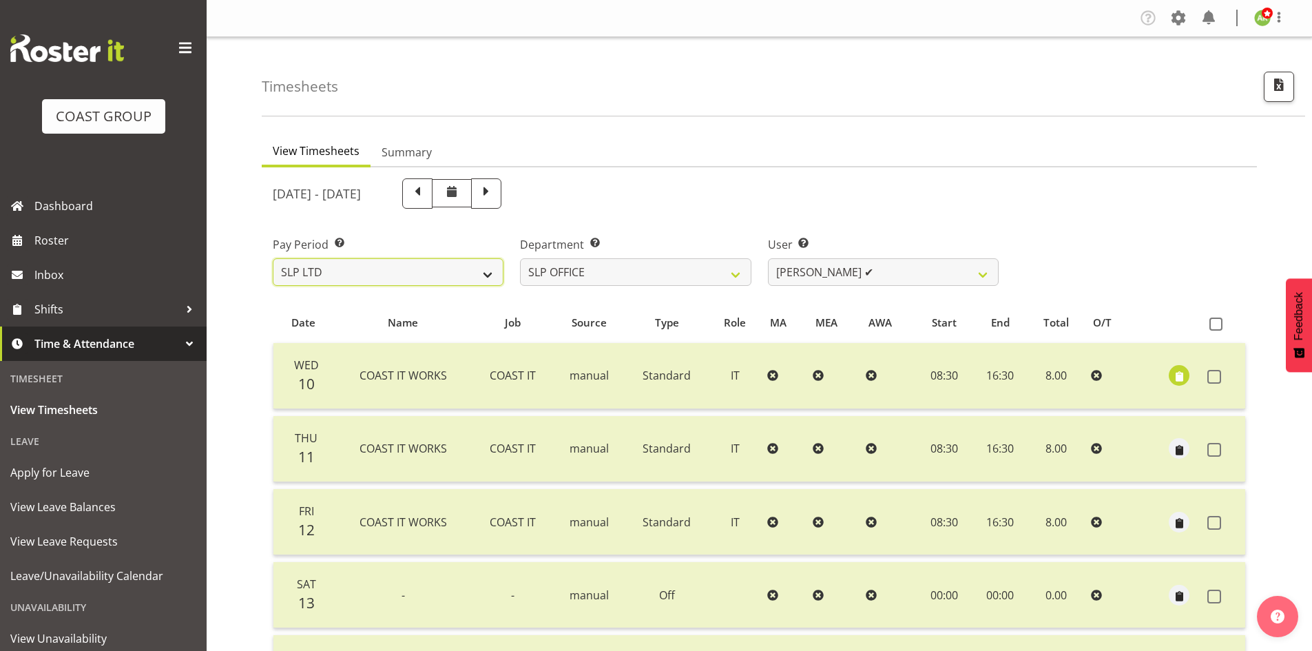
click at [447, 275] on select "SLP LTD EHS LTD DW LTD VEHICLES Carlton Events [PERSON_NAME] 120 Limited Wellin…" at bounding box center [388, 272] width 231 height 28
select select "8"
click at [273, 258] on select "SLP LTD EHS LTD DW LTD VEHICLES Carlton Events Hamilton 120 Limited Wellington …" at bounding box center [388, 272] width 231 height 28
select select
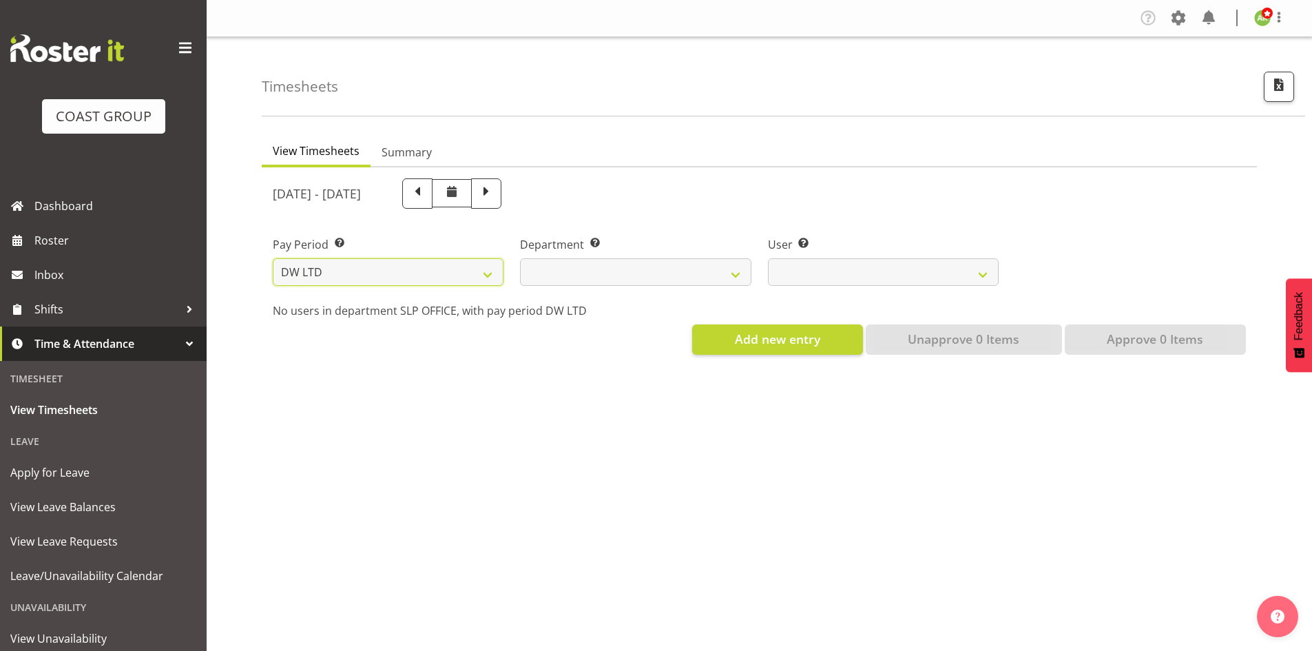
select select
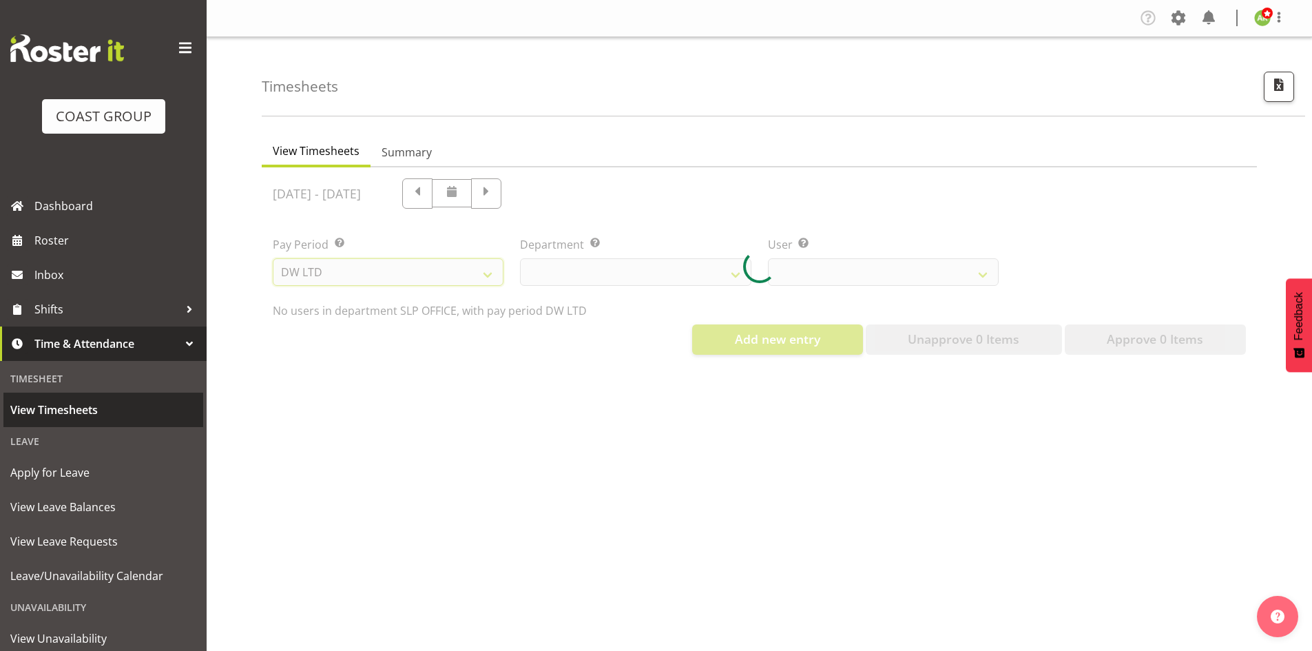
select select
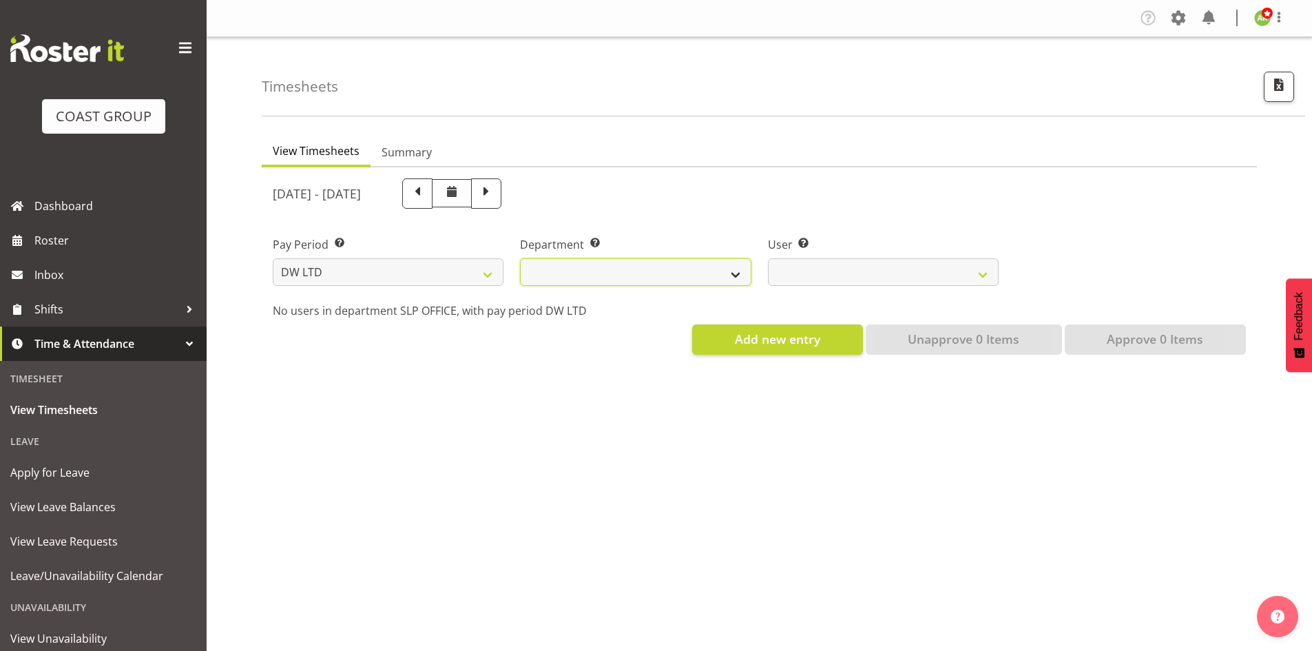
click at [706, 273] on select "DW AKL DW AKL ACCOUNTS/OFFICE DW AKL DESIGN DW AKL PRODUCTION DW CHC DW CHC DES…" at bounding box center [635, 272] width 231 height 28
click at [520, 258] on select "DW AKL DW AKL ACCOUNTS/OFFICE DW AKL DESIGN DW AKL PRODUCTION DW CHC DW CHC DES…" at bounding box center [635, 272] width 231 height 28
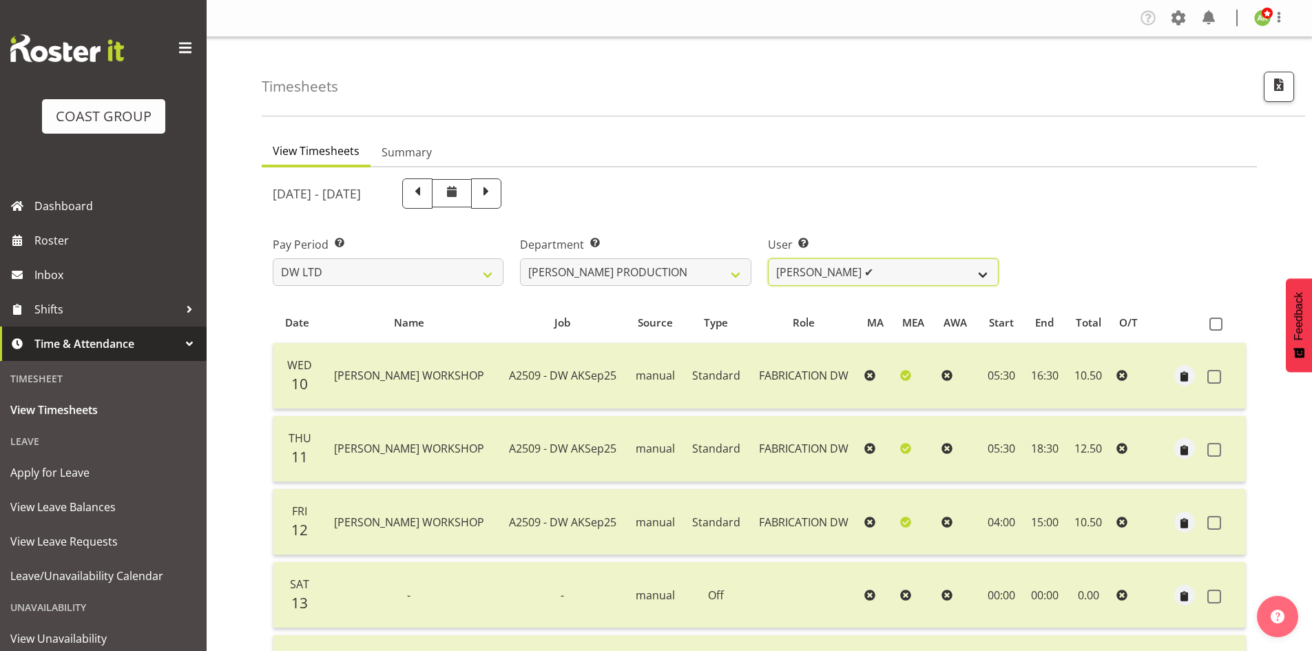
click at [956, 275] on select "Peter Lee ✔" at bounding box center [883, 272] width 231 height 28
click at [667, 275] on select "DW AKL DW AKL ACCOUNTS/OFFICE DW AKL DESIGN DW AKL PRODUCTION DW CHC DW CHC DES…" at bounding box center [635, 272] width 231 height 28
click at [520, 258] on select "DW AKL DW AKL ACCOUNTS/OFFICE DW AKL DESIGN DW AKL PRODUCTION DW CHC DW CHC DES…" at bounding box center [635, 272] width 231 height 28
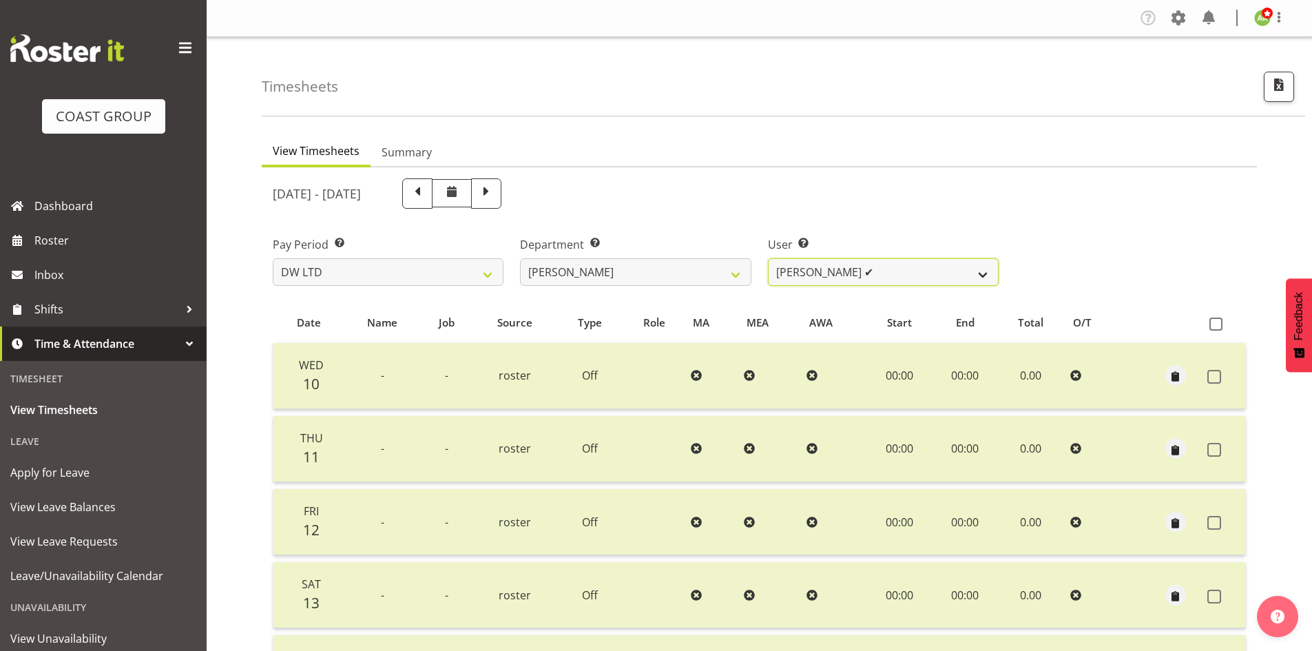
click at [936, 277] on select "Andrew McFadzean ✔ Boston Morgan-Horan ✔ Chanel Toleafoa ✔ Gene Burton ✔ Ian Si…" at bounding box center [883, 272] width 231 height 28
click at [713, 273] on select "DW AKL DW AKL ACCOUNTS/OFFICE DW AKL DESIGN DW AKL PRODUCTION DW CHC DW CHC DES…" at bounding box center [635, 272] width 231 height 28
click at [520, 258] on select "DW AKL DW AKL ACCOUNTS/OFFICE DW AKL DESIGN DW AKL PRODUCTION DW CHC DW CHC DES…" at bounding box center [635, 272] width 231 height 28
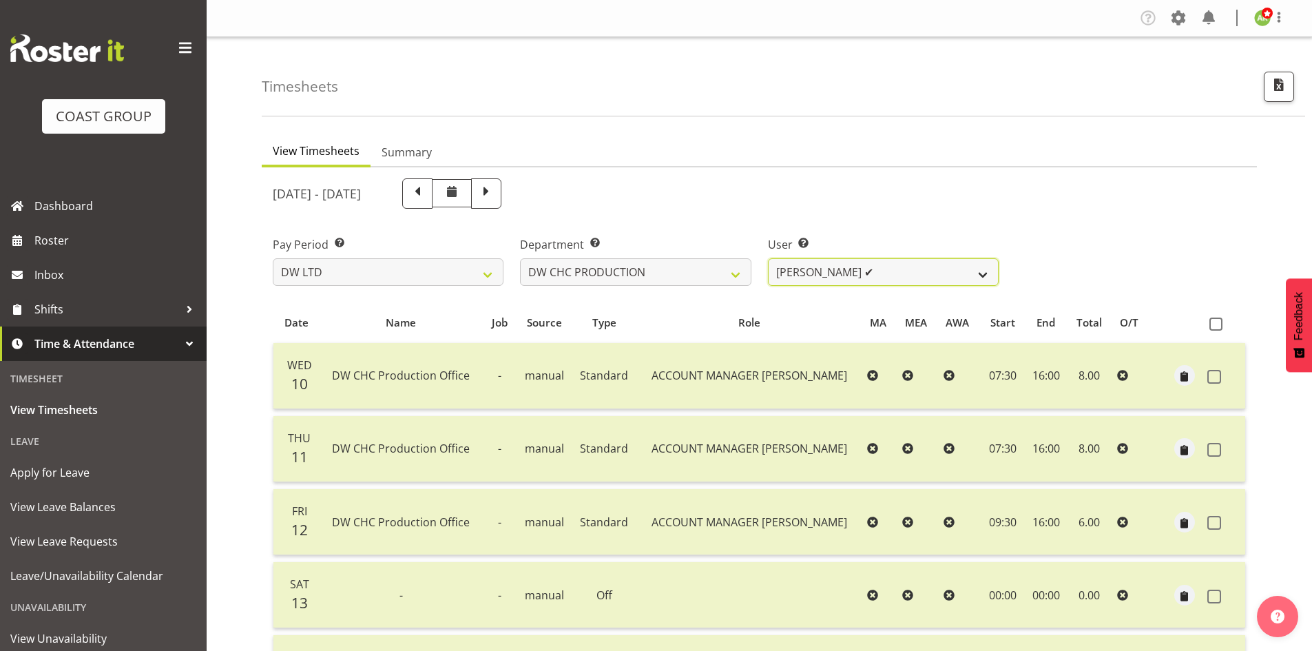
click at [976, 277] on select "Jason Garvey ✔" at bounding box center [883, 272] width 231 height 28
click at [713, 275] on select "DW AKL DW AKL ACCOUNTS/OFFICE DW AKL DESIGN DW AKL PRODUCTION DW CHC DW CHC DES…" at bounding box center [635, 272] width 231 height 28
click at [520, 258] on select "DW AKL DW AKL ACCOUNTS/OFFICE DW AKL DESIGN DW AKL PRODUCTION DW CHC DW CHC DES…" at bounding box center [635, 272] width 231 height 28
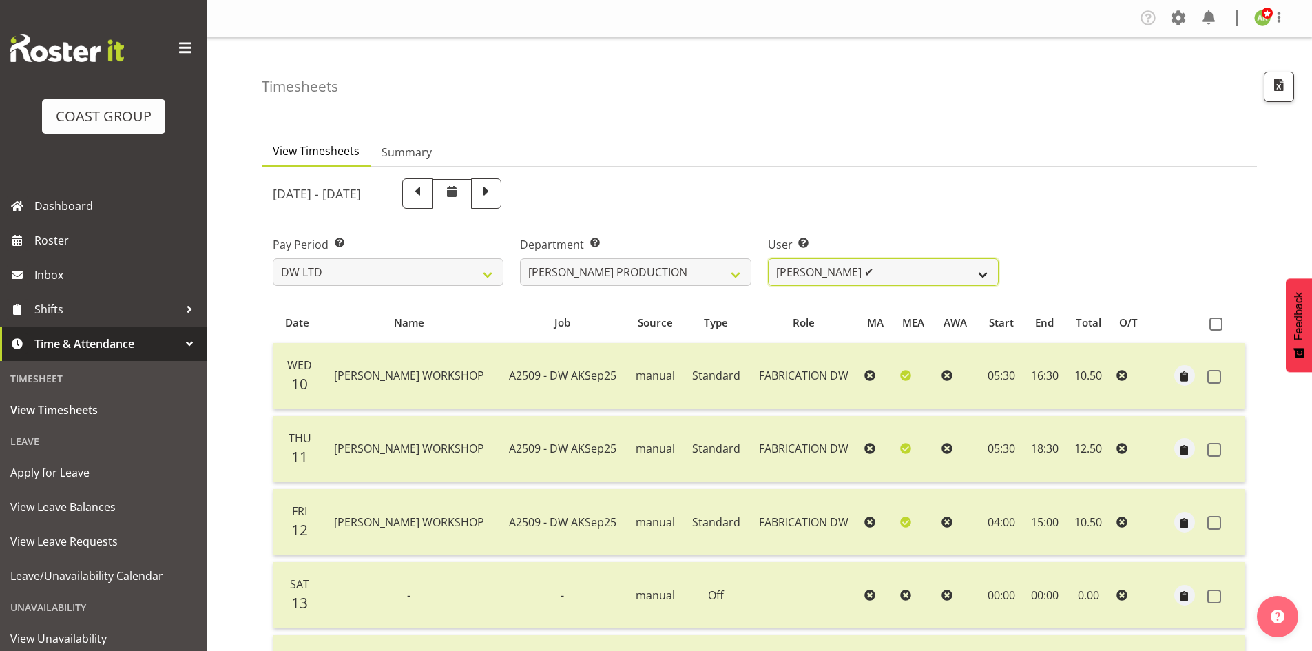
click at [951, 279] on select "Peter Lee ✔" at bounding box center [883, 272] width 231 height 28
click at [602, 280] on select "DW AKL DW AKL ACCOUNTS/OFFICE DW AKL DESIGN DW AKL PRODUCTION DW CHC DW CHC DES…" at bounding box center [635, 272] width 231 height 28
click at [520, 258] on select "DW AKL DW AKL ACCOUNTS/OFFICE DW AKL DESIGN DW AKL PRODUCTION DW CHC DW CHC DES…" at bounding box center [635, 272] width 231 height 28
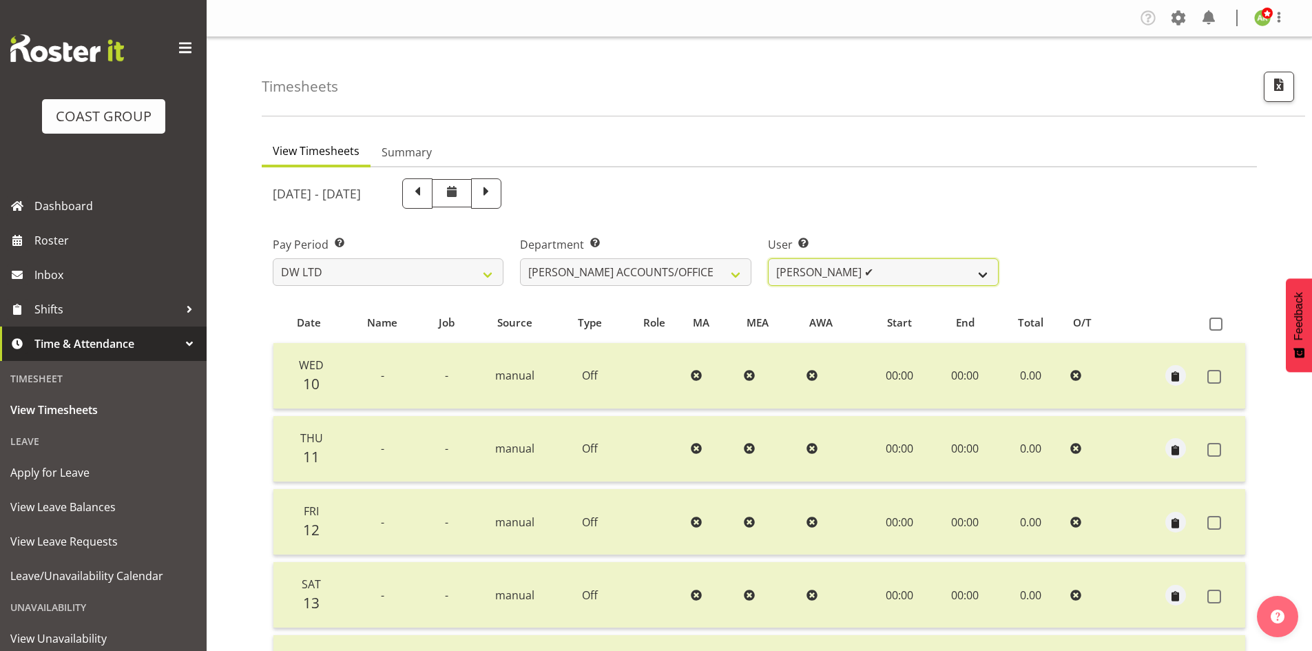
click at [949, 281] on select "Vivian McFadzean ✔" at bounding box center [883, 272] width 231 height 28
click at [642, 269] on select "DW AKL DW AKL ACCOUNTS/OFFICE DW AKL DESIGN DW AKL PRODUCTION DW CHC DW CHC DES…" at bounding box center [635, 272] width 231 height 28
click at [520, 258] on select "DW AKL DW AKL ACCOUNTS/OFFICE DW AKL DESIGN DW AKL PRODUCTION DW CHC DW CHC DES…" at bounding box center [635, 272] width 231 height 28
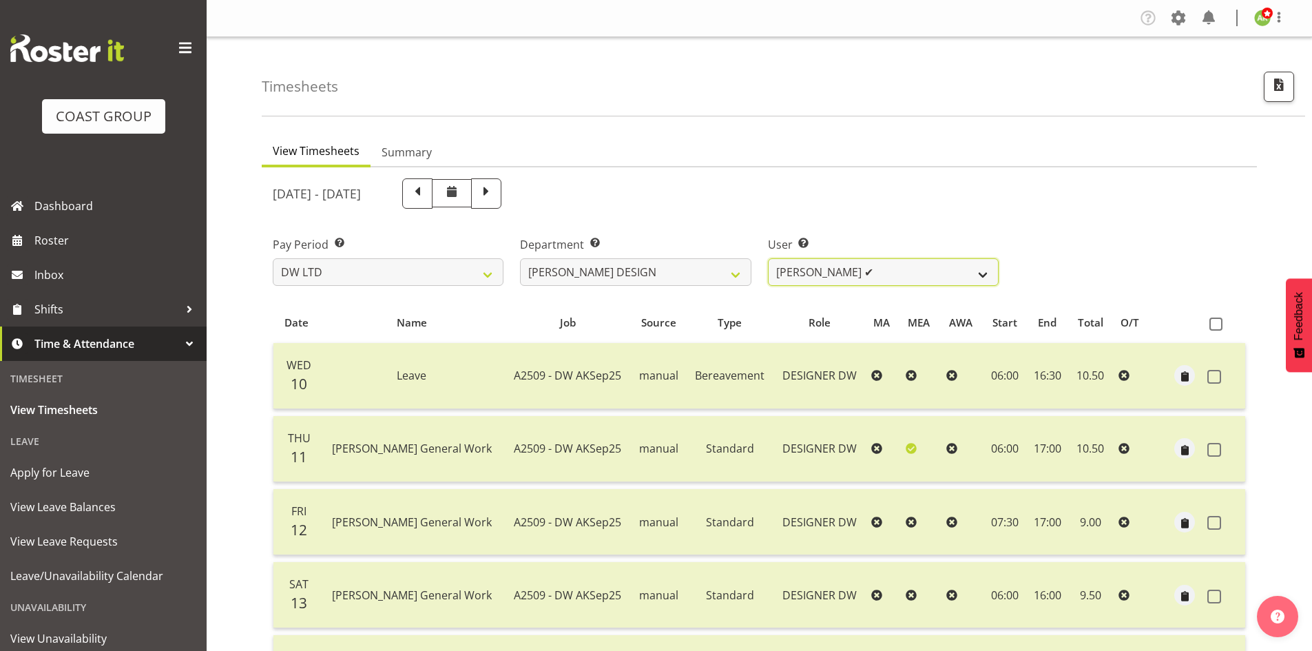
click at [947, 282] on select "Benjamin Thomas Geden ✔ Darren Shiu Lun Lau ✔" at bounding box center [883, 272] width 231 height 28
click at [664, 280] on select "DW AKL DW AKL ACCOUNTS/OFFICE DW AKL DESIGN DW AKL PRODUCTION DW CHC DW CHC DES…" at bounding box center [635, 272] width 231 height 28
click at [520, 258] on select "DW AKL DW AKL ACCOUNTS/OFFICE DW AKL DESIGN DW AKL PRODUCTION DW CHC DW CHC DES…" at bounding box center [635, 272] width 231 height 28
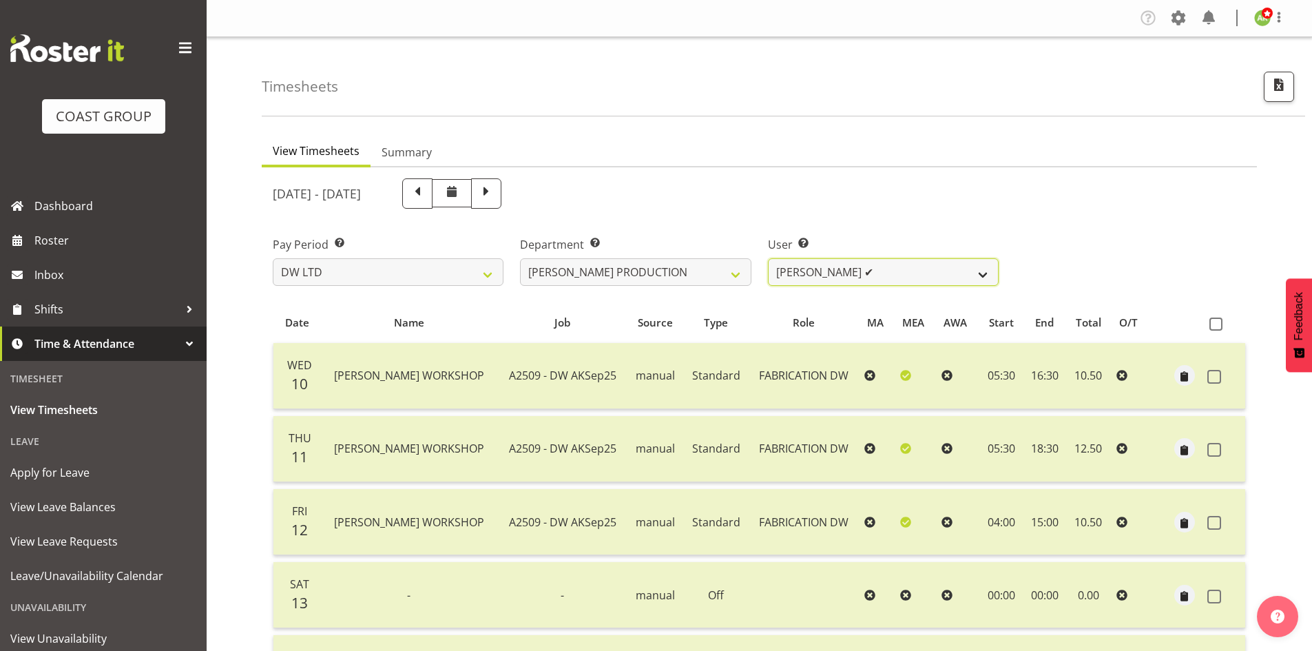
click at [914, 275] on select "Peter Lee ✔" at bounding box center [883, 272] width 231 height 28
click at [646, 273] on select "DW AKL DW AKL ACCOUNTS/OFFICE DW AKL DESIGN DW AKL PRODUCTION DW CHC DW CHC DES…" at bounding box center [635, 272] width 231 height 28
click at [520, 258] on select "DW AKL DW AKL ACCOUNTS/OFFICE DW AKL DESIGN DW AKL PRODUCTION DW CHC DW CHC DES…" at bounding box center [635, 272] width 231 height 28
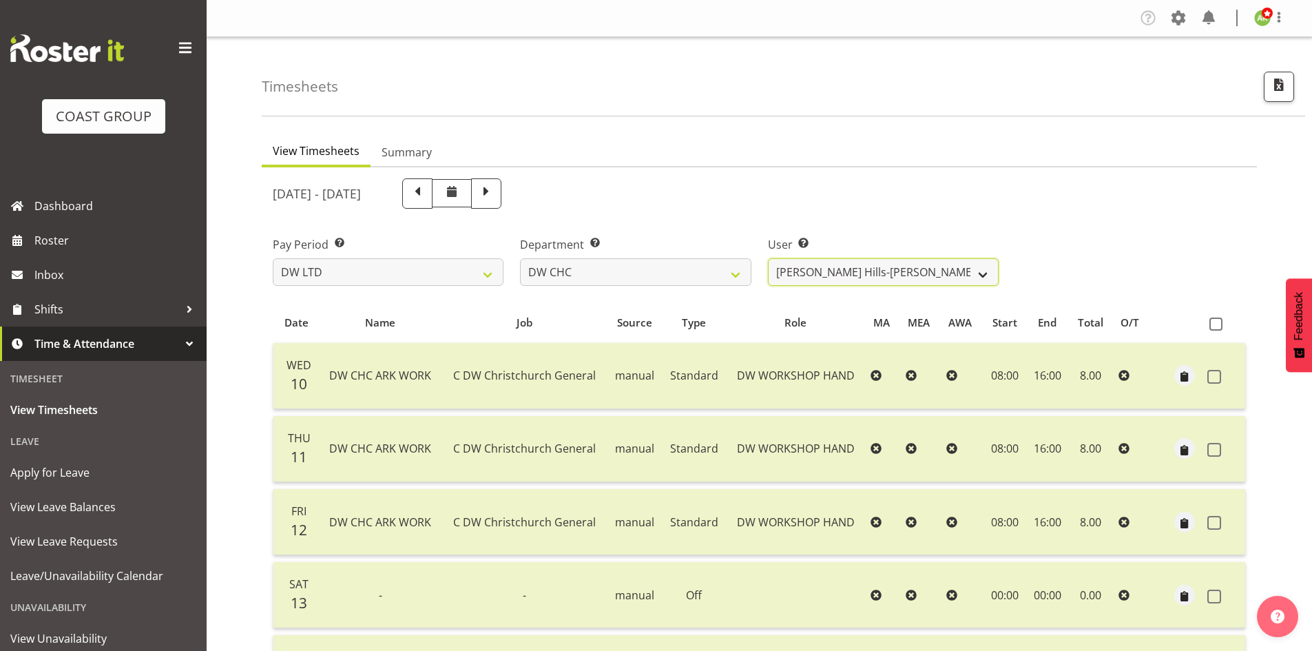
click at [949, 280] on select "Ambrose Hills-Simonsen ✔ Brad Tweedy ✔ Bryan Humprhries ✔ Callum Jack O'Leary S…" at bounding box center [883, 272] width 231 height 28
click at [649, 266] on select "DW AKL DW AKL ACCOUNTS/OFFICE DW AKL DESIGN DW AKL PRODUCTION DW CHC DW CHC DES…" at bounding box center [635, 272] width 231 height 28
click at [520, 258] on select "DW AKL DW AKL ACCOUNTS/OFFICE DW AKL DESIGN DW AKL PRODUCTION DW CHC DW CHC DES…" at bounding box center [635, 272] width 231 height 28
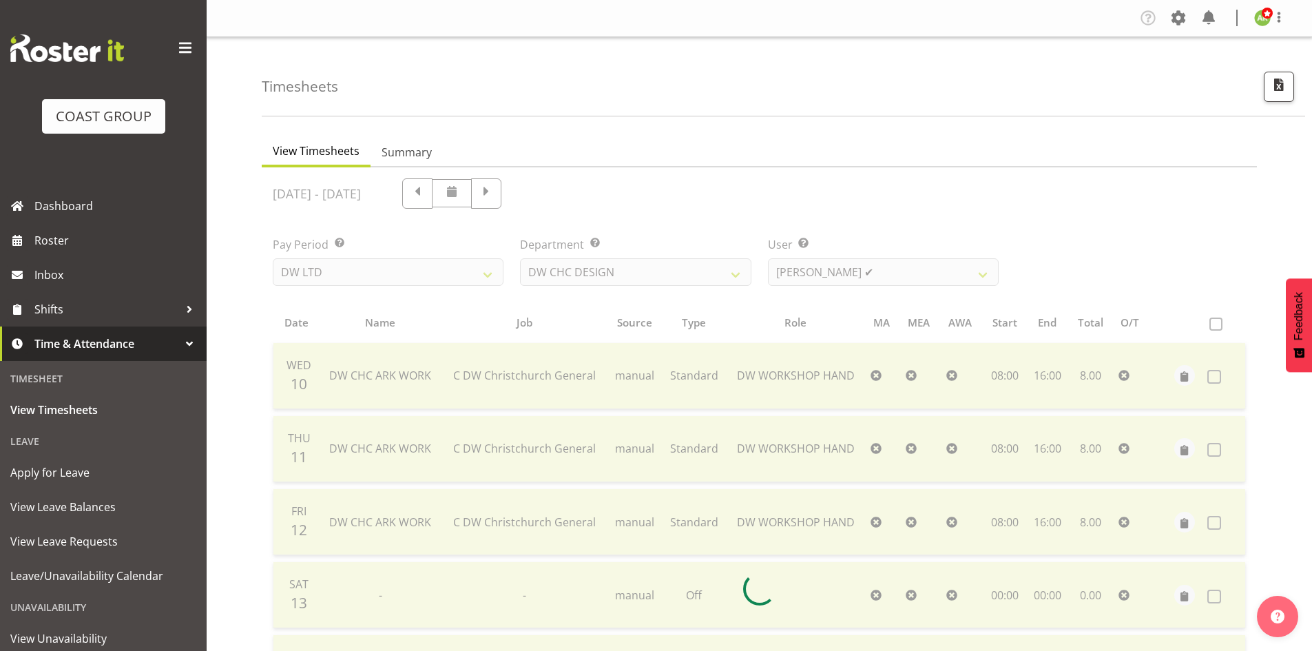
click at [909, 272] on div at bounding box center [759, 588] width 995 height 843
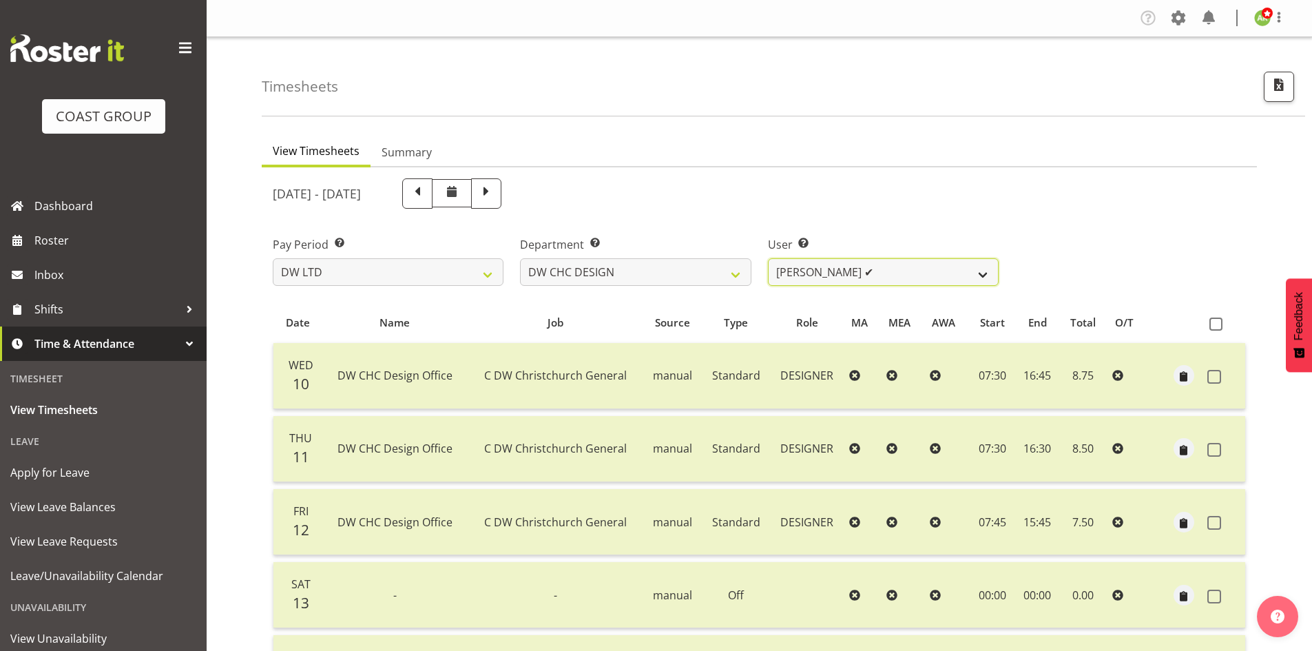
drag, startPoint x: 909, startPoint y: 272, endPoint x: 899, endPoint y: 277, distance: 10.8
click at [909, 272] on select "Amy Robinson ✔ Jeremy Hogan ✔ Jorgelina Villar ✔" at bounding box center [883, 272] width 231 height 28
click at [692, 276] on select "DW AKL DW AKL ACCOUNTS/OFFICE DW AKL DESIGN DW AKL PRODUCTION DW CHC DW CHC DES…" at bounding box center [635, 272] width 231 height 28
click at [520, 258] on select "DW AKL DW AKL ACCOUNTS/OFFICE DW AKL DESIGN DW AKL PRODUCTION DW CHC DW CHC DES…" at bounding box center [635, 272] width 231 height 28
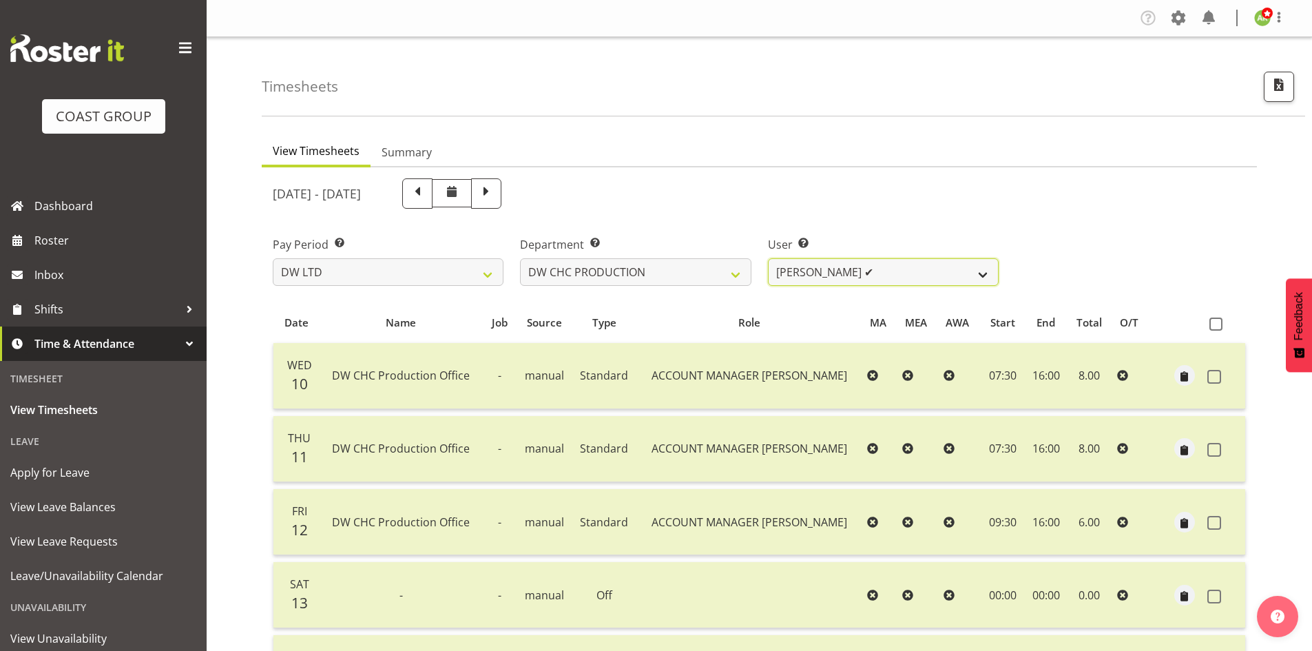
click at [935, 277] on select "Jason Garvey ✔" at bounding box center [883, 272] width 231 height 28
click at [638, 274] on select "DW AKL DW AKL ACCOUNTS/OFFICE DW AKL DESIGN DW AKL PRODUCTION DW CHC DW CHC DES…" at bounding box center [635, 272] width 231 height 28
click at [520, 258] on select "DW AKL DW AKL ACCOUNTS/OFFICE DW AKL DESIGN DW AKL PRODUCTION DW CHC DW CHC DES…" at bounding box center [635, 272] width 231 height 28
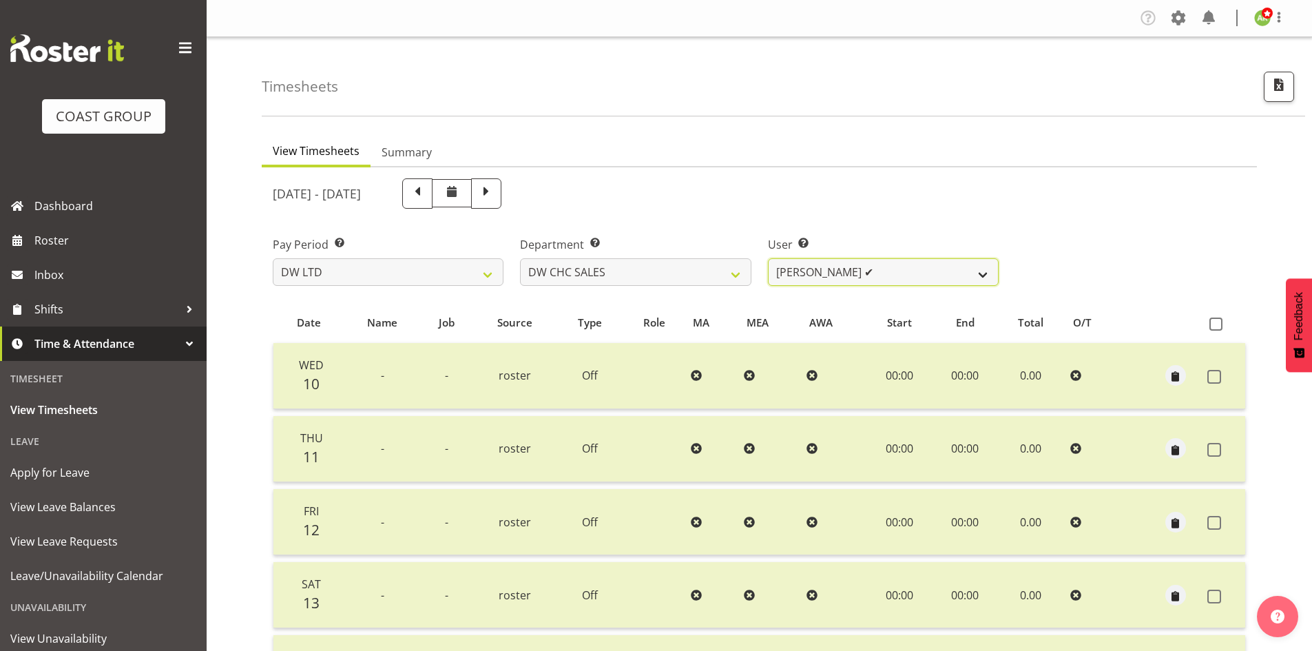
click at [905, 280] on select "Dayle Eathorne ✔" at bounding box center [883, 272] width 231 height 28
click at [678, 276] on select "DW AKL DW AKL ACCOUNTS/OFFICE DW AKL DESIGN DW AKL PRODUCTION DW CHC DW CHC DES…" at bounding box center [635, 272] width 231 height 28
select select "33"
click at [520, 258] on select "DW AKL DW AKL ACCOUNTS/OFFICE DW AKL DESIGN DW AKL PRODUCTION DW CHC DW CHC DES…" at bounding box center [635, 272] width 231 height 28
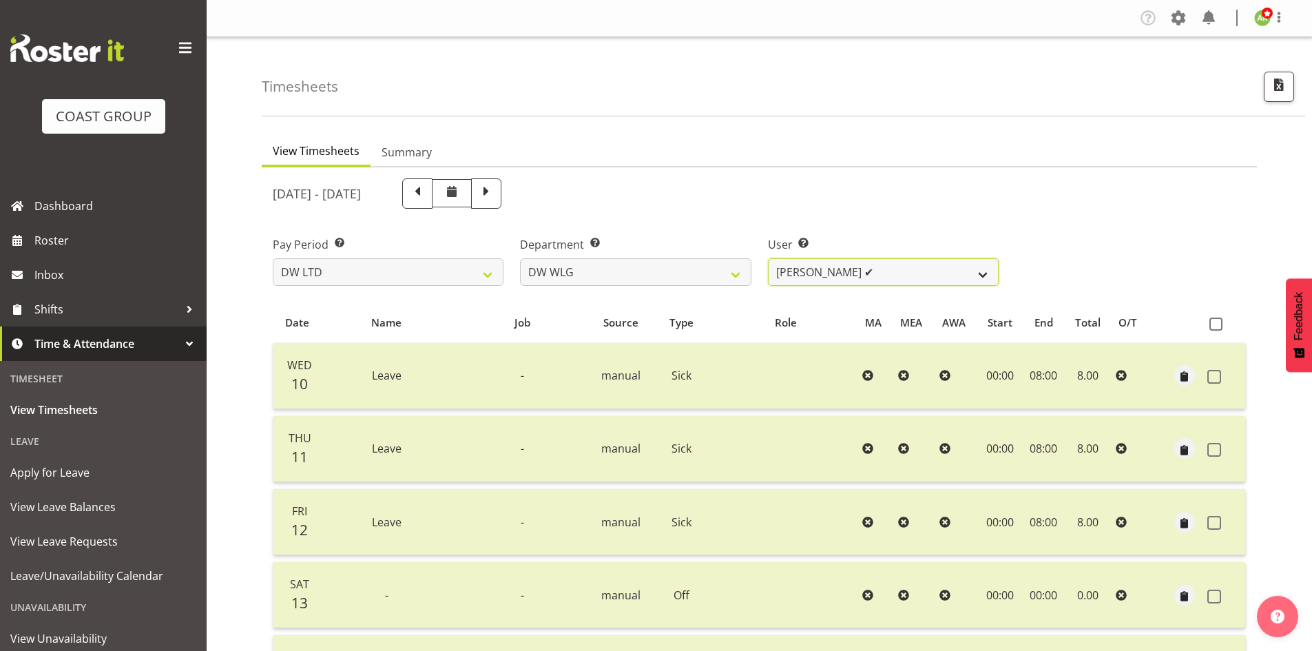
click at [954, 272] on select "Cassie Phillips ✔ Darryl Dickinson ✔ Josh Provoost ✔ Ken Barnden ✔ Stanley Elli…" at bounding box center [883, 272] width 231 height 28
select select "10243"
click at [768, 258] on select "Cassie Phillips ✔ Darryl Dickinson ✔ Josh Provoost ✔ Ken Barnden ✔ Stanley Elli…" at bounding box center [883, 272] width 231 height 28
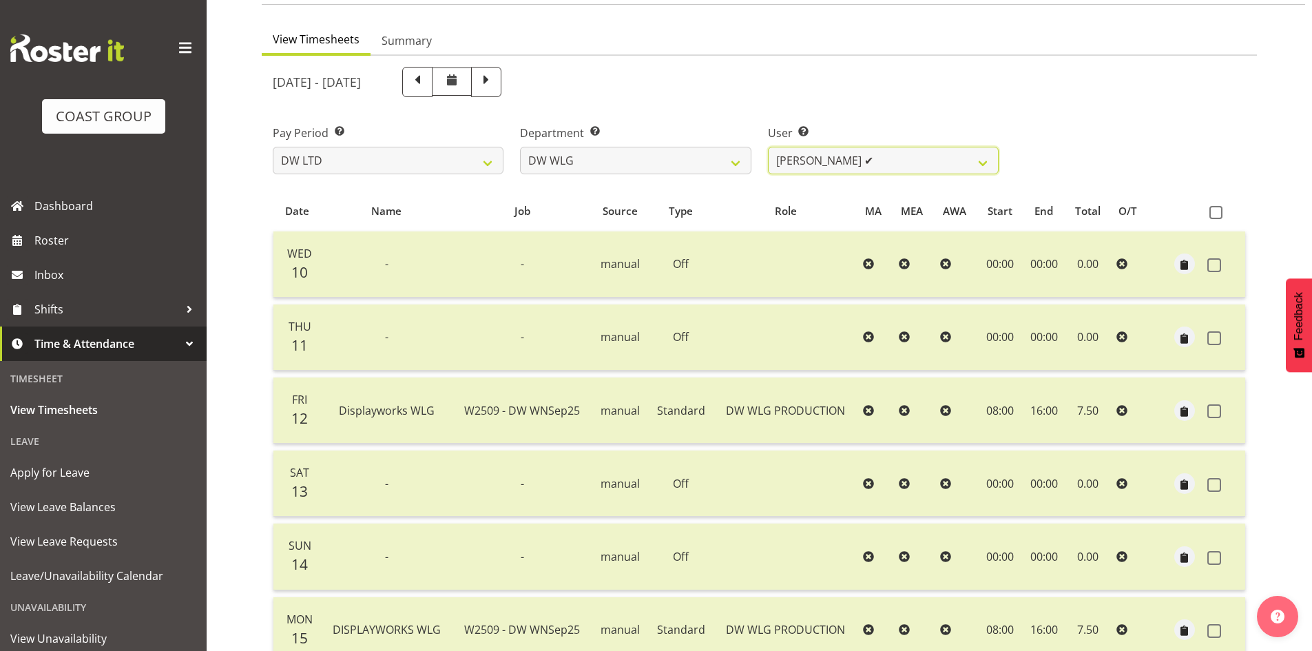
scroll to position [101, 0]
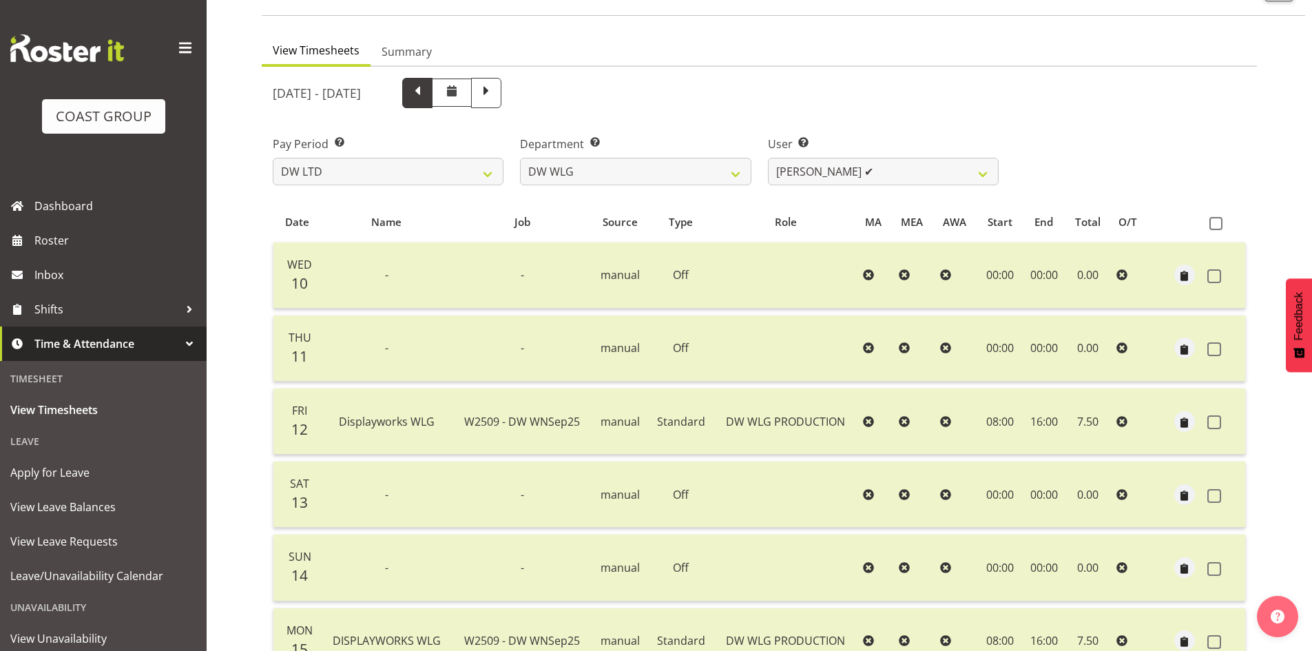
click at [426, 86] on span at bounding box center [417, 92] width 18 height 18
select select
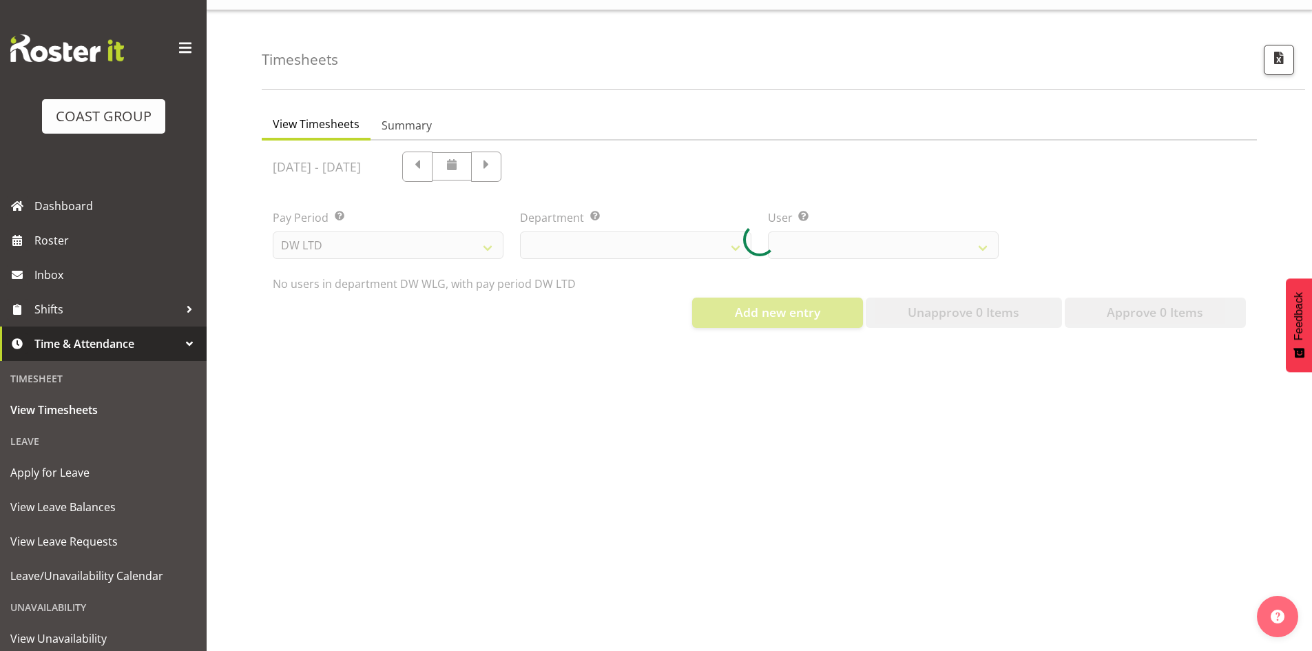
select select "33"
select select "10243"
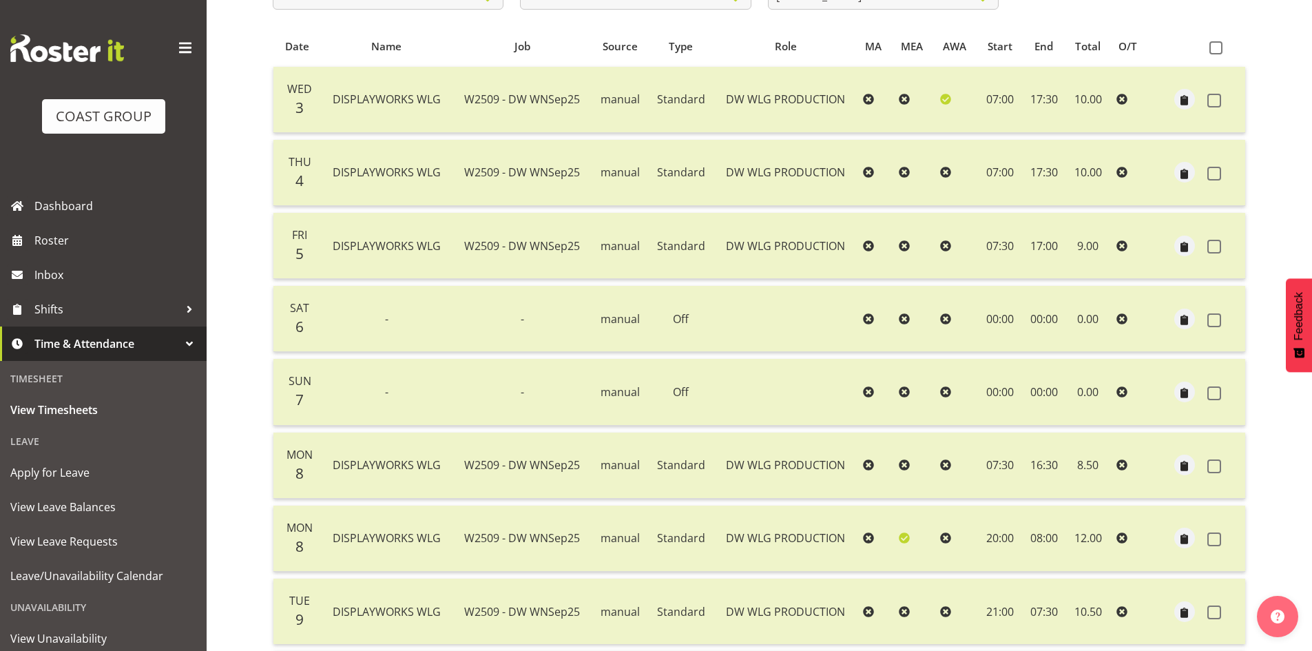
scroll to position [169, 0]
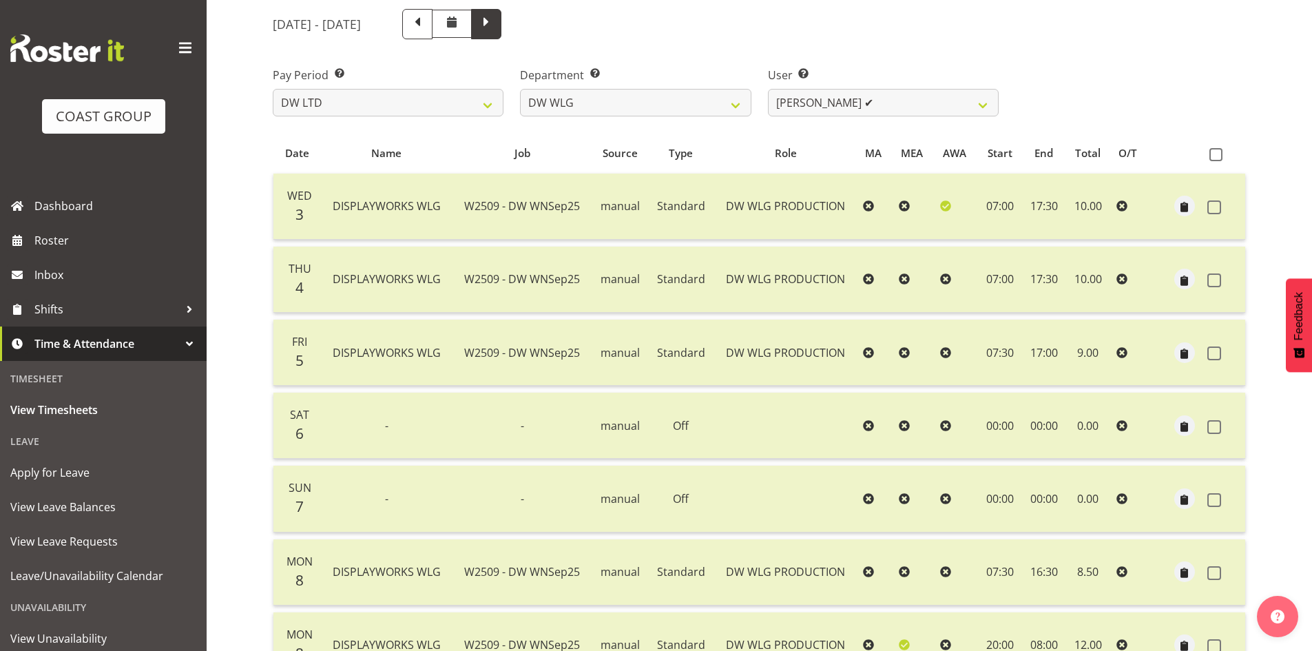
click at [495, 32] on span at bounding box center [486, 23] width 18 height 18
select select
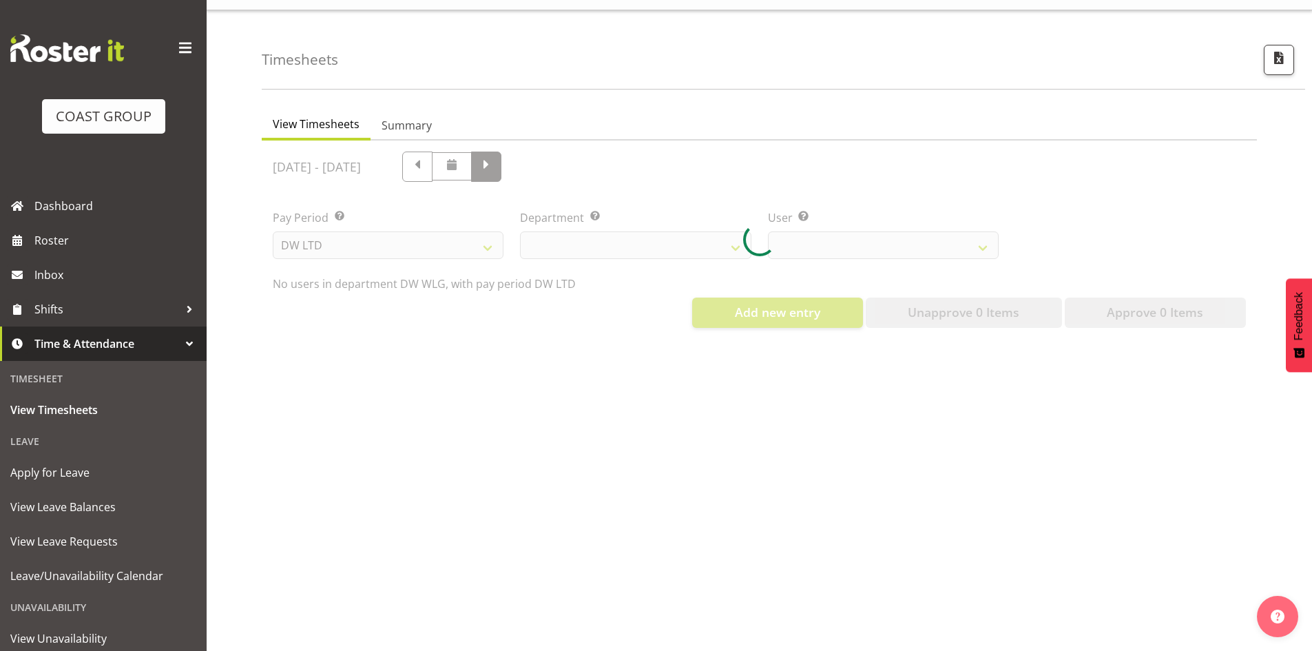
scroll to position [37, 0]
select select "33"
select select "10243"
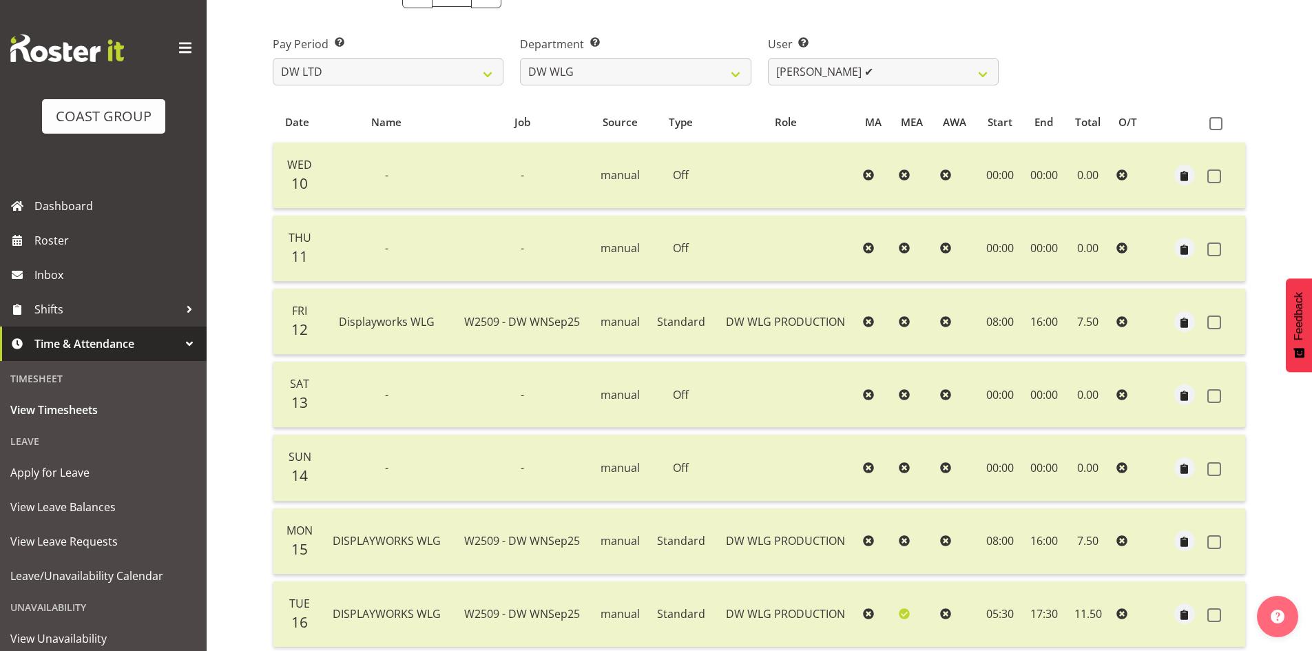
scroll to position [32, 0]
